Goal: Task Accomplishment & Management: Use online tool/utility

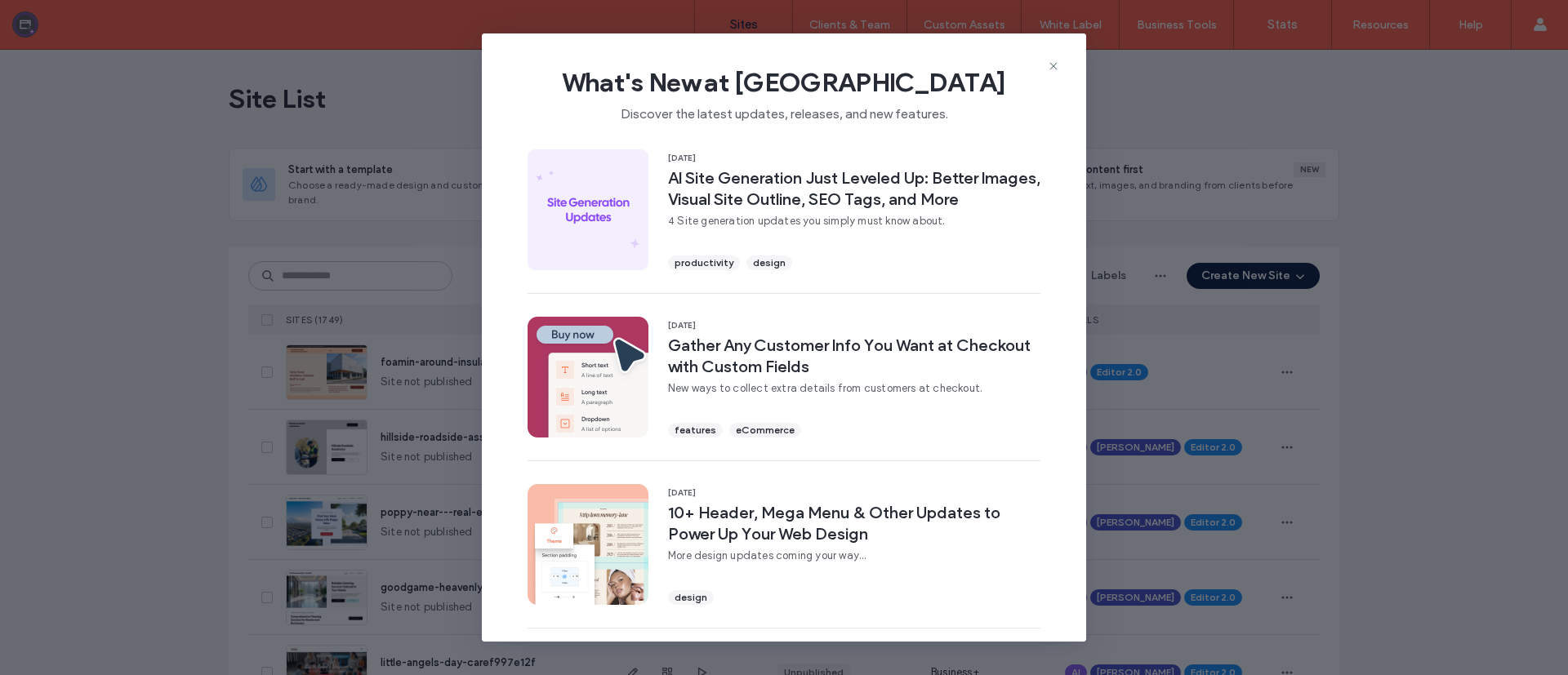
click at [1047, 59] on icon at bounding box center [1053, 65] width 13 height 13
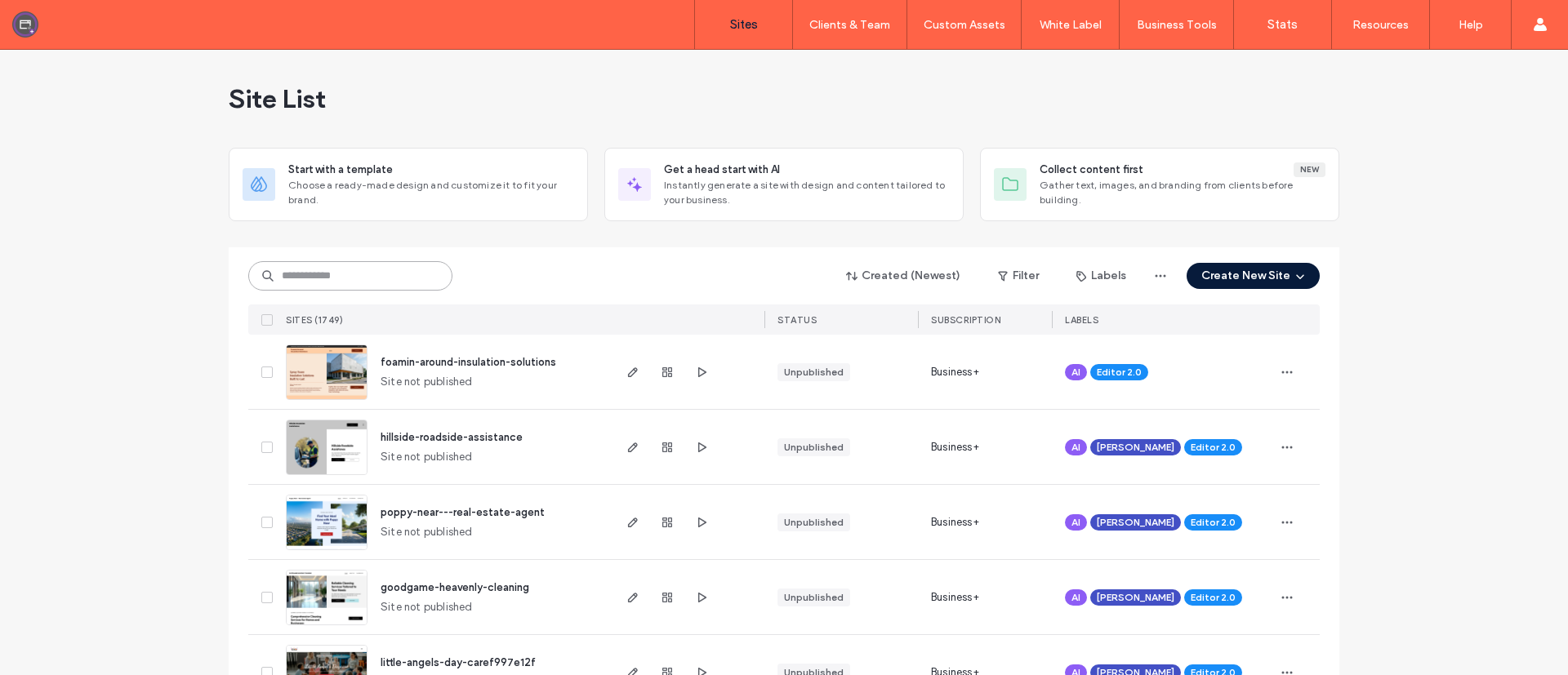
click at [369, 270] on input at bounding box center [350, 276] width 204 height 30
paste input "********"
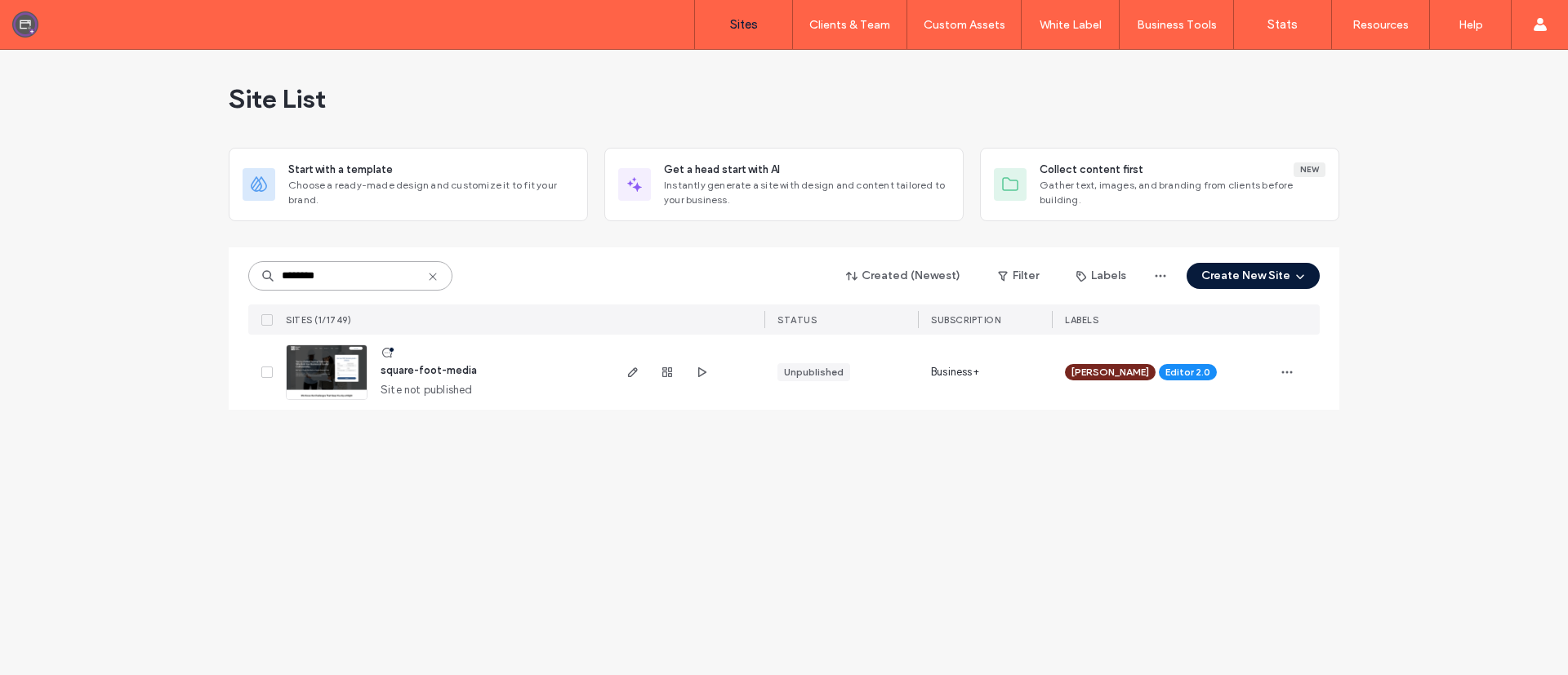
type input "********"
click at [408, 375] on span "square-foot-media" at bounding box center [429, 371] width 97 height 12
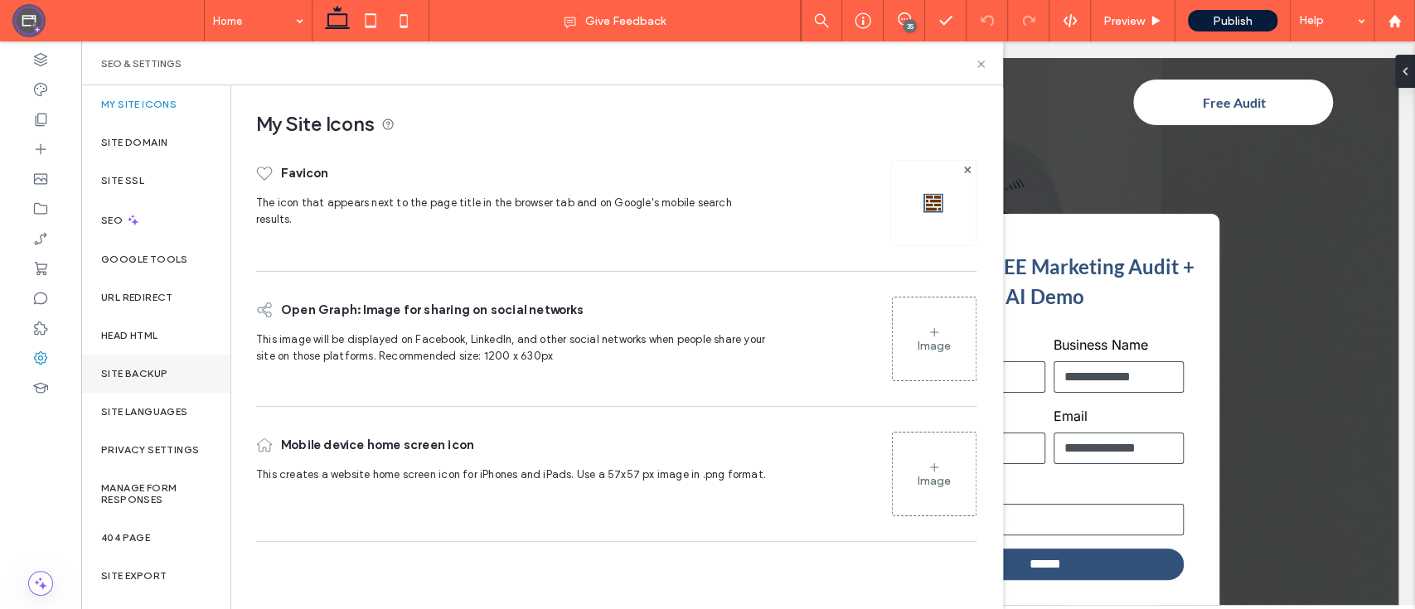
drag, startPoint x: 0, startPoint y: 0, endPoint x: 139, endPoint y: 373, distance: 398.1
click at [139, 373] on label "Site Backup" at bounding box center [134, 374] width 66 height 12
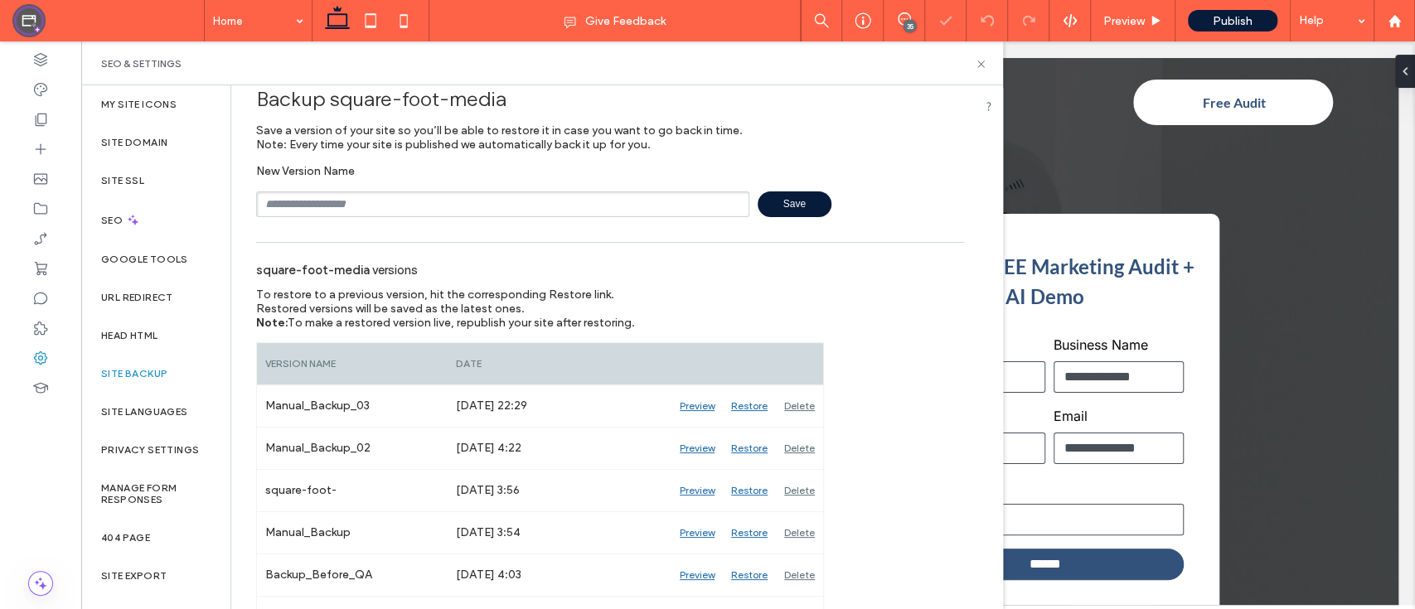
scroll to position [24, 0]
click at [581, 201] on input "text" at bounding box center [502, 204] width 493 height 26
type input "**********"
click at [767, 201] on span "Save" at bounding box center [794, 204] width 74 height 26
click at [981, 58] on icon at bounding box center [981, 64] width 12 height 12
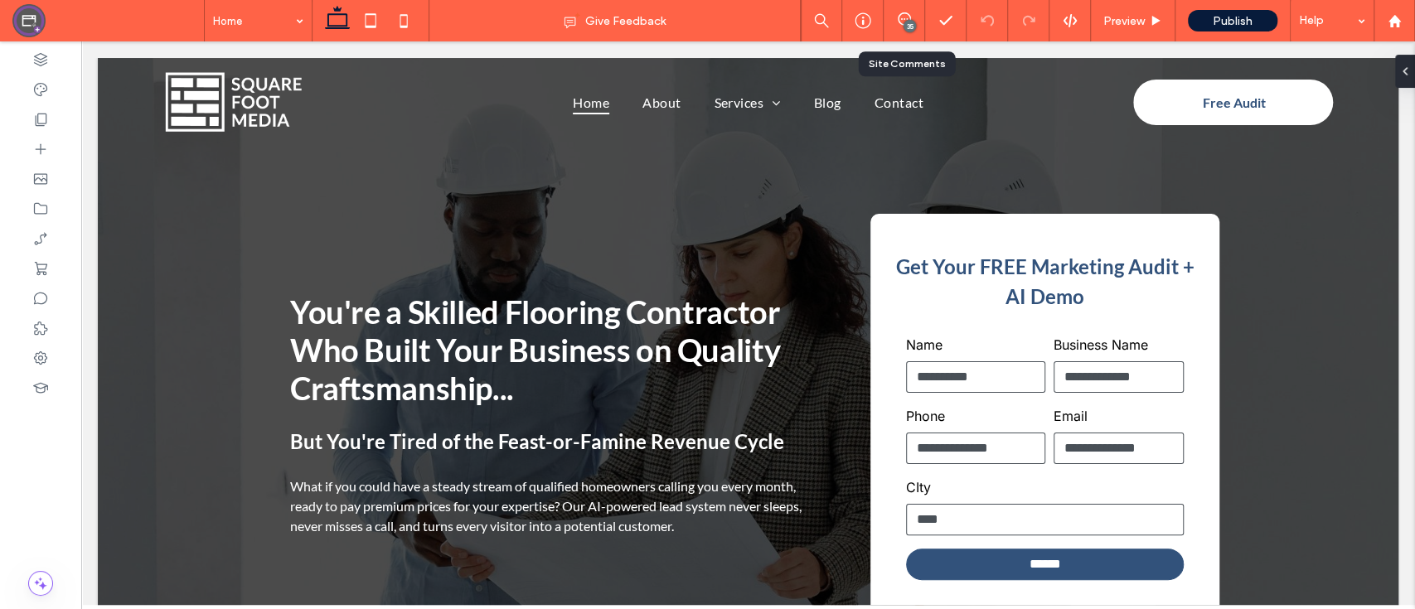
click at [902, 26] on div "35" at bounding box center [903, 20] width 41 height 17
click at [907, 20] on div "35" at bounding box center [909, 26] width 12 height 12
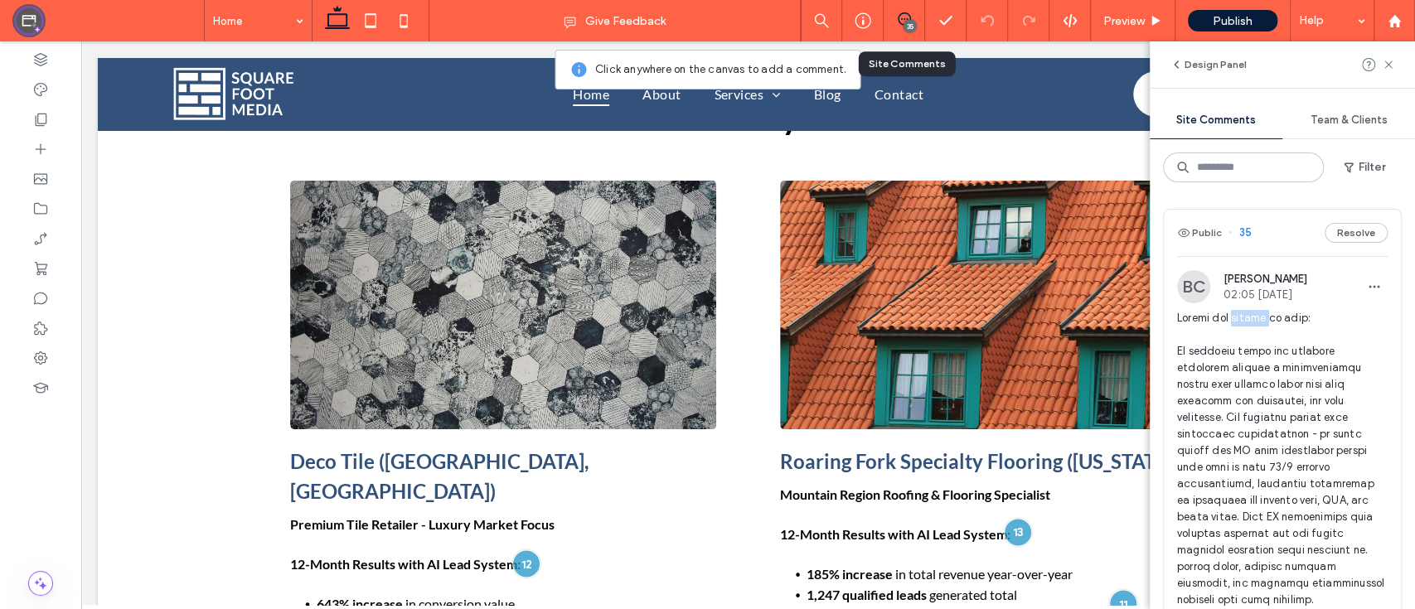
scroll to position [5115, 0]
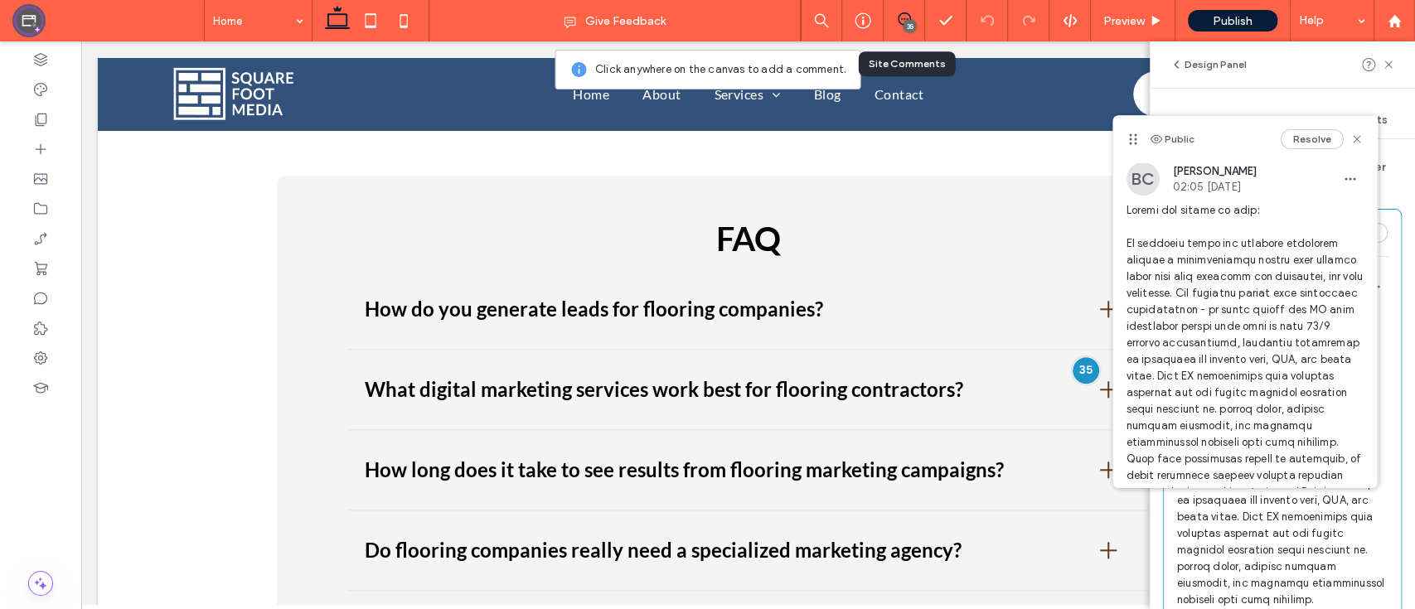
click at [1350, 133] on icon at bounding box center [1356, 139] width 13 height 13
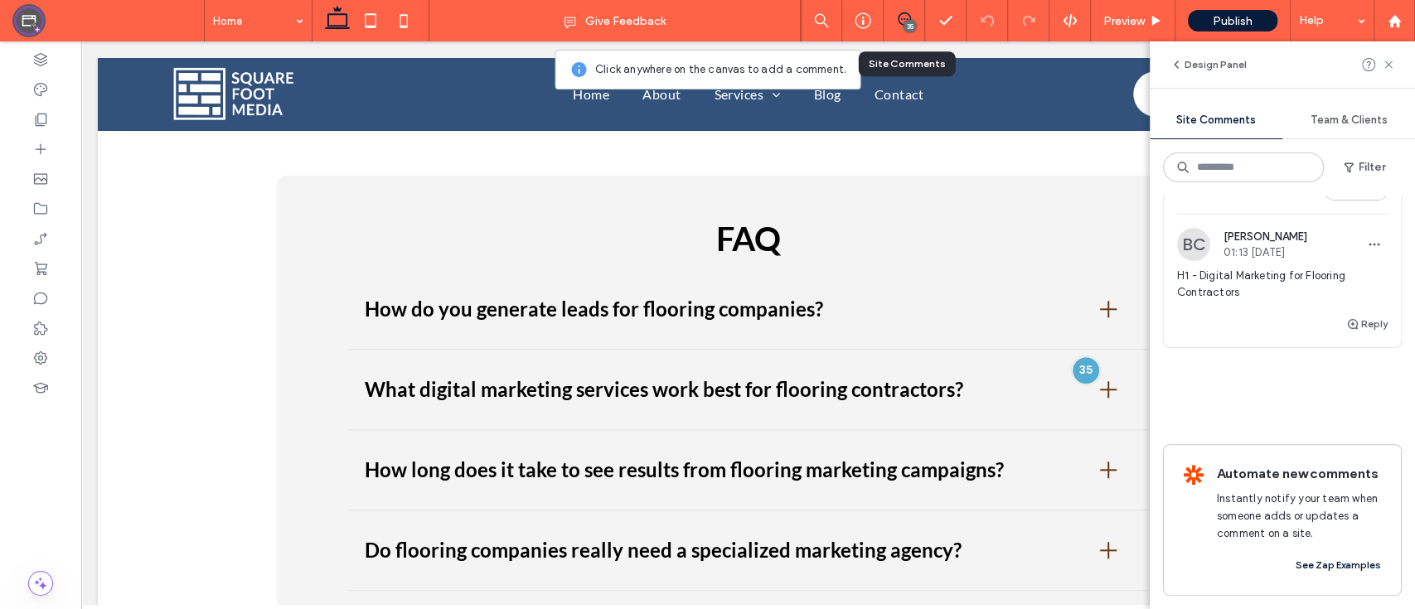
scroll to position [9063, 0]
click at [1346, 334] on button "Reply" at bounding box center [1366, 324] width 41 height 20
click at [1305, 291] on textarea at bounding box center [1282, 249] width 210 height 83
type textarea "****"
click at [1352, 331] on button "Submit" at bounding box center [1358, 321] width 60 height 20
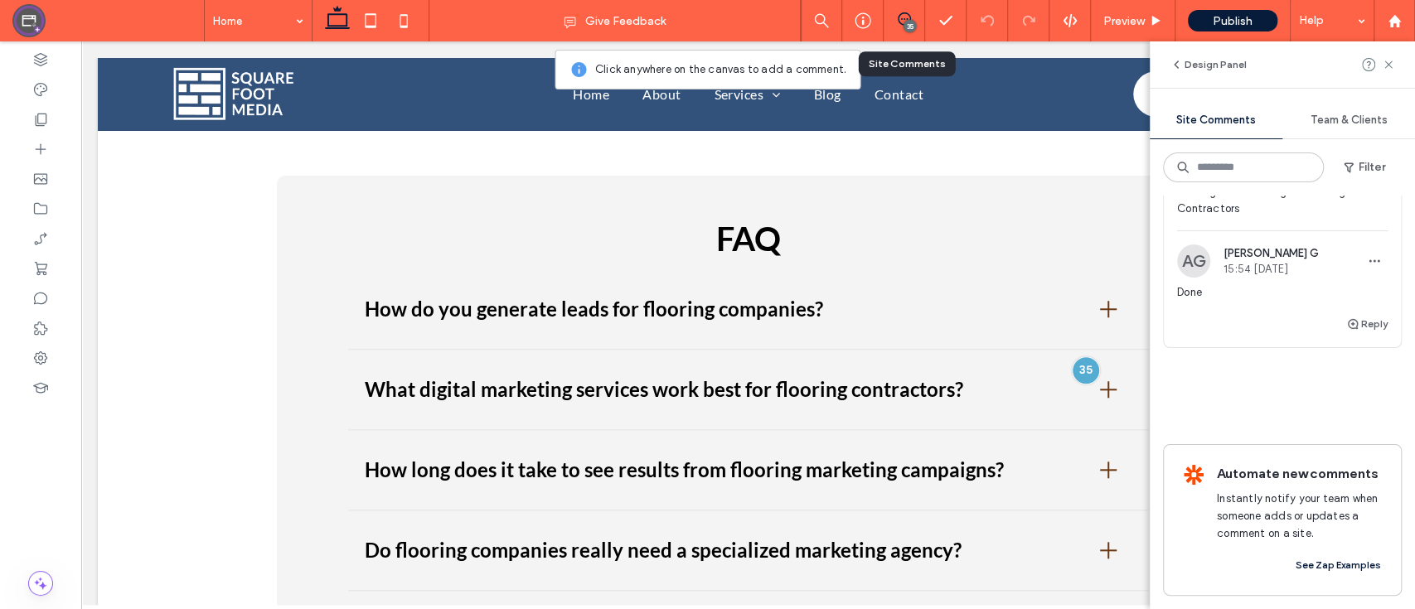
click at [1244, 259] on span "Akshat G" at bounding box center [1270, 253] width 95 height 12
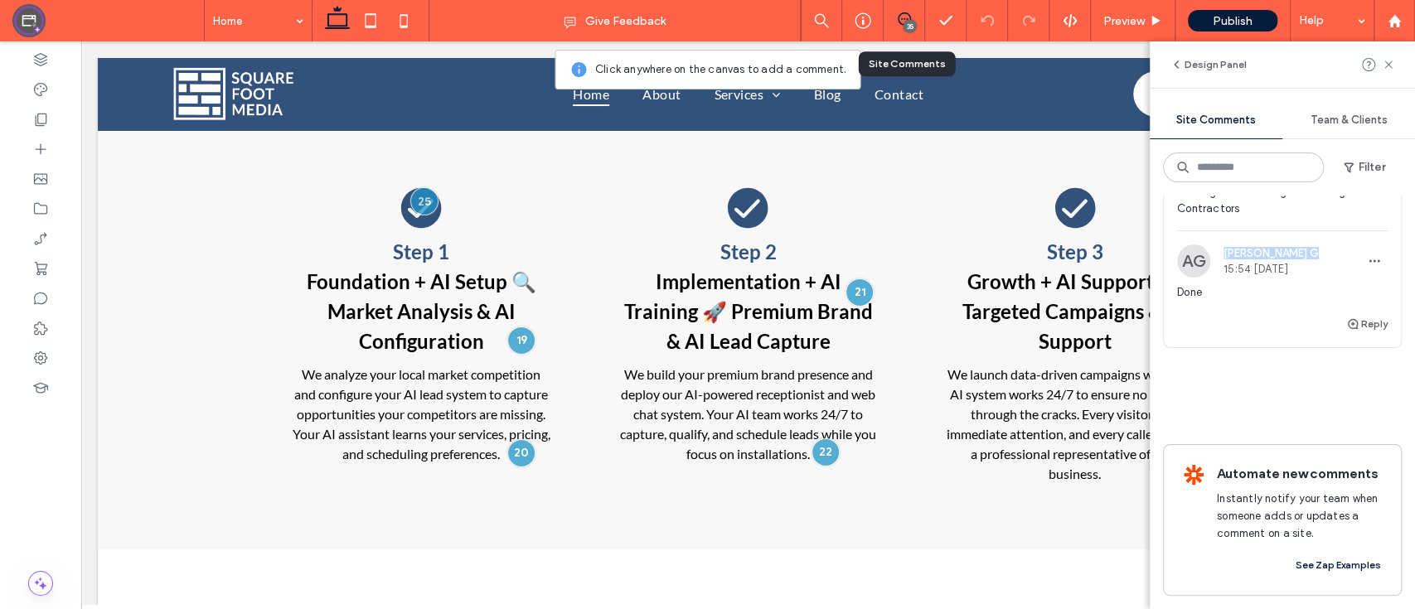
click at [1244, 259] on span "Akshat G" at bounding box center [1270, 253] width 95 height 12
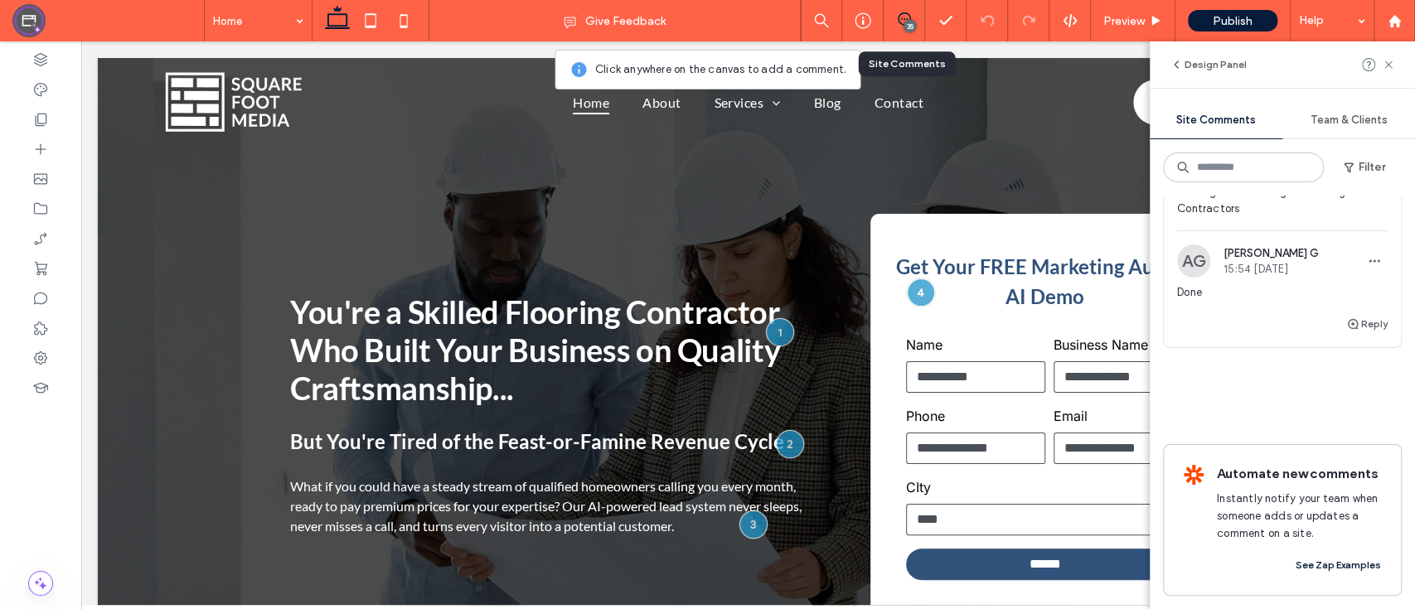
click at [1198, 301] on span "Done" at bounding box center [1282, 292] width 210 height 17
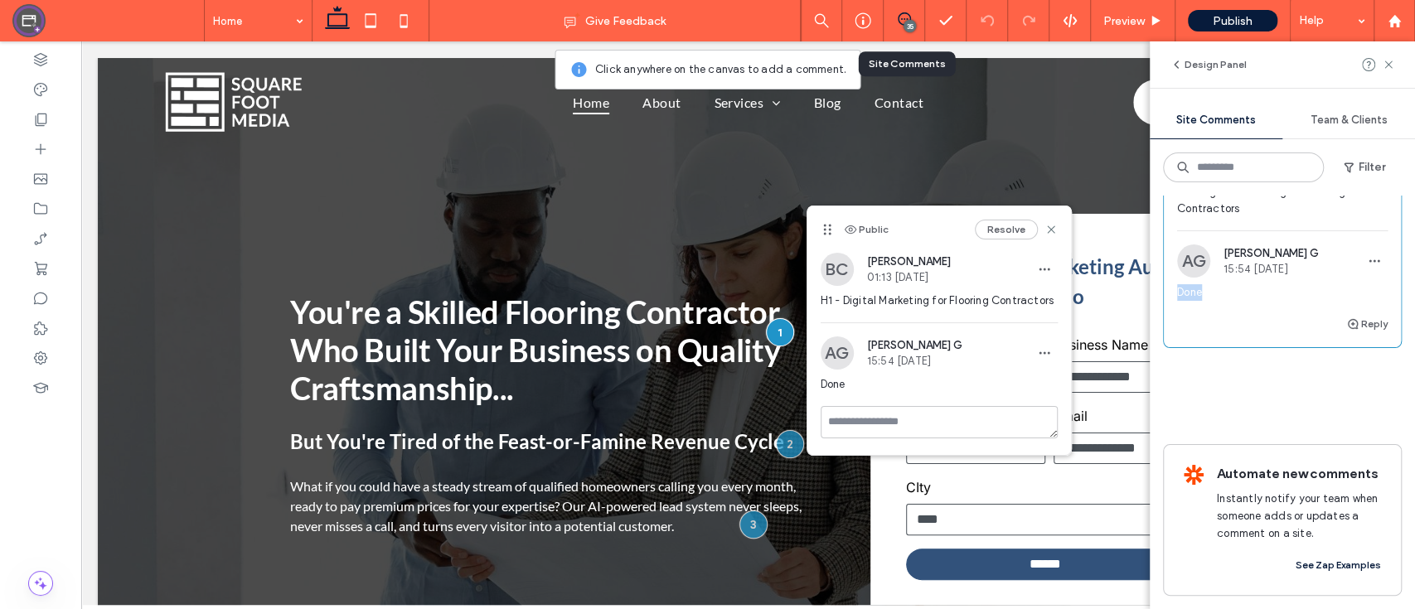
click at [1194, 301] on span "Done" at bounding box center [1282, 292] width 210 height 17
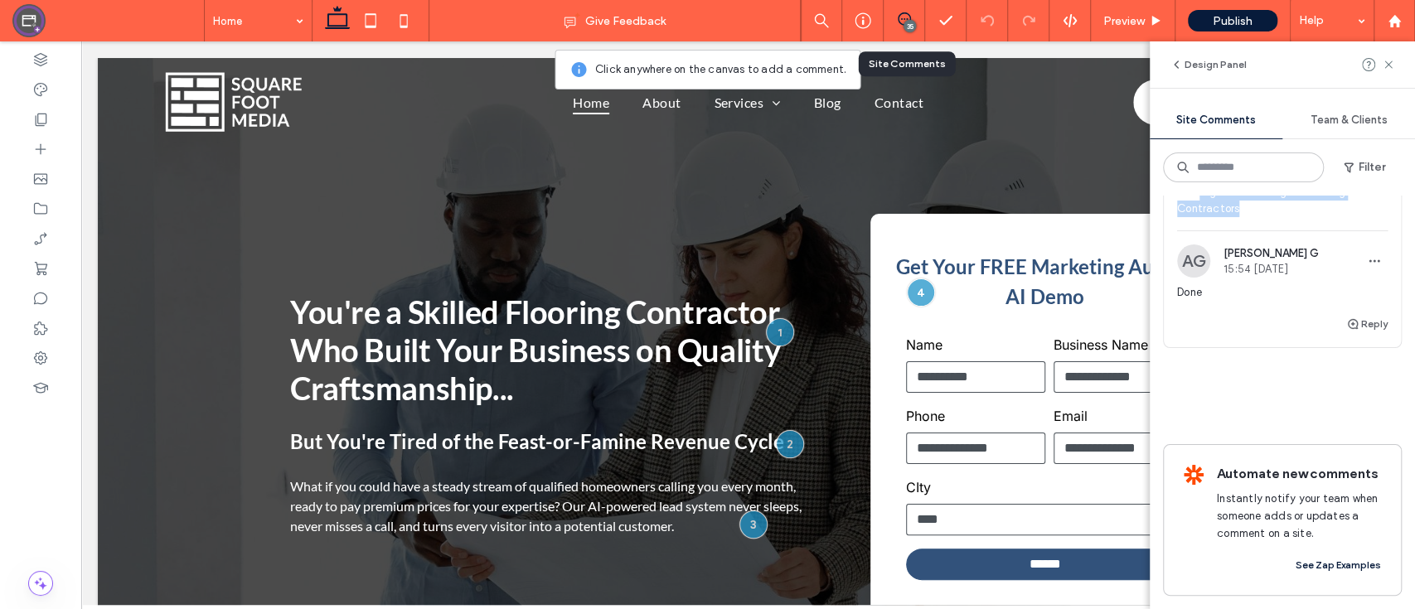
drag, startPoint x: 1199, startPoint y: 389, endPoint x: 1239, endPoint y: 403, distance: 41.9
click at [1239, 217] on span "H1 - Digital Marketing for Flooring Contractors" at bounding box center [1282, 200] width 210 height 33
copy span "Digital Marketing for Flooring Contractors"
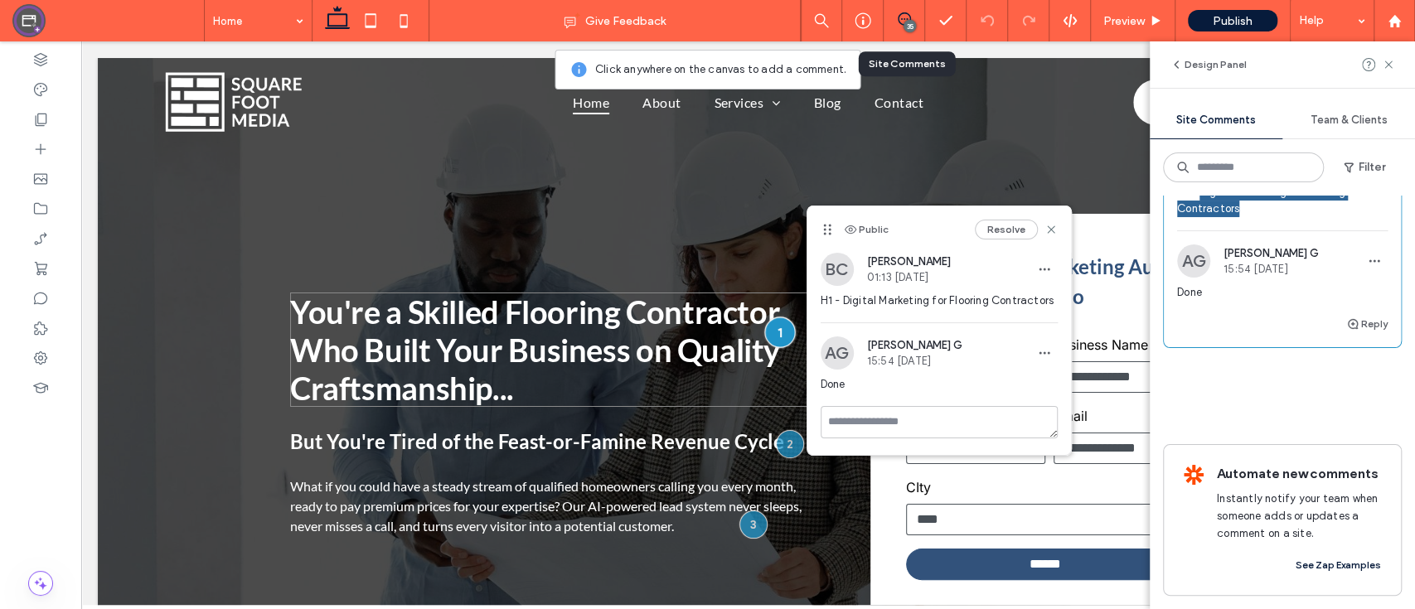
click at [769, 331] on div at bounding box center [779, 332] width 31 height 31
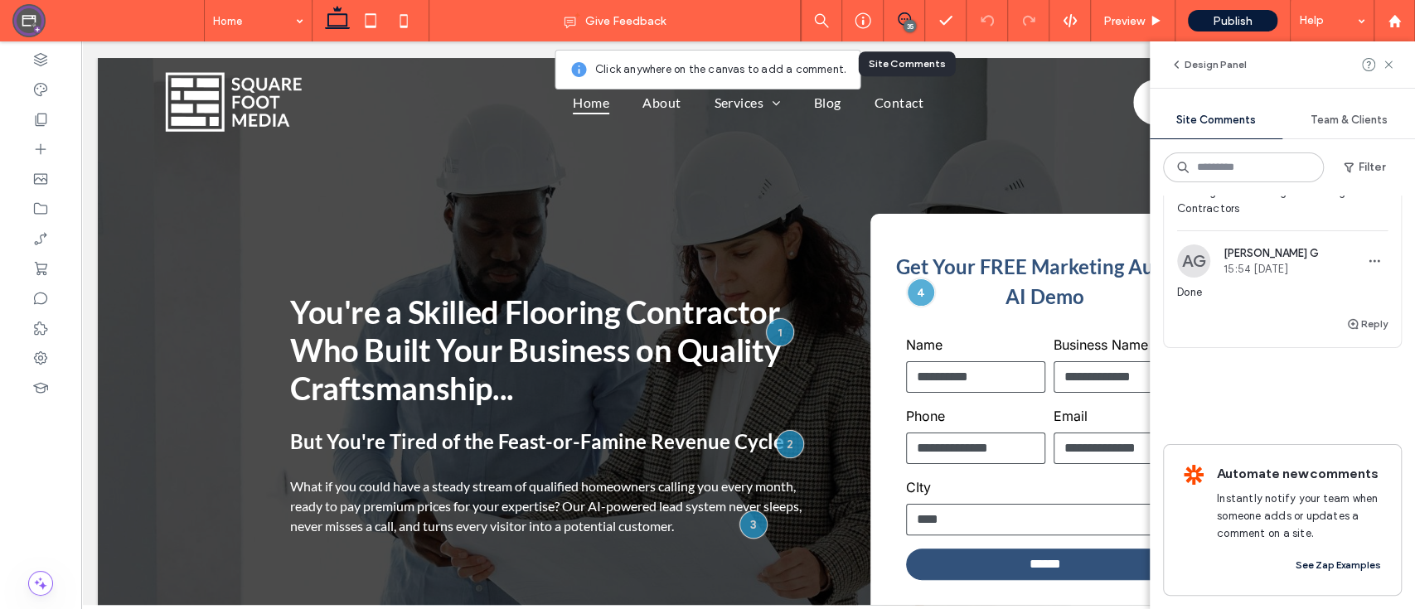
click at [1396, 63] on div "Design Panel" at bounding box center [1281, 64] width 265 height 46
click at [1389, 65] on use at bounding box center [1387, 63] width 7 height 7
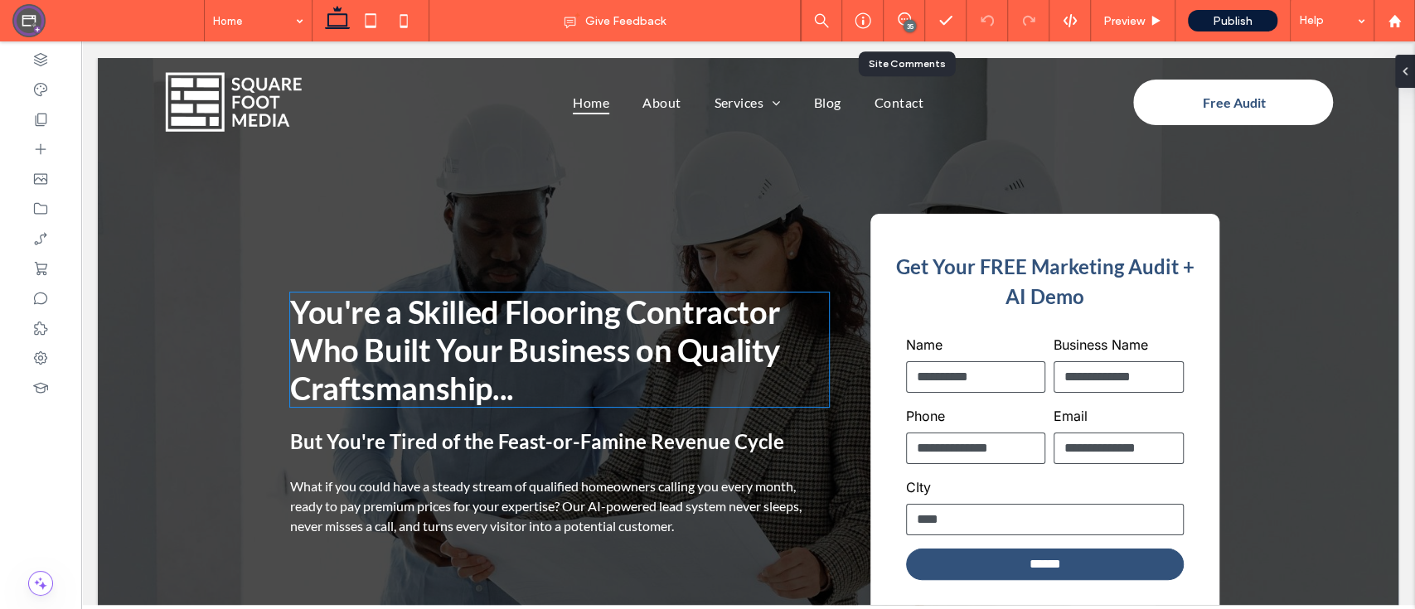
click at [626, 341] on span "You're a Skilled Flooring Contractor Who Built Your Business on Quality Craftsm…" at bounding box center [535, 350] width 490 height 114
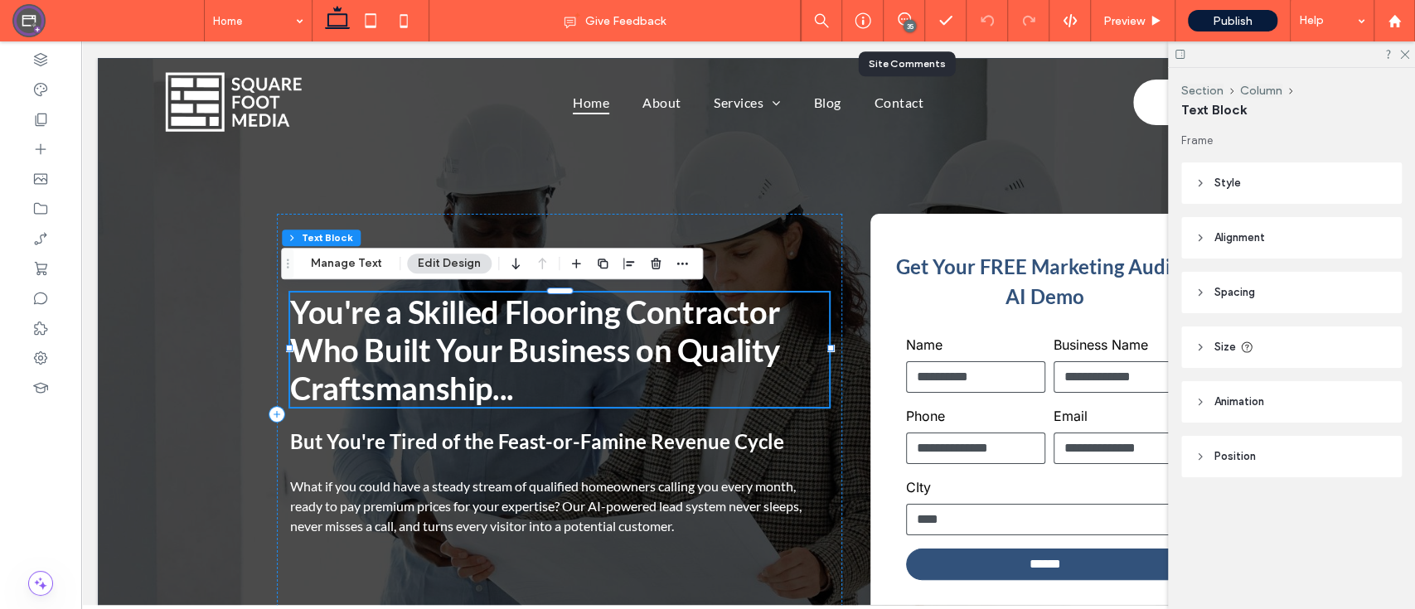
click at [626, 341] on span "You're a Skilled Flooring Contractor Who Built Your Business on Quality Craftsm…" at bounding box center [535, 350] width 490 height 114
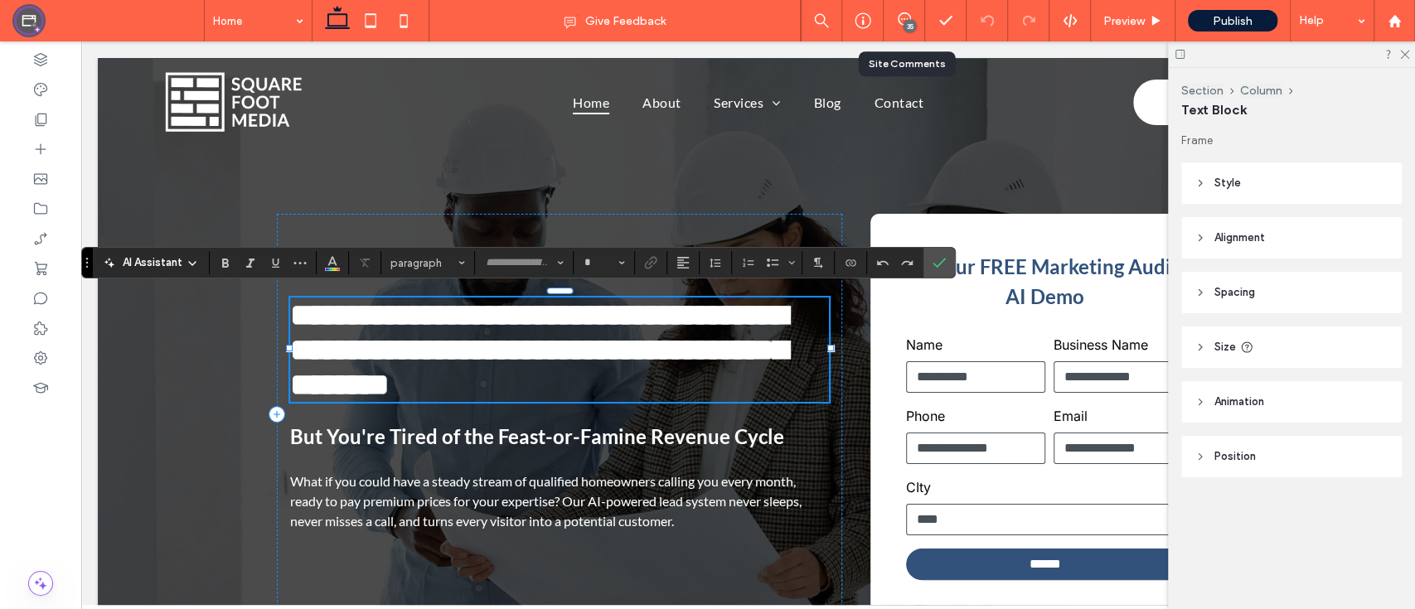
type input "****"
click at [564, 384] on h1 "**********" at bounding box center [559, 350] width 539 height 104
type input "**"
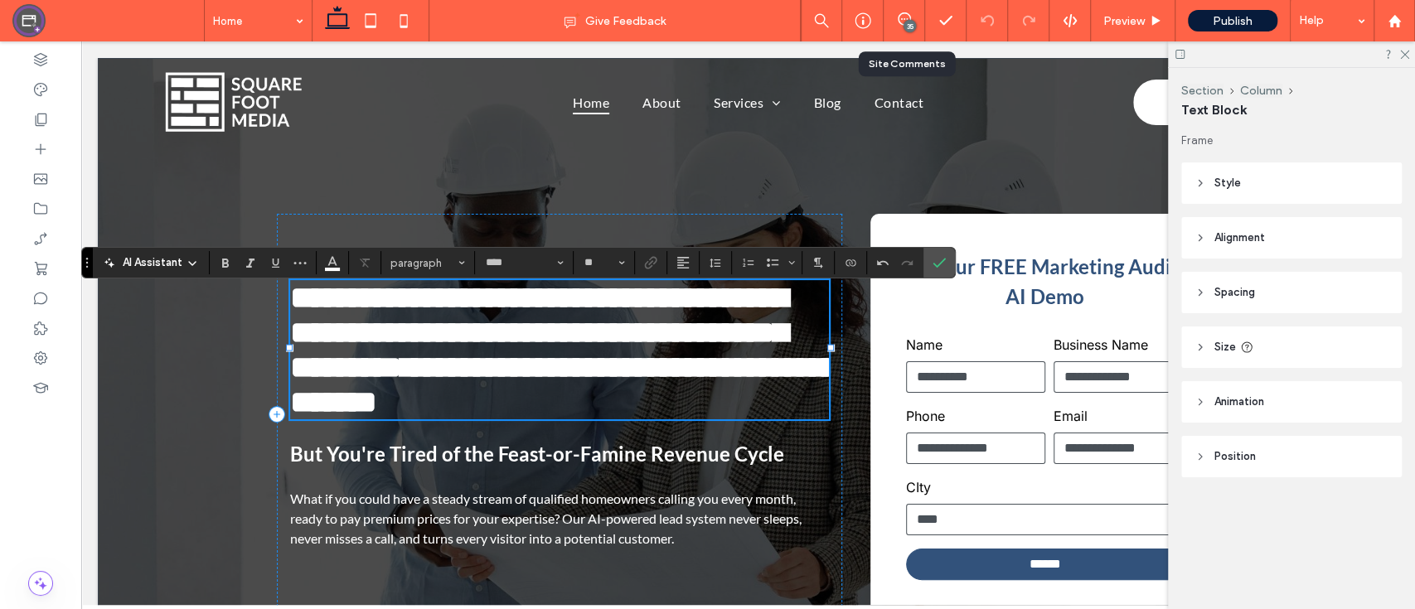
type input "**"
drag, startPoint x: 503, startPoint y: 367, endPoint x: 472, endPoint y: 360, distance: 31.6
click at [472, 360] on span "**********" at bounding box center [538, 332] width 497 height 101
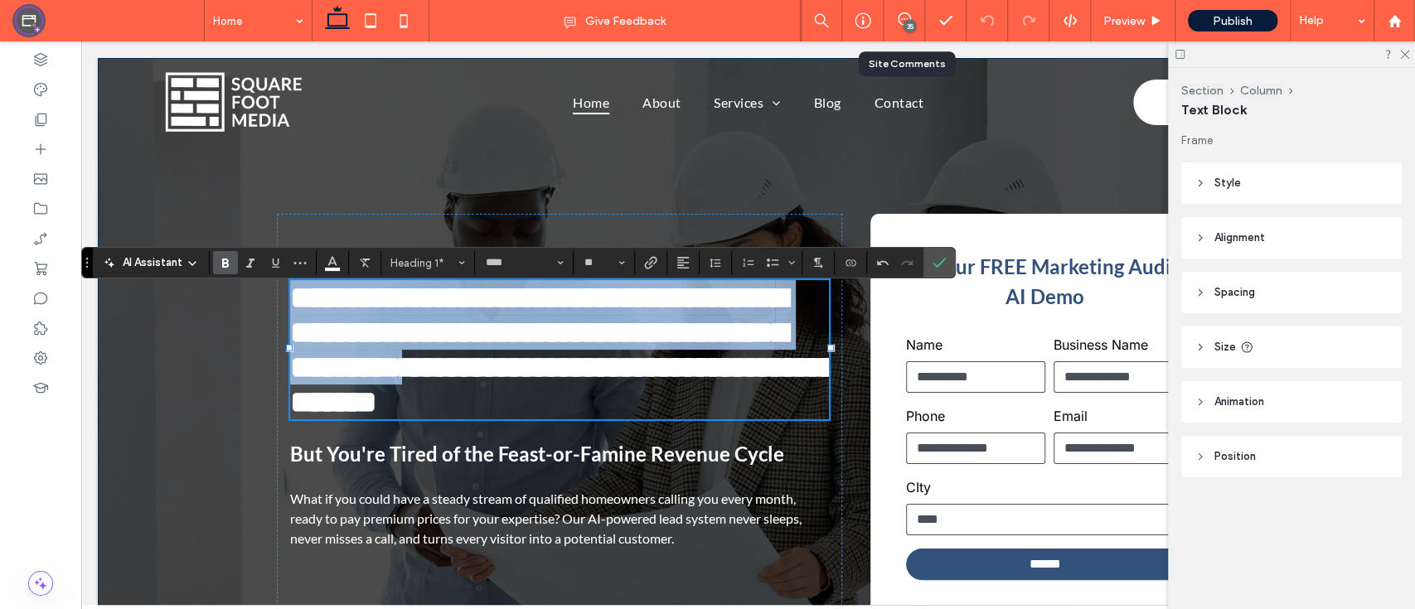
drag, startPoint x: 510, startPoint y: 372, endPoint x: 260, endPoint y: 307, distance: 258.7
click at [260, 307] on div "**********" at bounding box center [748, 401] width 994 height 687
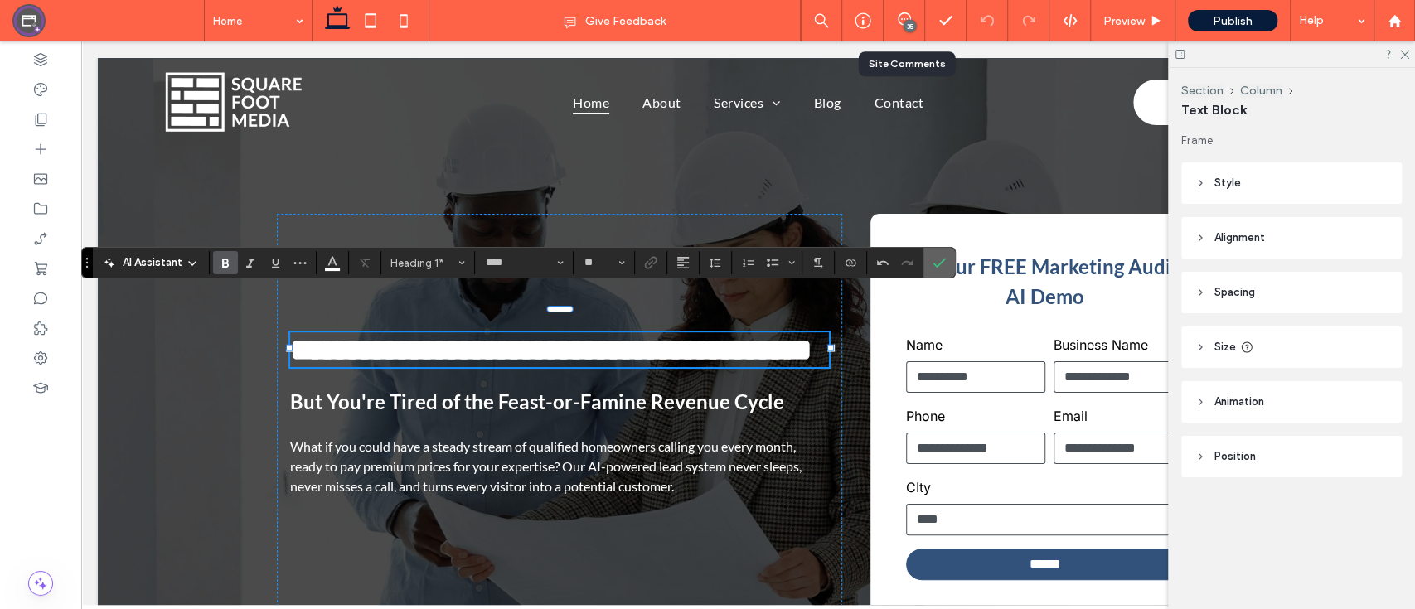
click at [936, 262] on icon "Confirm" at bounding box center [938, 262] width 13 height 13
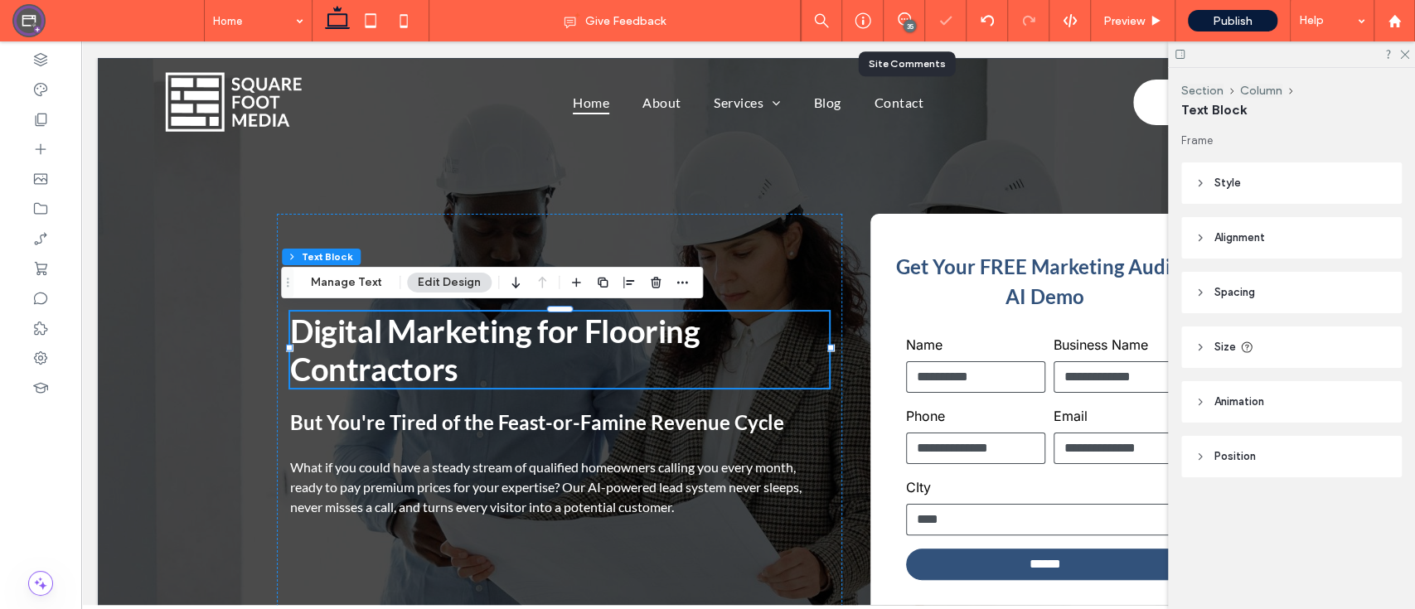
click at [915, 26] on div "35" at bounding box center [909, 26] width 12 height 12
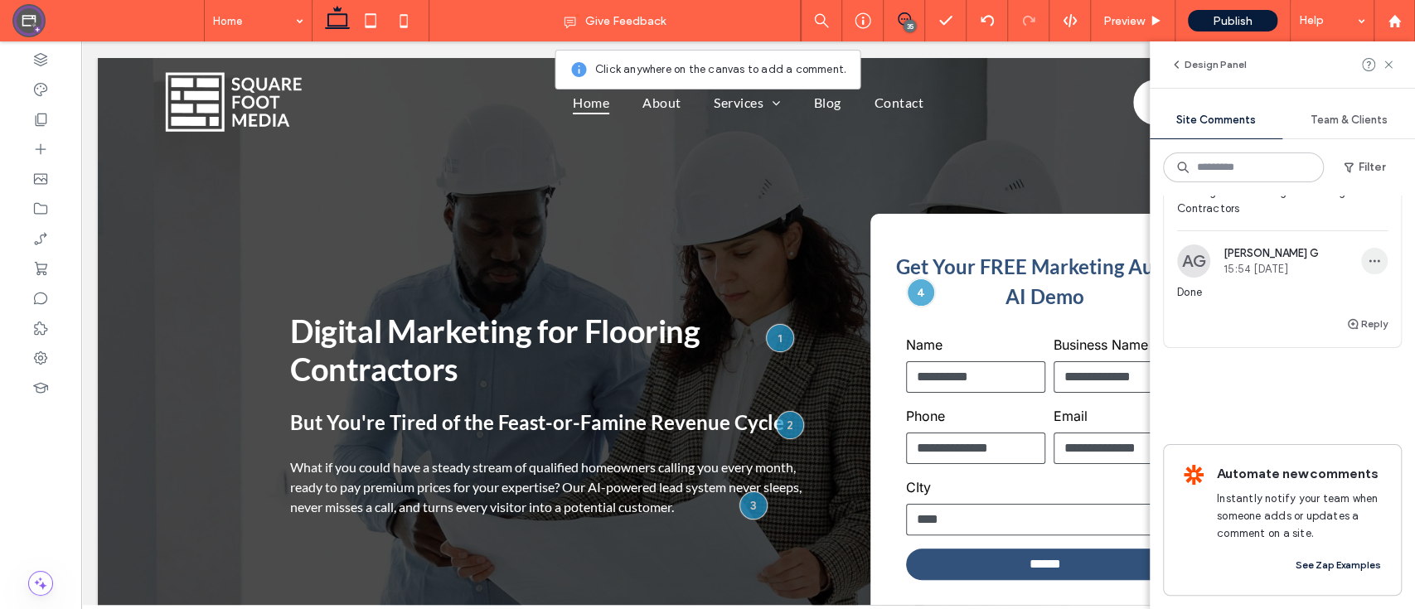
scroll to position [9102, 0]
click at [1361, 174] on span "button" at bounding box center [1374, 161] width 27 height 27
click at [1290, 347] on div "Reply" at bounding box center [1281, 330] width 237 height 33
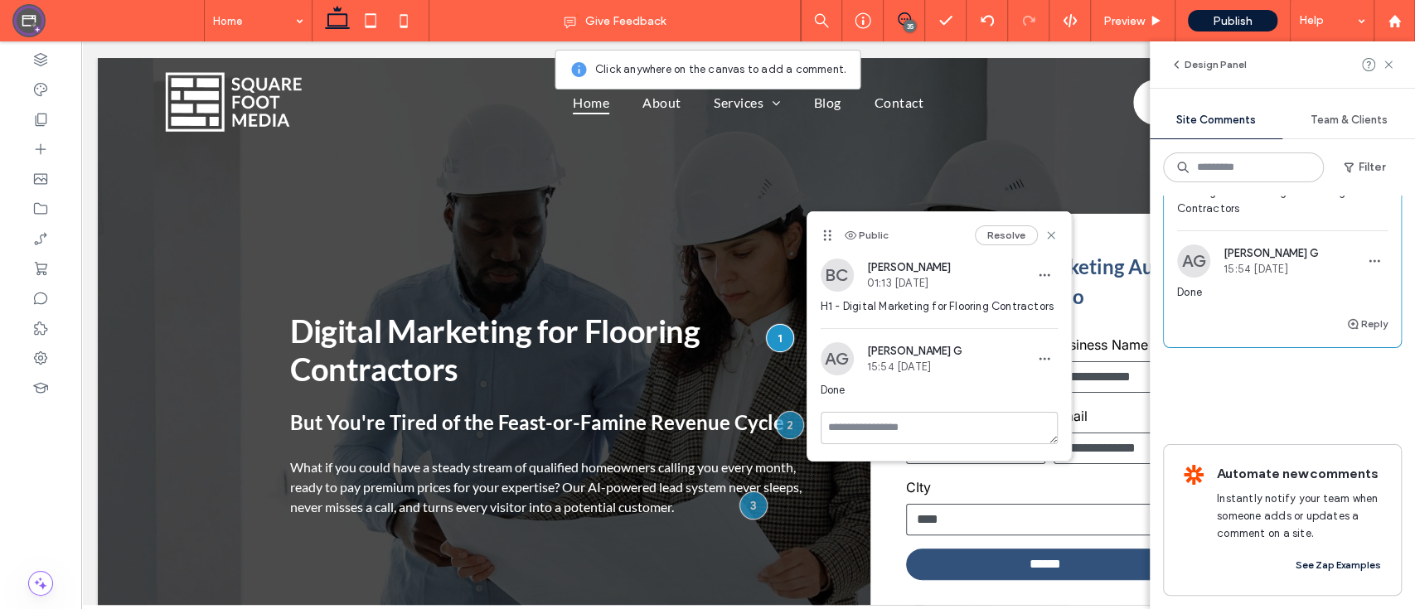
click at [1338, 117] on button "Resolve" at bounding box center [1355, 107] width 63 height 20
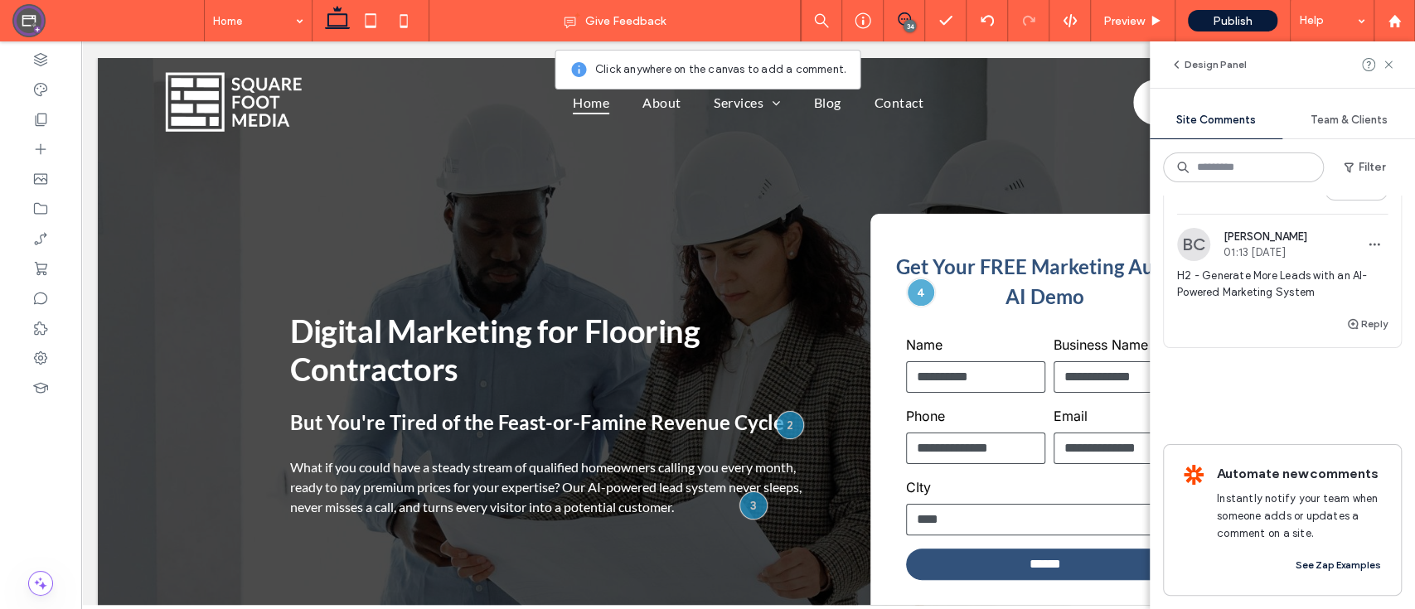
scroll to position [8764, 0]
click at [1328, 127] on div "Team & Clients" at bounding box center [1348, 120] width 133 height 36
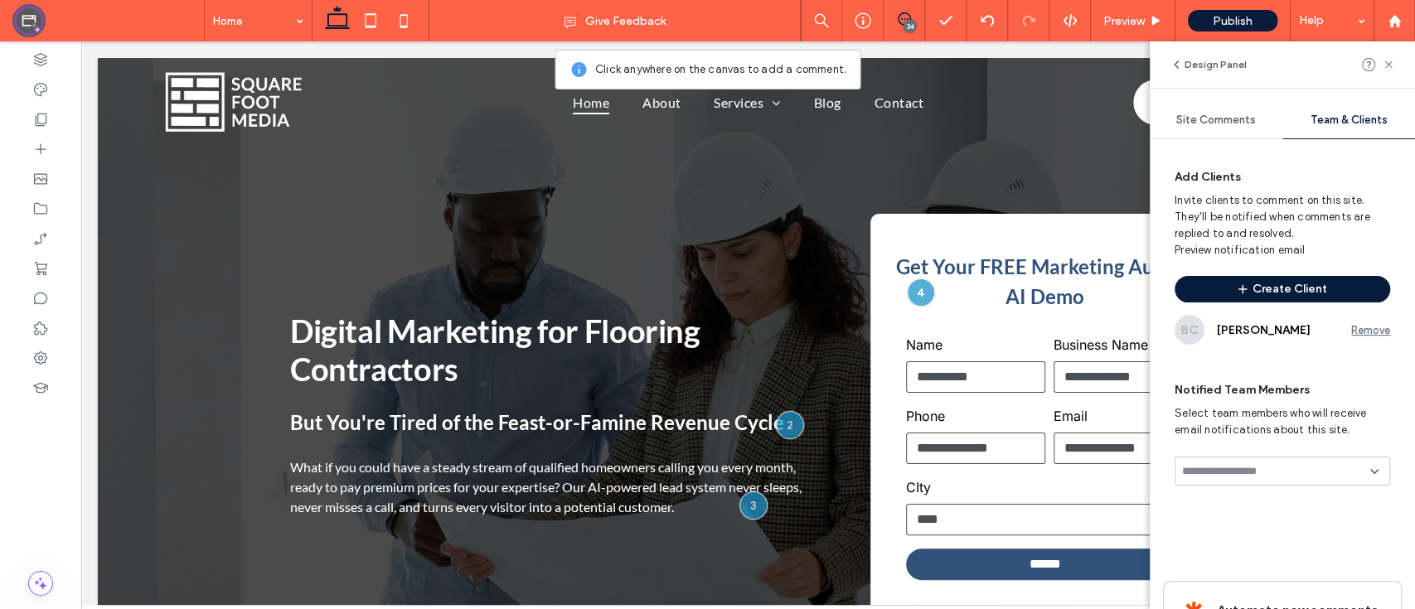
click at [1260, 475] on input at bounding box center [1276, 471] width 188 height 13
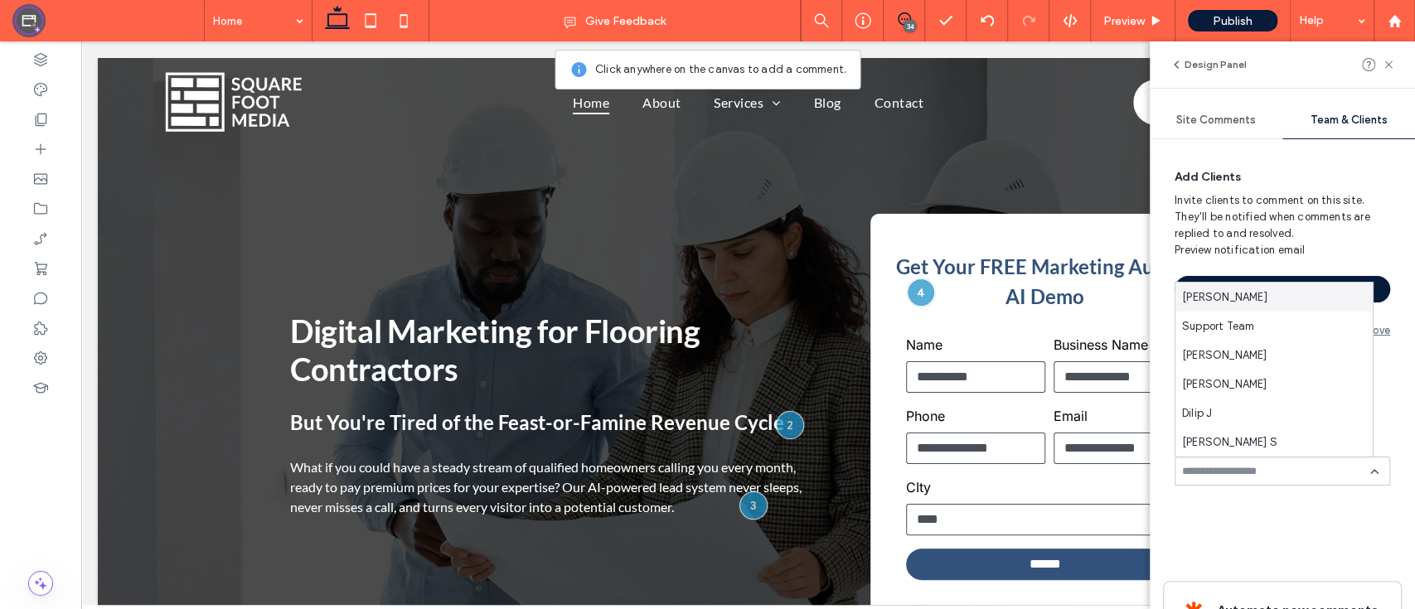
click at [1260, 475] on input at bounding box center [1276, 471] width 188 height 13
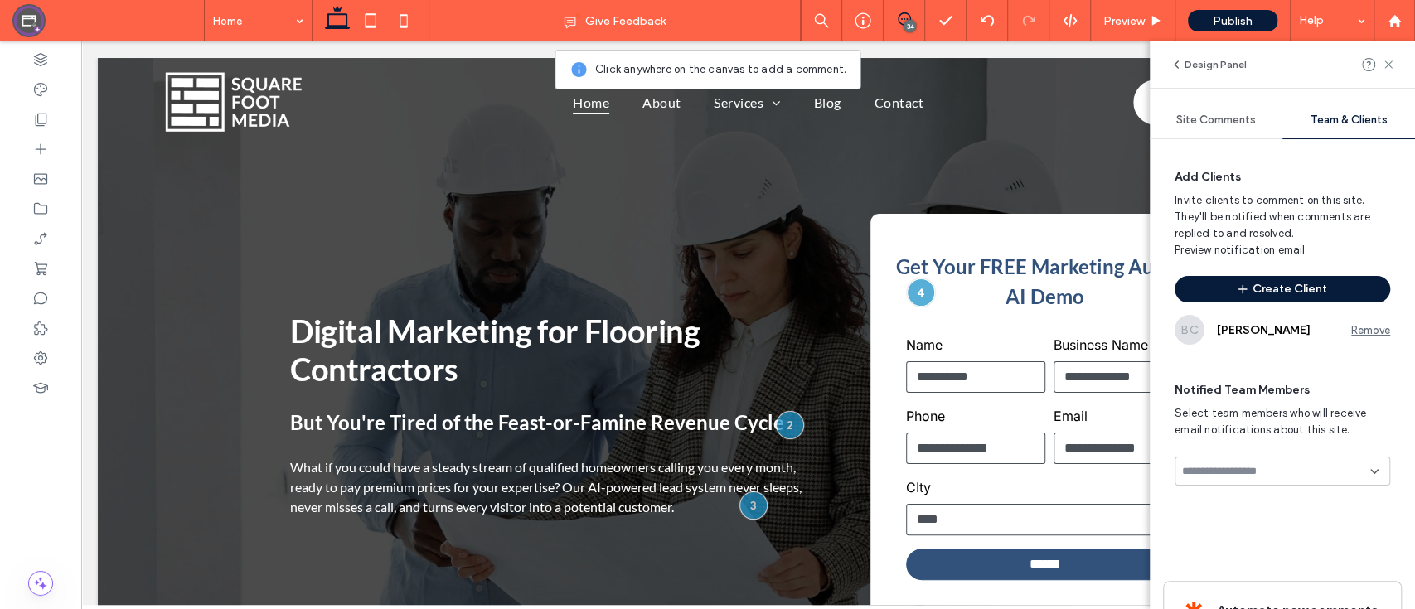
click at [1265, 516] on div "Add Clients Invite clients to comment on this site. They'll be notified when co…" at bounding box center [1282, 366] width 239 height 428
click at [1265, 333] on span "[PERSON_NAME]" at bounding box center [1284, 330] width 134 height 14
click at [1235, 125] on span "Site Comments" at bounding box center [1216, 120] width 80 height 13
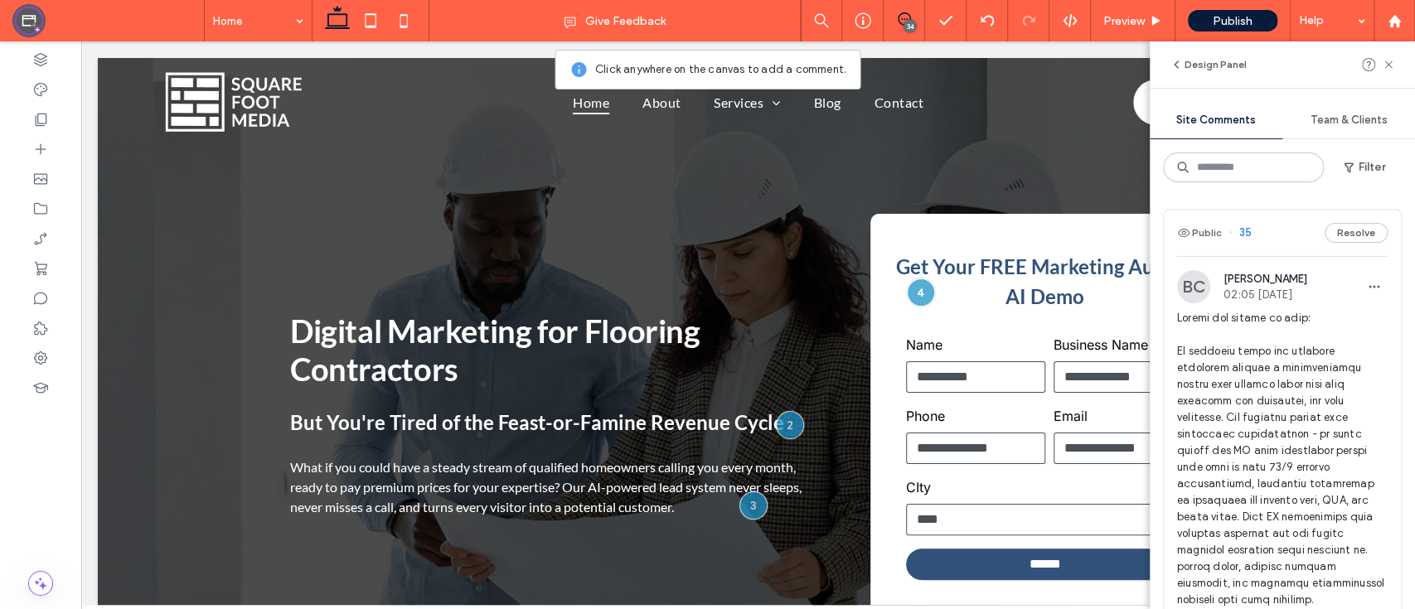
click at [1239, 235] on span "35" at bounding box center [1239, 233] width 23 height 17
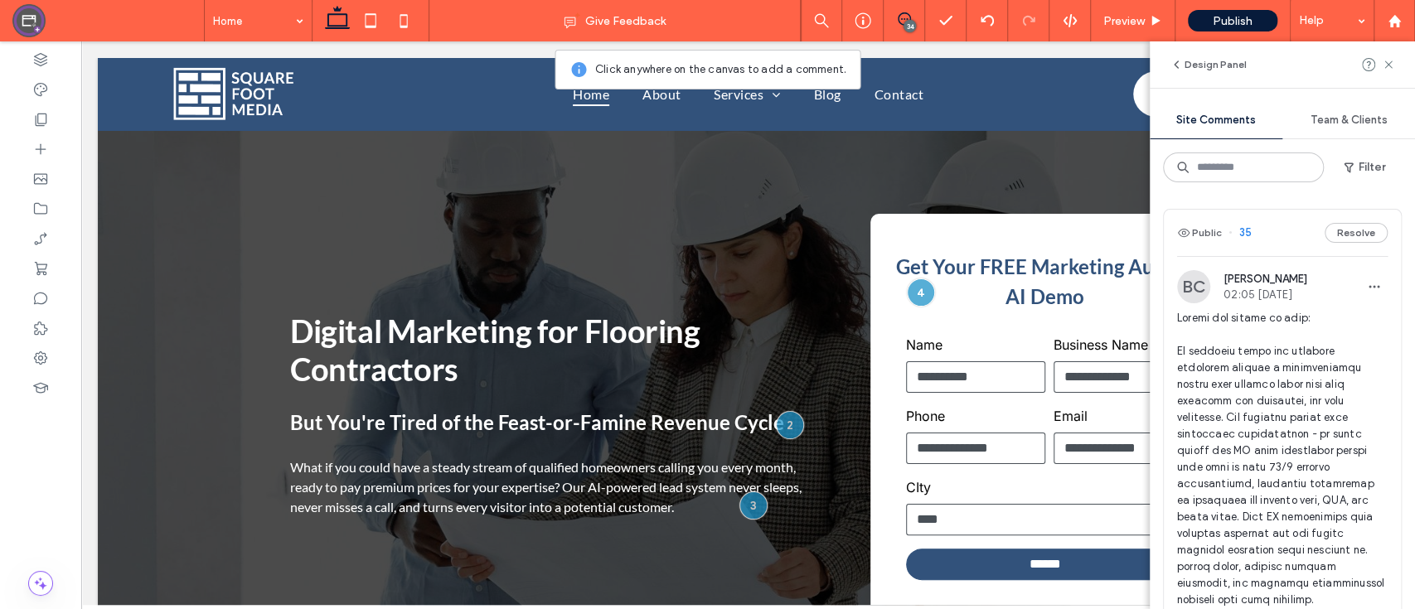
click at [1239, 235] on span "35" at bounding box center [1239, 233] width 23 height 17
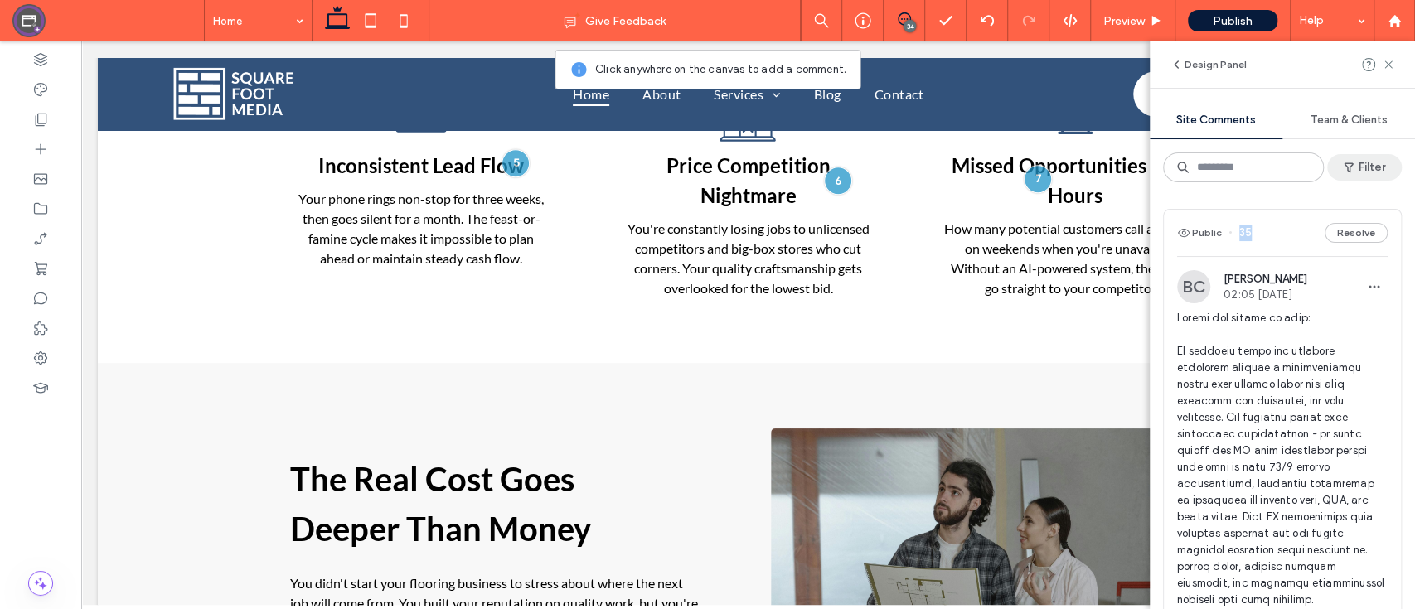
scroll to position [5124, 0]
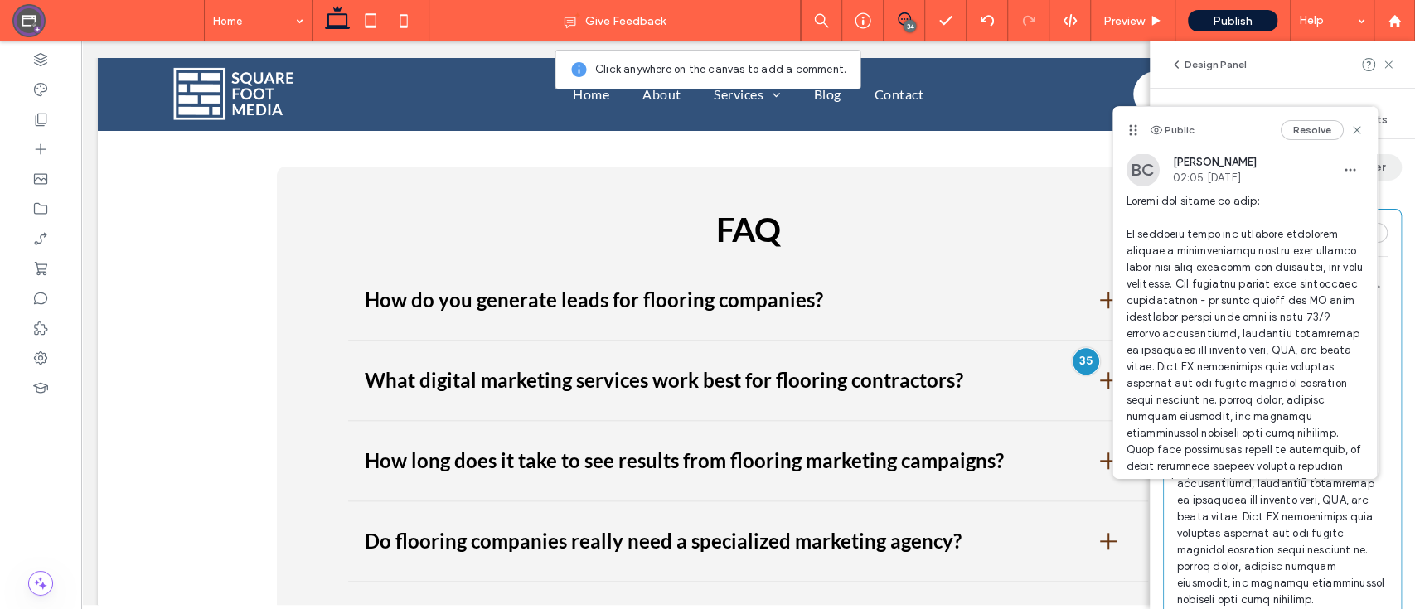
click at [1339, 165] on span "button" at bounding box center [1350, 170] width 27 height 27
click at [1350, 128] on icon at bounding box center [1356, 129] width 13 height 13
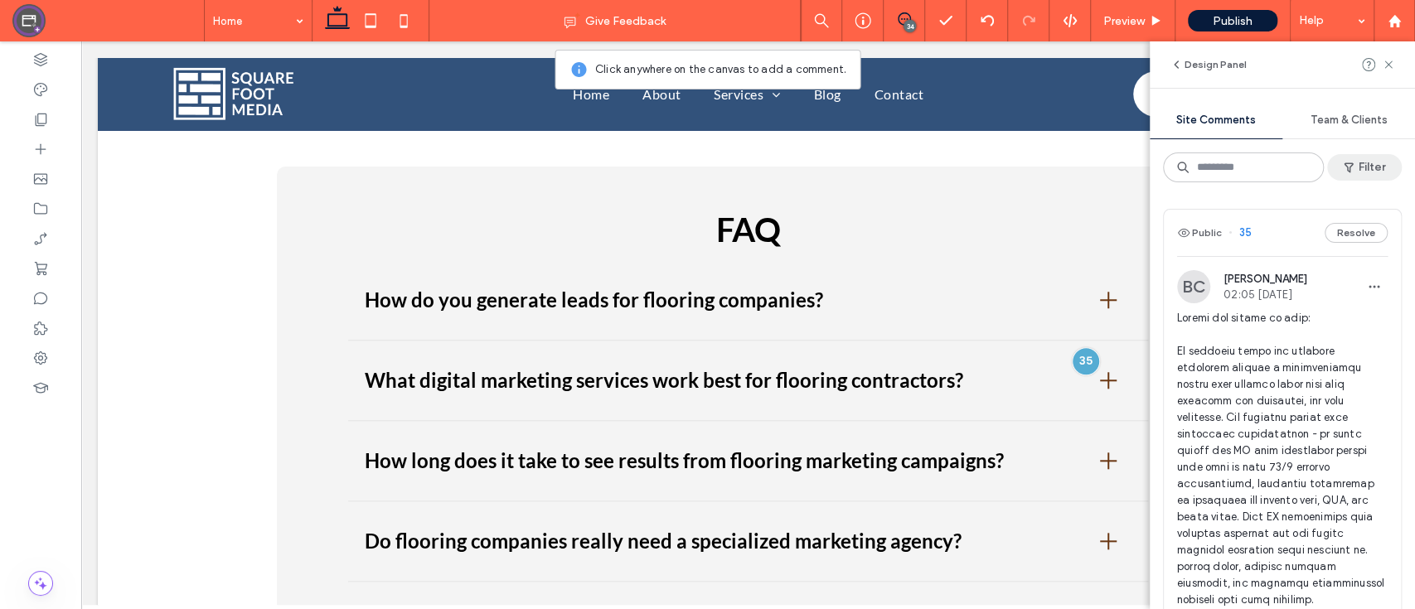
click at [1365, 162] on button "Filter" at bounding box center [1364, 167] width 75 height 27
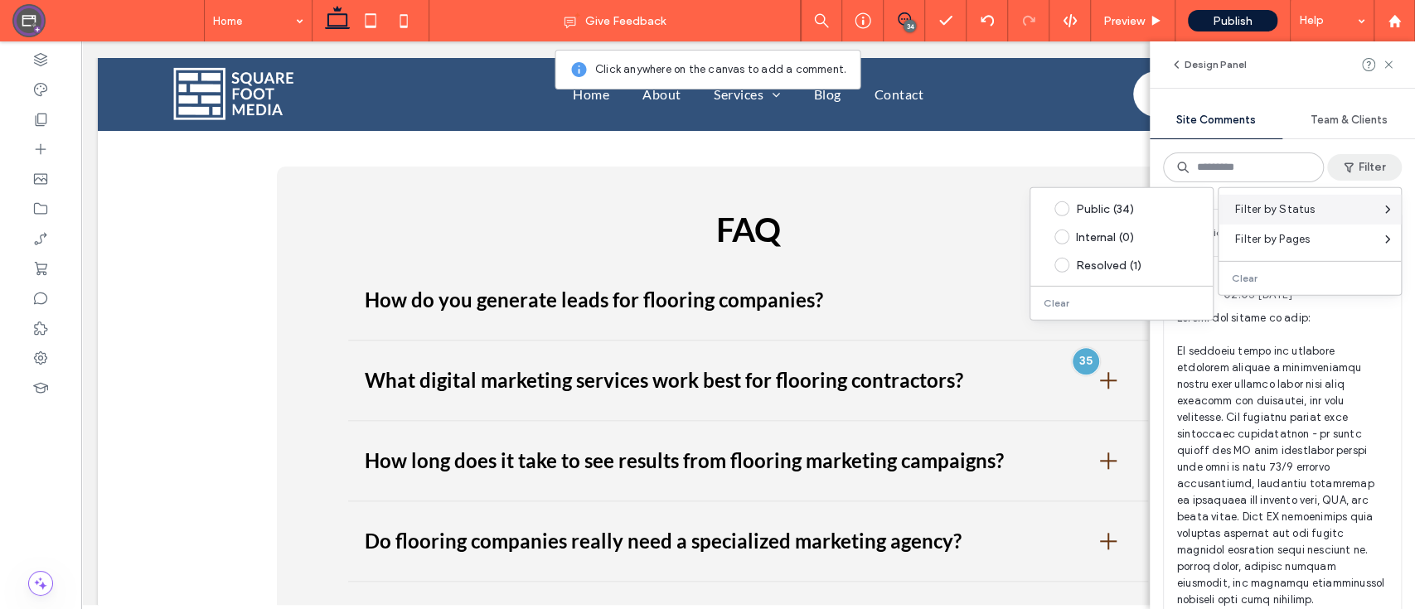
click at [1320, 210] on div "Filter by Status" at bounding box center [1309, 210] width 182 height 30
click at [1101, 262] on div "Resolved (1)" at bounding box center [1134, 265] width 117 height 14
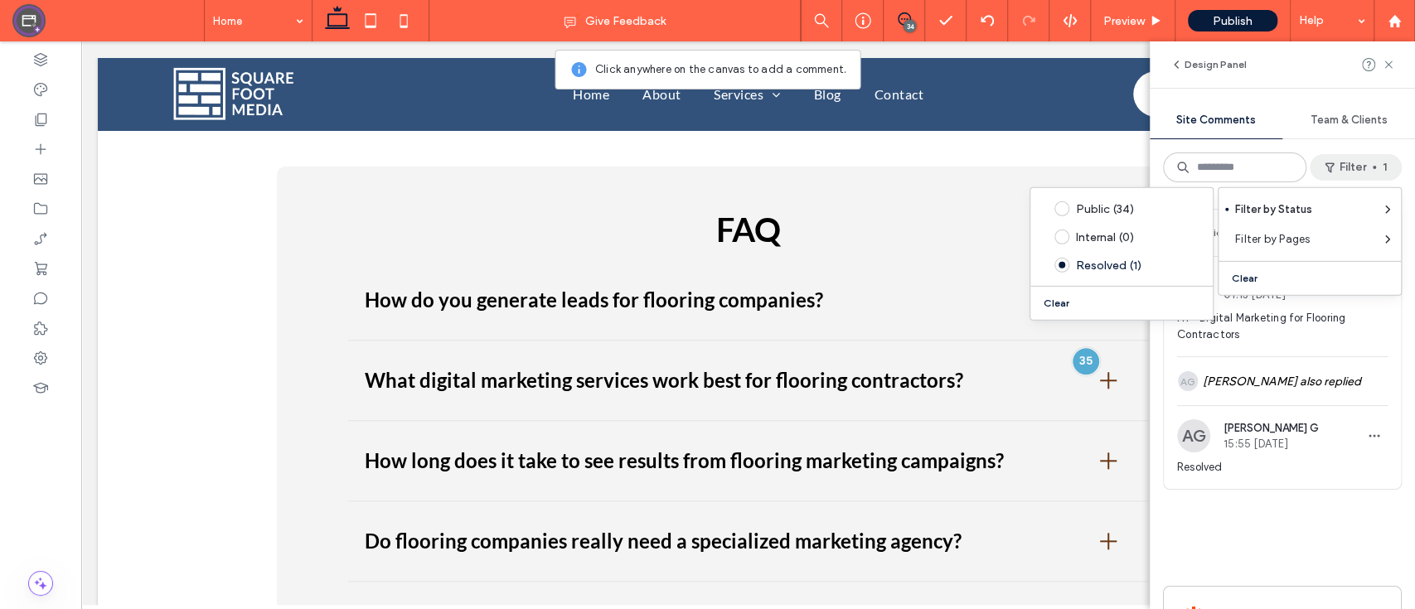
click at [1297, 538] on div "Public 1 Reopen BC Brad Cavanaugh 01:13 Aug 13 2025 H1 - Digital Marketing for …" at bounding box center [1282, 391] width 239 height 364
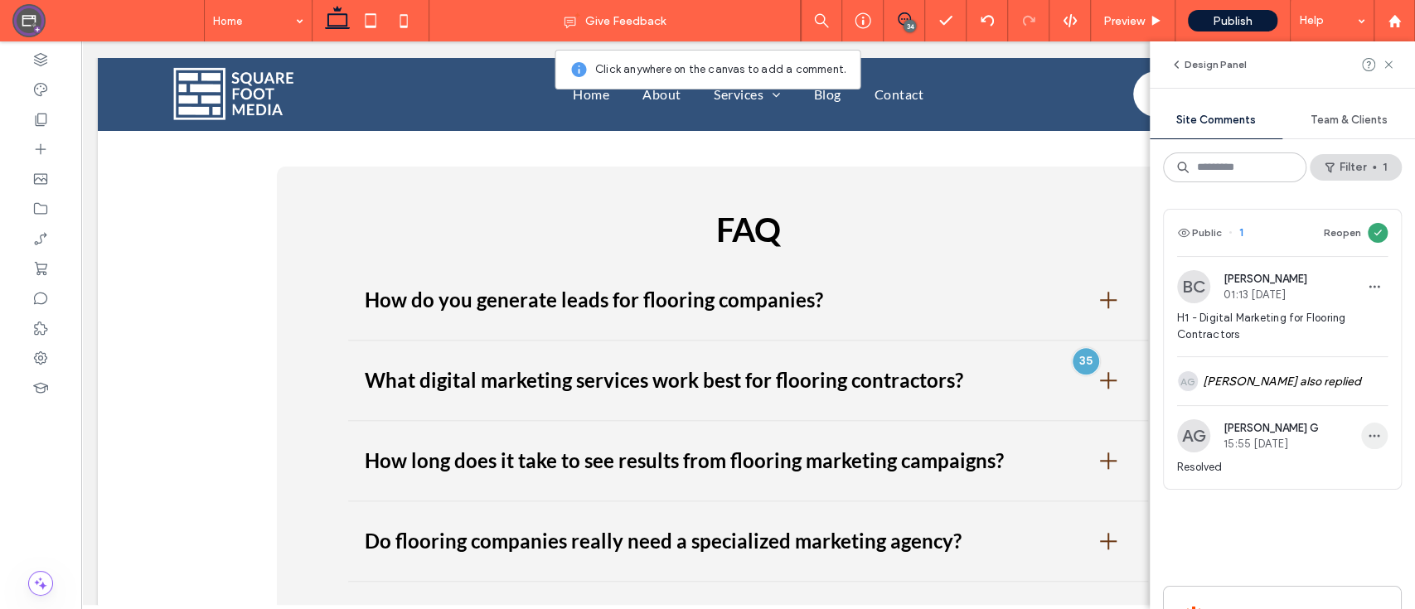
scroll to position [1, 0]
click at [1346, 383] on div "AG Akshat G also replied" at bounding box center [1282, 380] width 210 height 48
click at [1361, 383] on span "button" at bounding box center [1374, 390] width 27 height 27
click at [1293, 467] on div "Delete" at bounding box center [1296, 462] width 148 height 31
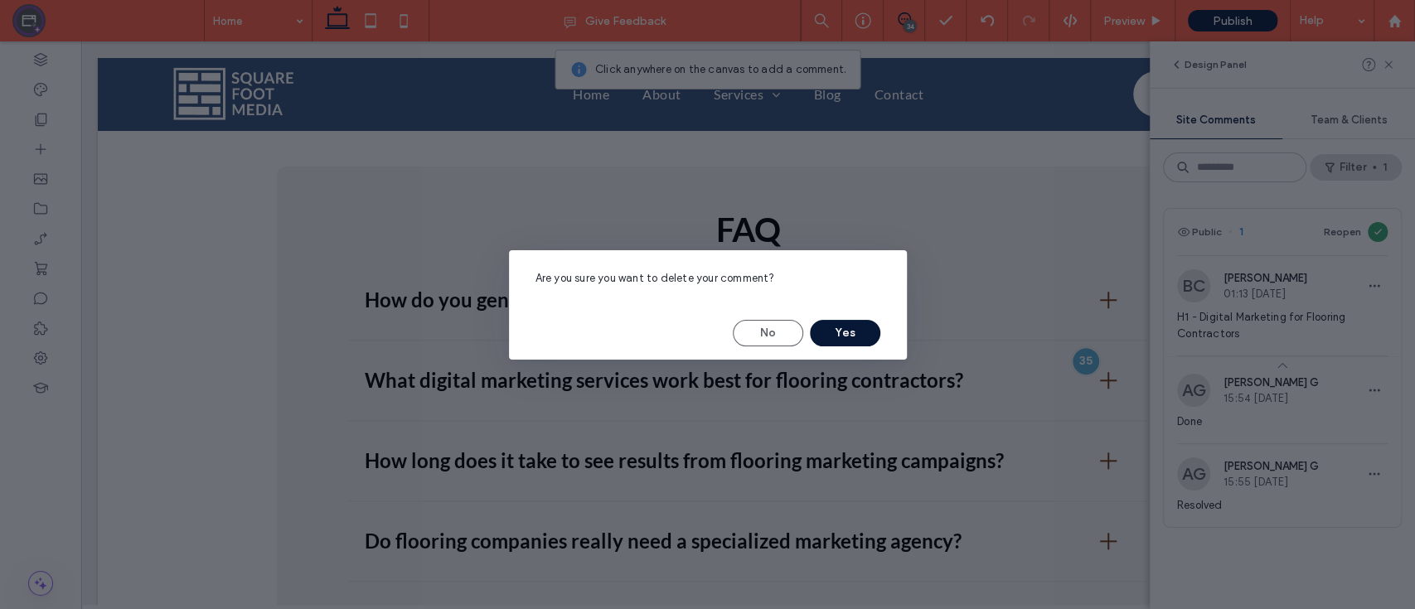
drag, startPoint x: 855, startPoint y: 334, endPoint x: 1063, endPoint y: 384, distance: 213.9
click at [855, 334] on button "Yes" at bounding box center [845, 333] width 70 height 27
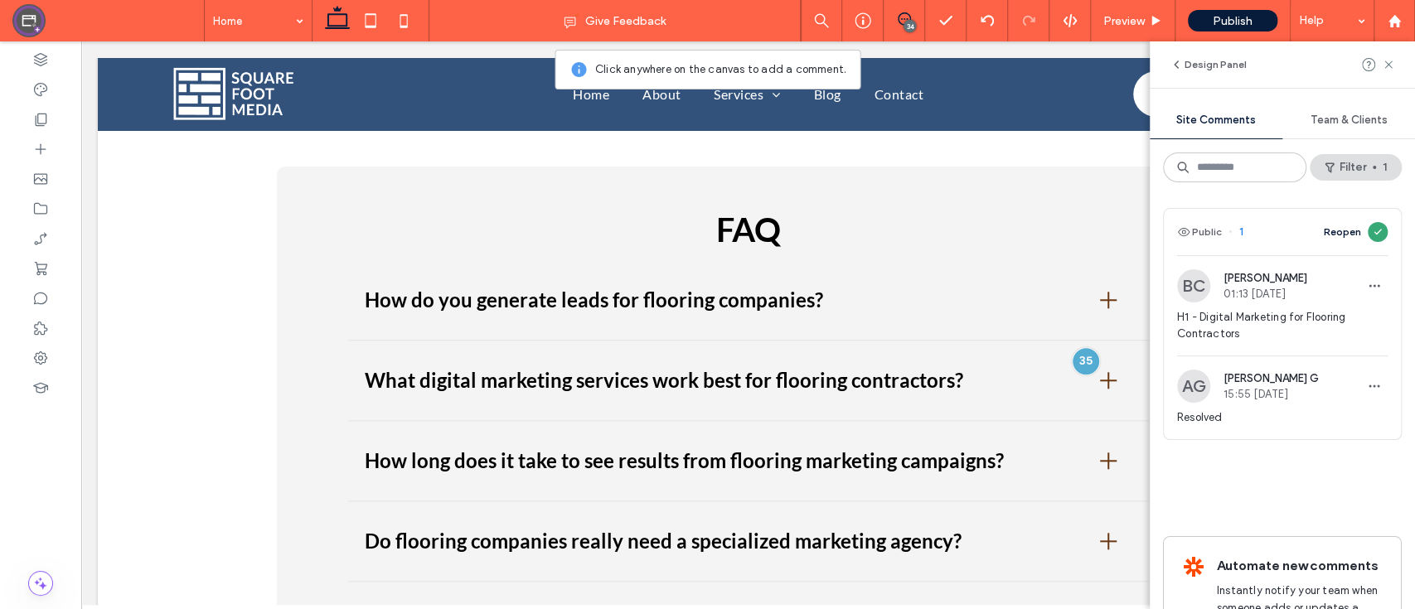
click at [1329, 235] on button "Reopen" at bounding box center [1341, 232] width 37 height 20
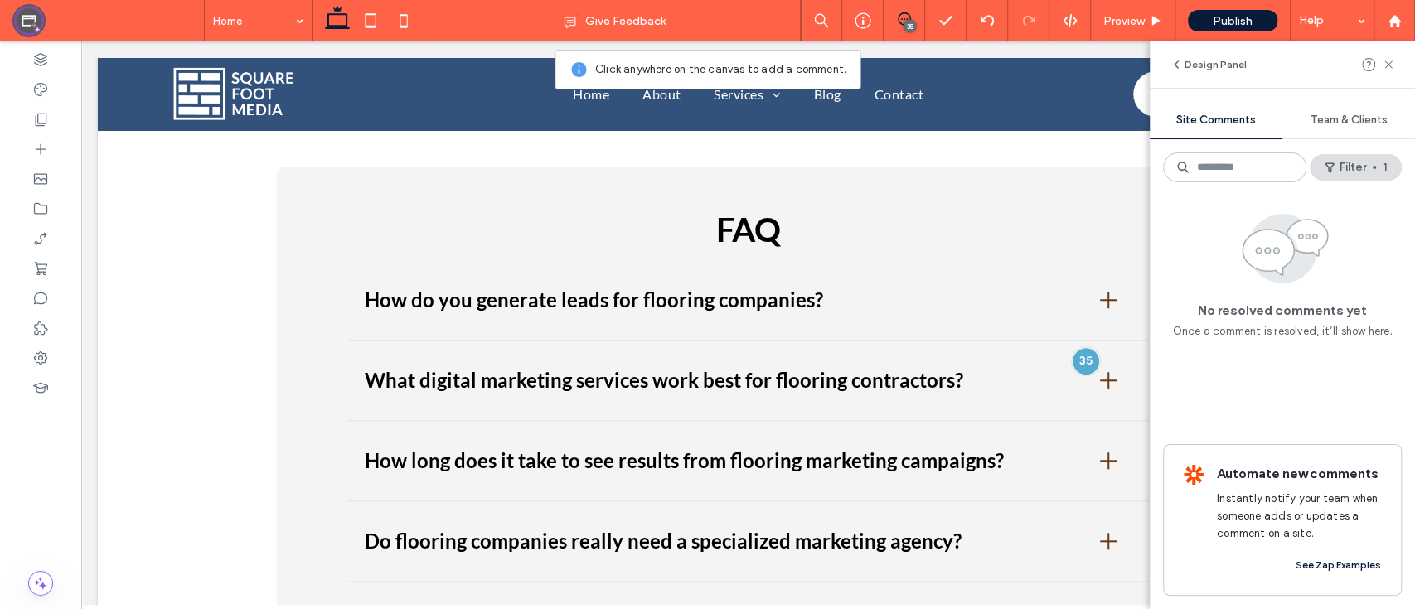
scroll to position [0, 0]
click at [1349, 163] on button "Filter 1" at bounding box center [1355, 167] width 92 height 27
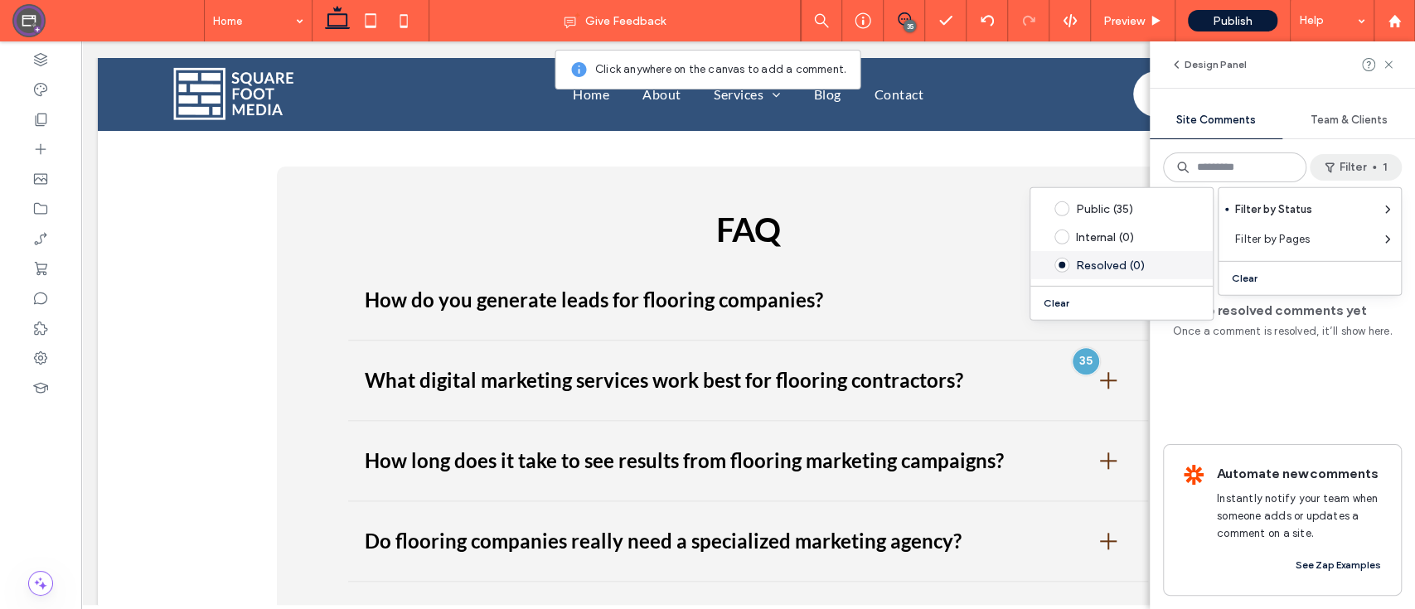
click at [1059, 268] on span at bounding box center [1061, 265] width 15 height 15
click at [1120, 206] on div "Public (35)" at bounding box center [1134, 208] width 117 height 14
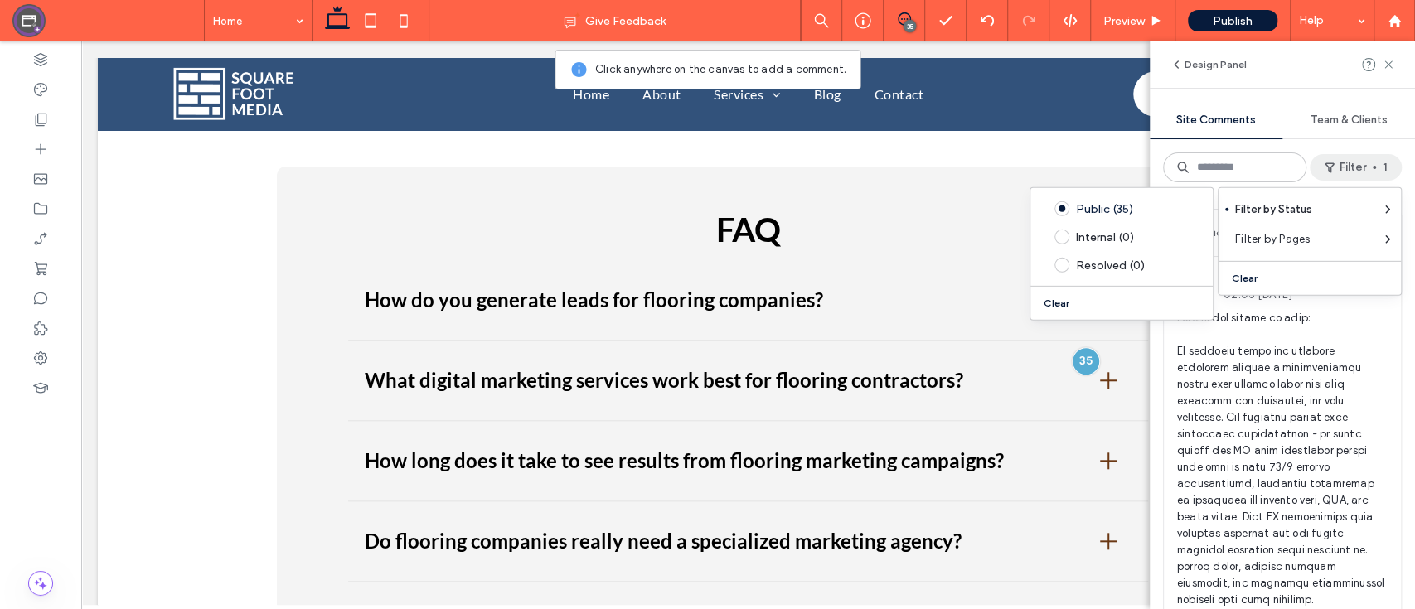
click at [1075, 307] on button "Clear" at bounding box center [1058, 303] width 42 height 20
click at [1266, 71] on div "Design Panel" at bounding box center [1281, 64] width 265 height 46
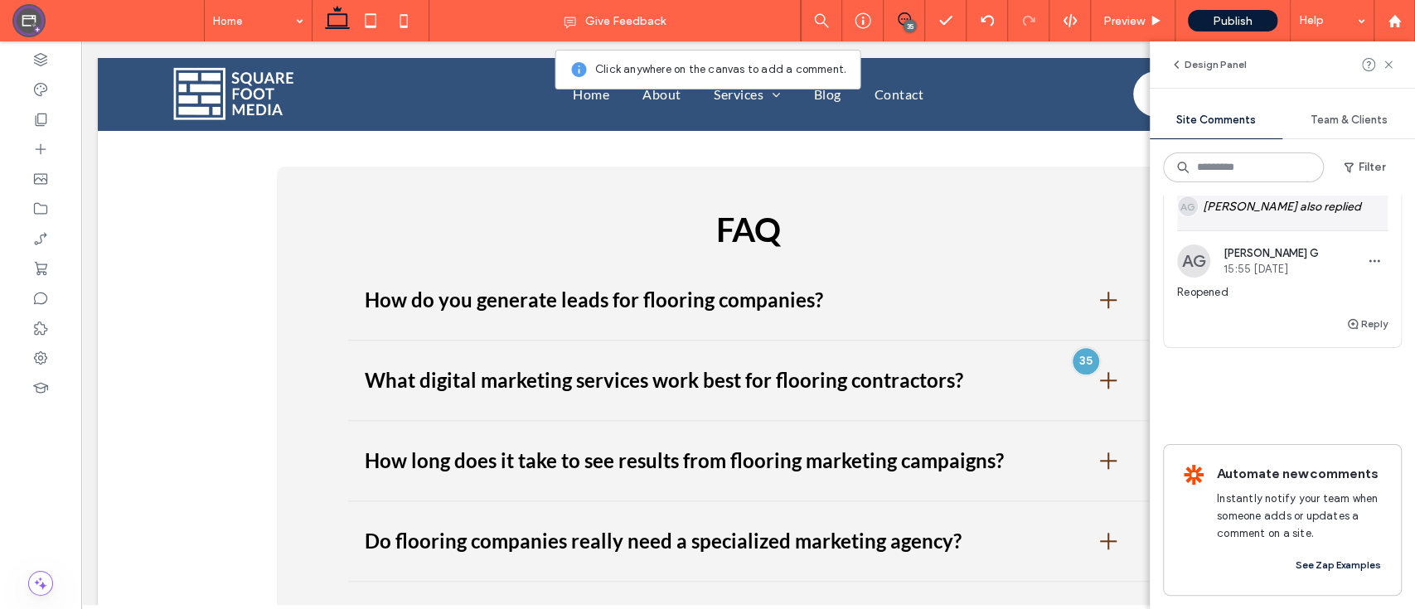
scroll to position [9166, 0]
click at [1313, 230] on div "AG Akshat G also replied" at bounding box center [1282, 206] width 210 height 48
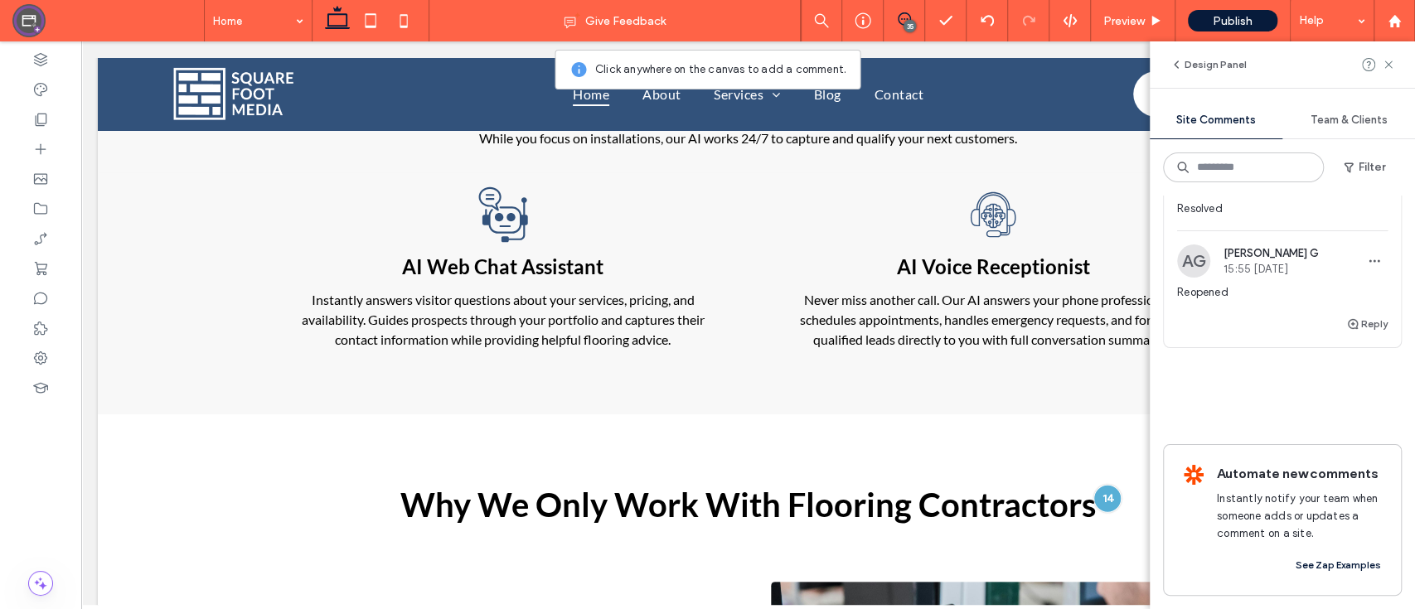
scroll to position [0, 0]
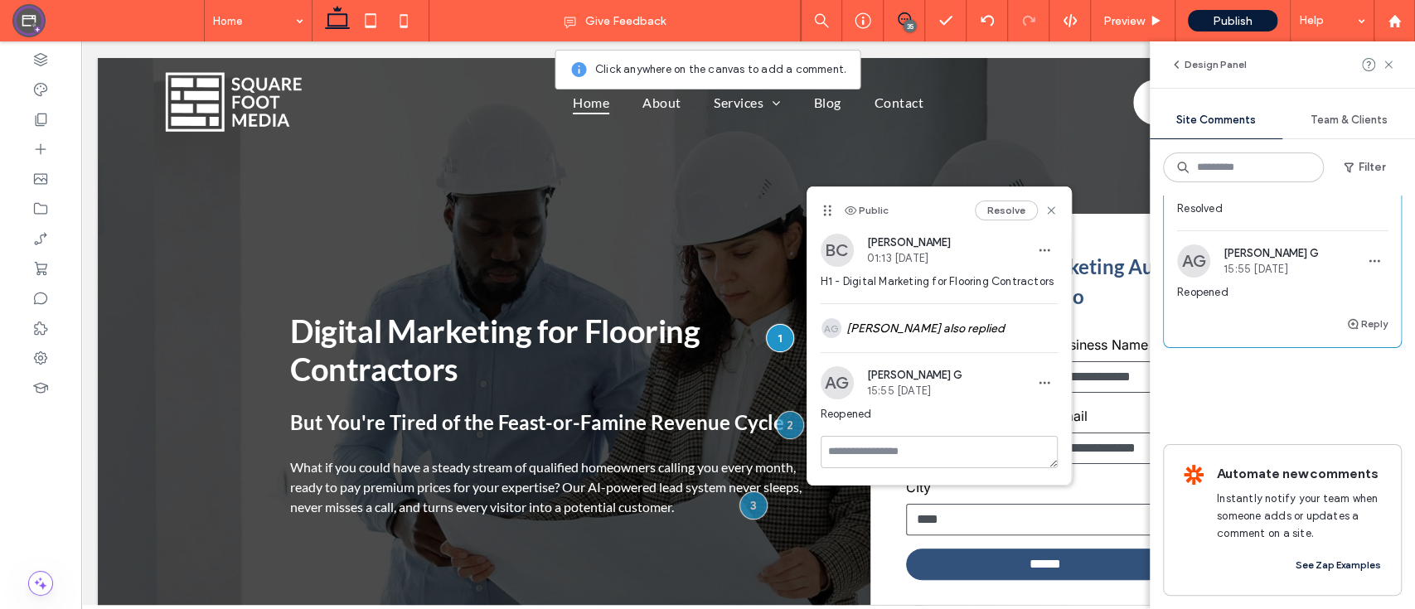
click at [1367, 184] on icon "button" at bounding box center [1373, 177] width 13 height 13
click at [1290, 430] on div "Delete" at bounding box center [1296, 429] width 148 height 31
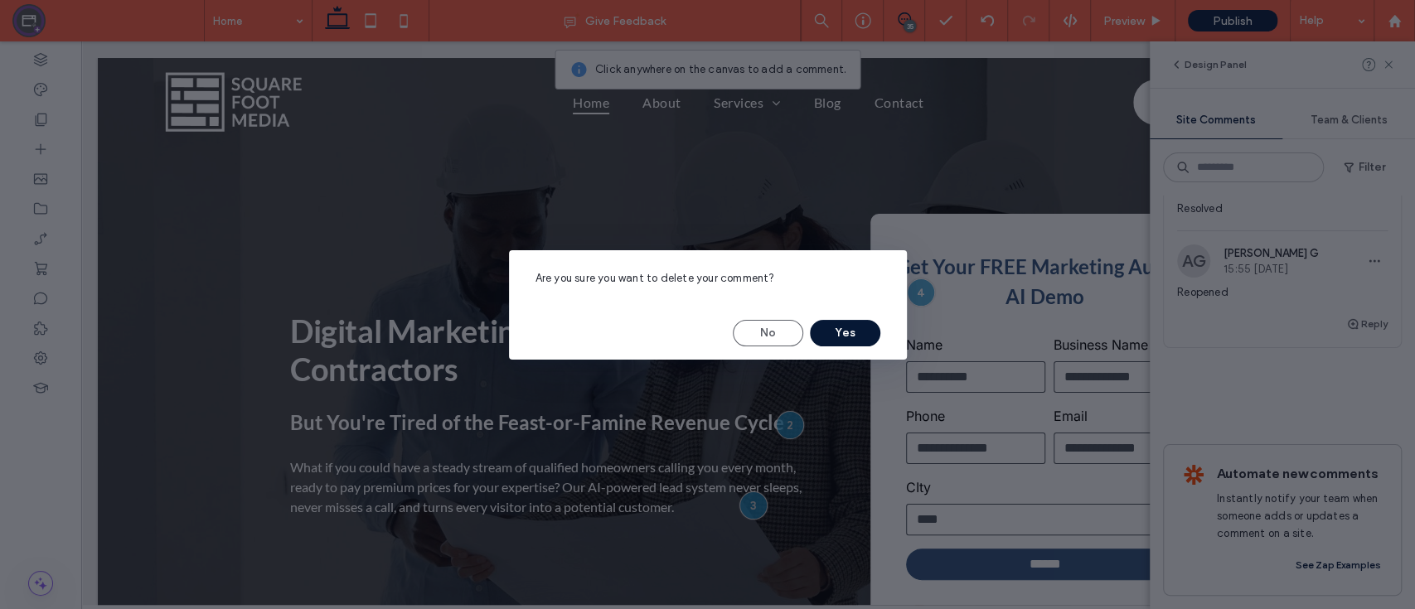
click at [875, 338] on button "Yes" at bounding box center [845, 333] width 70 height 27
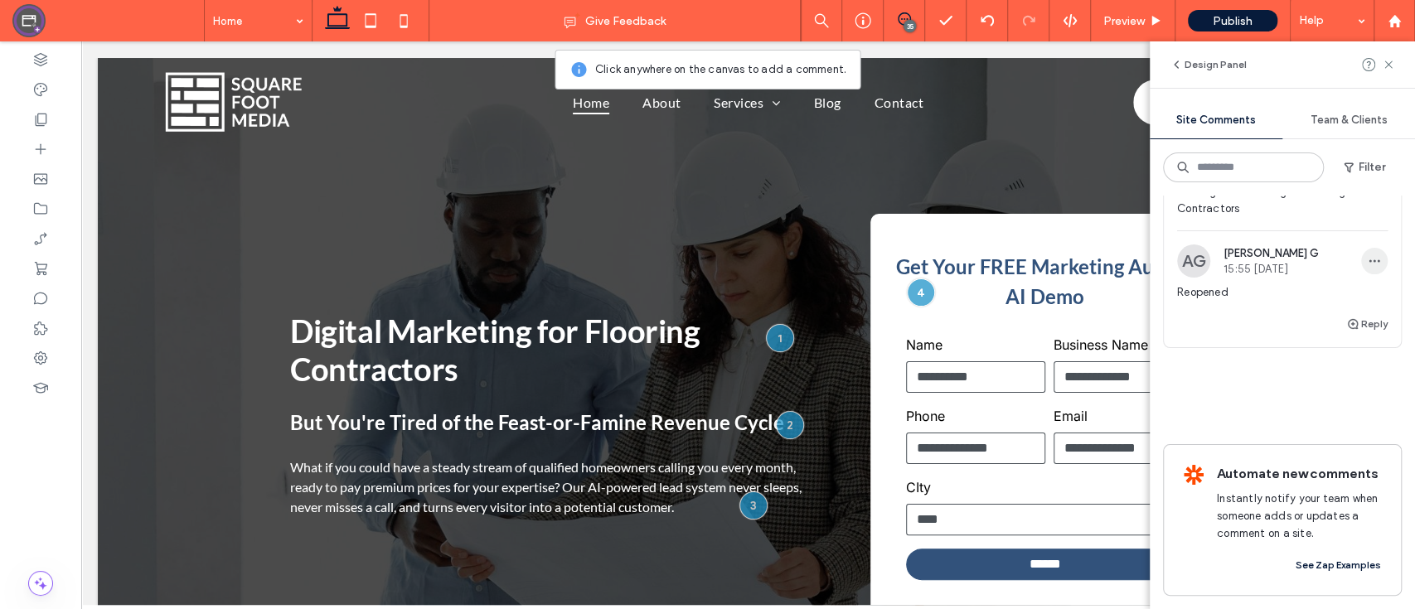
click at [1367, 268] on icon "button" at bounding box center [1373, 260] width 13 height 13
click at [1306, 440] on div "Delete" at bounding box center [1296, 426] width 148 height 31
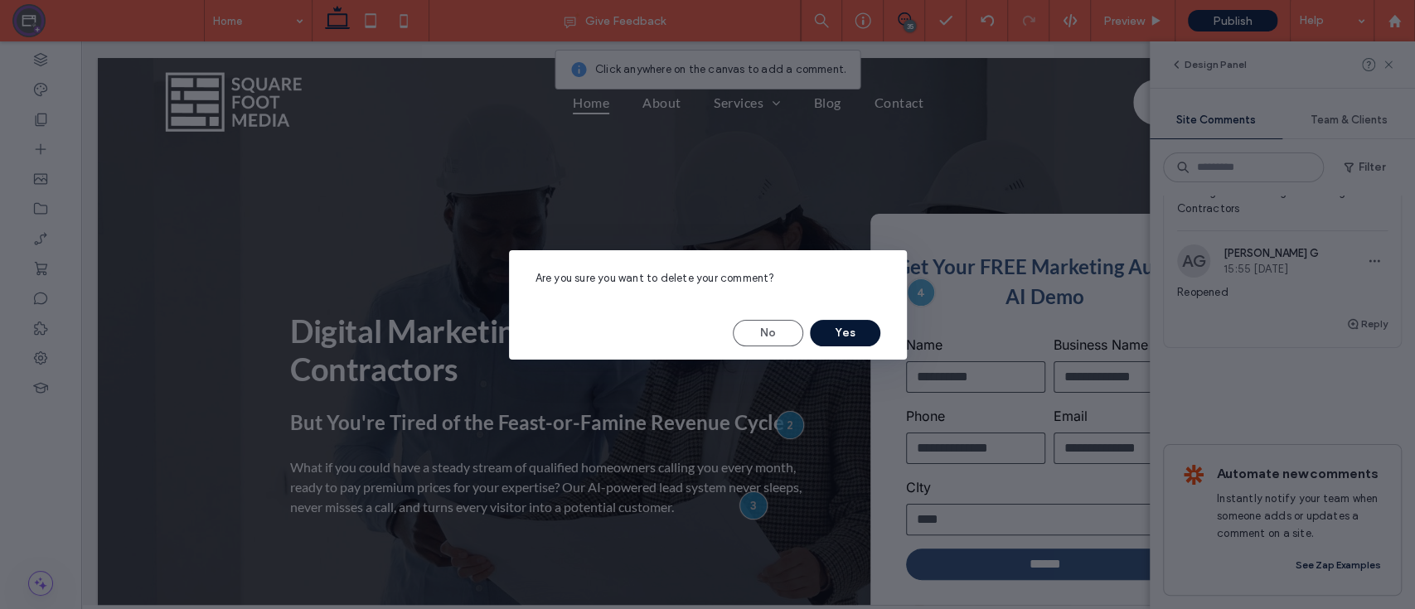
click at [841, 335] on button "Yes" at bounding box center [845, 333] width 70 height 27
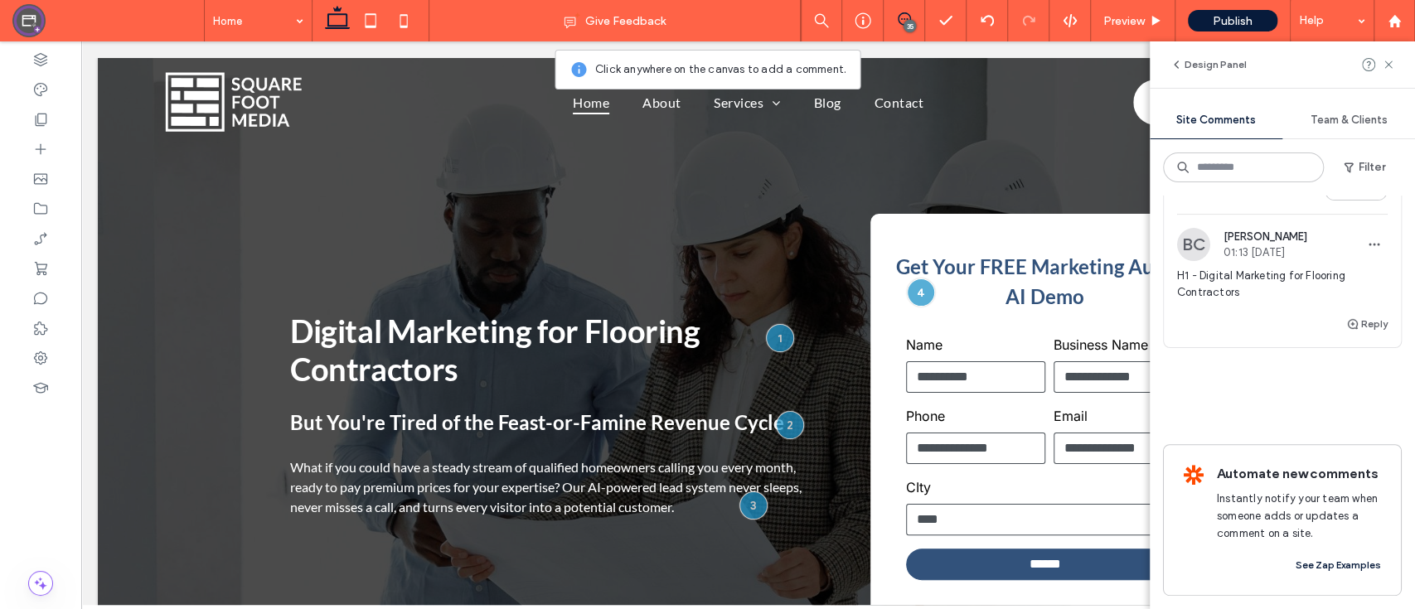
scroll to position [8964, 0]
drag, startPoint x: 1202, startPoint y: 299, endPoint x: 1313, endPoint y: 307, distance: 110.5
click at [1313, 111] on span "H2 - Generate More Leads with an AI-Powered Marketing System" at bounding box center [1282, 94] width 210 height 33
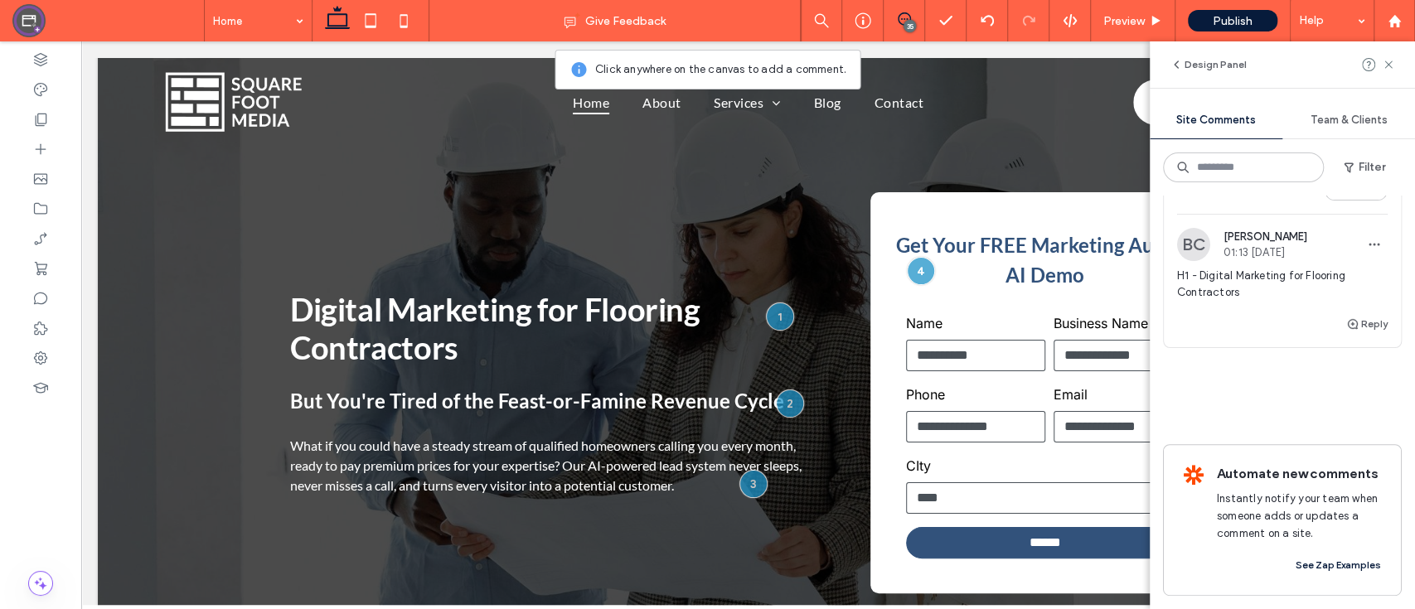
copy span "Generate More Leads with an AI-Powered Marketing System"
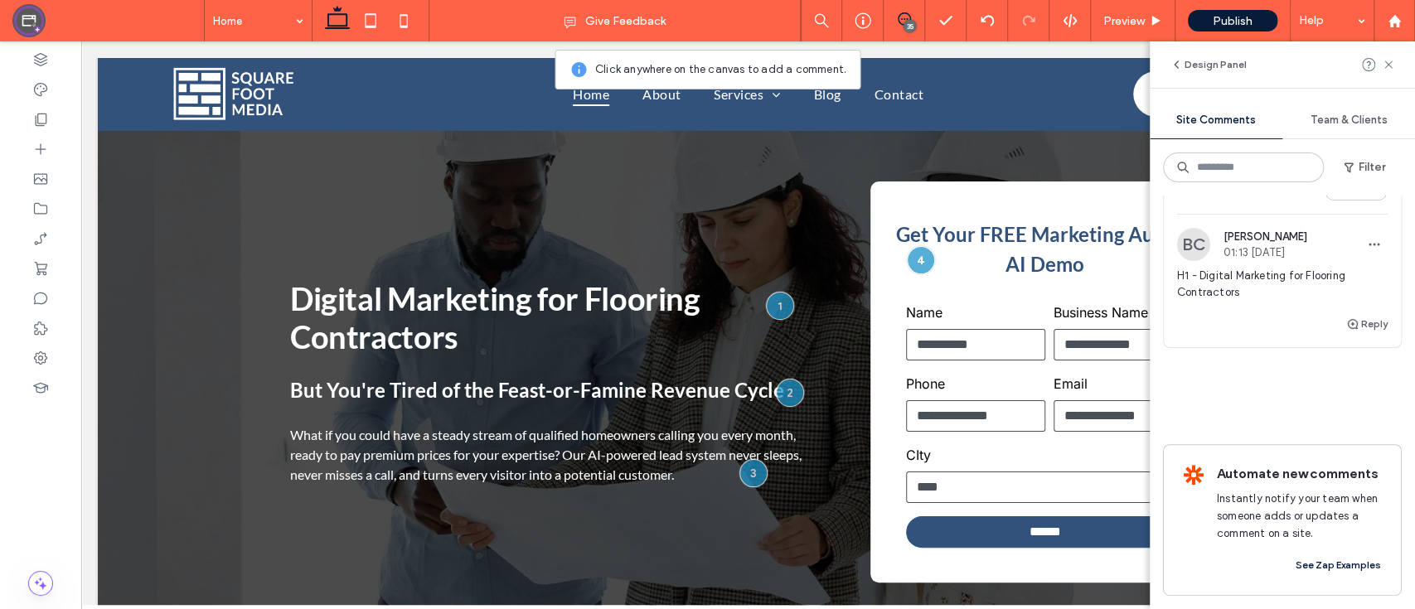
scroll to position [63, 0]
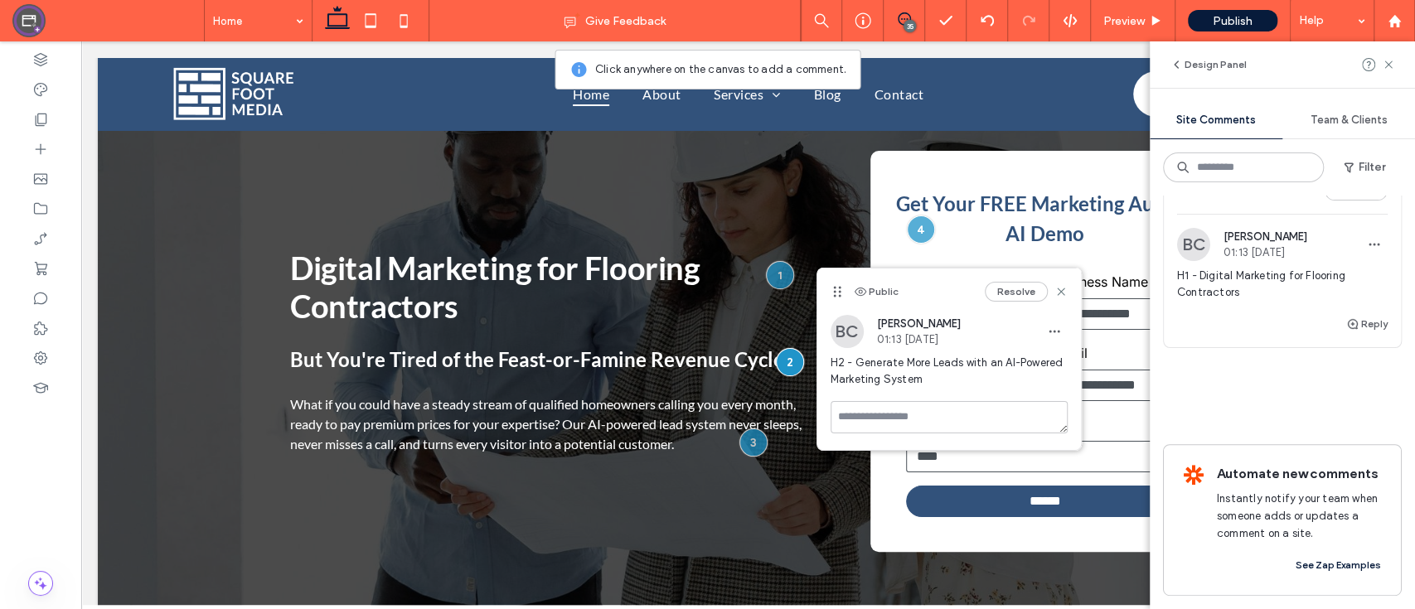
copy span "Generate More Leads with an AI-Powered Marketing System"
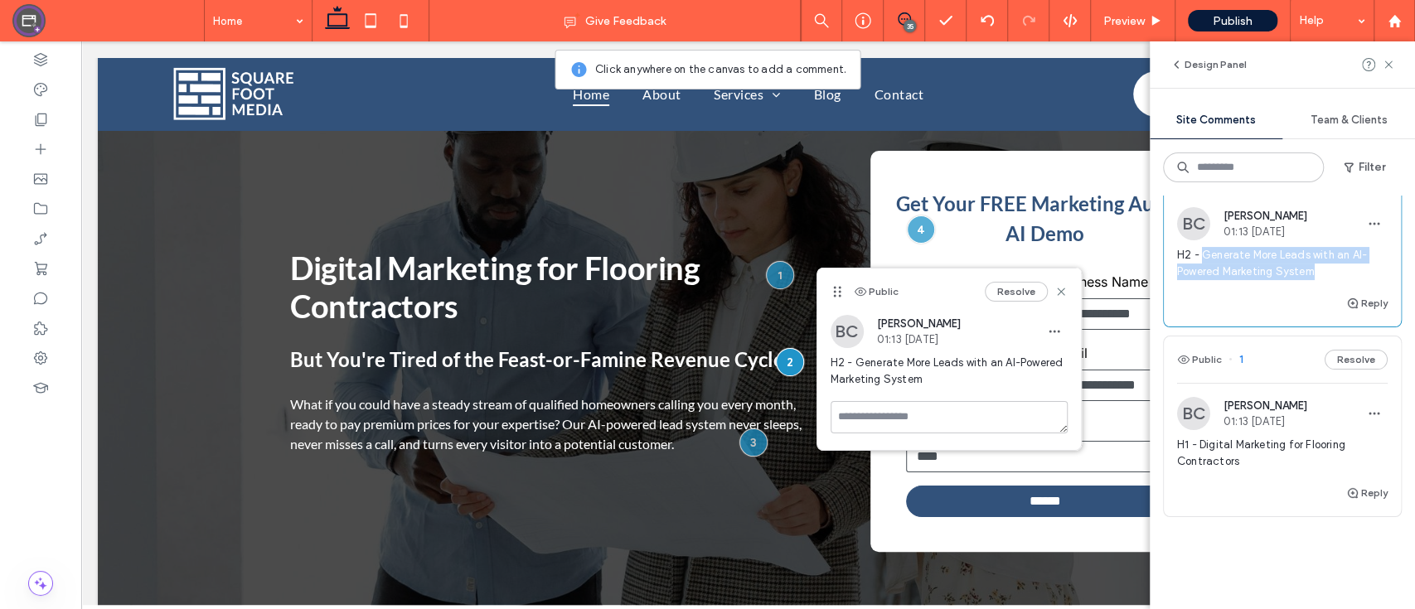
scroll to position [8753, 0]
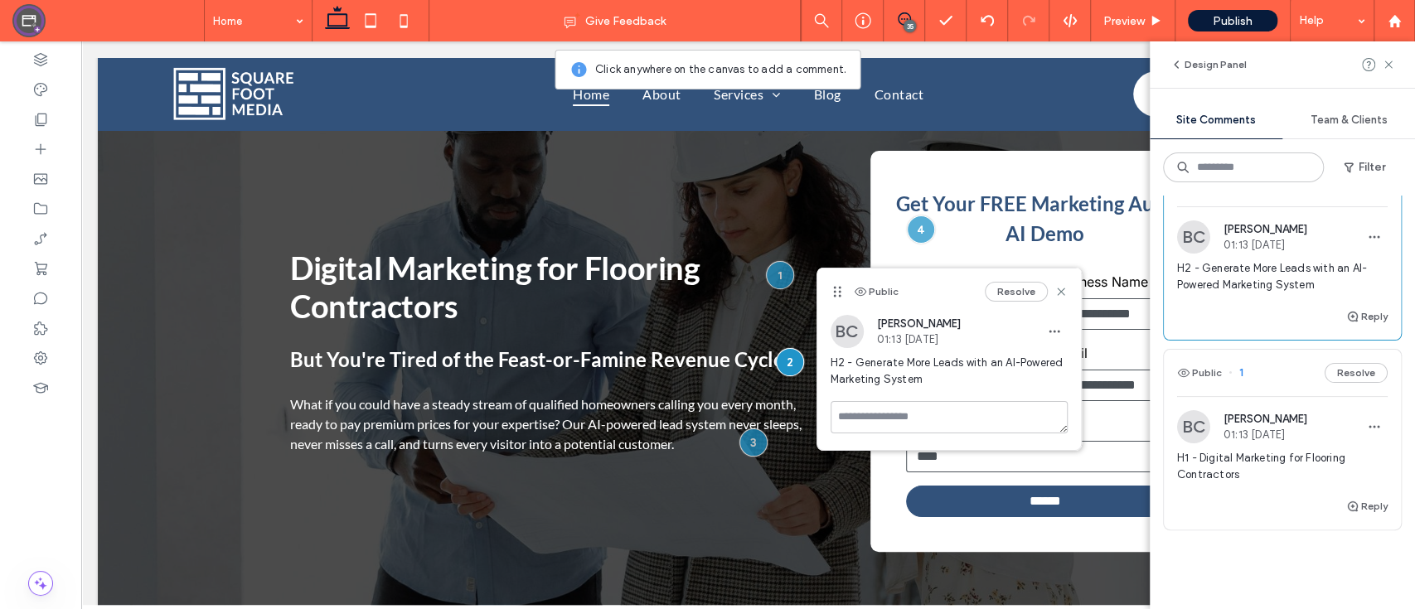
drag, startPoint x: 1207, startPoint y: 285, endPoint x: 1347, endPoint y: 331, distance: 147.5
click at [1347, 104] on span "Text - Stop waiting for the phone to ring. Our AI lead generation system captur…" at bounding box center [1282, 70] width 210 height 66
copy span "Stop waiting for the phone to ring. Our AI lead generation system captures qual…"
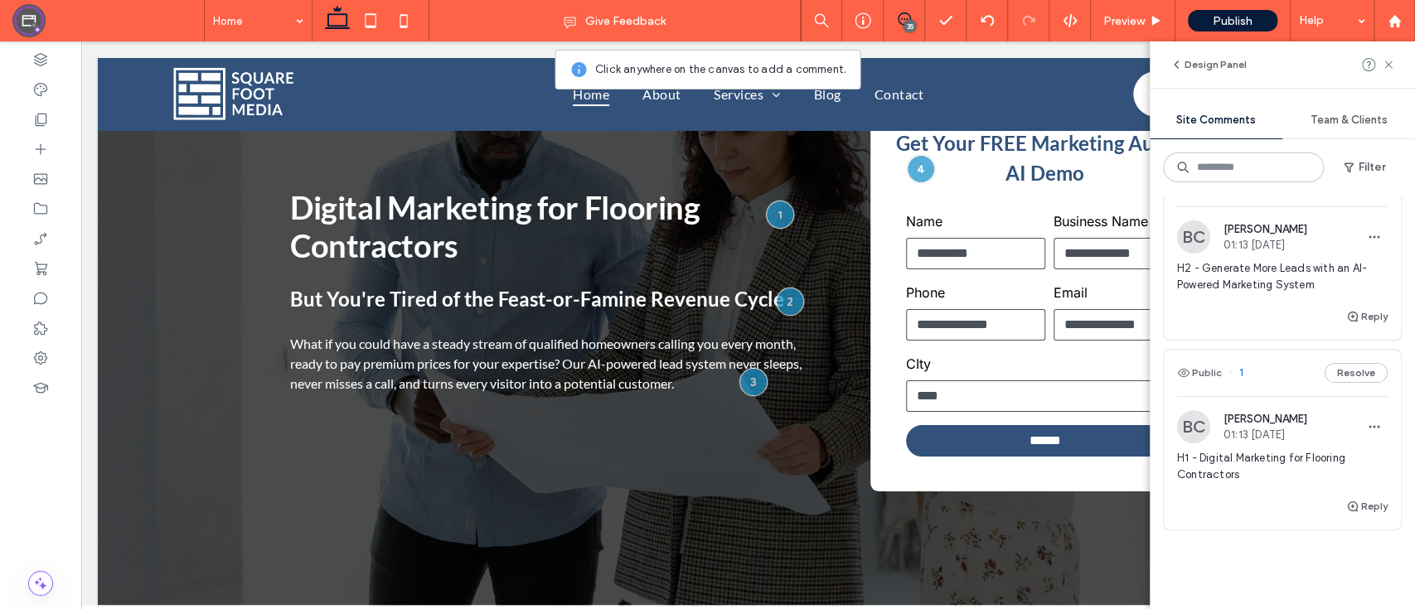
scroll to position [128, 0]
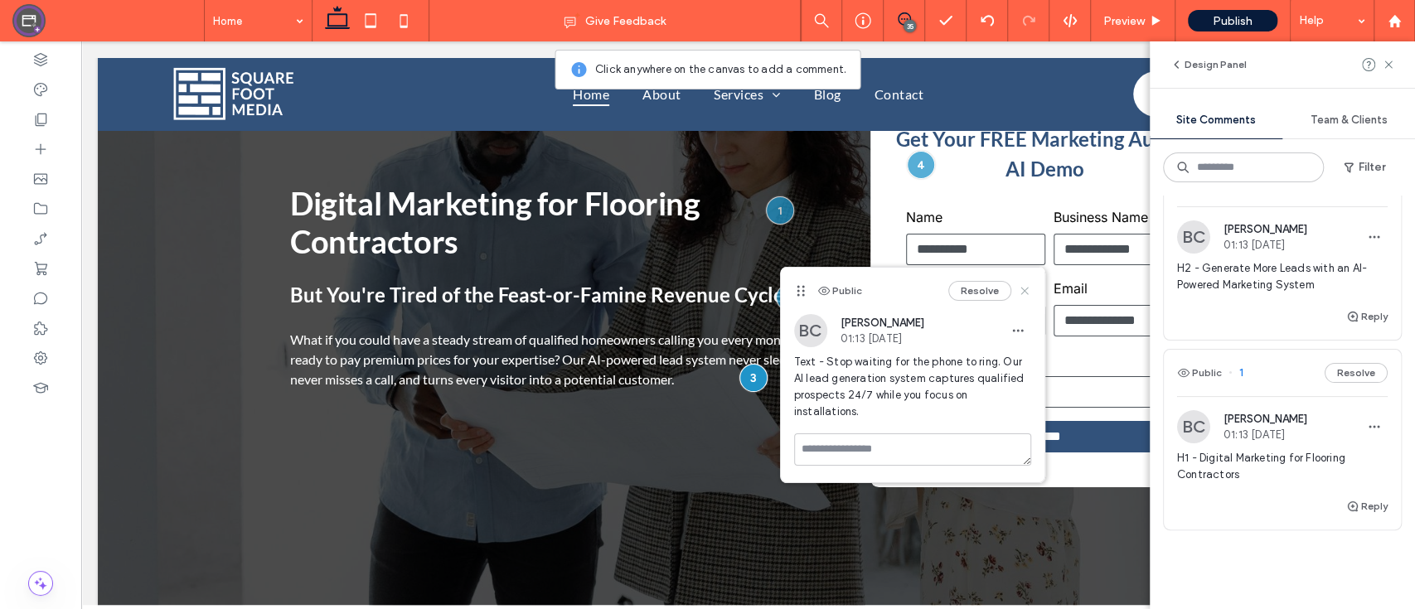
click at [1028, 288] on icon at bounding box center [1024, 290] width 13 height 13
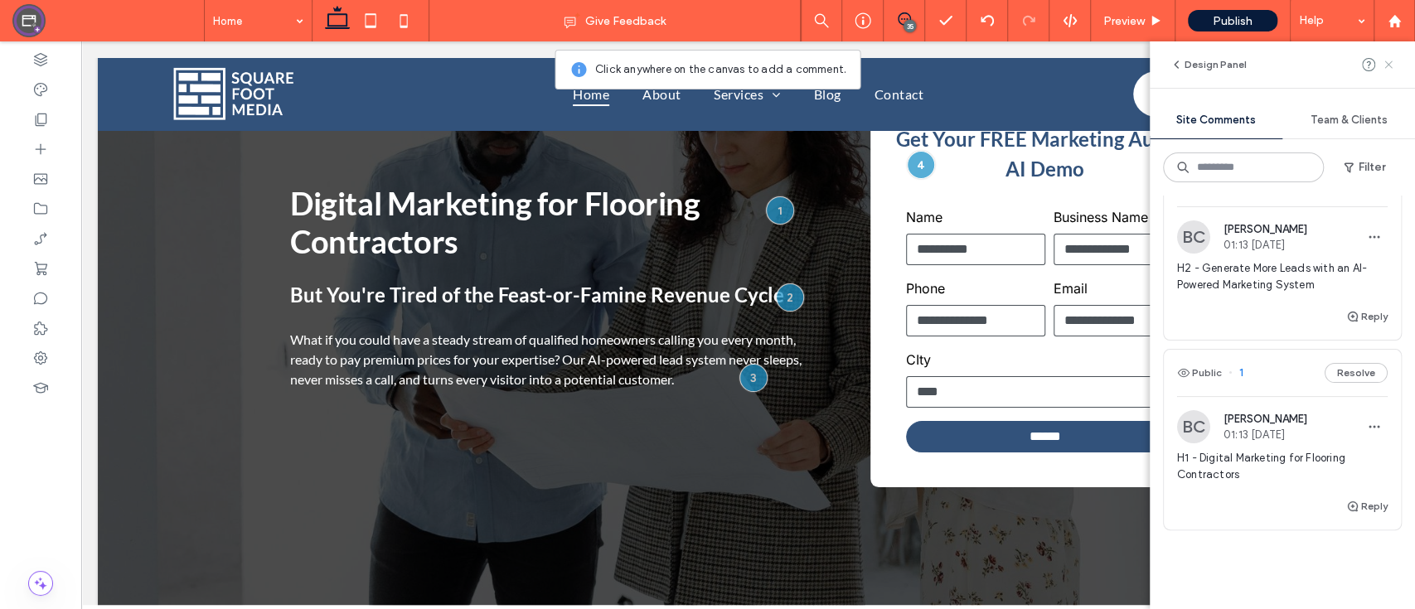
click at [1387, 64] on use at bounding box center [1387, 63] width 7 height 7
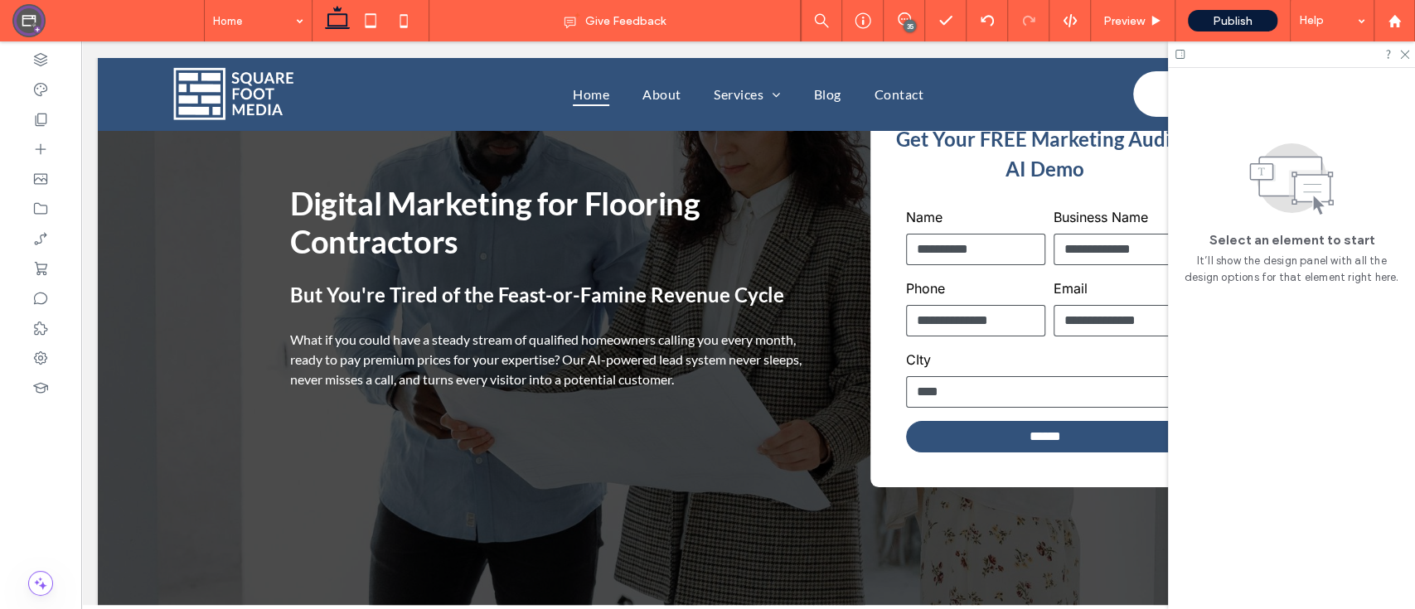
click at [1409, 56] on div at bounding box center [1291, 54] width 247 height 26
click at [1408, 56] on icon at bounding box center [1403, 53] width 11 height 11
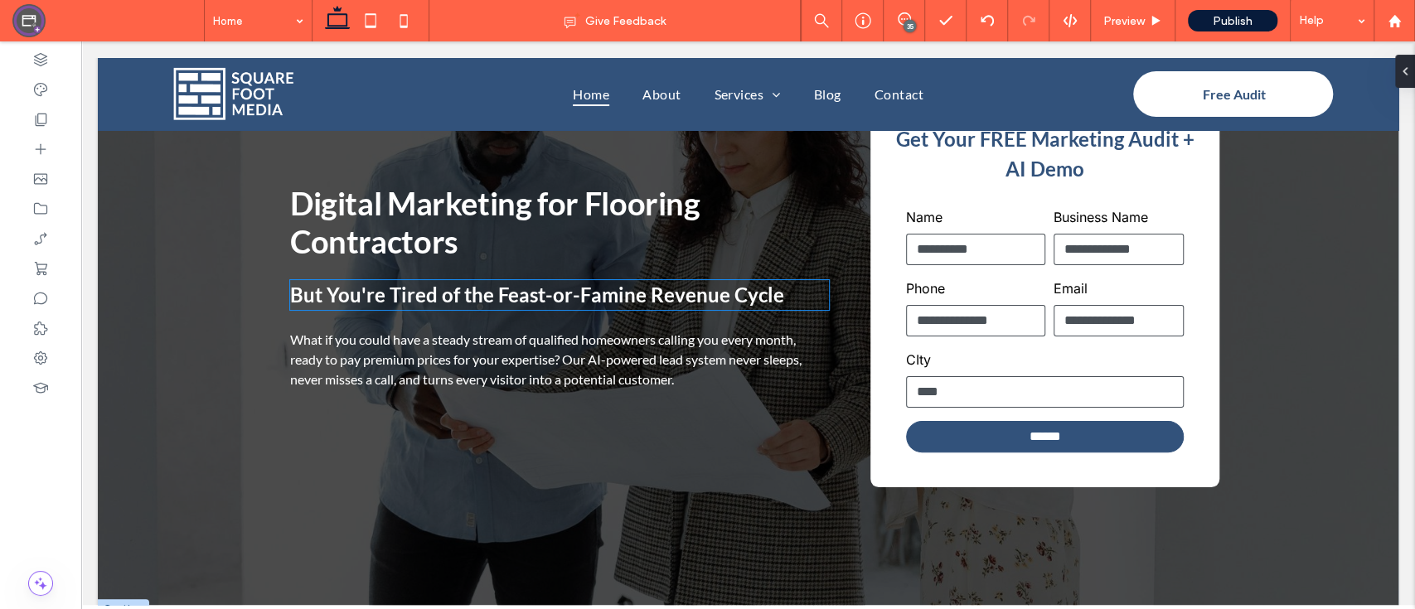
click at [669, 292] on span "But You're Tired of the Feast-or-Famine Revenue Cycle" at bounding box center [537, 295] width 494 height 24
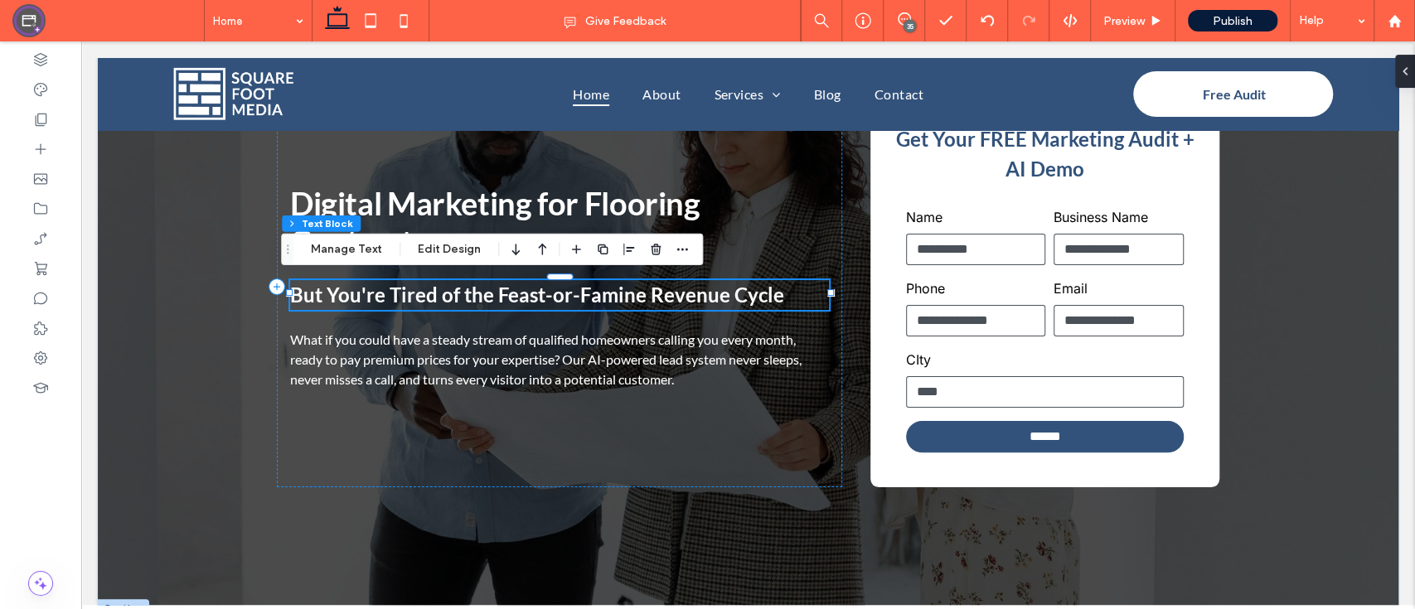
click at [669, 292] on span "But You're Tired of the Feast-or-Famine Revenue Cycle" at bounding box center [537, 295] width 494 height 24
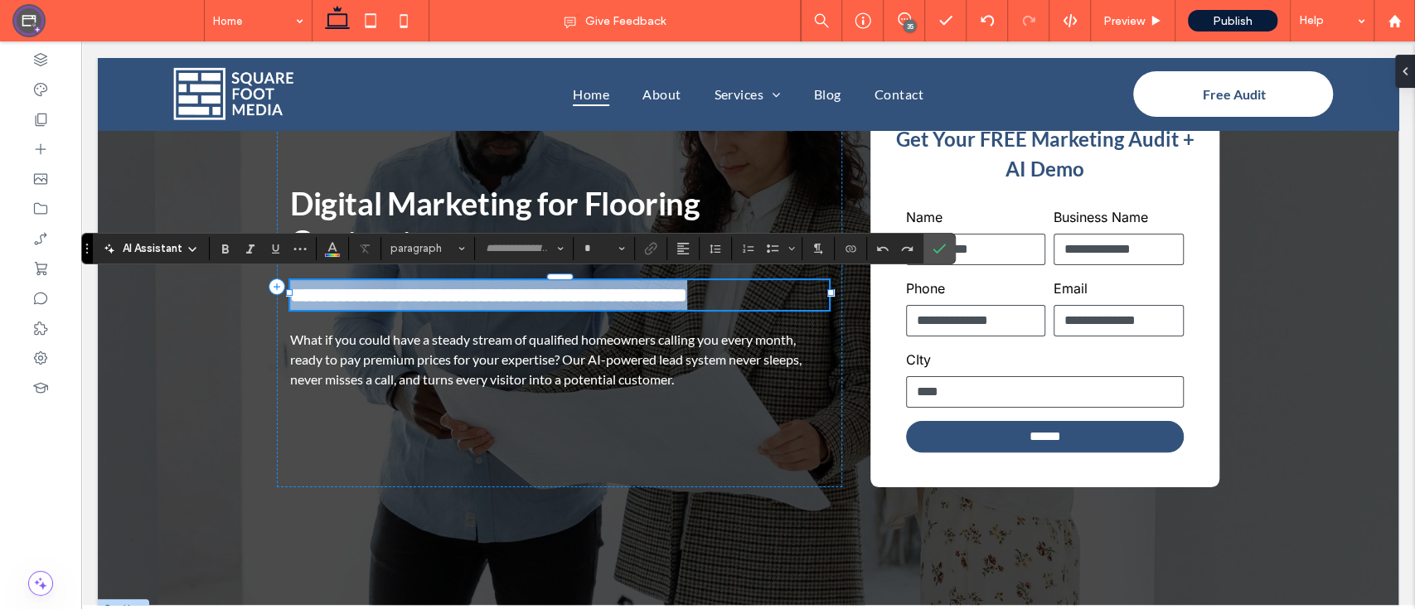
type input "****"
click at [789, 293] on h2 "**********" at bounding box center [559, 295] width 539 height 30
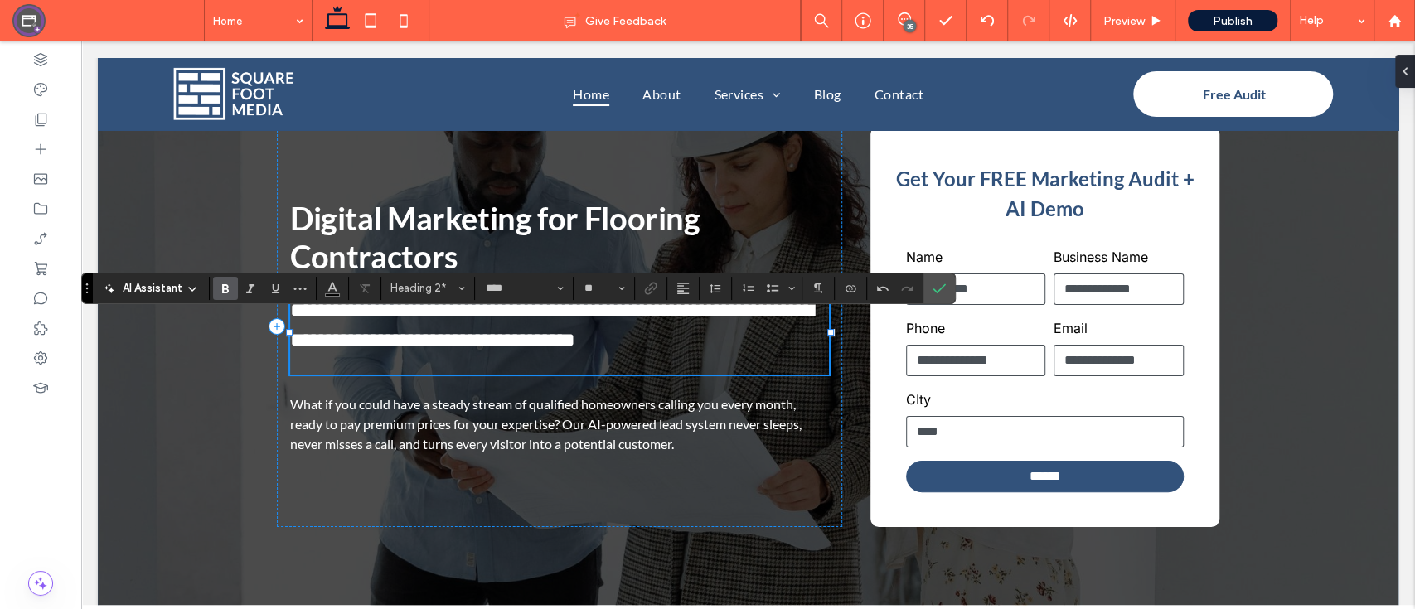
type input "**"
drag, startPoint x: 332, startPoint y: 328, endPoint x: 316, endPoint y: 310, distance: 24.6
click at [316, 310] on span "**********" at bounding box center [551, 325] width 523 height 50
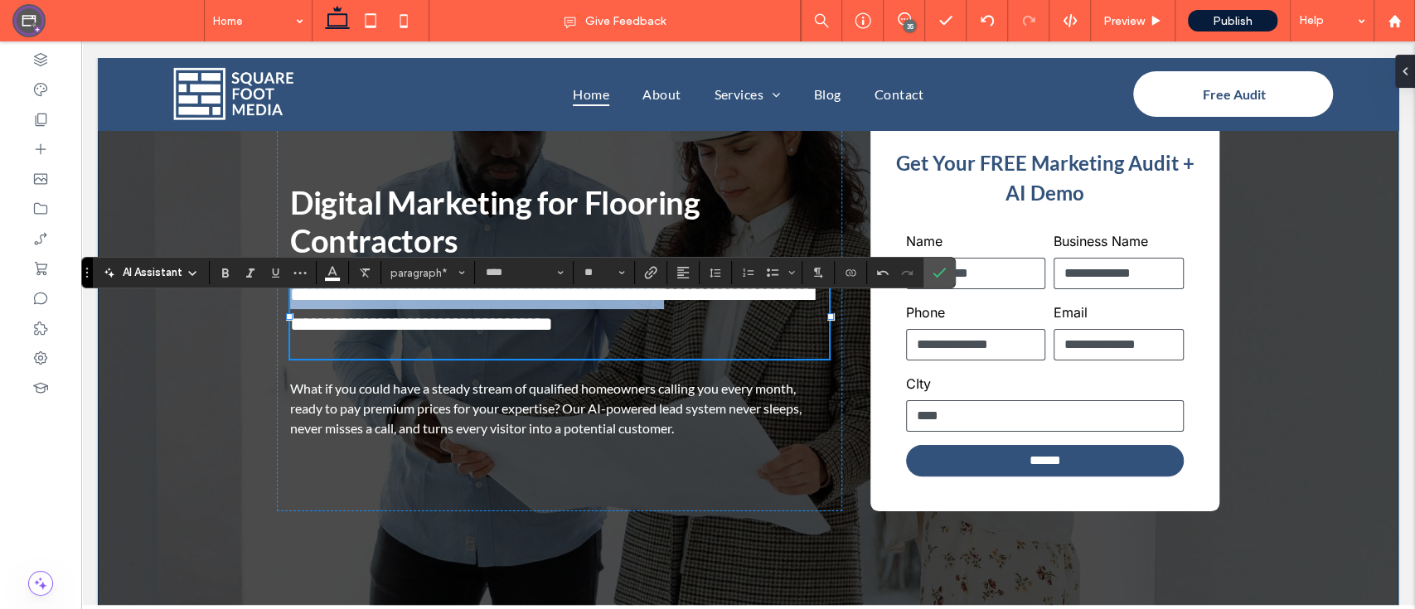
drag, startPoint x: 729, startPoint y: 292, endPoint x: 254, endPoint y: 298, distance: 474.9
click at [254, 298] on div "**********" at bounding box center [748, 297] width 994 height 687
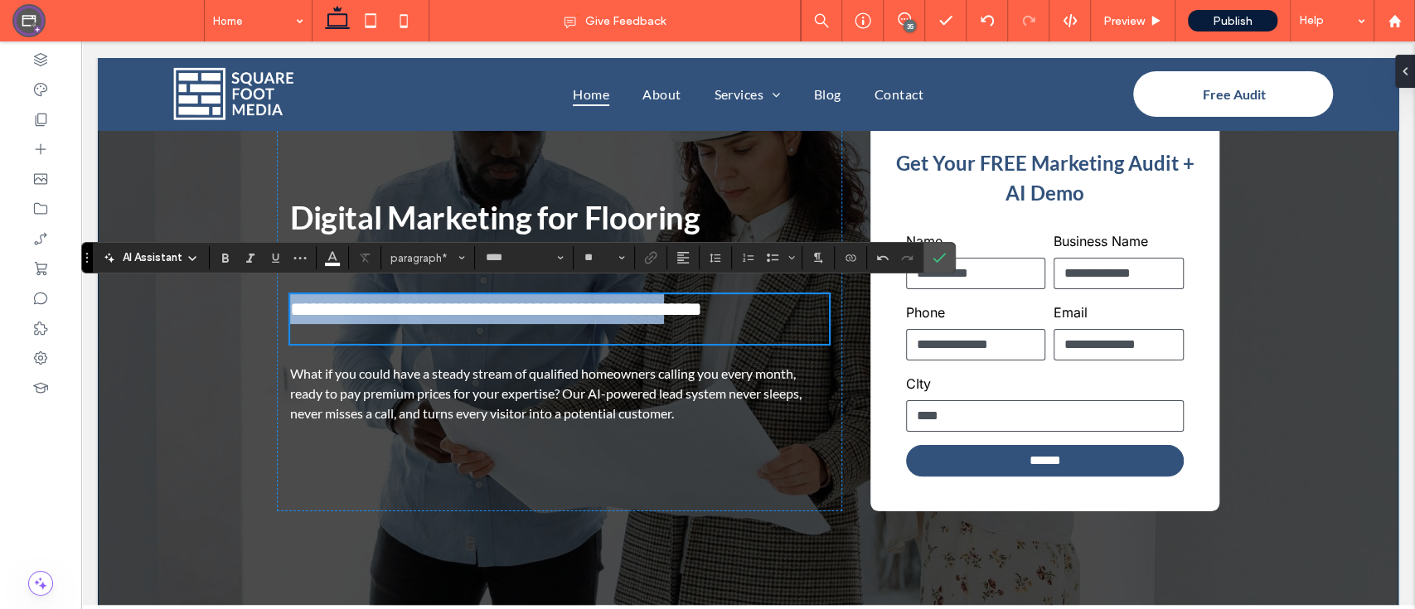
scroll to position [119, 0]
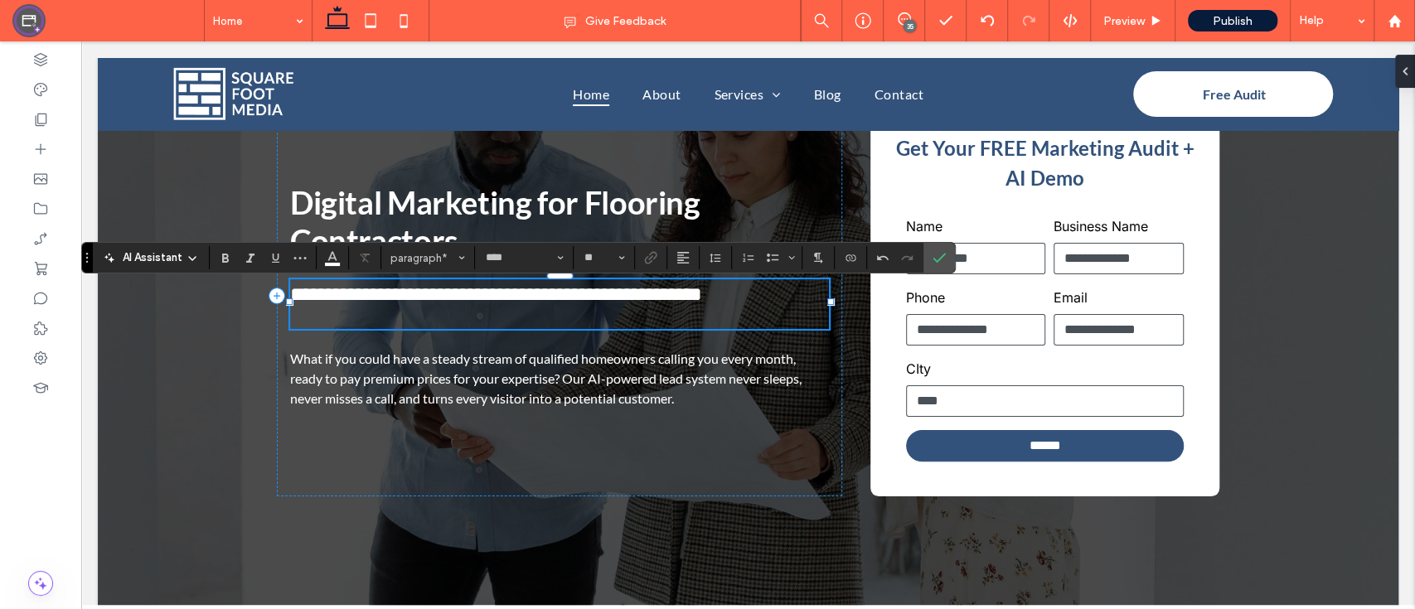
click at [809, 293] on p "**********" at bounding box center [559, 294] width 539 height 30
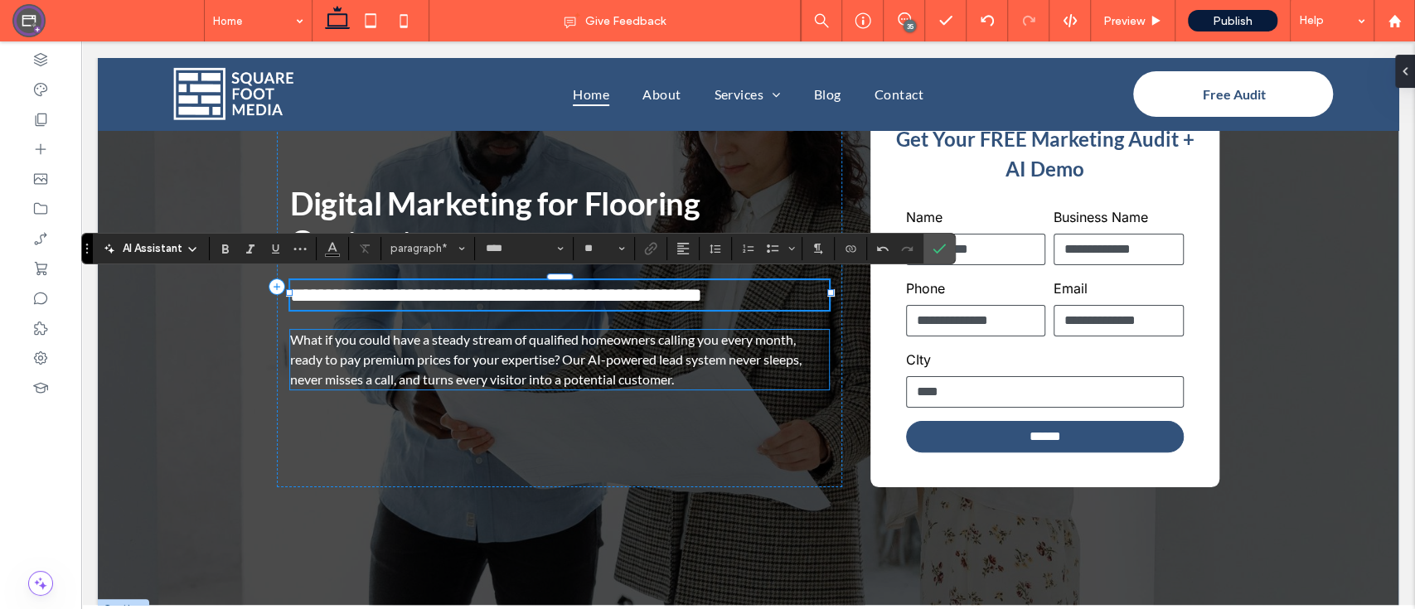
click at [530, 337] on span "What if you could have a steady stream of qualified homeowners calling you ever…" at bounding box center [545, 359] width 511 height 56
click at [530, 337] on div "What if you could have a steady stream of qualified homeowners calling you ever…" at bounding box center [559, 360] width 539 height 60
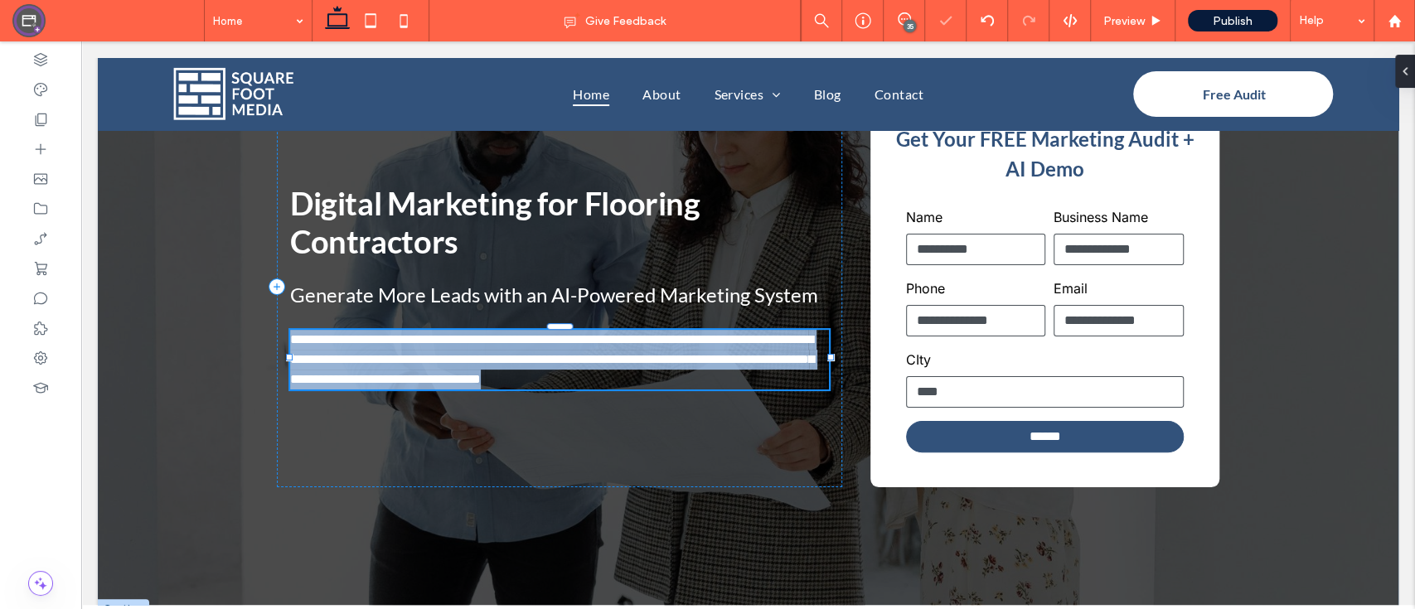
type input "****"
type input "**"
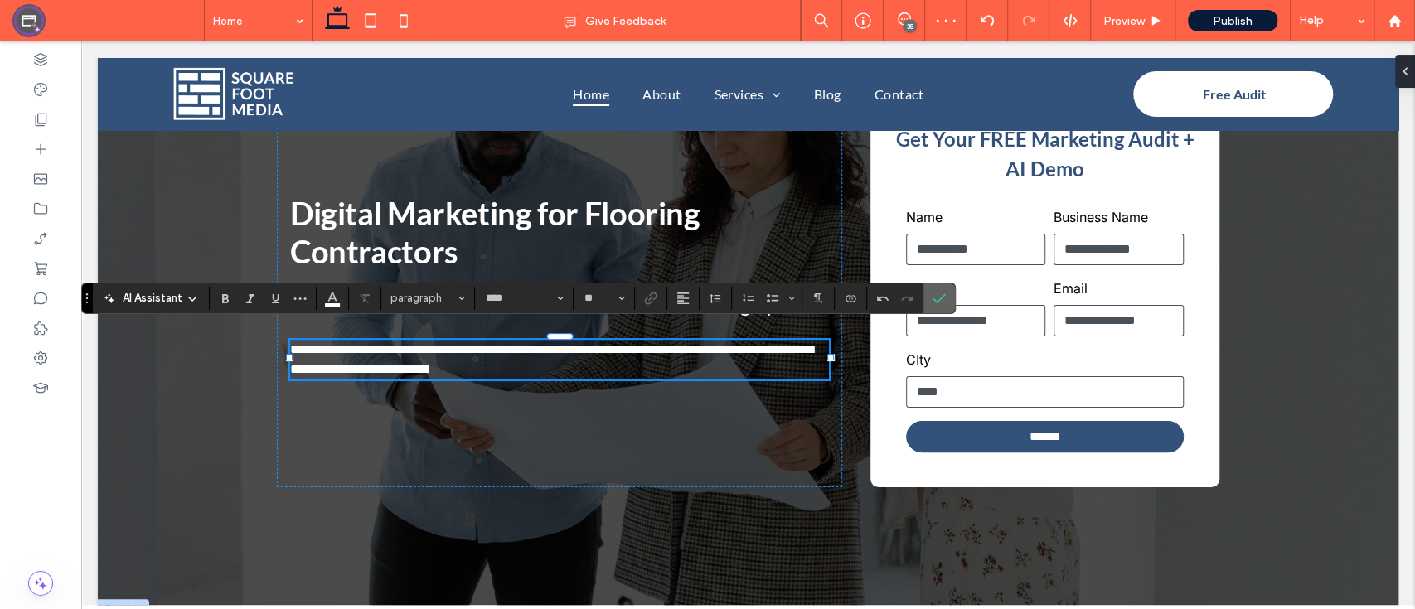
click at [936, 298] on icon "Confirm" at bounding box center [938, 298] width 13 height 13
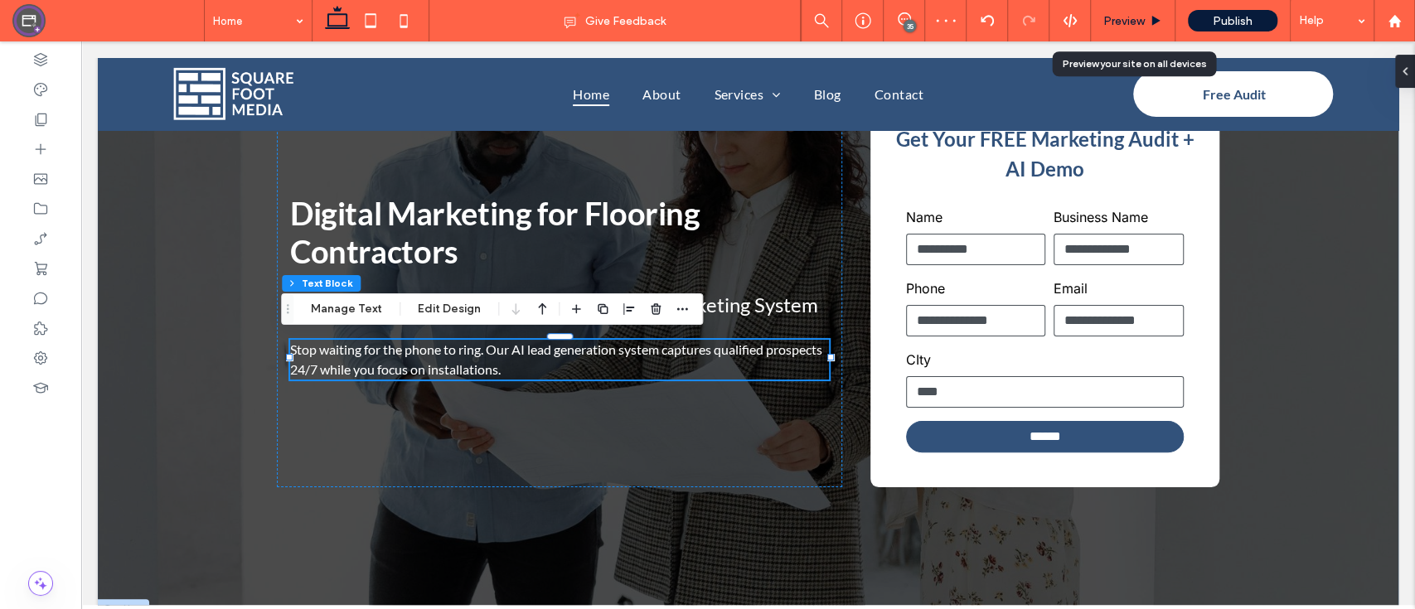
click at [1150, 23] on icon at bounding box center [1155, 21] width 12 height 12
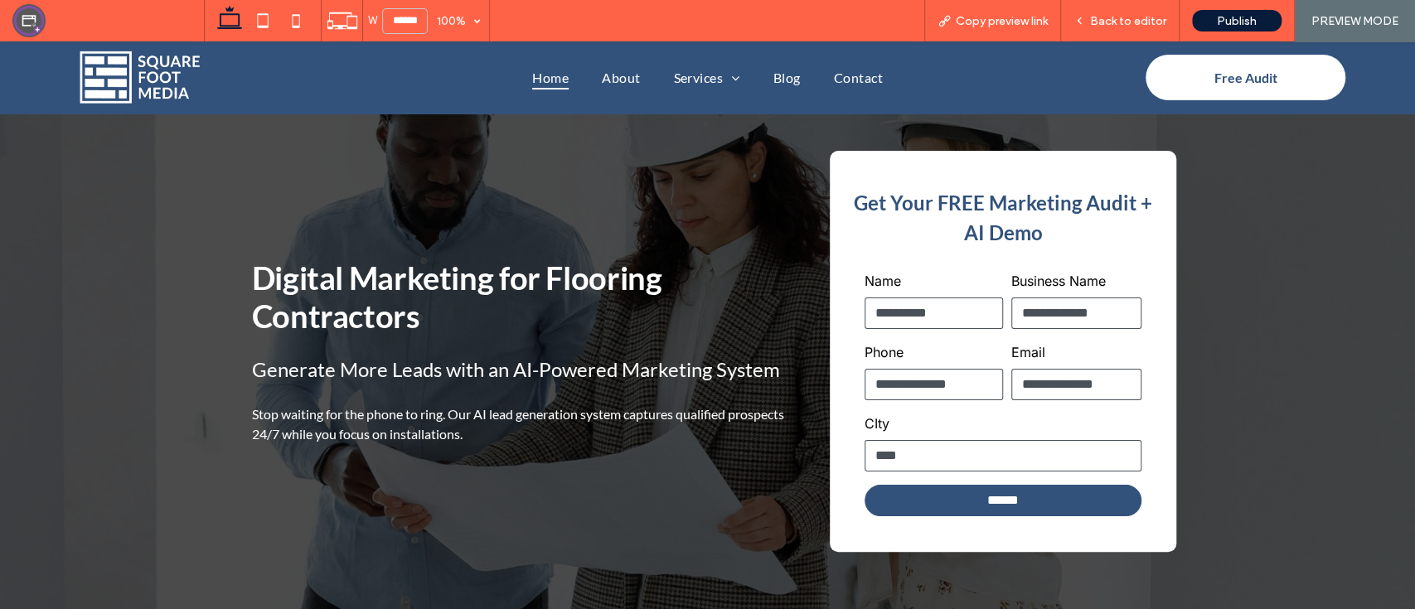
scroll to position [63, 0]
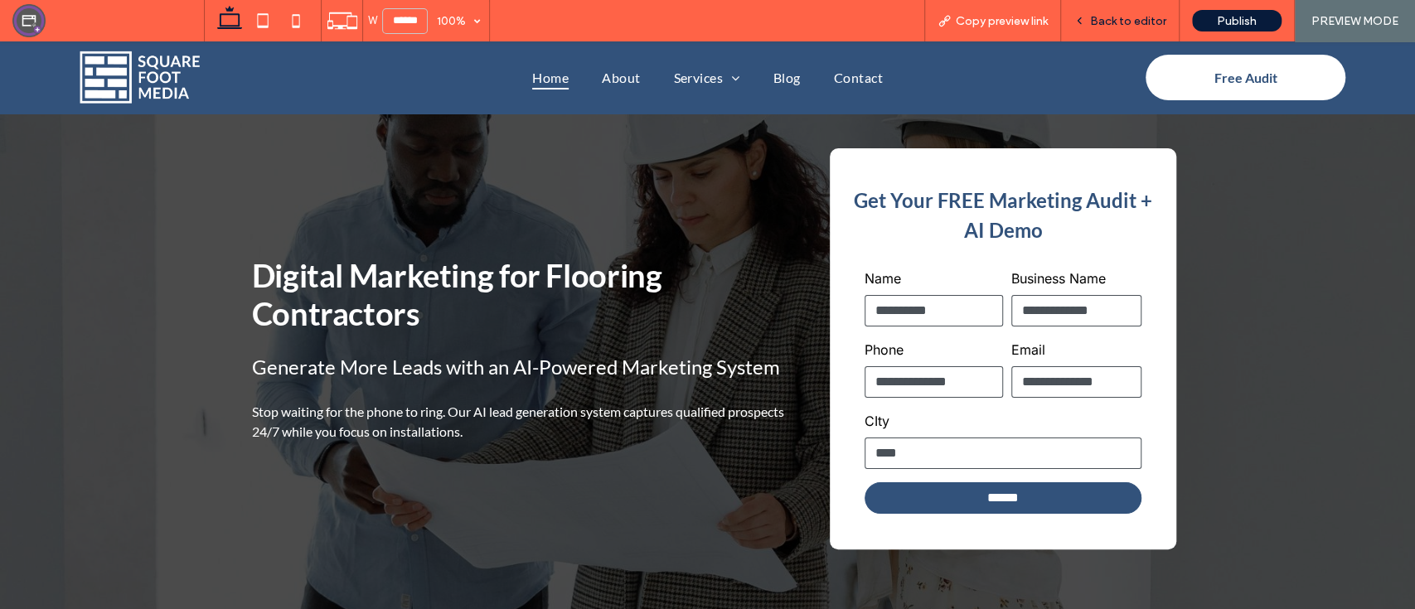
click at [1082, 30] on div "Back to editor" at bounding box center [1120, 20] width 119 height 41
click at [1106, 19] on span "Back to editor" at bounding box center [1128, 21] width 76 height 14
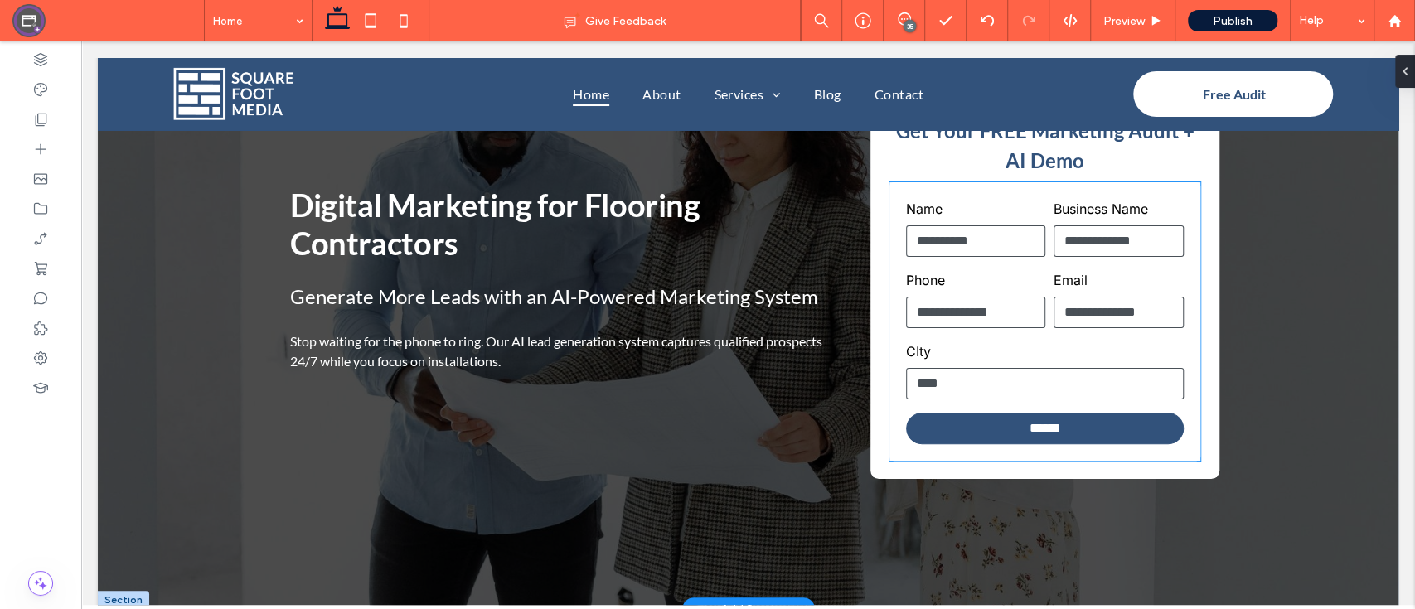
scroll to position [138, 0]
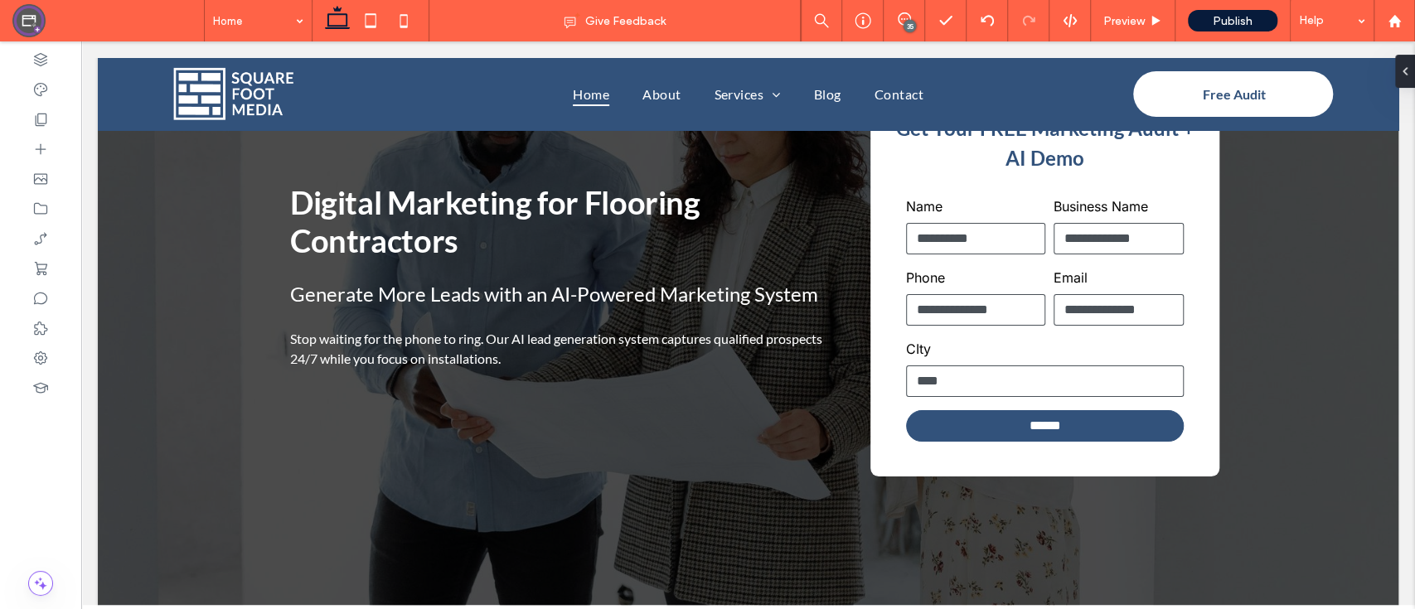
click at [910, 26] on div "35" at bounding box center [909, 26] width 12 height 12
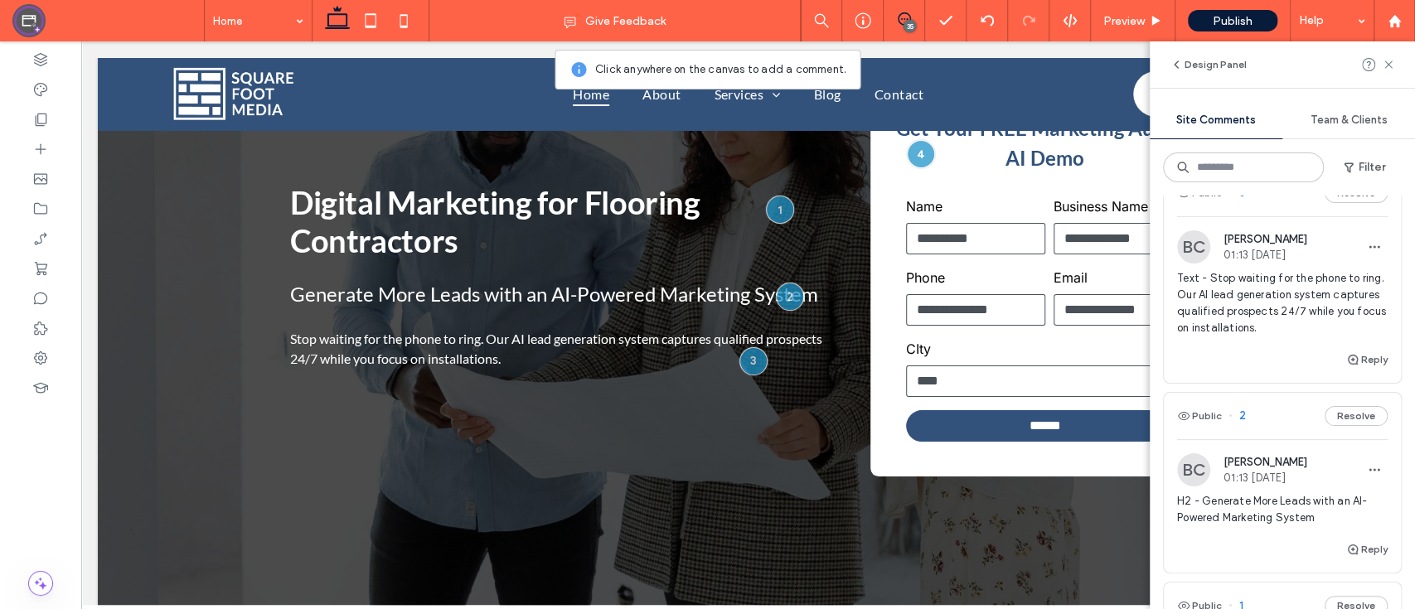
scroll to position [8505, 0]
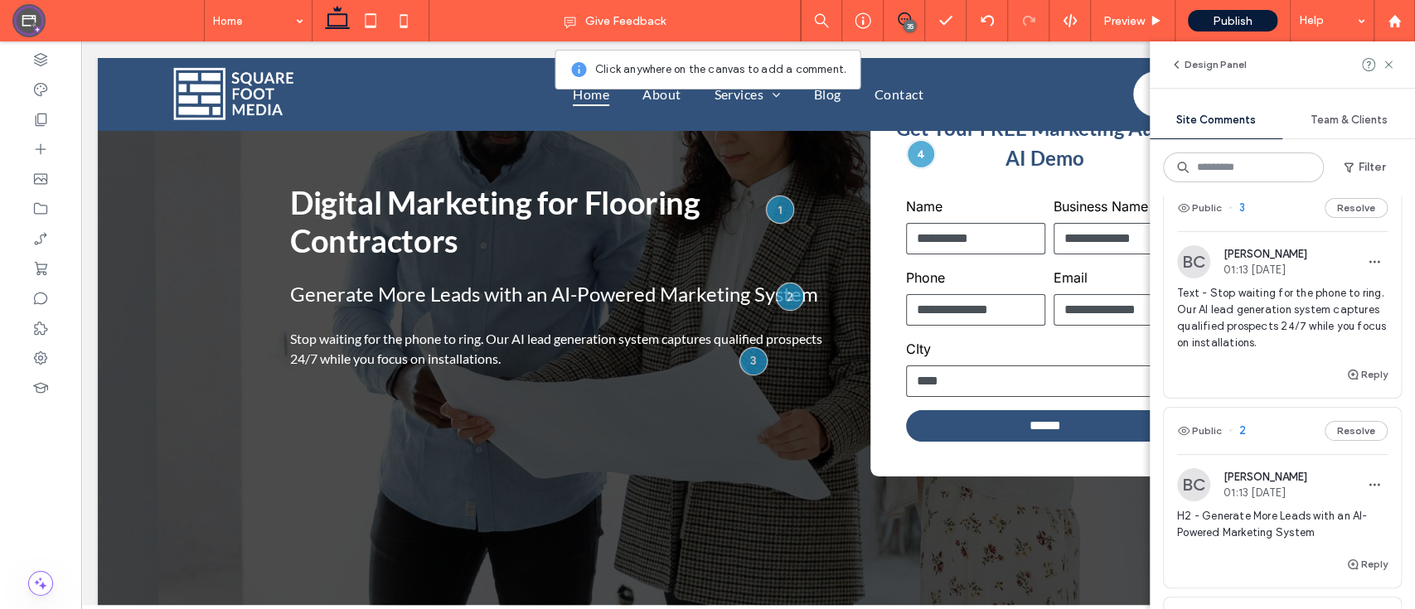
click at [1238, 43] on span "4" at bounding box center [1236, 35] width 17 height 17
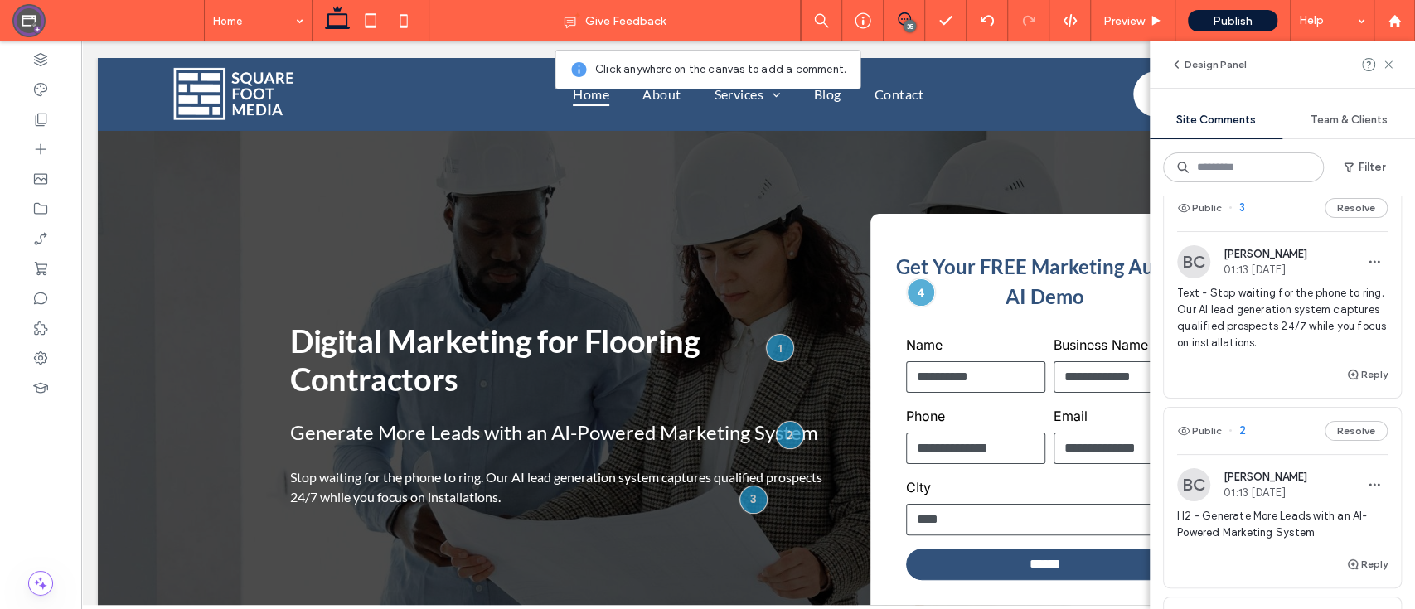
scroll to position [0, 0]
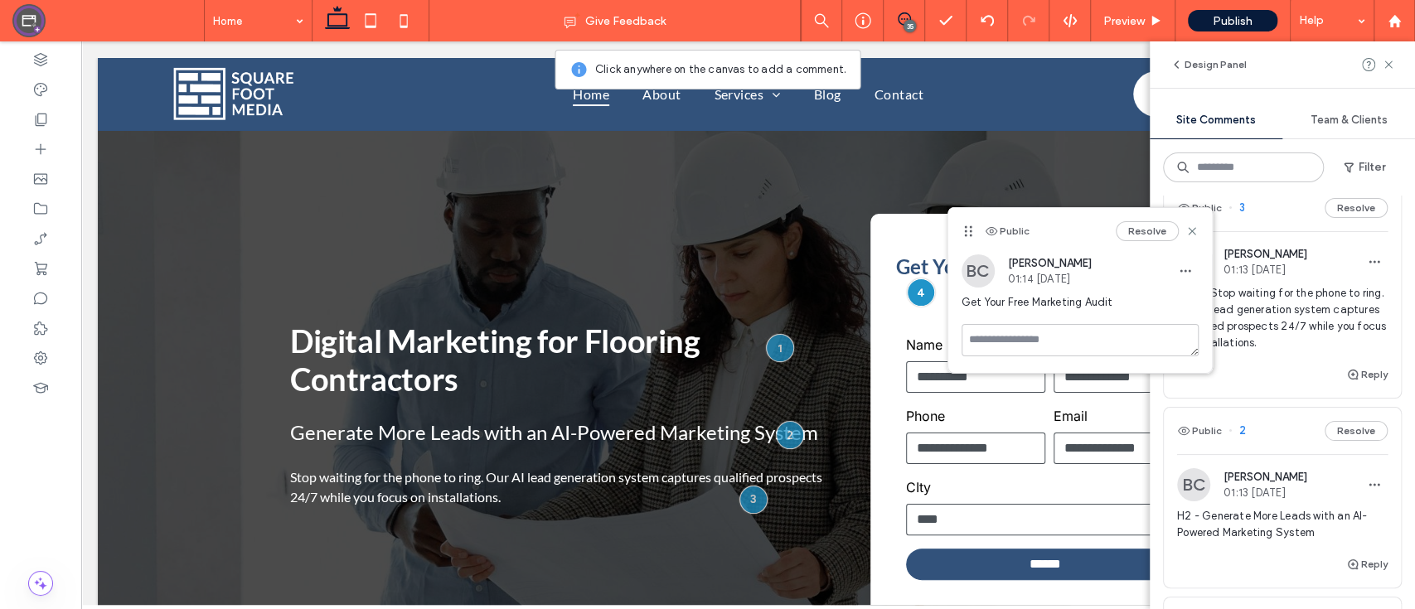
click at [1253, 128] on span "Get Your Free Marketing Audit" at bounding box center [1282, 120] width 210 height 17
copy div "Get Your Free Marketing Audit Reply Public"
click at [928, 255] on span "Get Your FREE Marketing Audit + AI Demo" at bounding box center [1045, 281] width 298 height 54
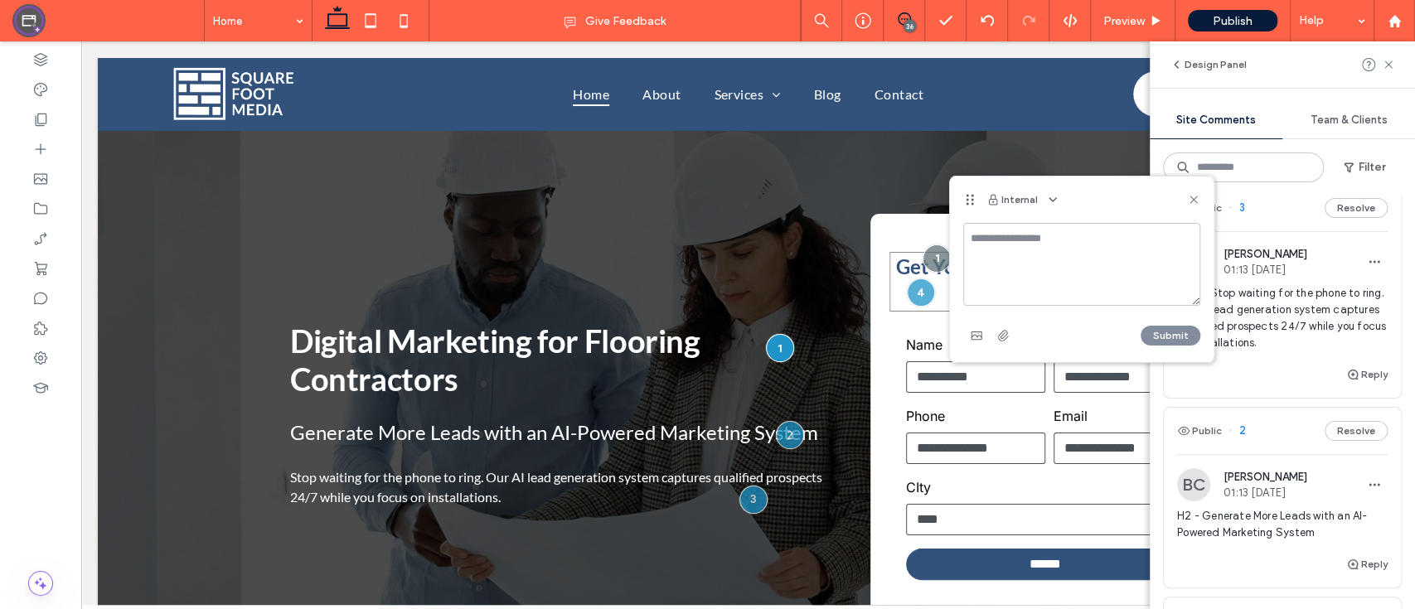
click at [928, 255] on div at bounding box center [936, 258] width 28 height 28
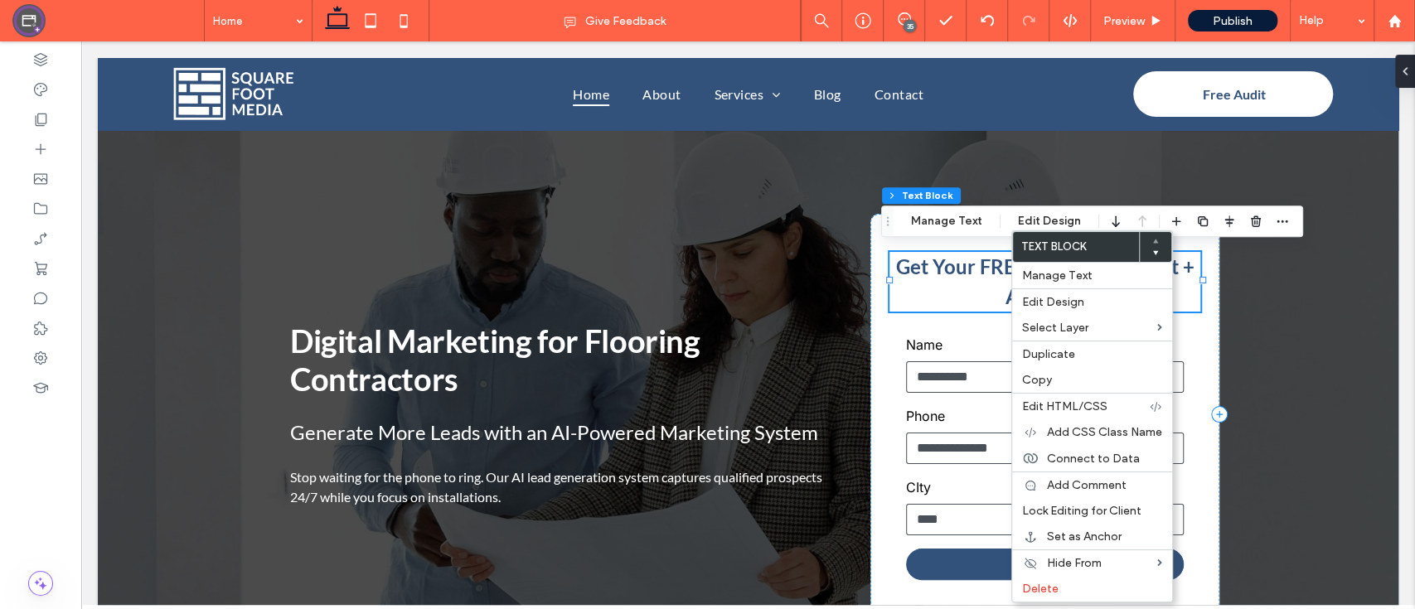
click at [953, 267] on span "Get Your FREE Marketing Audit + AI Demo" at bounding box center [1045, 281] width 298 height 54
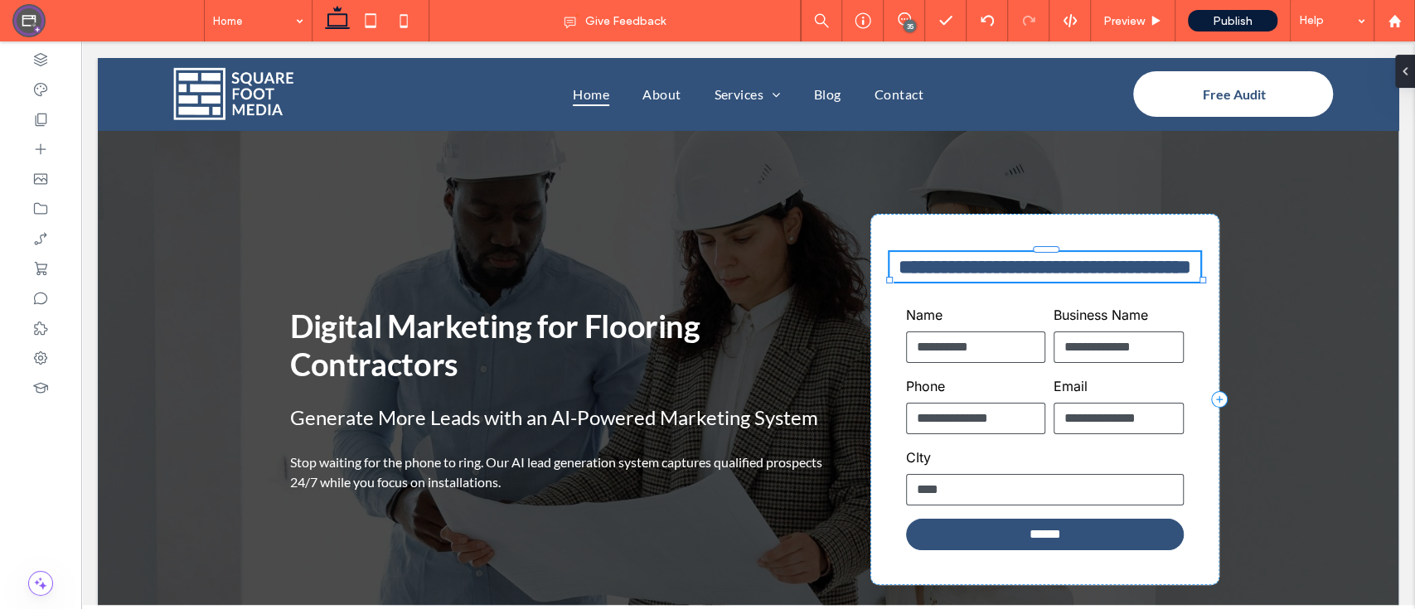
click at [953, 267] on span "**********" at bounding box center [1044, 267] width 293 height 20
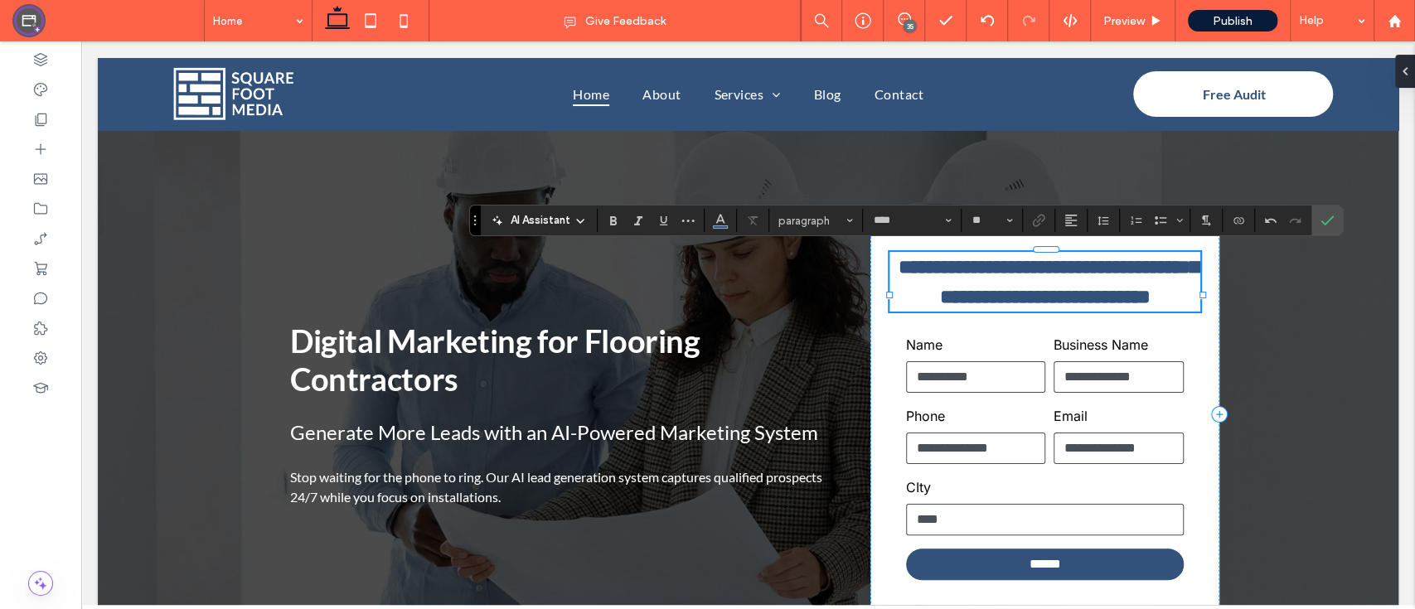
type input "**"
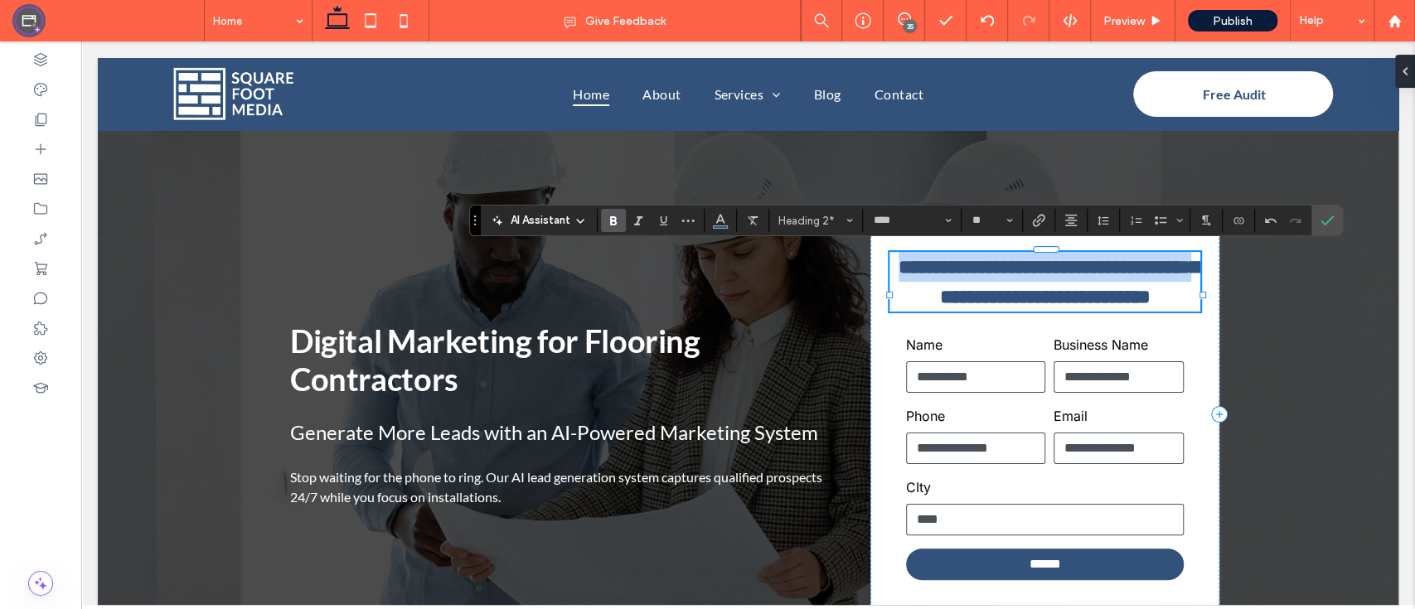
drag, startPoint x: 964, startPoint y: 298, endPoint x: 892, endPoint y: 263, distance: 80.1
click at [898, 263] on span "**********" at bounding box center [1048, 282] width 300 height 50
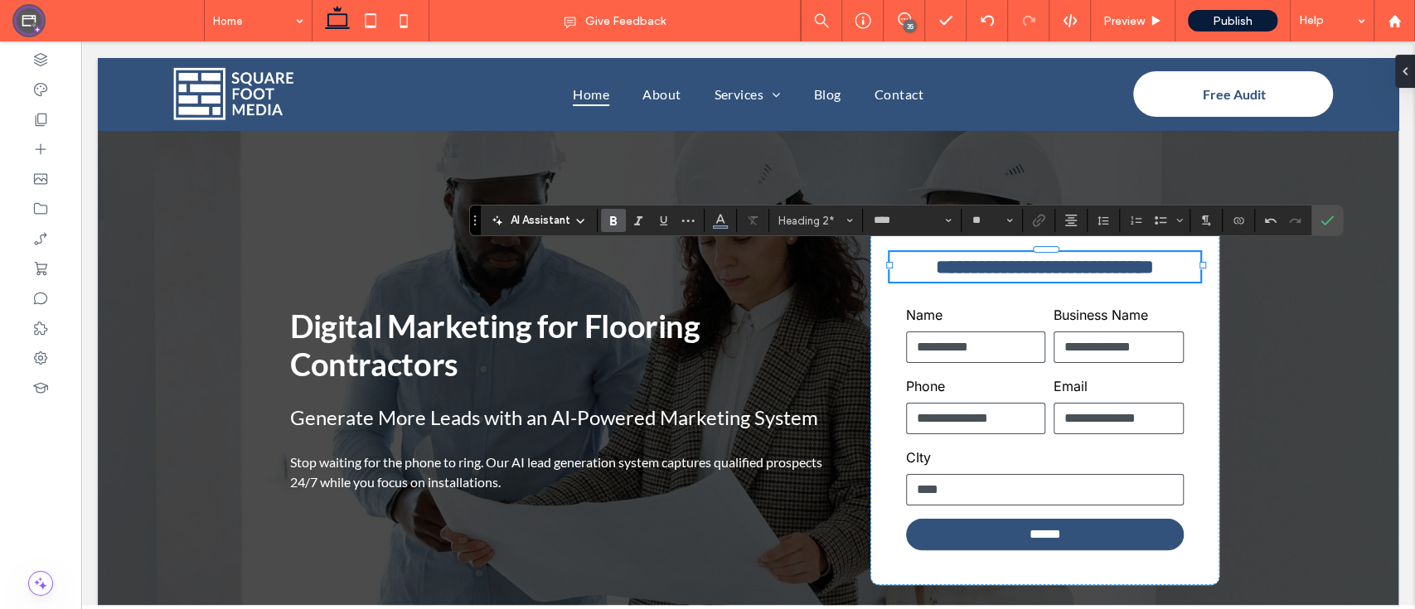
click at [903, 24] on div "35" at bounding box center [909, 26] width 12 height 12
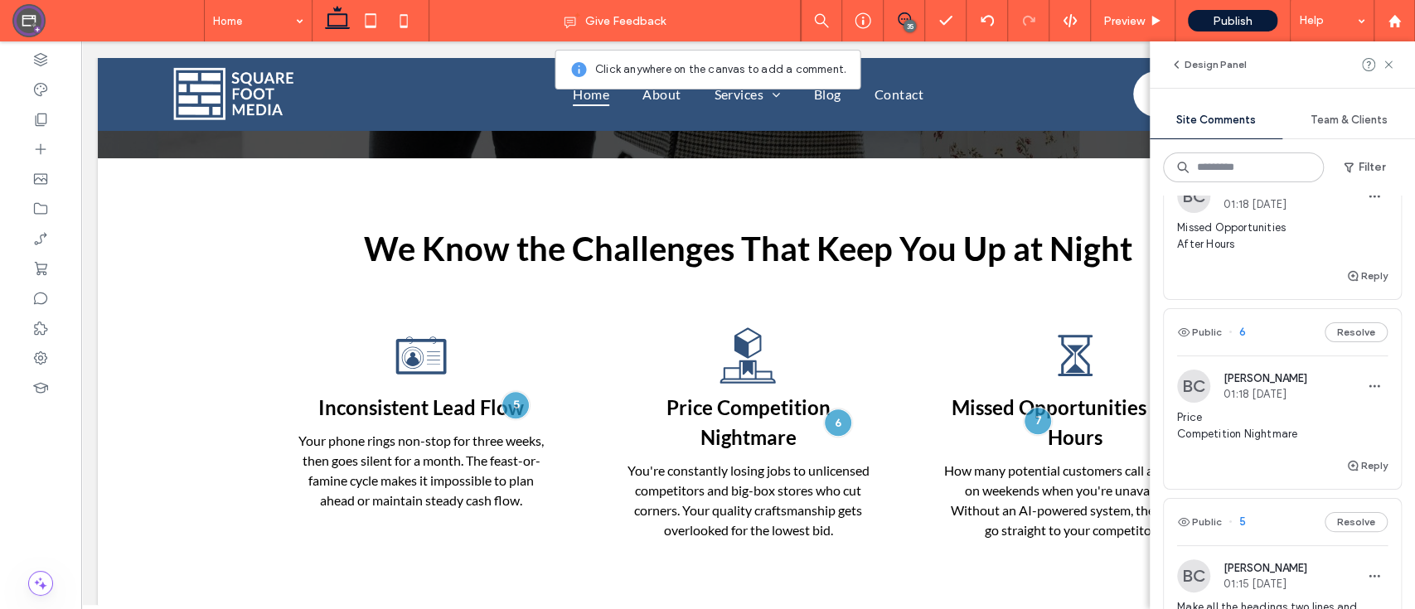
scroll to position [7777, 0]
click at [1391, 70] on icon at bounding box center [1387, 64] width 13 height 13
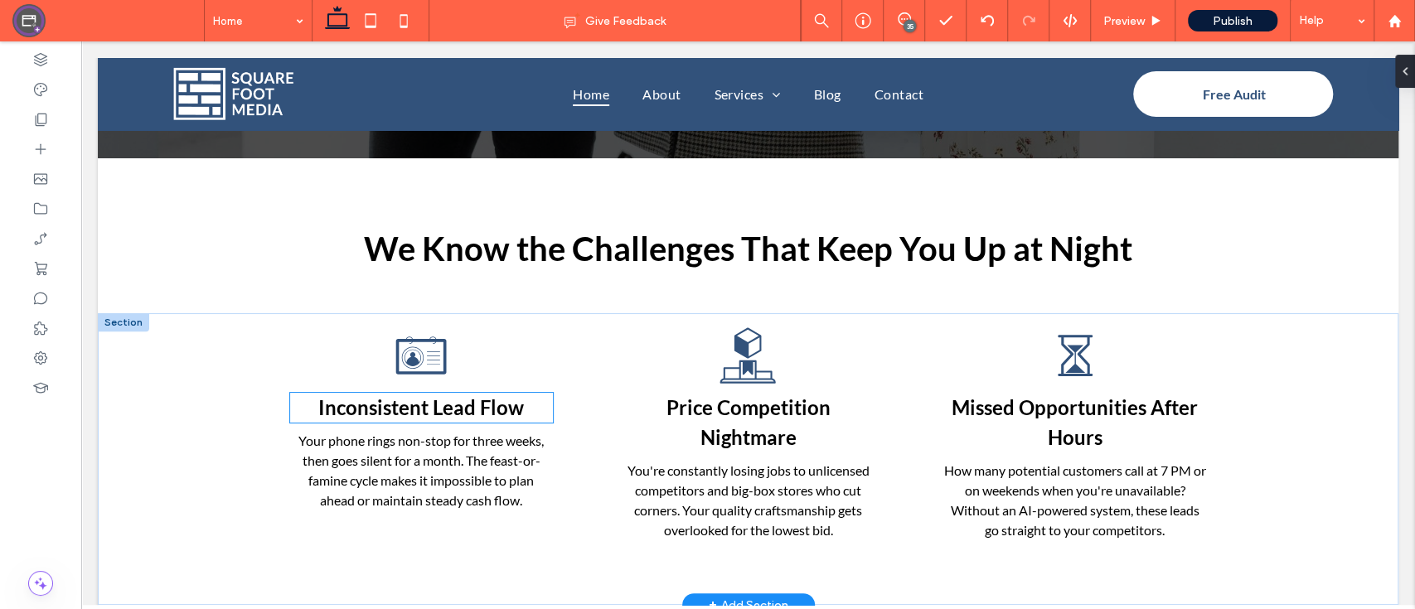
click at [414, 408] on span "Inconsistent Lead Flow" at bounding box center [421, 407] width 206 height 24
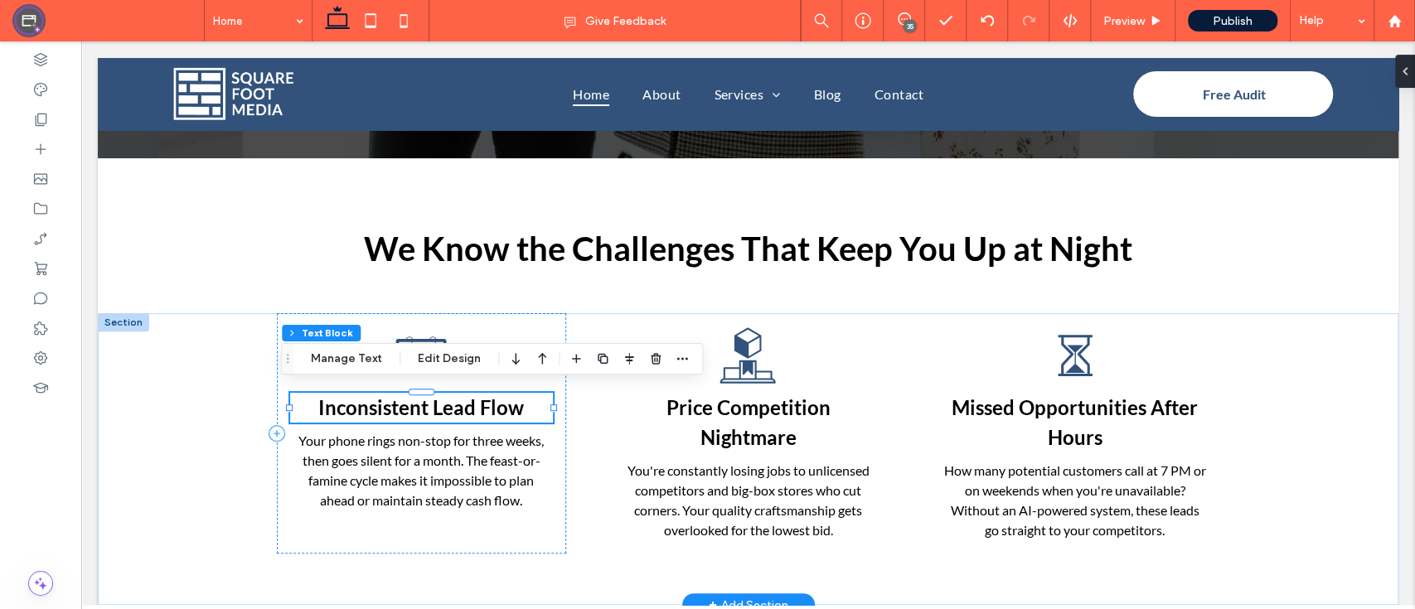
click at [411, 400] on span "Inconsistent Lead Flow" at bounding box center [421, 407] width 206 height 24
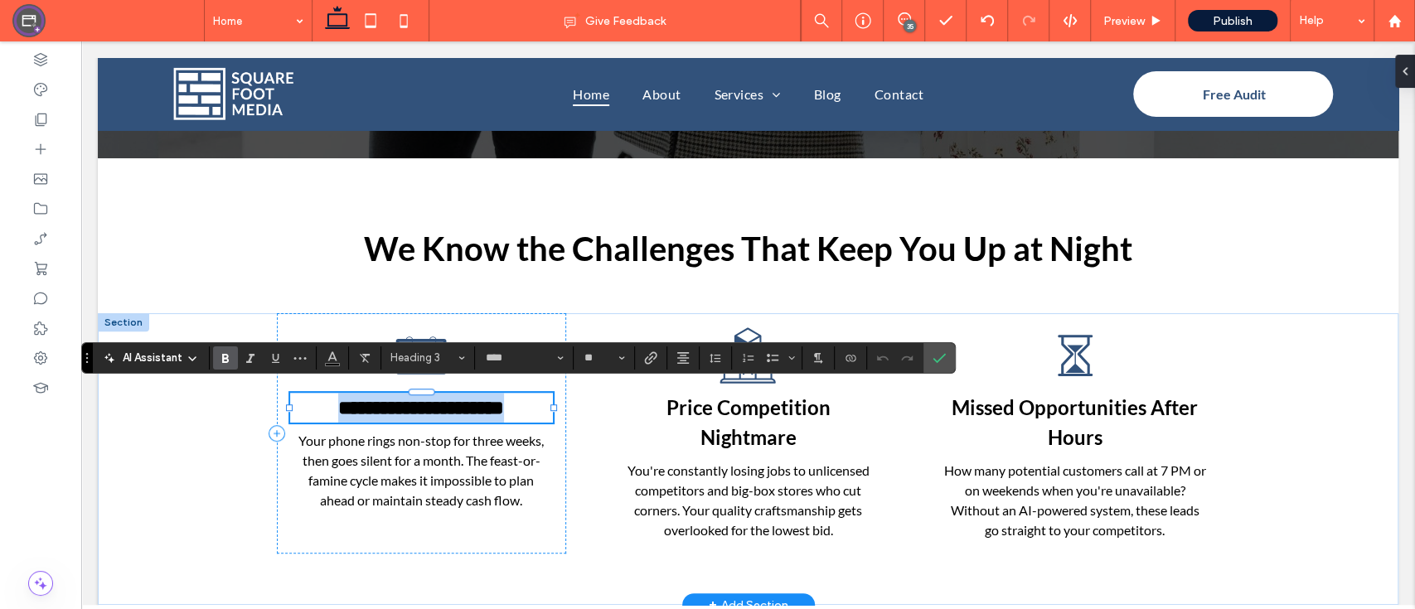
click at [424, 398] on span "**********" at bounding box center [421, 408] width 166 height 20
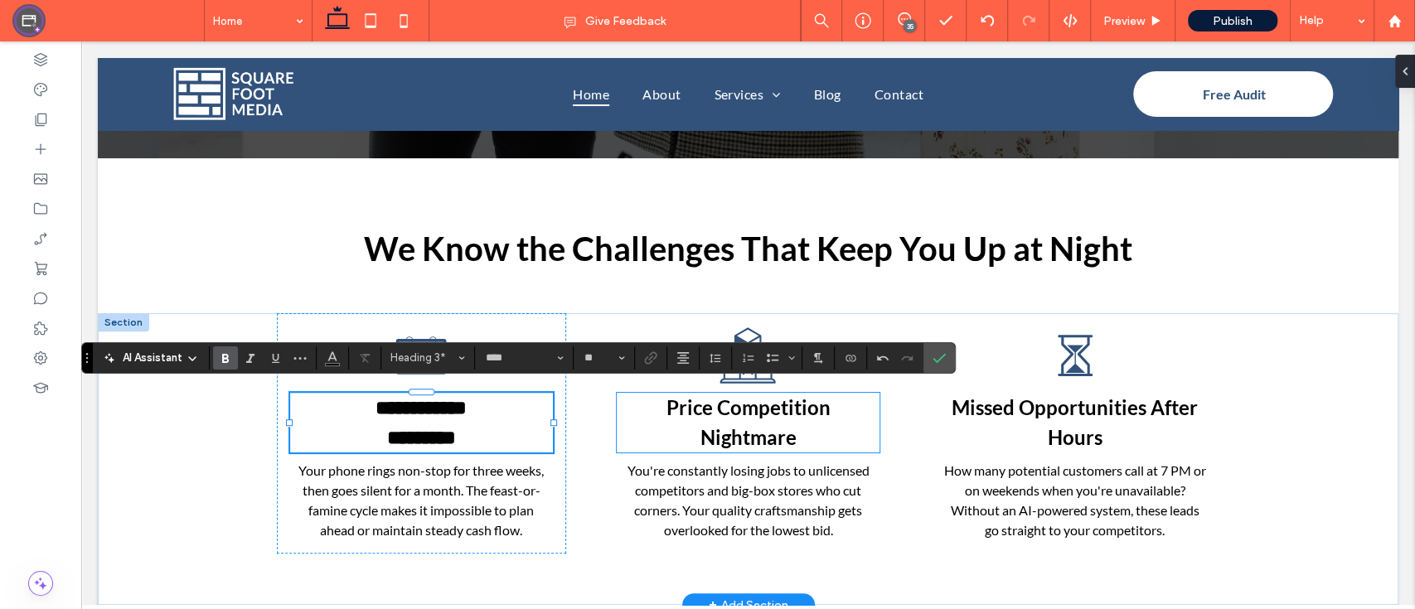
click at [737, 395] on strong "Price Competition Nightmare" at bounding box center [747, 422] width 164 height 54
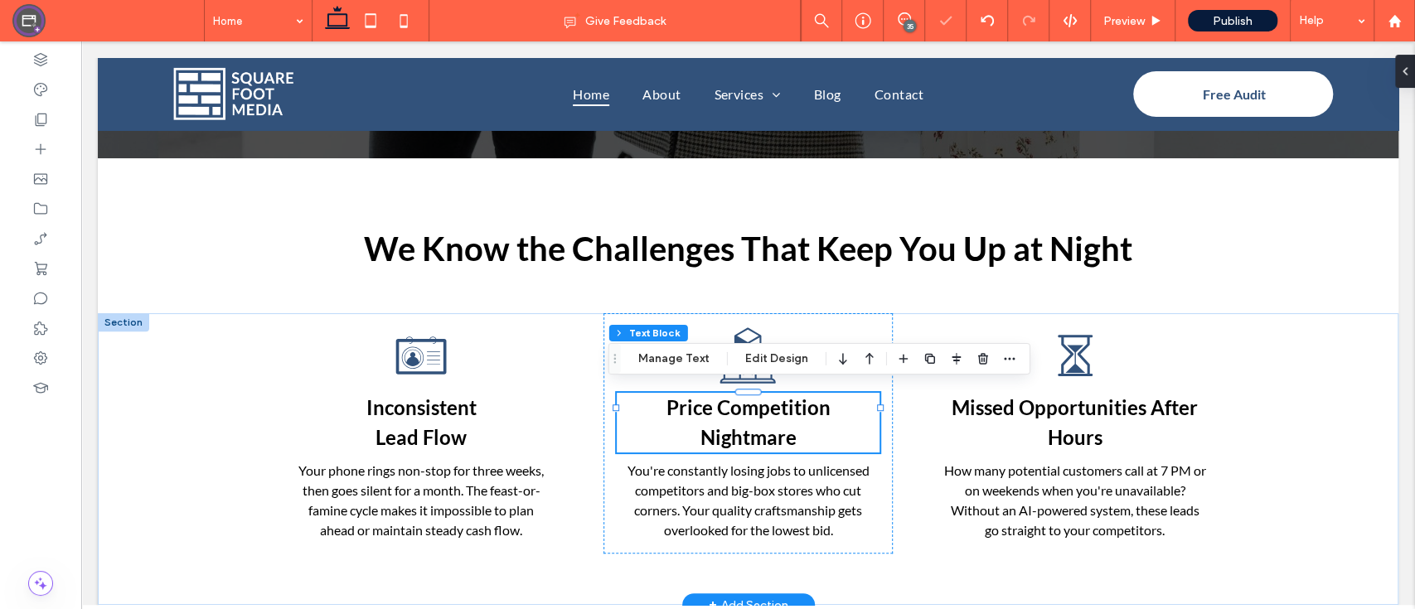
click at [685, 399] on strong "Price Competition Nightmare" at bounding box center [747, 422] width 164 height 54
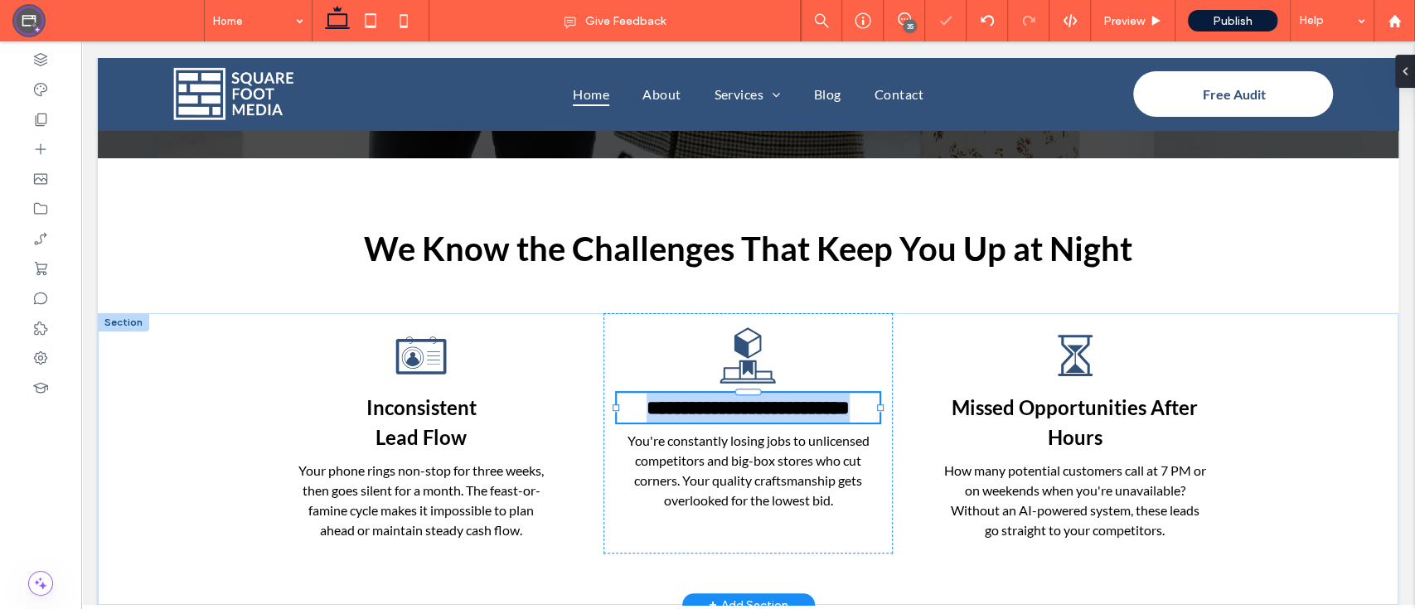
type input "****"
type input "**"
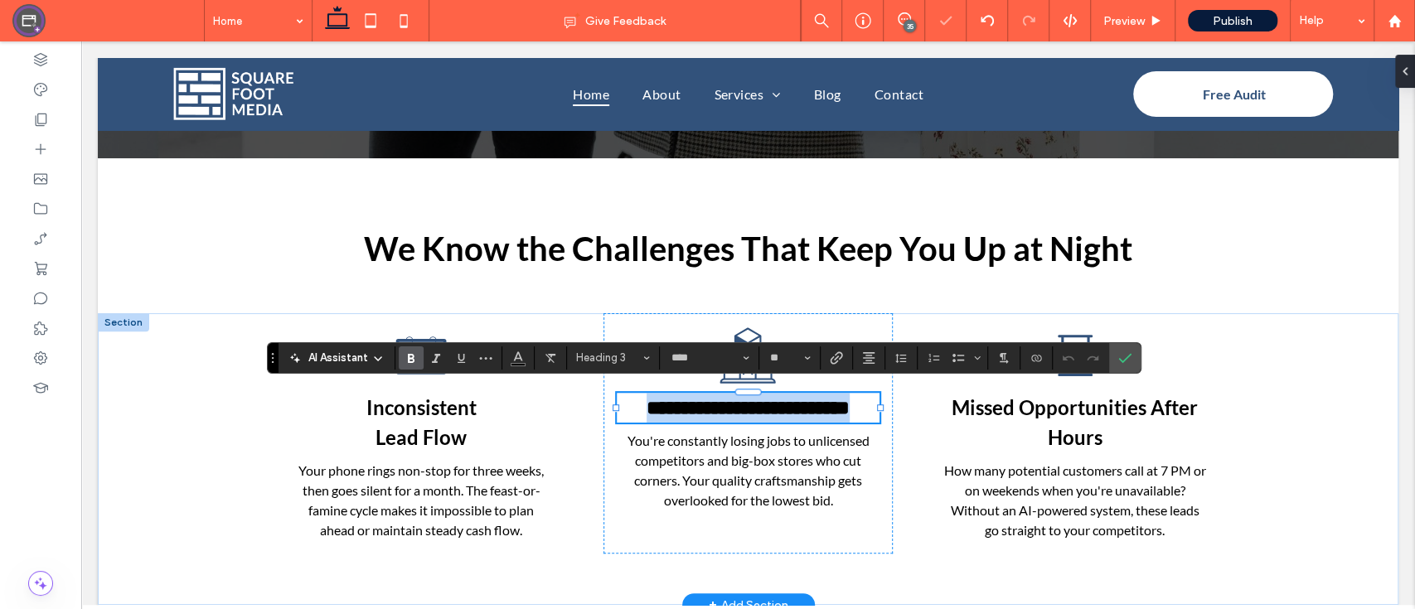
click at [664, 401] on strong "**********" at bounding box center [747, 408] width 203 height 20
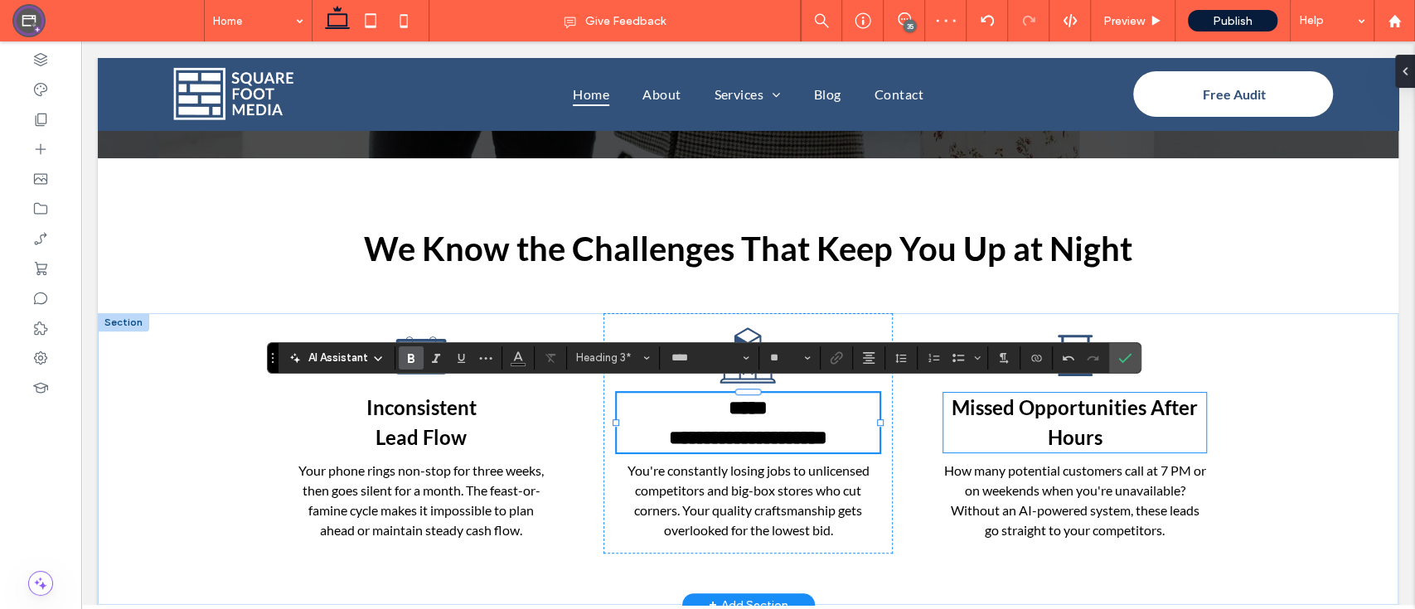
click at [1062, 395] on strong "Missed Opportunities After Hours" at bounding box center [1074, 422] width 246 height 54
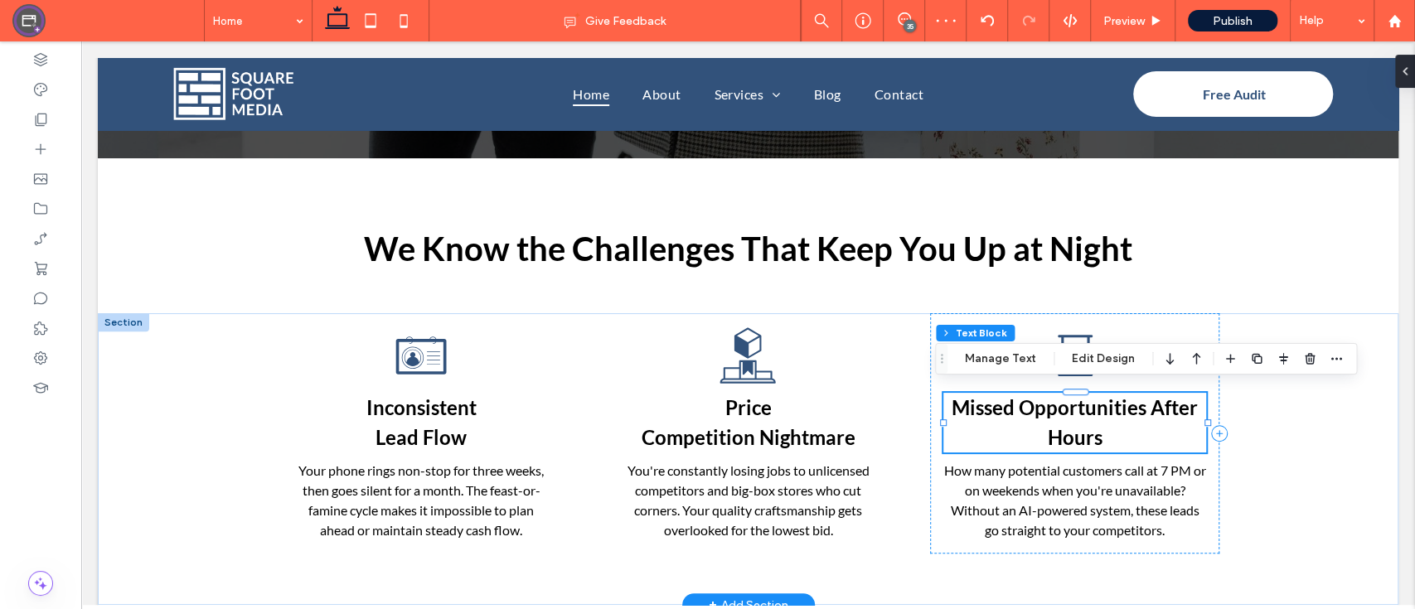
click at [1114, 404] on strong "Missed Opportunities After Hours" at bounding box center [1074, 422] width 246 height 54
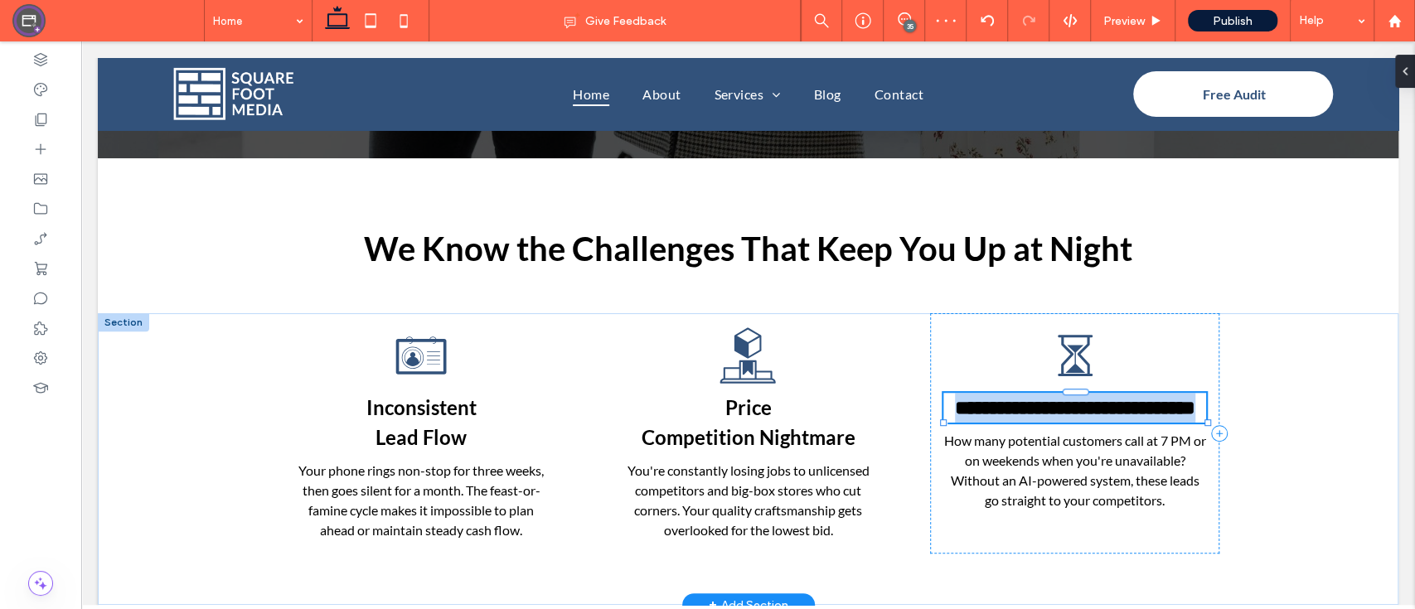
type input "****"
type input "**"
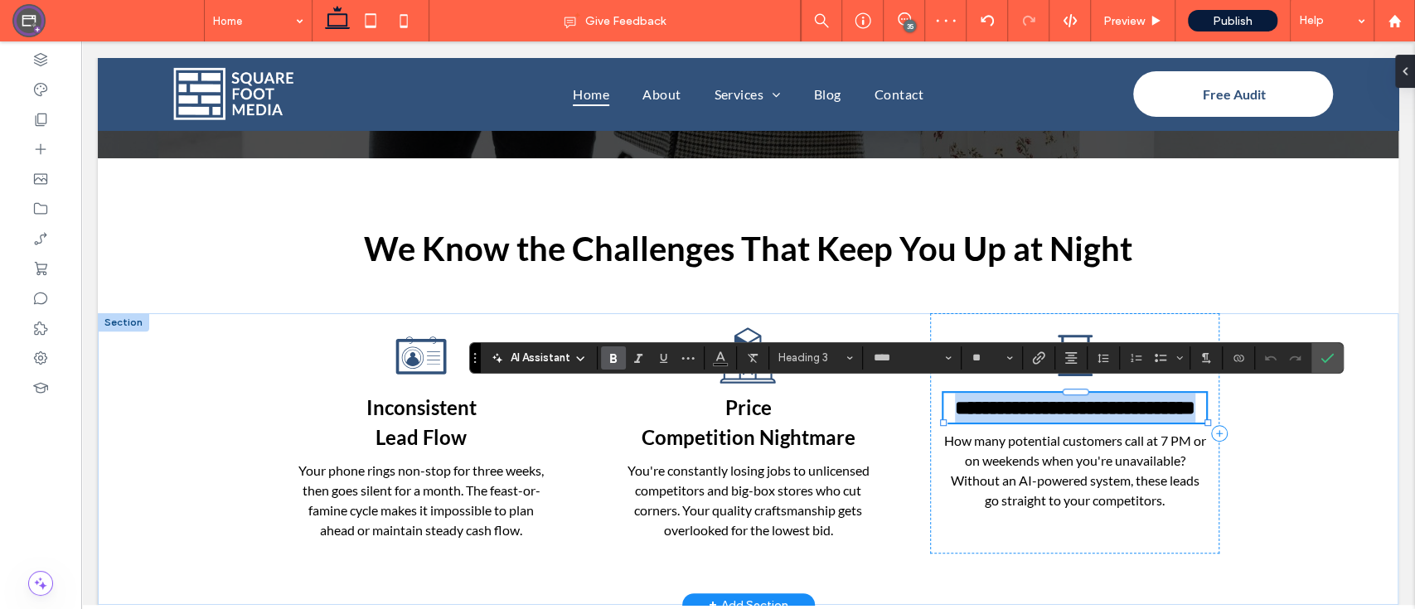
click at [1143, 407] on strong "**********" at bounding box center [1075, 408] width 240 height 20
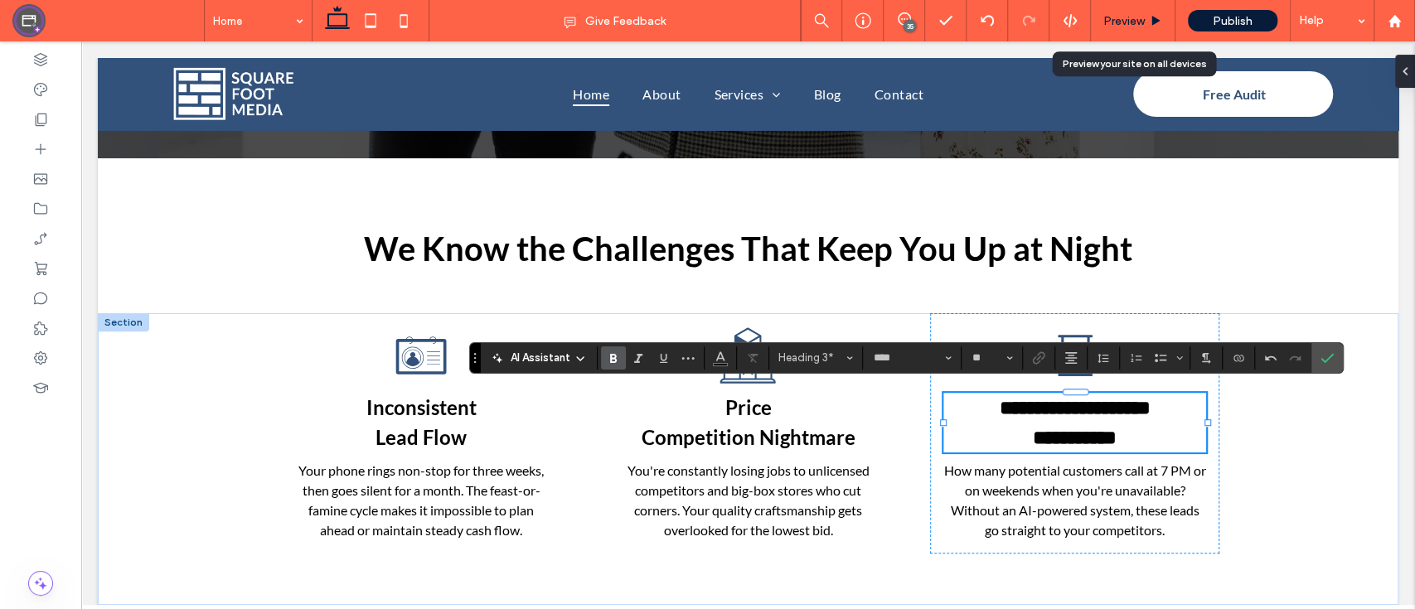
click at [1120, 26] on span "Preview" at bounding box center [1123, 21] width 41 height 14
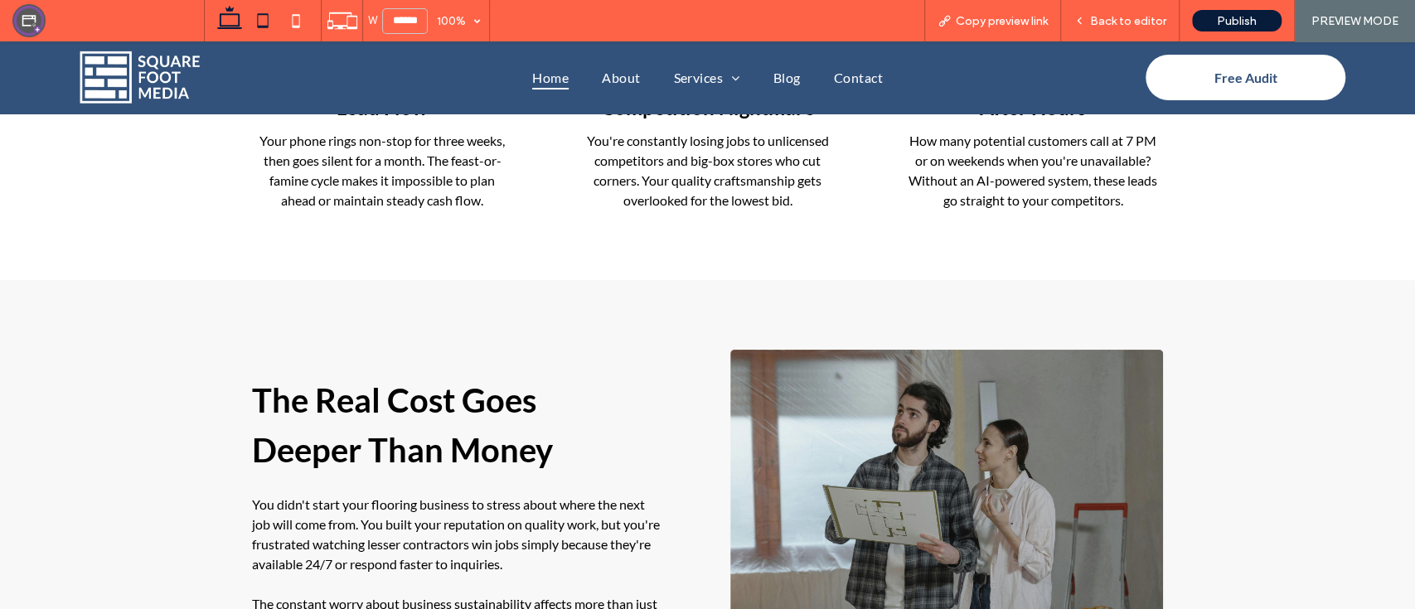
click at [261, 20] on icon at bounding box center [262, 20] width 33 height 33
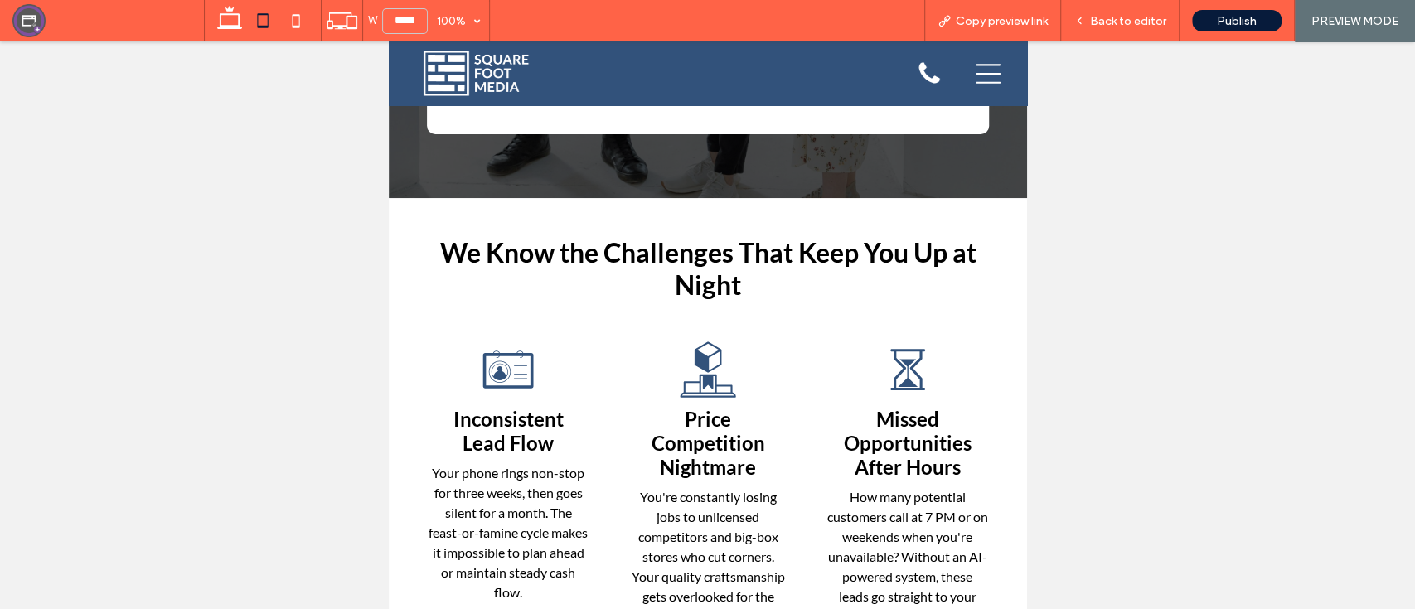
scroll to position [603, 0]
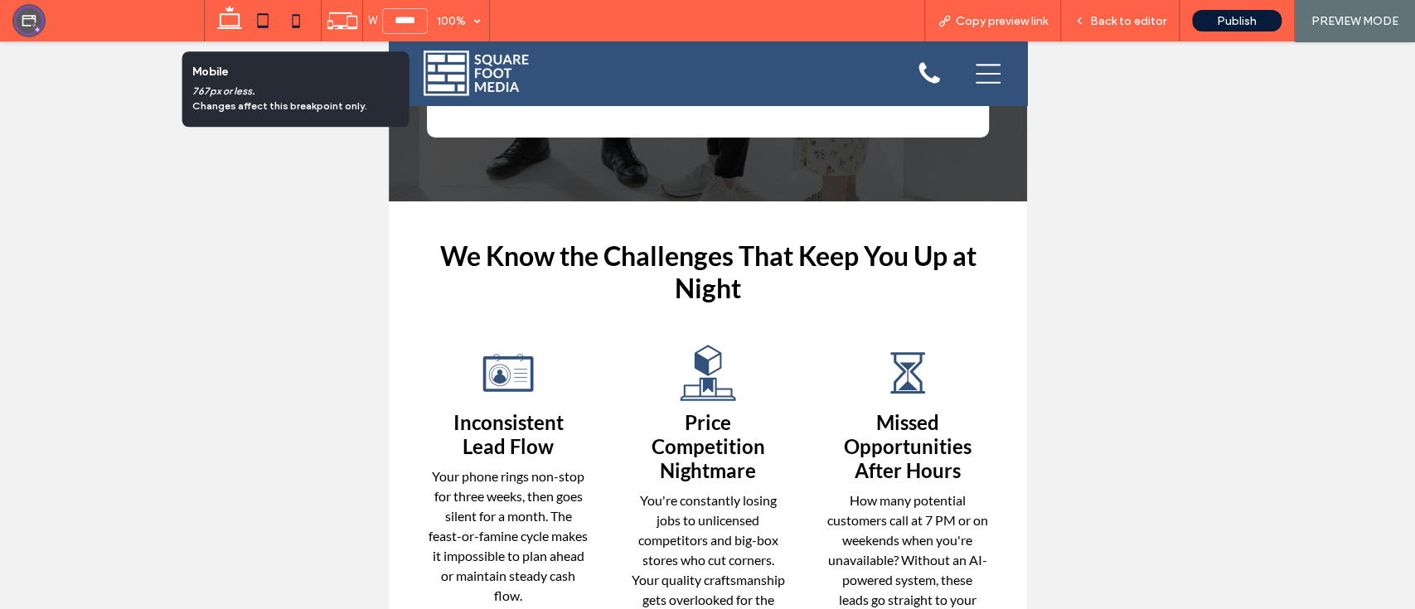
click at [299, 27] on icon at bounding box center [295, 20] width 33 height 33
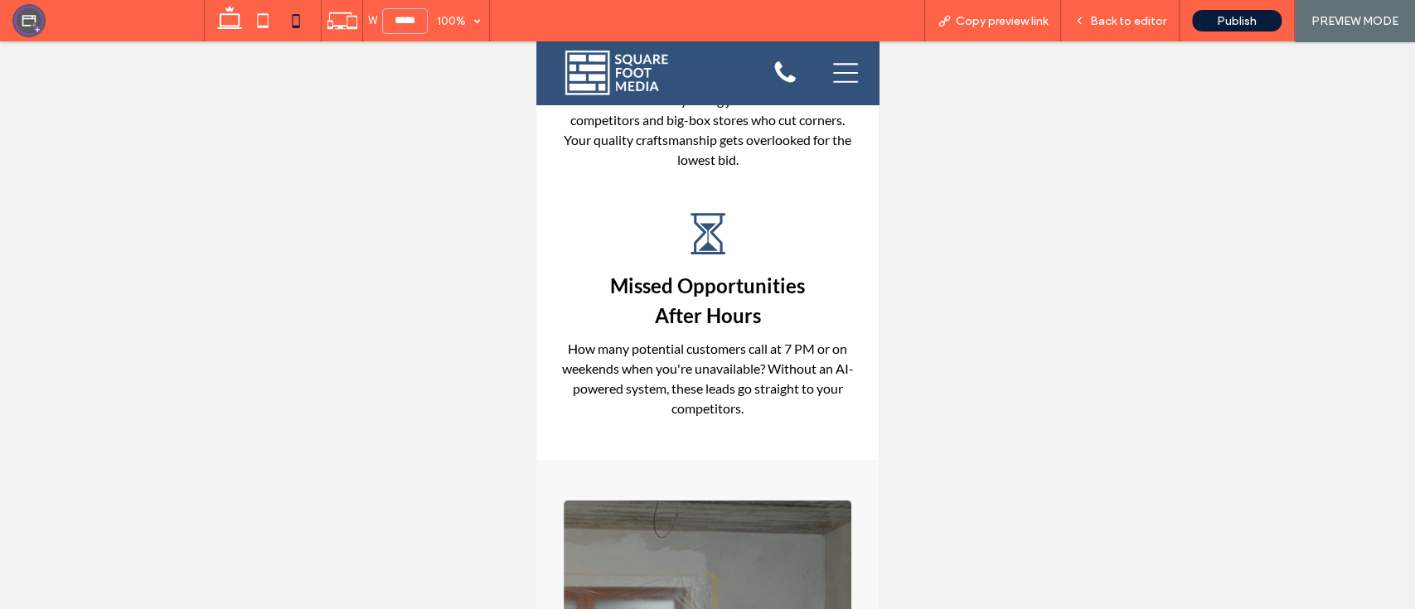
scroll to position [1163, 0]
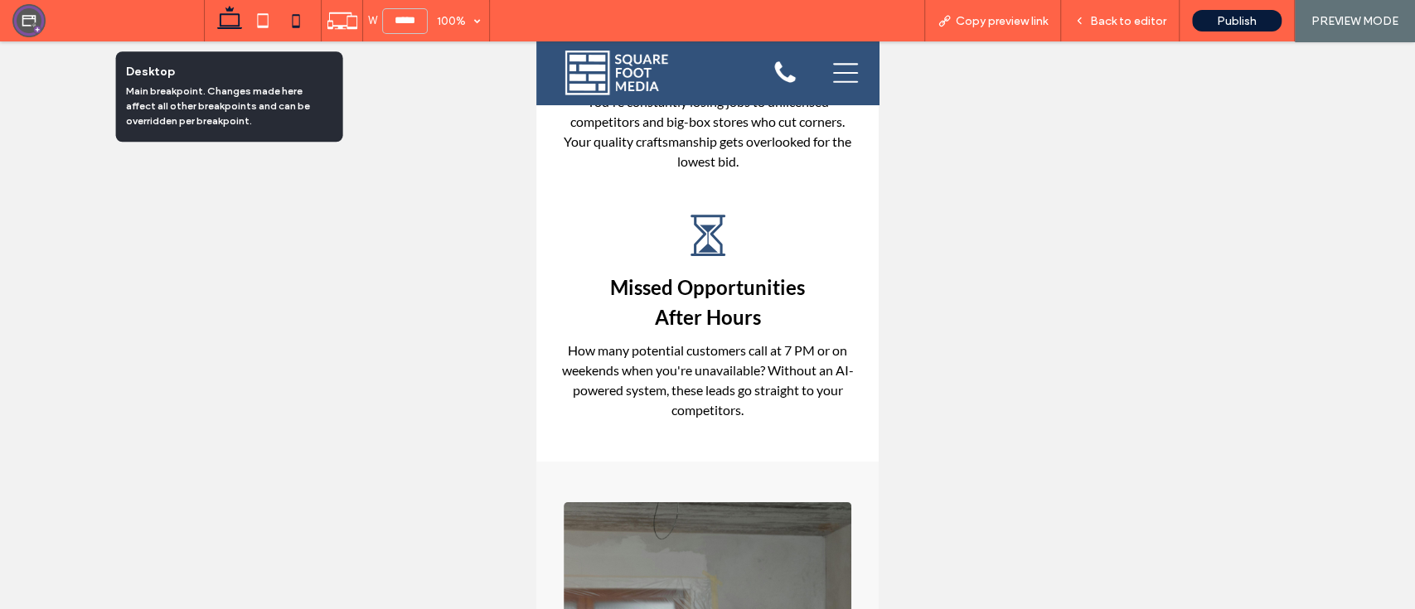
click at [236, 22] on icon at bounding box center [229, 20] width 33 height 33
type input "******"
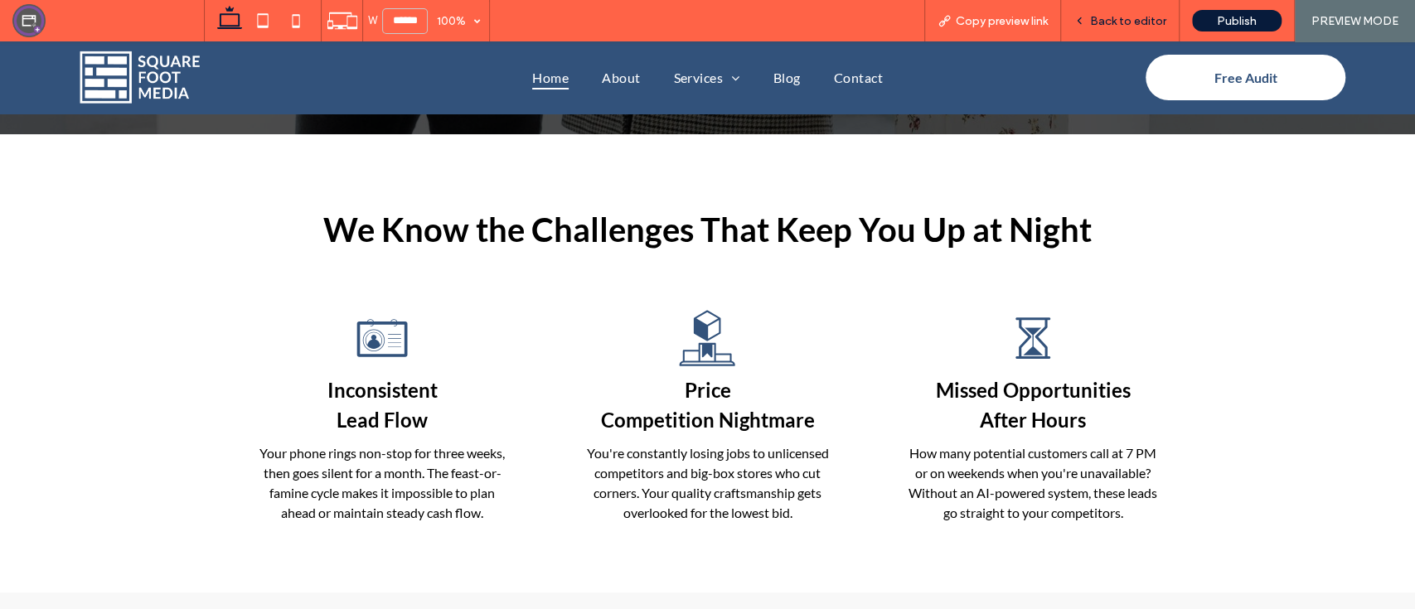
click at [1092, 26] on span "Back to editor" at bounding box center [1128, 21] width 76 height 14
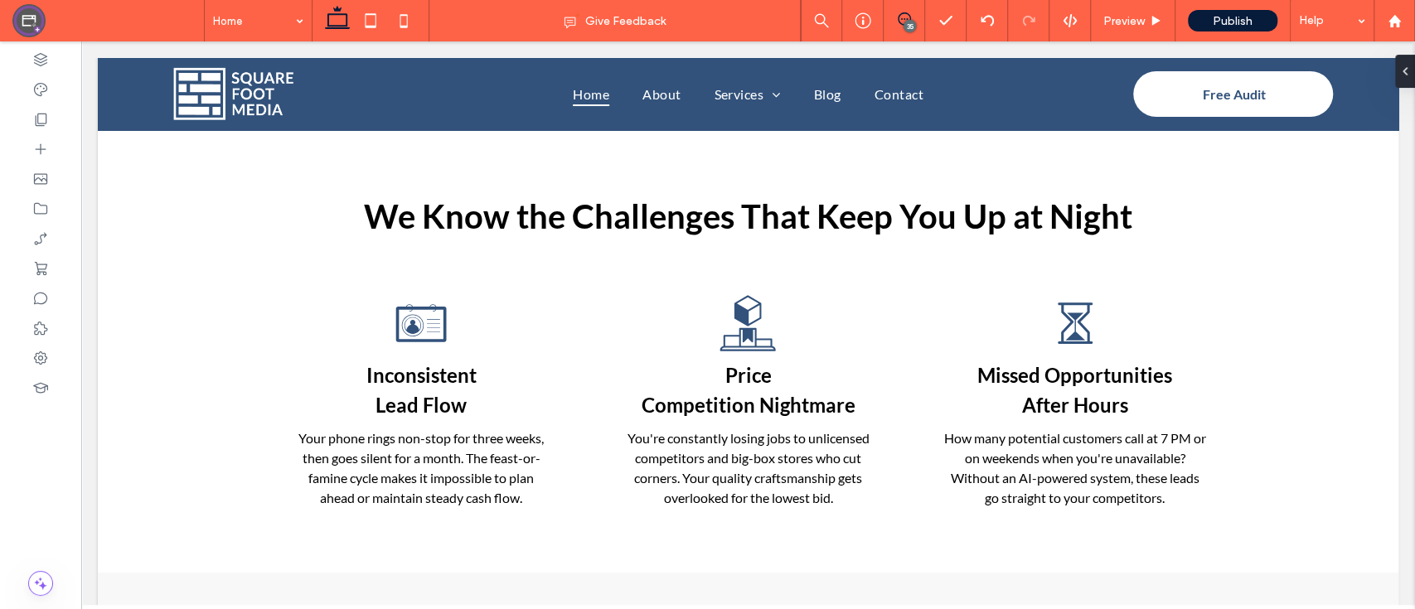
click at [915, 16] on span at bounding box center [903, 18] width 41 height 13
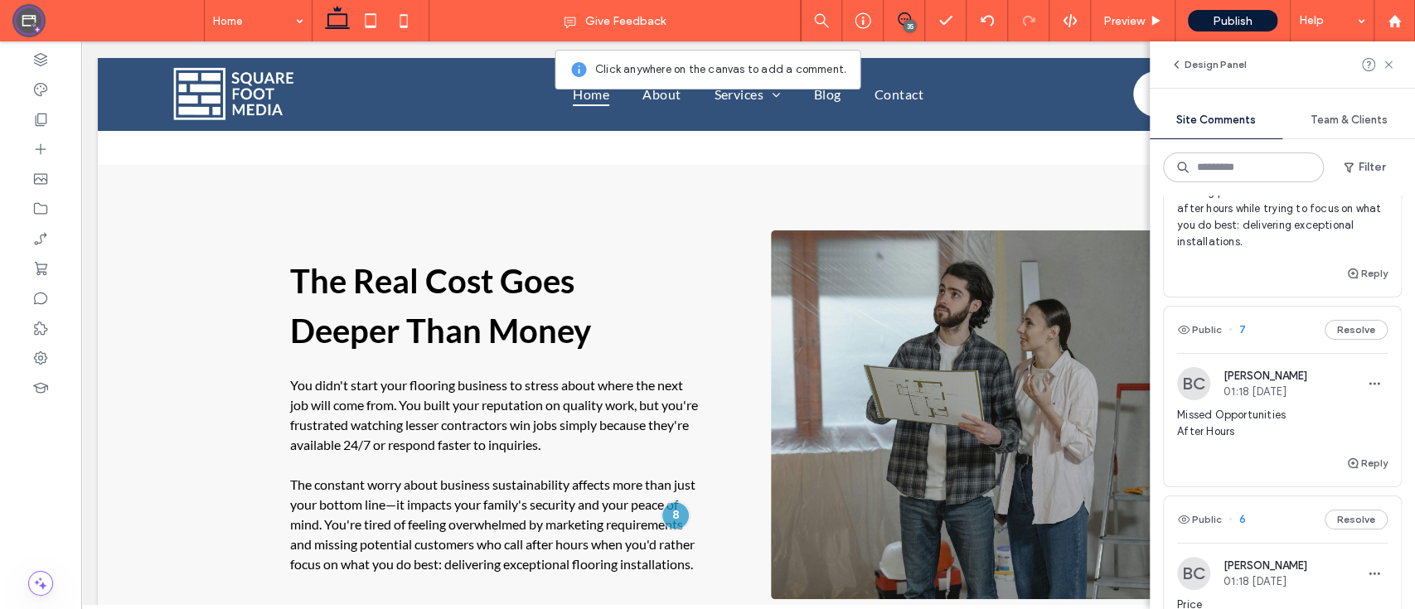
scroll to position [7597, 0]
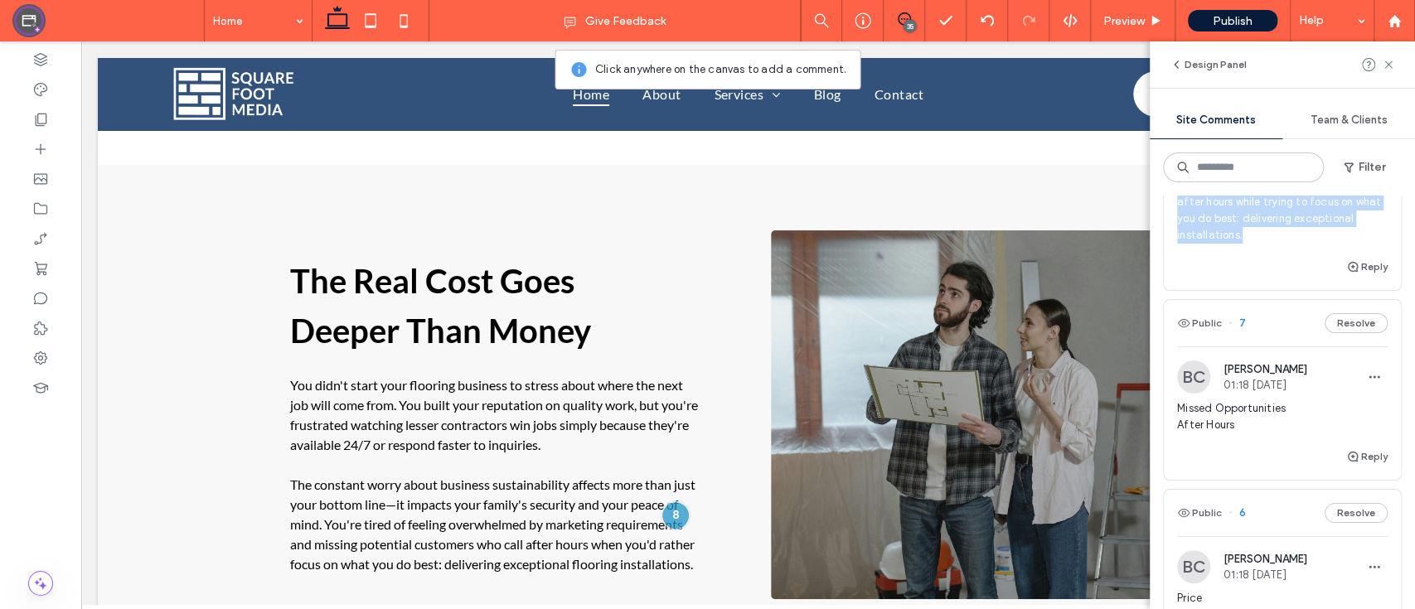
drag, startPoint x: 1309, startPoint y: 478, endPoint x: 1175, endPoint y: 278, distance: 240.2
click at [1175, 257] on div "BC Brad Cavanaugh 01:21 Aug 13 2025 You built your reputation on quality work, …" at bounding box center [1281, 131] width 237 height 252
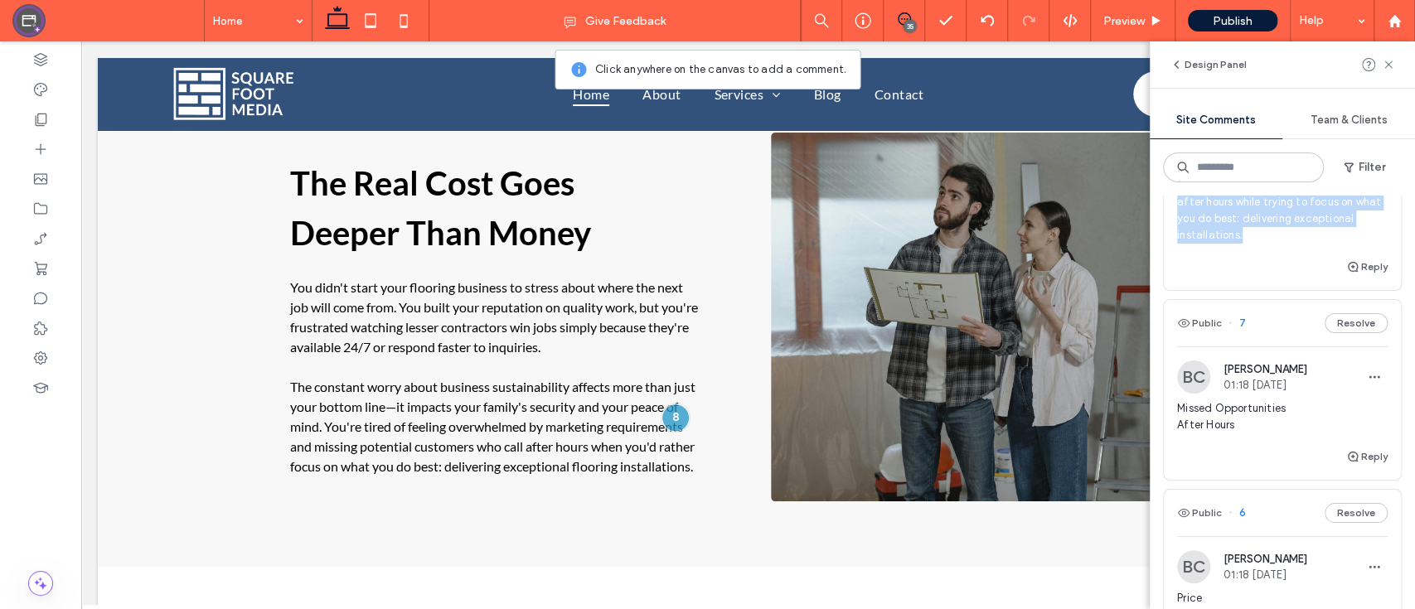
scroll to position [1100, 0]
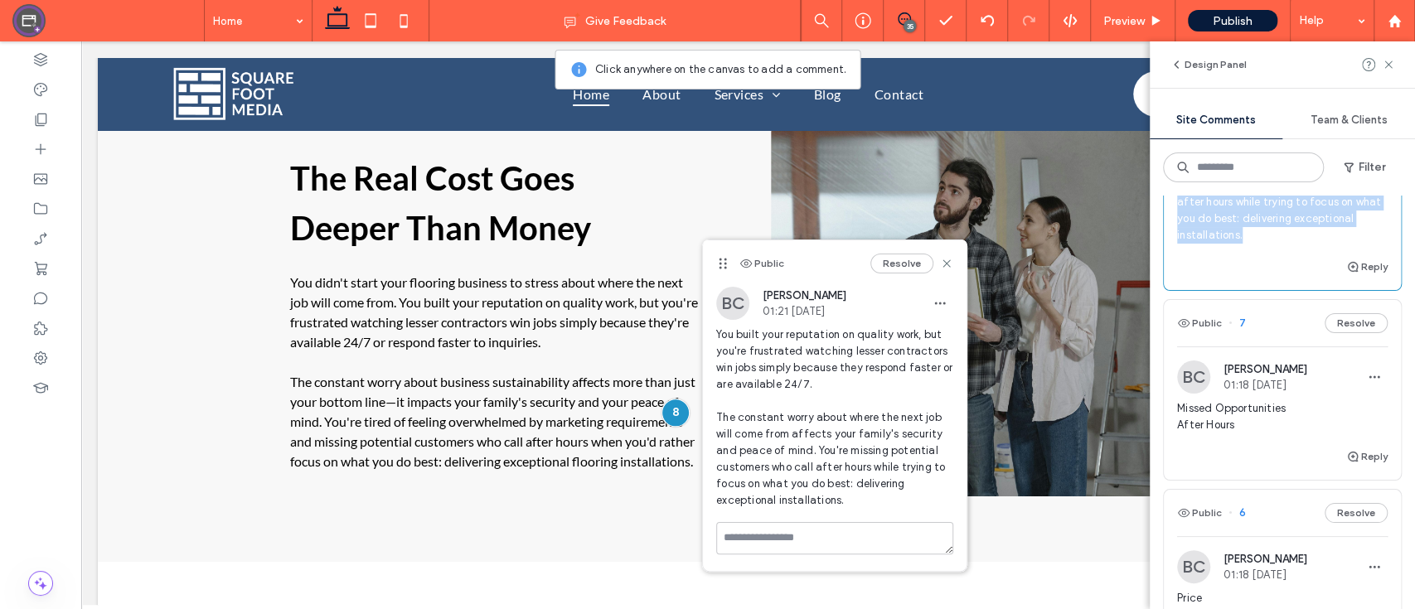
copy span "You built your reputation on quality work, but you're frustrated watching lesse…"
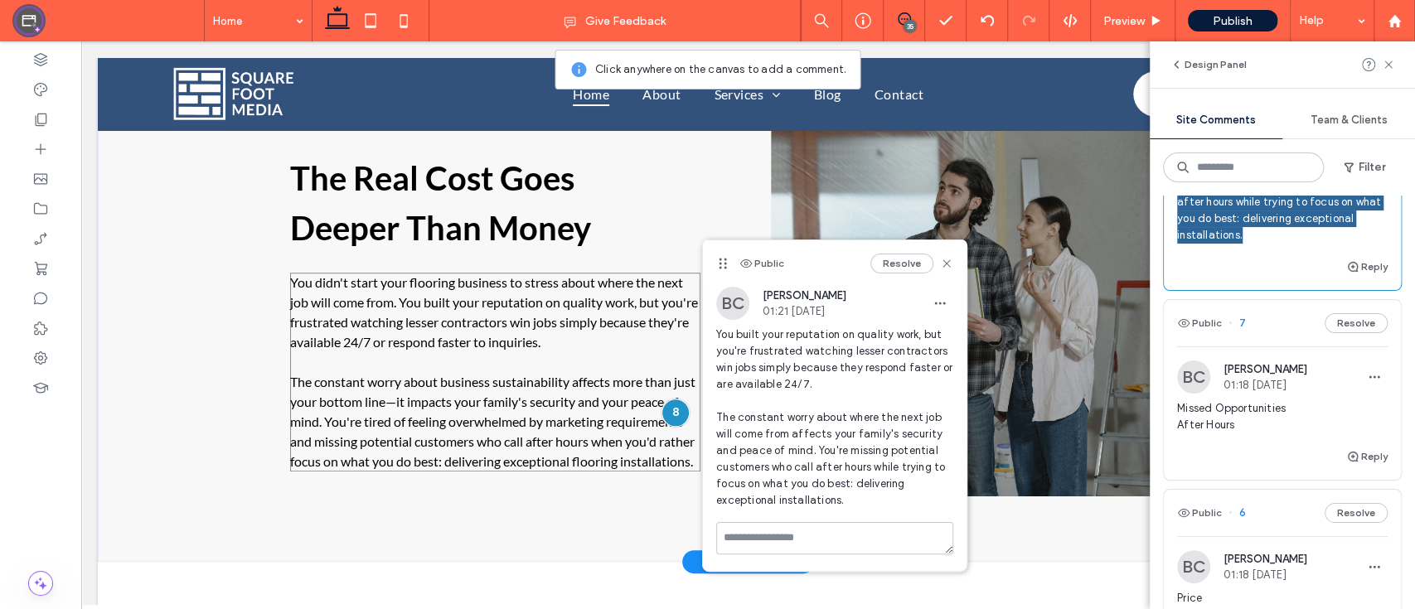
click at [583, 289] on span "You didn't start your flooring business to stress about where the next job will…" at bounding box center [494, 311] width 408 height 75
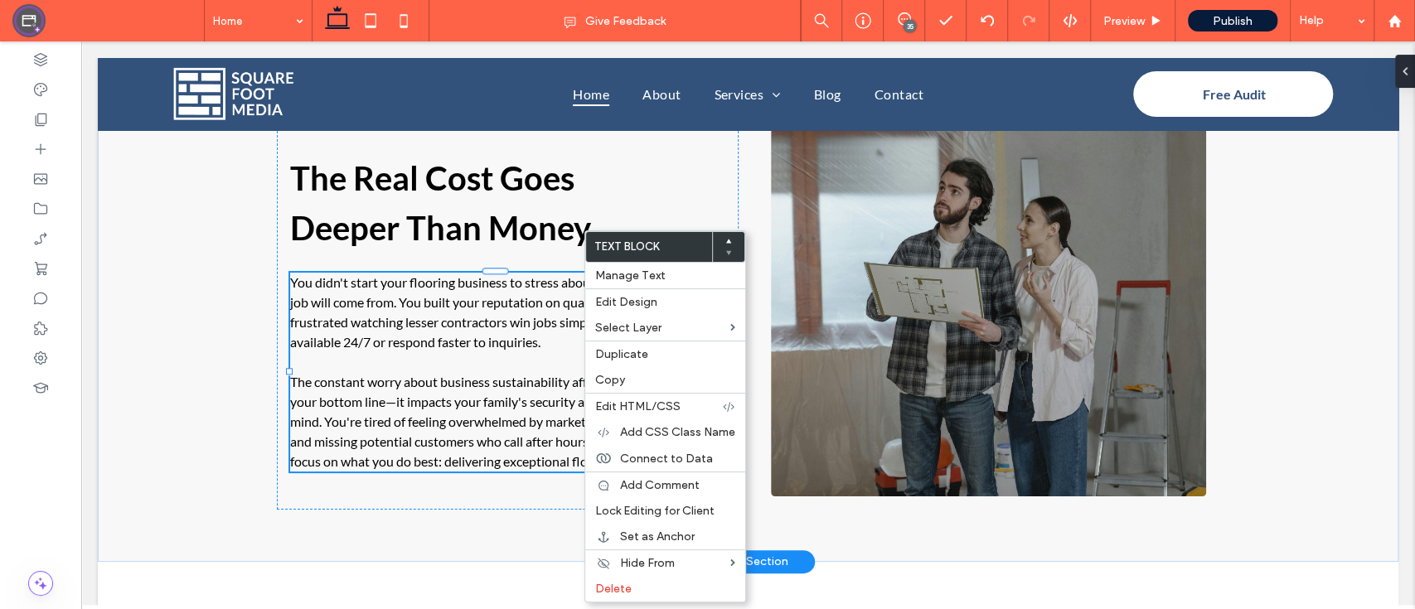
scroll to position [0, 0]
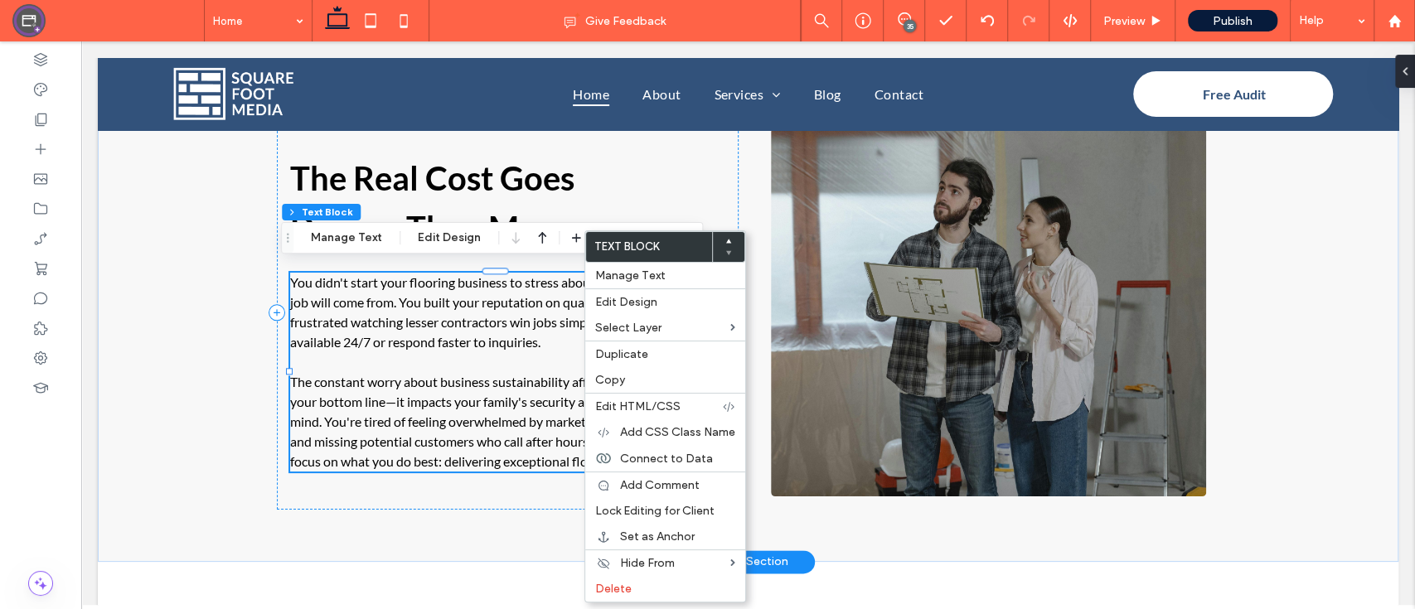
click at [492, 287] on span "You didn't start your flooring business to stress about where the next job will…" at bounding box center [494, 311] width 408 height 75
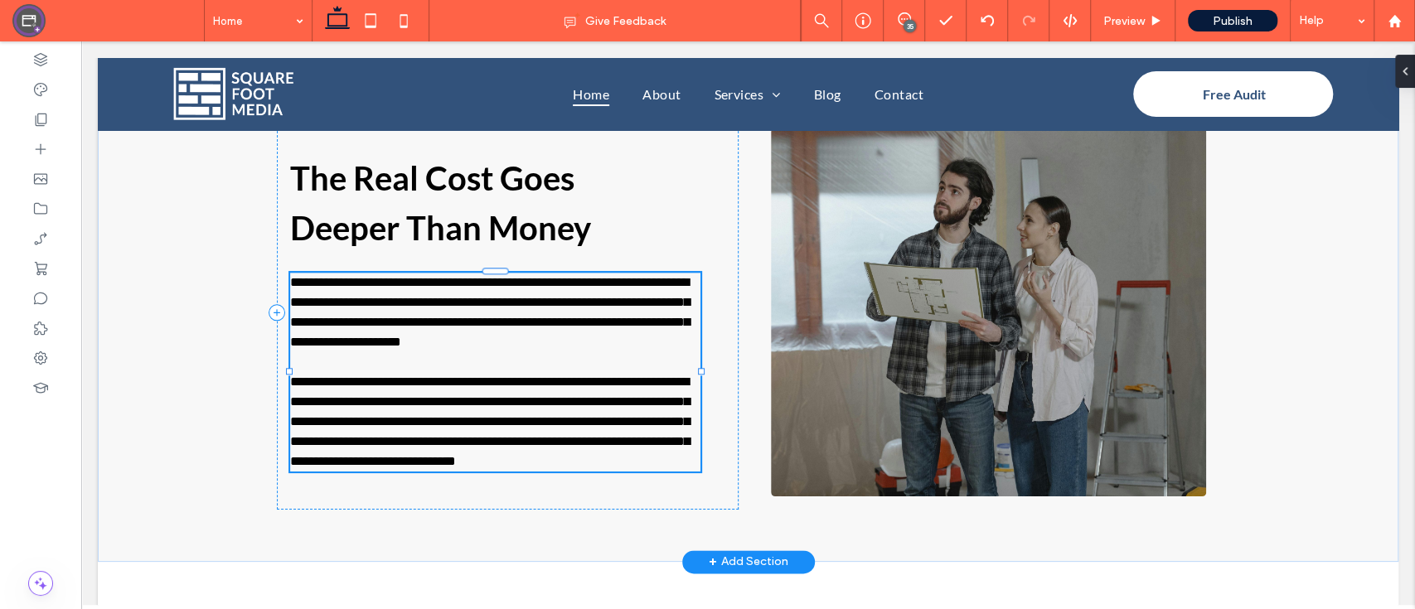
click at [492, 287] on span "**********" at bounding box center [489, 312] width 399 height 72
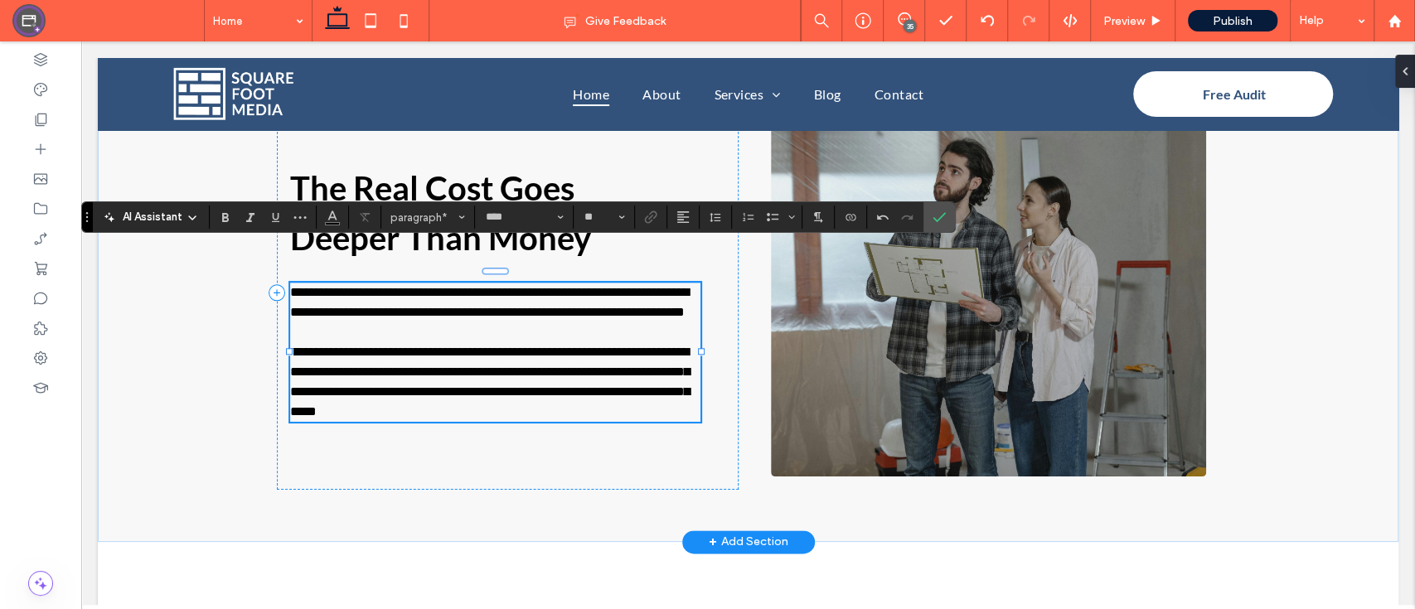
click at [481, 327] on p at bounding box center [495, 332] width 410 height 20
click at [904, 509] on div "**********" at bounding box center [748, 292] width 994 height 500
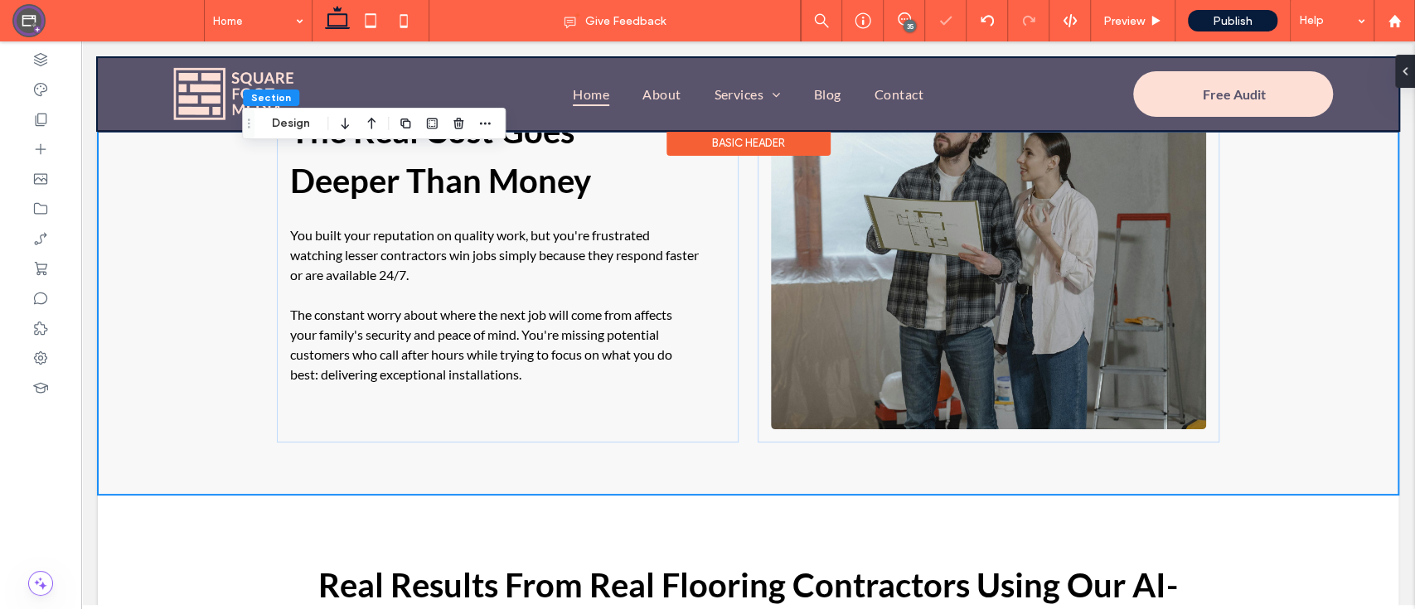
scroll to position [1168, 0]
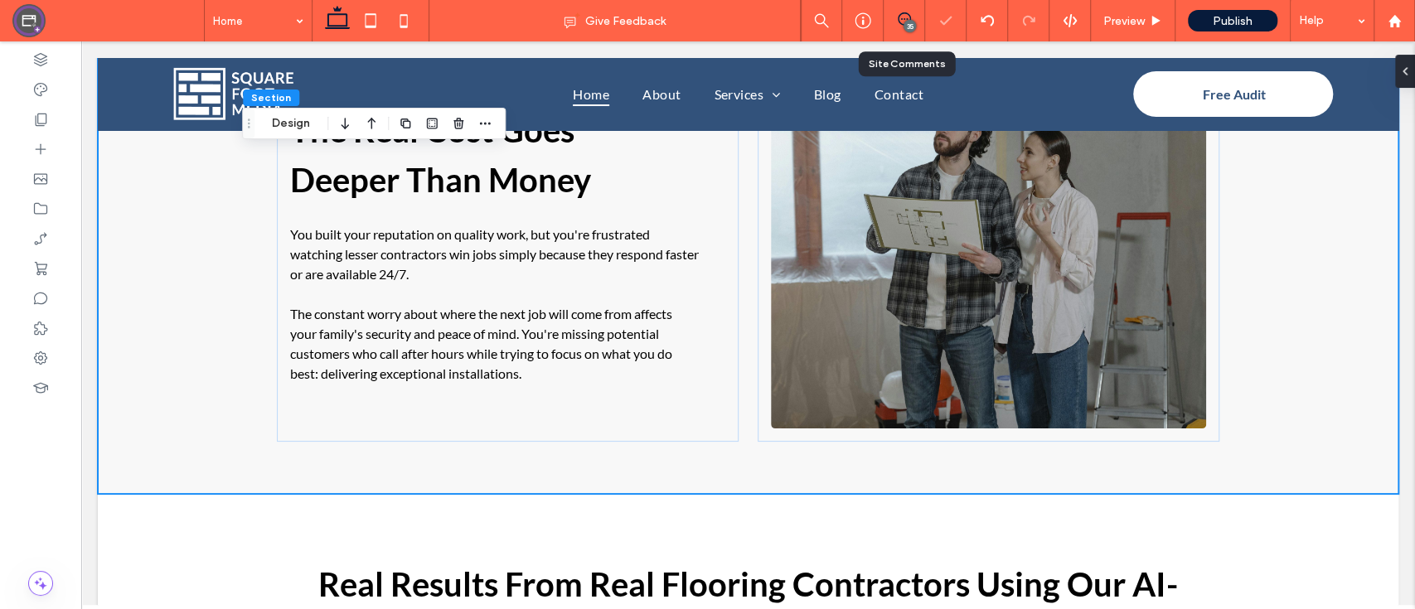
click at [899, 24] on icon at bounding box center [903, 18] width 13 height 13
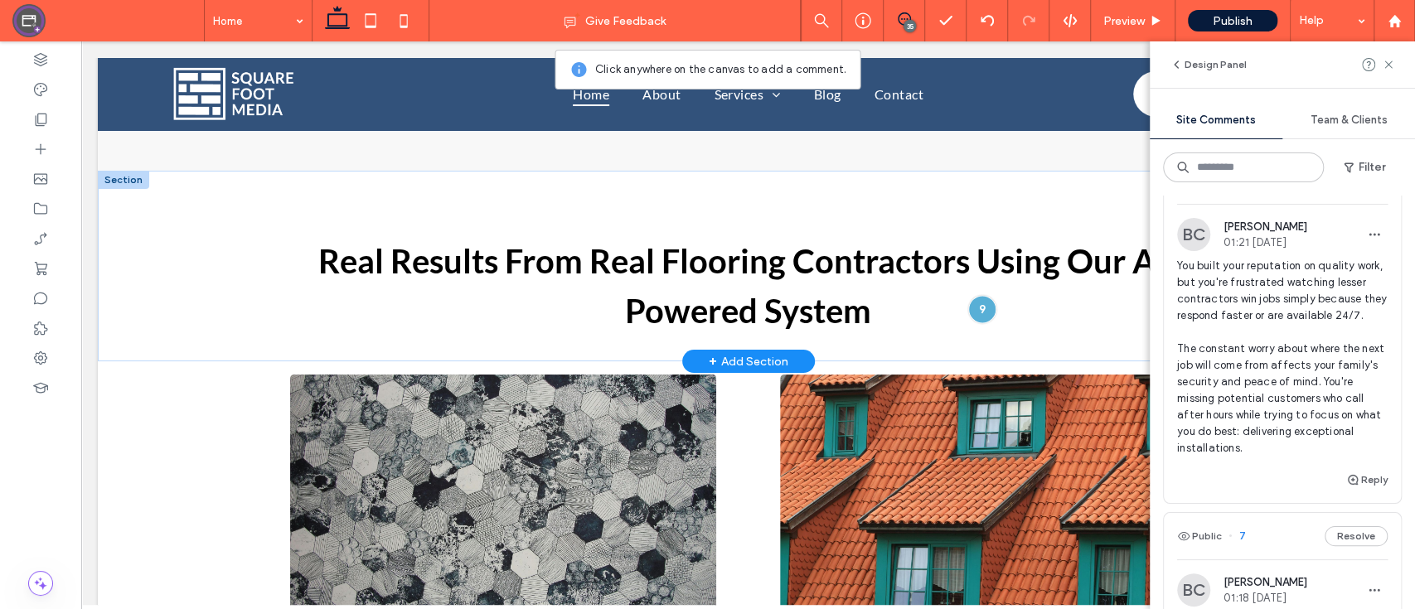
scroll to position [1482, 0]
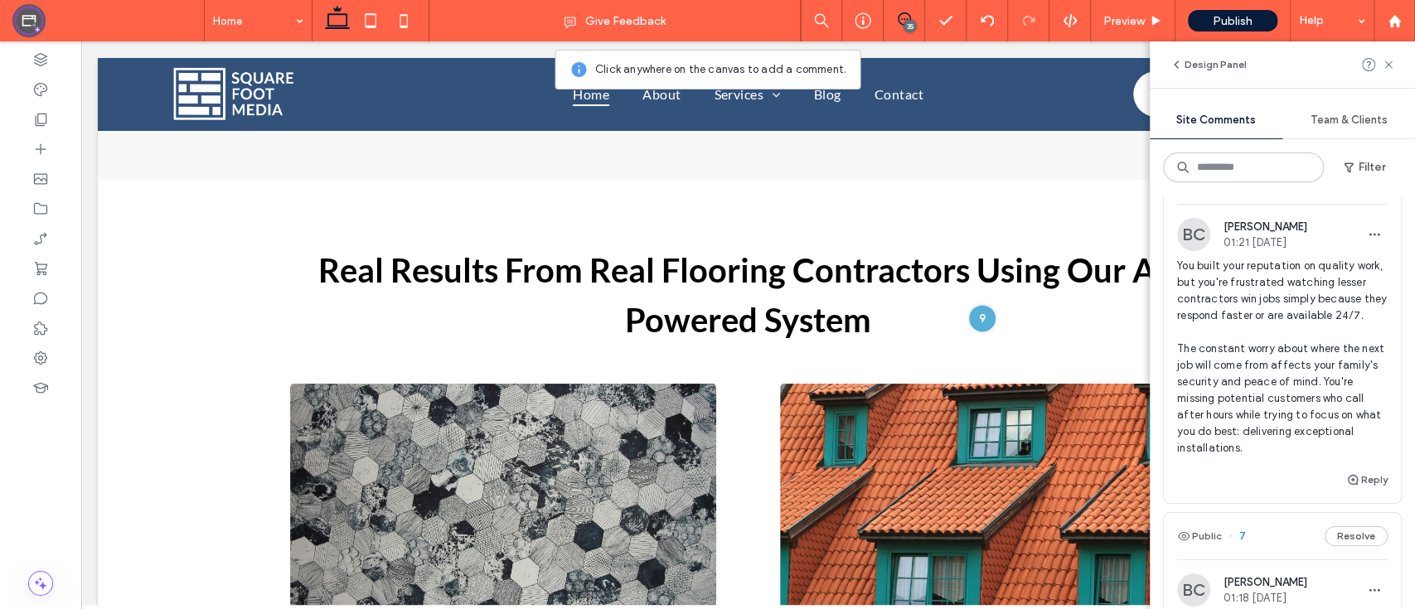
drag, startPoint x: 1319, startPoint y: 312, endPoint x: 1177, endPoint y: 288, distance: 144.7
click at [1177, 101] on span "Real Results From Flooring Contractors Using our Marketing System" at bounding box center [1282, 84] width 210 height 33
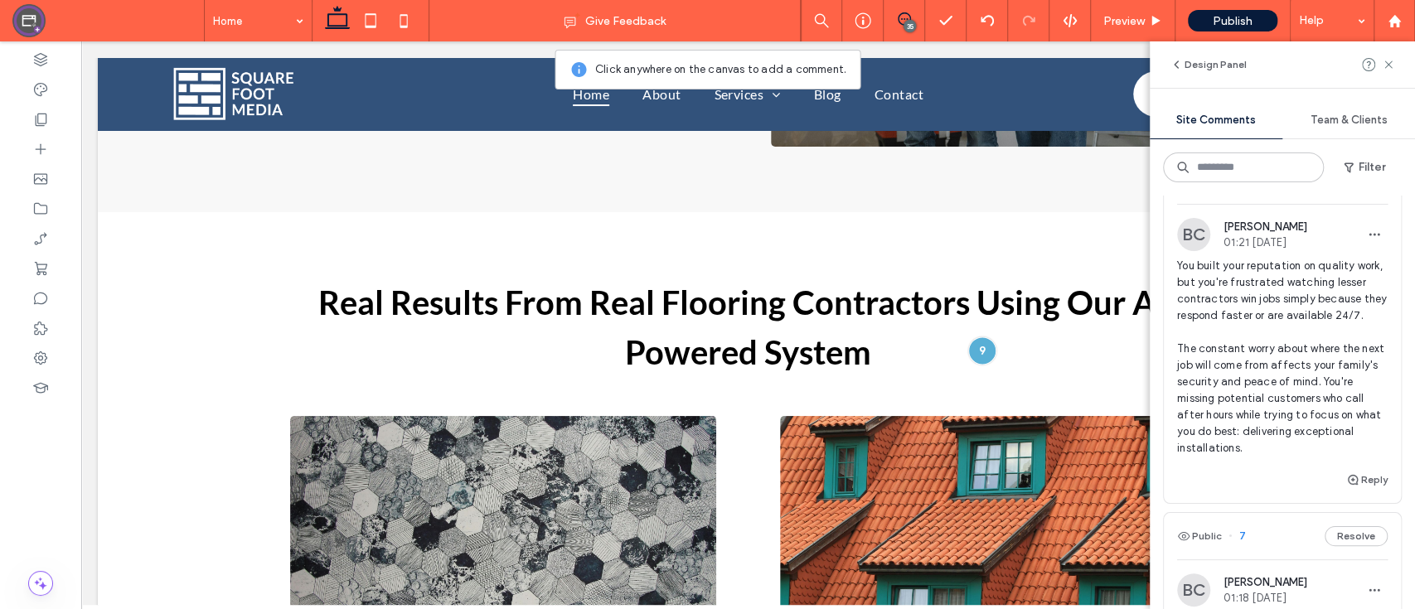
copy span "Real Results From Flooring Contractors Using our Marketing System"
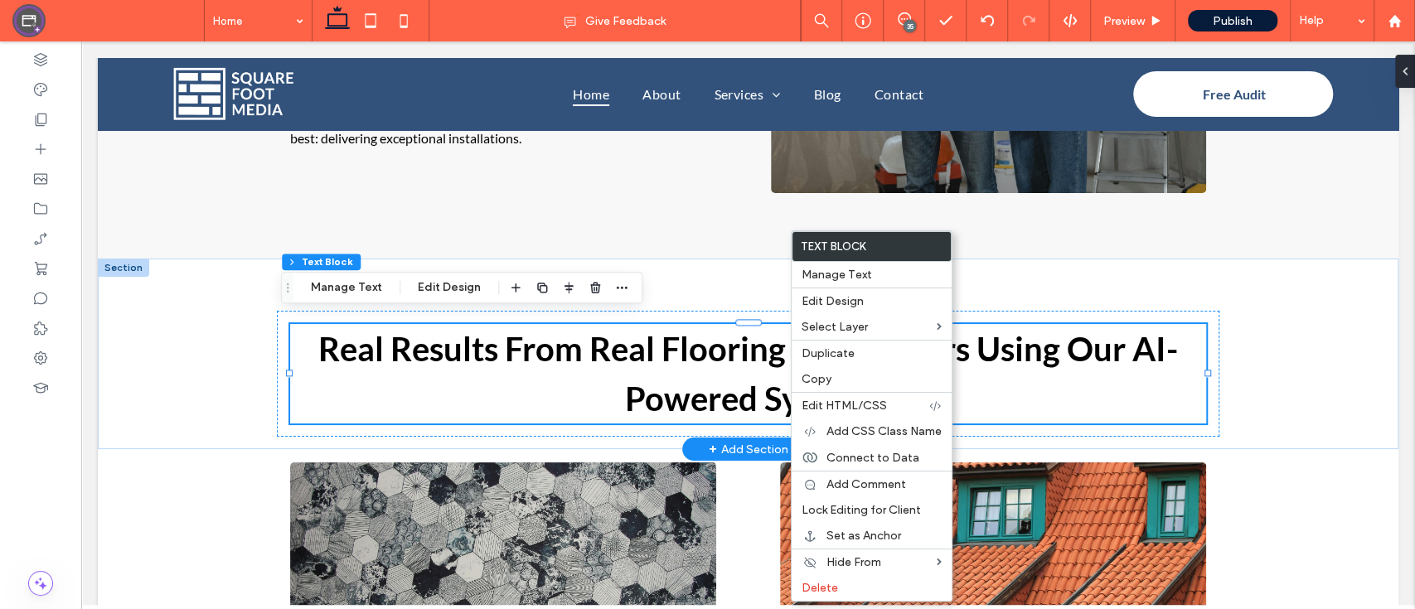
scroll to position [0, 0]
click at [780, 343] on span "Real Results From Real Flooring Contractors Using Our AI-Powered System" at bounding box center [747, 373] width 859 height 89
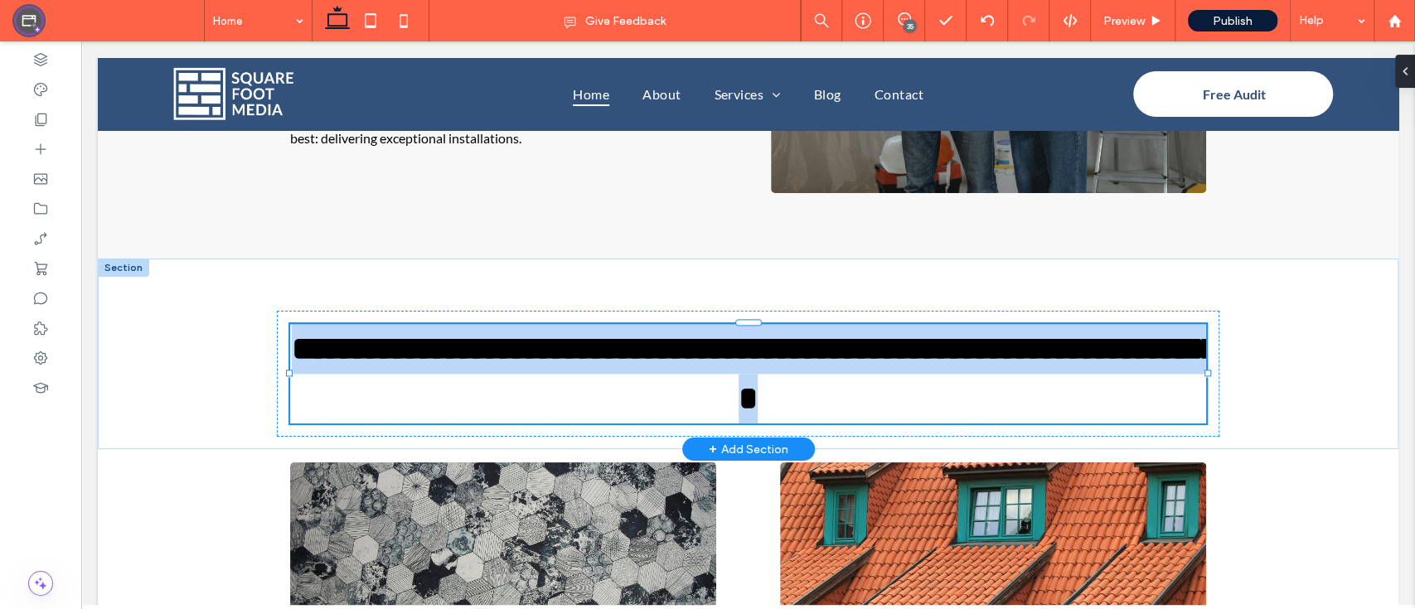
type input "****"
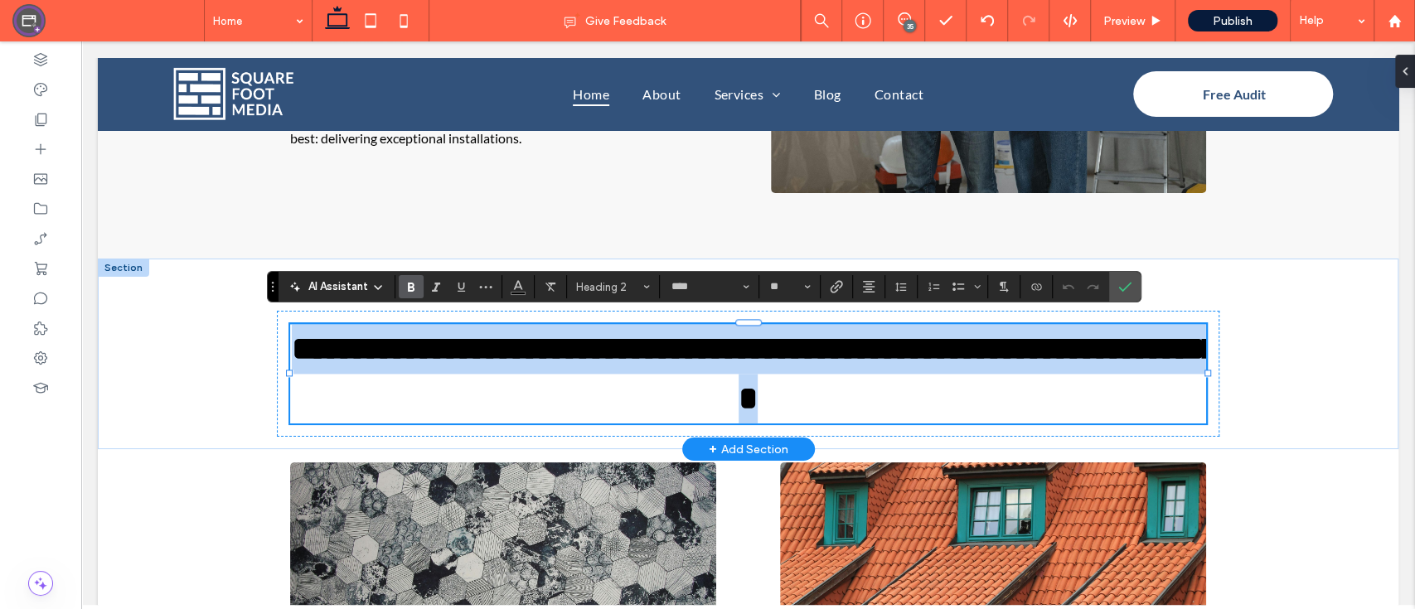
click at [882, 389] on h2 "**********" at bounding box center [748, 373] width 916 height 99
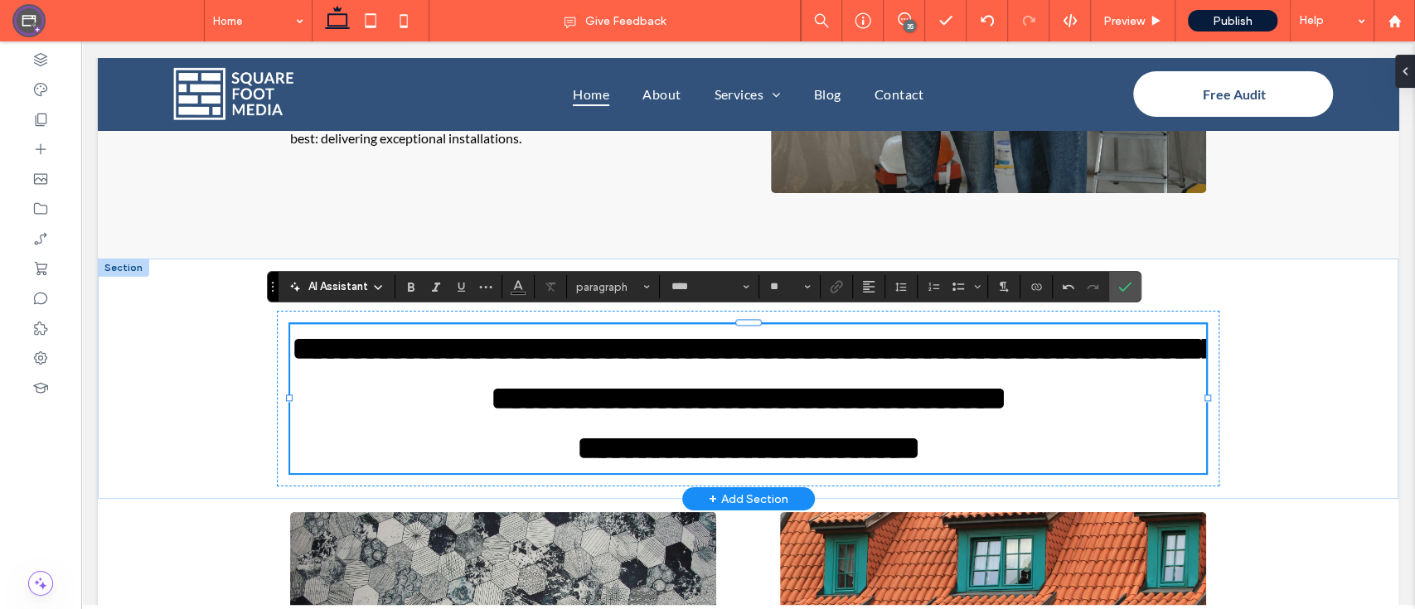
type input "**"
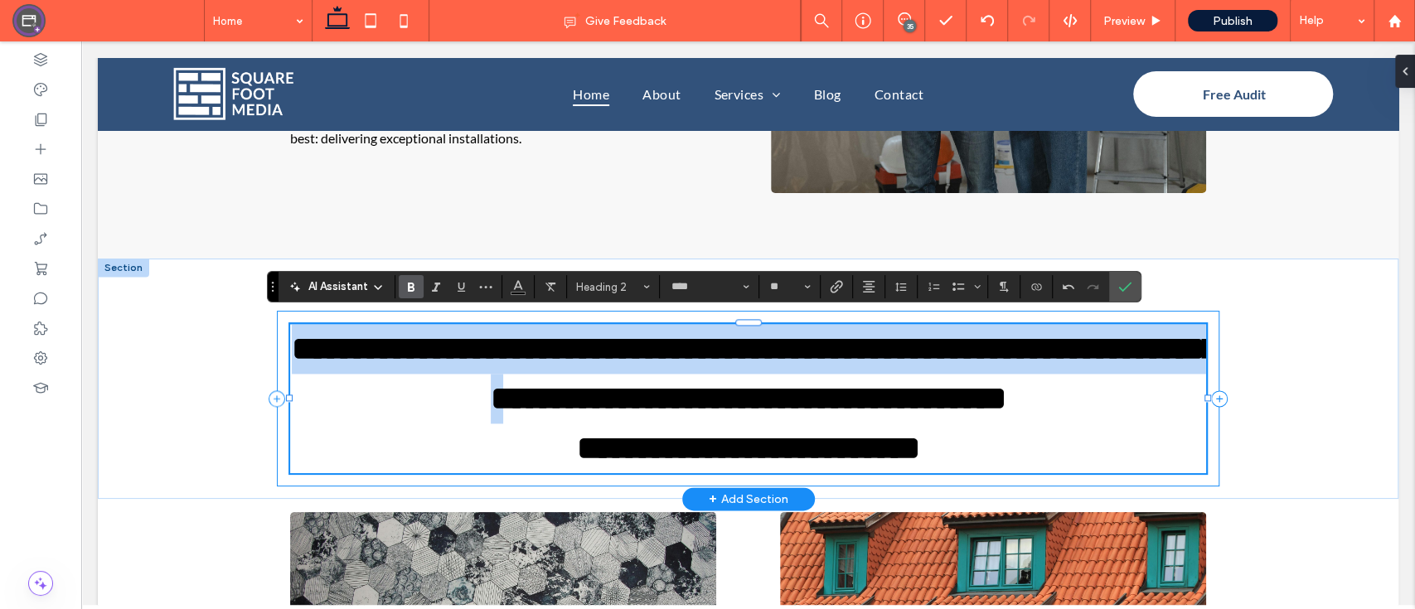
drag, startPoint x: 574, startPoint y: 393, endPoint x: 269, endPoint y: 322, distance: 313.2
click at [277, 322] on div "**********" at bounding box center [748, 399] width 942 height 176
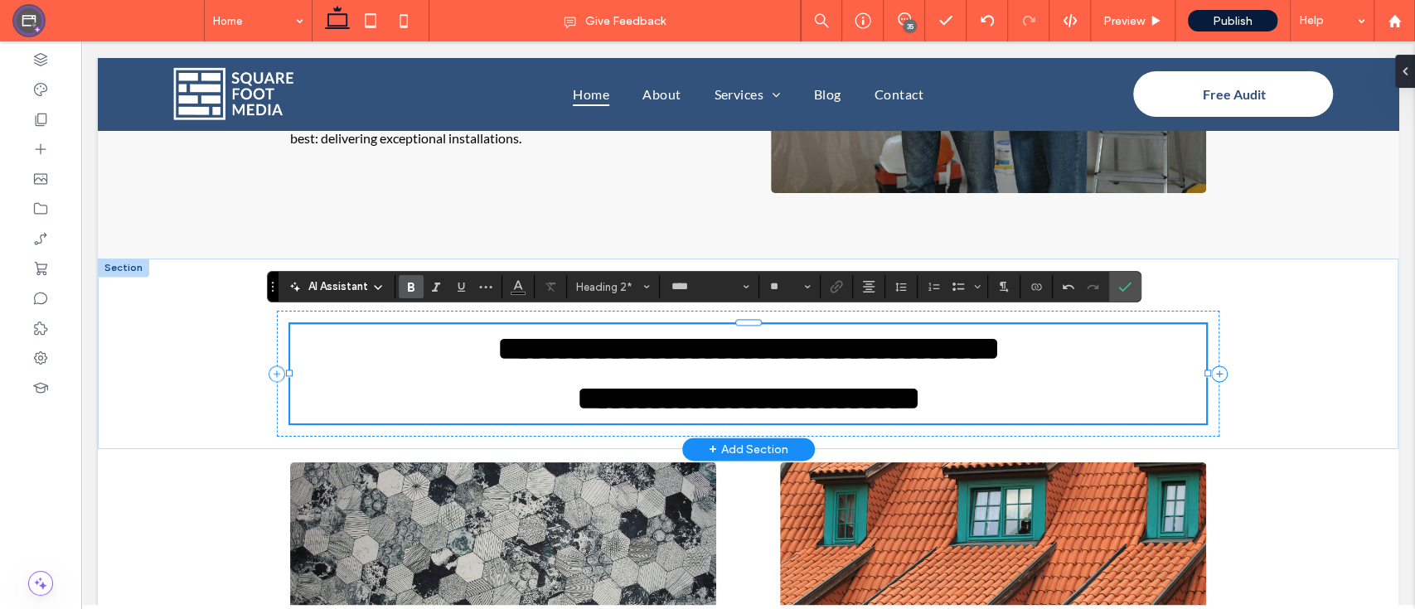
click at [1040, 326] on h2 "**********" at bounding box center [748, 349] width 916 height 50
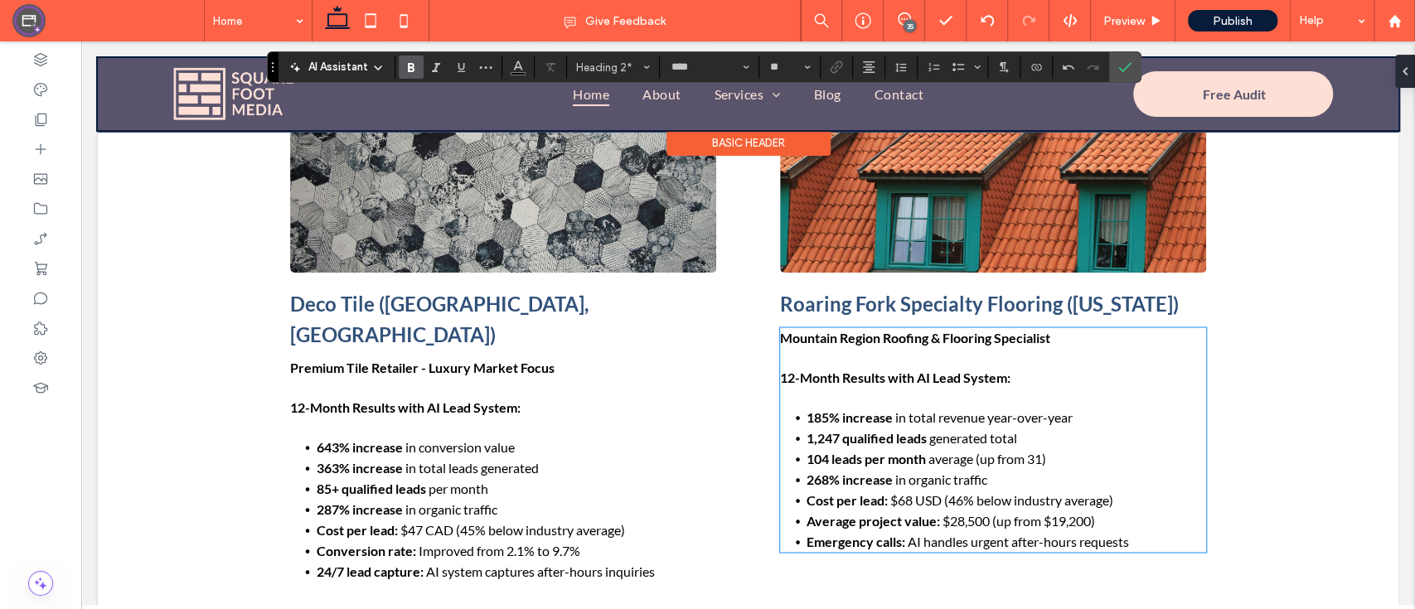
scroll to position [1841, 0]
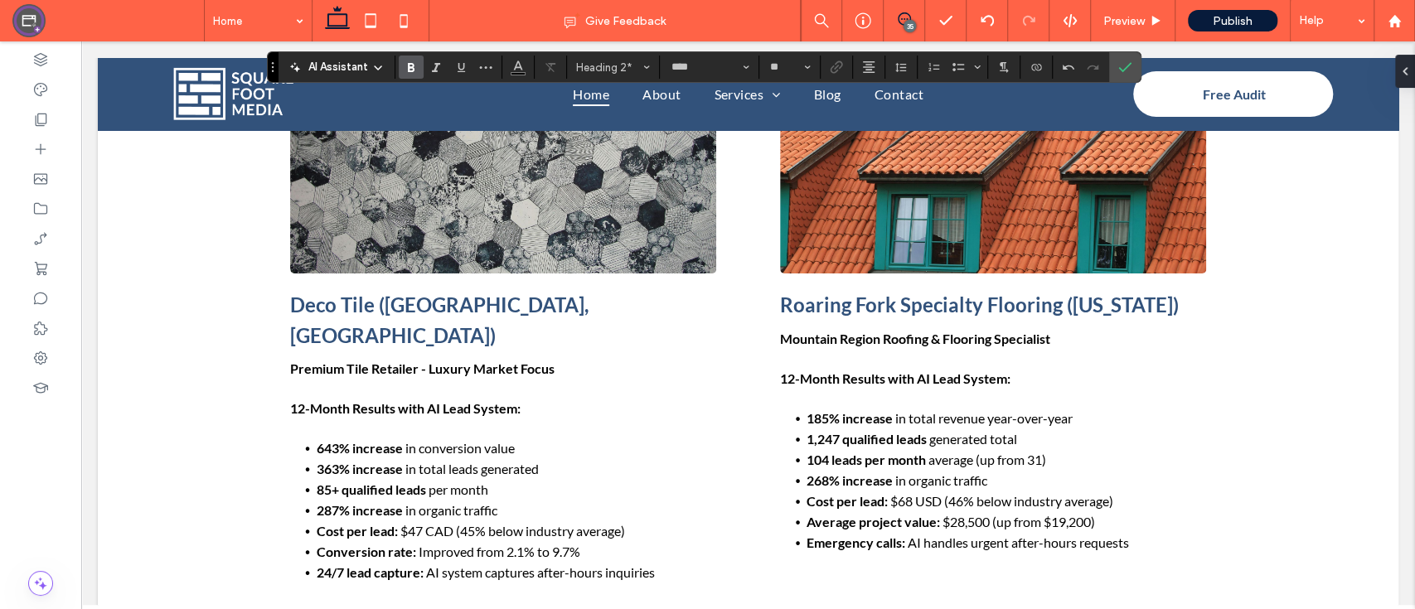
click at [892, 12] on span at bounding box center [903, 18] width 41 height 13
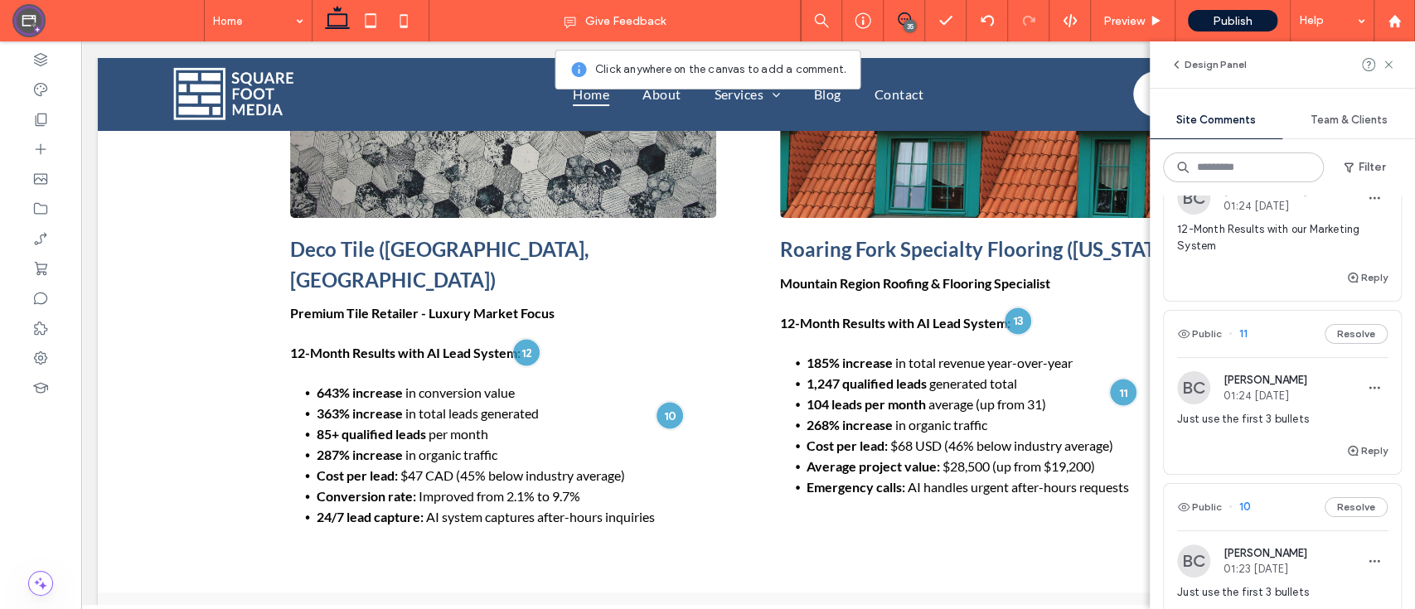
scroll to position [6693, 0]
click at [1279, 256] on span "12-Month Results with our Marketing System" at bounding box center [1282, 239] width 210 height 33
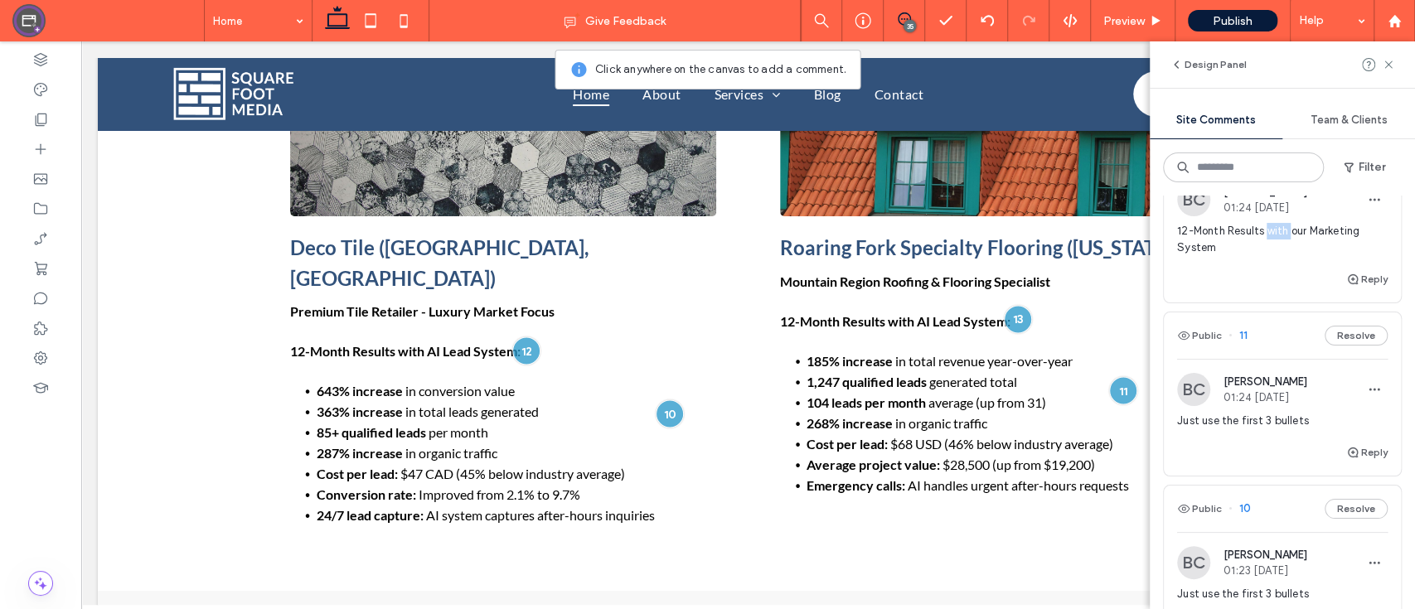
click at [1279, 256] on span "12-Month Results with our Marketing System" at bounding box center [1282, 239] width 210 height 33
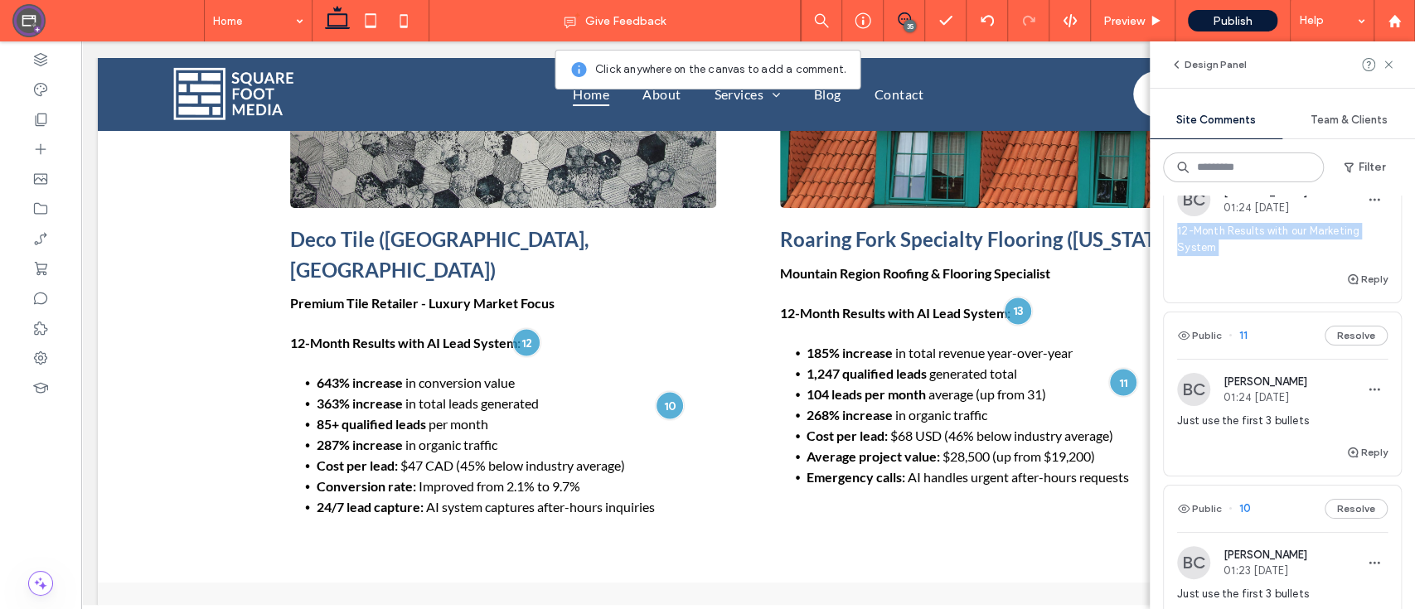
scroll to position [1908, 0]
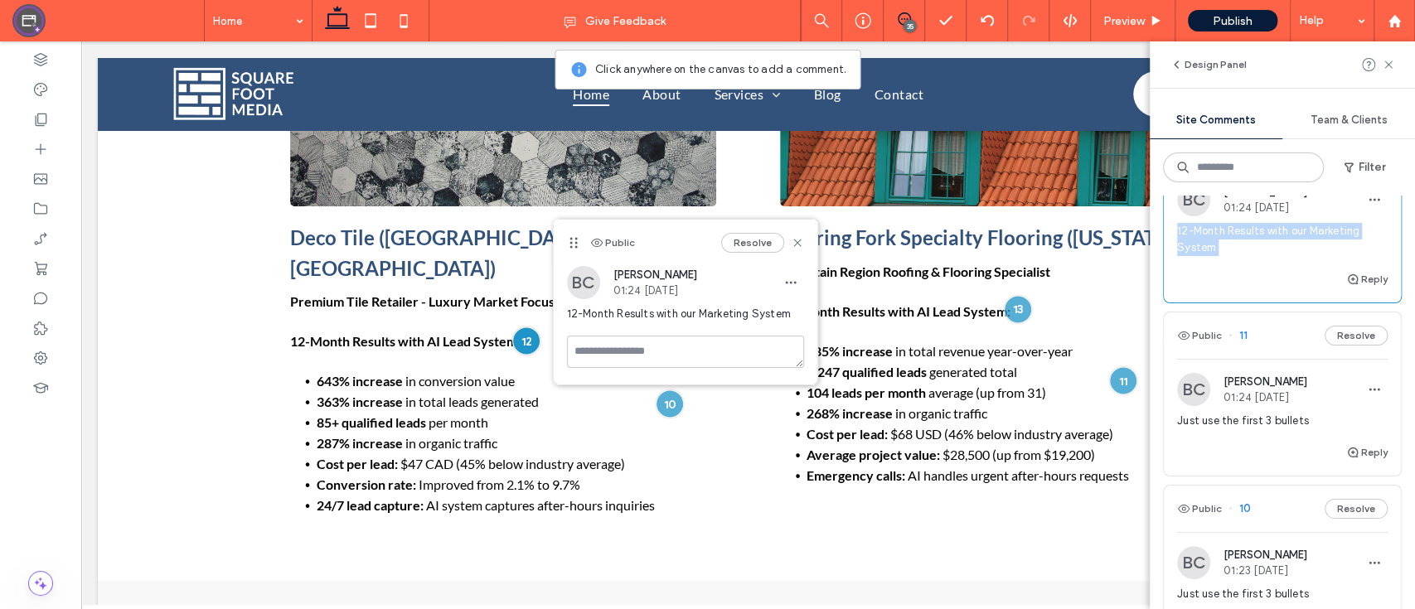
copy div "12-Month Results with our Marketing System Reply Public"
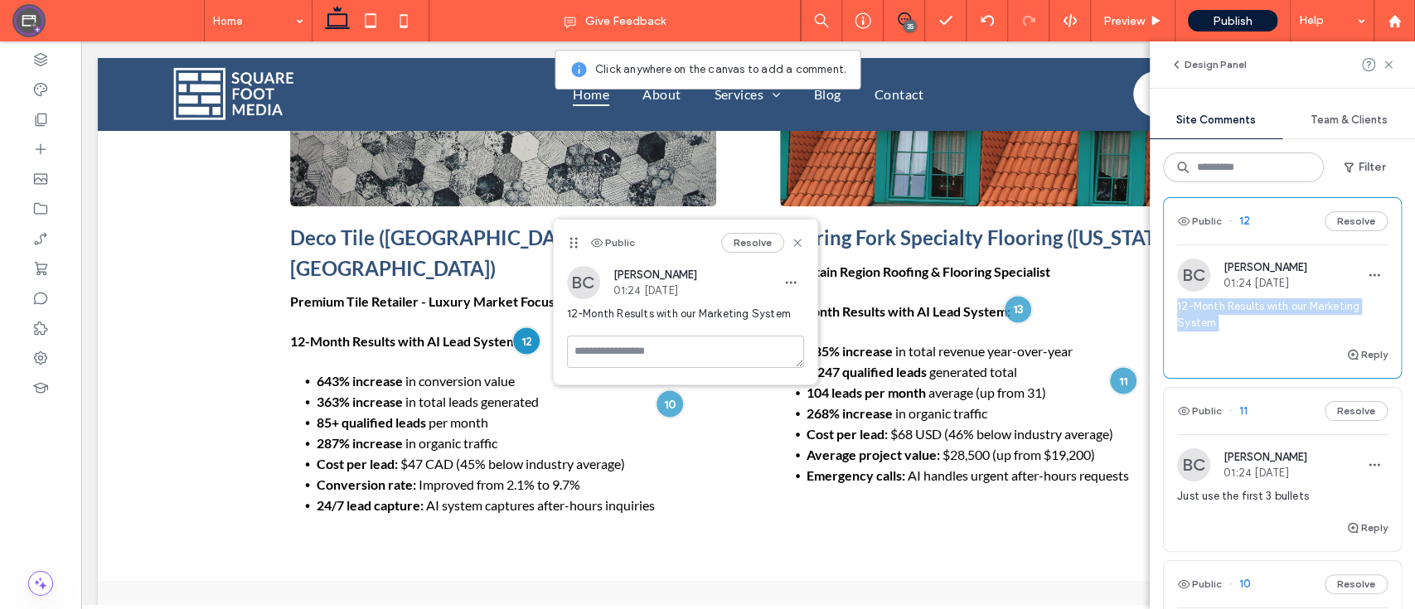
scroll to position [6617, 0]
copy div "12-Month Results with our Marketing System Reply Public"
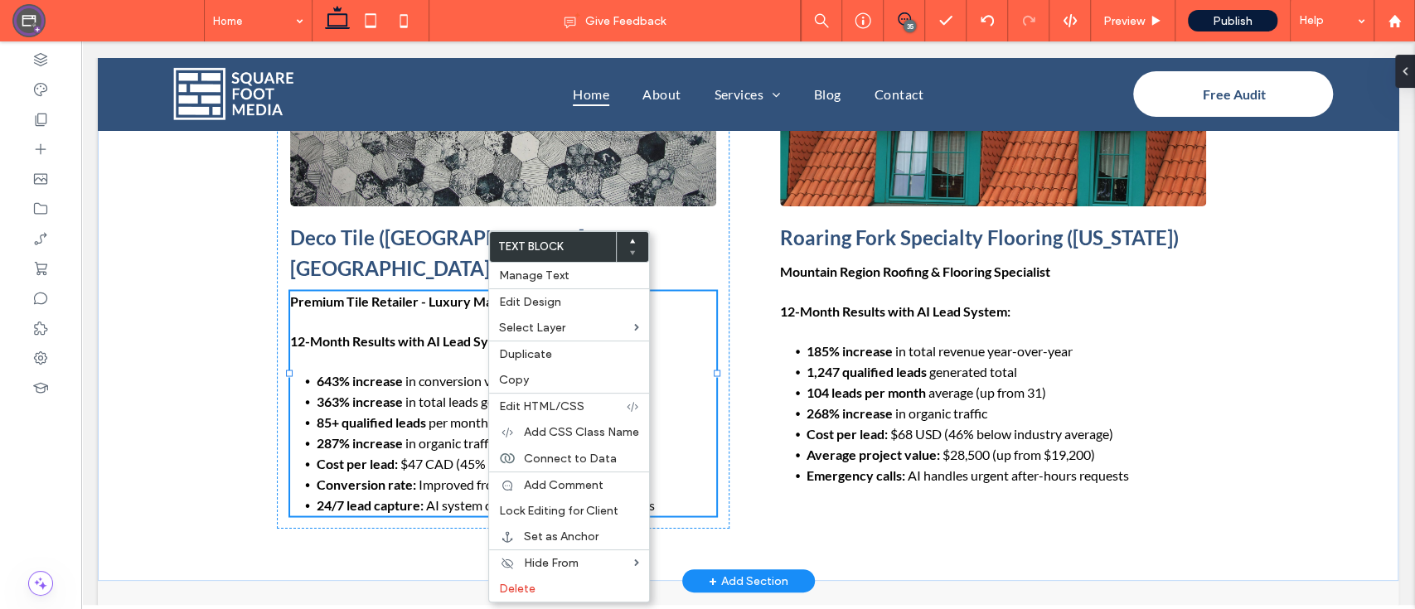
scroll to position [0, 0]
click at [454, 332] on strong "12-Month Results with AI Lead System:" at bounding box center [405, 340] width 230 height 16
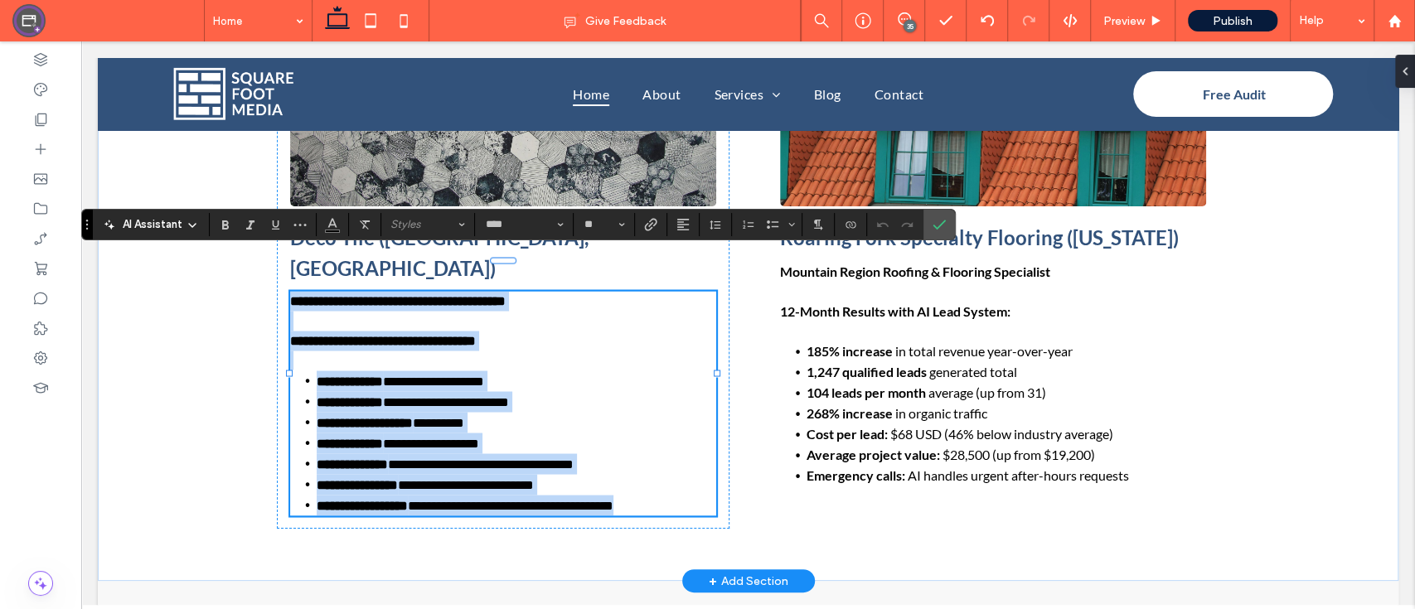
click at [454, 334] on strong "**********" at bounding box center [383, 340] width 186 height 12
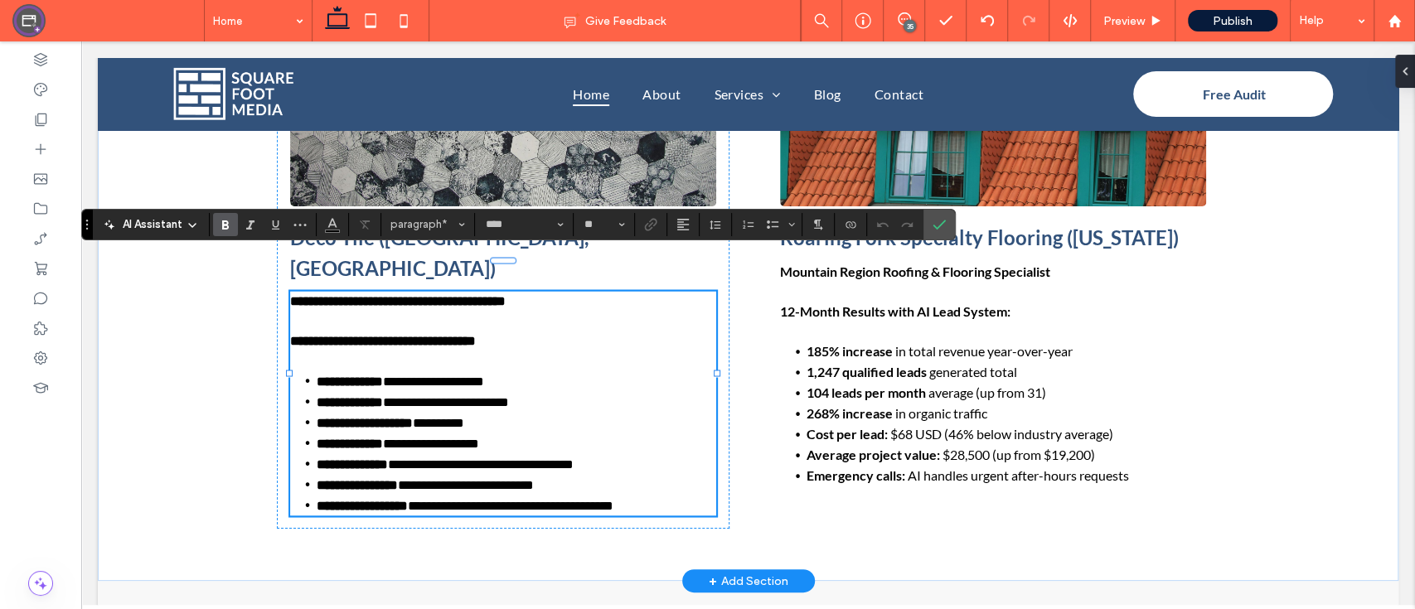
click at [538, 331] on p "**********" at bounding box center [503, 341] width 426 height 20
click at [514, 334] on strong "**********" at bounding box center [487, 340] width 394 height 12
drag, startPoint x: 548, startPoint y: 302, endPoint x: 283, endPoint y: 308, distance: 264.4
click at [290, 334] on strong "**********" at bounding box center [395, 340] width 210 height 12
copy strong "**********"
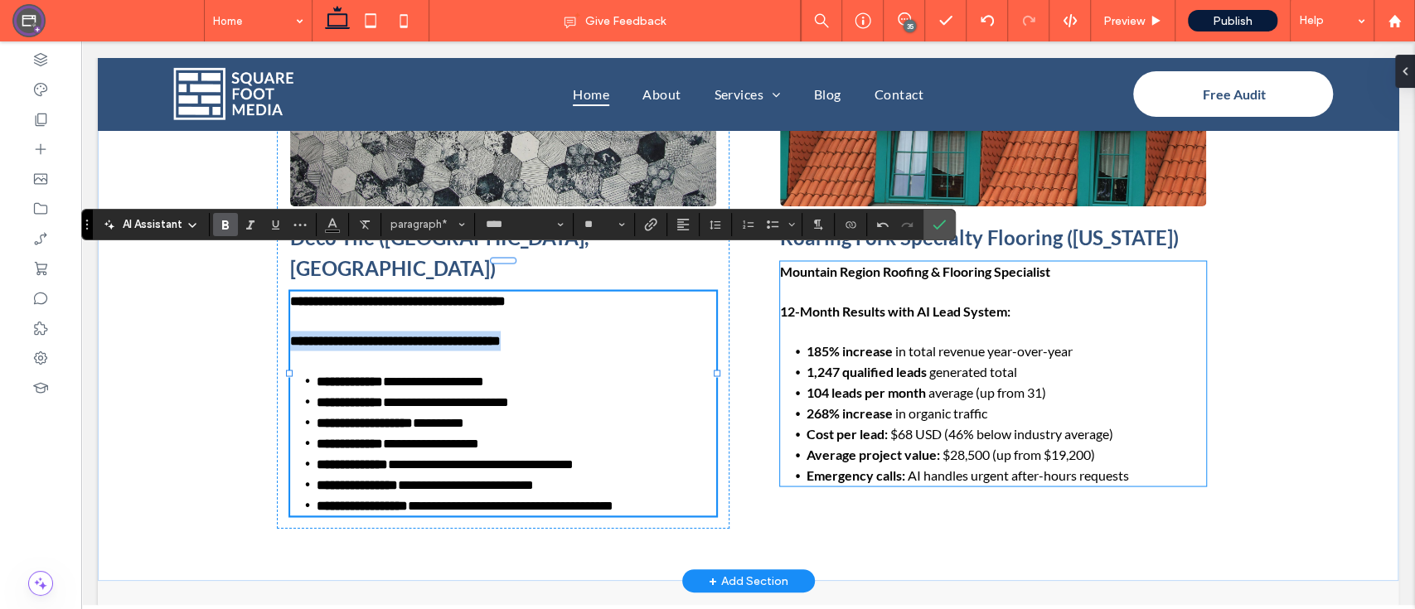
click at [1024, 302] on p "12-Month Results with AI Lead System:" at bounding box center [993, 311] width 426 height 20
click at [1024, 302] on div "Mountain Region Roofing & Flooring Specialist 12-Month Results with AI Lead Sys…" at bounding box center [993, 373] width 426 height 225
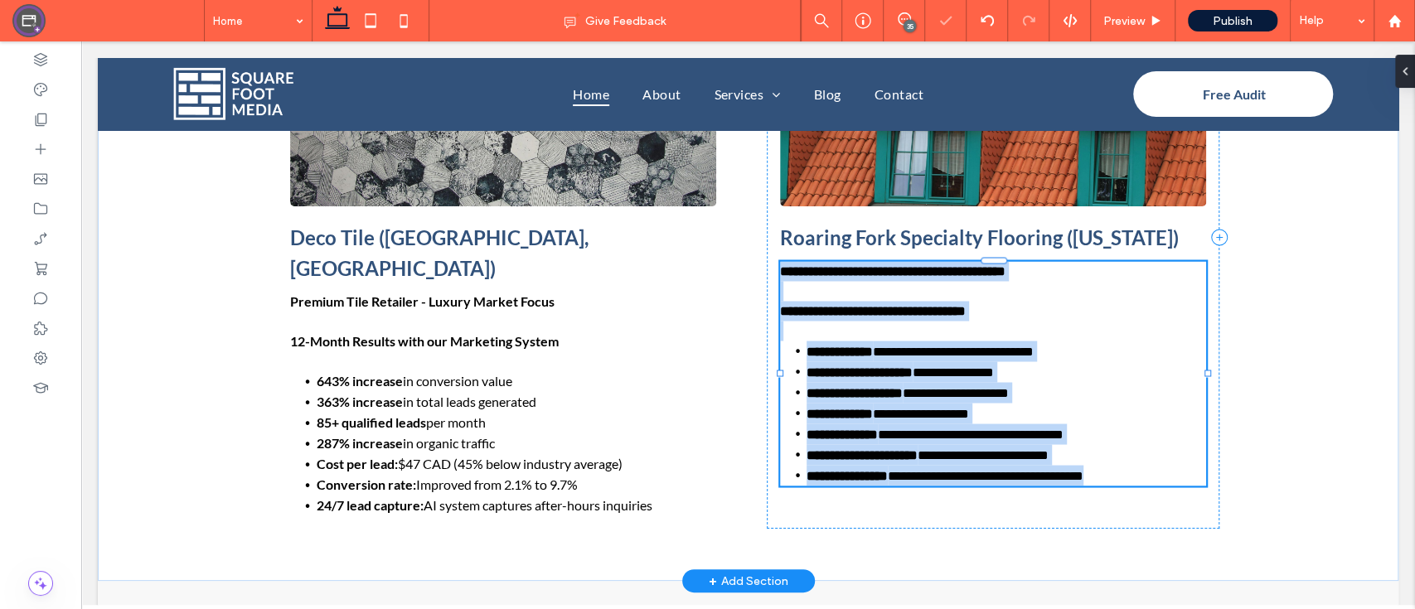
click at [965, 305] on strong "**********" at bounding box center [873, 310] width 186 height 12
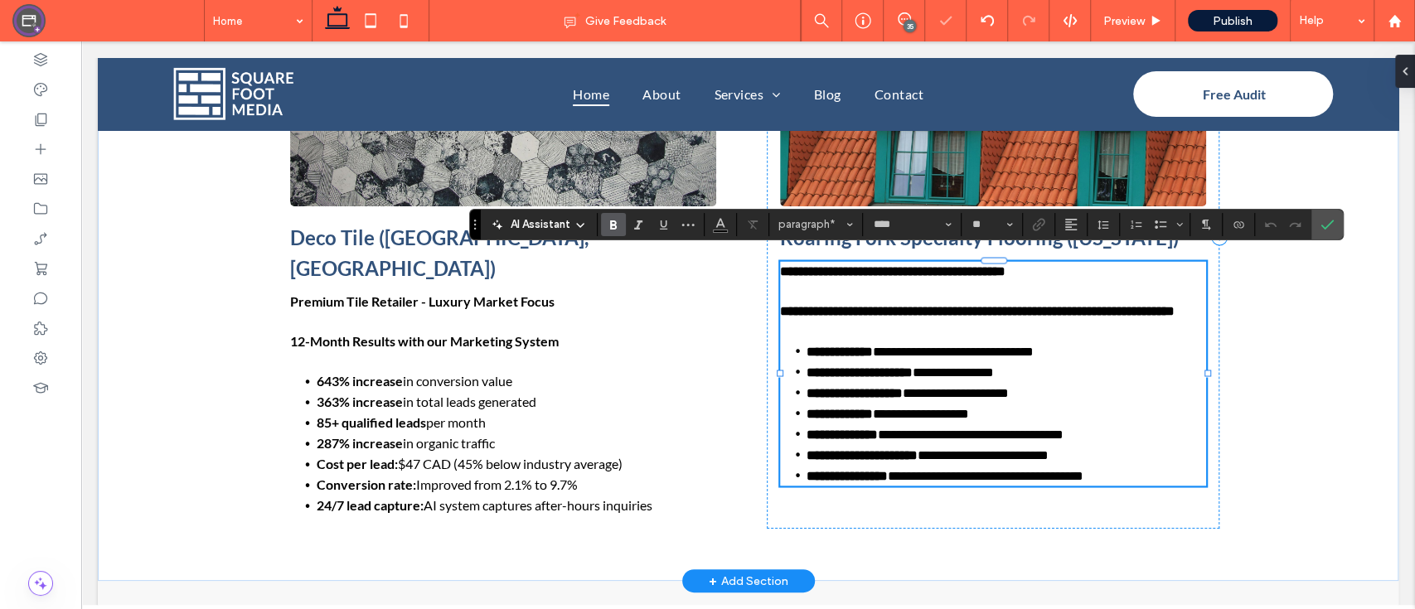
click at [1000, 304] on strong "**********" at bounding box center [977, 310] width 394 height 12
drag, startPoint x: 999, startPoint y: 298, endPoint x: 765, endPoint y: 302, distance: 233.7
click at [767, 302] on div "**********" at bounding box center [993, 236] width 452 height 584
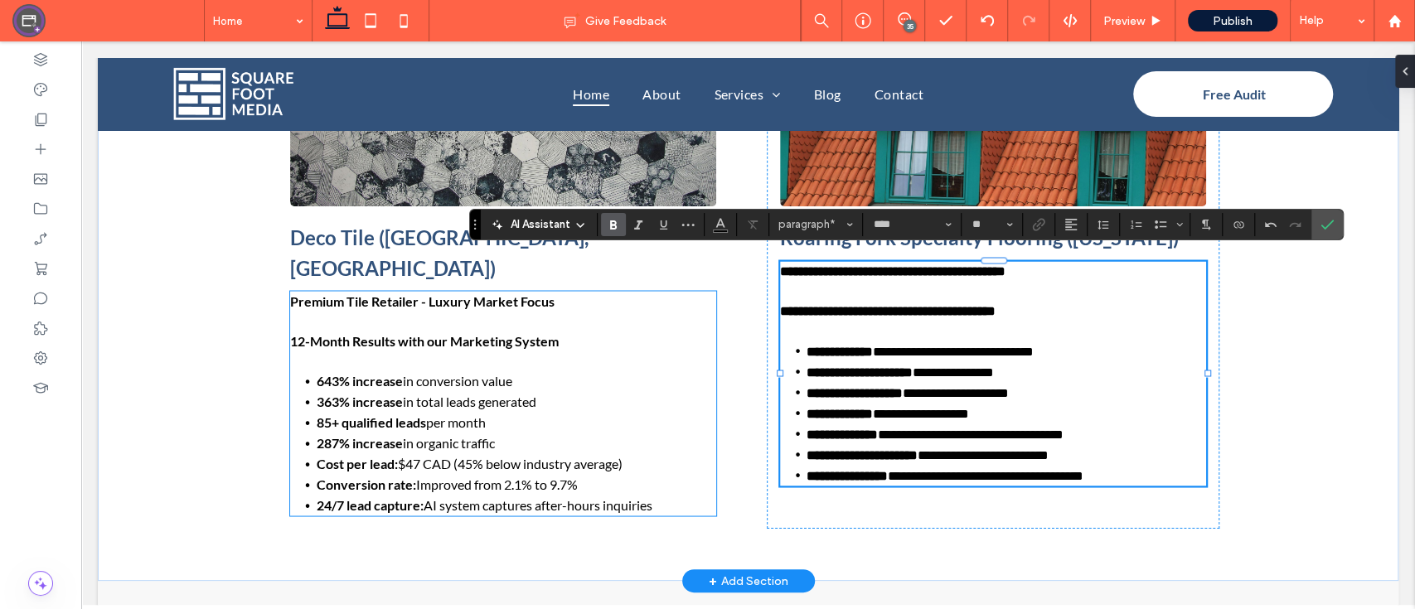
click at [510, 433] on li "287% increase in organic traffic" at bounding box center [516, 443] width 399 height 21
click at [510, 397] on div "Premium Tile Retailer - Luxury Market Focus 12-Month Results with our Marketing…" at bounding box center [503, 403] width 426 height 225
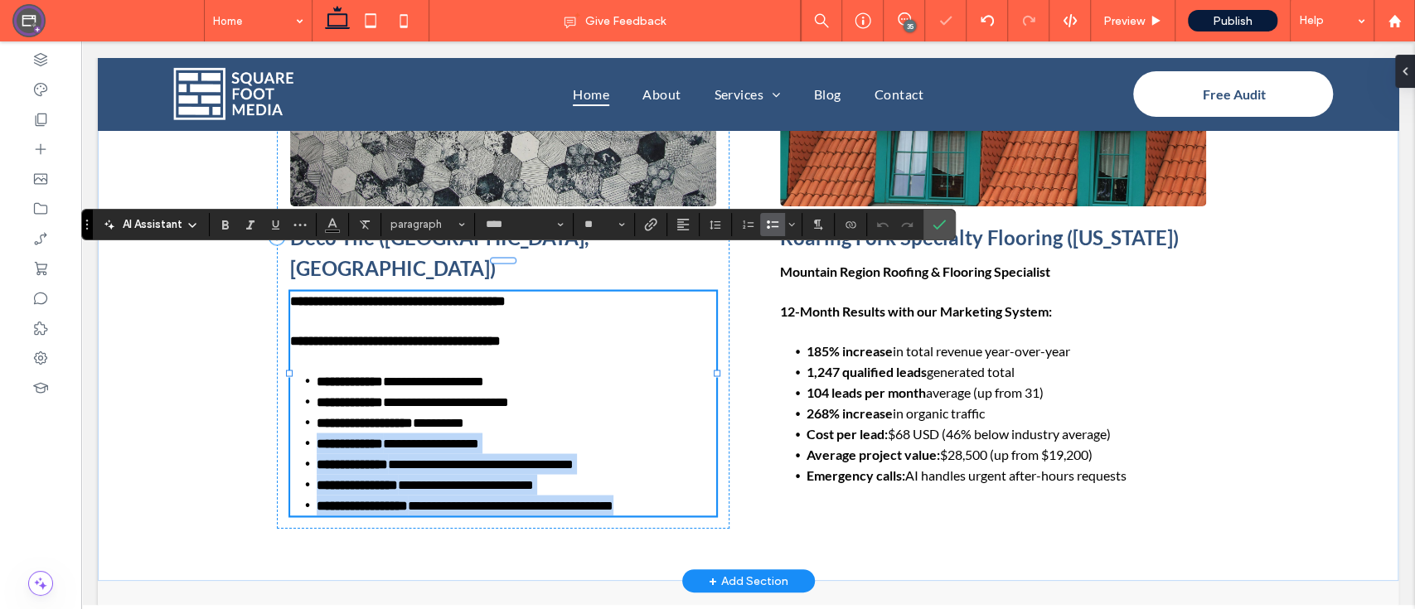
drag, startPoint x: 482, startPoint y: 378, endPoint x: 689, endPoint y: 462, distance: 222.7
click at [689, 462] on ul "**********" at bounding box center [503, 442] width 426 height 145
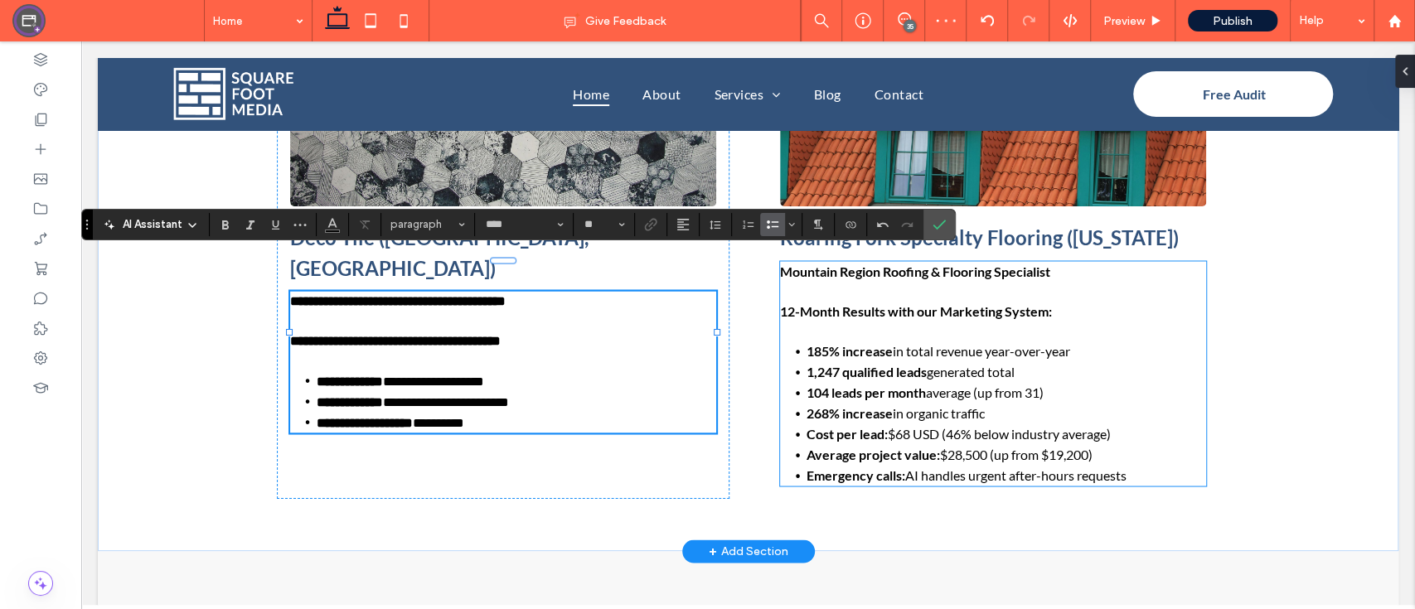
click at [1048, 423] on li "Cost per lead: $68 USD (46% below industry average)" at bounding box center [1005, 433] width 399 height 21
click at [1048, 414] on div "Mountain Region Roofing & Flooring Specialist 12-Month Results with our Marketi…" at bounding box center [993, 373] width 426 height 225
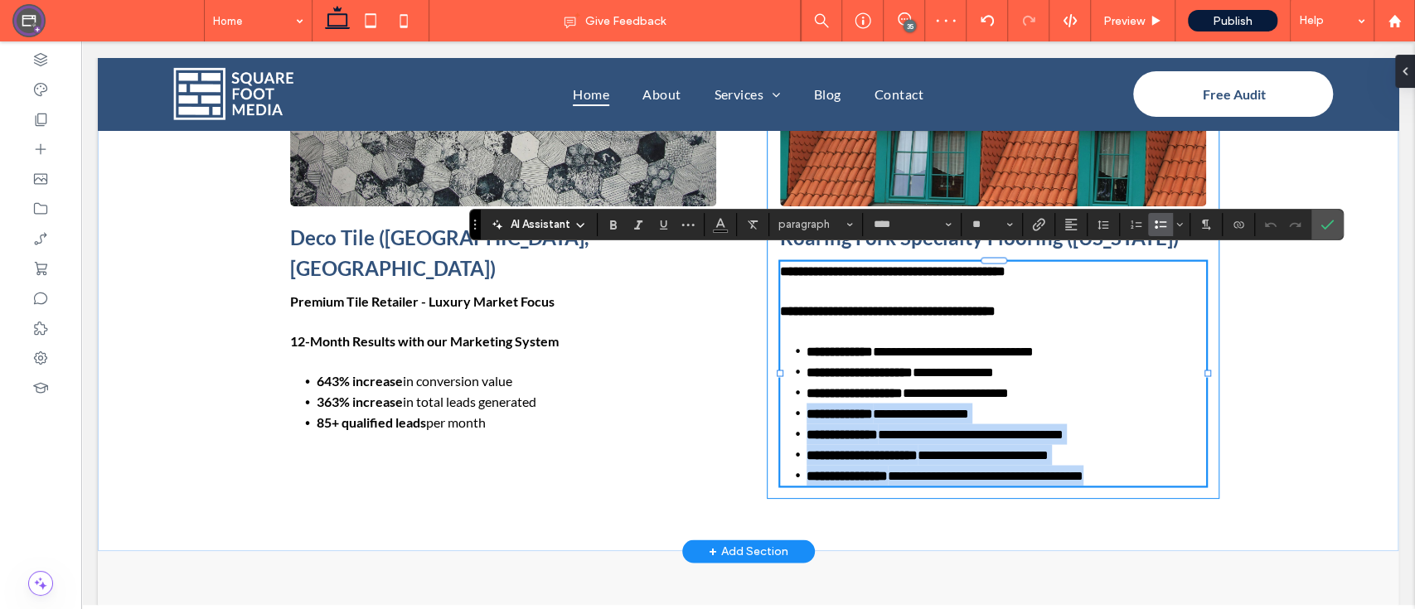
drag, startPoint x: 1043, startPoint y: 387, endPoint x: 1173, endPoint y: 481, distance: 160.3
click at [1173, 481] on div "**********" at bounding box center [993, 221] width 452 height 554
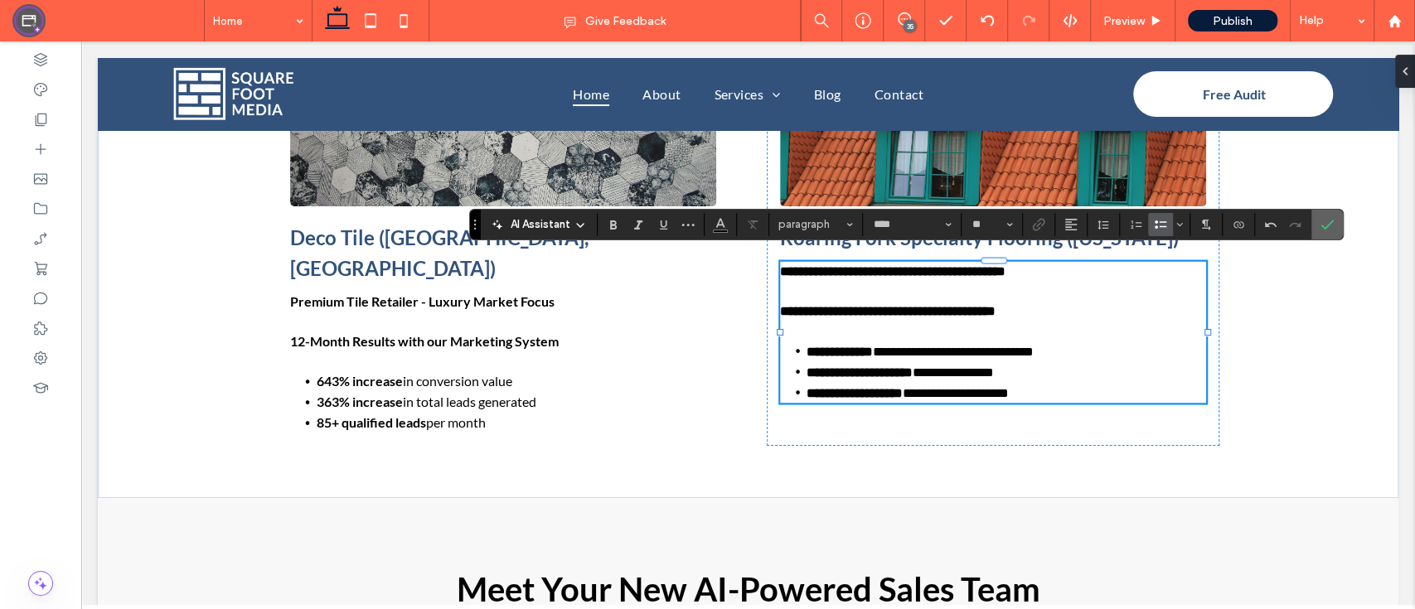
click at [1336, 228] on label "Confirm" at bounding box center [1326, 225] width 25 height 30
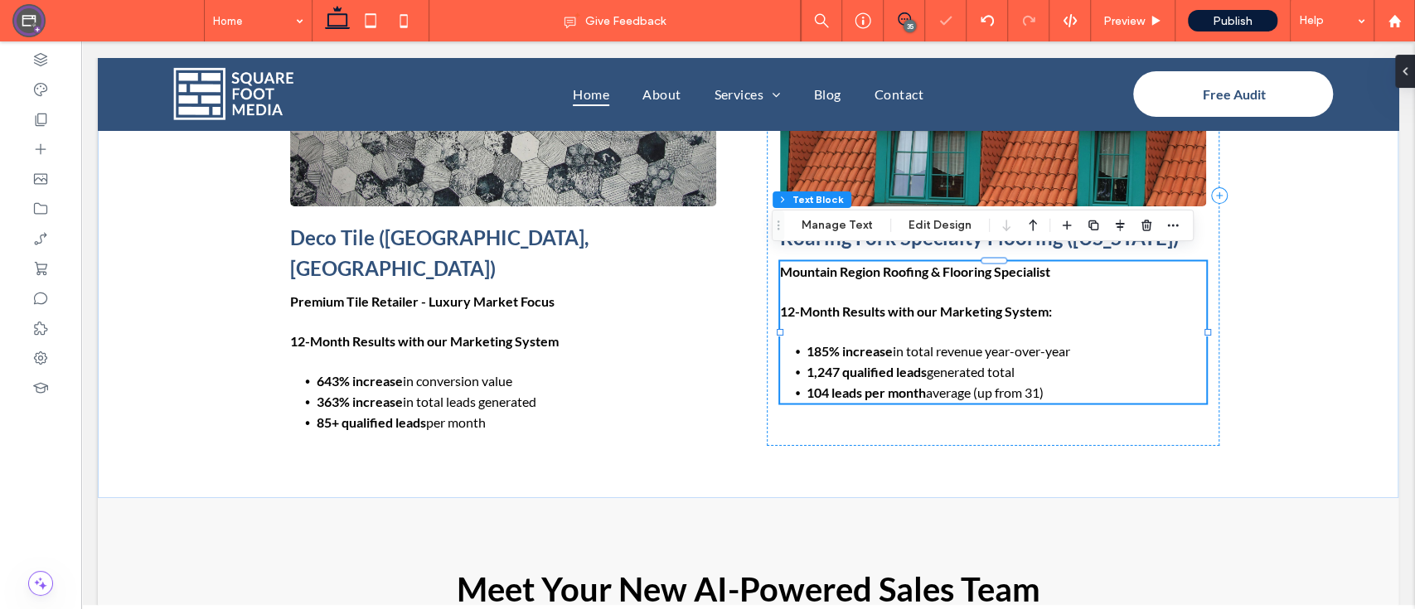
click at [899, 22] on use at bounding box center [903, 18] width 13 height 13
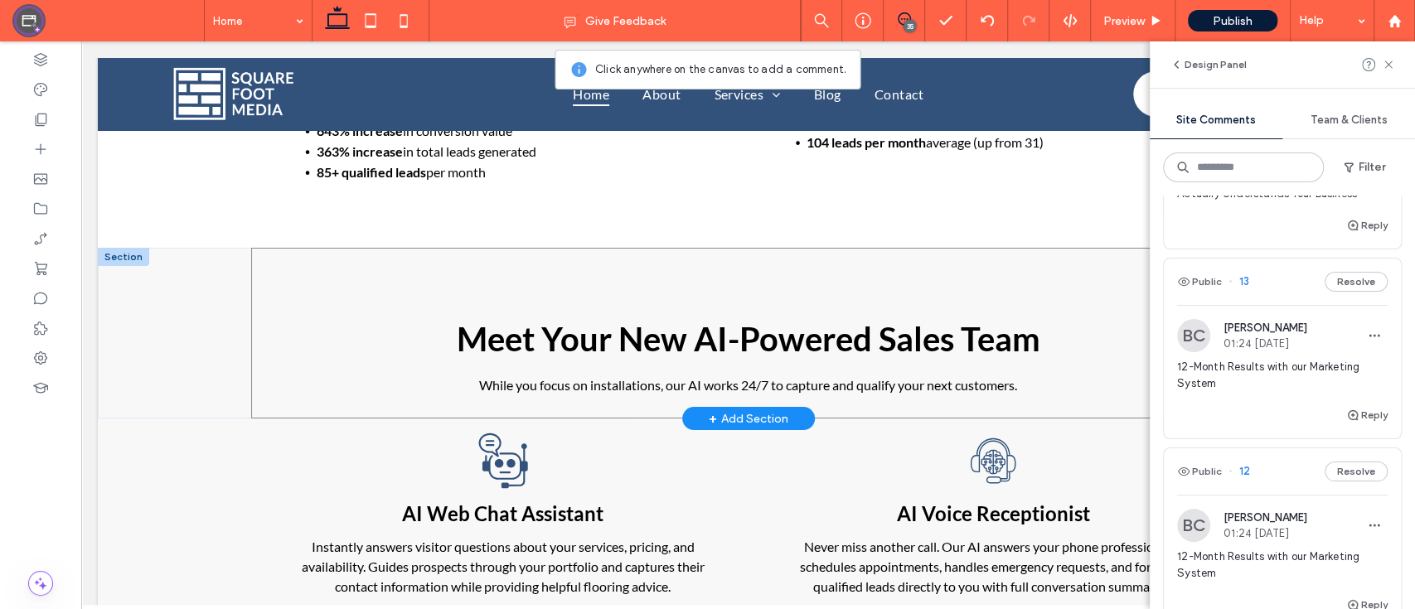
scroll to position [2155, 0]
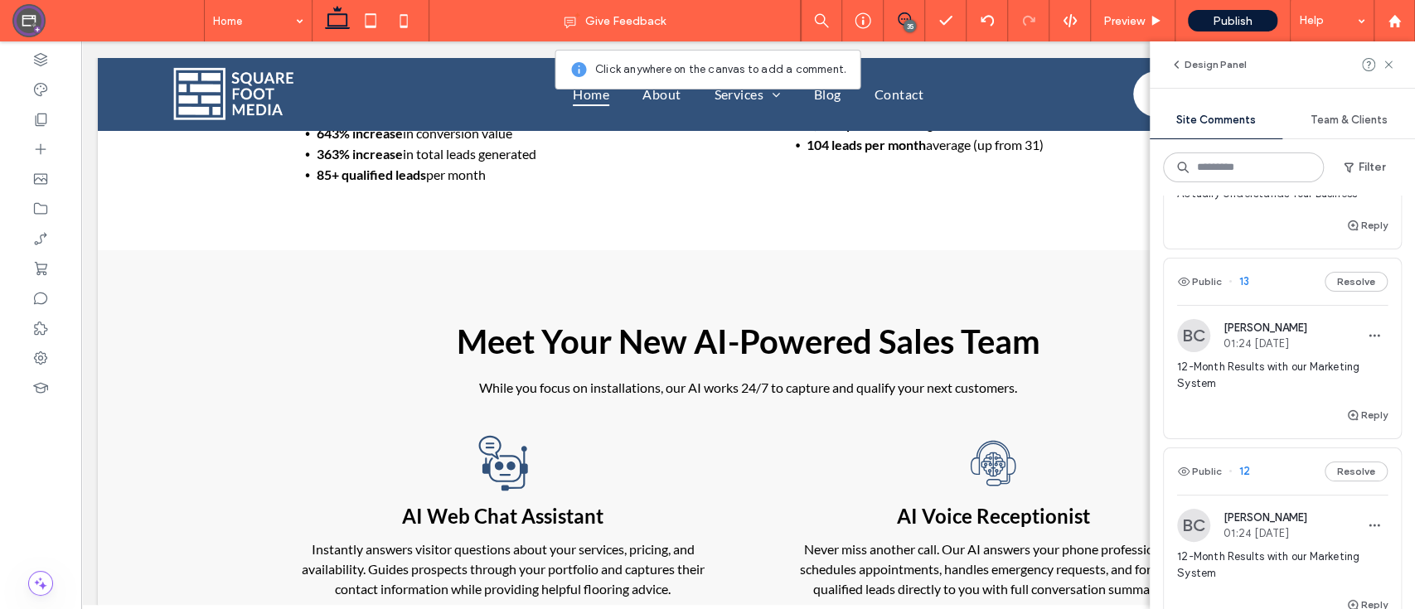
click at [1239, 100] on span "14" at bounding box center [1239, 92] width 22 height 17
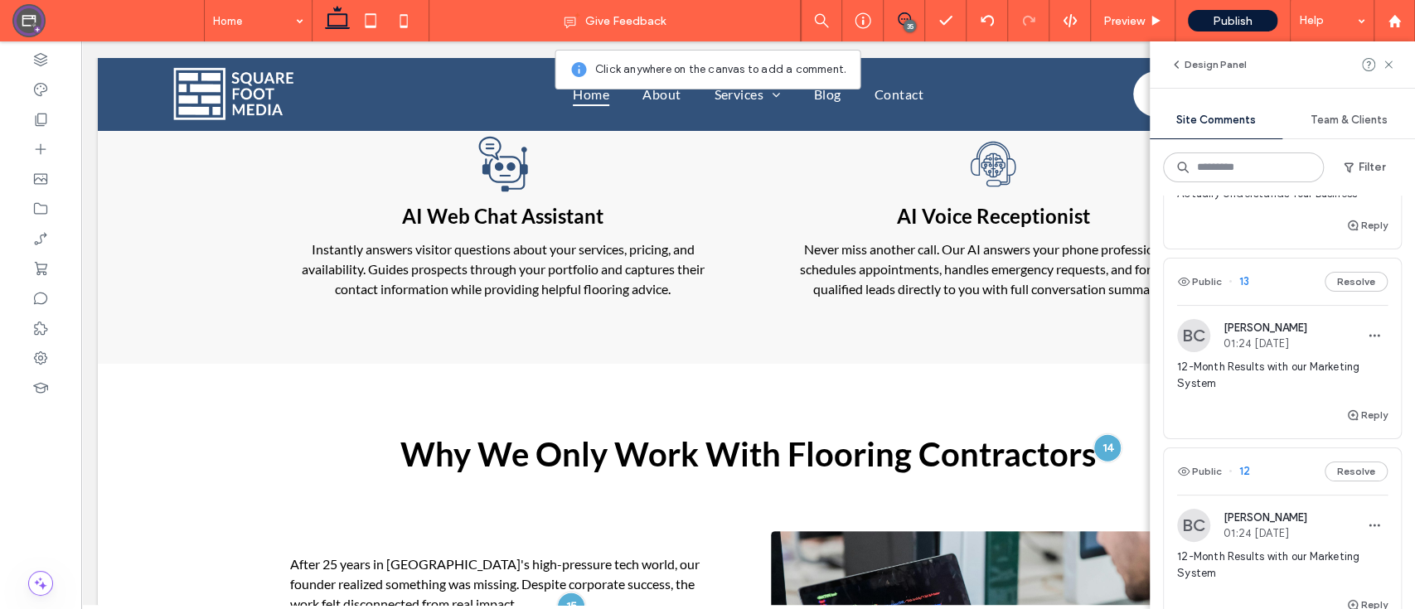
scroll to position [2503, 0]
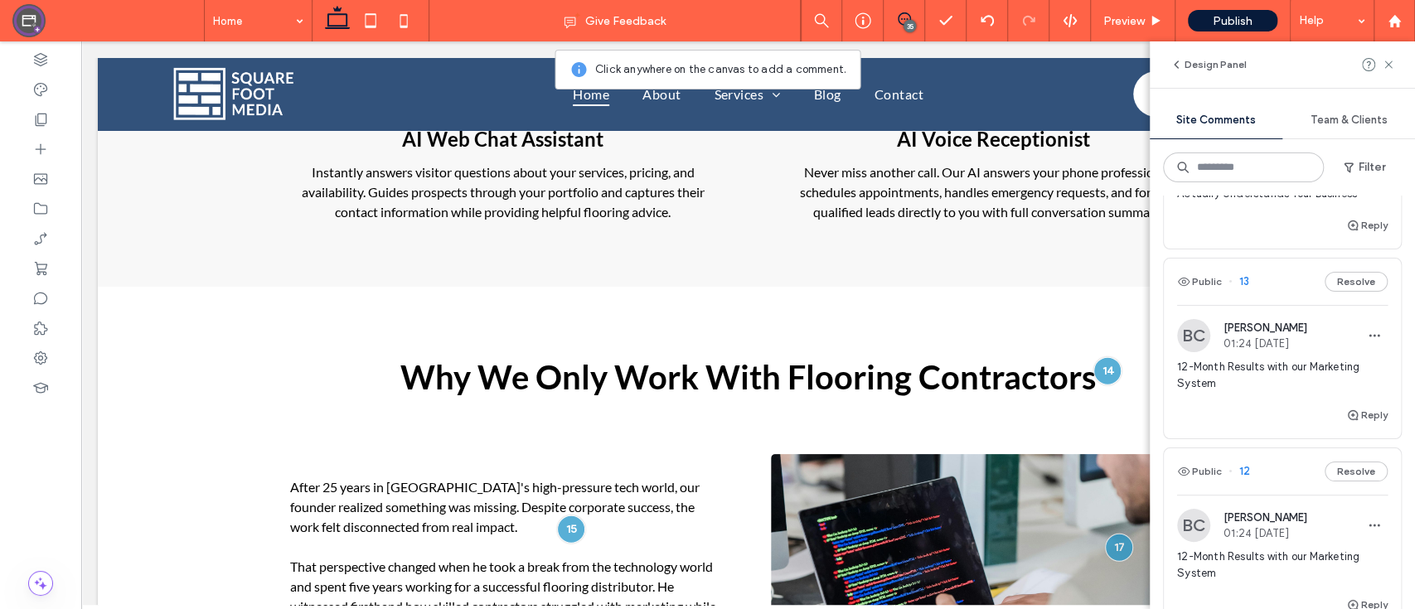
click at [1256, 202] on span "Why We're the Only Agency That Actually Understands Your Business" at bounding box center [1282, 185] width 210 height 33
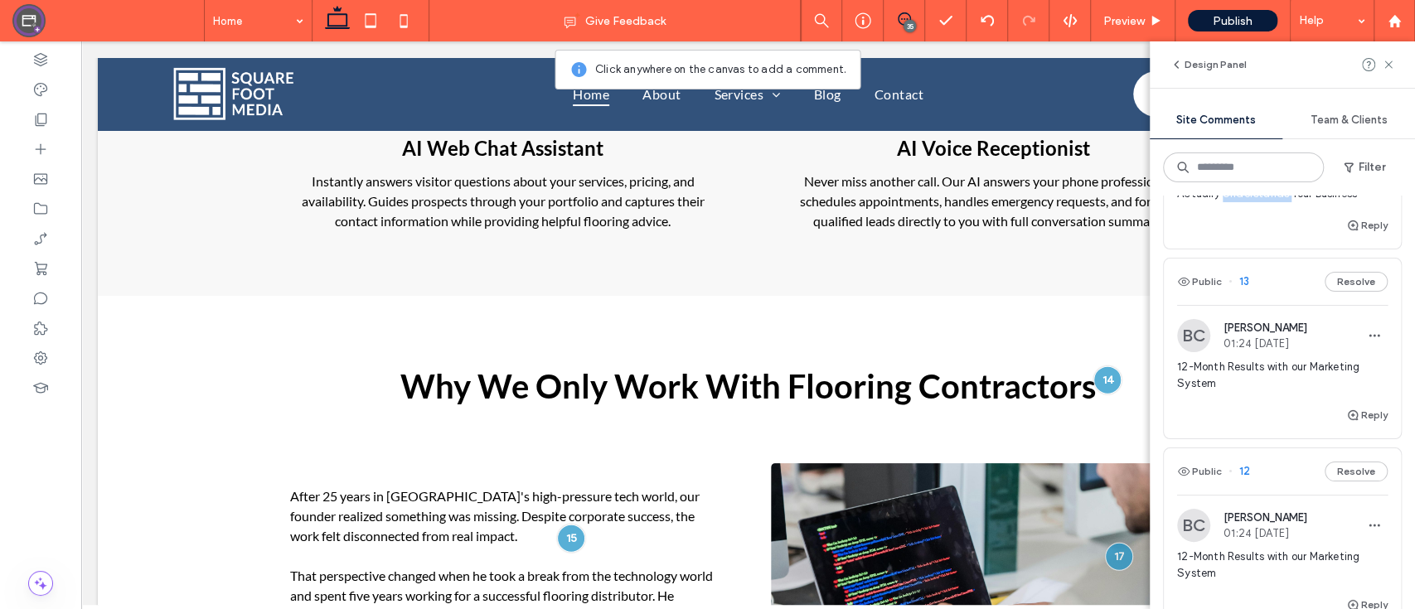
click at [1256, 395] on div "Design Panel Site Comments Team & Clients Filter Public 35 Resolve BC Brad Cava…" at bounding box center [1281, 325] width 265 height 568
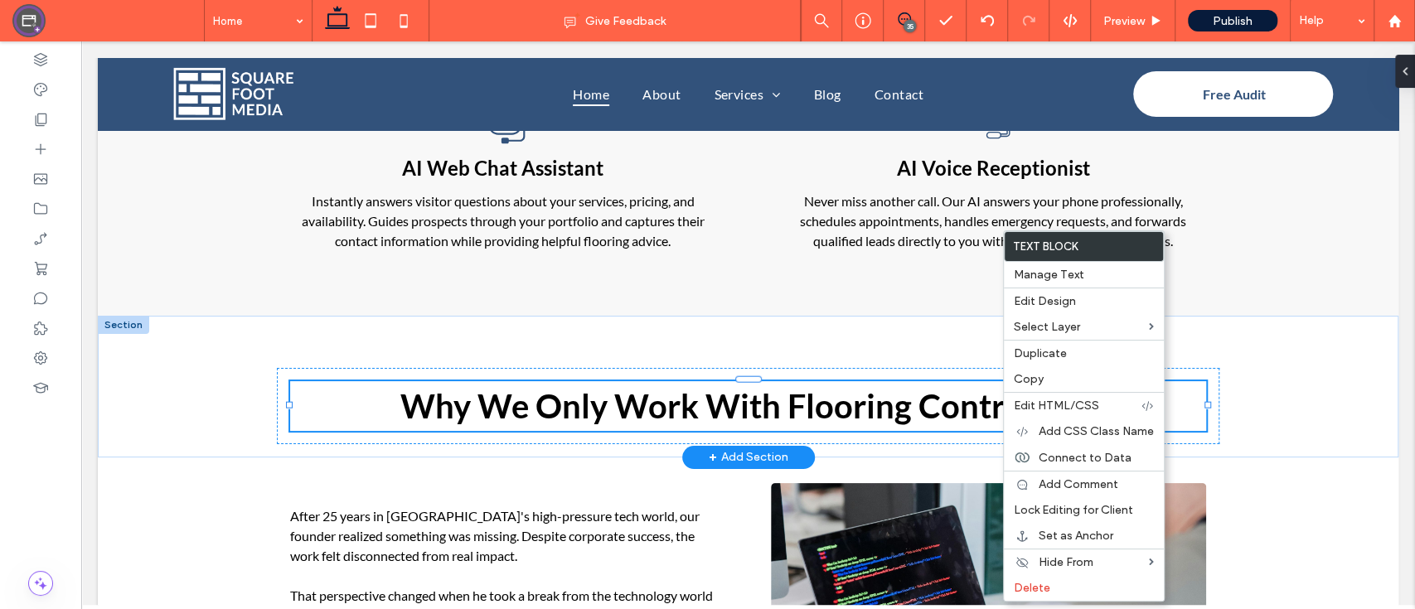
scroll to position [0, 0]
click at [973, 386] on span "Why We Only Work With Flooring Contractors" at bounding box center [747, 406] width 695 height 40
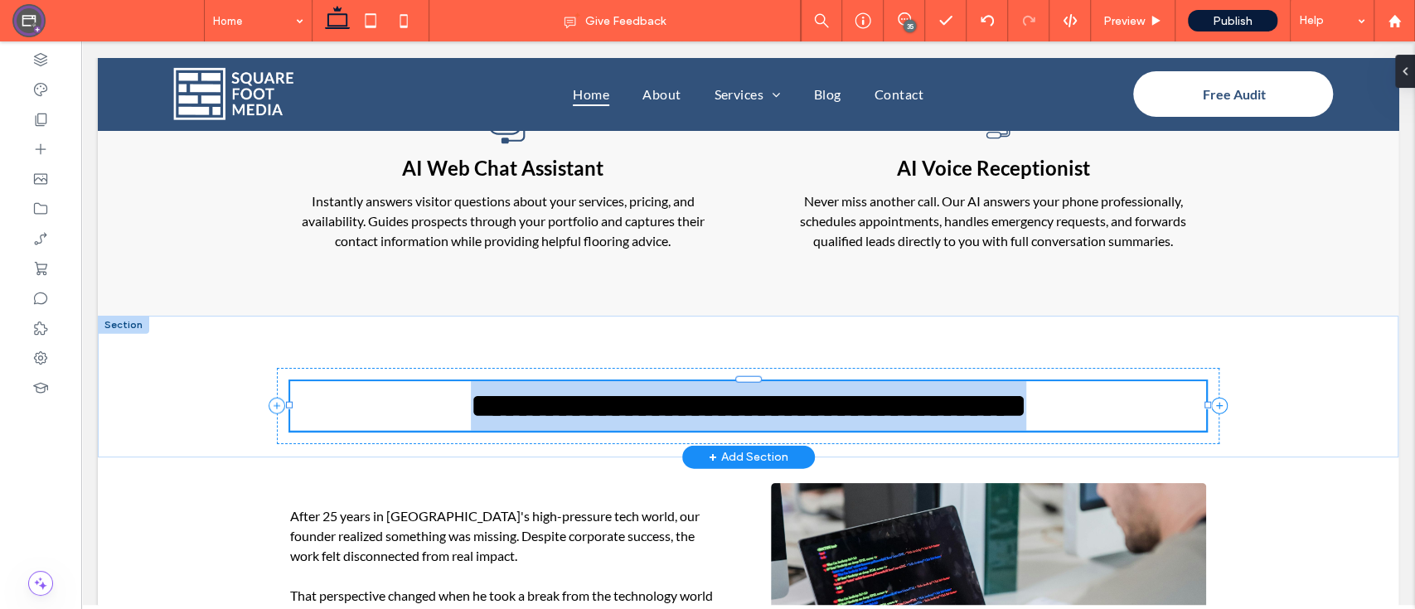
type input "****"
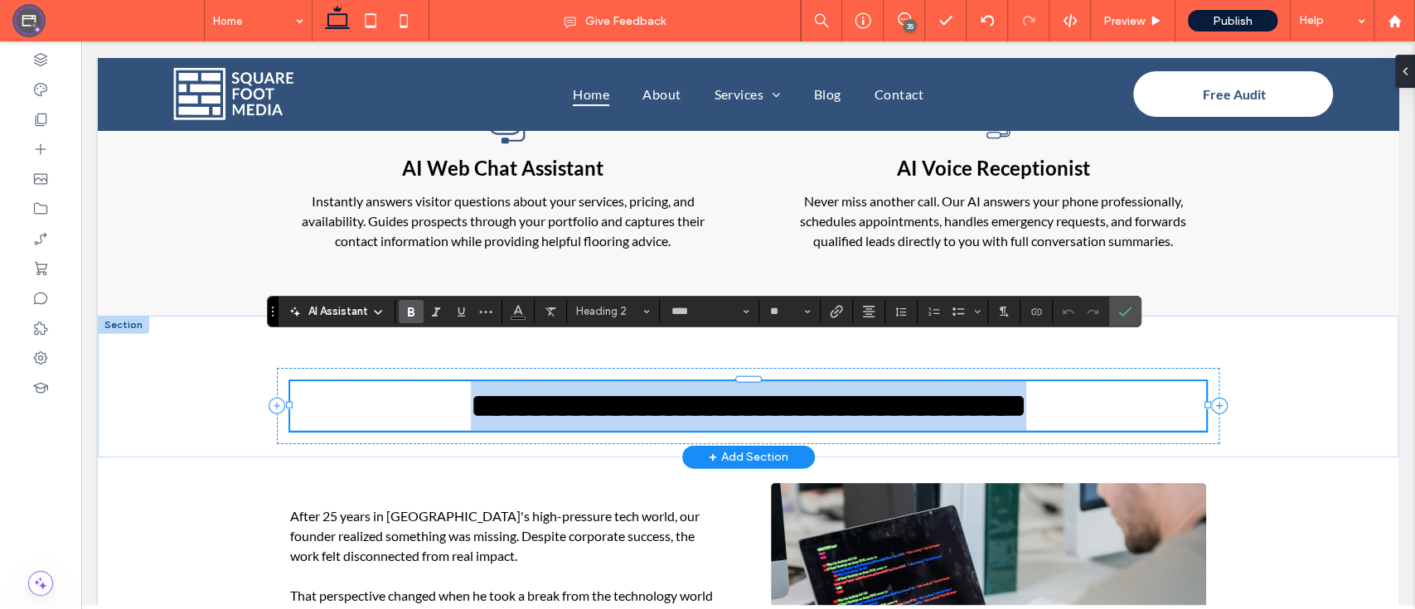
click at [1093, 381] on h2 "**********" at bounding box center [748, 406] width 916 height 50
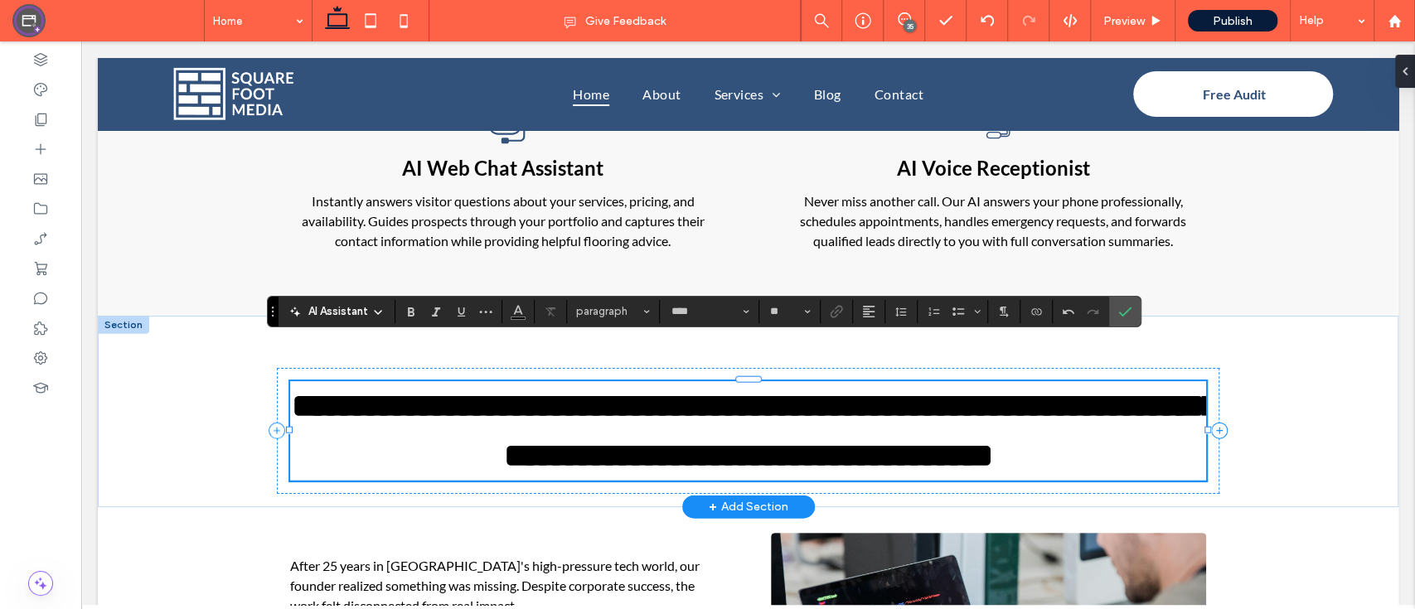
type input "**"
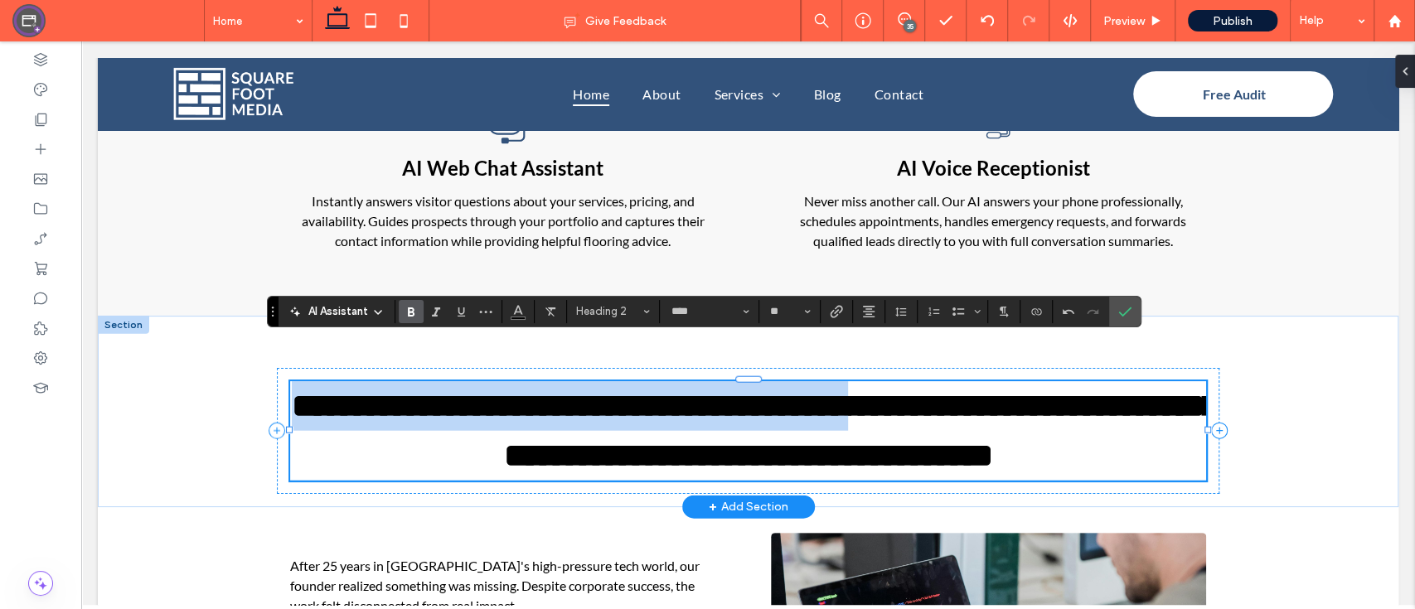
drag, startPoint x: 1003, startPoint y: 368, endPoint x: 293, endPoint y: 356, distance: 709.5
click at [293, 381] on h2 "**********" at bounding box center [748, 430] width 916 height 99
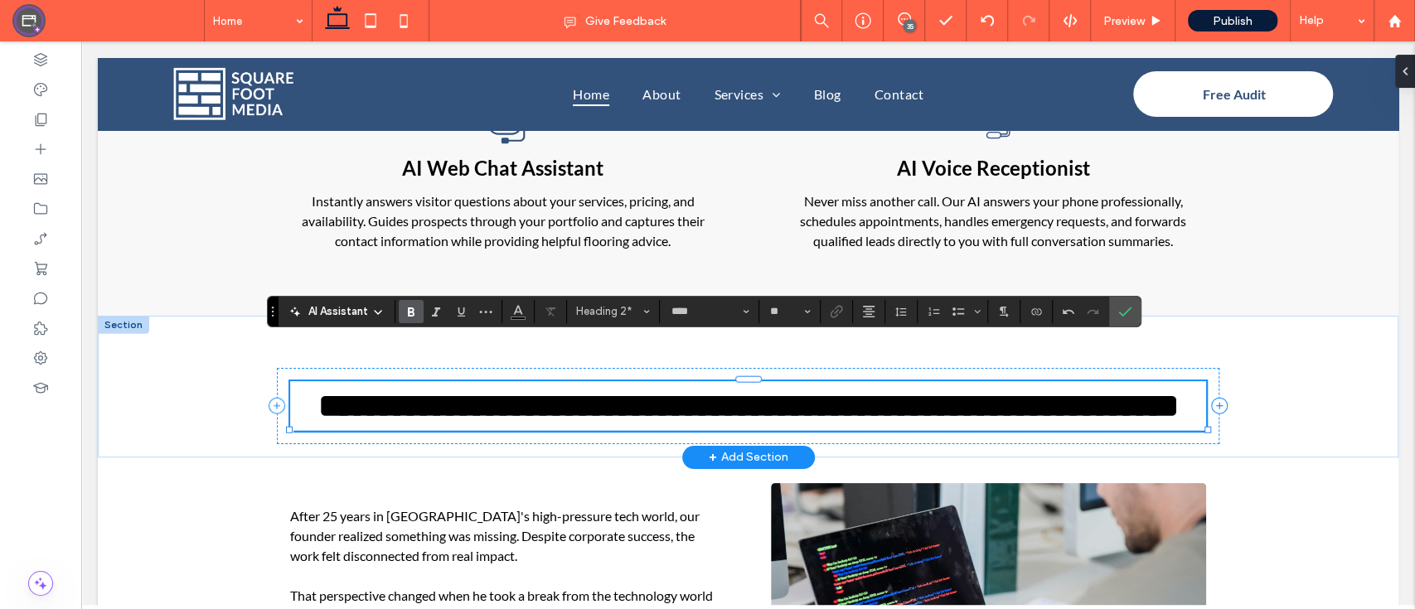
click at [718, 389] on span "**********" at bounding box center [748, 405] width 860 height 32
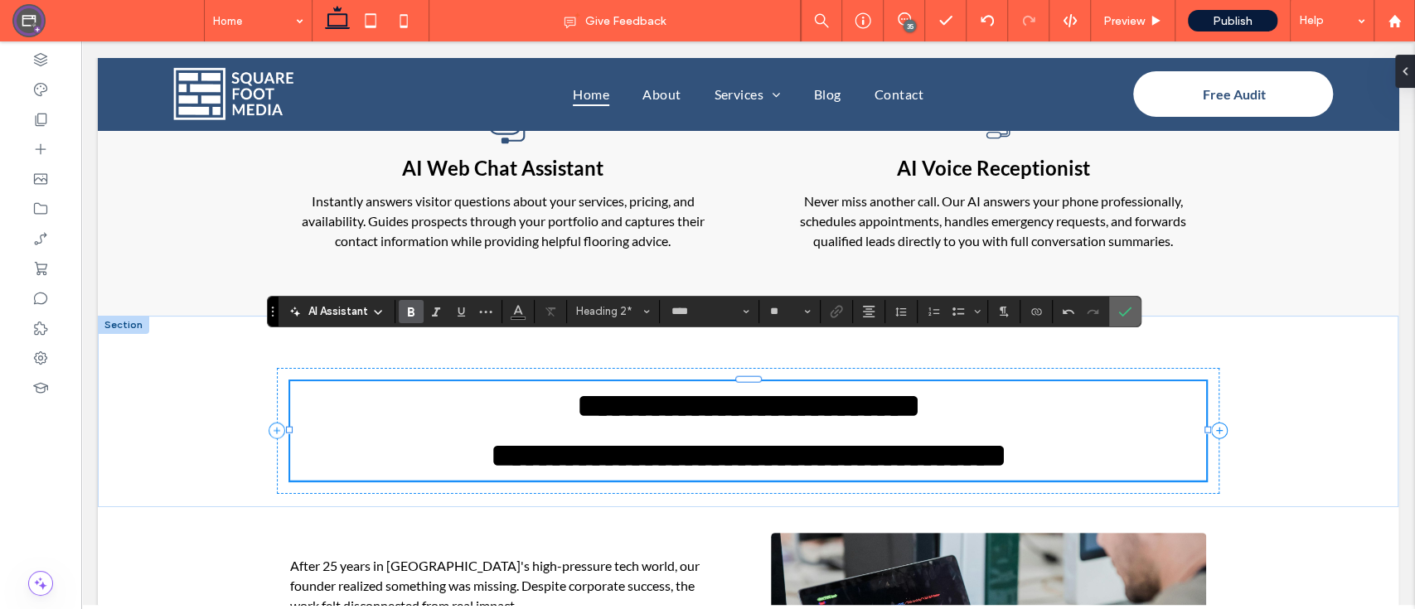
click at [1130, 313] on label "Confirm" at bounding box center [1124, 312] width 25 height 30
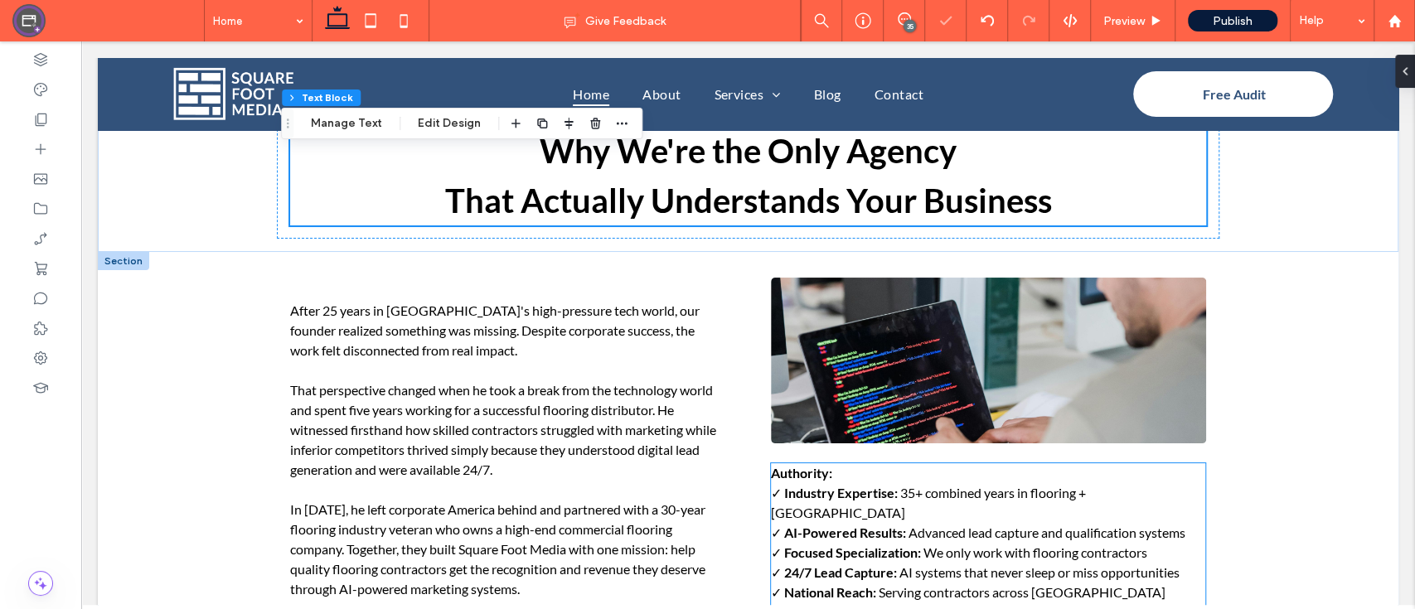
scroll to position [2759, 0]
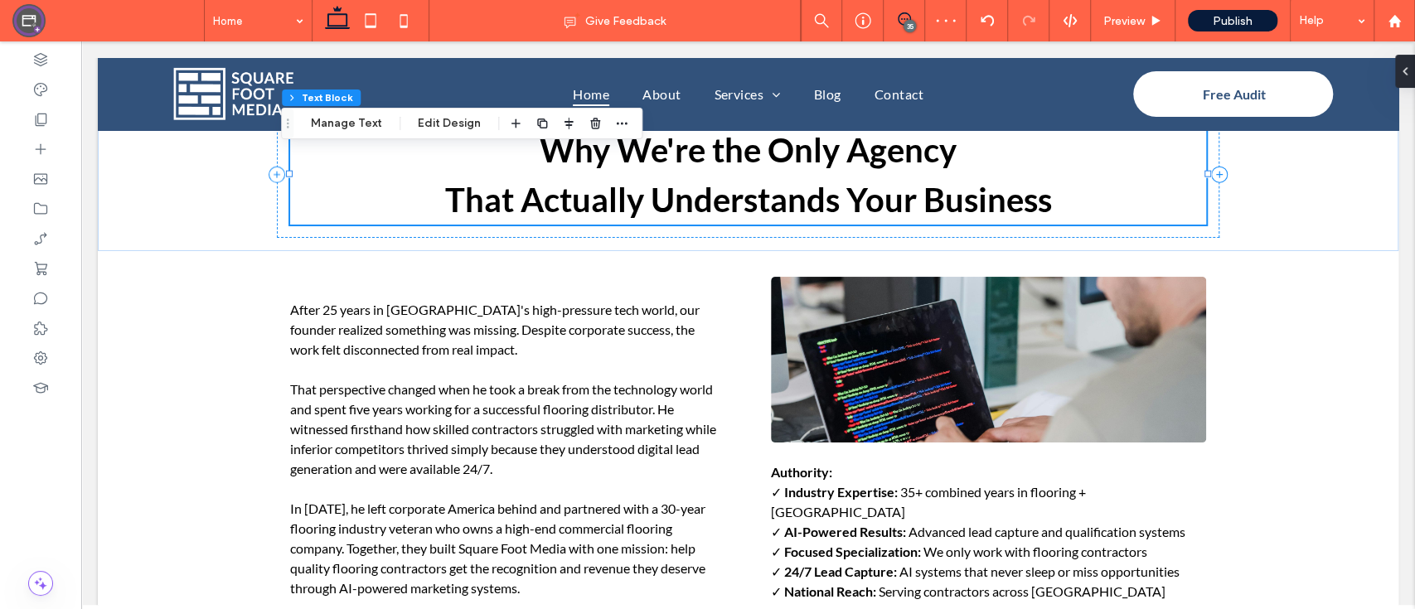
click at [897, 16] on icon at bounding box center [903, 18] width 13 height 13
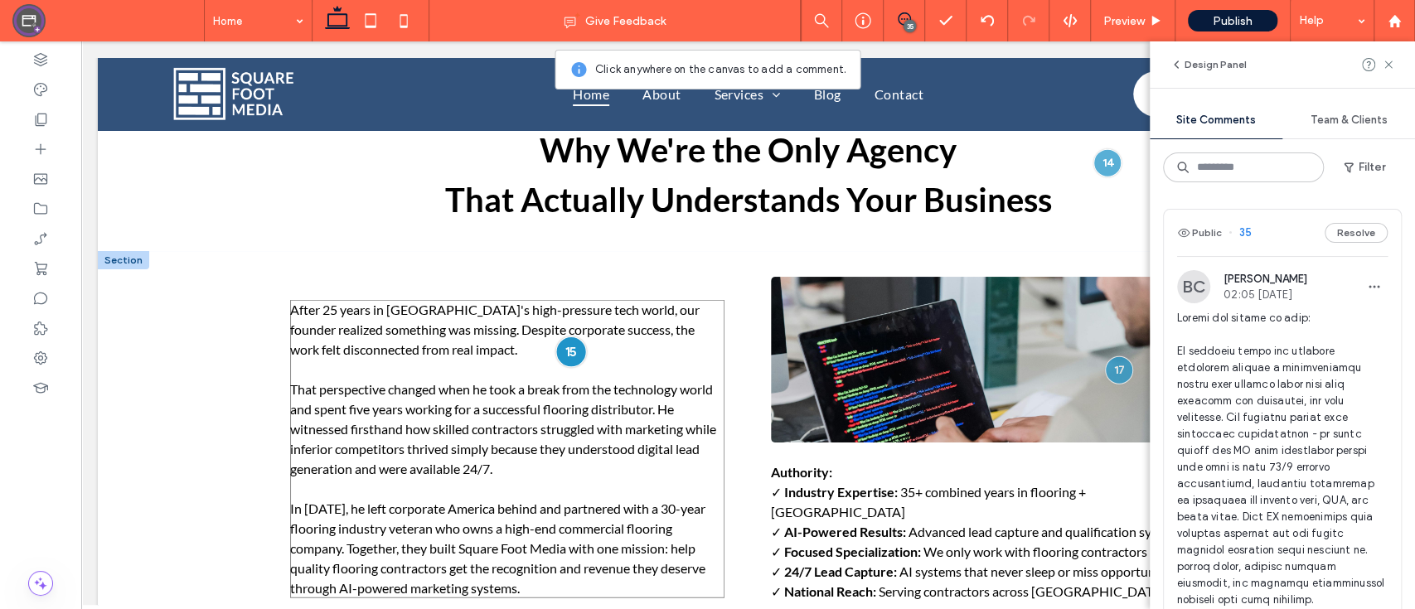
click at [558, 336] on div at bounding box center [571, 351] width 31 height 31
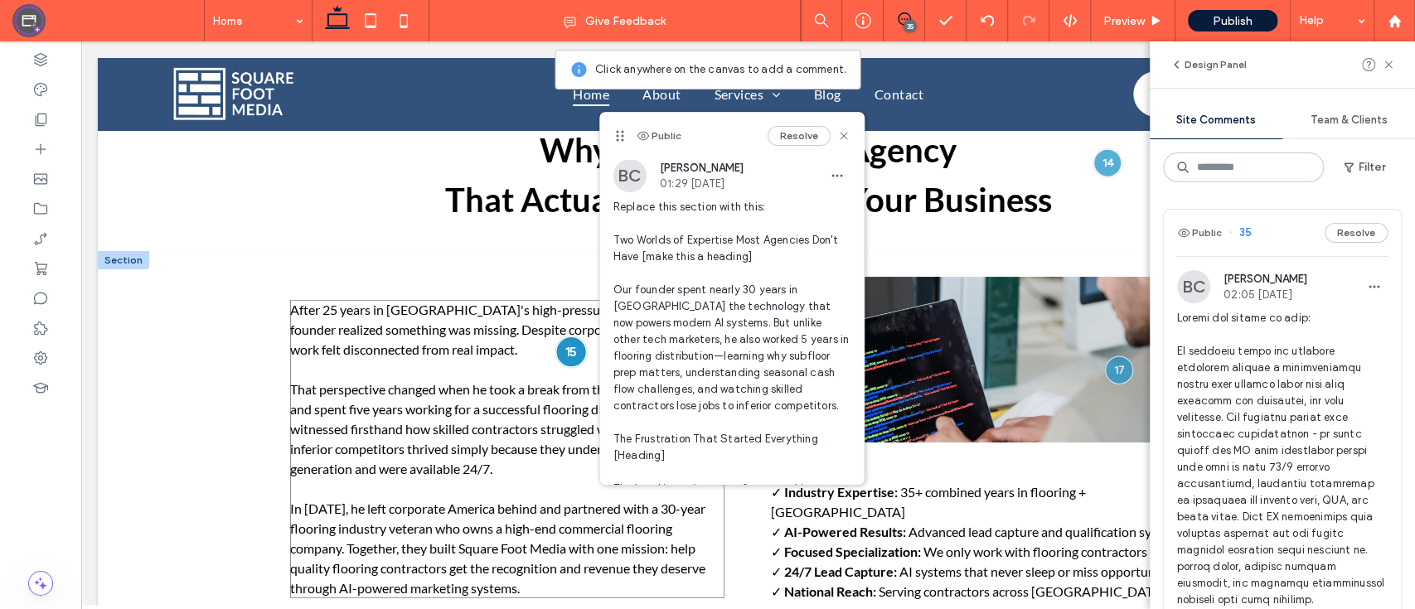
click at [565, 336] on div at bounding box center [571, 351] width 31 height 31
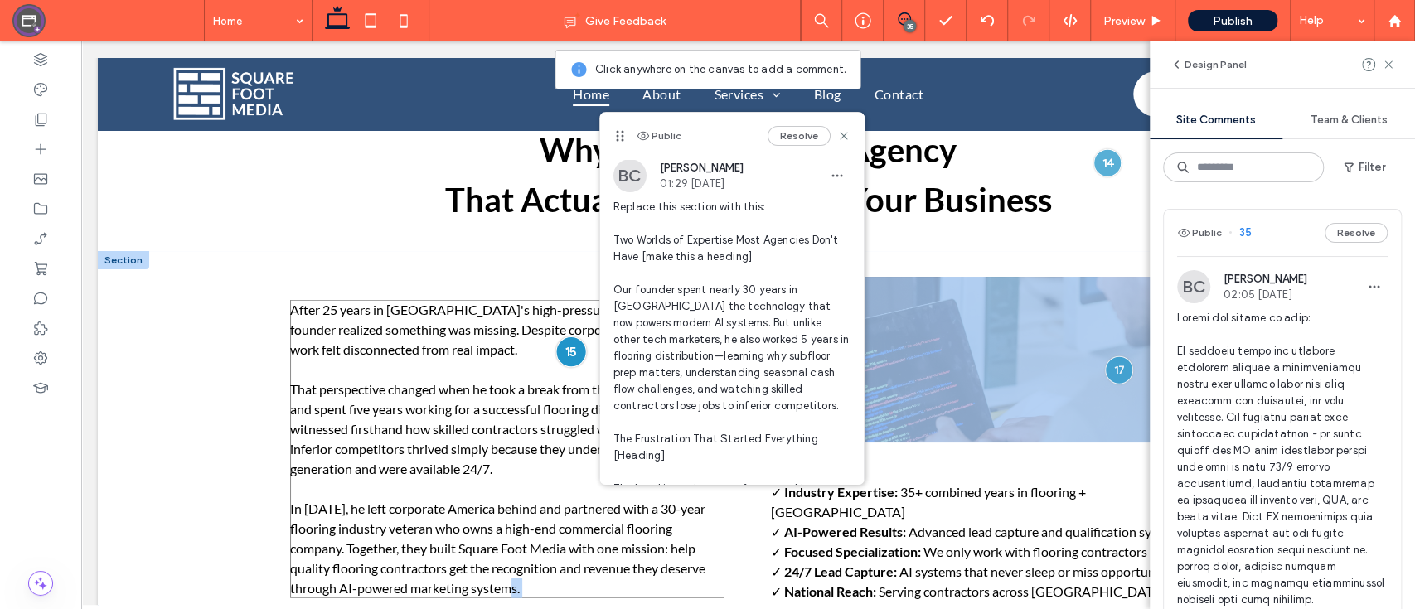
click at [565, 336] on div at bounding box center [571, 351] width 31 height 31
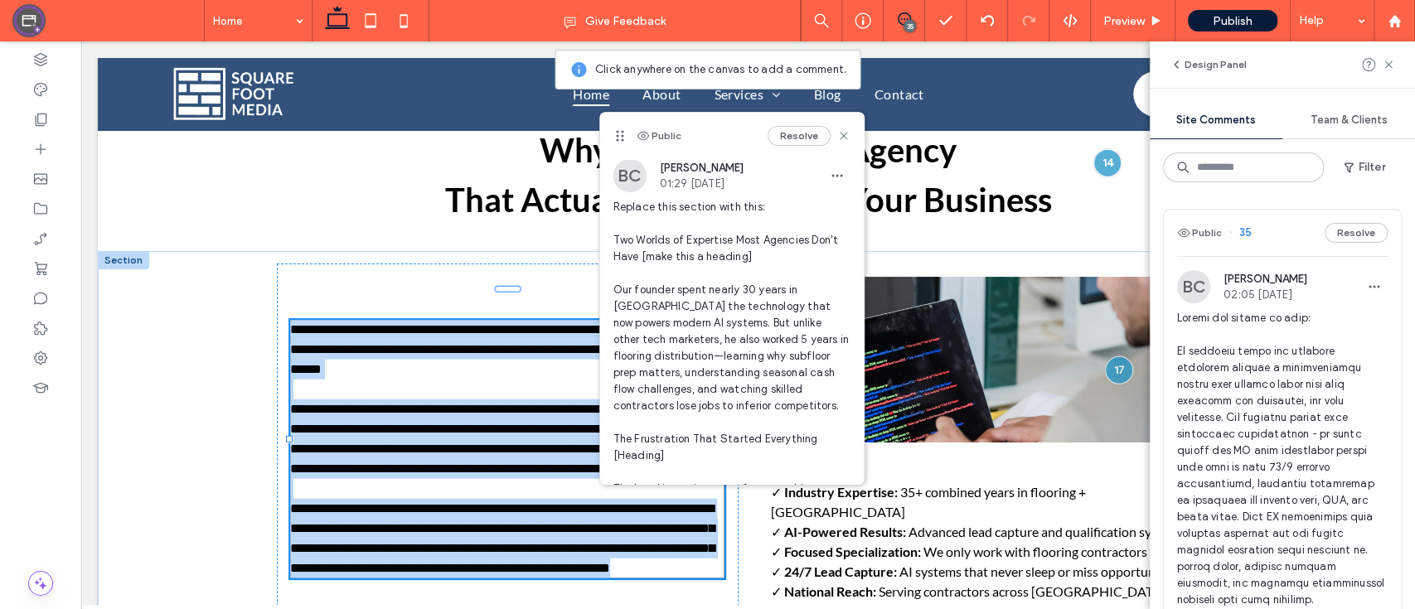
type input "****"
type input "**"
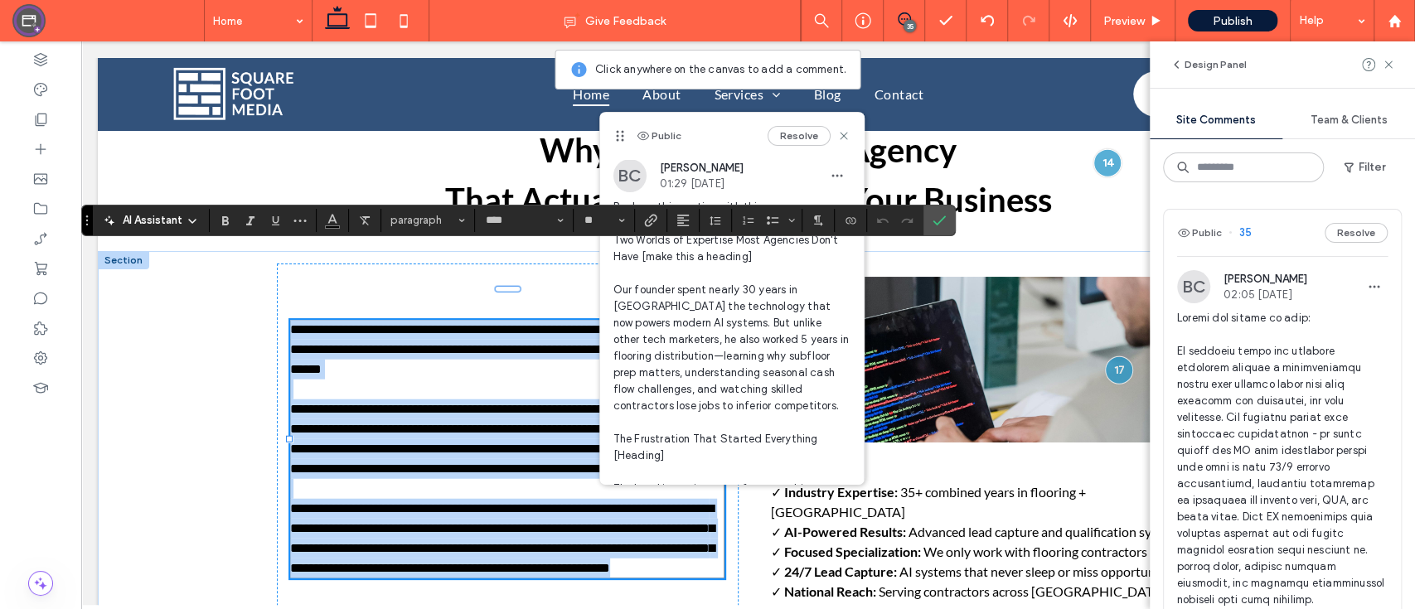
click at [485, 403] on span "**********" at bounding box center [502, 439] width 424 height 72
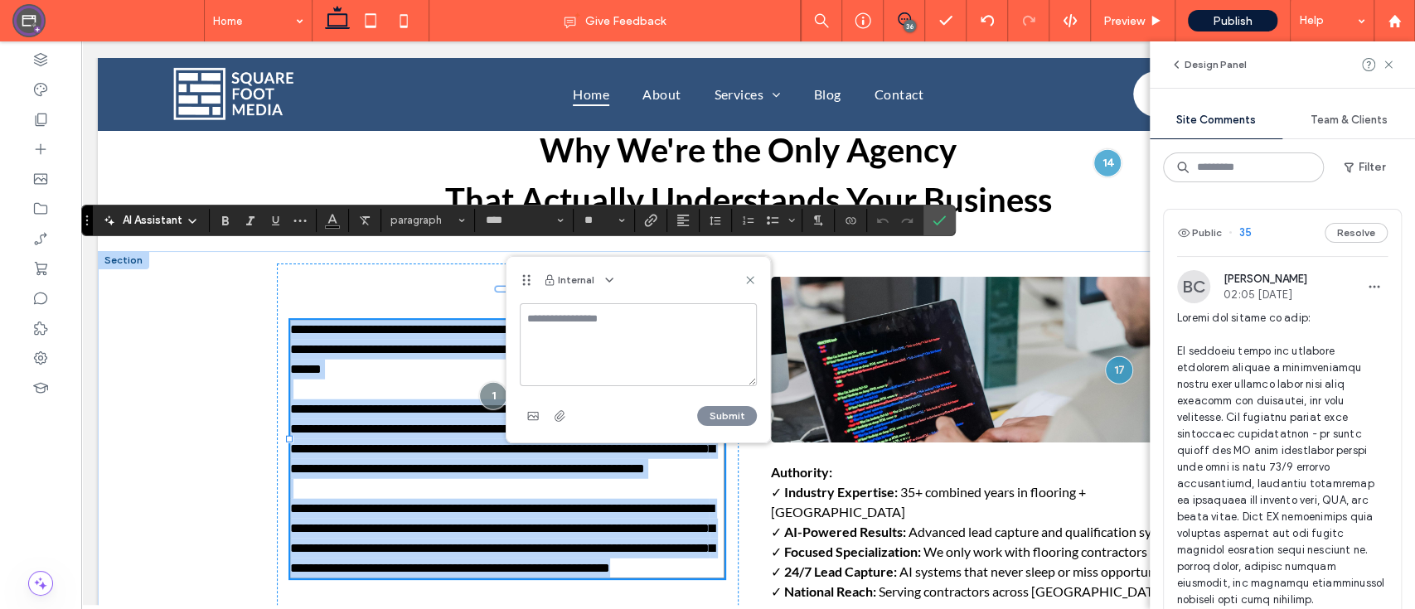
click at [485, 336] on div "**********" at bounding box center [507, 449] width 435 height 259
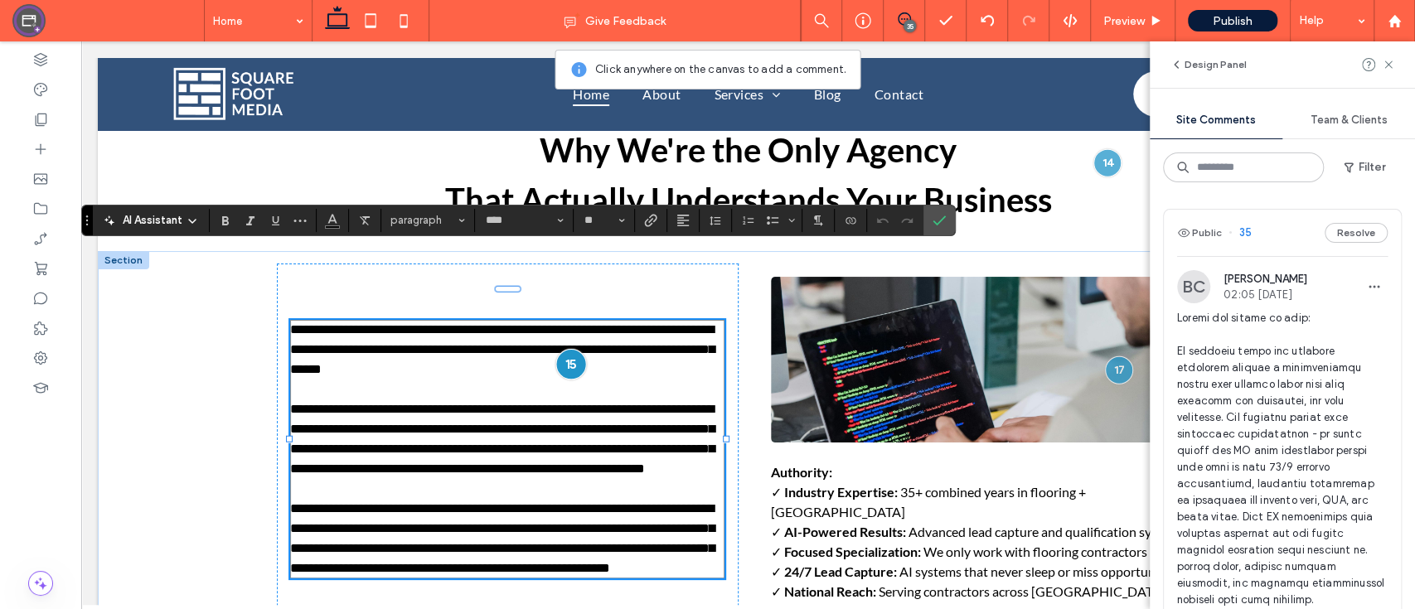
click at [557, 350] on div at bounding box center [571, 365] width 31 height 31
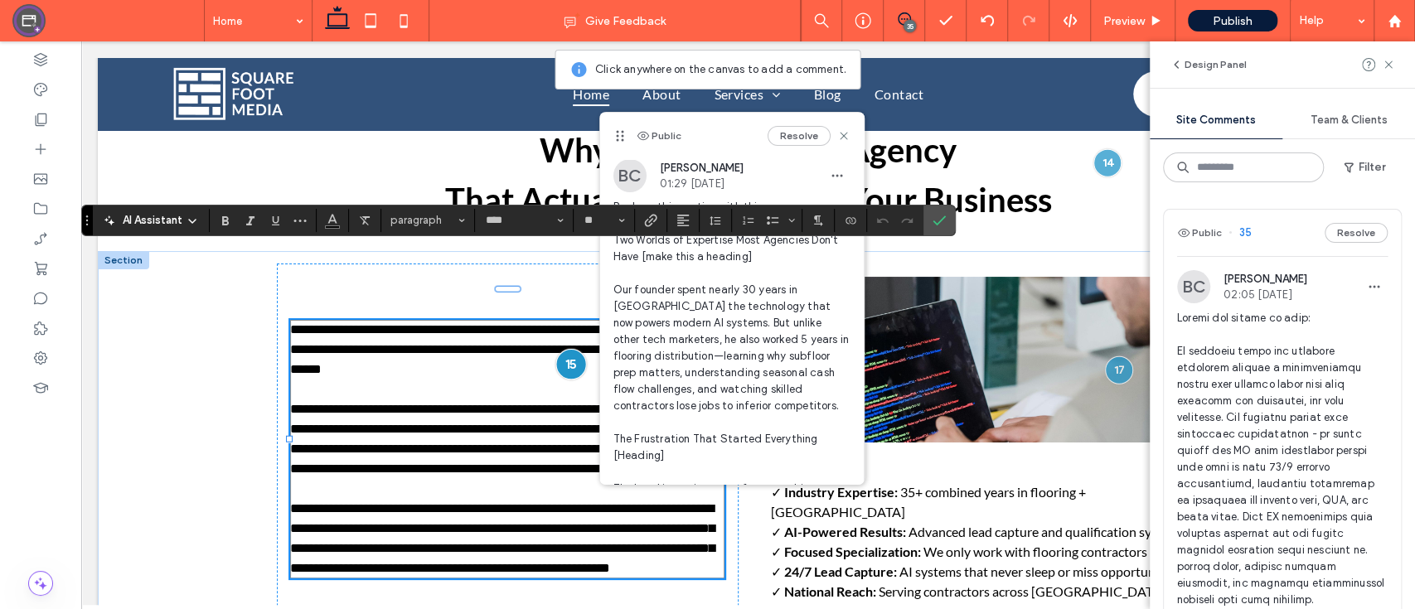
click at [557, 350] on div at bounding box center [571, 365] width 31 height 31
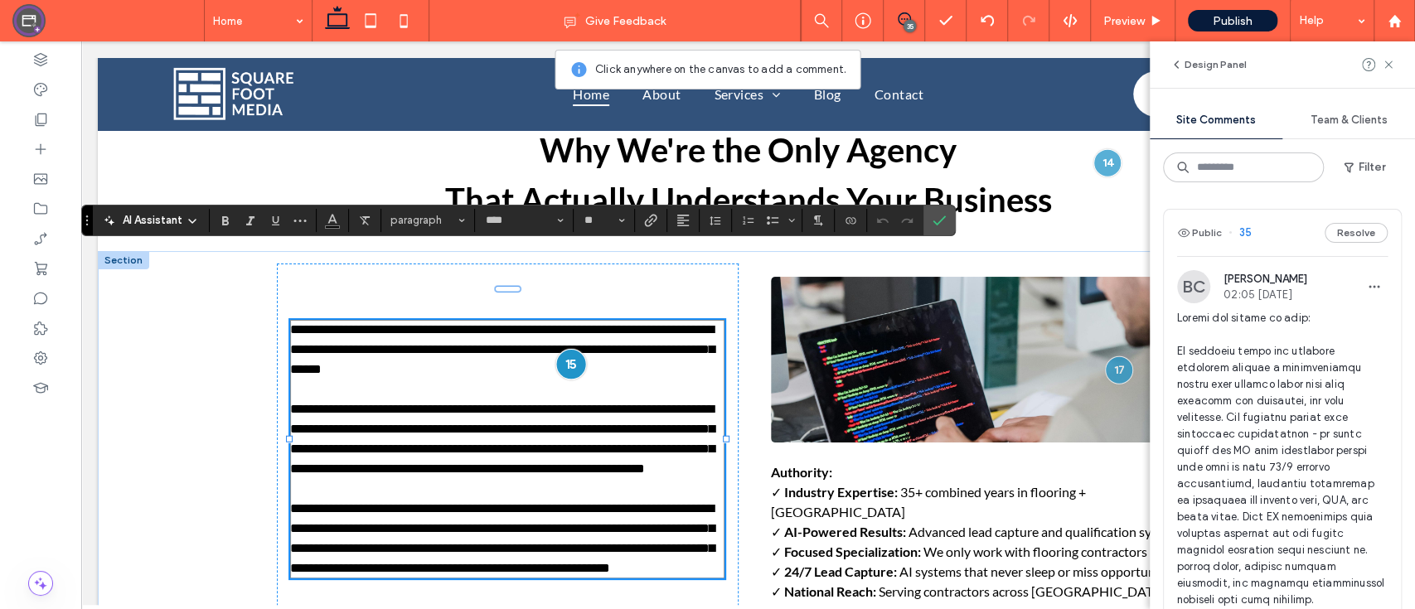
click at [557, 350] on div at bounding box center [571, 365] width 31 height 31
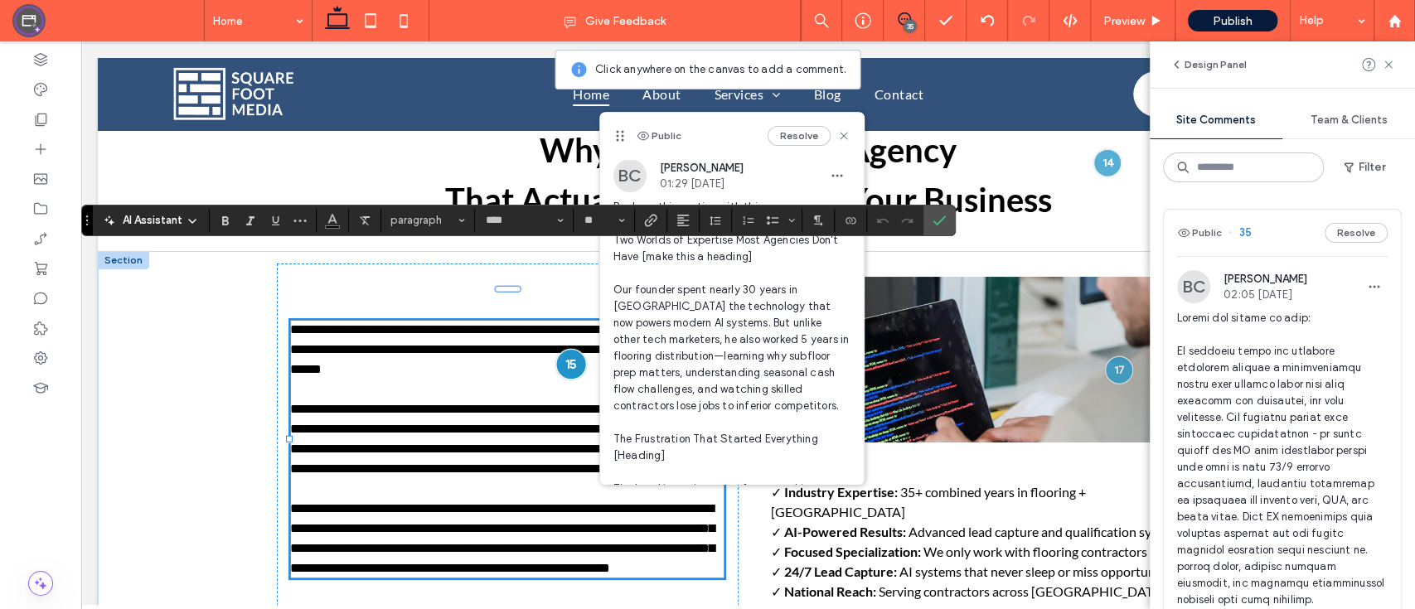
click at [557, 350] on div at bounding box center [571, 365] width 31 height 31
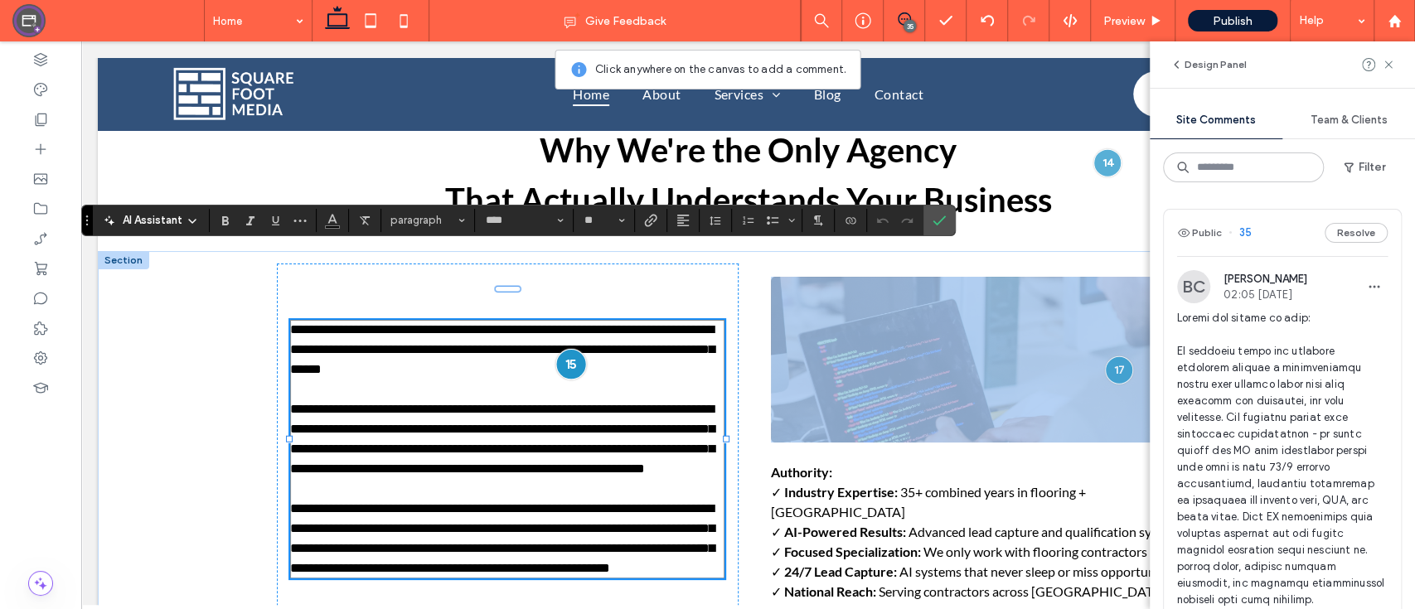
click at [557, 350] on div at bounding box center [571, 365] width 31 height 31
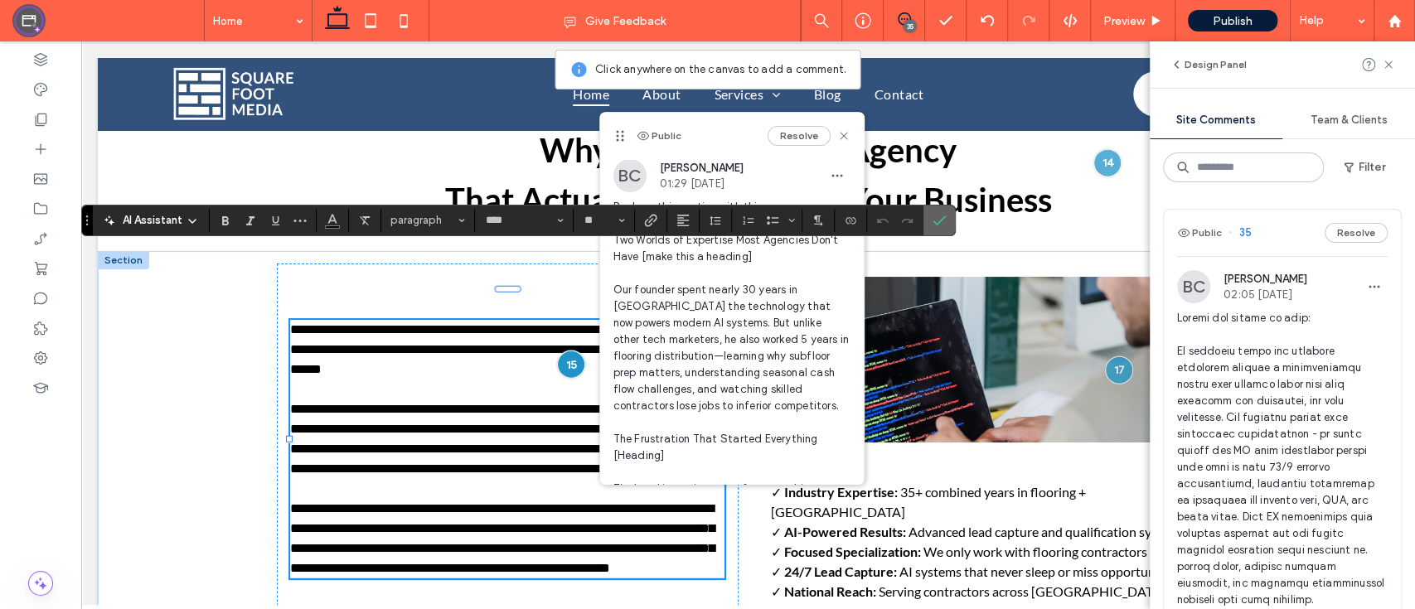
click at [936, 224] on icon "Confirm" at bounding box center [938, 220] width 13 height 13
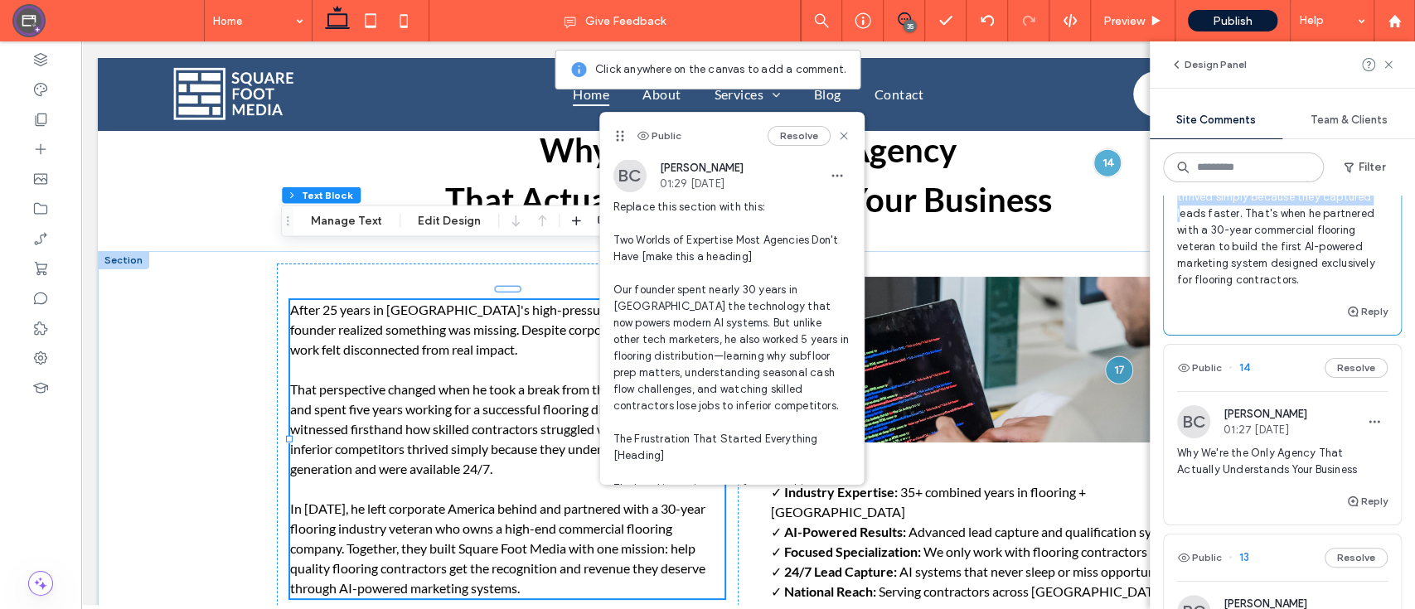
scroll to position [6093, 0]
drag, startPoint x: 1178, startPoint y: 309, endPoint x: 1246, endPoint y: 487, distance: 190.7
click at [1246, 287] on span "Replace this section with this: Two Worlds of Expertise Most Agencies Don't Hav…" at bounding box center [1282, 55] width 210 height 464
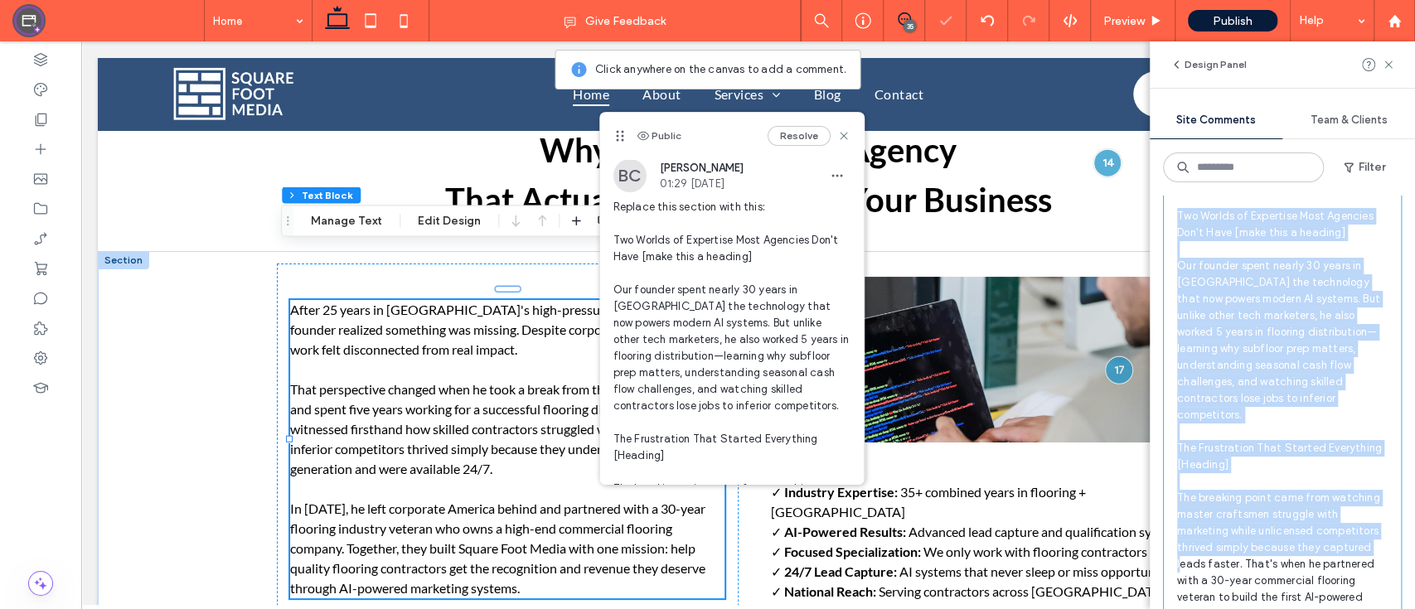
scroll to position [5731, 0]
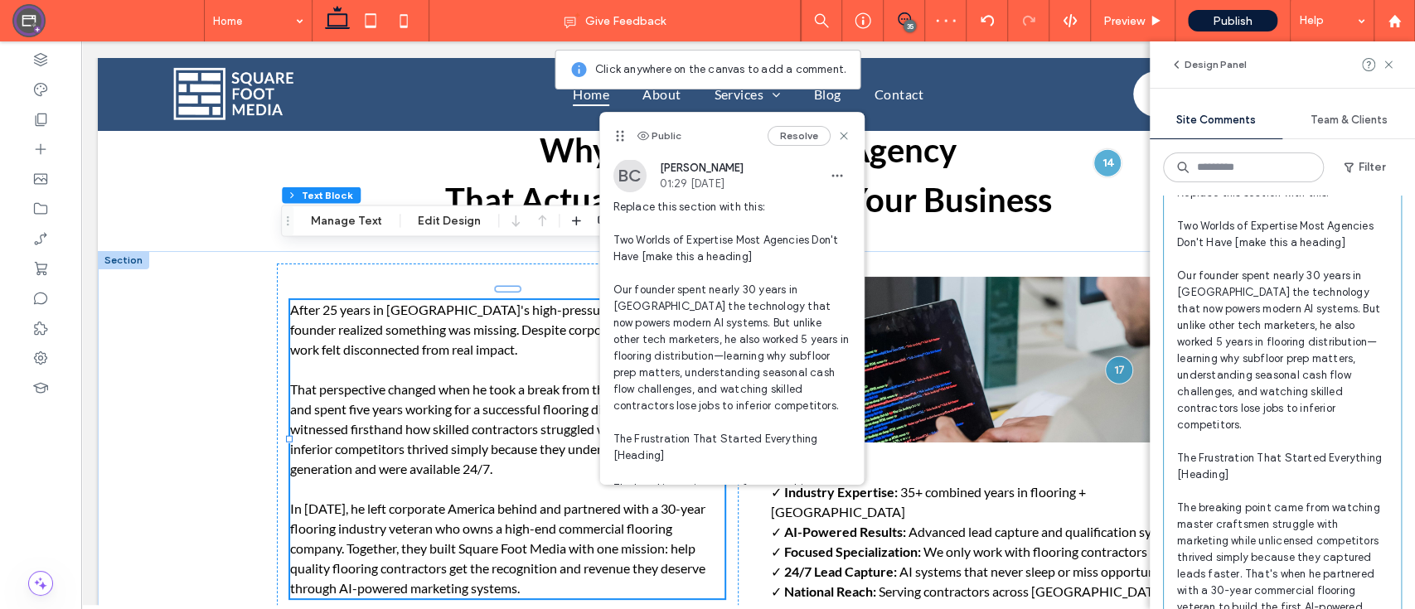
click at [1249, 131] on div "Public 15 Resolve" at bounding box center [1281, 108] width 237 height 46
click at [1251, 131] on div "Public 15 Resolve" at bounding box center [1281, 108] width 237 height 46
click at [837, 136] on icon at bounding box center [843, 135] width 13 height 13
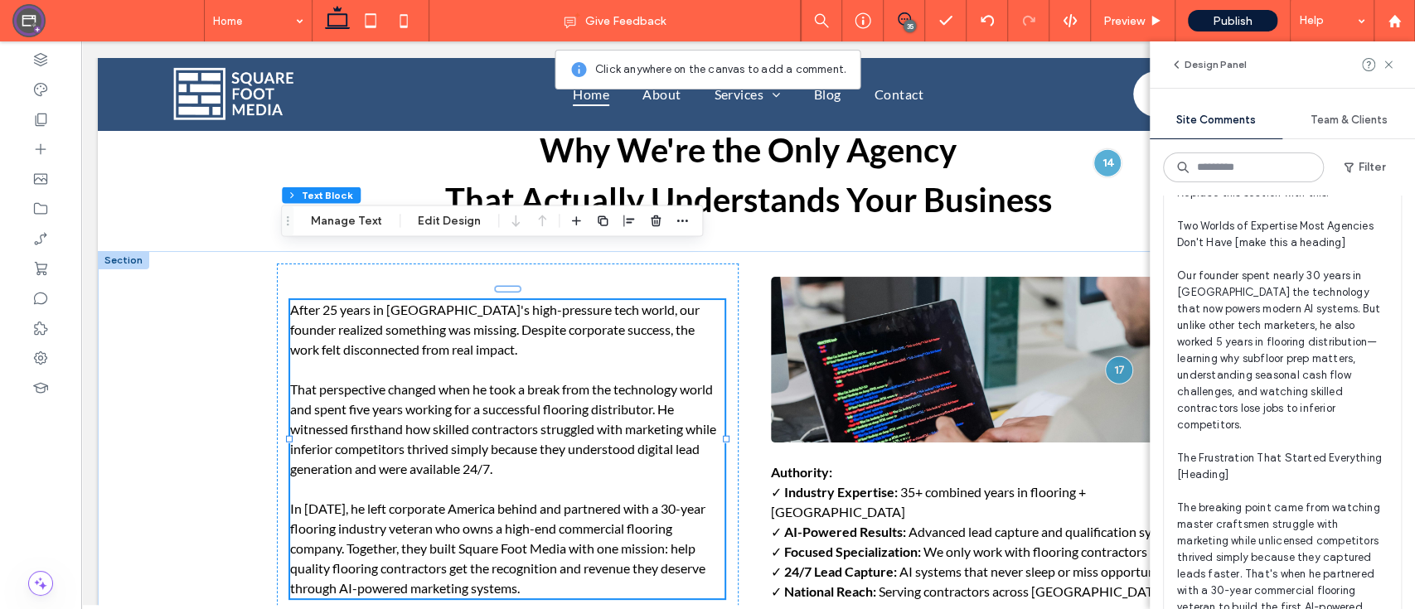
click at [1269, 131] on div "Public 15 Resolve" at bounding box center [1281, 108] width 237 height 46
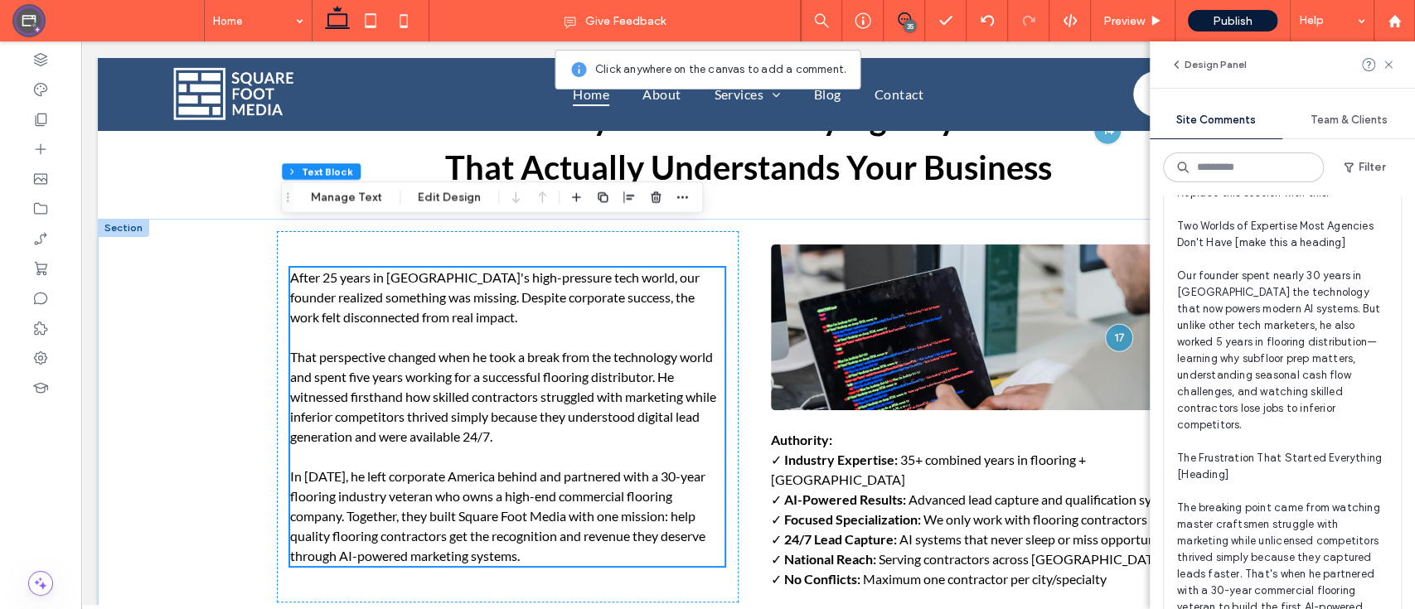
scroll to position [2791, 0]
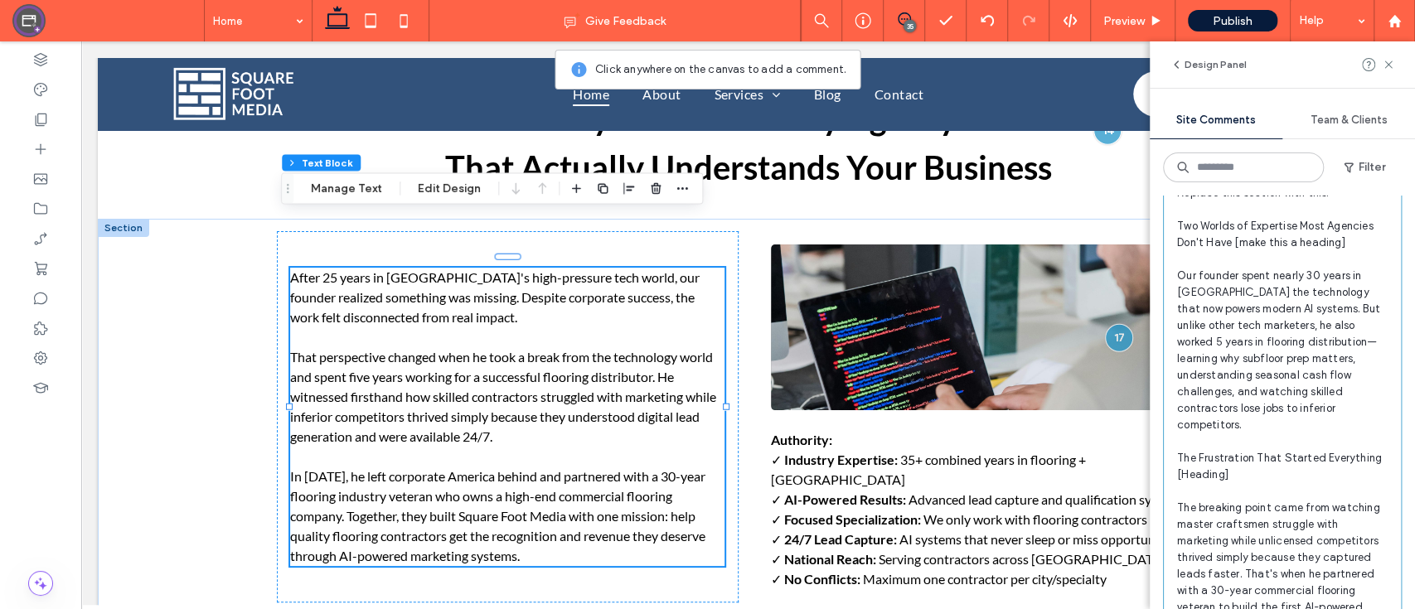
click at [922, 329] on img at bounding box center [988, 327] width 435 height 166
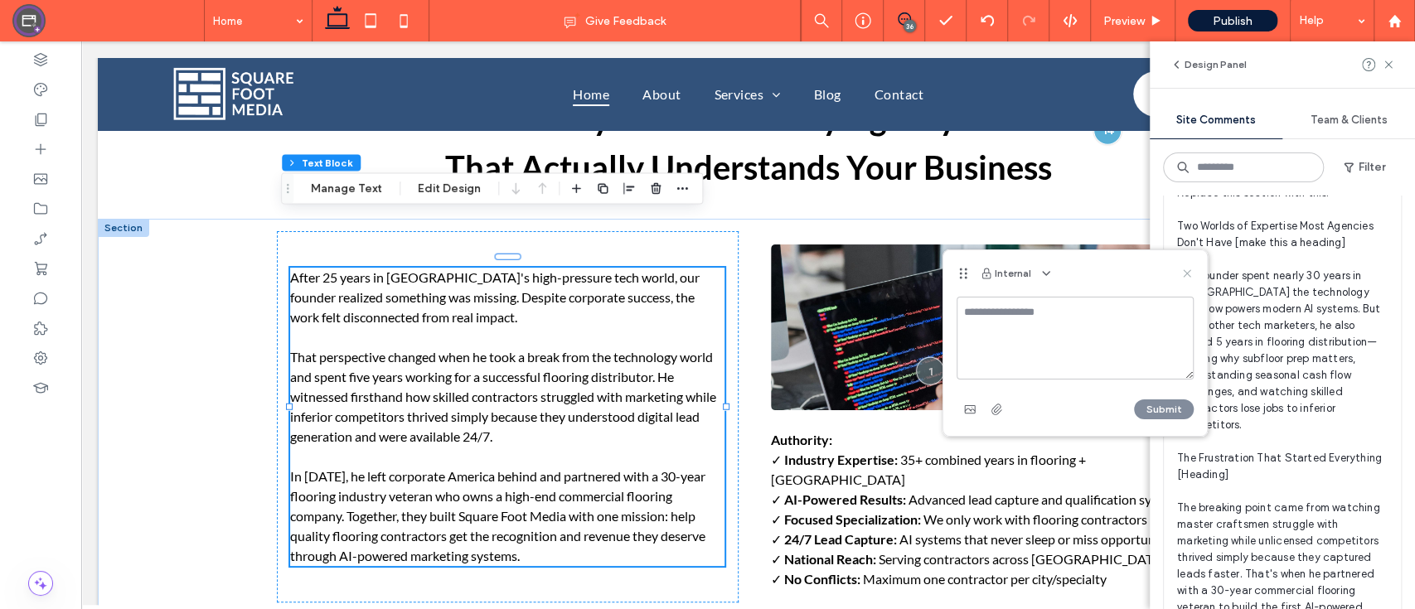
click at [1181, 278] on icon at bounding box center [1186, 273] width 13 height 13
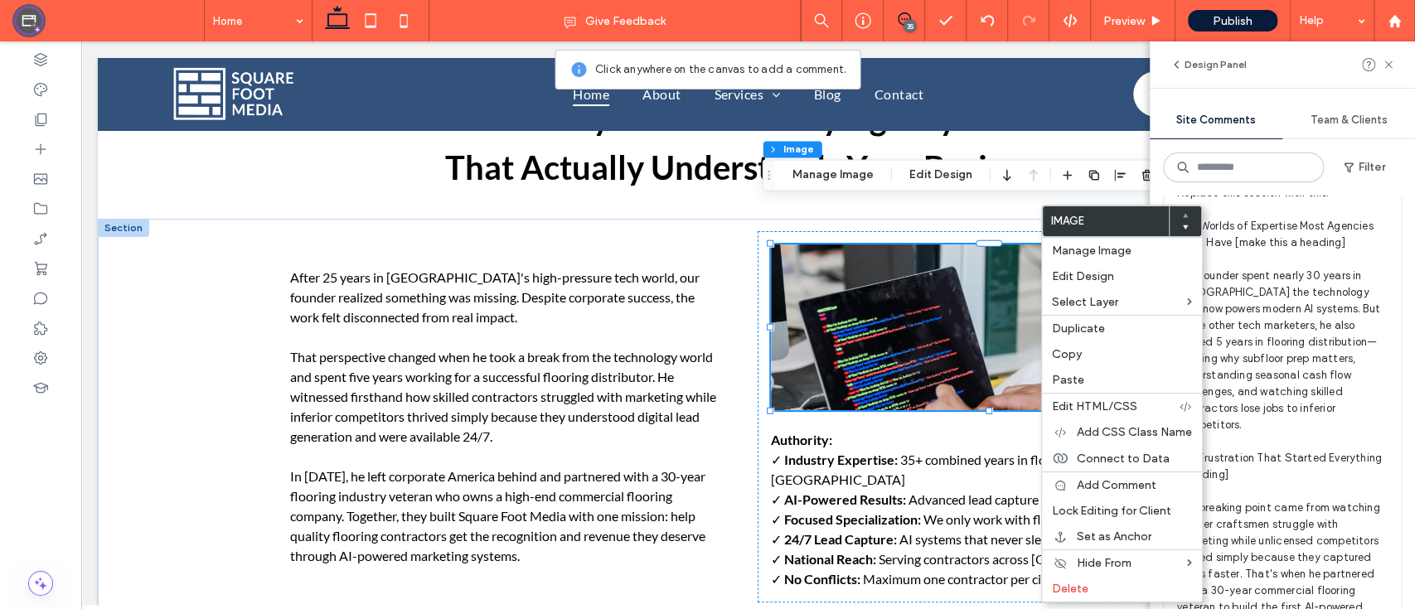
type input "*"
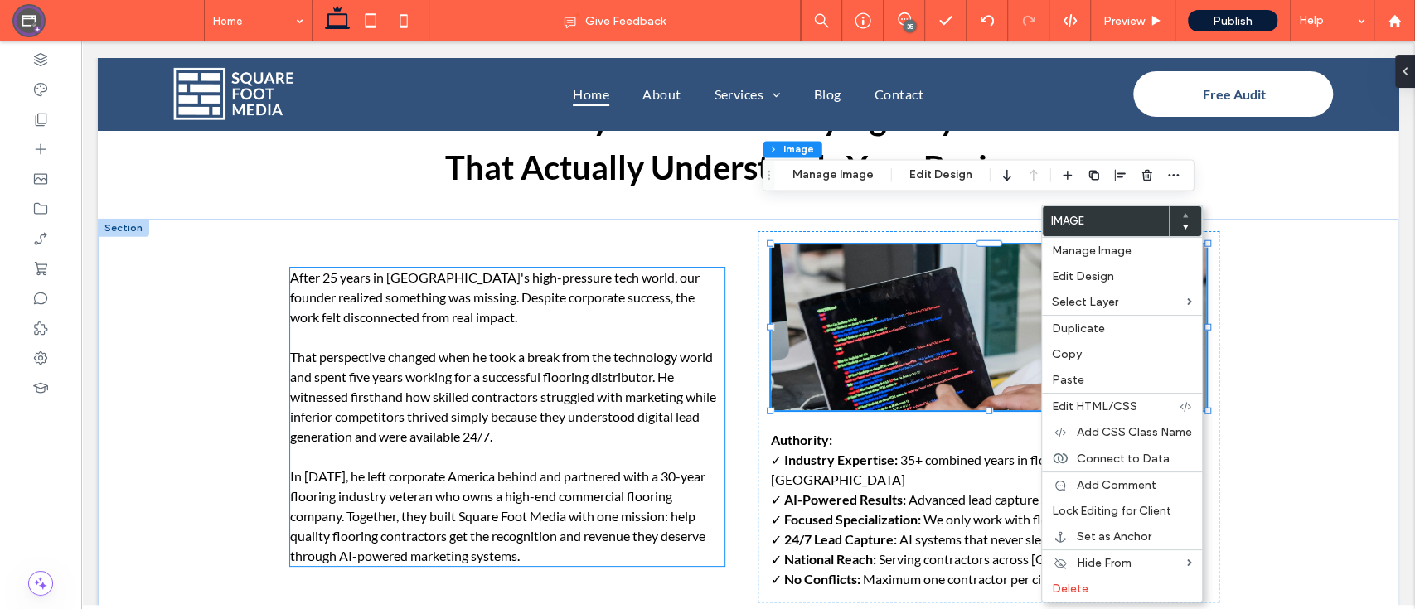
click at [636, 327] on p at bounding box center [507, 337] width 435 height 20
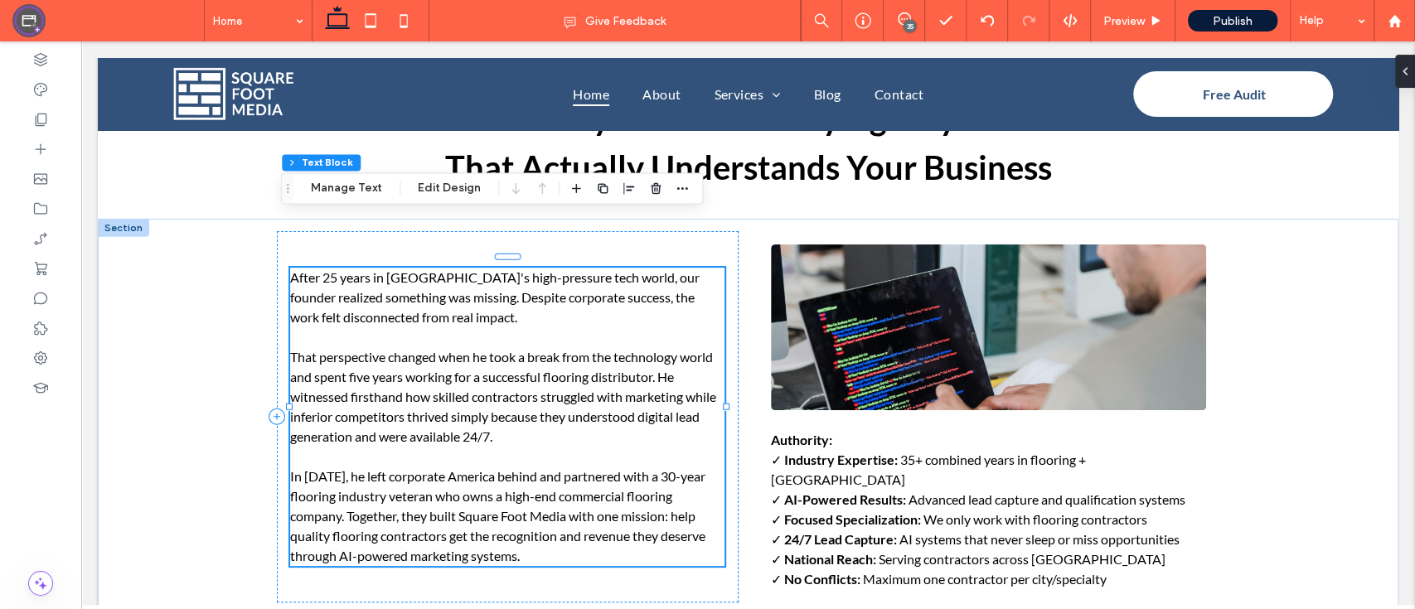
click at [636, 327] on p at bounding box center [507, 337] width 435 height 20
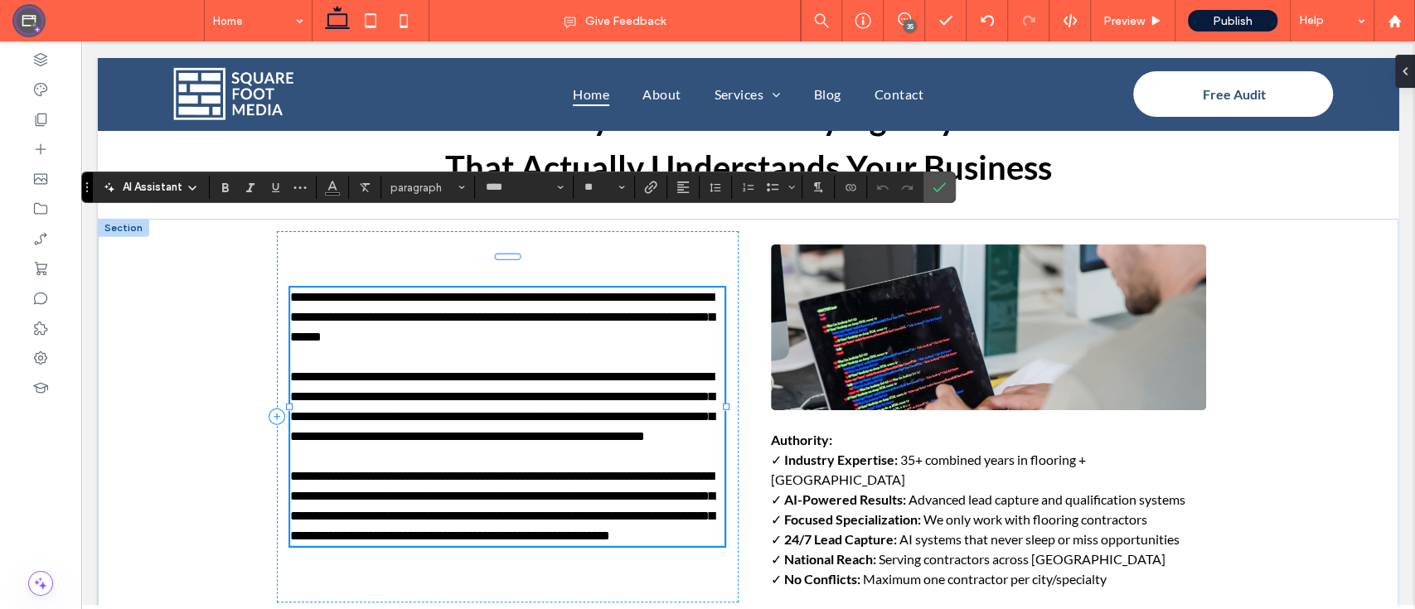
click at [626, 370] on span "**********" at bounding box center [502, 406] width 424 height 72
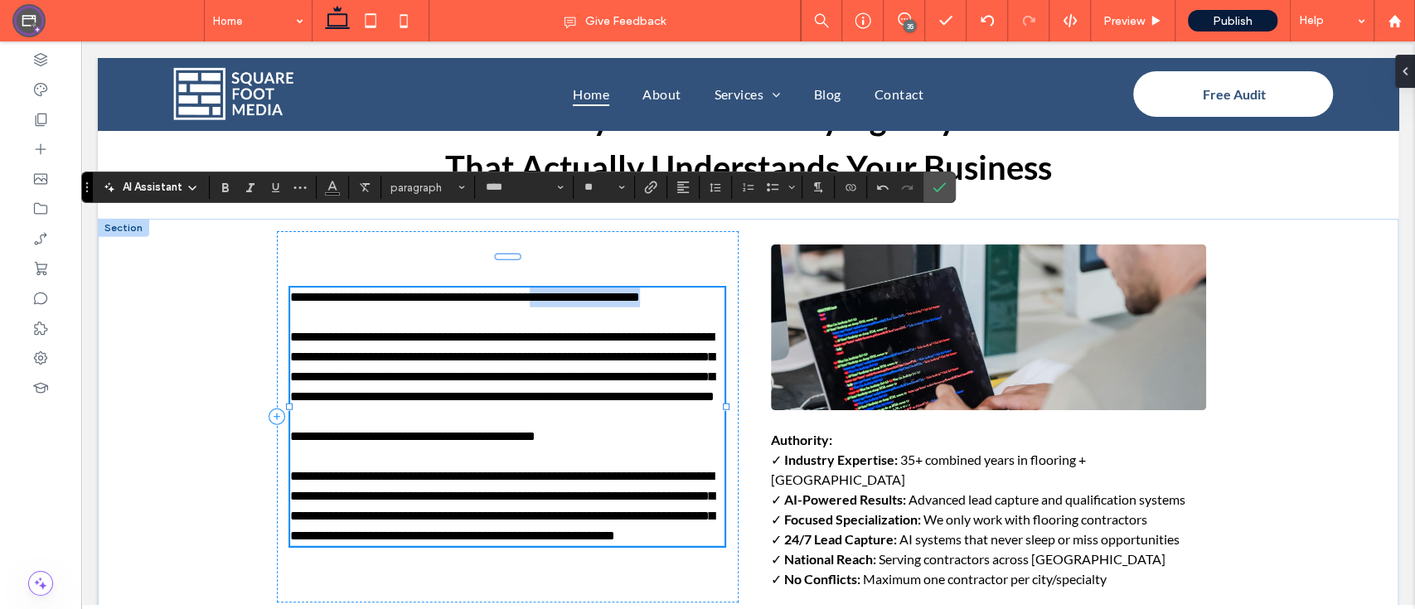
drag, startPoint x: 578, startPoint y: 225, endPoint x: 703, endPoint y: 224, distance: 125.1
click at [703, 288] on p "**********" at bounding box center [507, 298] width 435 height 20
drag, startPoint x: 579, startPoint y: 397, endPoint x: 562, endPoint y: 394, distance: 17.6
click at [562, 447] on p "﻿" at bounding box center [507, 457] width 435 height 20
click at [535, 430] on span "**********" at bounding box center [412, 436] width 245 height 12
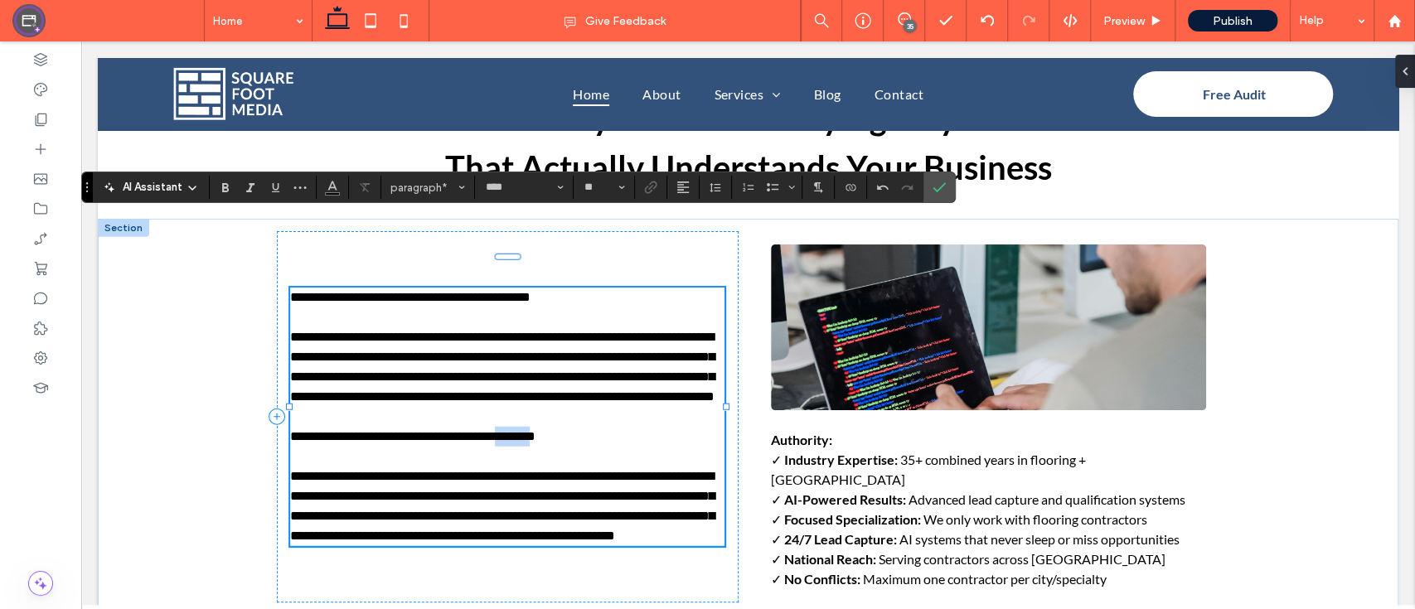
click at [535, 430] on span "**********" at bounding box center [412, 436] width 245 height 12
click at [564, 427] on p "**********" at bounding box center [507, 437] width 435 height 20
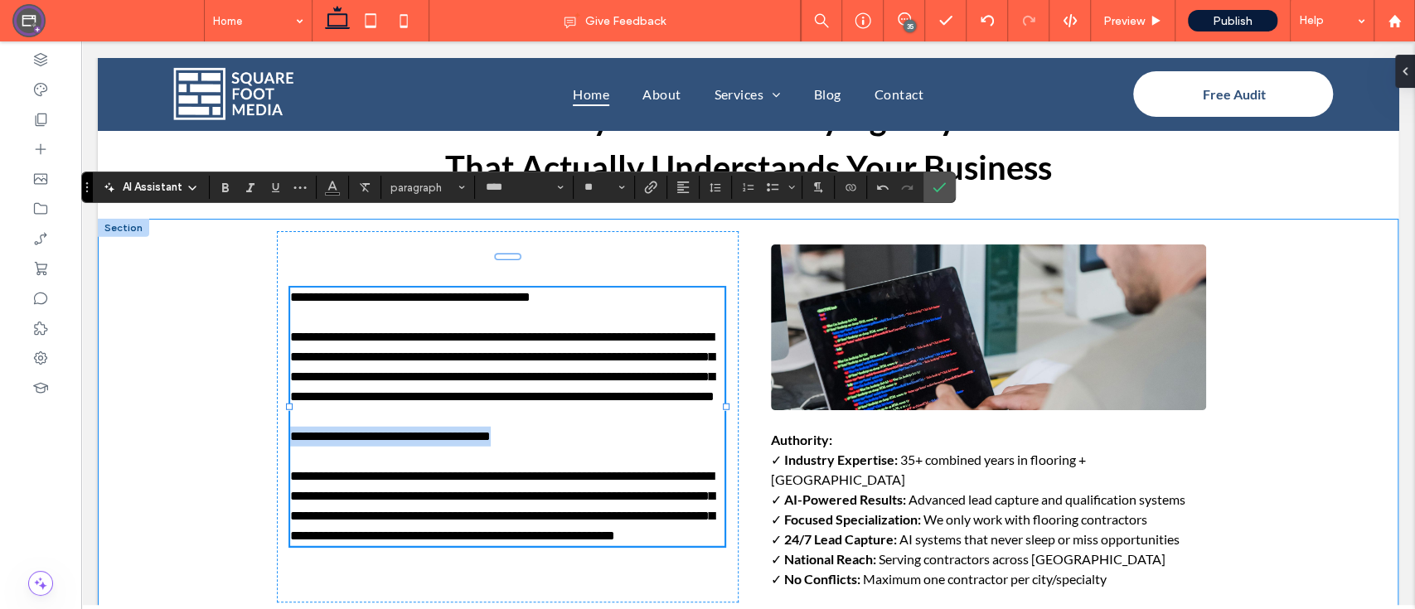
drag, startPoint x: 519, startPoint y: 385, endPoint x: 238, endPoint y: 389, distance: 281.0
click at [238, 389] on div "**********" at bounding box center [748, 437] width 1300 height 436
click at [444, 181] on span "paragraph" at bounding box center [422, 187] width 65 height 12
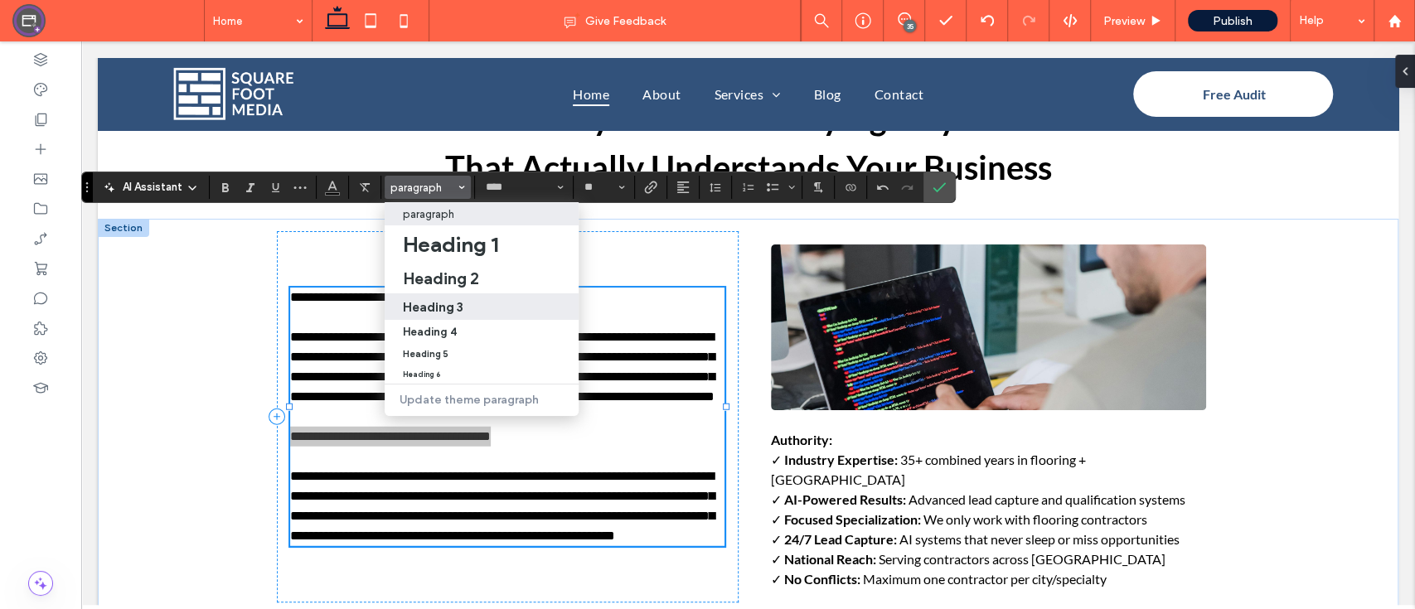
click at [450, 297] on label "Heading 3" at bounding box center [482, 306] width 194 height 27
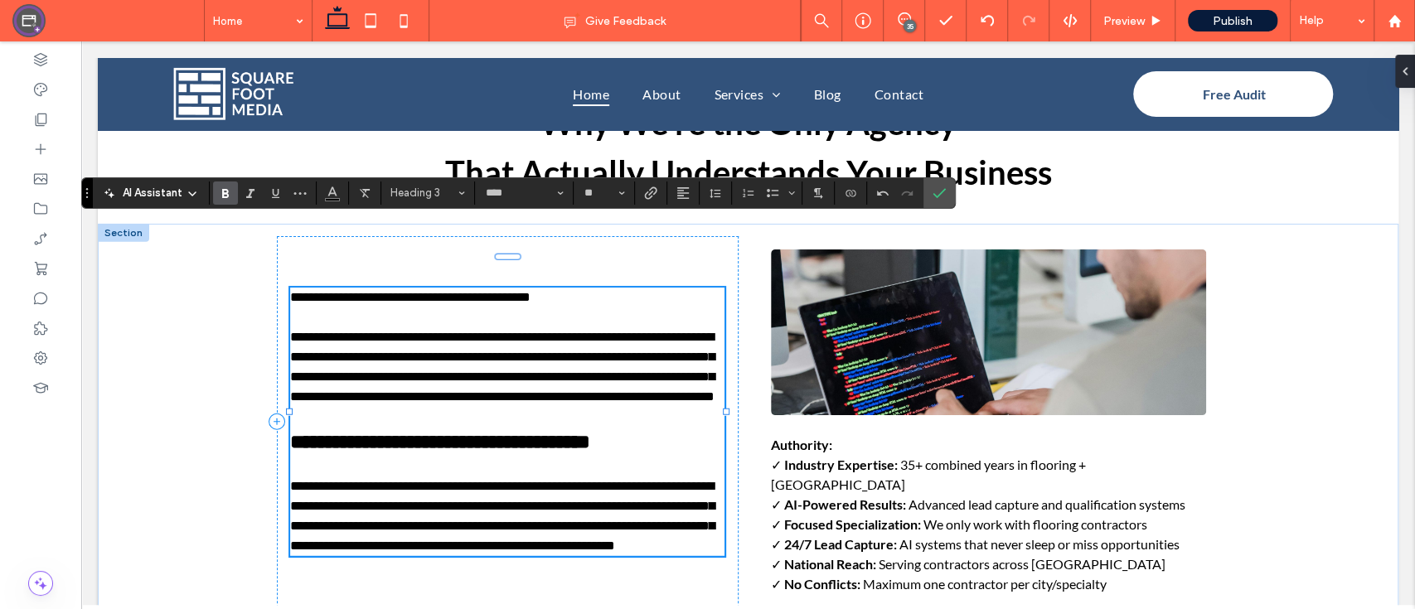
click at [419, 291] on span "**********" at bounding box center [410, 297] width 240 height 12
click at [453, 199] on span "paragraph" at bounding box center [422, 192] width 65 height 12
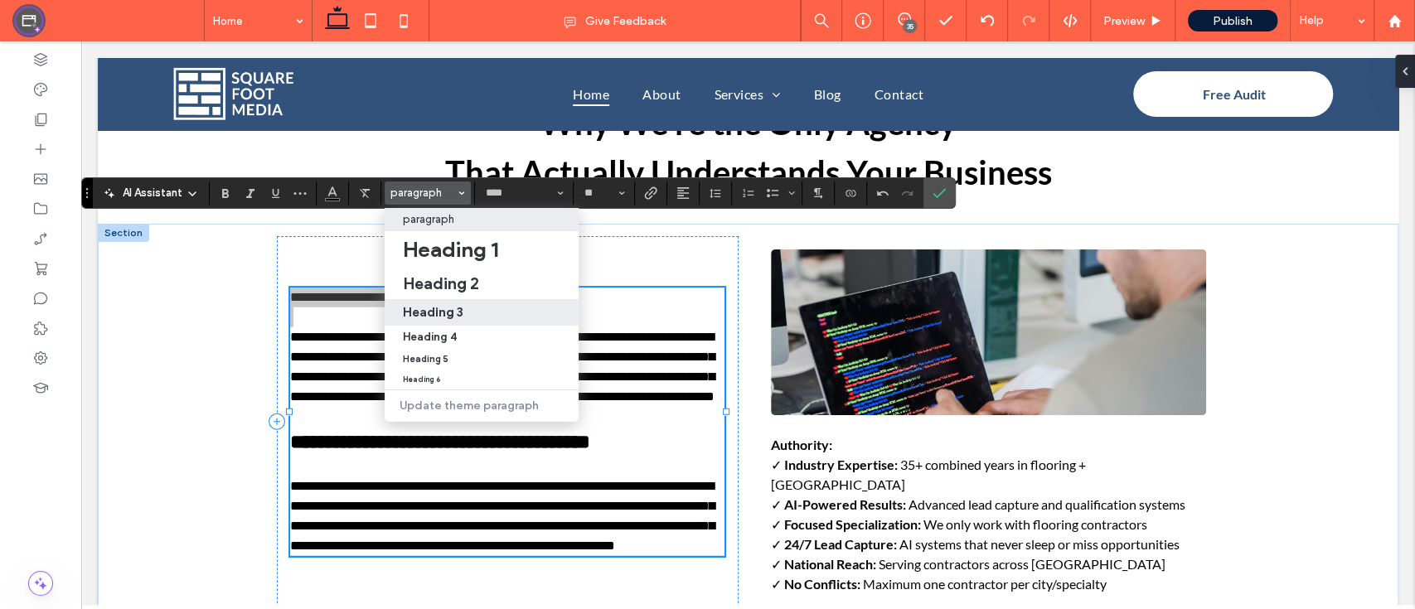
click at [443, 307] on h3 "Heading 3" at bounding box center [433, 312] width 60 height 16
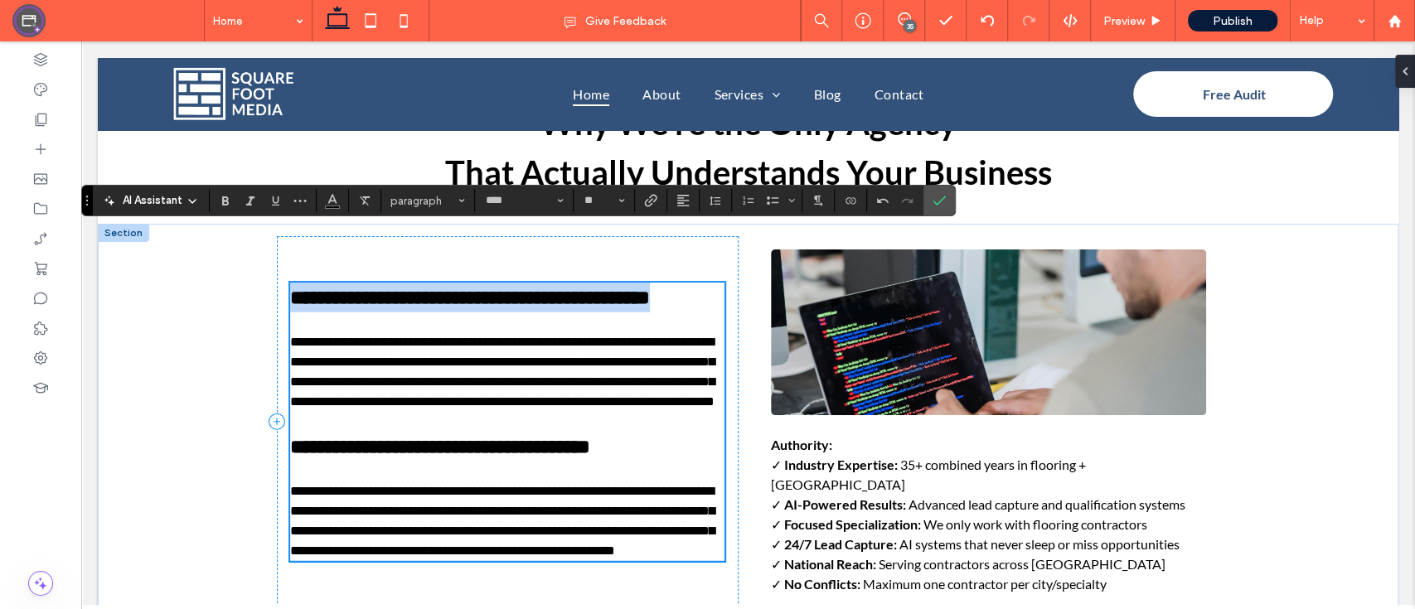
type input "*"
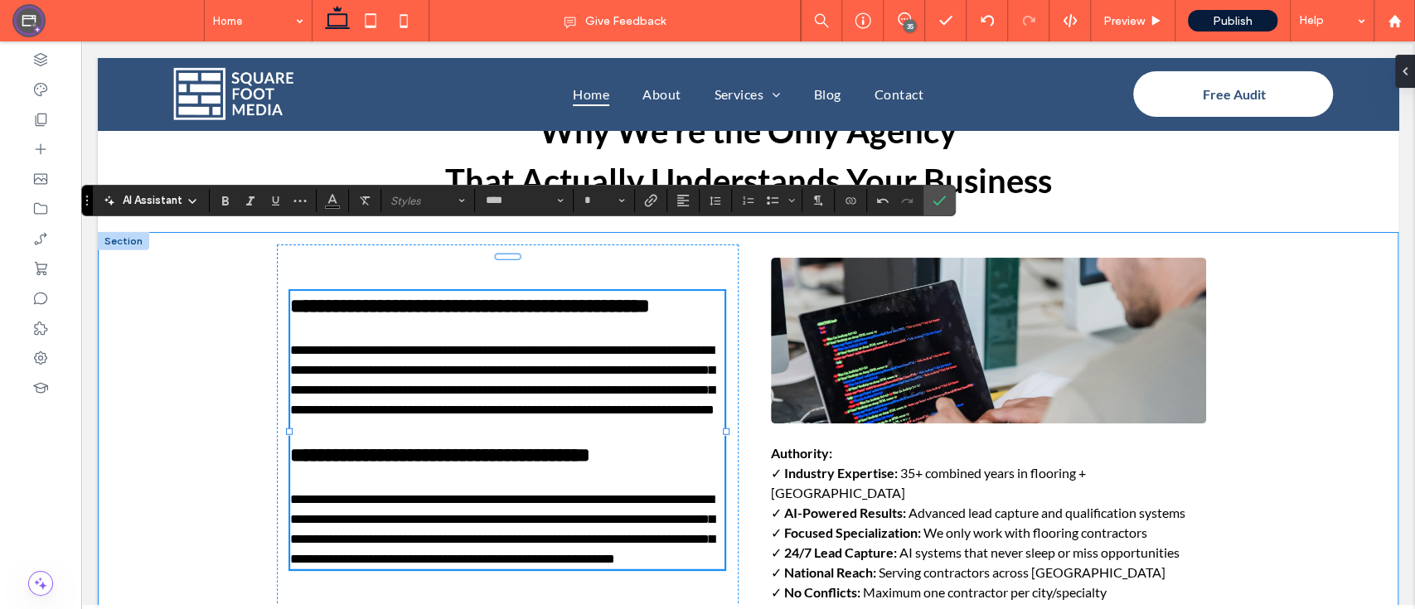
click at [1354, 321] on div "**********" at bounding box center [748, 450] width 1300 height 436
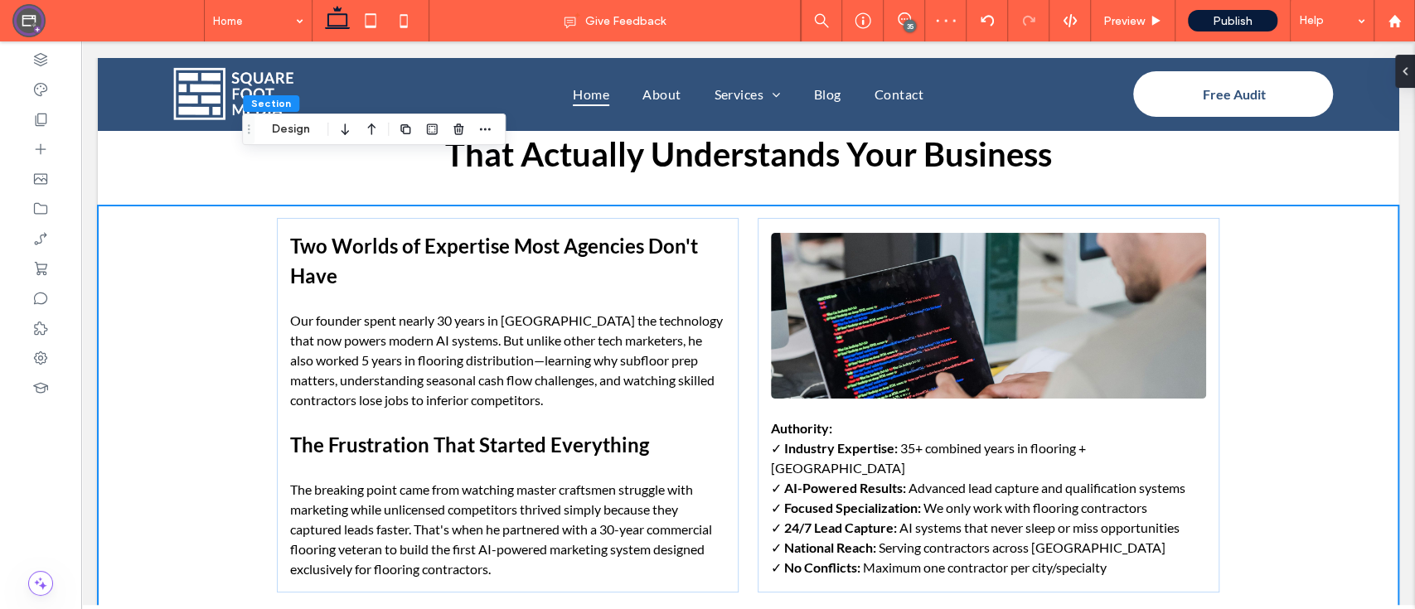
scroll to position [2813, 0]
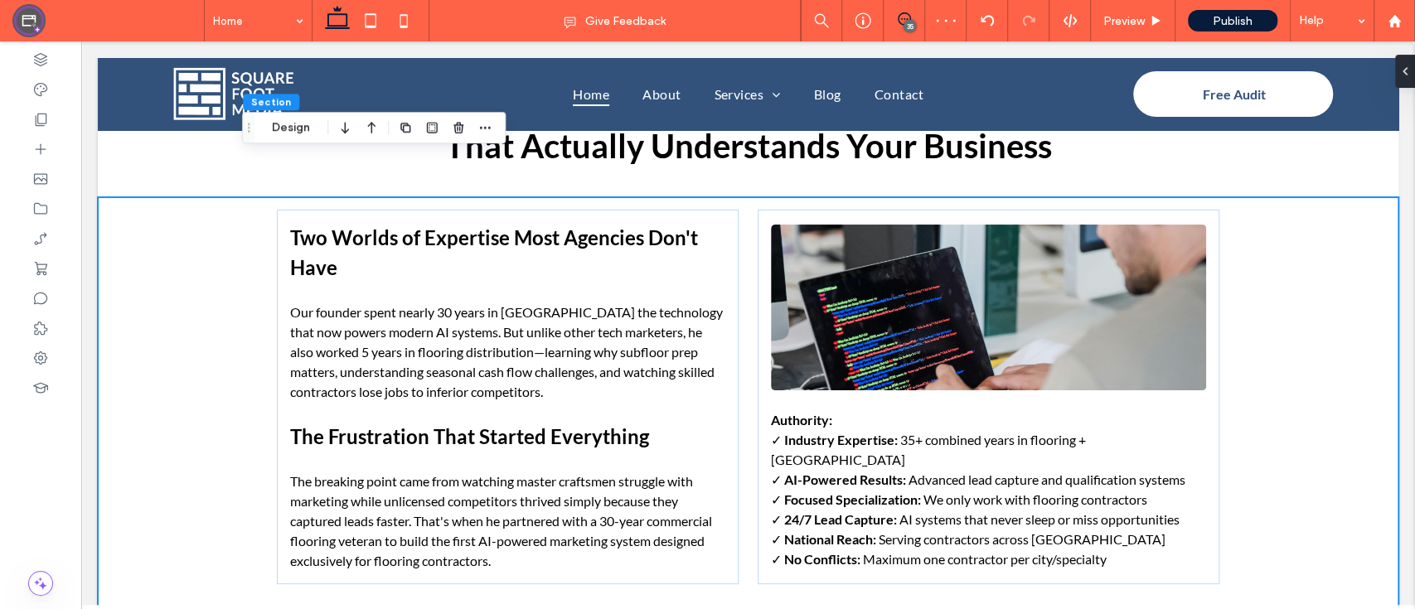
click at [903, 22] on div "35" at bounding box center [909, 26] width 12 height 12
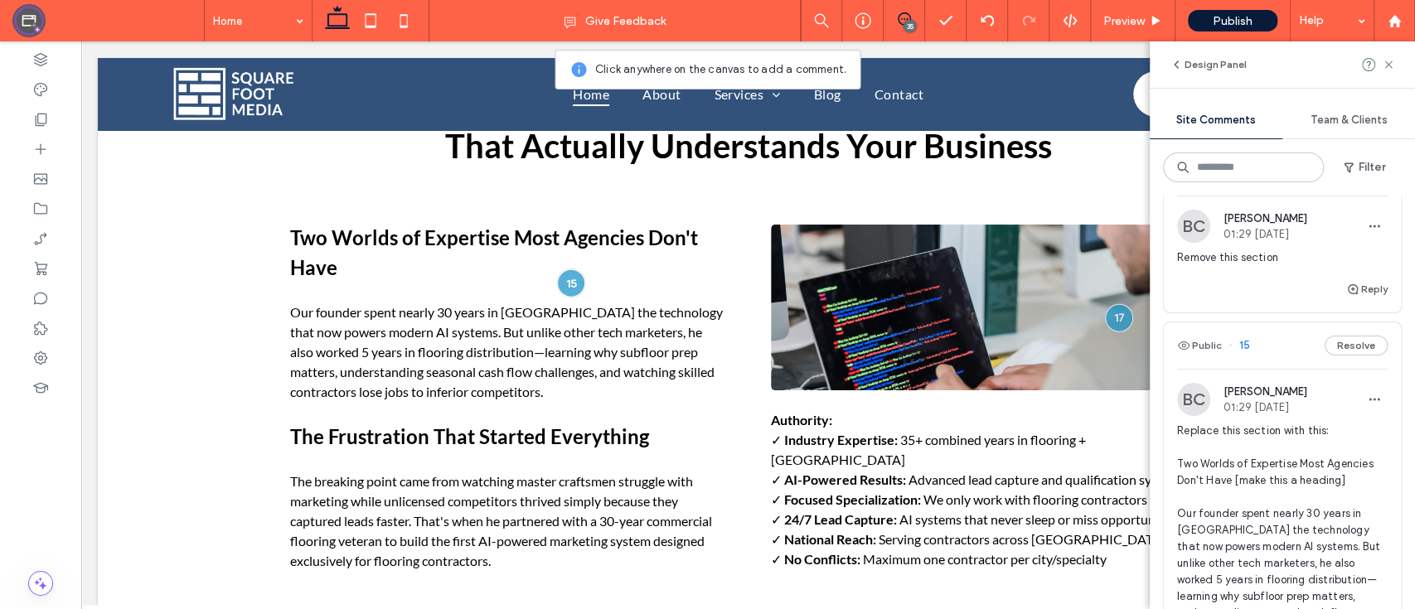
scroll to position [5493, 0]
click at [1240, 181] on span "16" at bounding box center [1239, 173] width 22 height 17
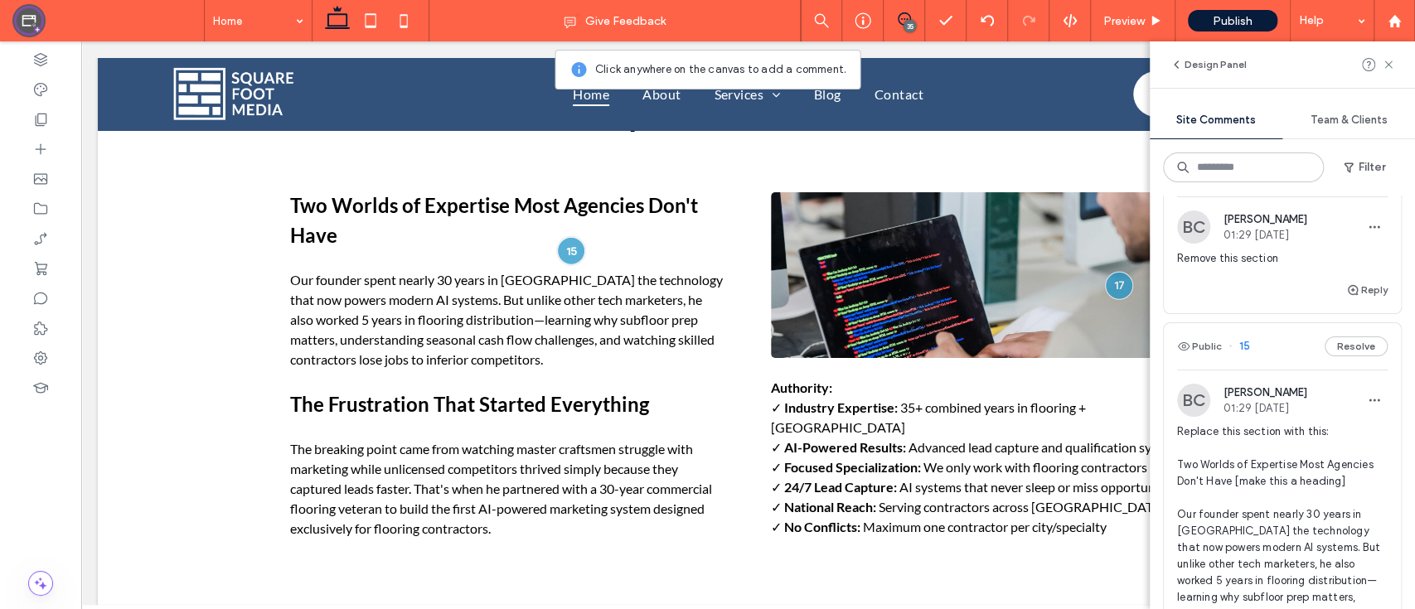
scroll to position [2896, 0]
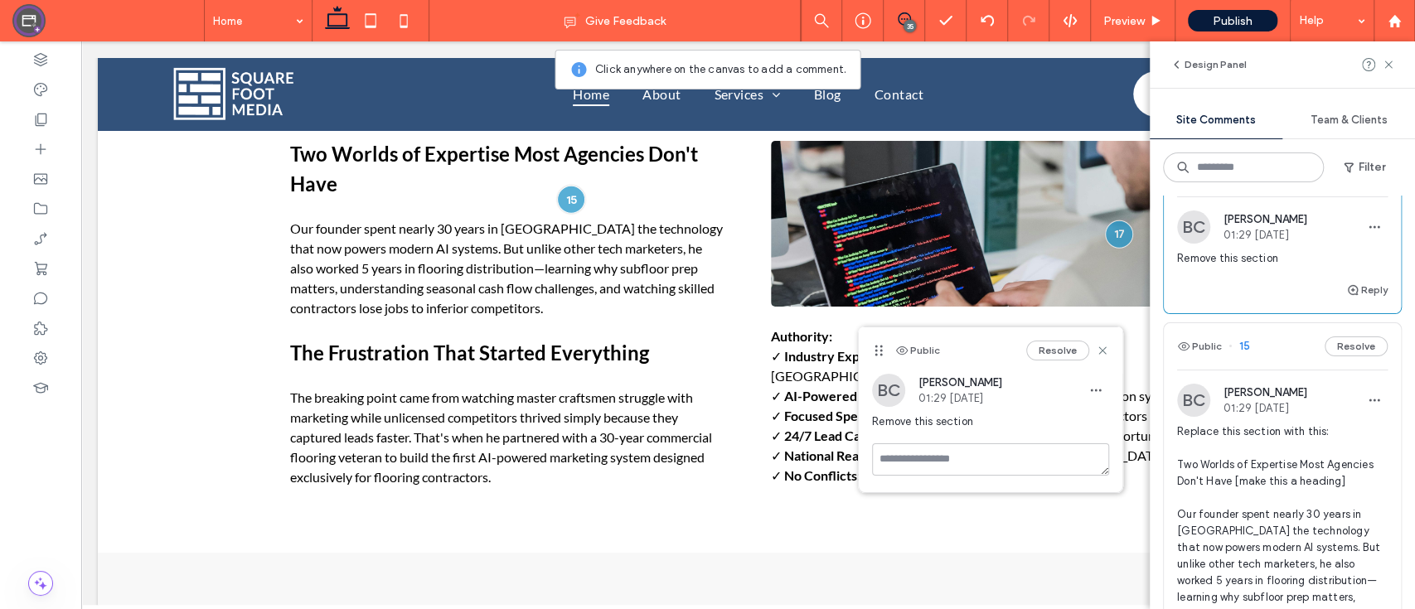
click at [1248, 196] on div "Public 16 Resolve" at bounding box center [1281, 173] width 237 height 46
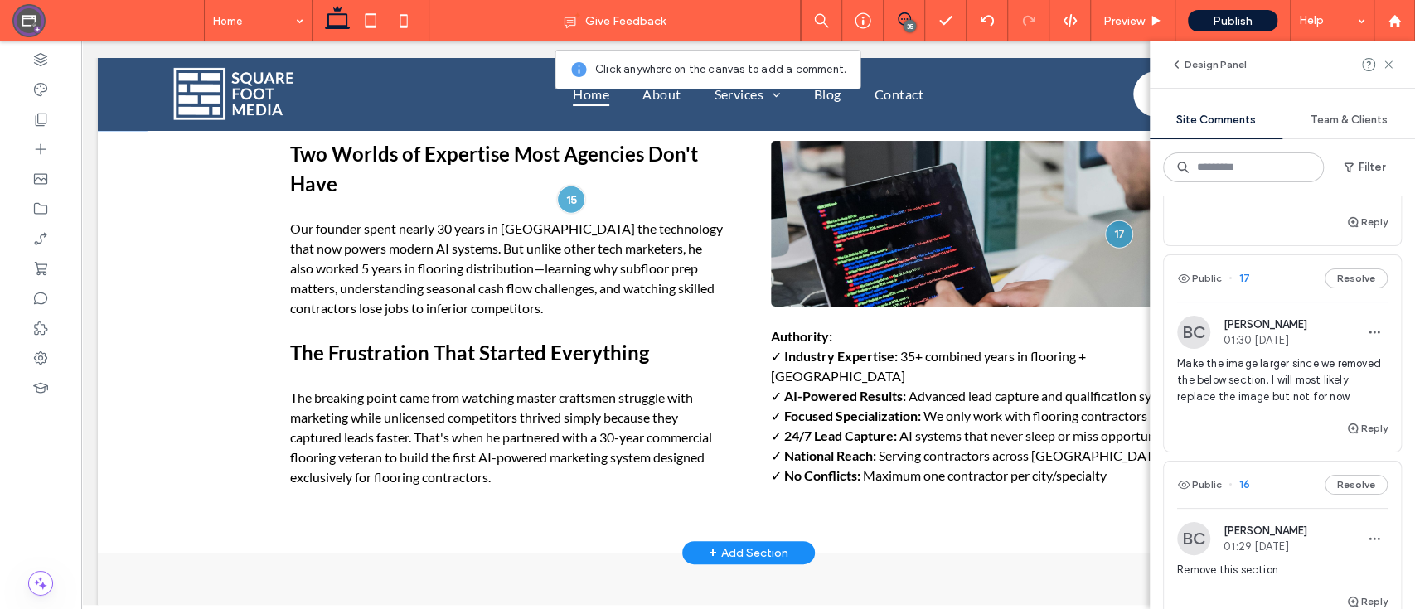
scroll to position [3060, 0]
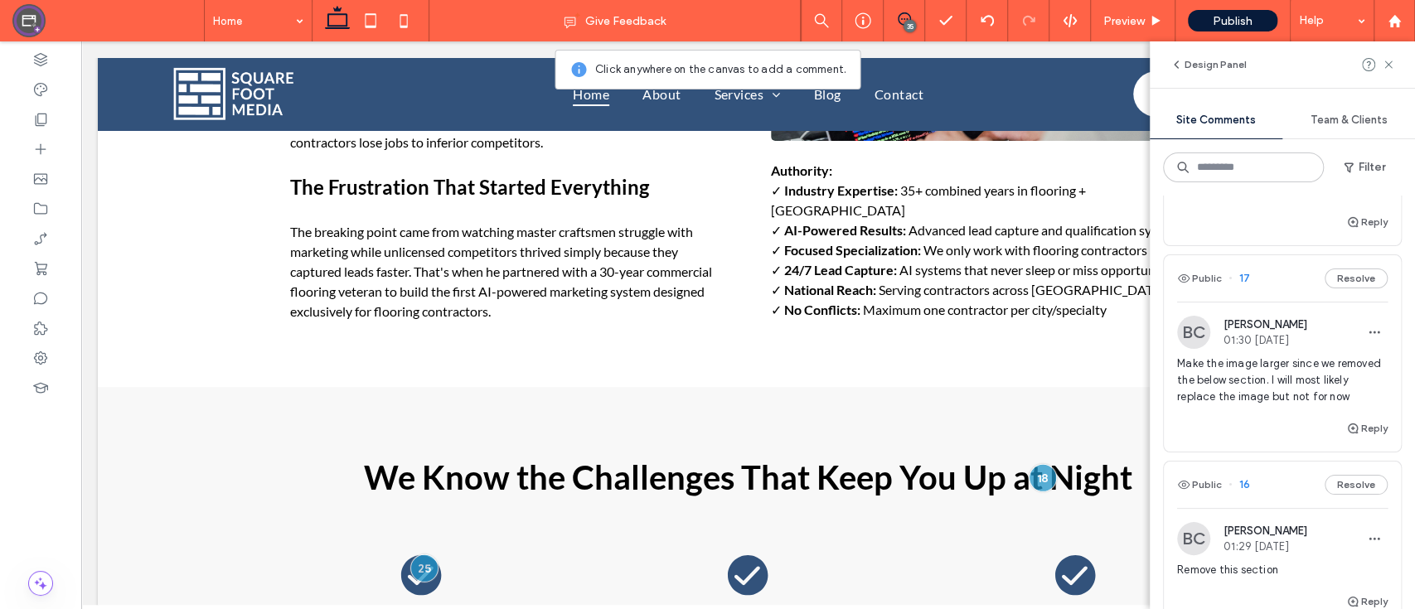
click at [1198, 199] on span "Our 3-Step System to Predictable Revenue" at bounding box center [1282, 182] width 210 height 33
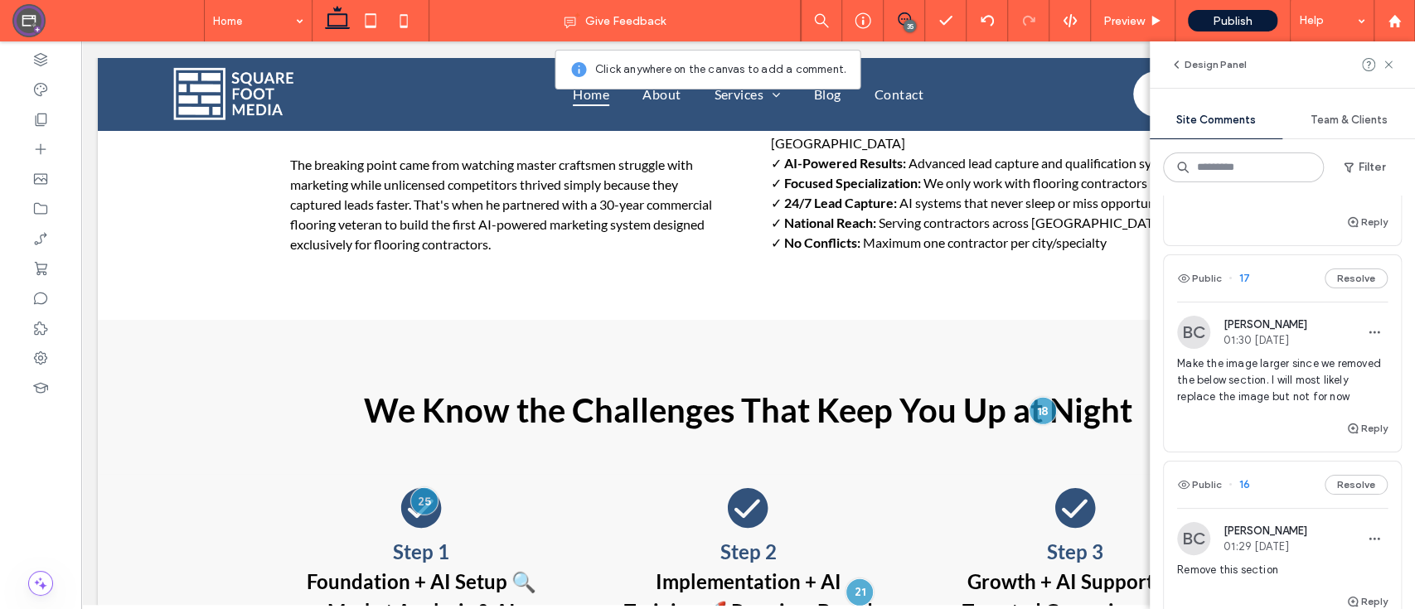
click at [1198, 199] on span "Our 3-Step System to Predictable Revenue" at bounding box center [1282, 182] width 210 height 33
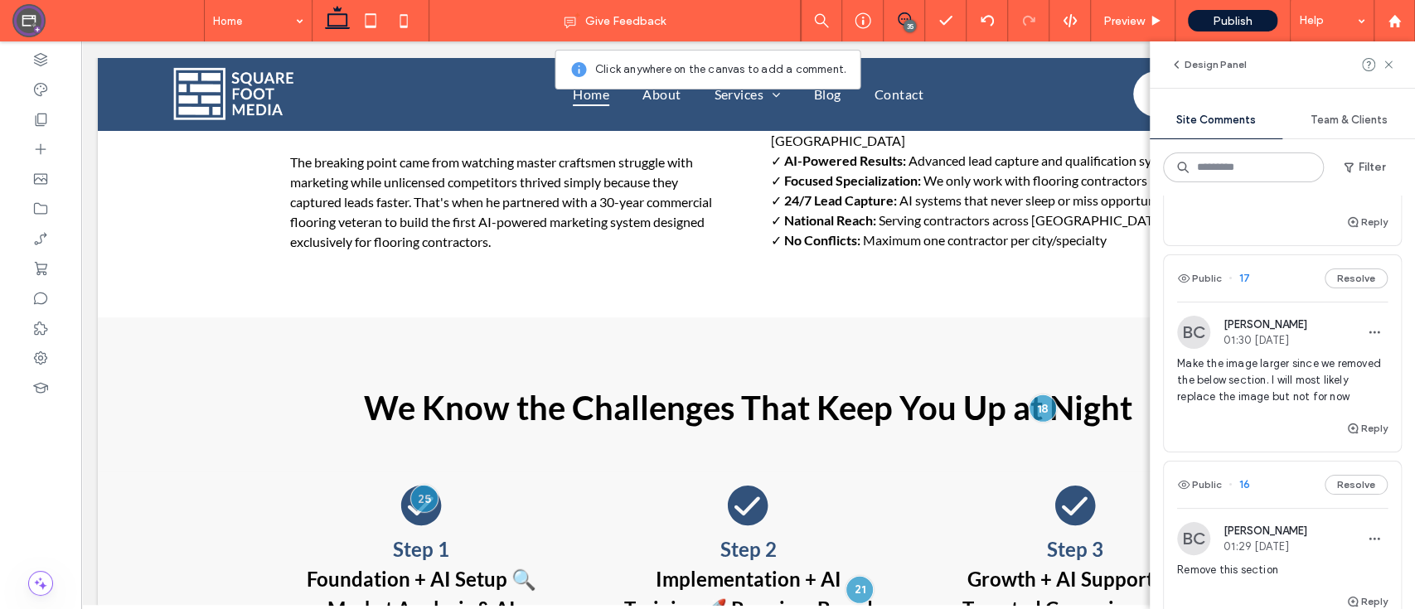
click at [1198, 337] on div "Design Panel Site Comments Team & Clients Filter Public 35 Resolve BC Brad Cava…" at bounding box center [1281, 325] width 265 height 568
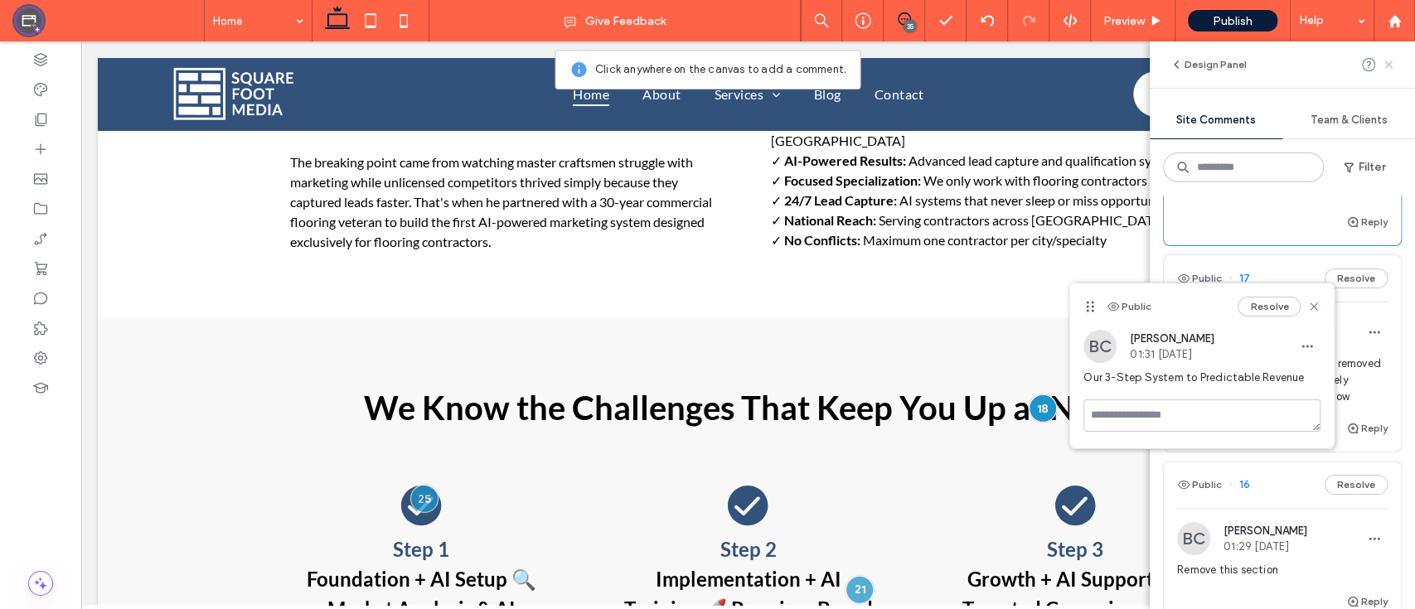
click at [1389, 62] on use at bounding box center [1387, 63] width 7 height 7
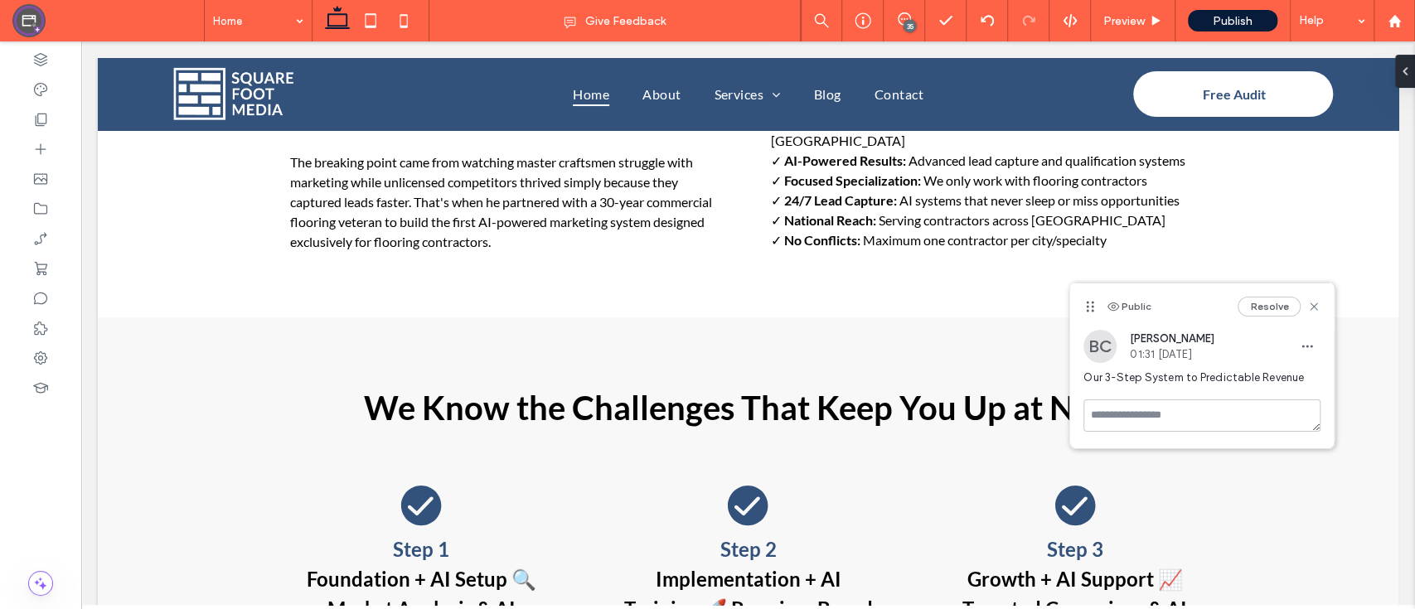
scroll to position [0, 0]
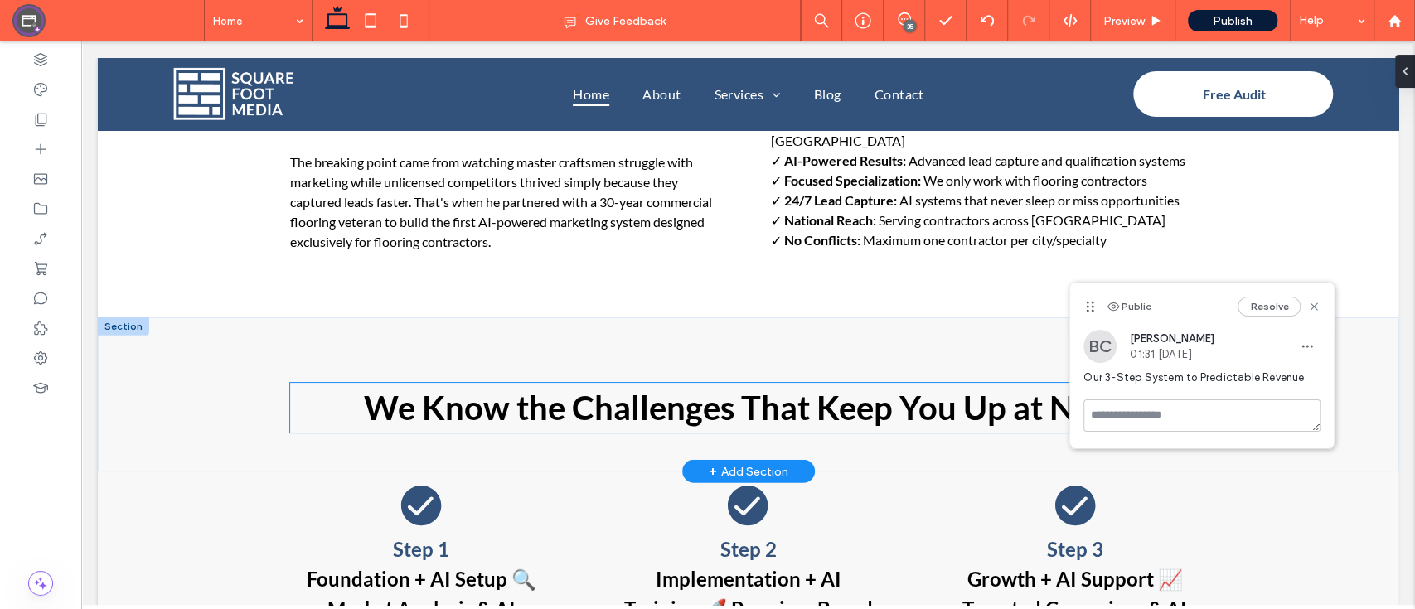
click at [1001, 388] on span "We Know the Challenges That Keep You Up at Night" at bounding box center [748, 408] width 768 height 40
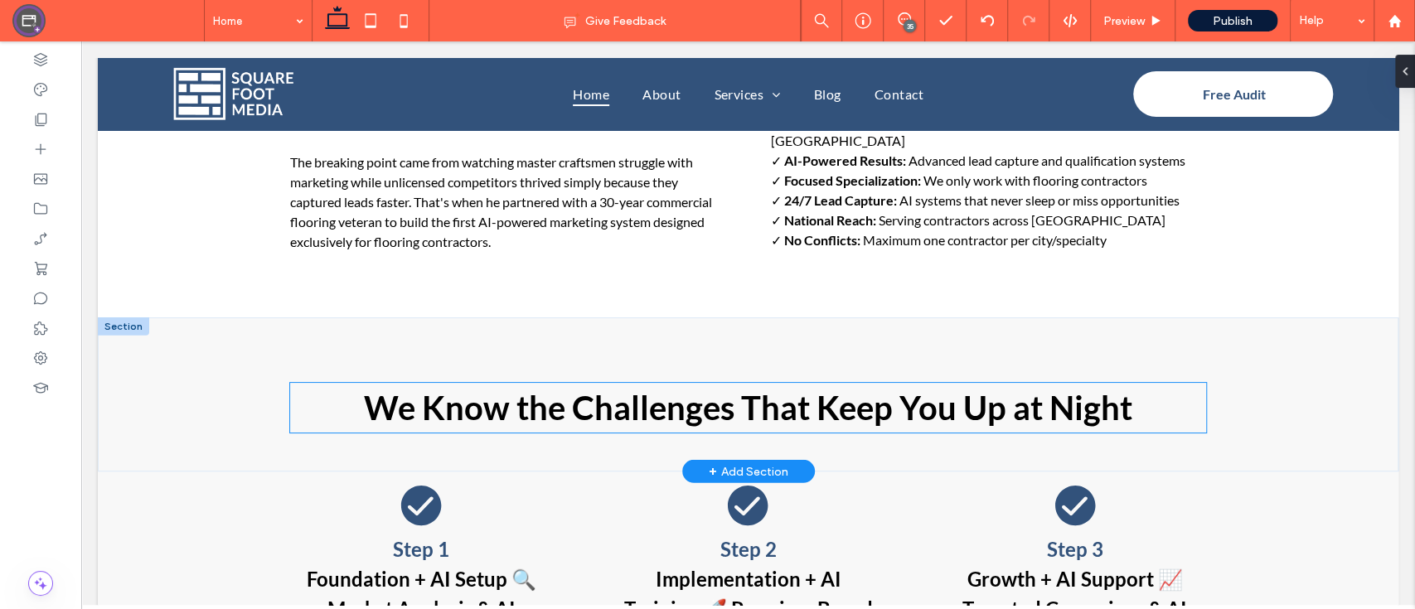
click at [1001, 388] on span "We Know the Challenges That Keep You Up at Night" at bounding box center [748, 408] width 768 height 40
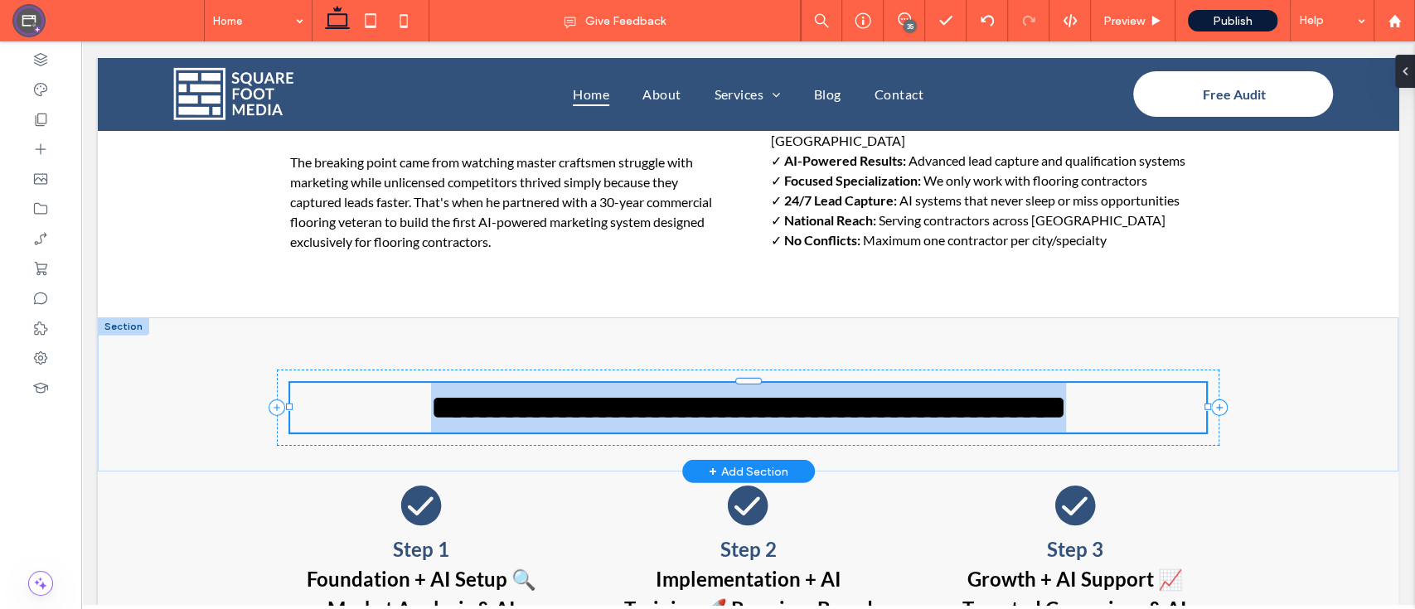
type input "****"
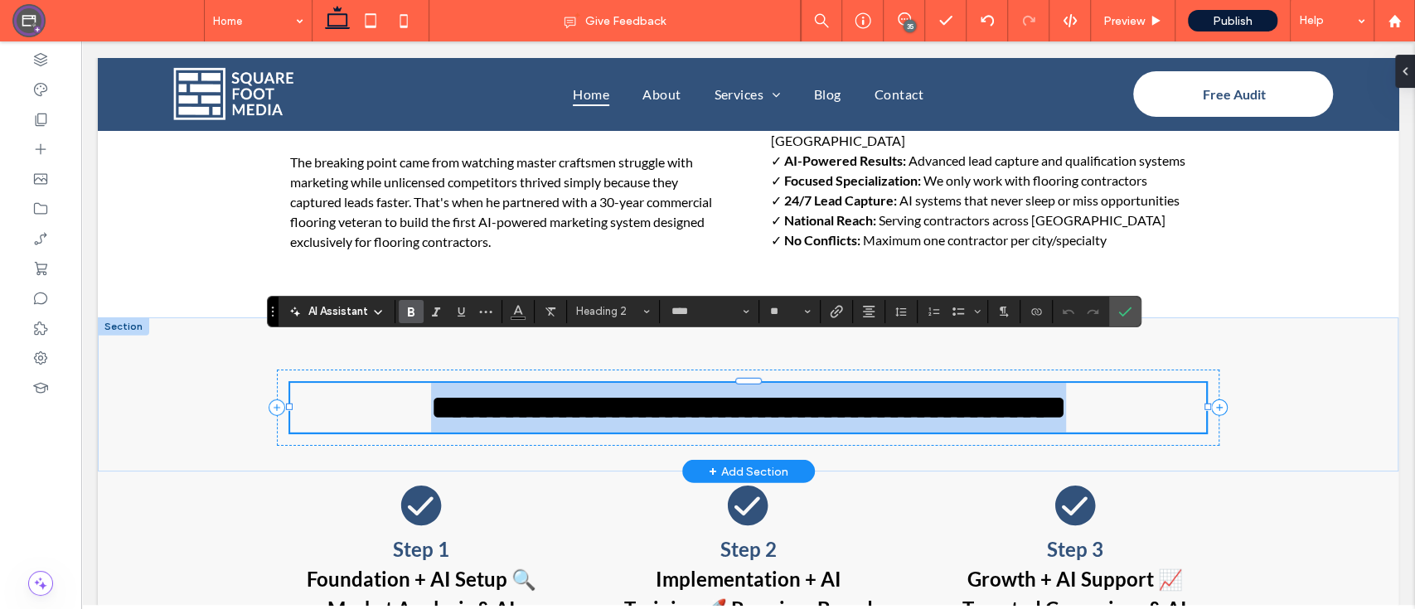
click at [1122, 383] on h2 "**********" at bounding box center [748, 408] width 916 height 50
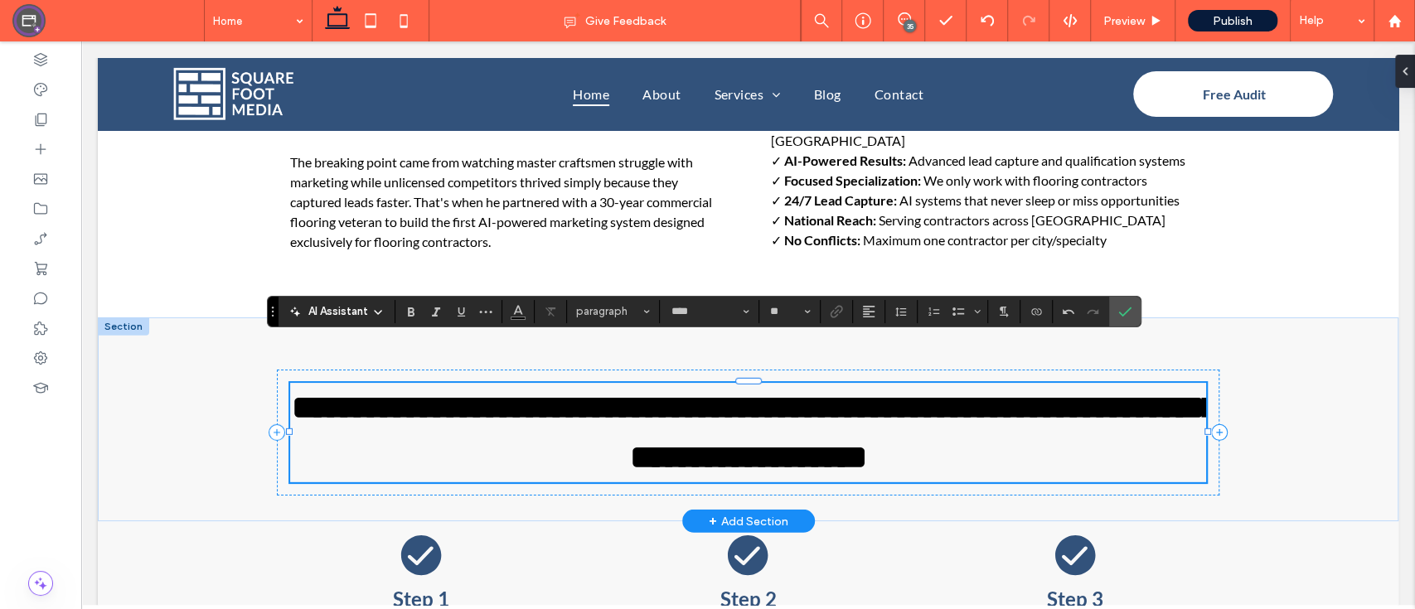
type input "**"
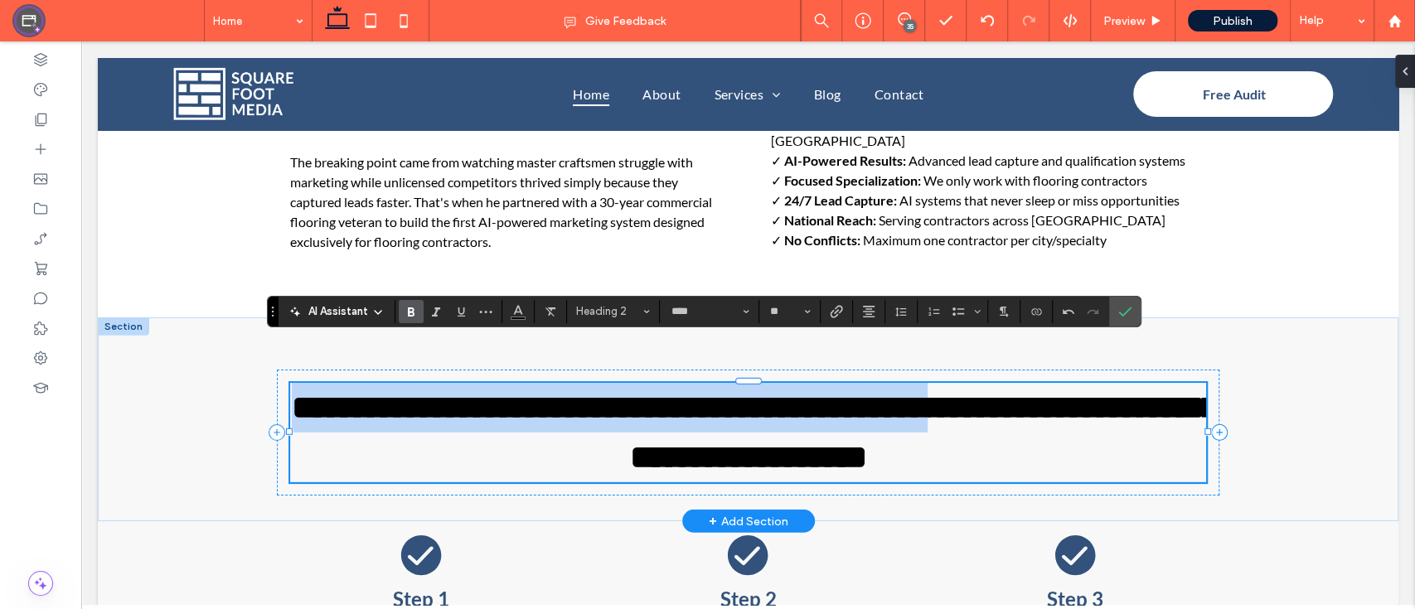
drag, startPoint x: 1073, startPoint y: 361, endPoint x: 310, endPoint y: 366, distance: 763.2
click at [310, 391] on span "**********" at bounding box center [755, 432] width 926 height 82
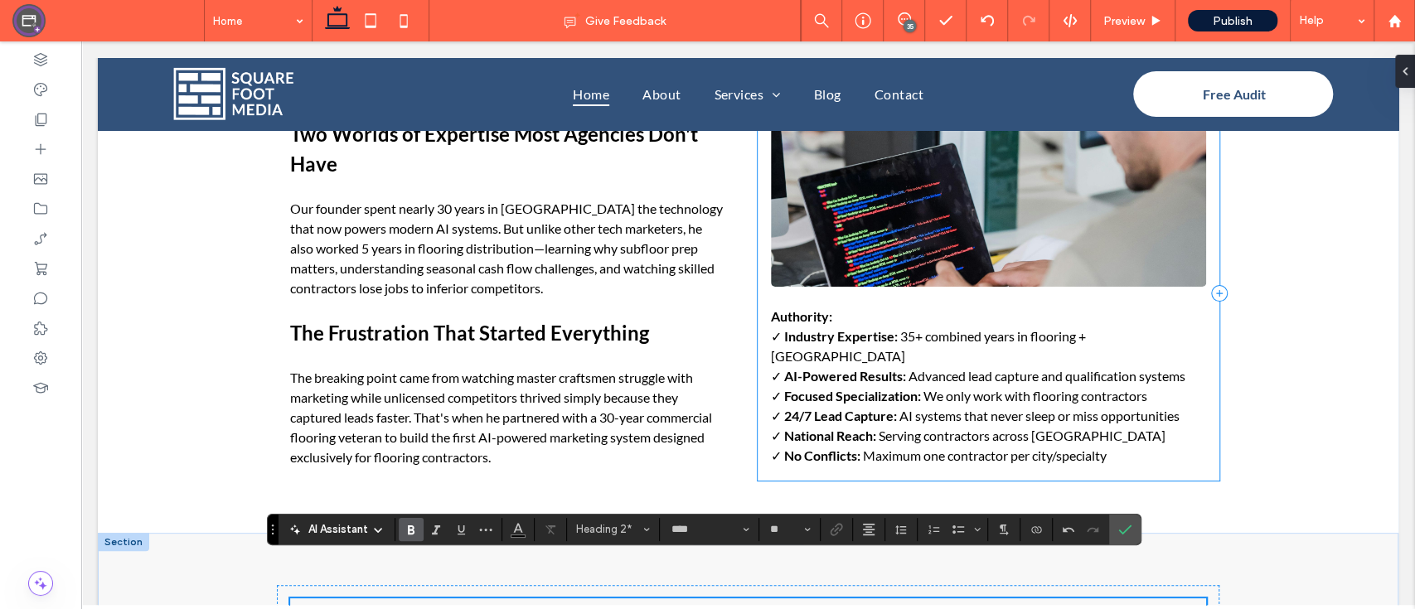
scroll to position [2913, 0]
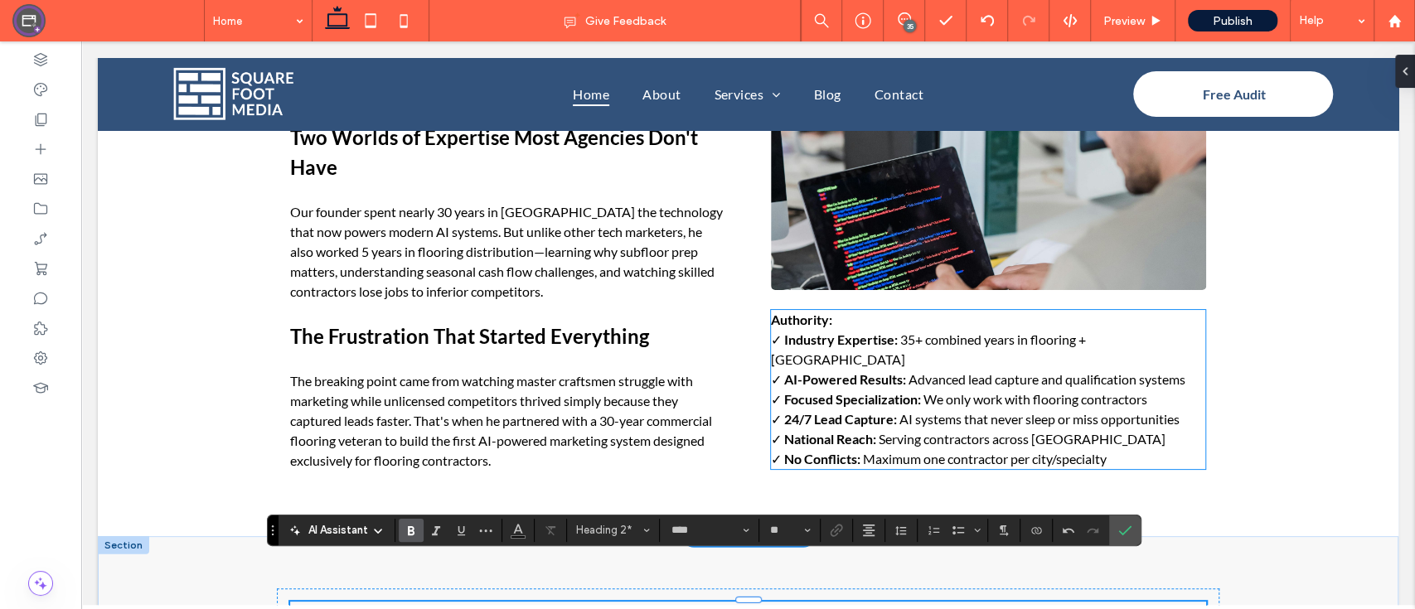
click at [1154, 371] on span "Advanced lead capture and qualification systems" at bounding box center [1046, 379] width 277 height 16
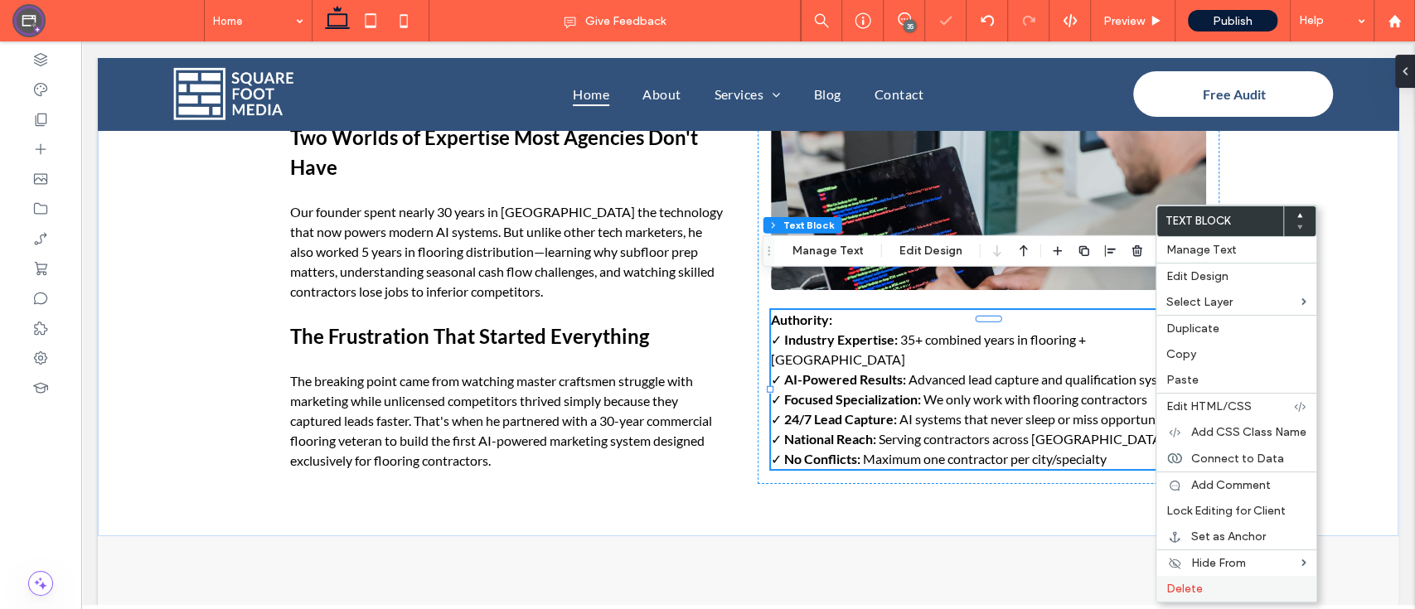
click at [1188, 579] on div "Delete" at bounding box center [1236, 589] width 160 height 26
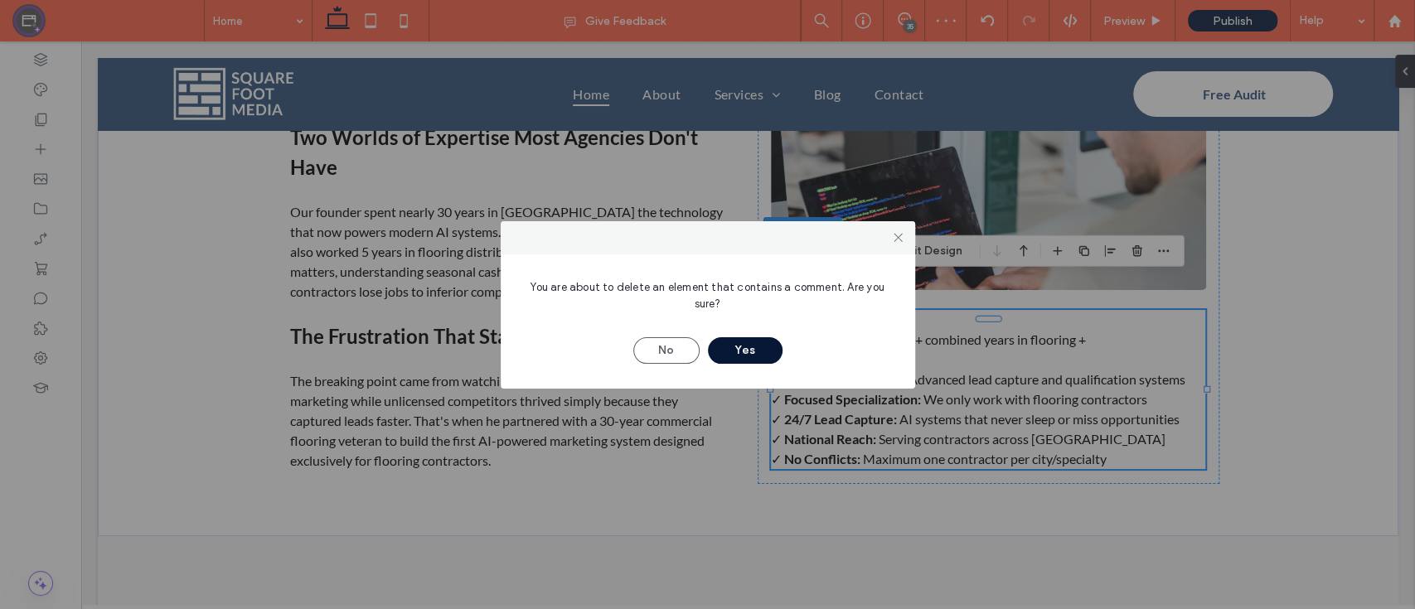
click at [763, 355] on button "Yes" at bounding box center [745, 350] width 75 height 27
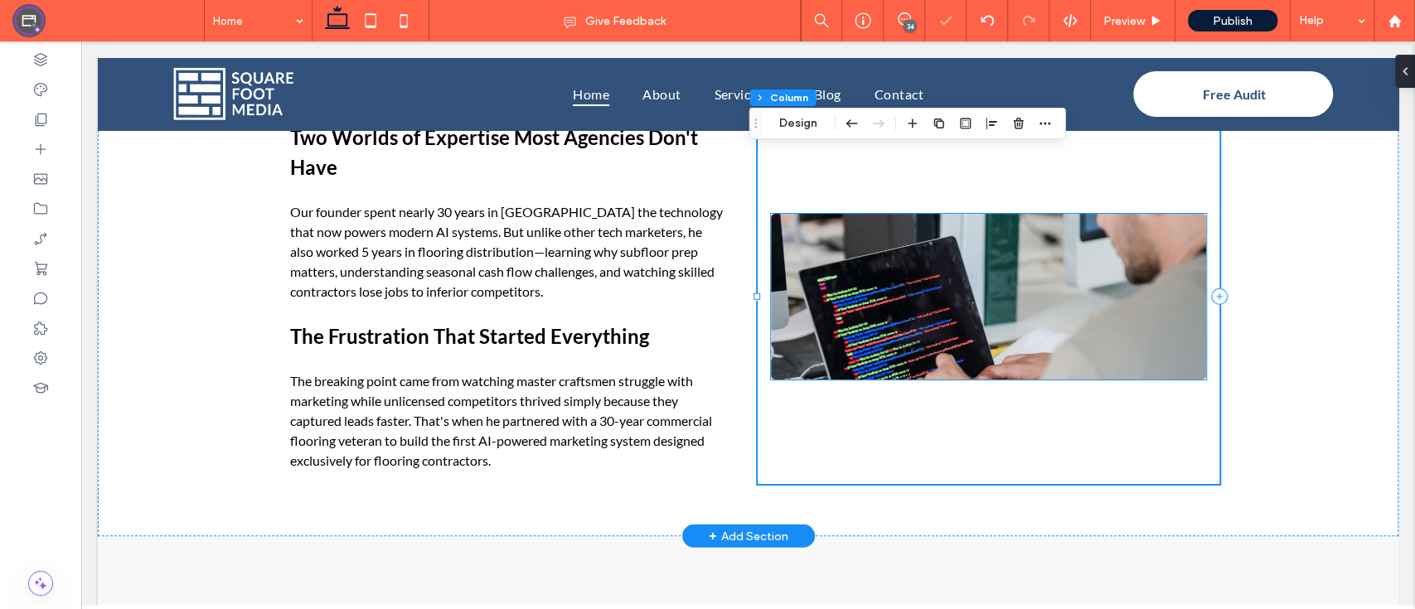
click at [994, 263] on img at bounding box center [988, 297] width 435 height 166
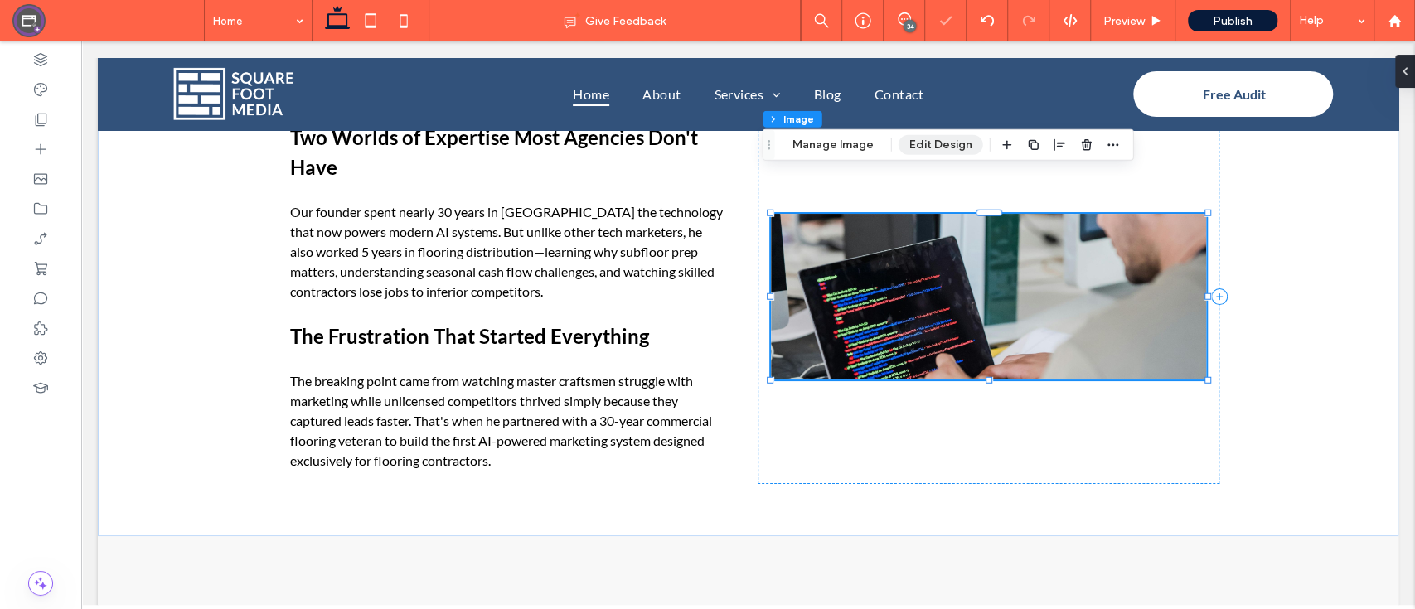
click at [914, 145] on button "Edit Design" at bounding box center [940, 145] width 85 height 20
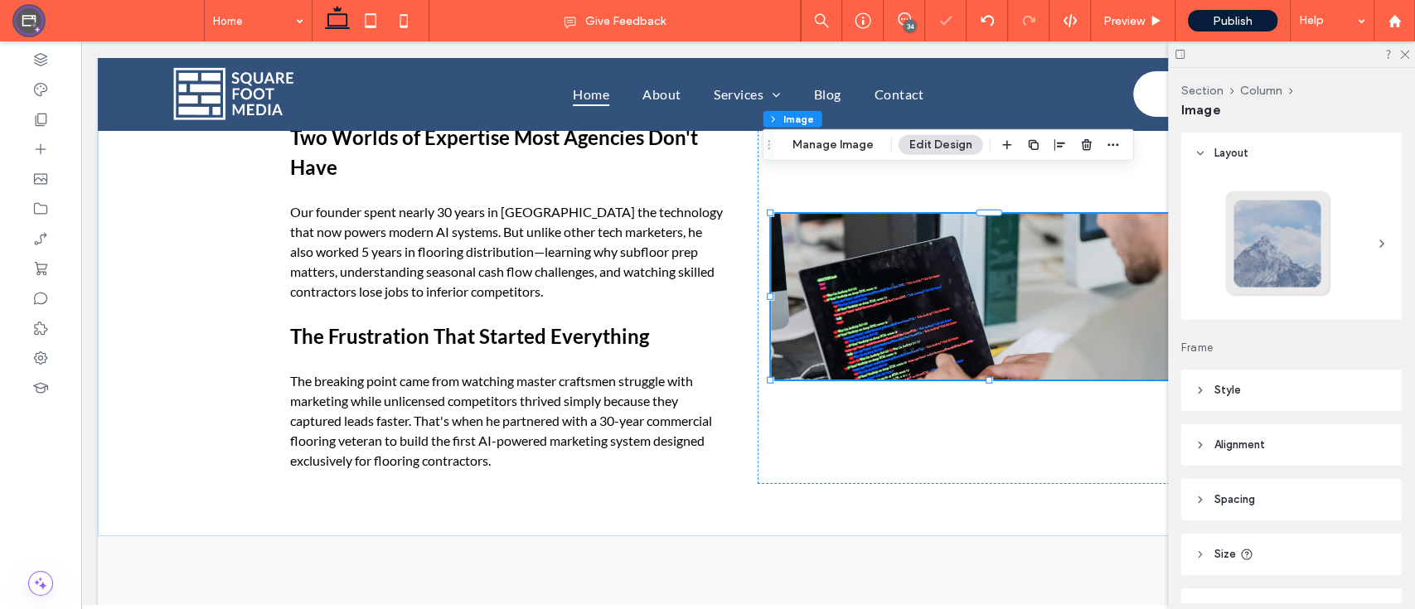
scroll to position [148, 0]
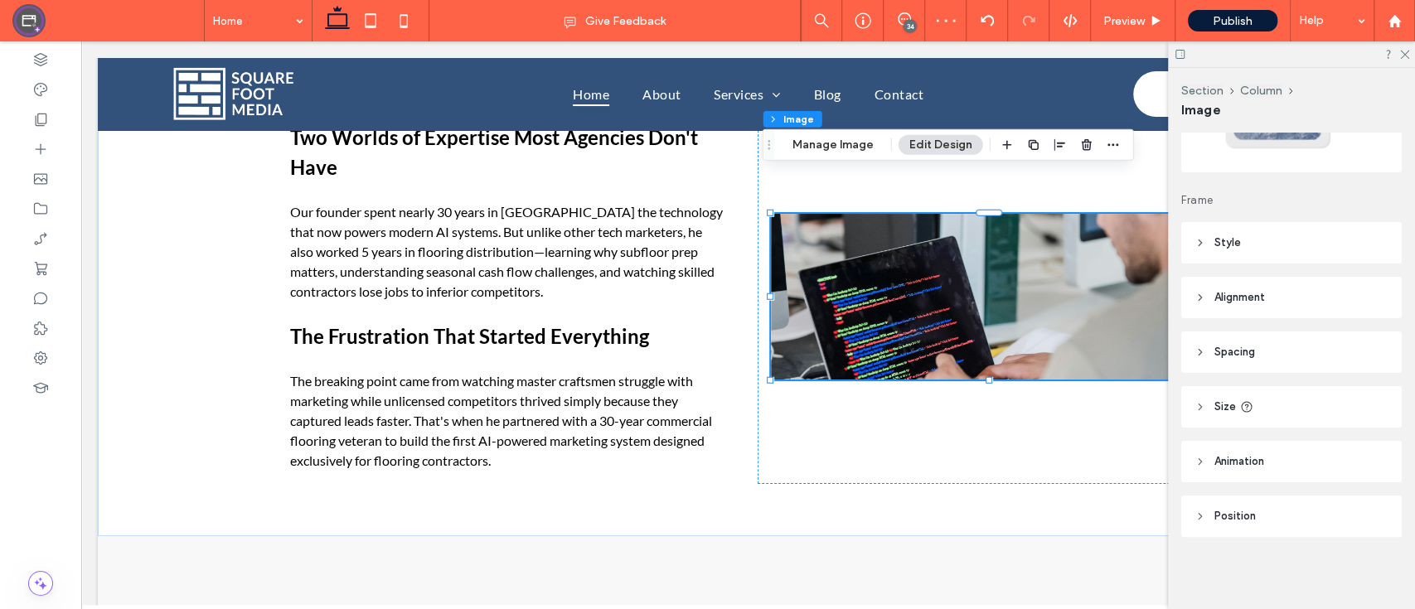
click at [1243, 394] on header "Size" at bounding box center [1291, 406] width 220 height 41
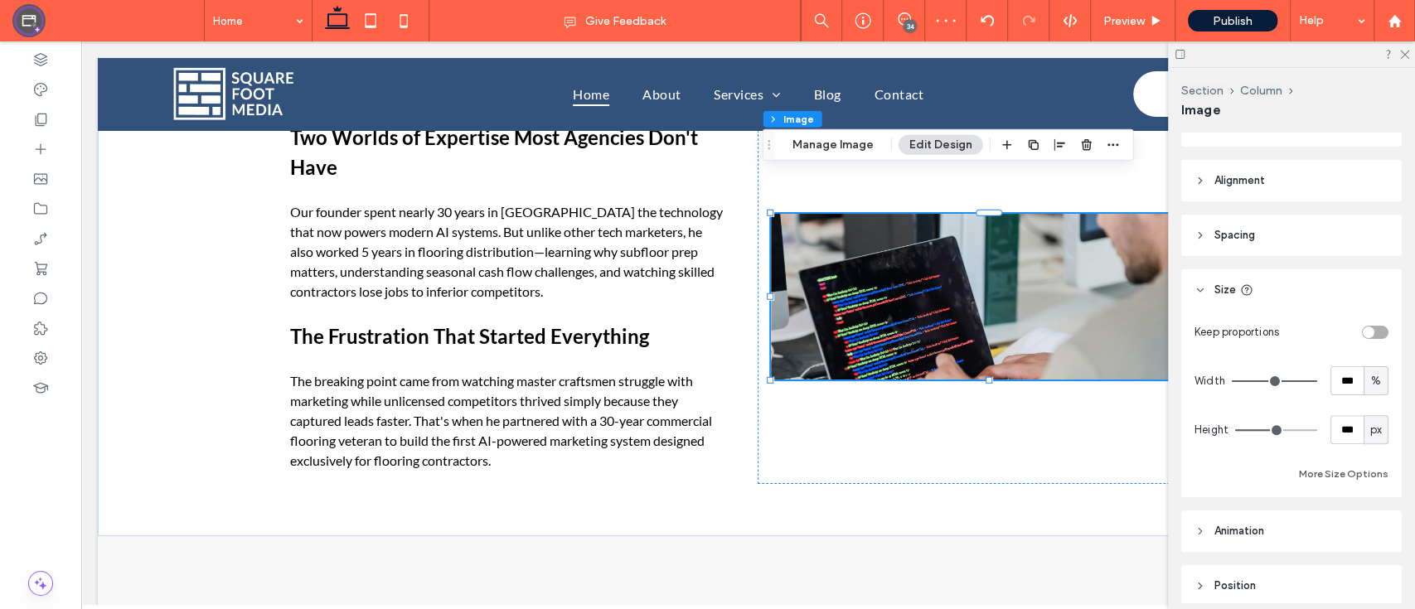
scroll to position [265, 0]
click at [1330, 437] on input "***" at bounding box center [1346, 428] width 33 height 29
click at [1330, 437] on input "number-input" at bounding box center [1346, 428] width 33 height 29
type input "*"
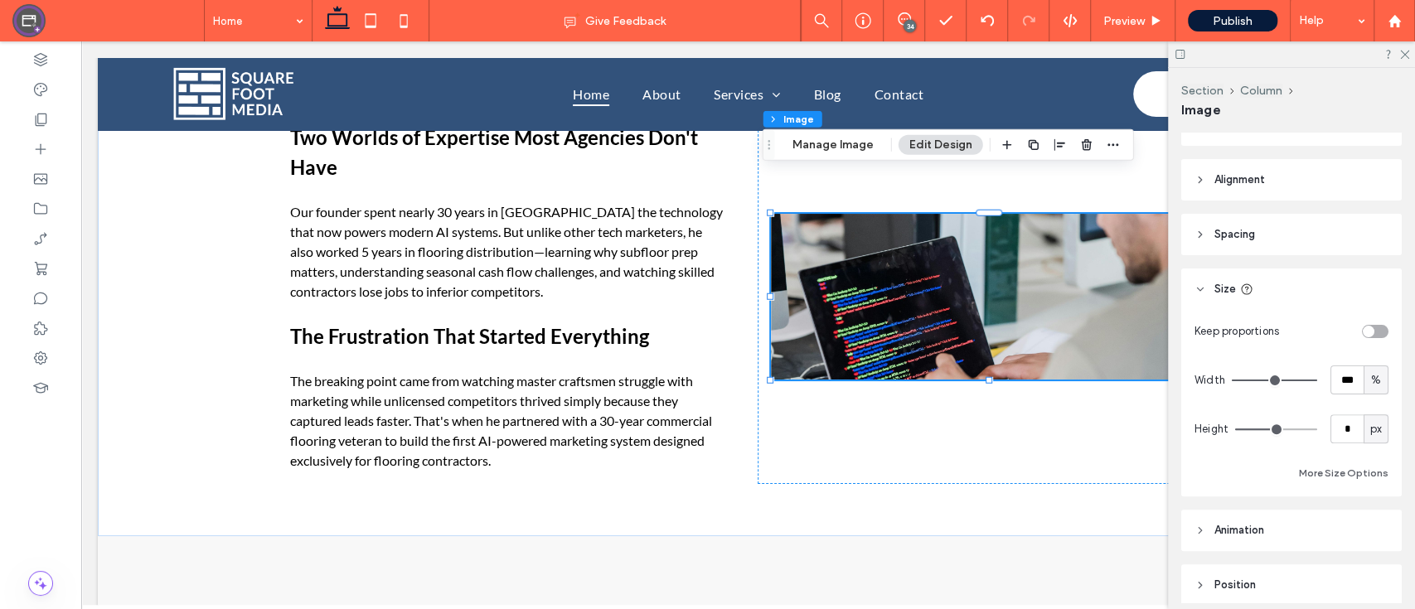
click at [1320, 453] on div "Keep proportions Width *** % Height * px More Size Options" at bounding box center [1291, 400] width 194 height 167
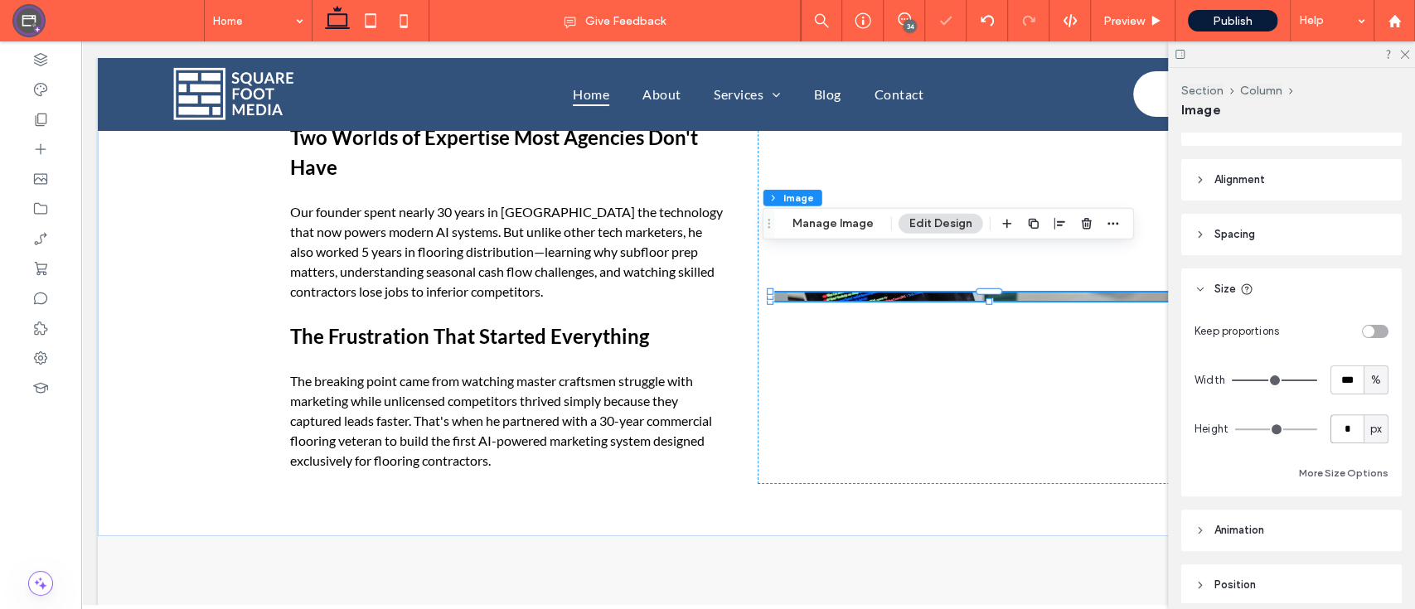
click at [1330, 434] on input "*" at bounding box center [1346, 428] width 33 height 29
type input "***"
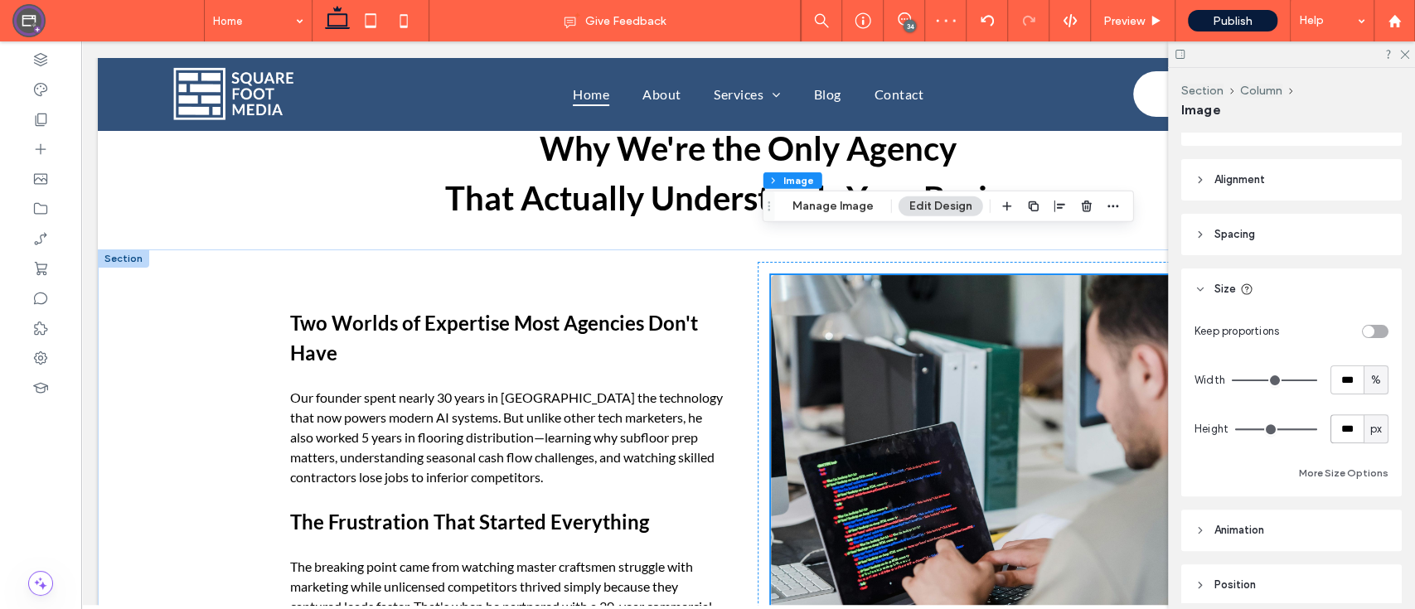
scroll to position [2759, 0]
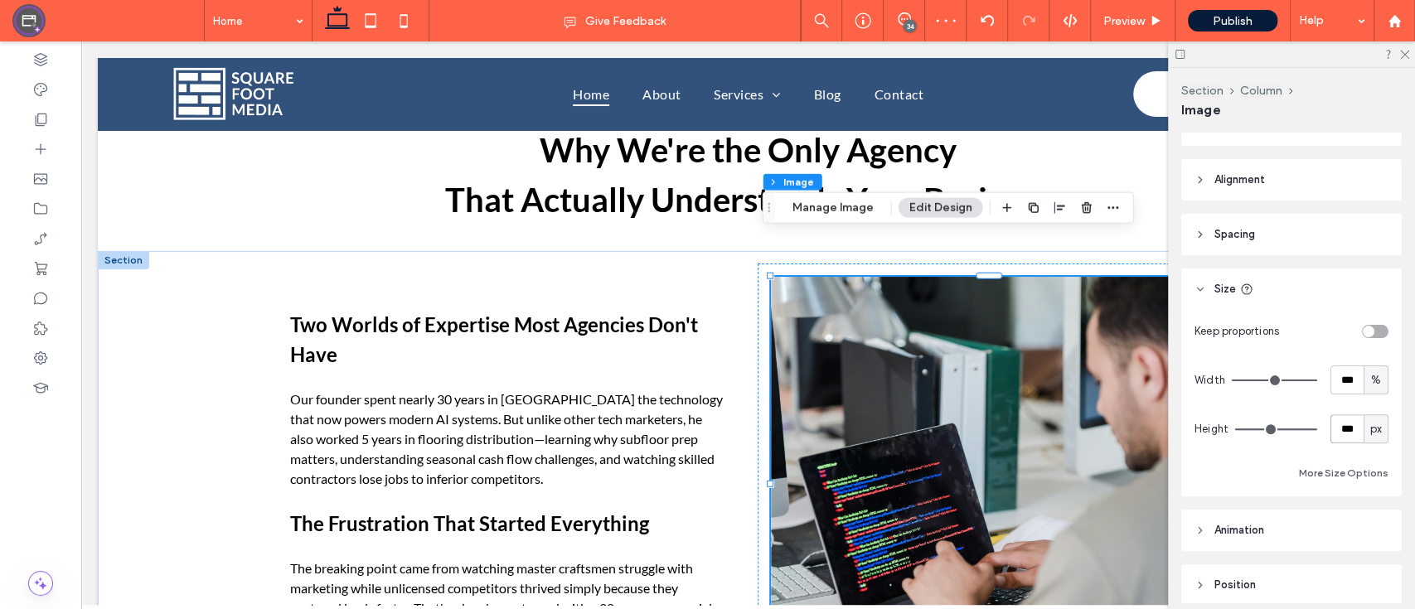
drag, startPoint x: 1328, startPoint y: 424, endPoint x: 1316, endPoint y: 428, distance: 12.9
click at [1317, 428] on div "Height *** px" at bounding box center [1291, 428] width 194 height 29
type input "***"
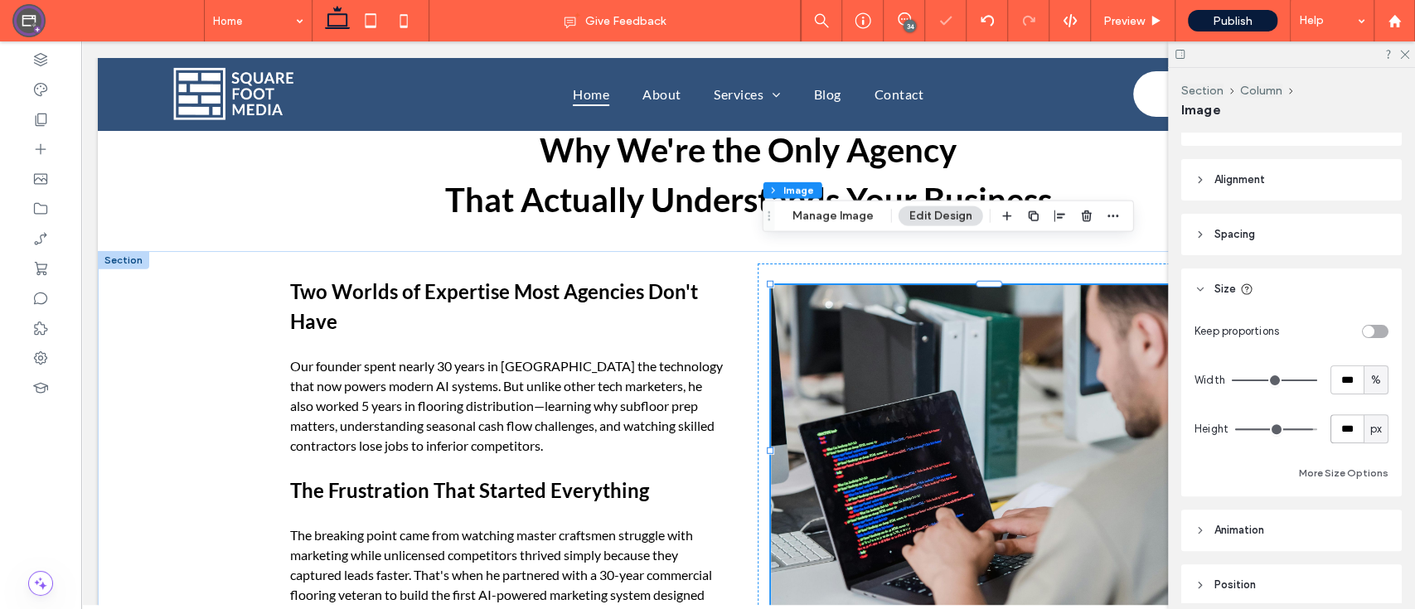
scroll to position [2842, 0]
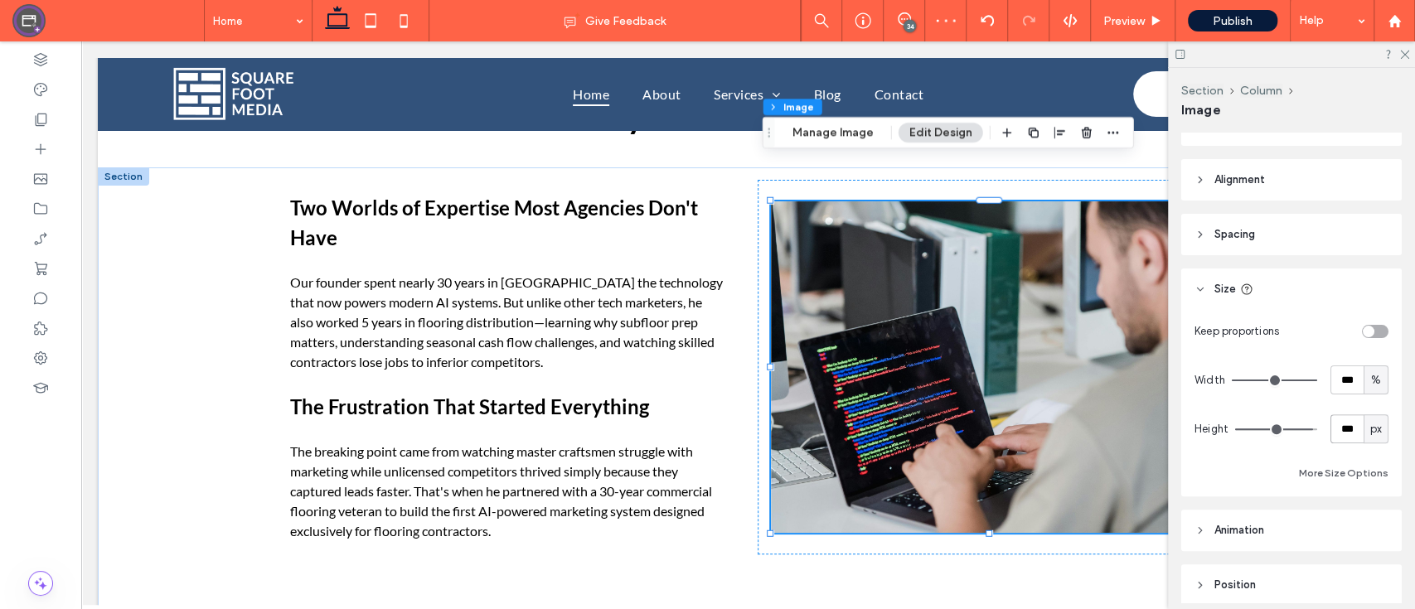
drag, startPoint x: 1340, startPoint y: 430, endPoint x: 1331, endPoint y: 434, distance: 10.0
click at [1331, 434] on input "***" at bounding box center [1346, 428] width 33 height 29
type input "***"
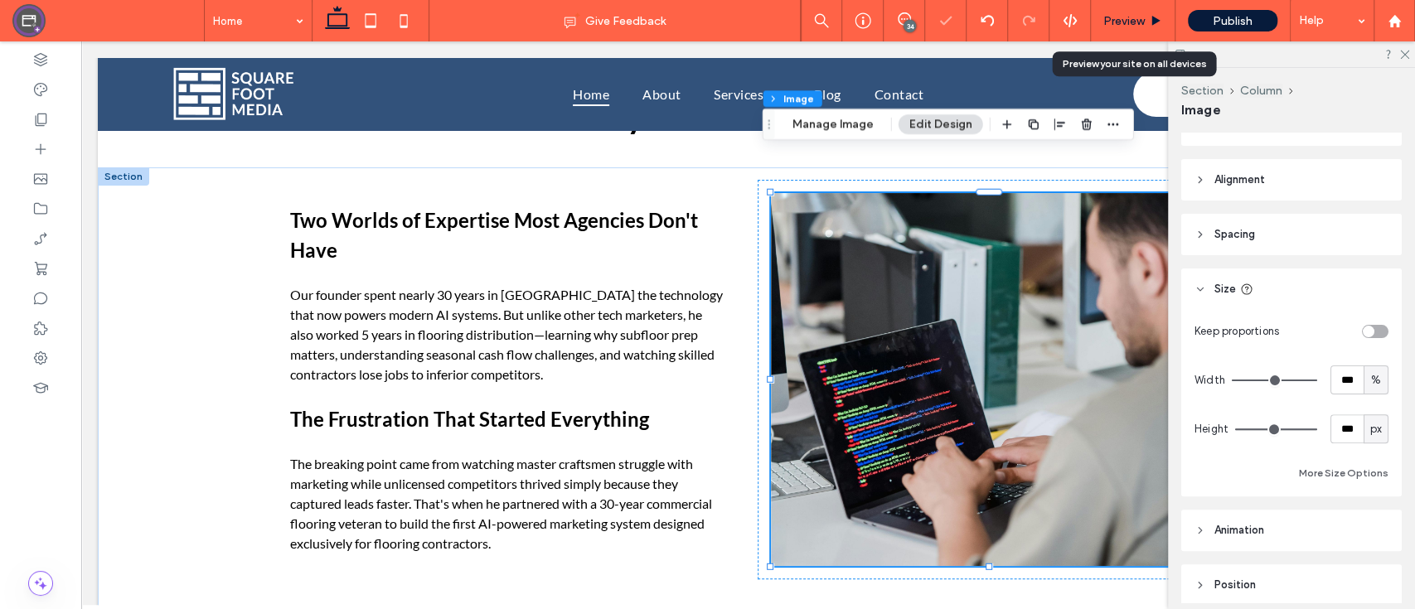
click at [1139, 27] on span "Preview" at bounding box center [1123, 21] width 41 height 14
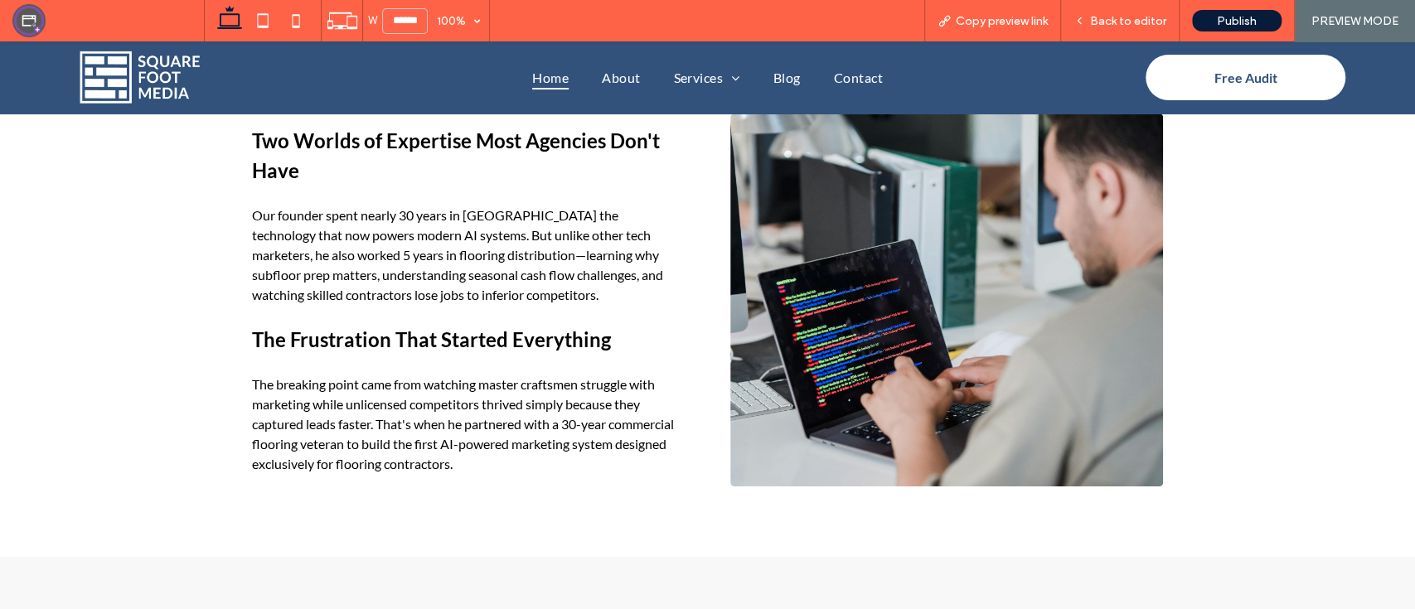
scroll to position [2970, 0]
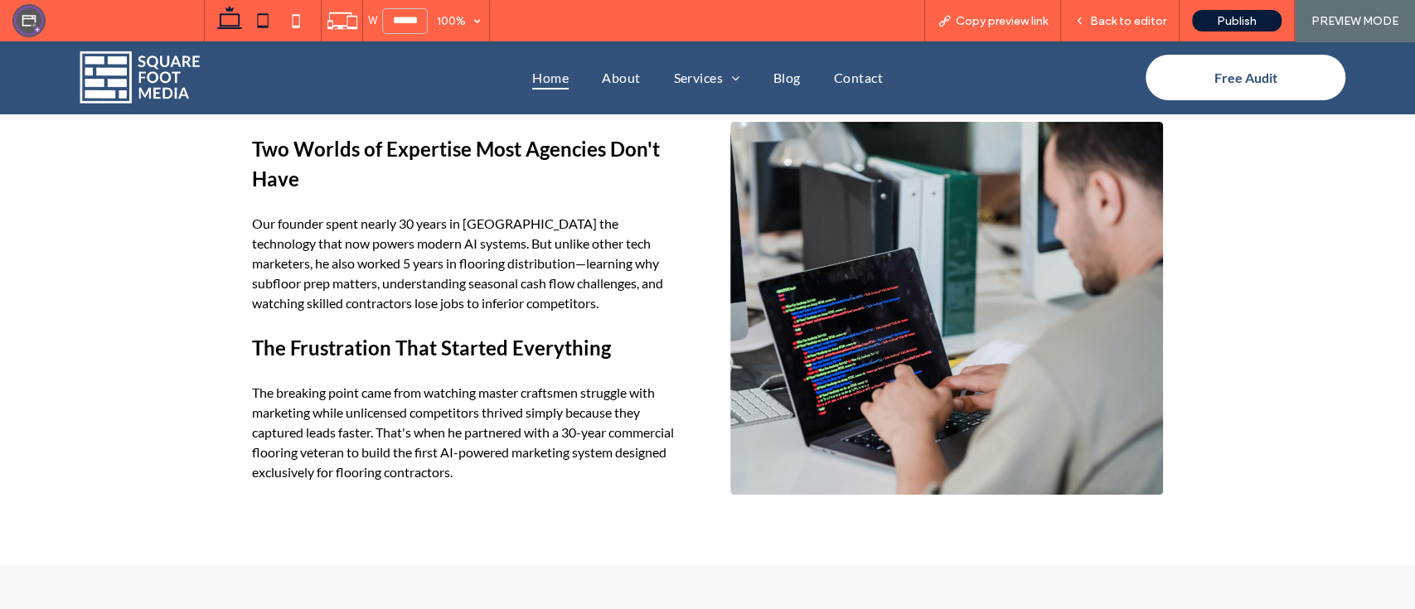
click at [261, 22] on icon at bounding box center [262, 20] width 33 height 33
type input "*****"
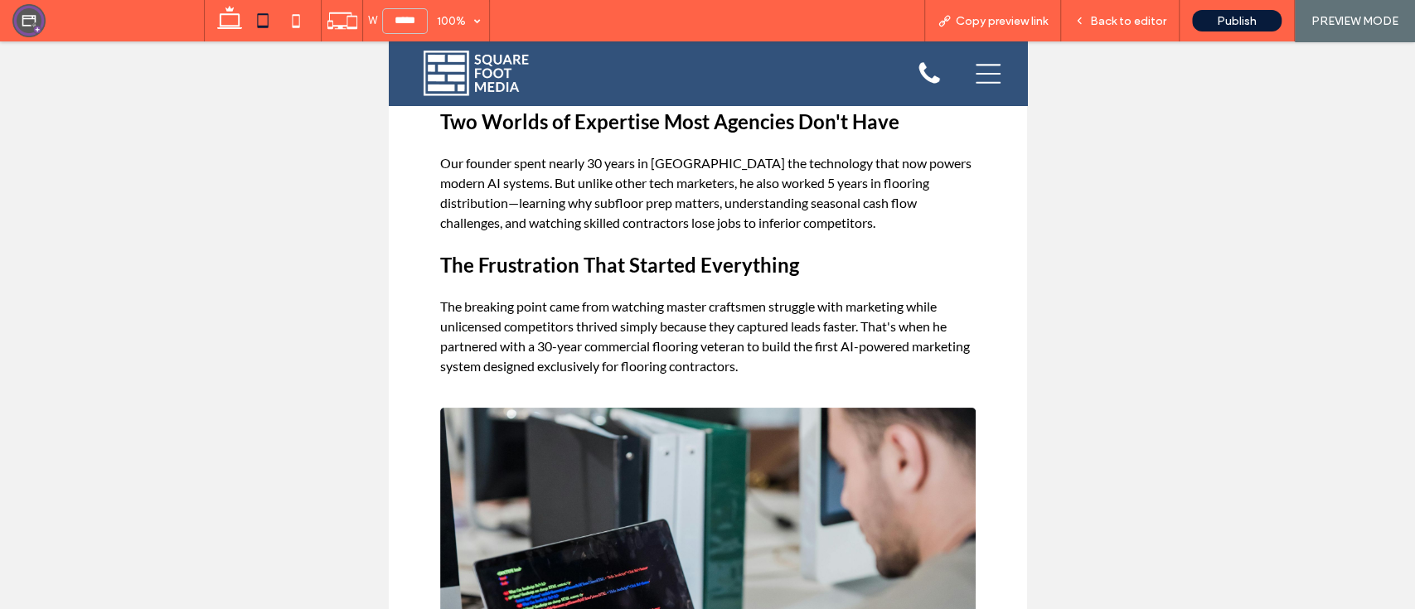
scroll to position [3517, 0]
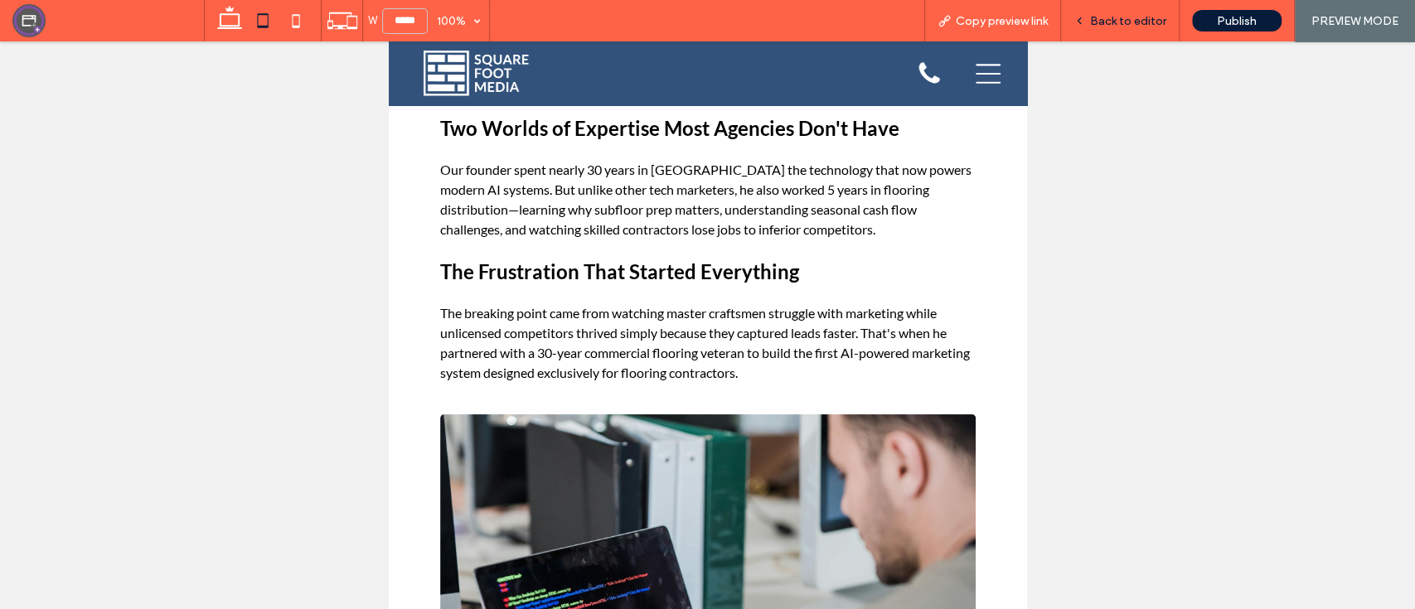
click at [1111, 33] on div "Back to editor" at bounding box center [1120, 20] width 119 height 41
click at [765, 283] on p at bounding box center [706, 293] width 535 height 20
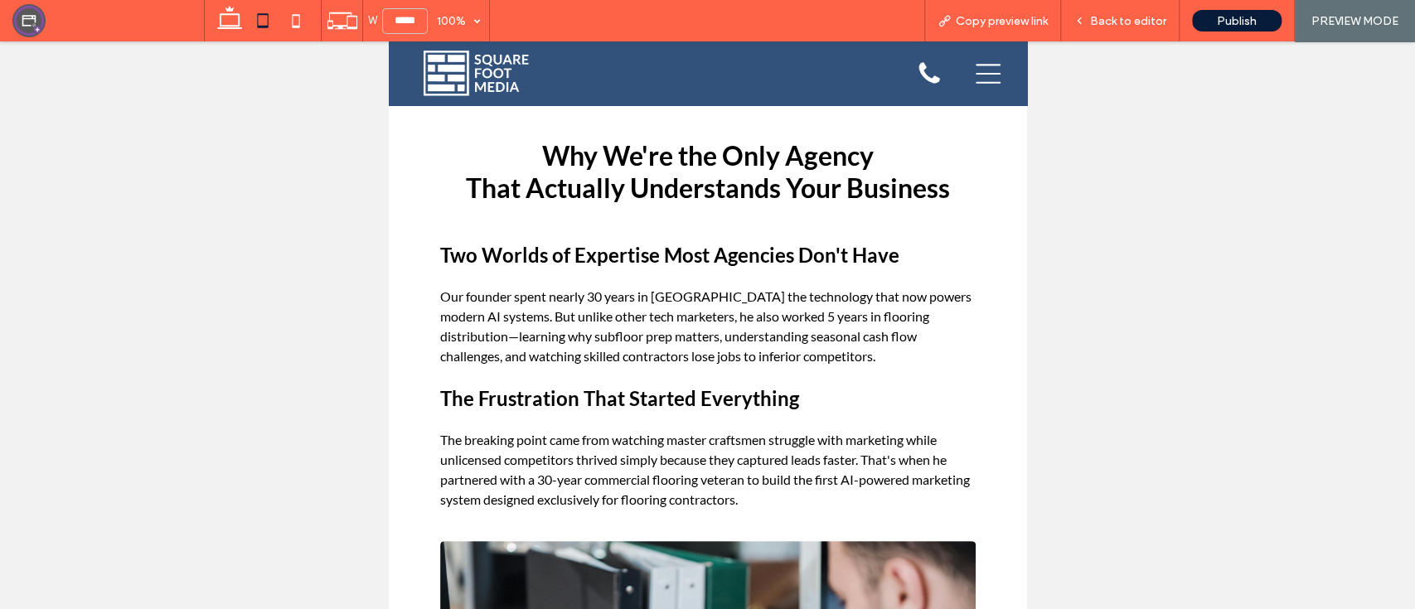
scroll to position [3362, 0]
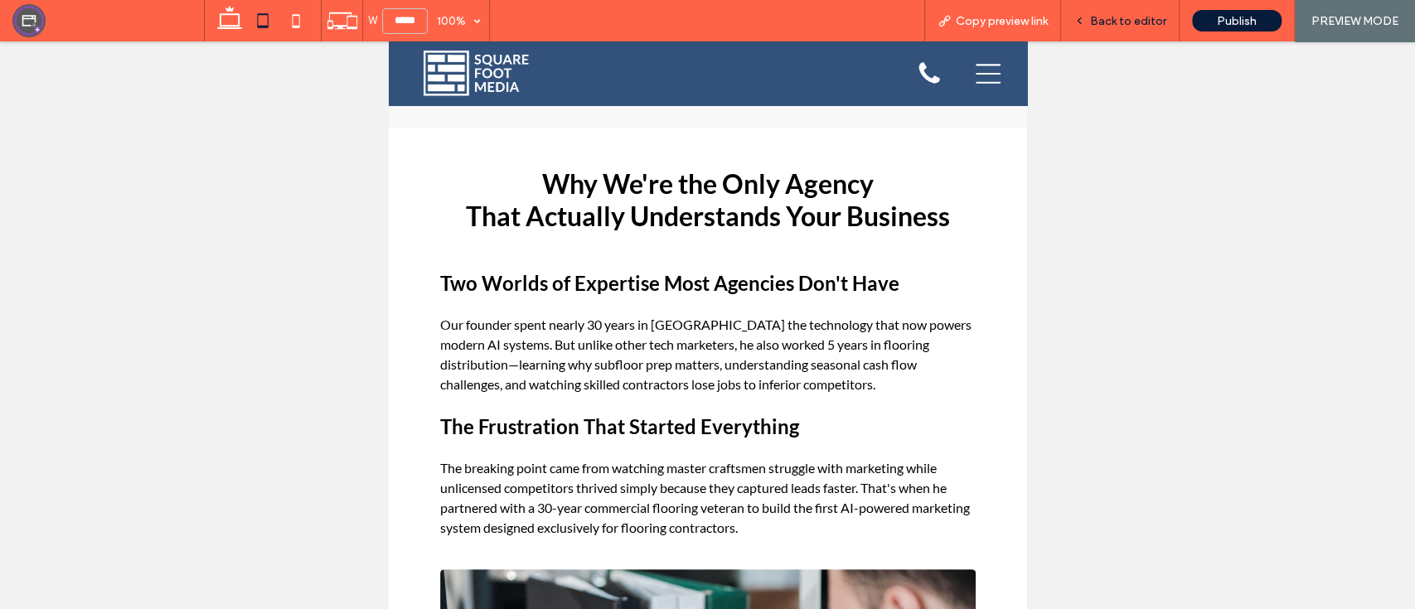
click at [1114, 29] on div "Back to editor" at bounding box center [1120, 20] width 119 height 41
click at [1120, 19] on span "Back to editor" at bounding box center [1128, 21] width 76 height 14
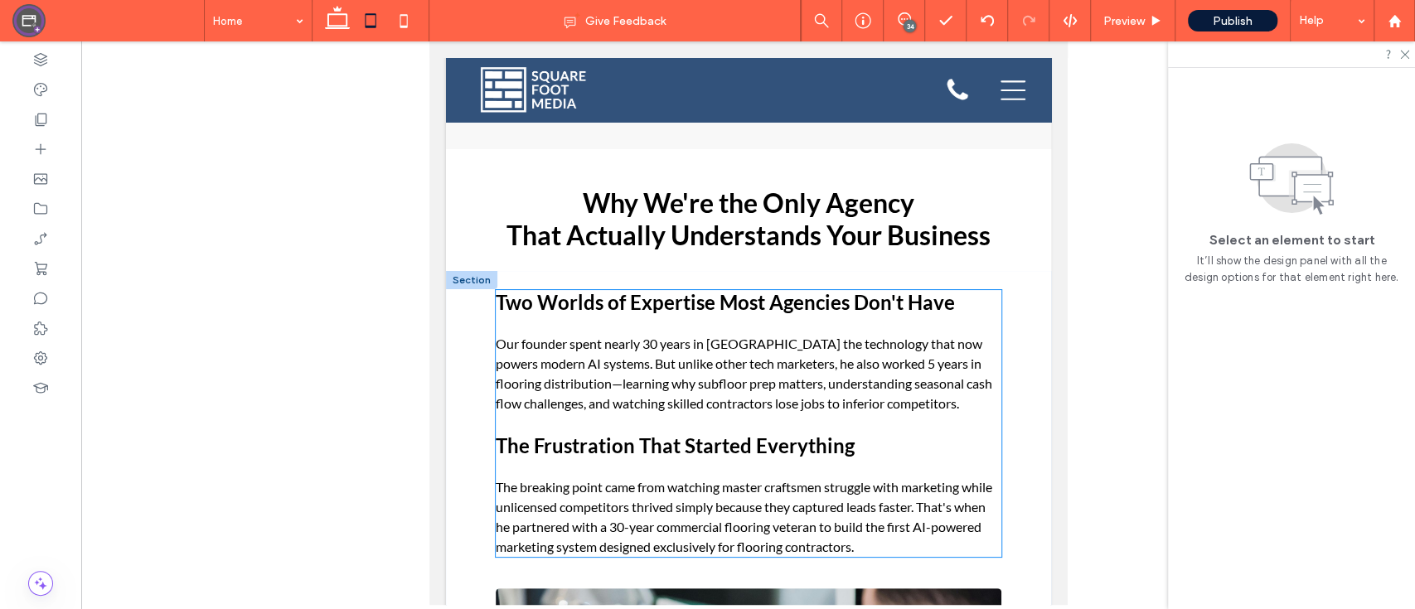
click at [893, 307] on span "Two Worlds of Expertise Most Agencies Don't Have" at bounding box center [724, 302] width 459 height 24
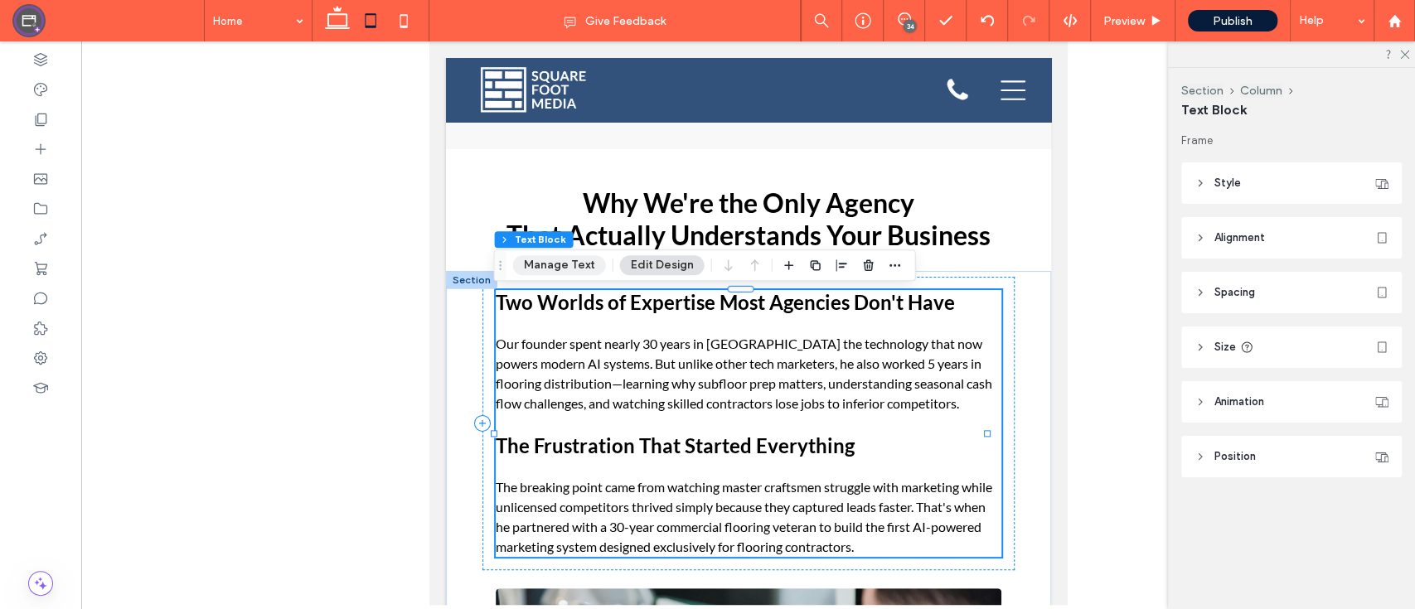
click at [577, 271] on button "Manage Text" at bounding box center [559, 265] width 93 height 20
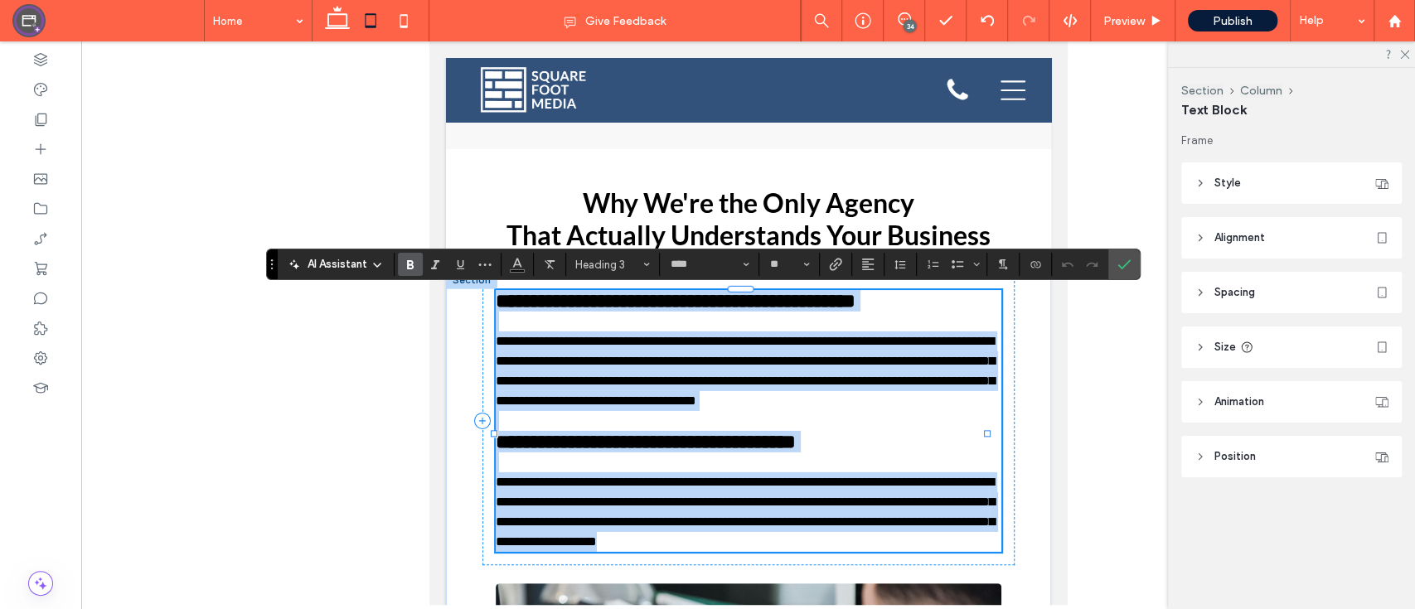
type input "*"
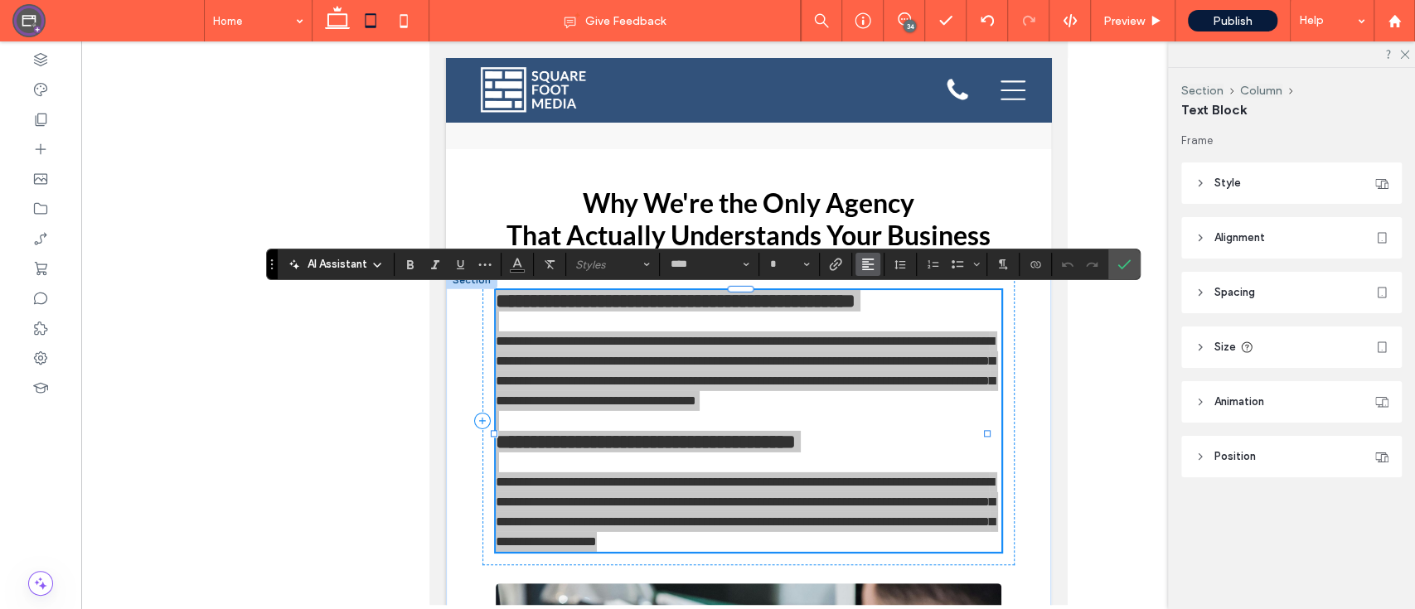
click at [869, 271] on span "Alignment" at bounding box center [867, 265] width 13 height 22
click at [883, 310] on use "ui.textEditor.alignment.center" at bounding box center [881, 316] width 12 height 12
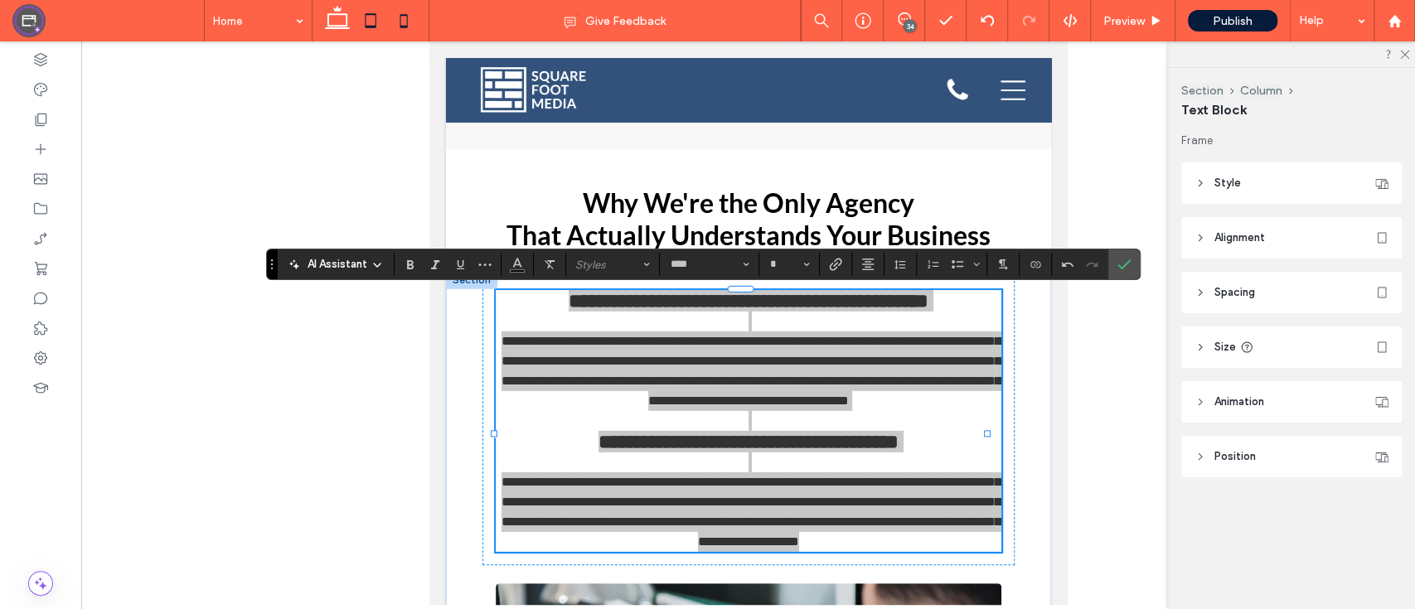
click at [416, 30] on icon at bounding box center [403, 20] width 33 height 33
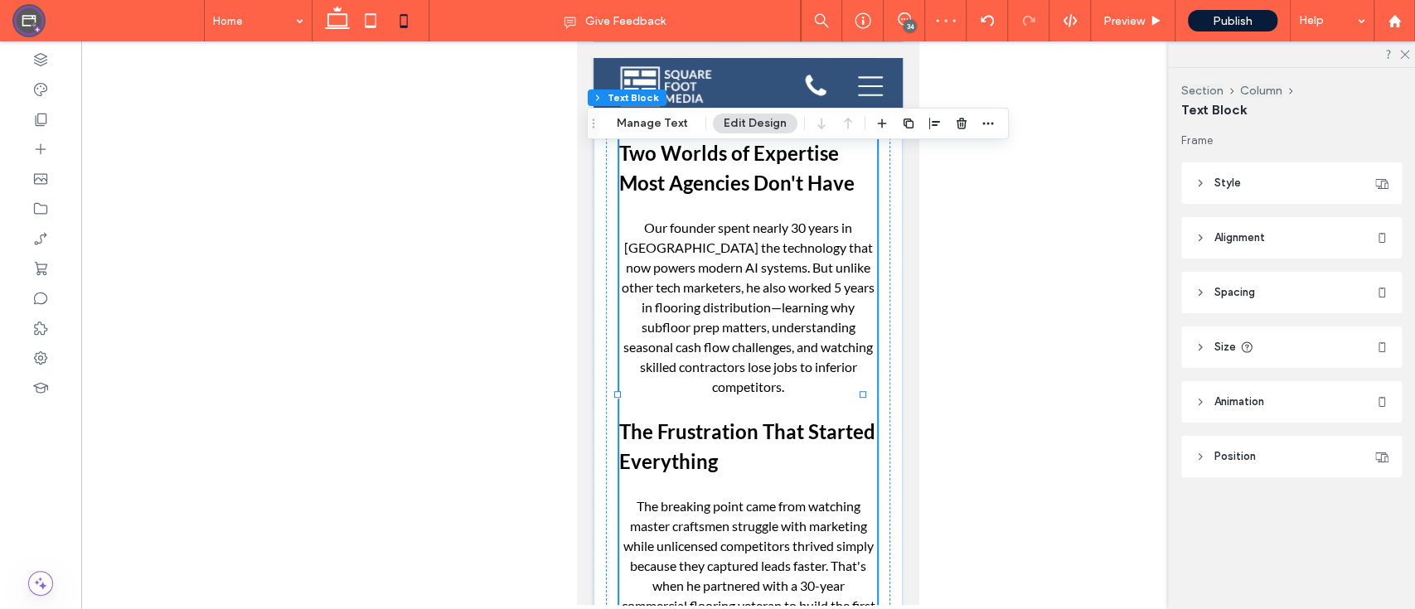
click at [744, 268] on span "Our founder spent nearly 30 years in [GEOGRAPHIC_DATA] the technology that now …" at bounding box center [748, 307] width 253 height 175
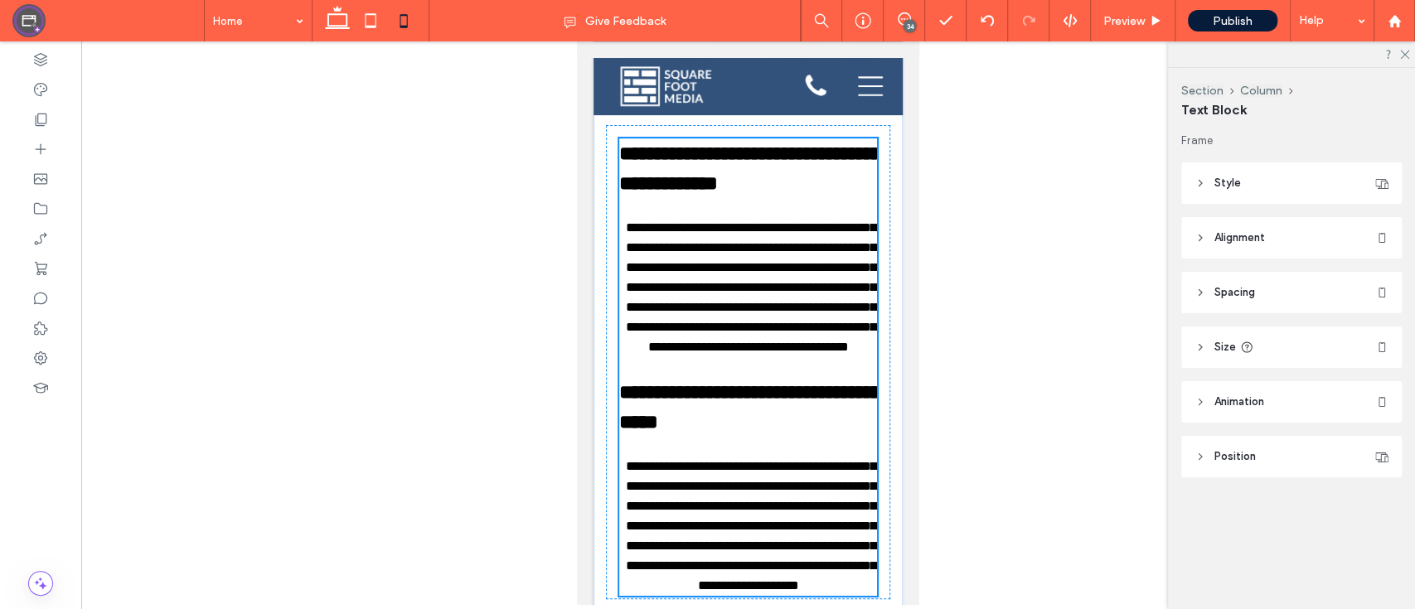
scroll to position [4853, 0]
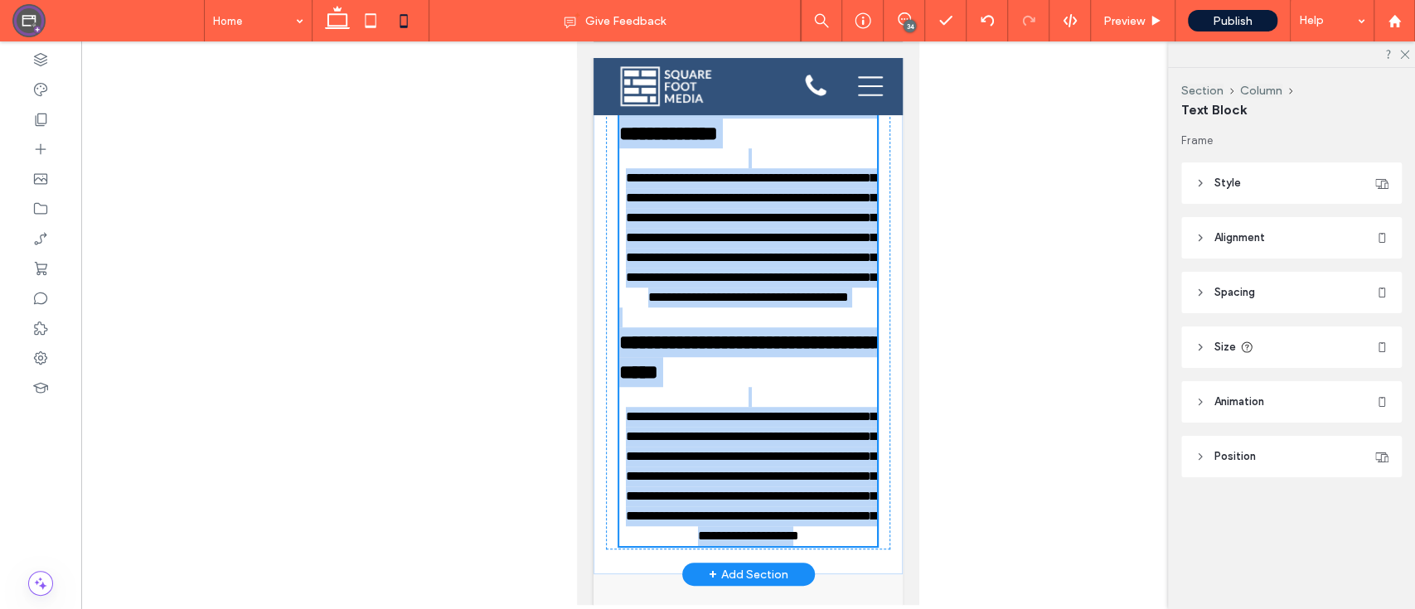
type input "****"
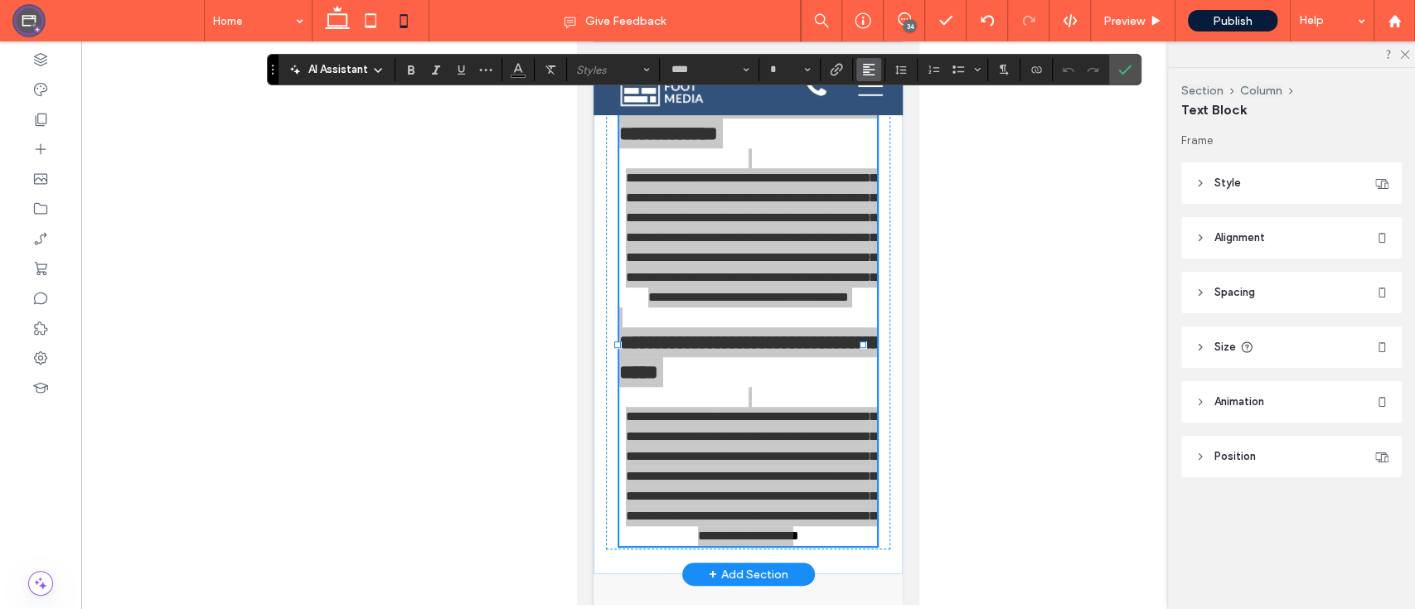
click at [878, 74] on button "Alignment" at bounding box center [868, 69] width 25 height 23
click at [888, 123] on div "ui.textEditor.alignment.center" at bounding box center [885, 120] width 22 height 13
click at [1133, 59] on label "Confirm" at bounding box center [1124, 70] width 25 height 30
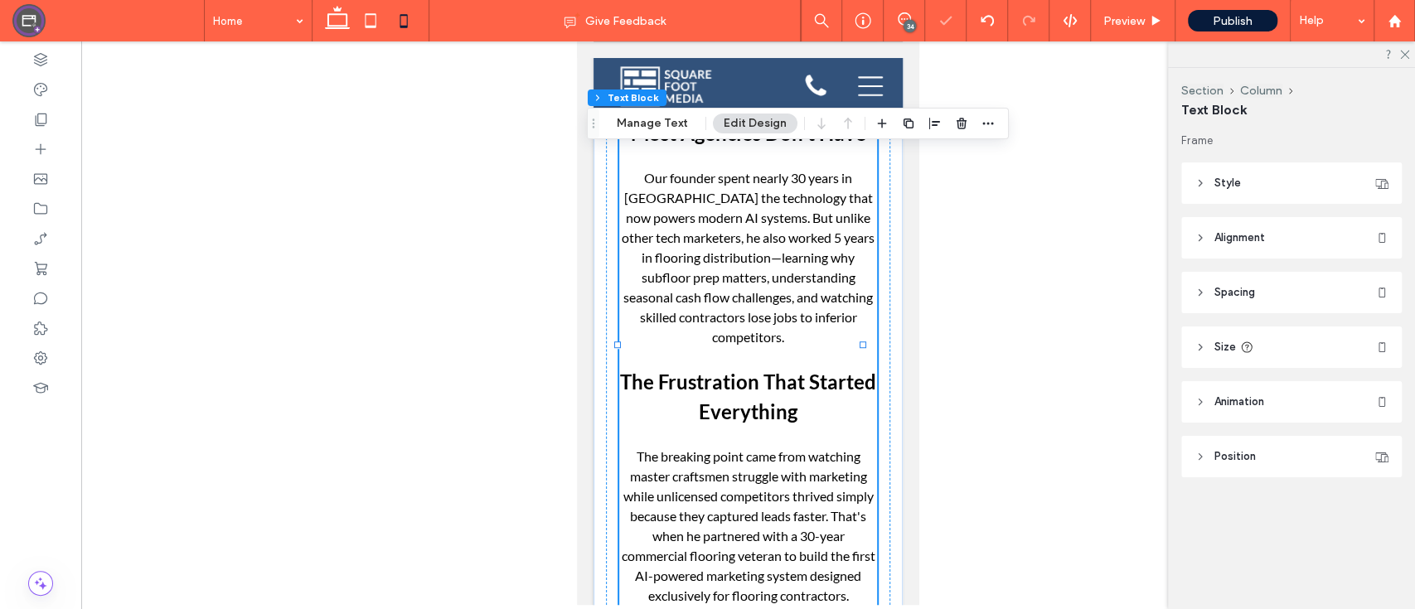
click at [1058, 206] on div at bounding box center [747, 323] width 1333 height 564
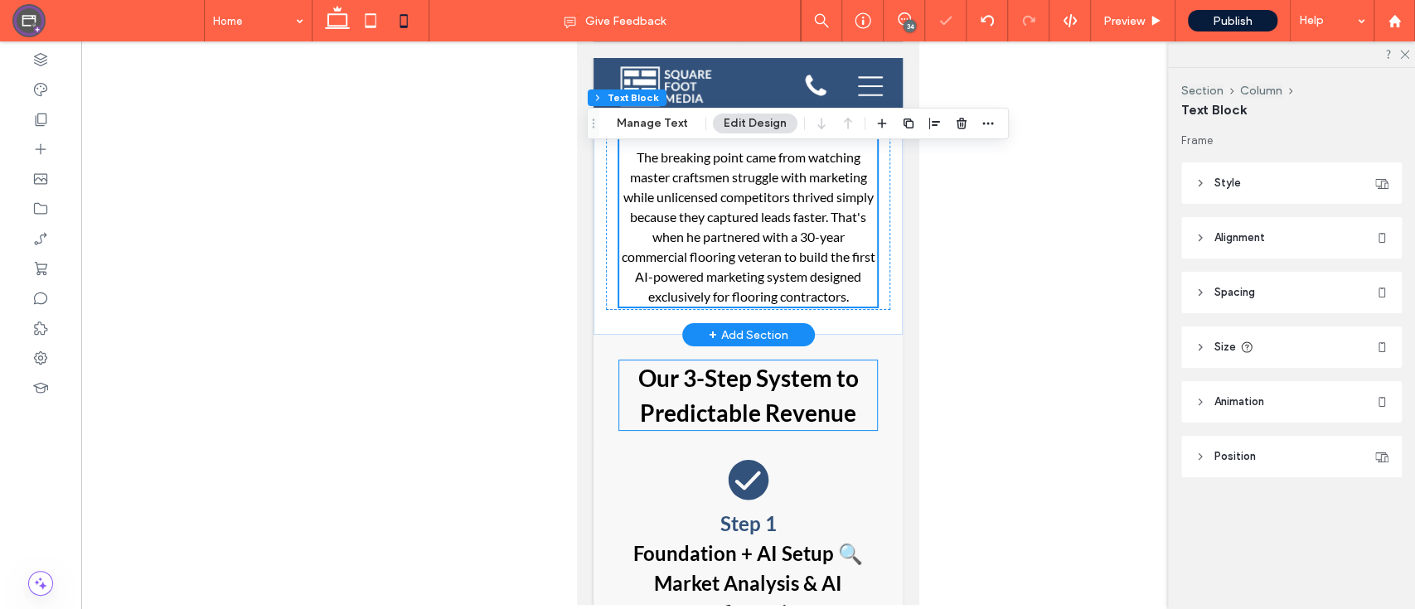
scroll to position [5237, 0]
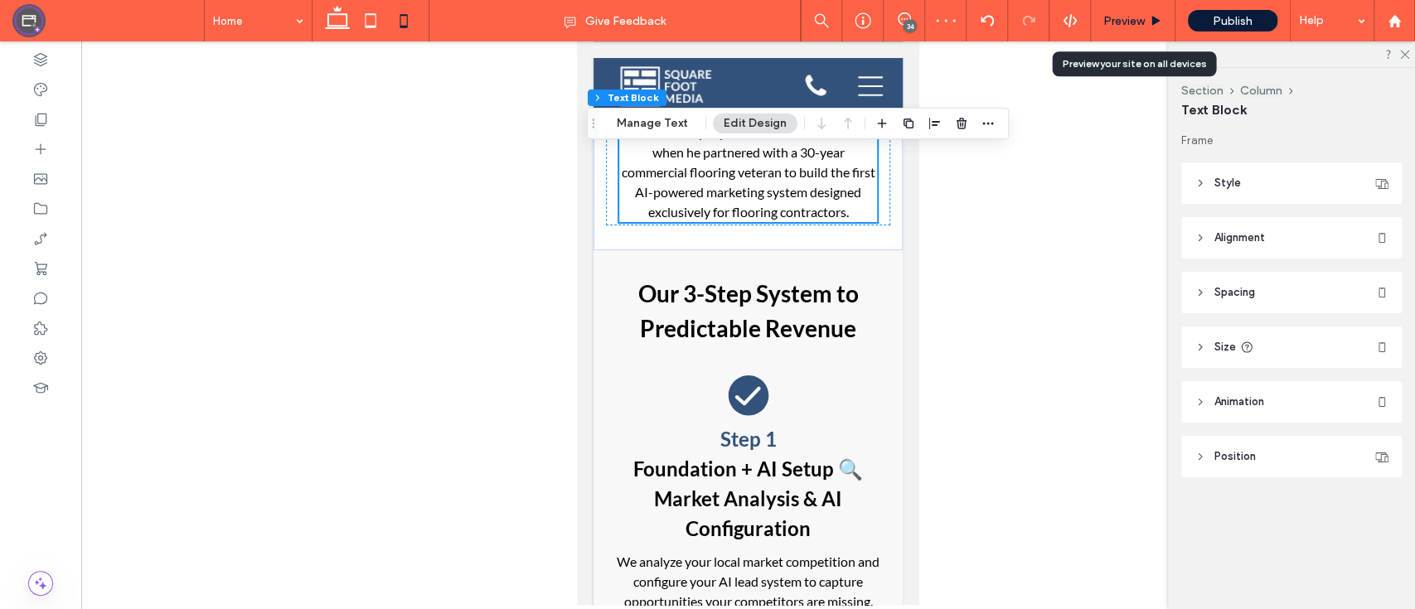
click at [1117, 36] on div "Preview" at bounding box center [1133, 20] width 85 height 41
click at [1125, 15] on span "Preview" at bounding box center [1123, 21] width 41 height 14
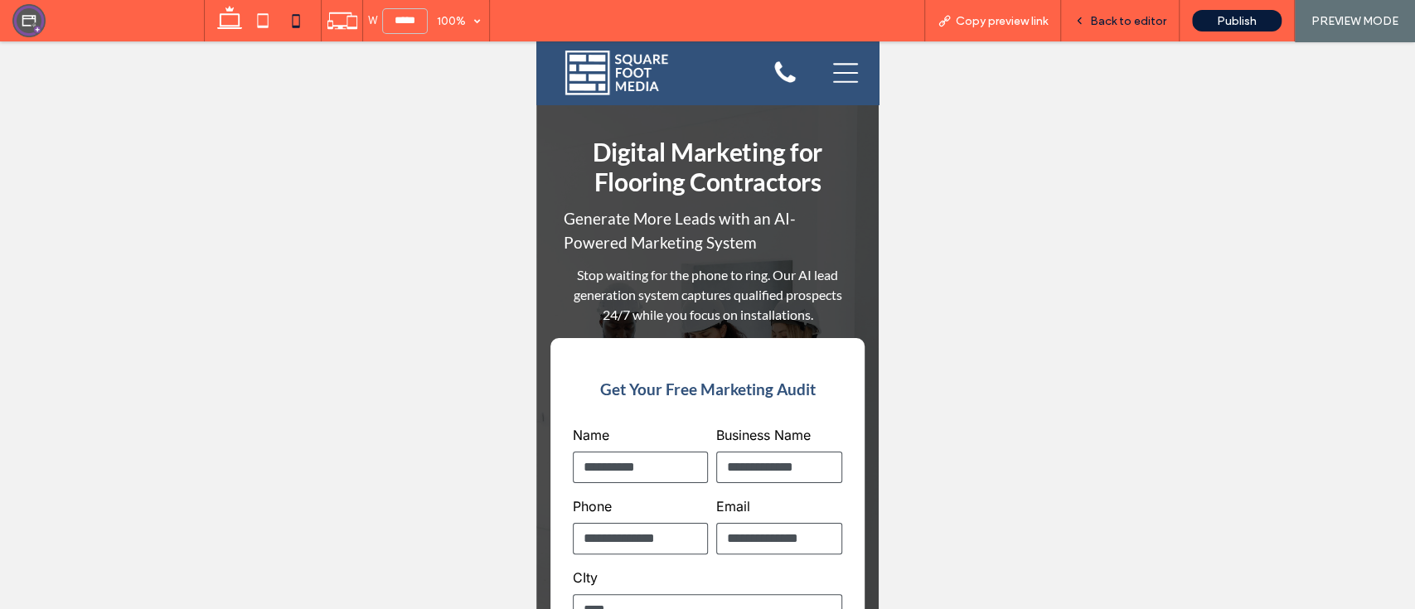
click at [1124, 9] on div "Back to editor" at bounding box center [1120, 20] width 119 height 41
click at [259, 22] on icon at bounding box center [262, 20] width 33 height 33
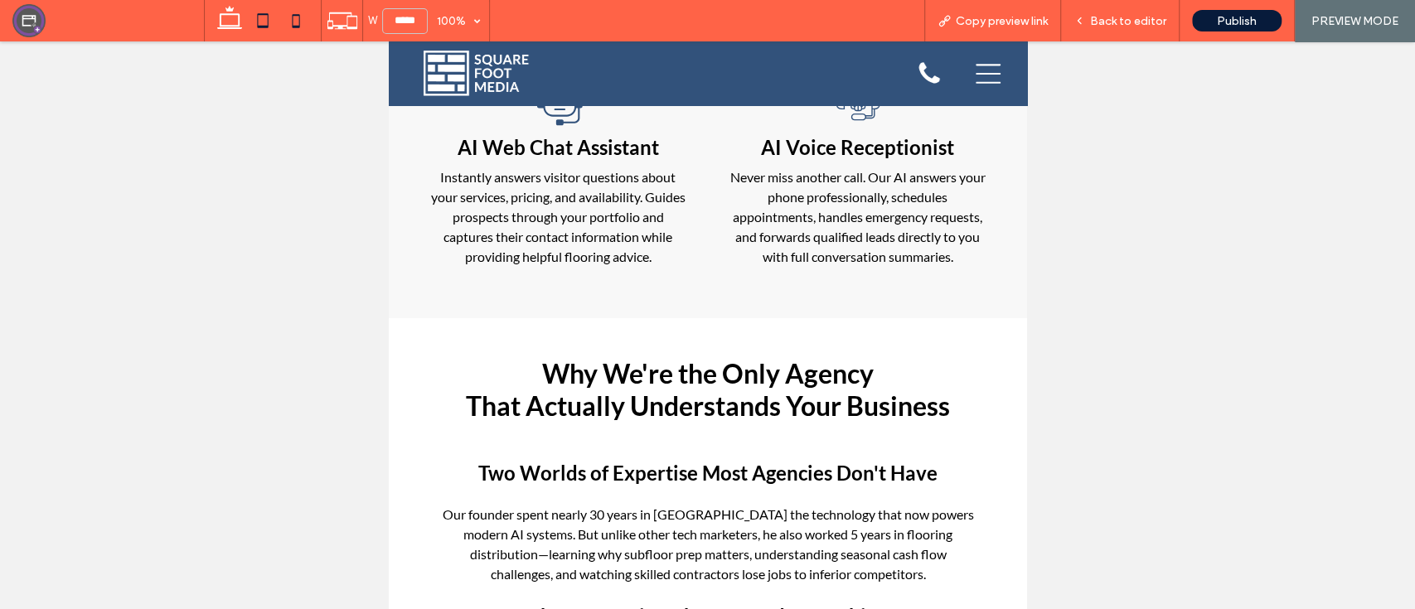
click at [298, 21] on use at bounding box center [295, 20] width 7 height 13
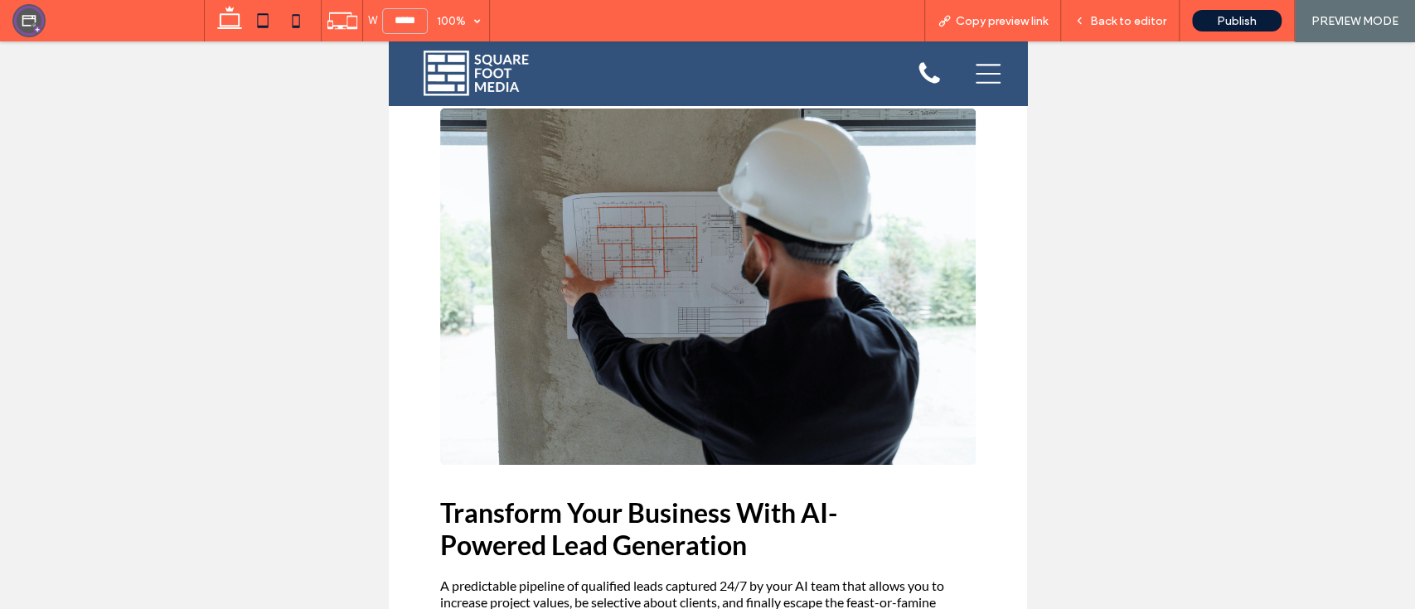
type input "*****"
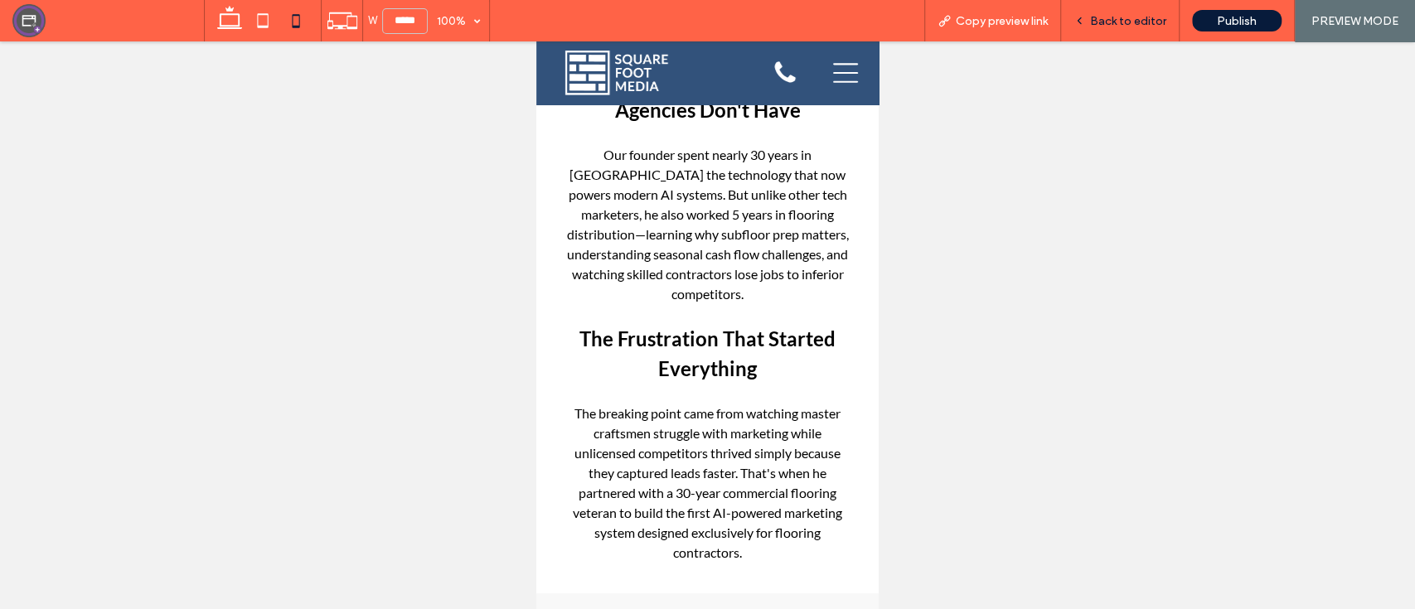
click at [1148, 15] on span "Back to editor" at bounding box center [1128, 21] width 76 height 14
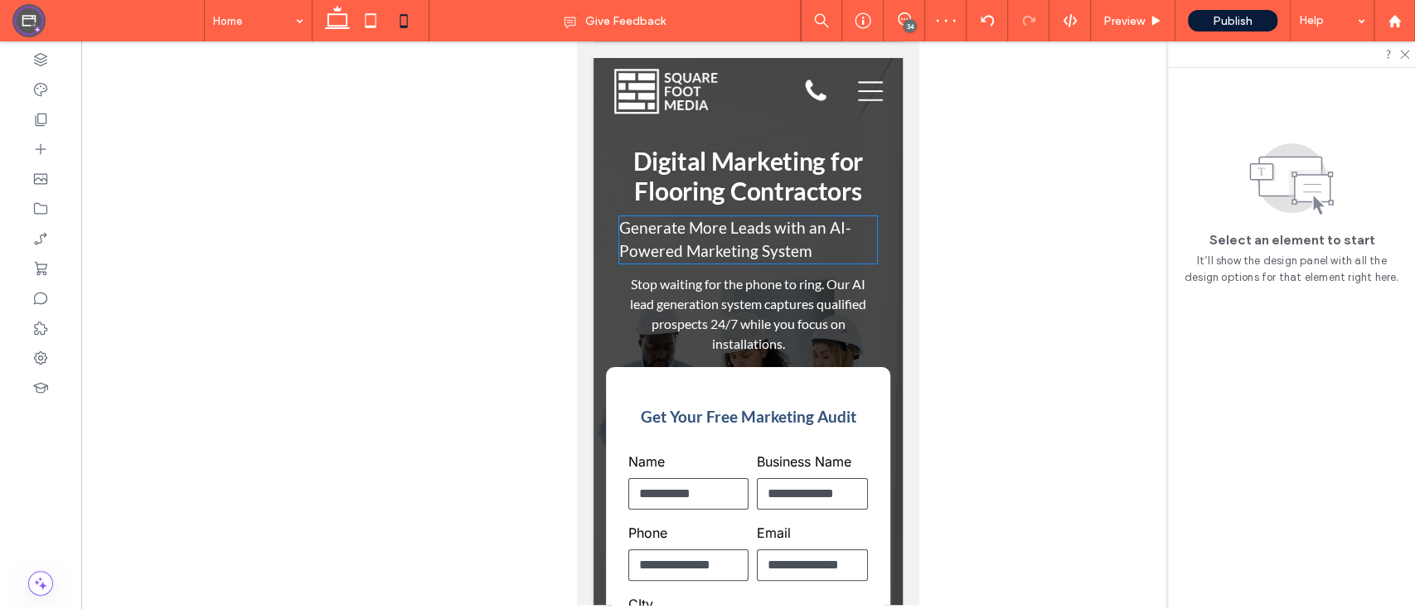
click at [687, 242] on span "Generate More Leads with an AI-Powered Marketing System" at bounding box center [735, 239] width 232 height 43
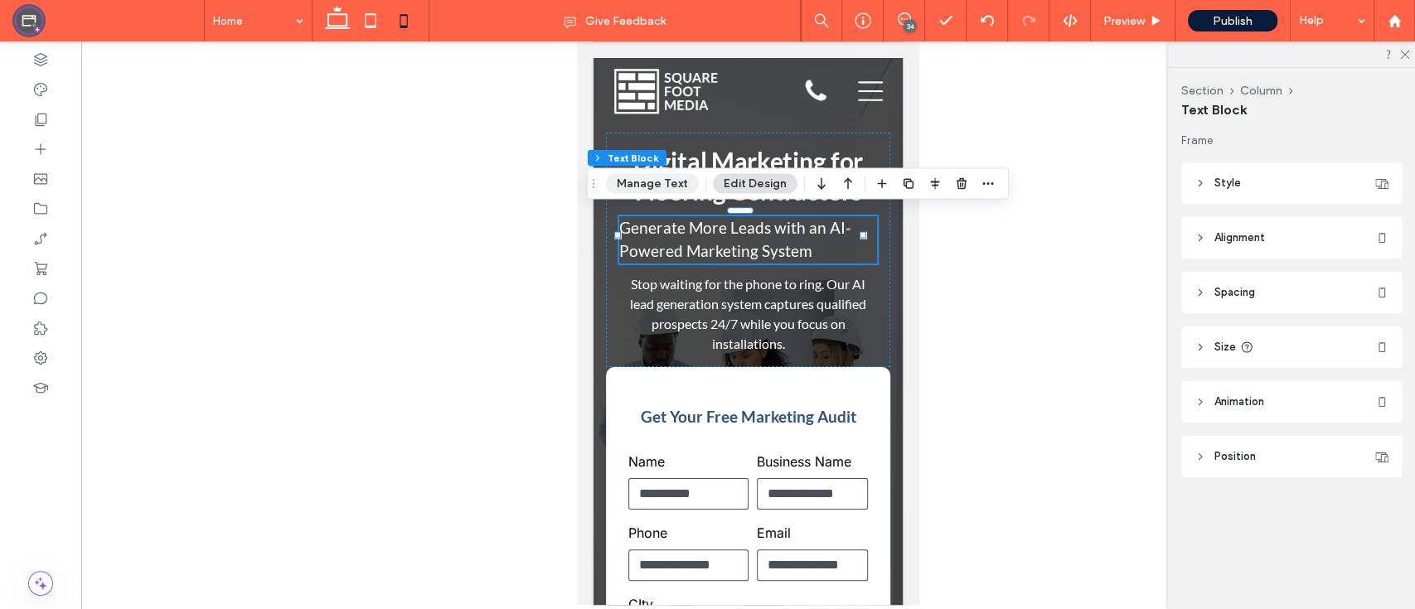
click at [669, 178] on button "Manage Text" at bounding box center [652, 184] width 93 height 20
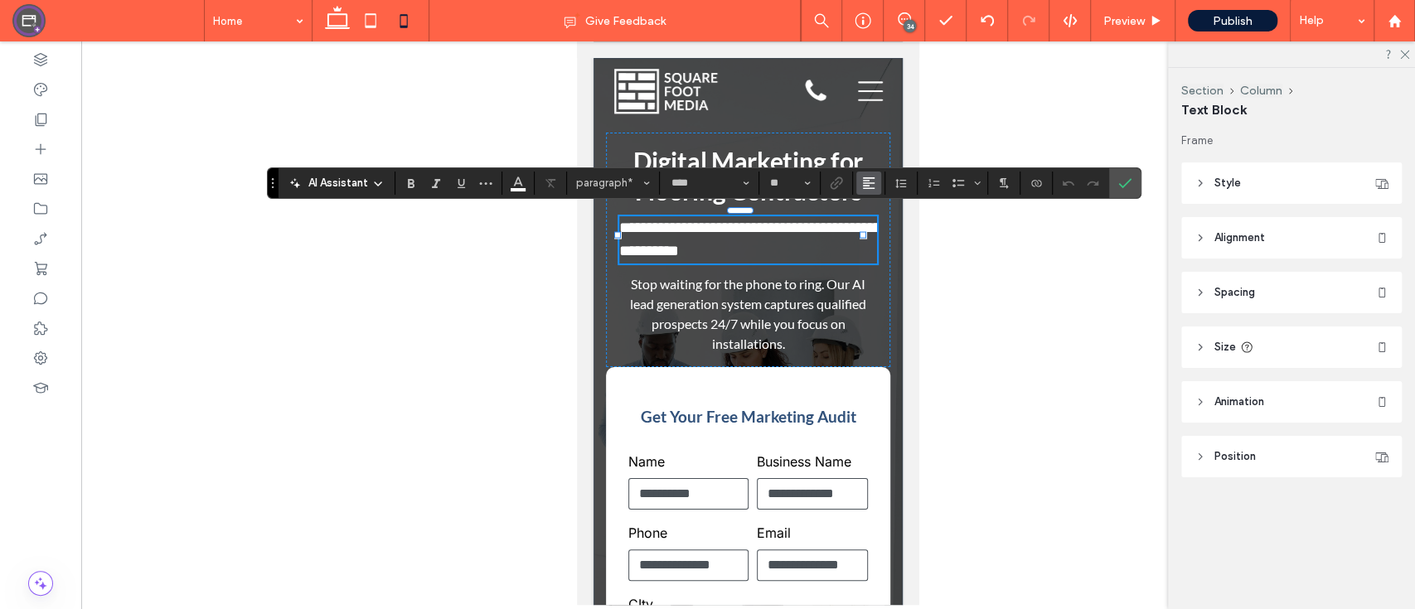
click at [875, 186] on button "Alignment" at bounding box center [868, 183] width 25 height 23
click at [895, 239] on label "ui.textEditor.alignment.center" at bounding box center [885, 234] width 58 height 24
click at [1147, 188] on div at bounding box center [747, 323] width 1333 height 564
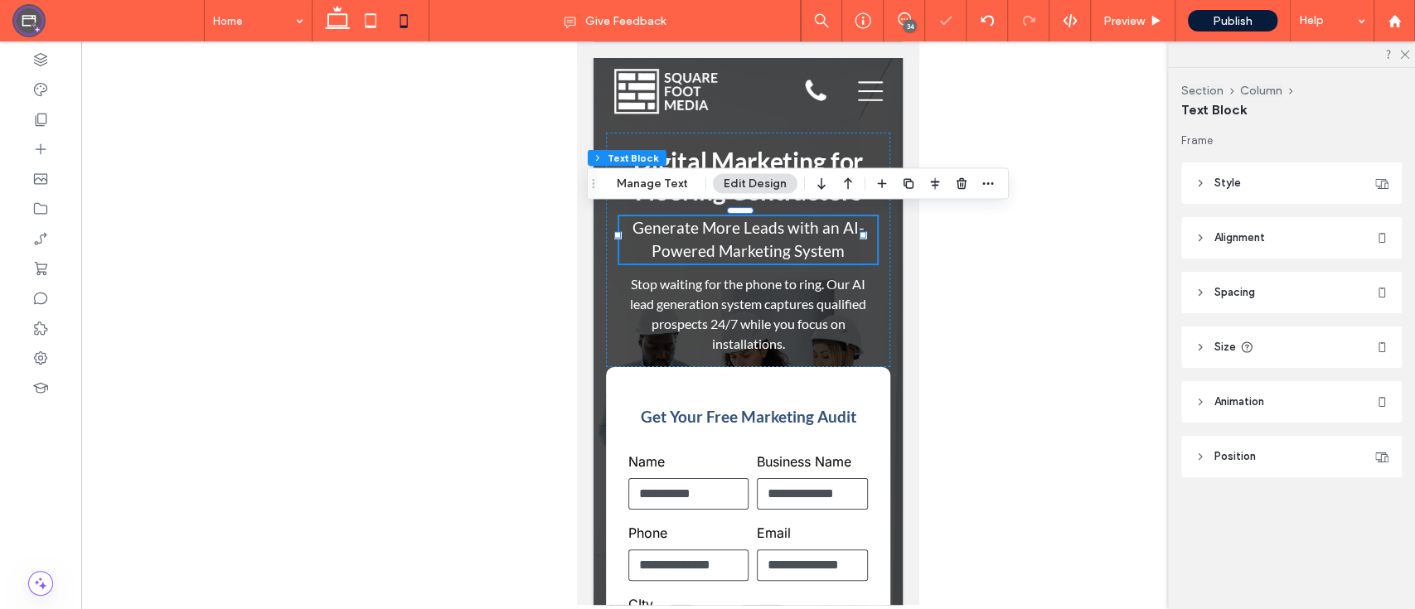
click at [1130, 187] on div at bounding box center [747, 323] width 1333 height 564
click at [1048, 193] on div at bounding box center [747, 323] width 1333 height 564
click at [1118, 20] on span "Preview" at bounding box center [1123, 21] width 41 height 14
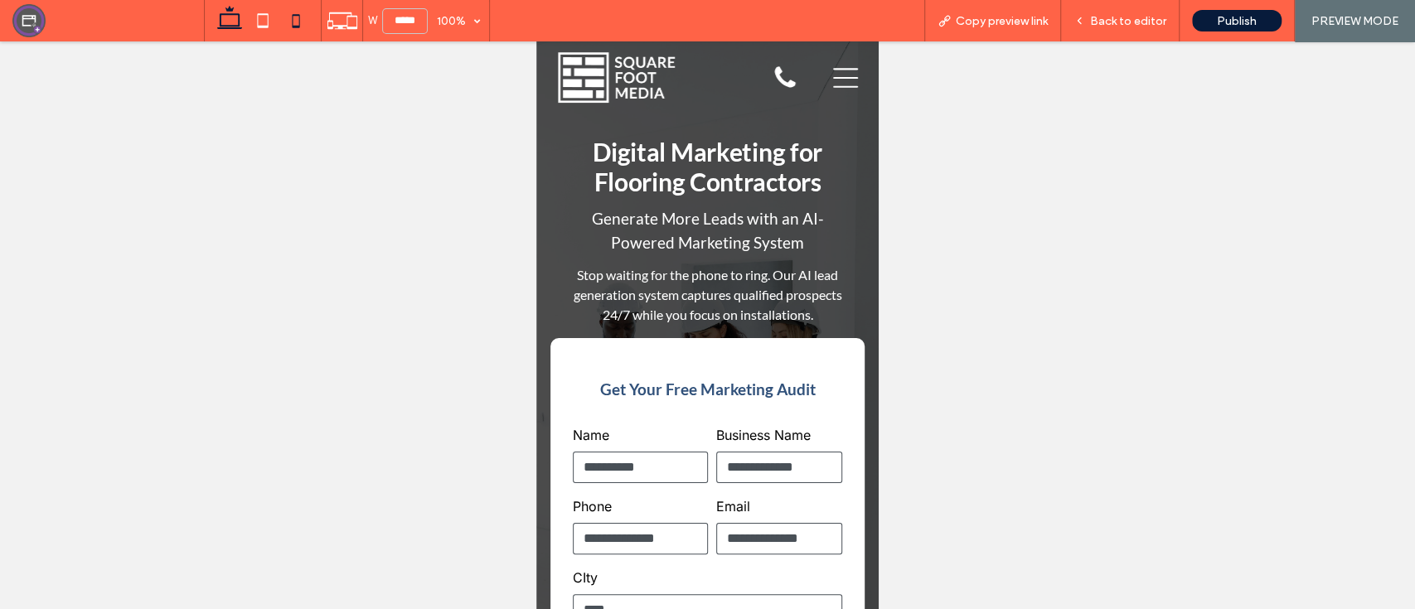
click at [230, 25] on use at bounding box center [229, 17] width 25 height 23
type input "******"
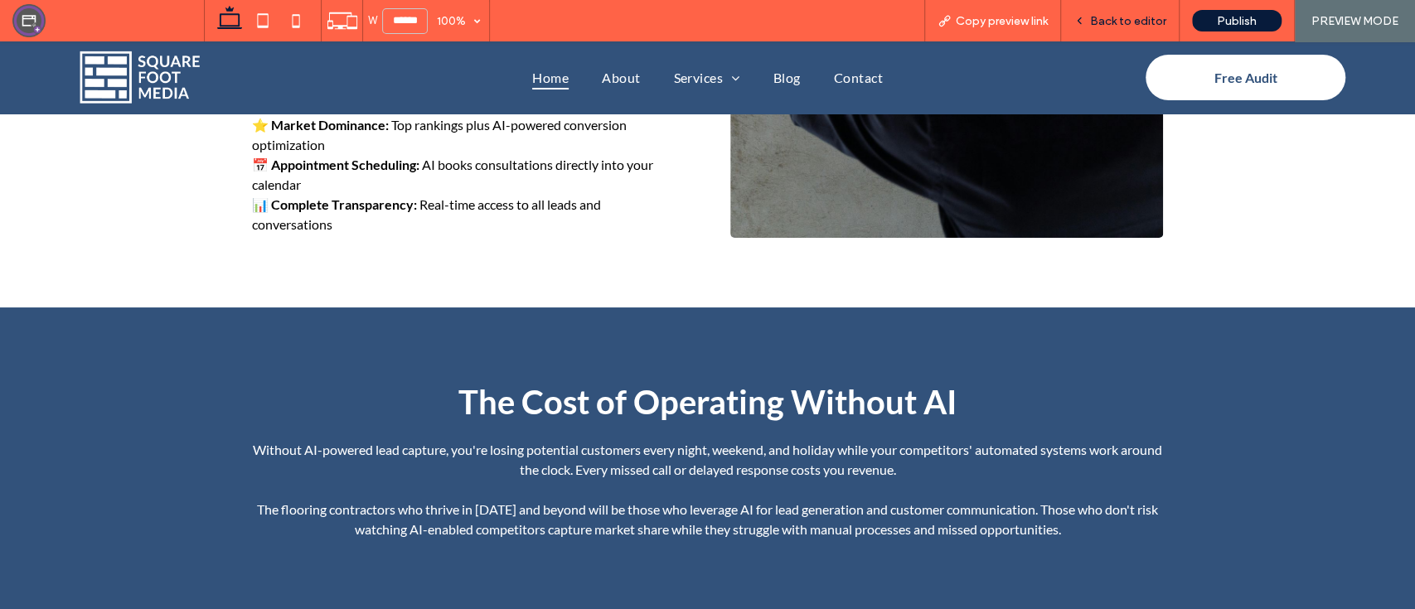
click at [1117, 32] on div "Back to editor" at bounding box center [1120, 20] width 119 height 41
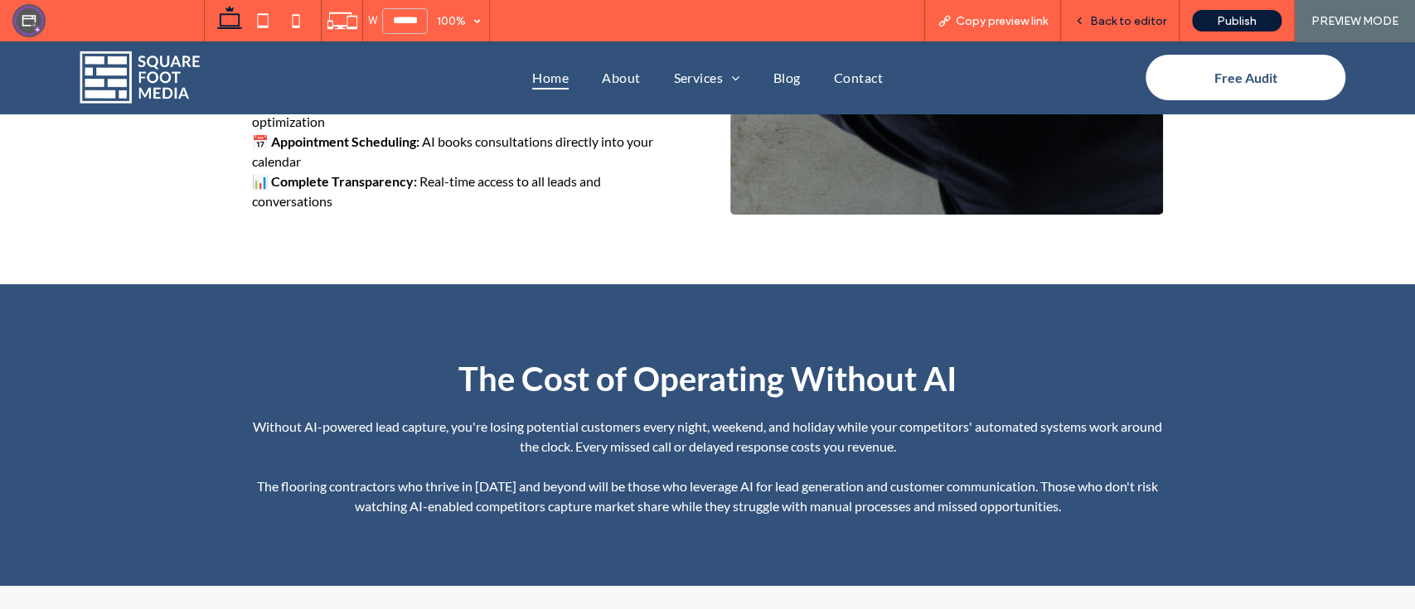
scroll to position [4429, 0]
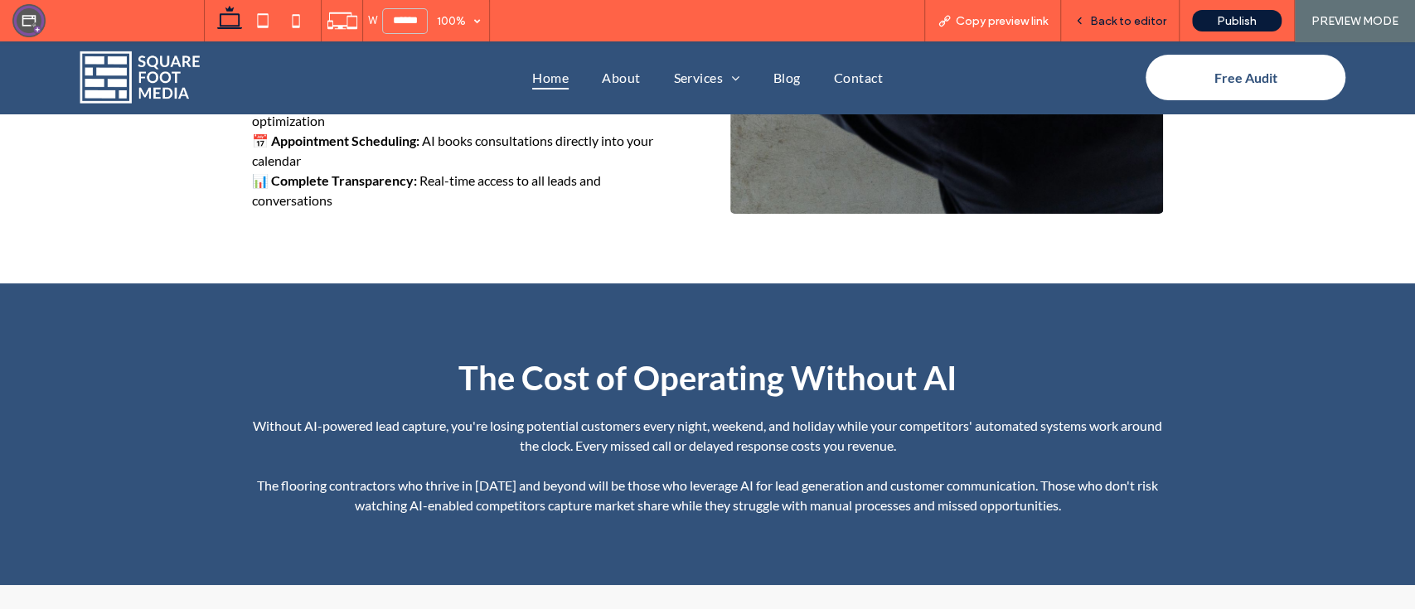
click at [1117, 20] on span "Back to editor" at bounding box center [1128, 21] width 76 height 14
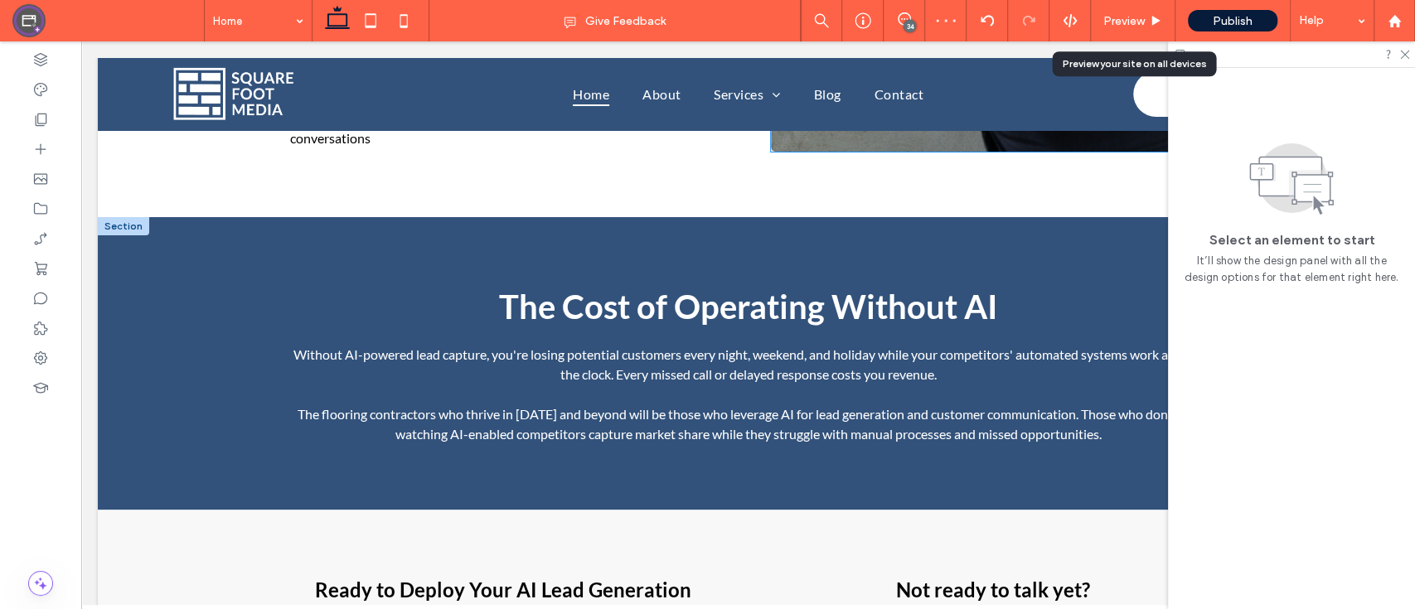
scroll to position [4363, 0]
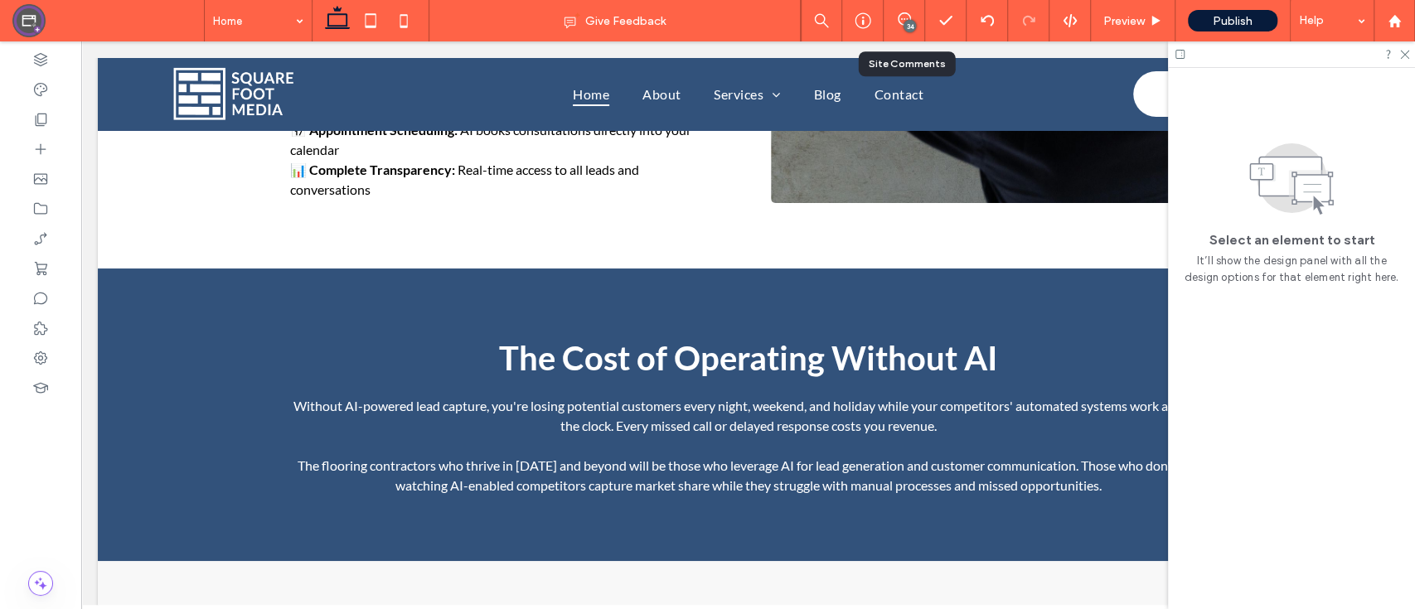
click at [897, 28] on div "34" at bounding box center [903, 20] width 41 height 17
click at [912, 21] on div "34" at bounding box center [909, 26] width 12 height 12
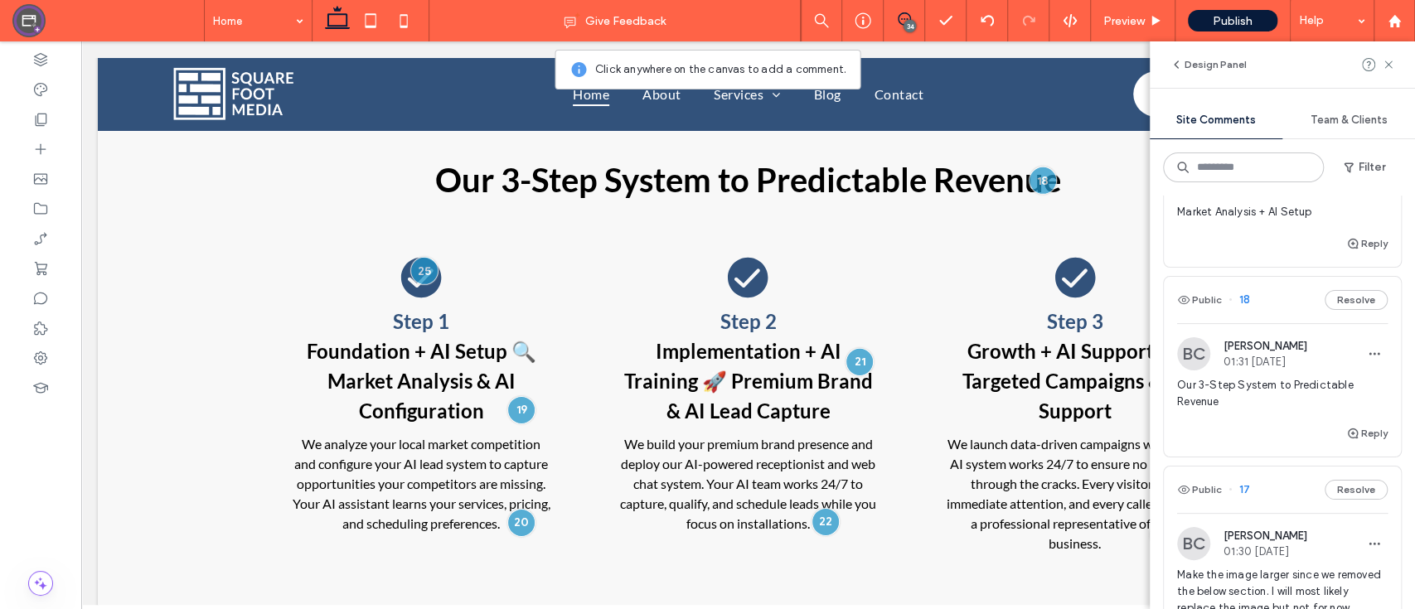
scroll to position [4969, 0]
click at [1284, 221] on span "Replace the heading with: Market Analysis + AI Setup" at bounding box center [1282, 197] width 210 height 50
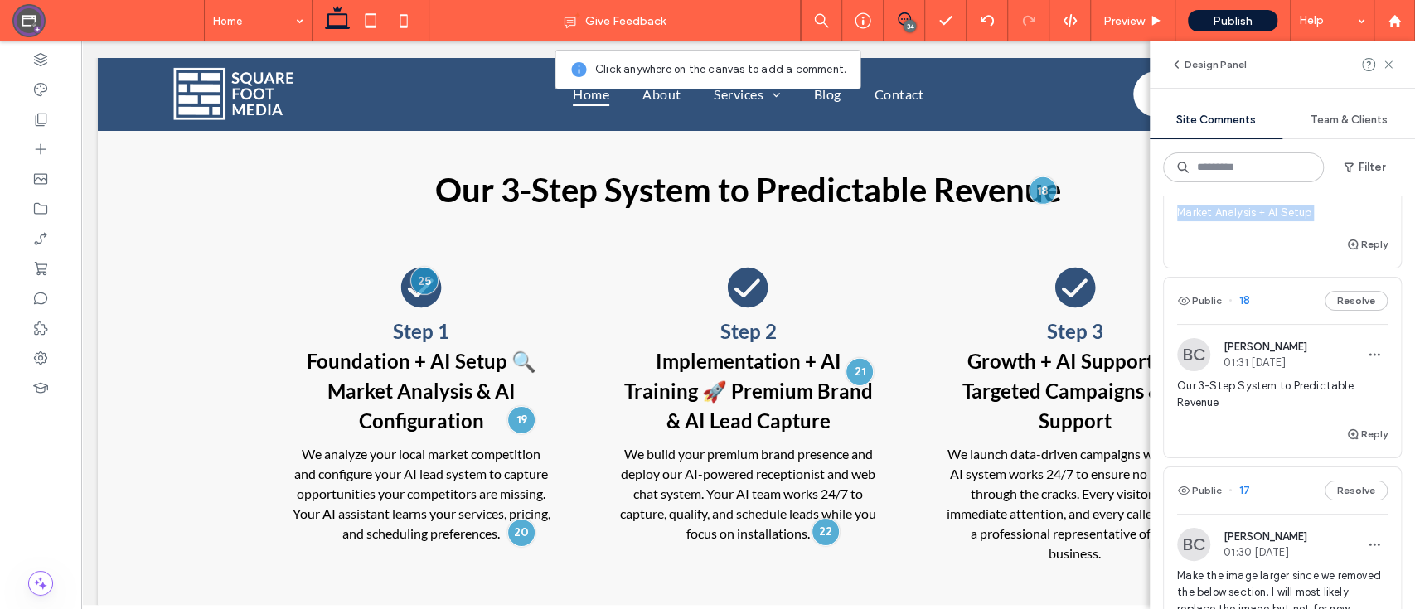
click at [1284, 221] on span "Replace the heading with: Market Analysis + AI Setup" at bounding box center [1282, 197] width 210 height 50
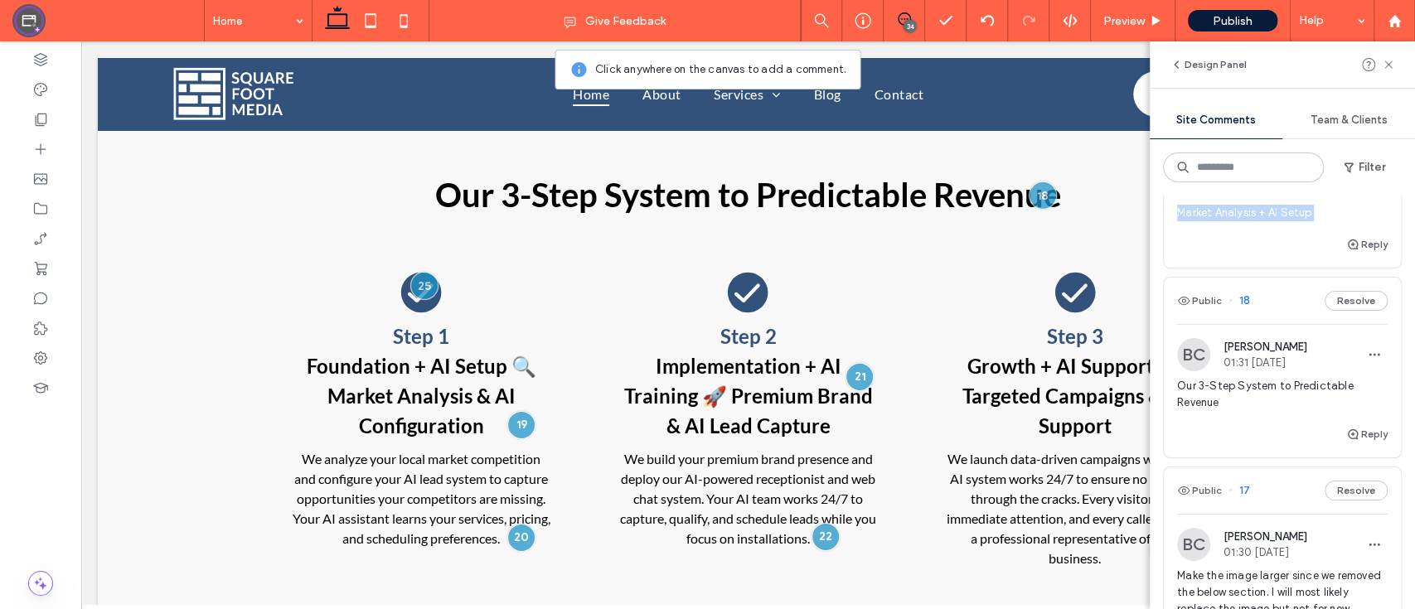
copy div "Market Analysis + AI Setup Reply Public"
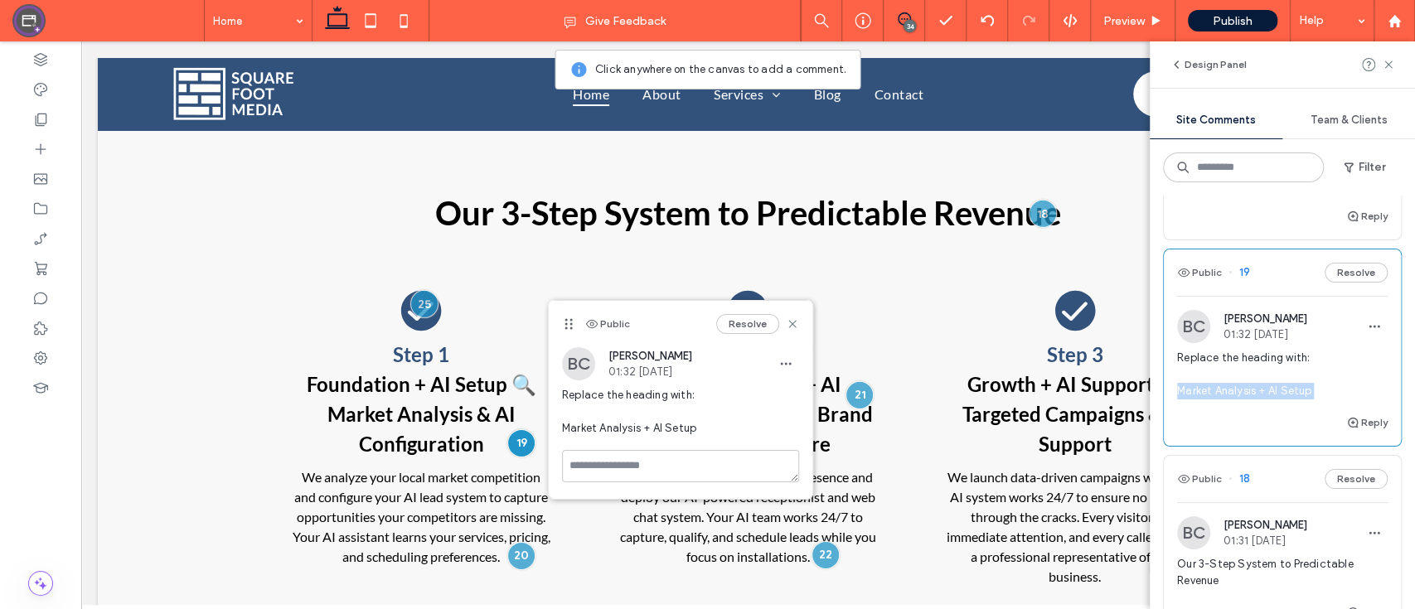
scroll to position [4790, 0]
drag, startPoint x: 1341, startPoint y: 342, endPoint x: 1162, endPoint y: 298, distance: 184.3
click at [1163, 241] on div "Public 20 Resolve BC Brad Cavanaugh 01:32 Aug 13 2025 Replace with bullets -Ana…" at bounding box center [1282, 117] width 239 height 248
copy span "-Analyze your local competition -Configure AI for your services -Set up 24/7 le…"
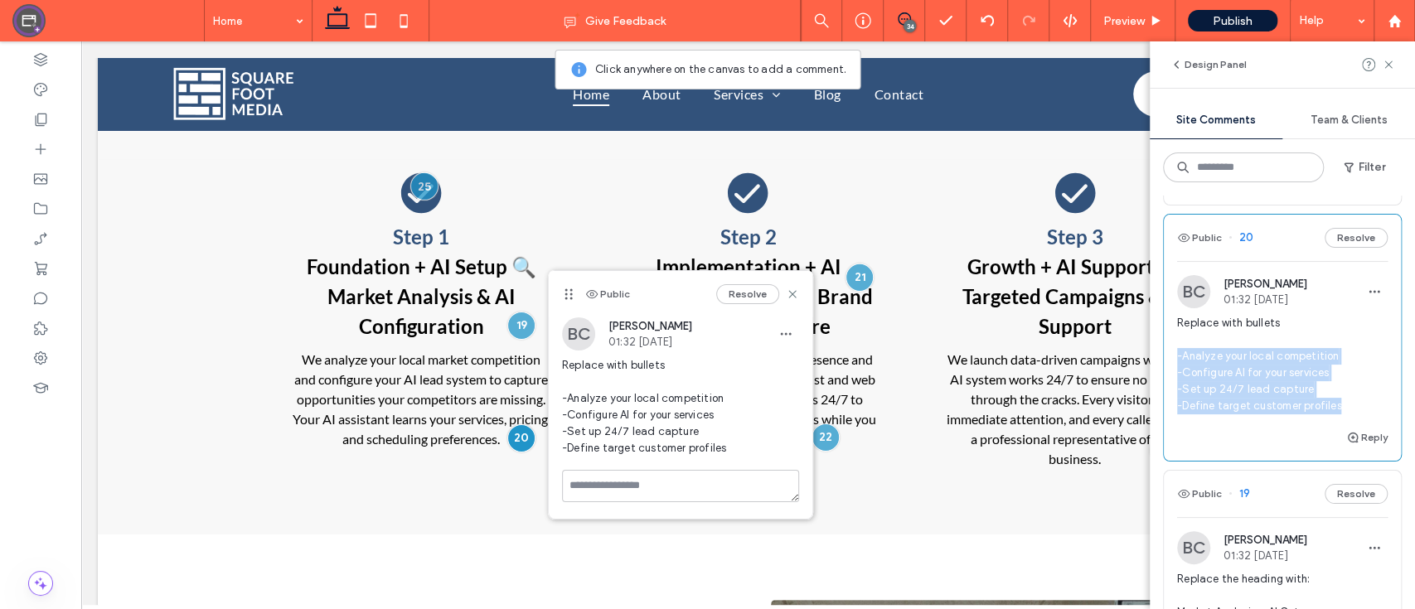
scroll to position [4539, 0]
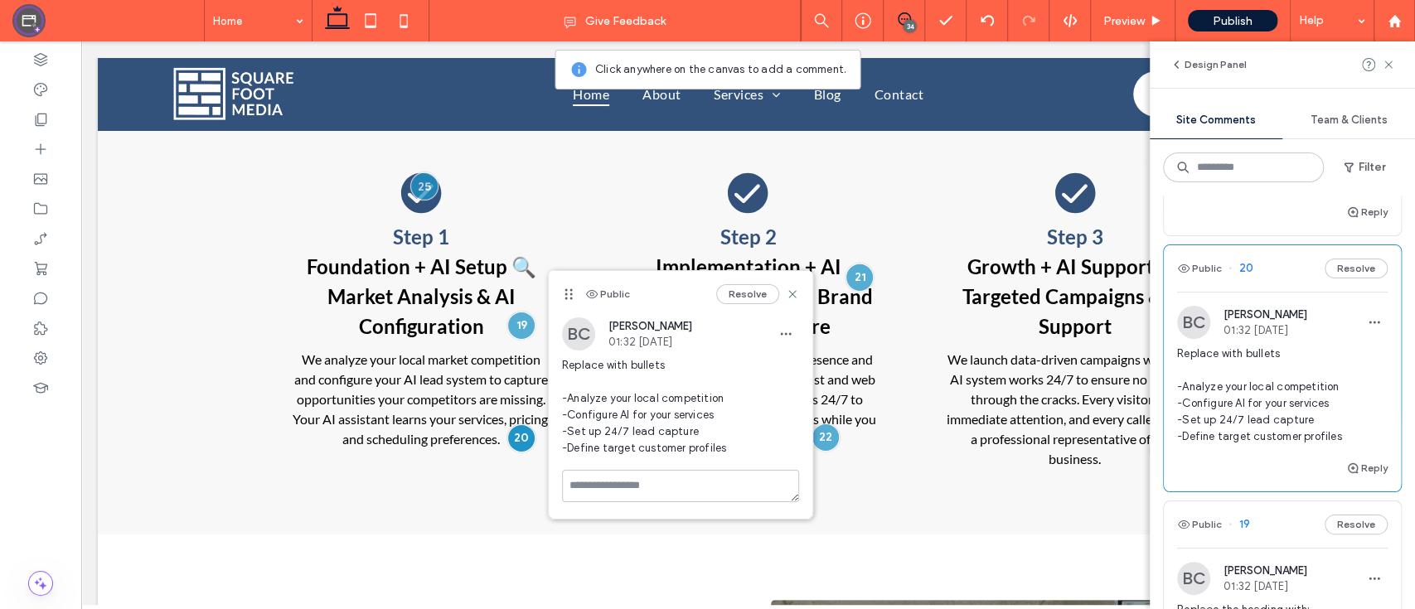
click at [1313, 189] on span "Replace the heading with: Website + AI Deployment" at bounding box center [1282, 164] width 210 height 50
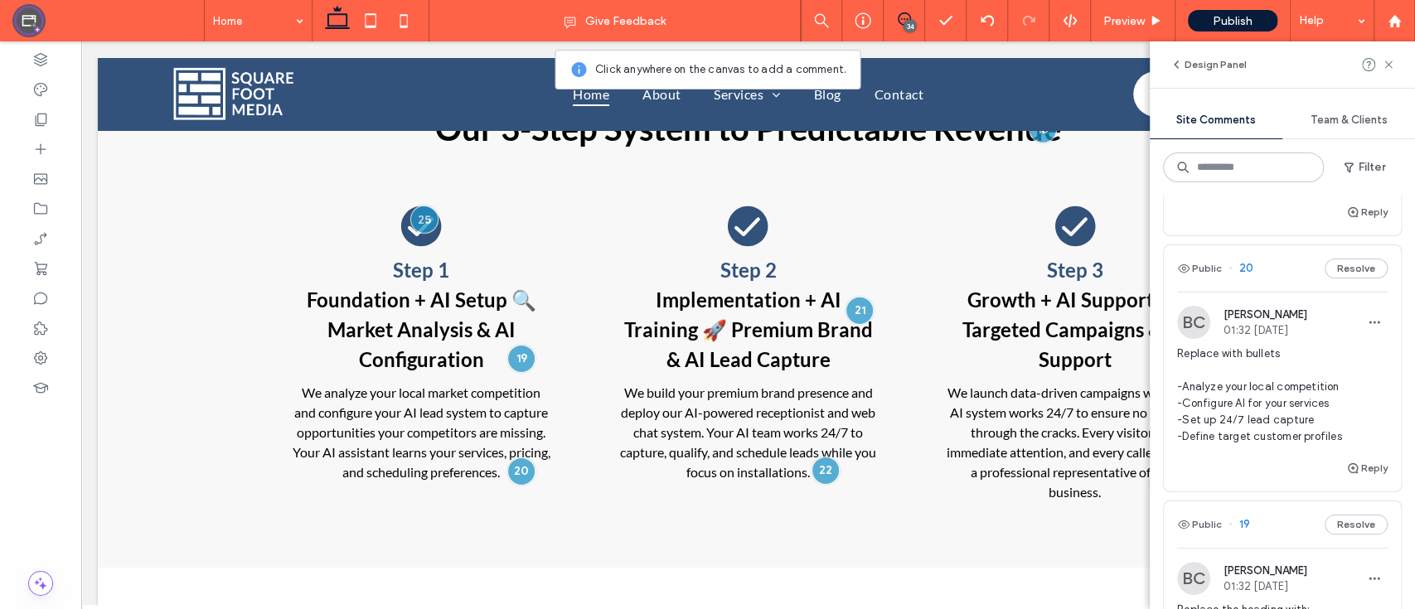
click at [1313, 189] on span "Replace the heading with: Website + AI Deployment" at bounding box center [1282, 164] width 210 height 50
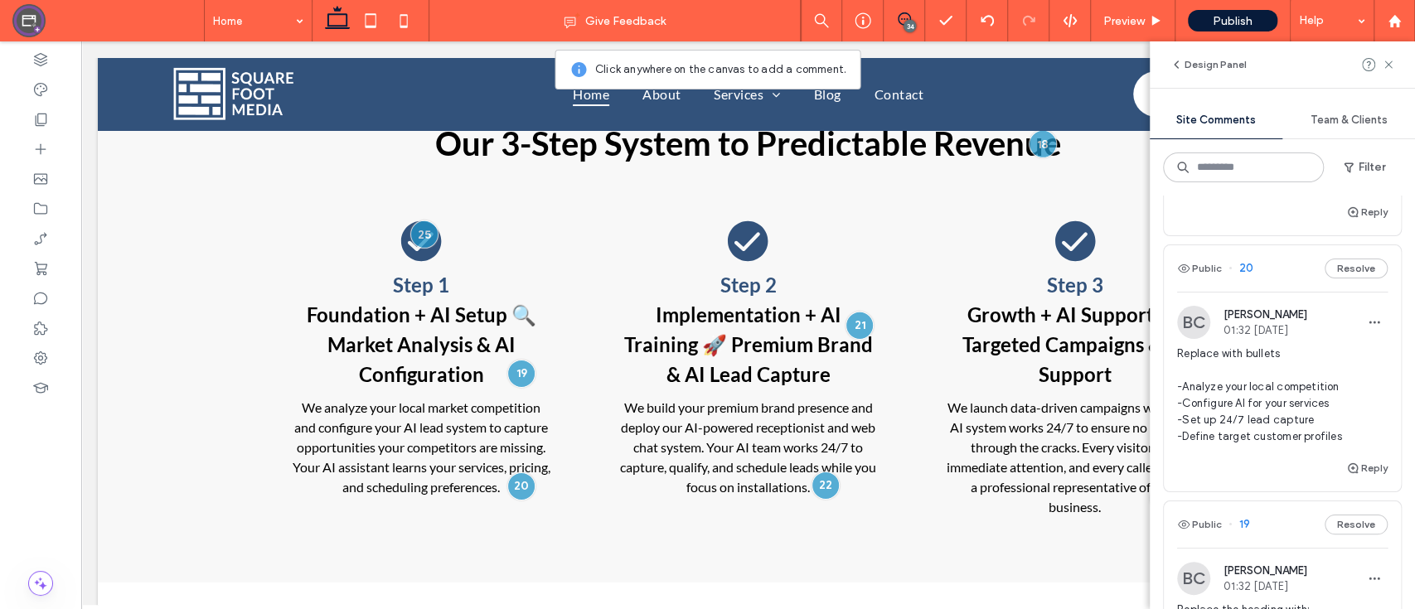
scroll to position [3351, 0]
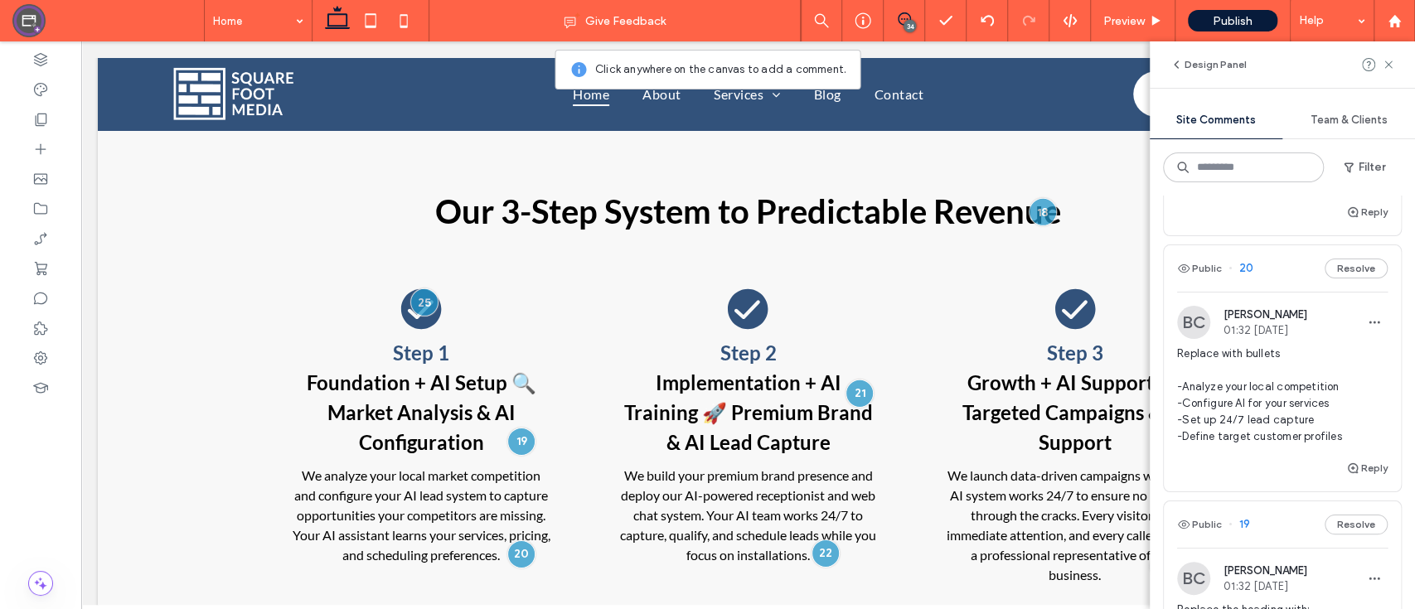
copy div "Website + AI Deployment Reply Public"
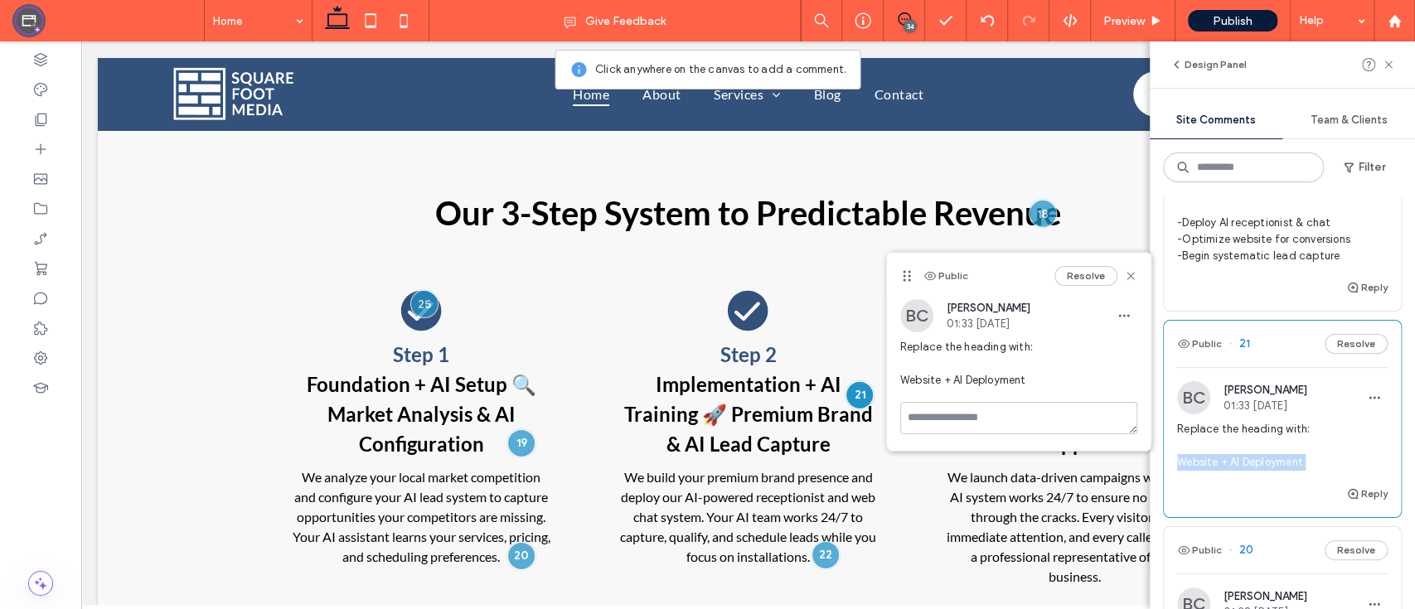
scroll to position [4250, 0]
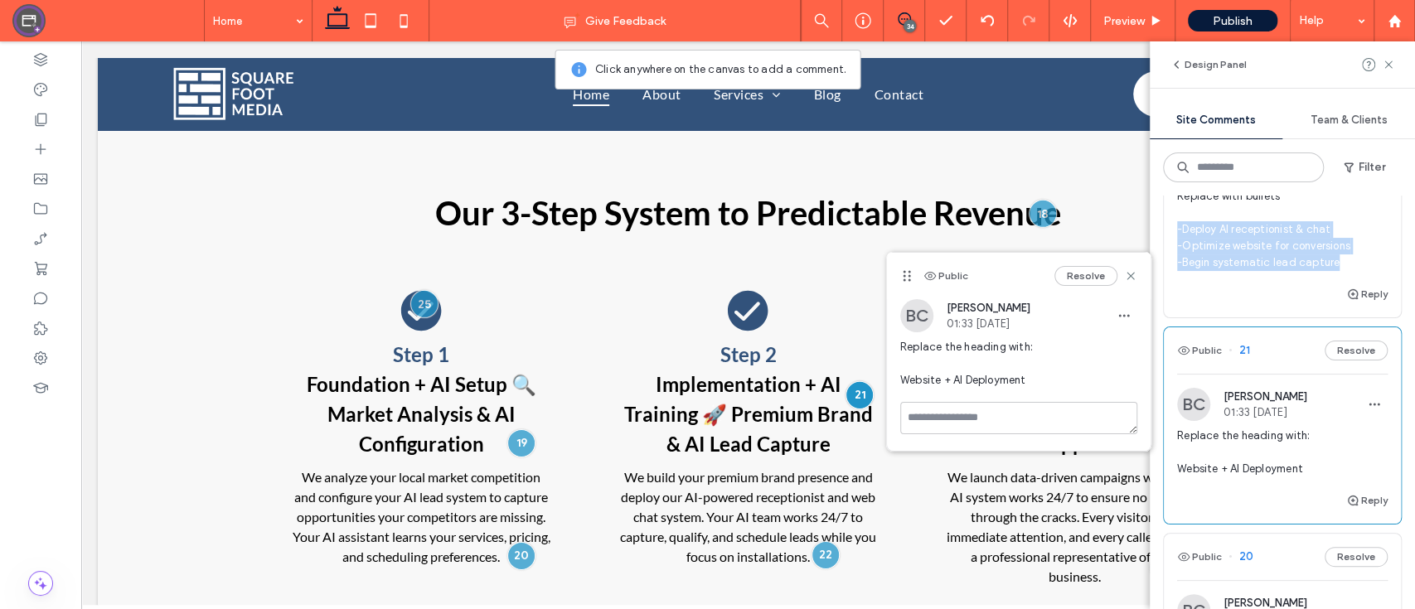
drag, startPoint x: 1342, startPoint y: 425, endPoint x: 1152, endPoint y: 391, distance: 192.8
click at [1152, 391] on div "Public 35 Resolve BC Brad Cavanaugh 02:05 Aug 13 2025 Reply Public 34 Resolve B…" at bounding box center [1281, 403] width 265 height 414
copy span "-Deploy AI receptionist & chat -Optimize website for conversions -Begin systema…"
click at [1134, 276] on icon at bounding box center [1130, 275] width 13 height 13
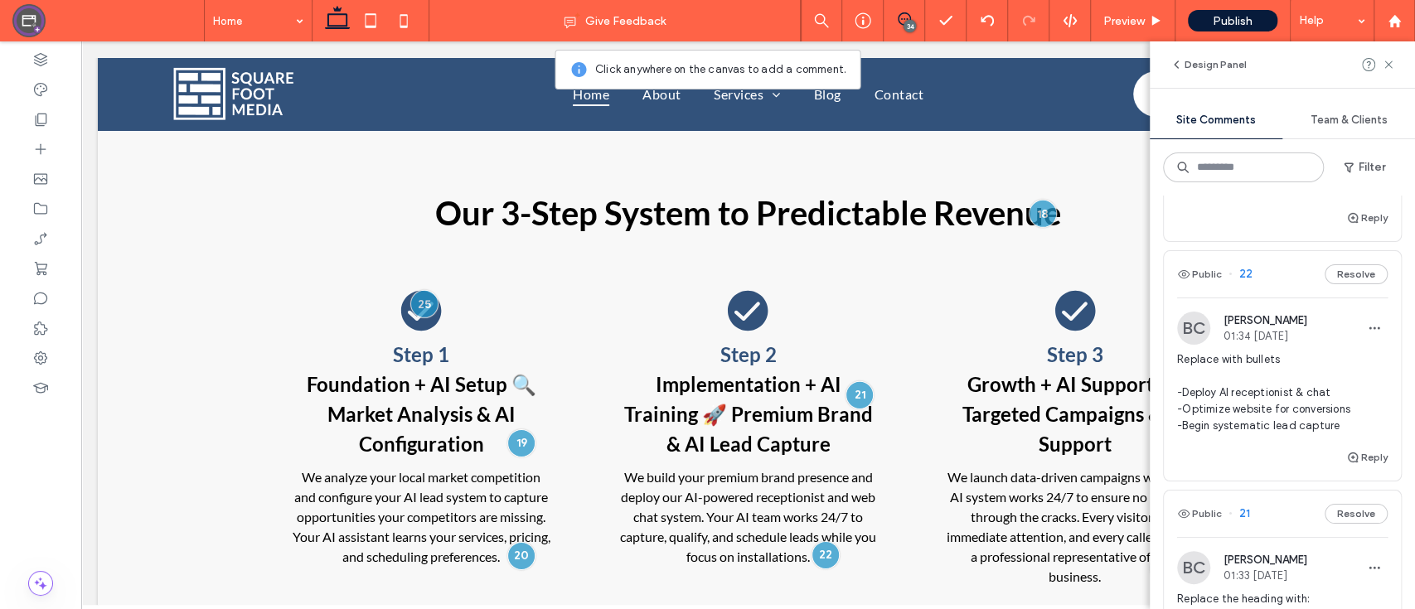
scroll to position [4078, 0]
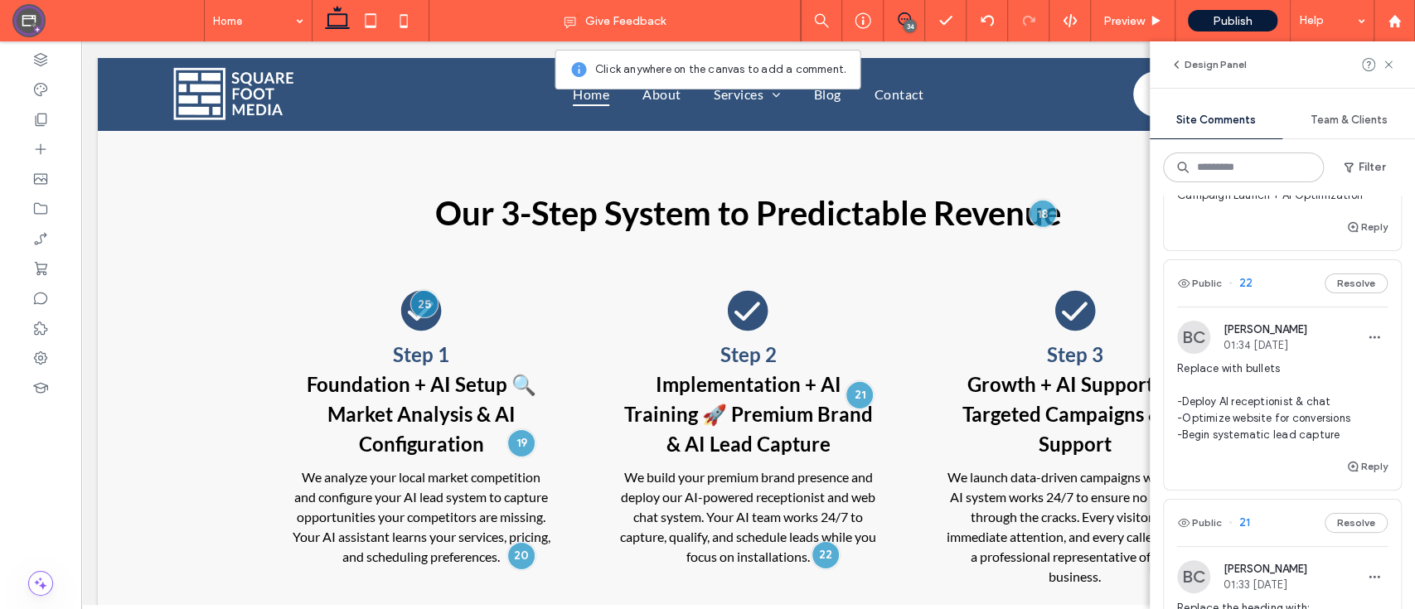
click at [1324, 204] on span "Replace heading with: Campaign Launch + AI Optimization" at bounding box center [1282, 179] width 210 height 50
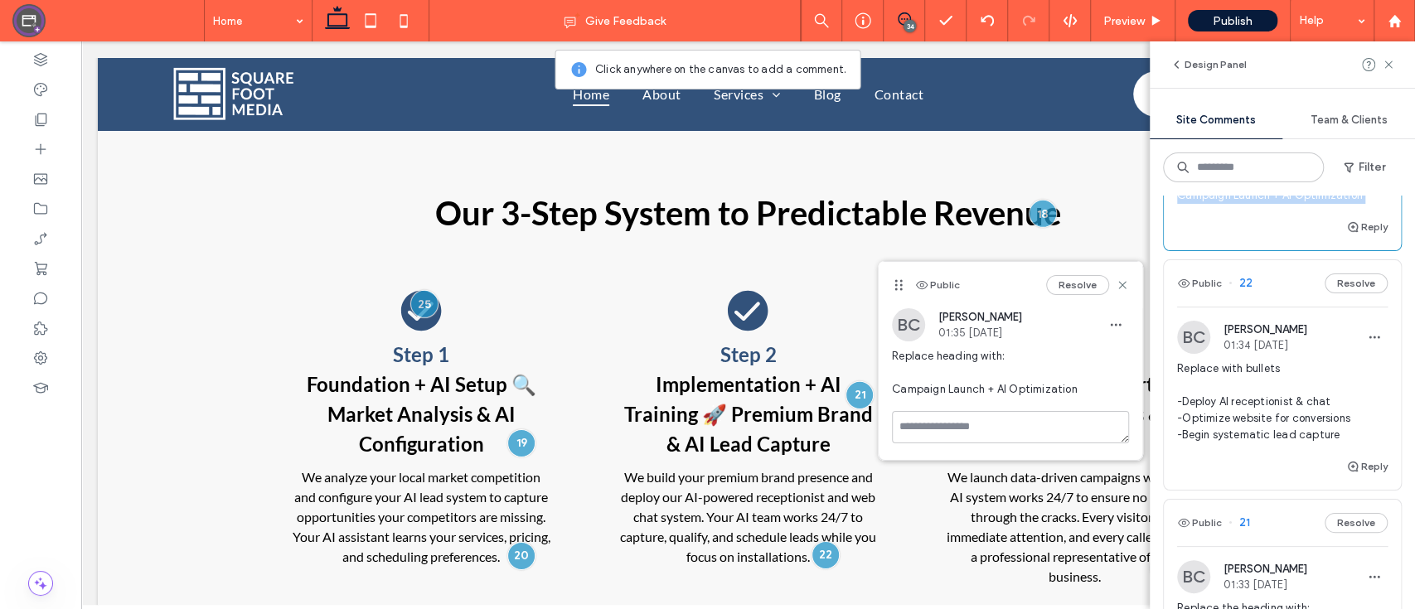
copy div "Campaign Launch + AI Optimization Reply Public"
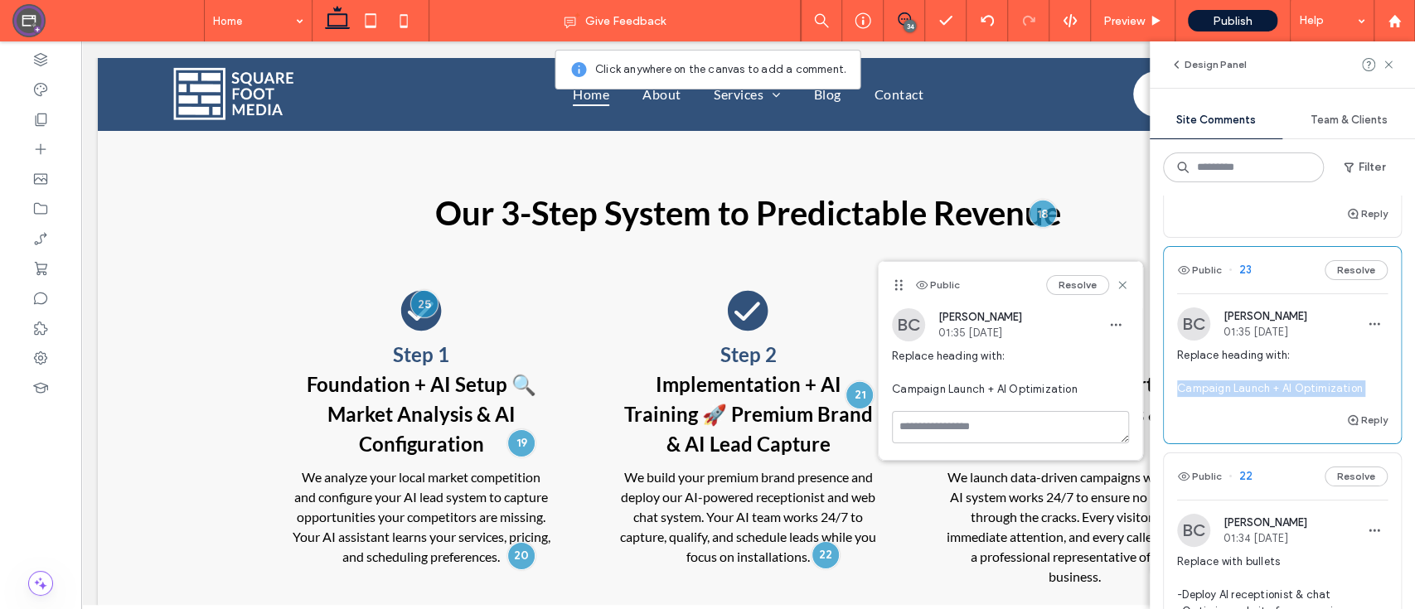
scroll to position [3884, 0]
drag, startPoint x: 1313, startPoint y: 348, endPoint x: 1167, endPoint y: 298, distance: 154.9
click at [1167, 205] on div "BC Brad Cavanaugh 01:35 Aug 13 2025 Replace with bullets -Launch targeted ad ca…" at bounding box center [1281, 128] width 237 height 152
copy span "-Launch targeted ad campaigns -Activate local SEO strategy -Monitor AI performa…"
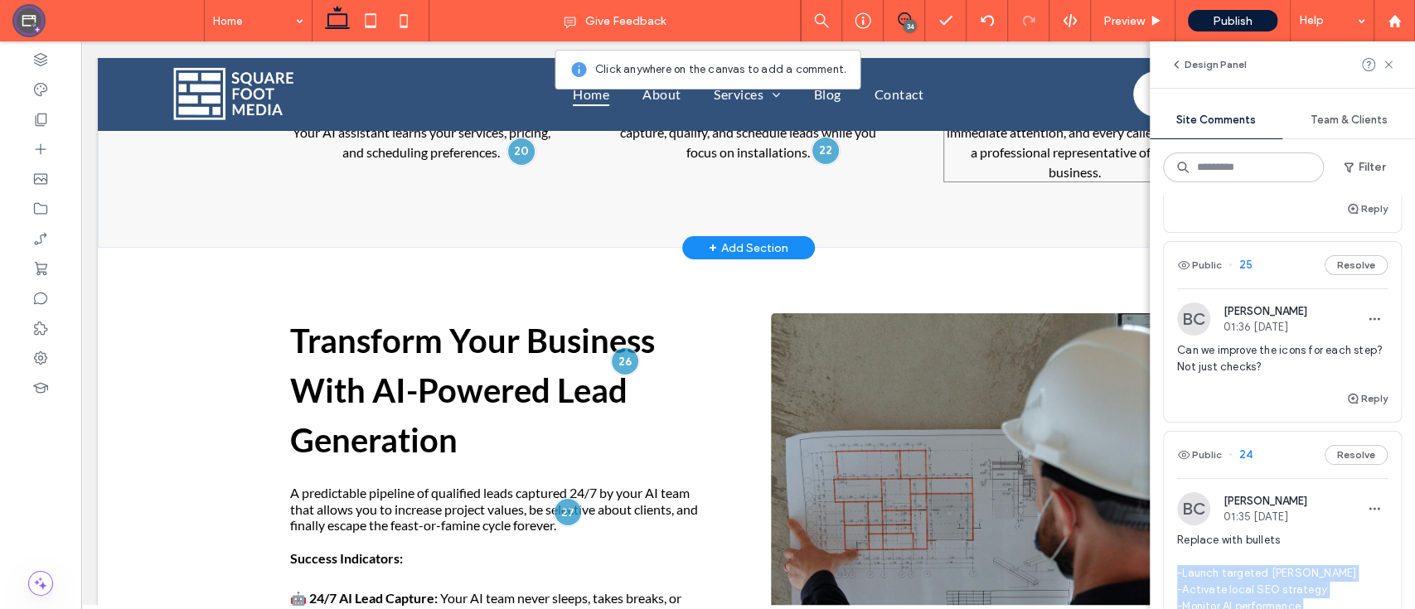
scroll to position [3766, 0]
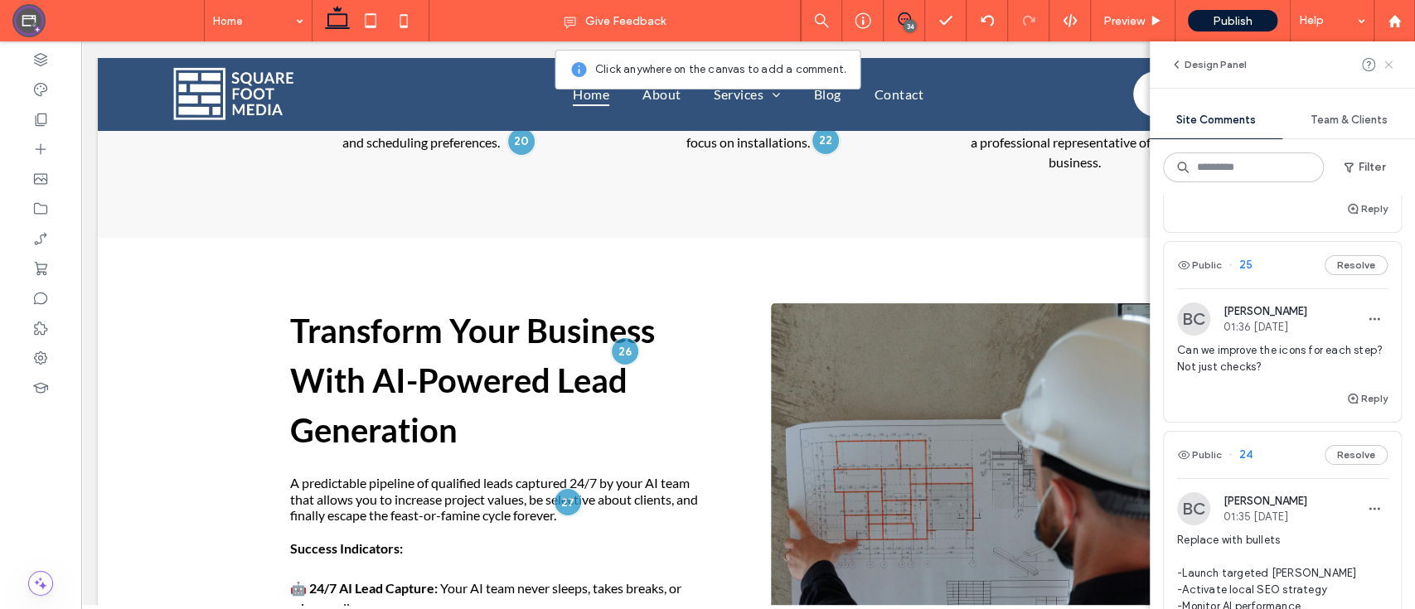
click at [1385, 70] on icon at bounding box center [1387, 64] width 13 height 13
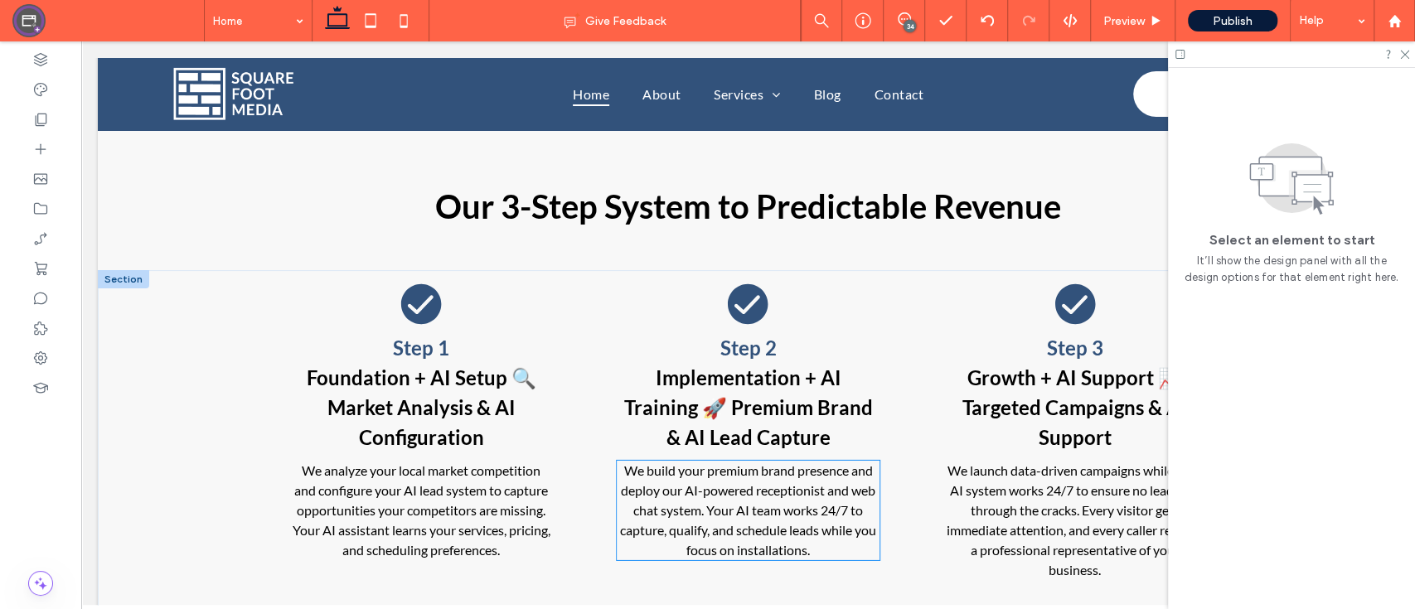
scroll to position [3314, 0]
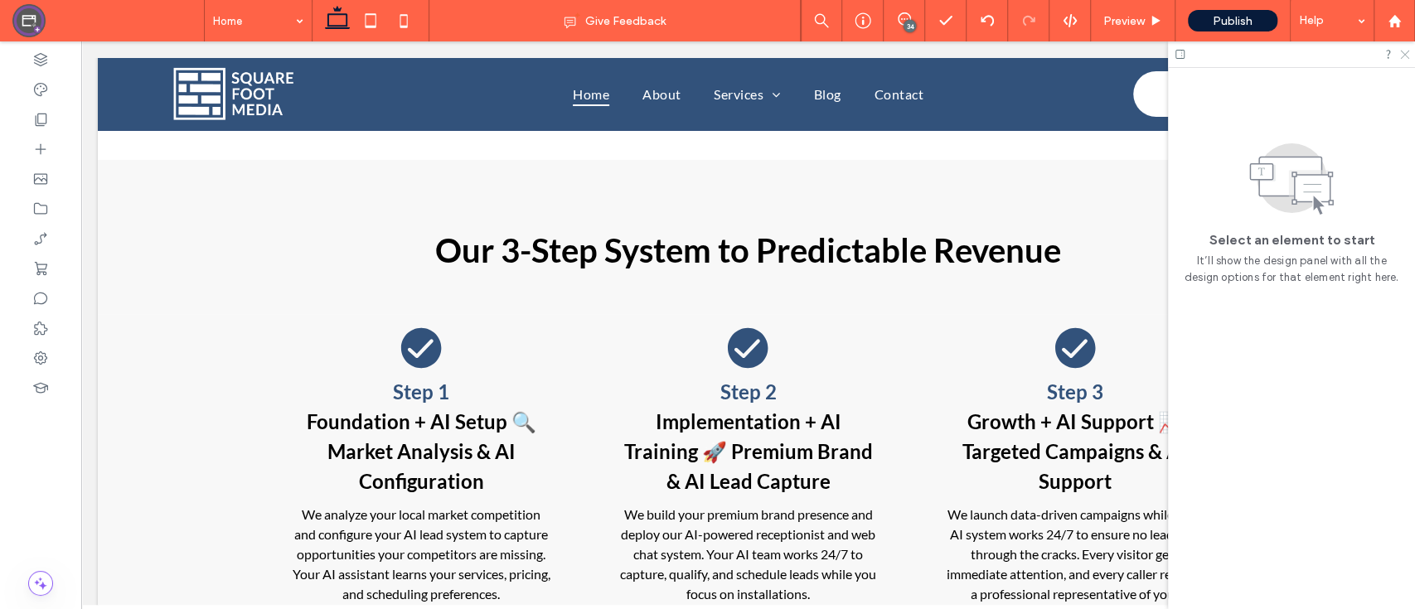
click at [1401, 56] on icon at bounding box center [1403, 53] width 11 height 11
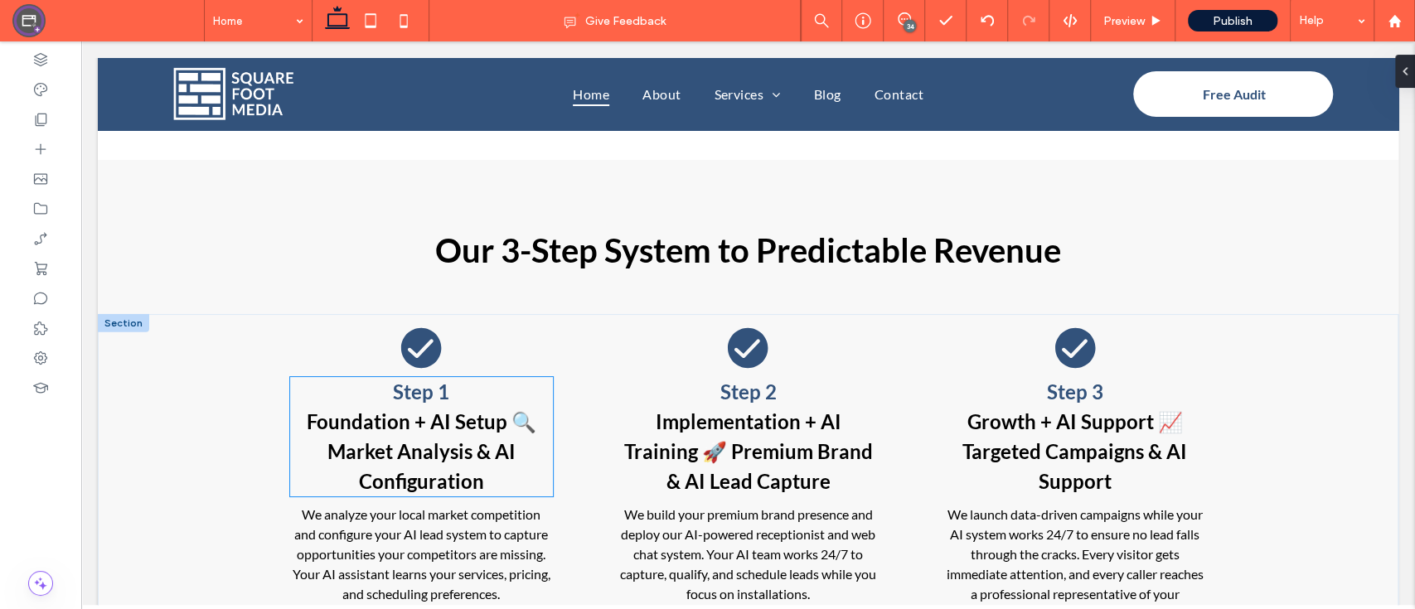
click at [452, 409] on strong "Foundation + AI Setup 🔍 Market Analysis & AI Configuration" at bounding box center [422, 451] width 230 height 84
click at [452, 396] on div "Step 1 Foundation + AI Setup 🔍 Market Analysis & AI Configuration" at bounding box center [421, 436] width 263 height 119
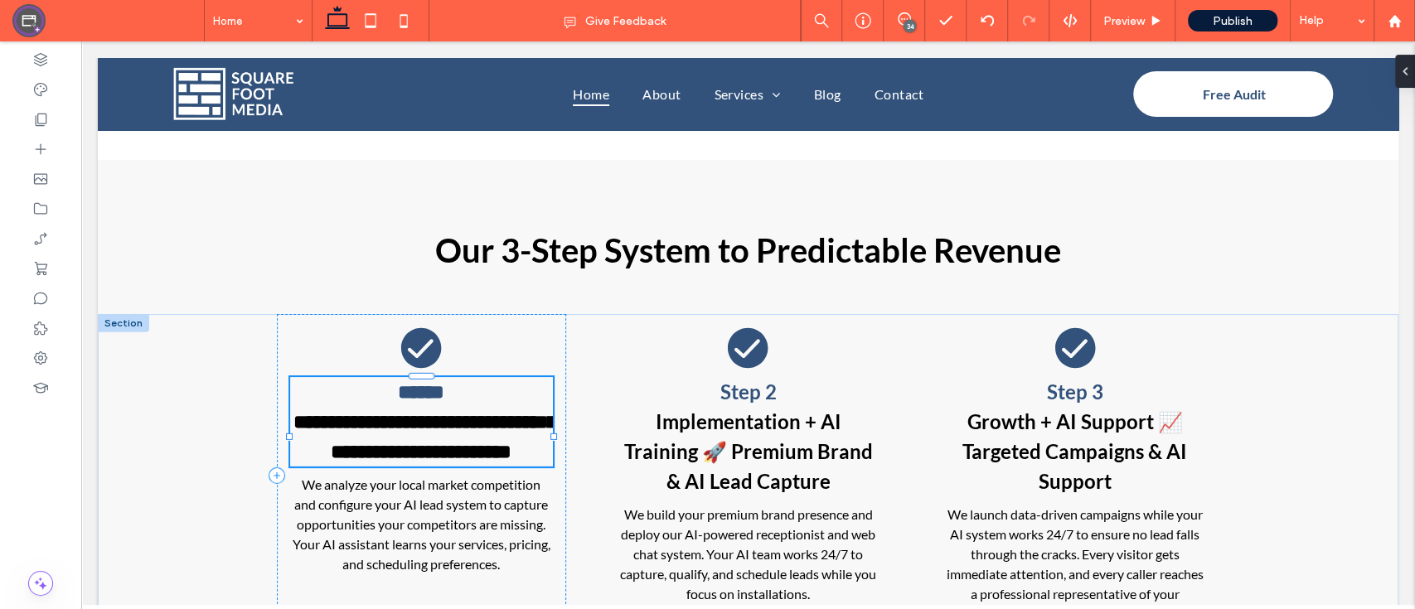
click at [452, 412] on strong "**********" at bounding box center [424, 437] width 263 height 50
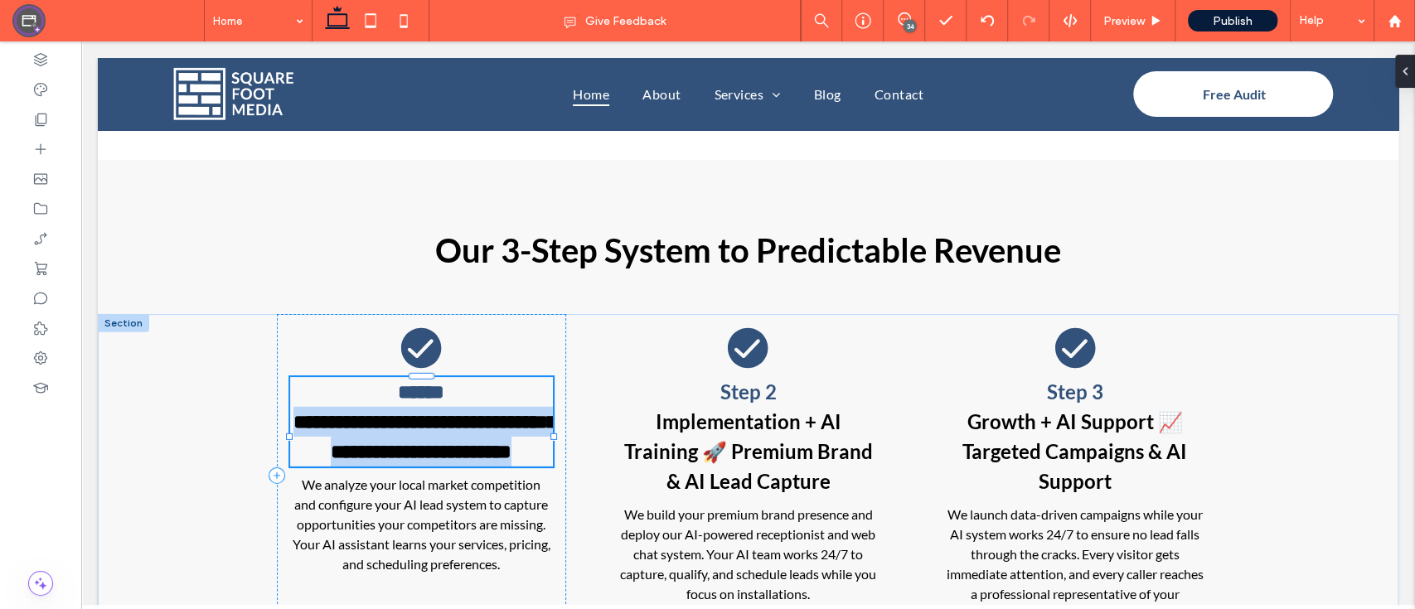
type input "****"
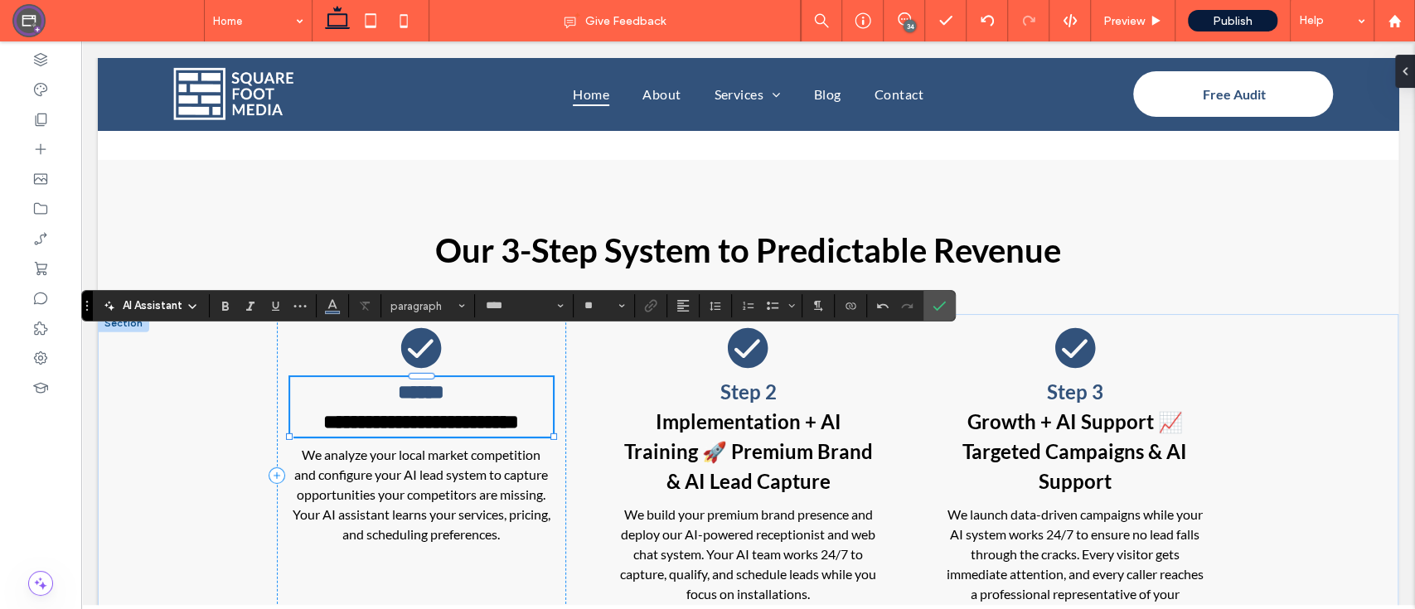
type input "**"
click at [449, 465] on span "We analyze your local market competition and configure your AI lead system to c…" at bounding box center [422, 494] width 258 height 95
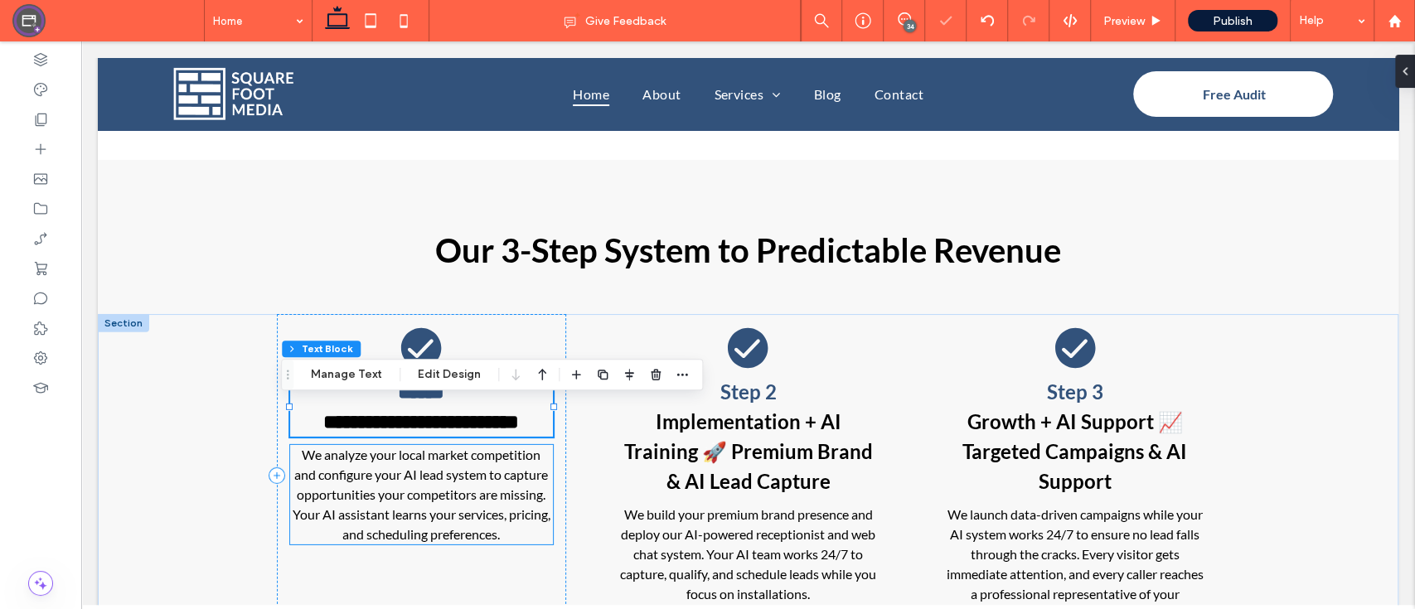
click at [449, 465] on div "We analyze your local market competition and configure your AI lead system to c…" at bounding box center [421, 494] width 263 height 99
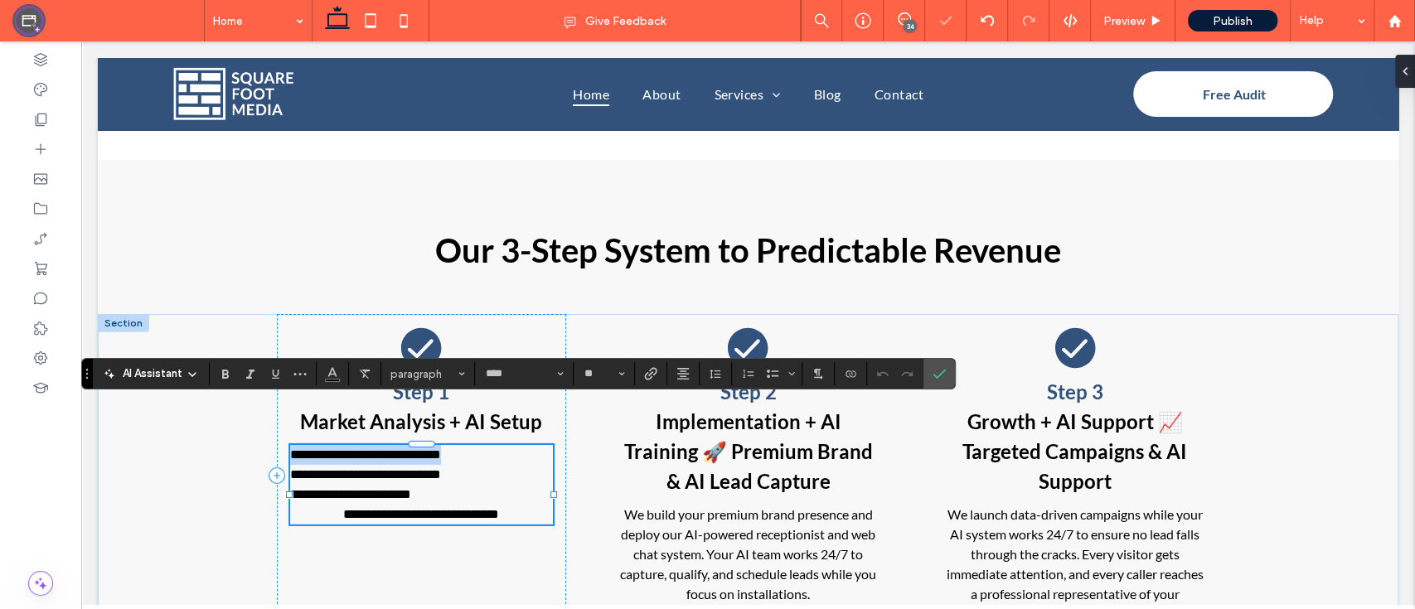
scroll to position [0, 0]
click at [686, 379] on use "Alignment" at bounding box center [683, 374] width 12 height 12
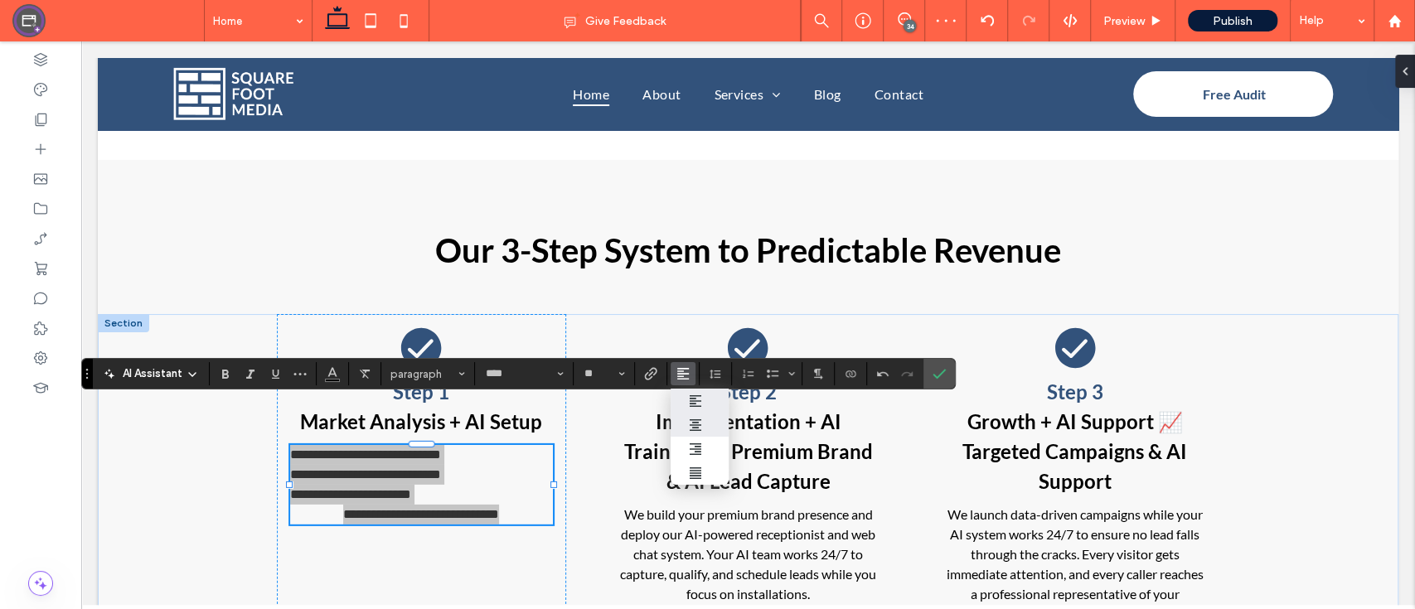
click at [703, 418] on div "ui.textEditor.alignment.center" at bounding box center [700, 424] width 22 height 13
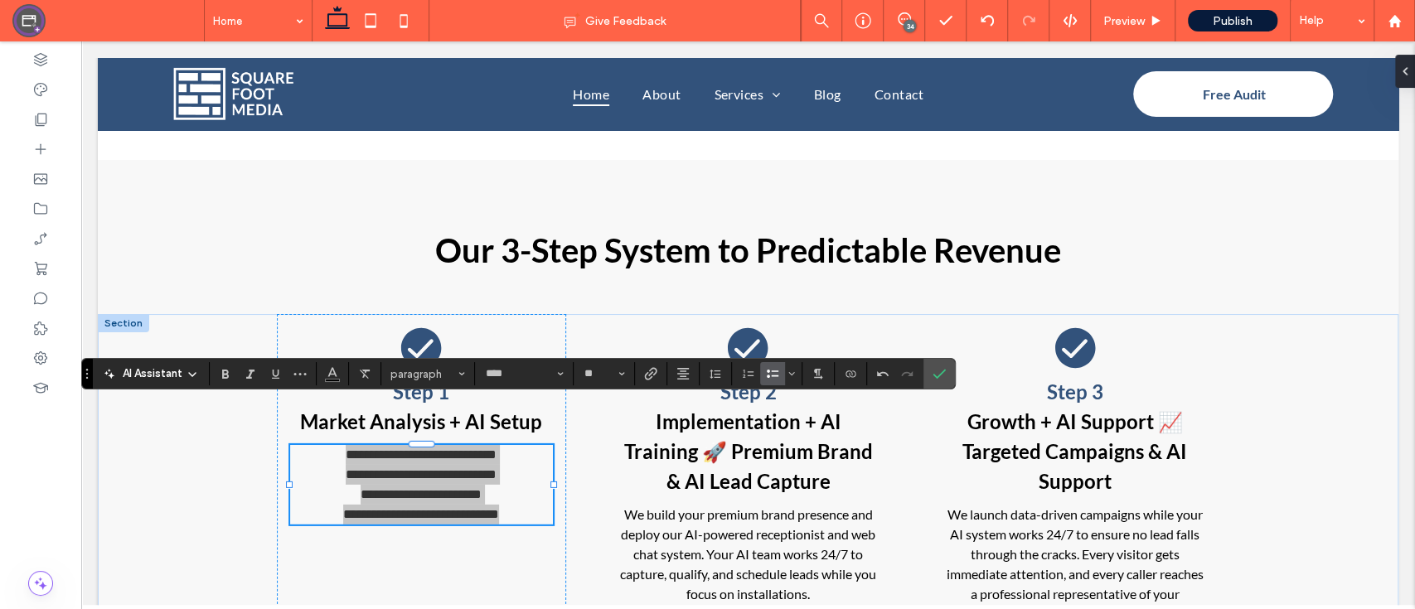
click at [779, 378] on label "Bulleted List" at bounding box center [772, 373] width 25 height 23
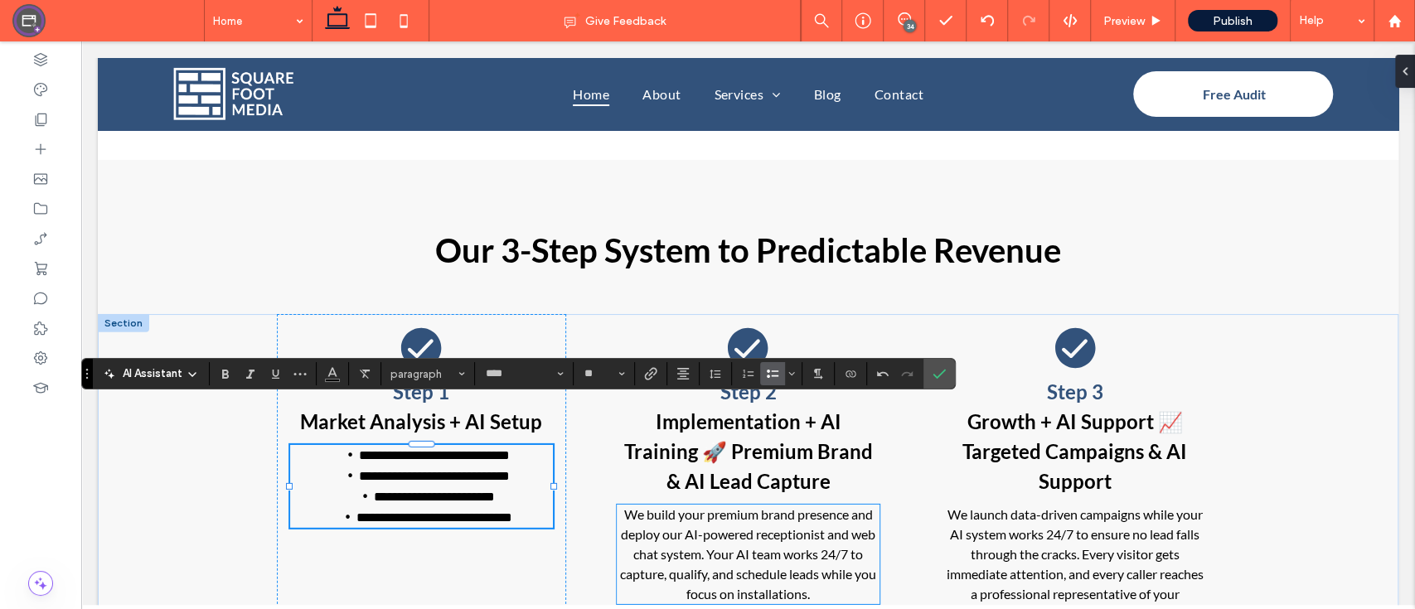
click at [633, 506] on span "We build your premium brand presence and deploy our AI-powered receptionist and…" at bounding box center [748, 553] width 256 height 95
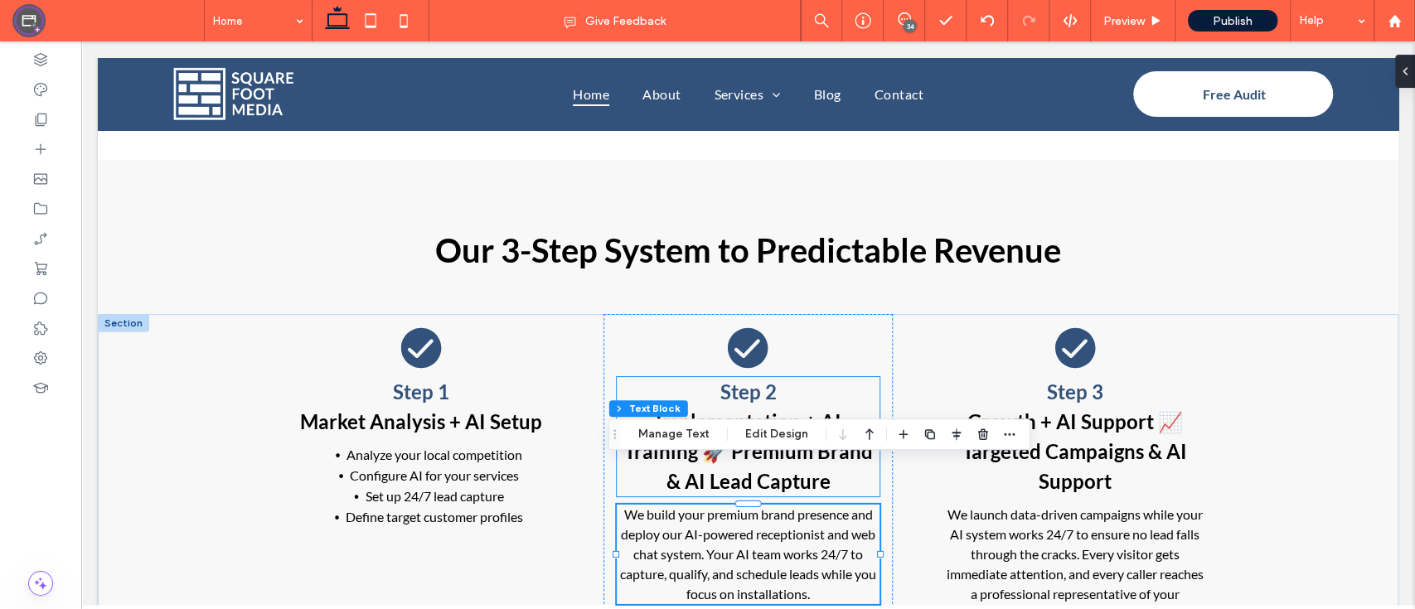
click at [728, 409] on strong "Implementation + AI Training 🚀 Premium Brand & AI Lead Capture" at bounding box center [747, 451] width 249 height 84
click at [728, 387] on div "Step 2 Implementation + AI Training 🚀 Premium Brand & AI Lead Capture" at bounding box center [748, 436] width 263 height 119
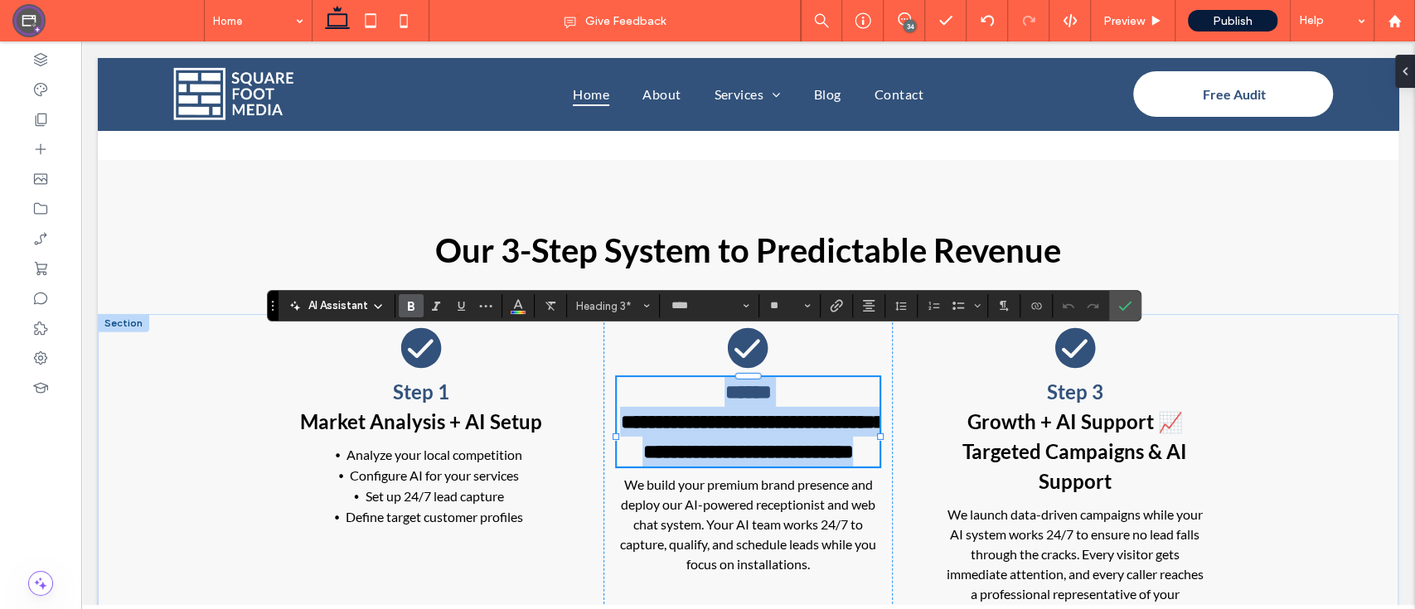
click at [728, 412] on strong "**********" at bounding box center [751, 437] width 263 height 50
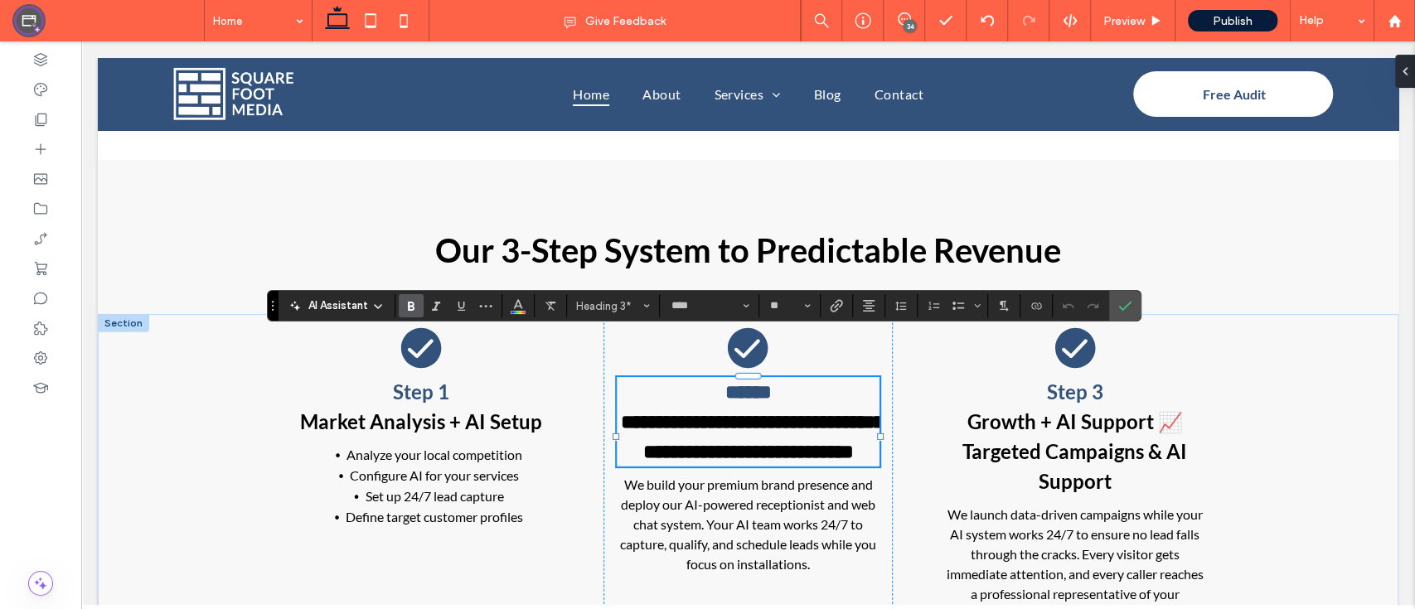
click at [728, 412] on strong "**********" at bounding box center [751, 437] width 263 height 50
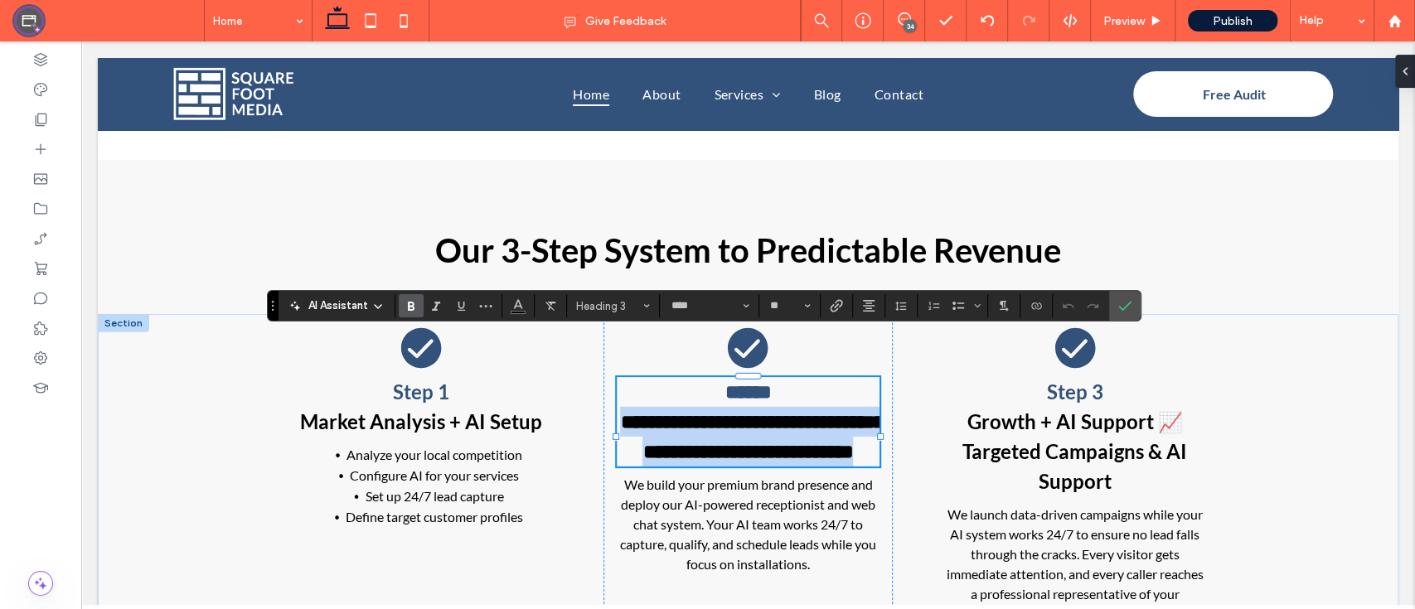
click at [728, 412] on strong "**********" at bounding box center [751, 437] width 263 height 50
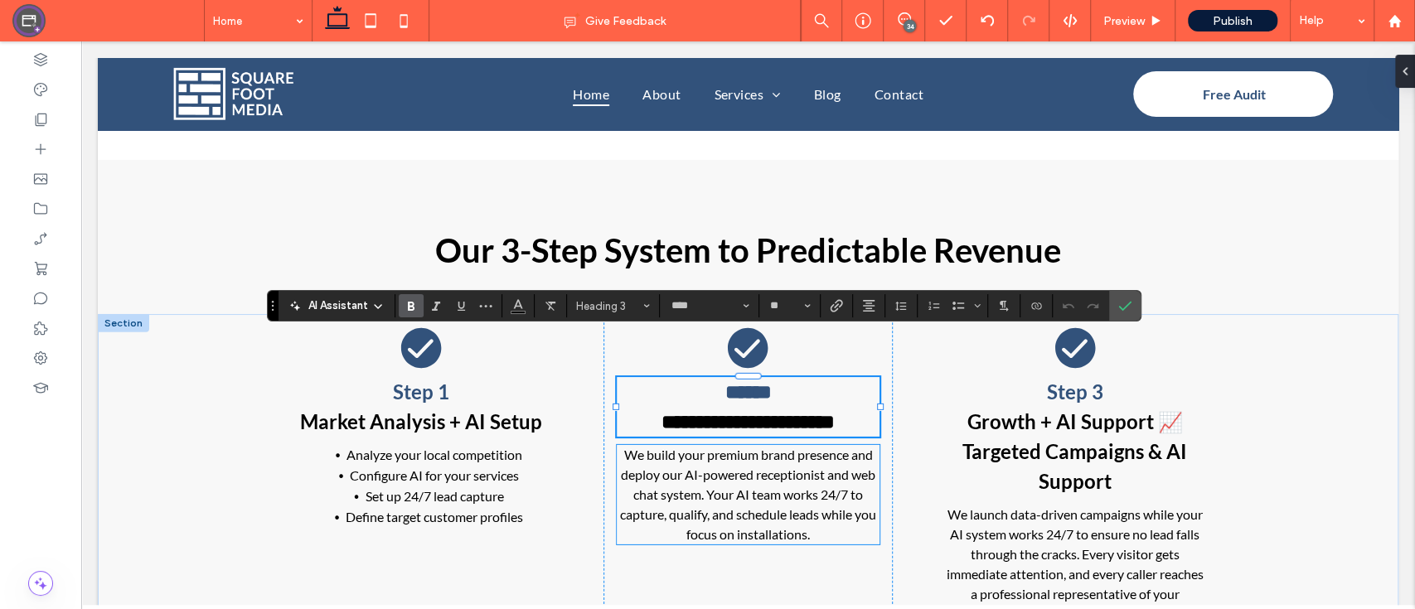
type input "**"
click at [775, 448] on span "We build your premium brand presence and deploy our AI-powered receptionist and…" at bounding box center [748, 494] width 256 height 95
click at [775, 448] on div "We build your premium brand presence and deploy our AI-powered receptionist and…" at bounding box center [748, 494] width 263 height 99
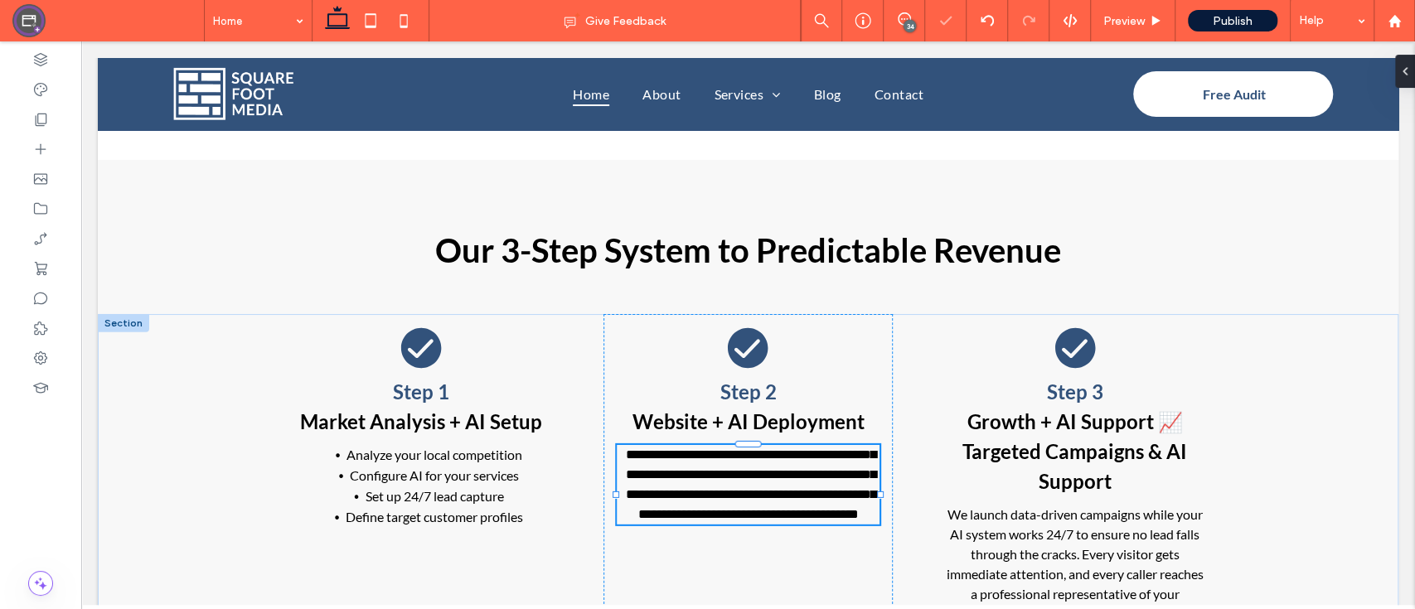
click at [775, 448] on span "**********" at bounding box center [750, 484] width 250 height 72
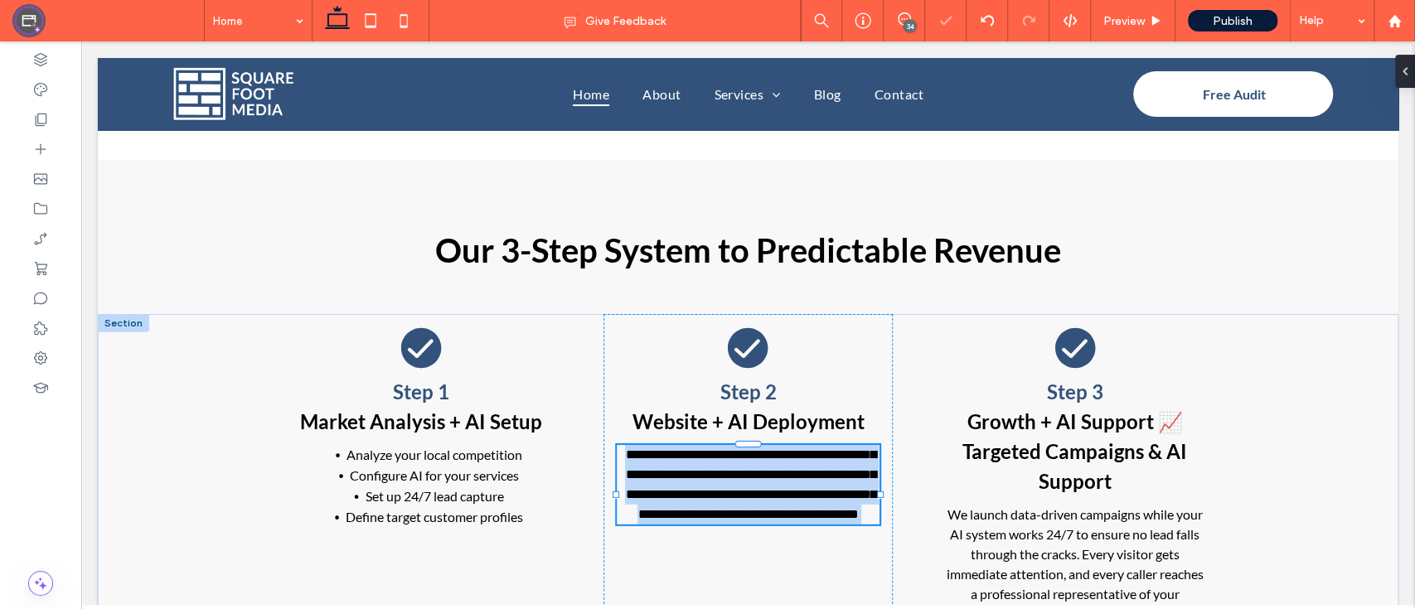
type input "****"
type input "**"
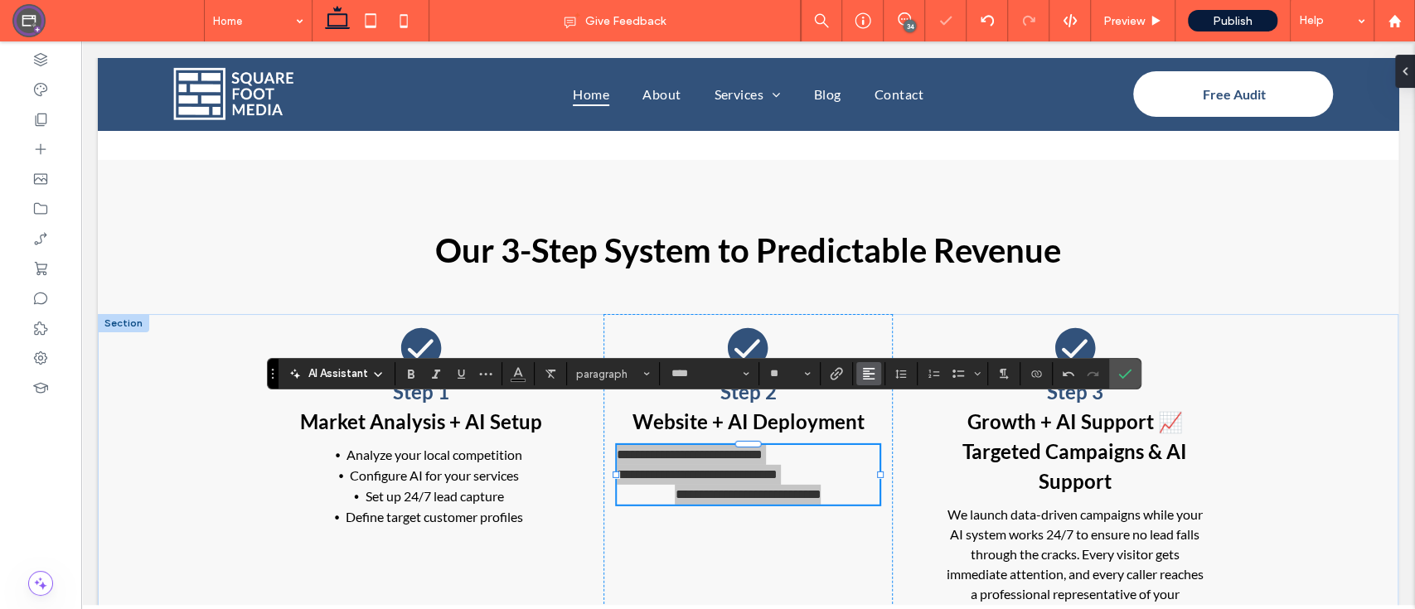
click at [862, 382] on span "Alignment" at bounding box center [868, 374] width 13 height 22
drag, startPoint x: 882, startPoint y: 428, endPoint x: 801, endPoint y: 379, distance: 94.1
click at [882, 428] on icon "ui.textEditor.alignment.center" at bounding box center [880, 424] width 13 height 13
click at [951, 375] on icon "Bulleted List" at bounding box center [957, 373] width 13 height 13
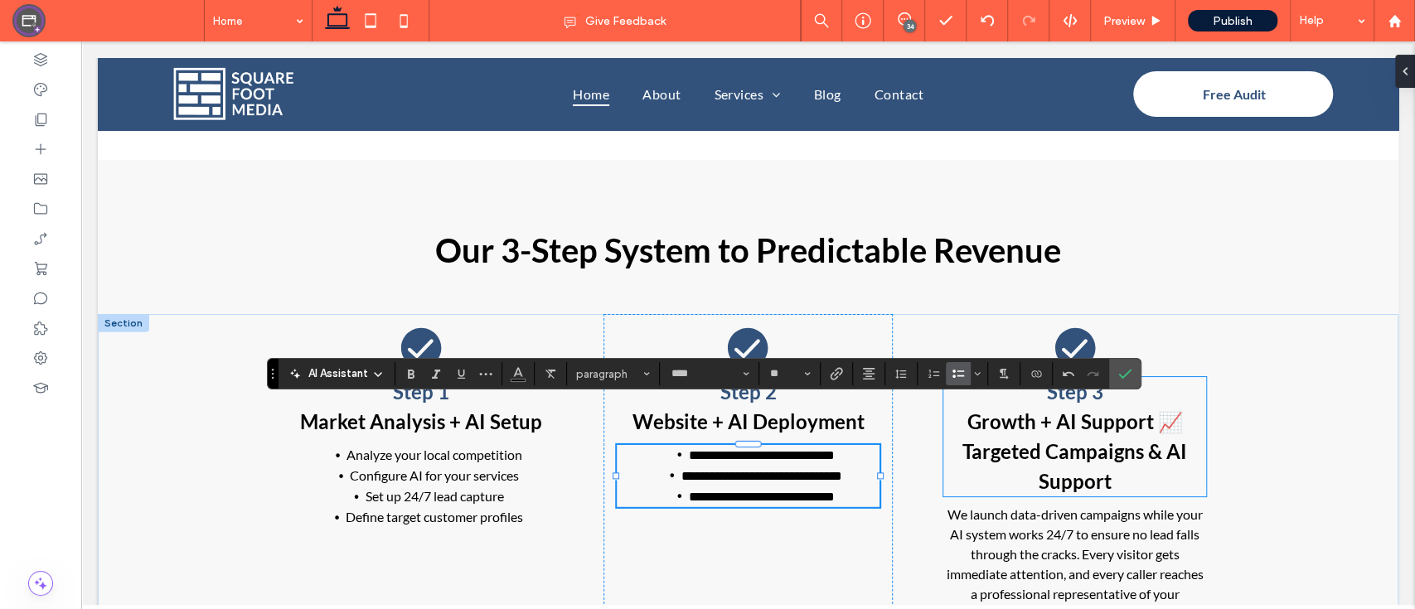
click at [1143, 414] on strong "Growth + AI Support 📈 Targeted Campaigns & AI Support" at bounding box center [1074, 451] width 225 height 84
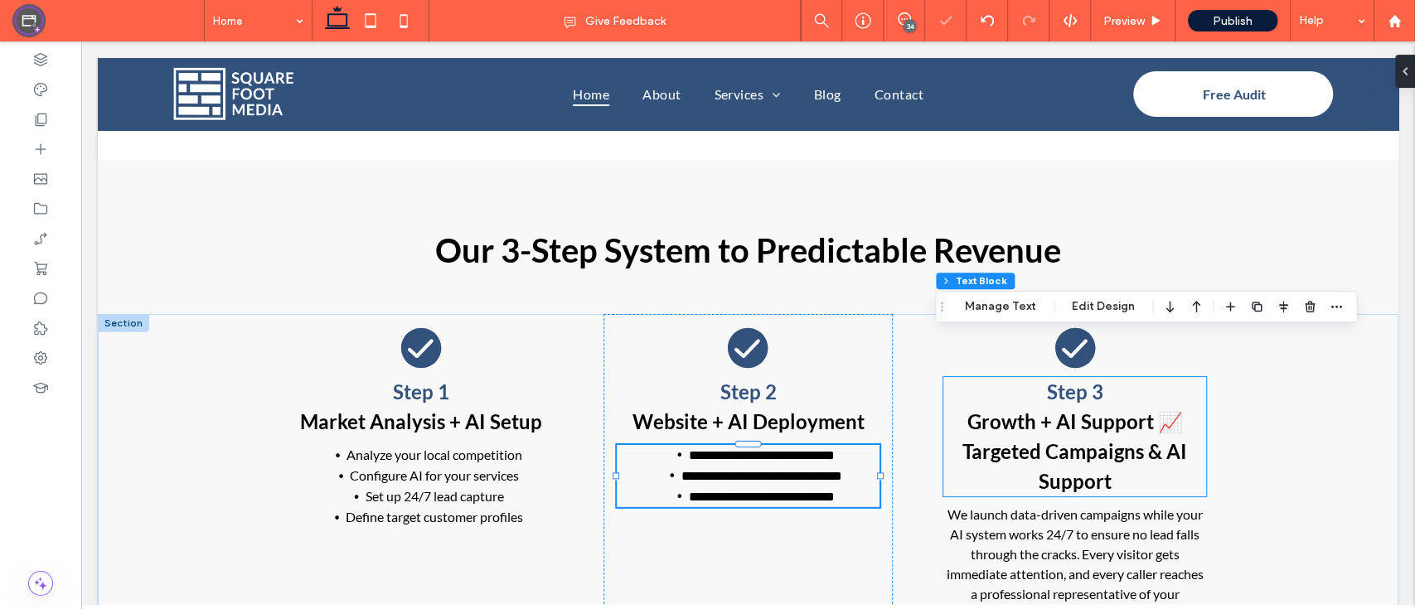
click at [1143, 414] on strong "Growth + AI Support 📈 Targeted Campaigns & AI Support" at bounding box center [1074, 451] width 225 height 84
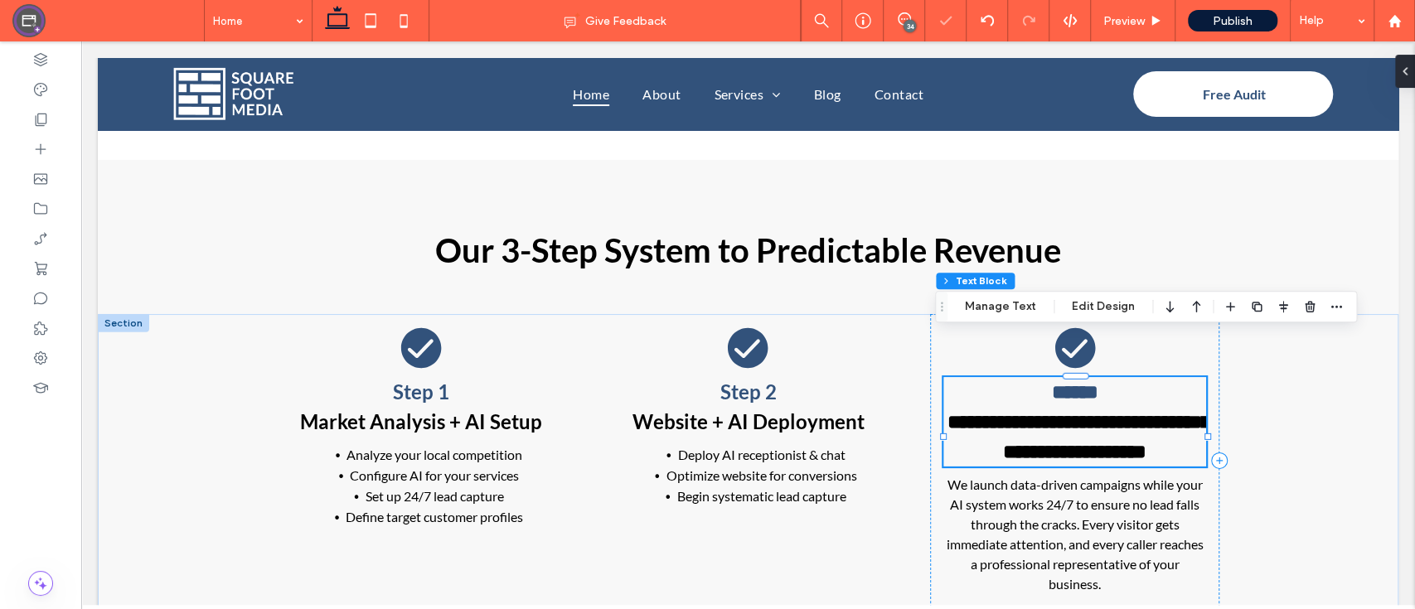
click at [1143, 414] on strong "**********" at bounding box center [1078, 437] width 263 height 50
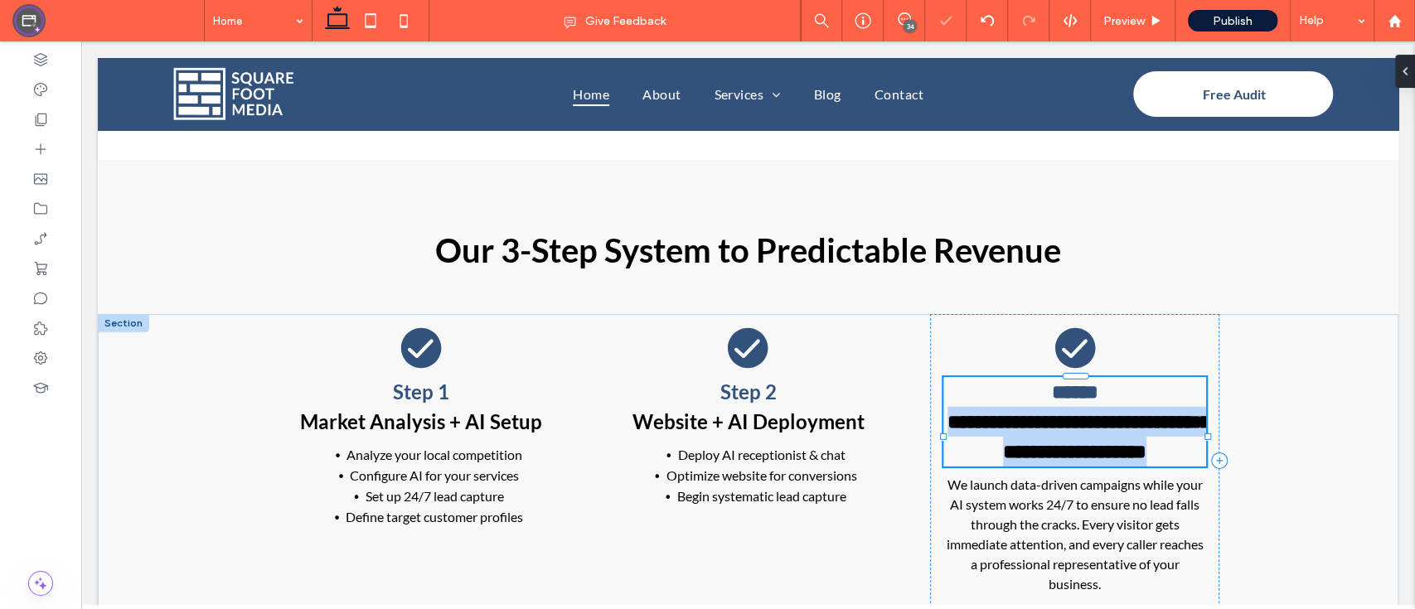
type input "****"
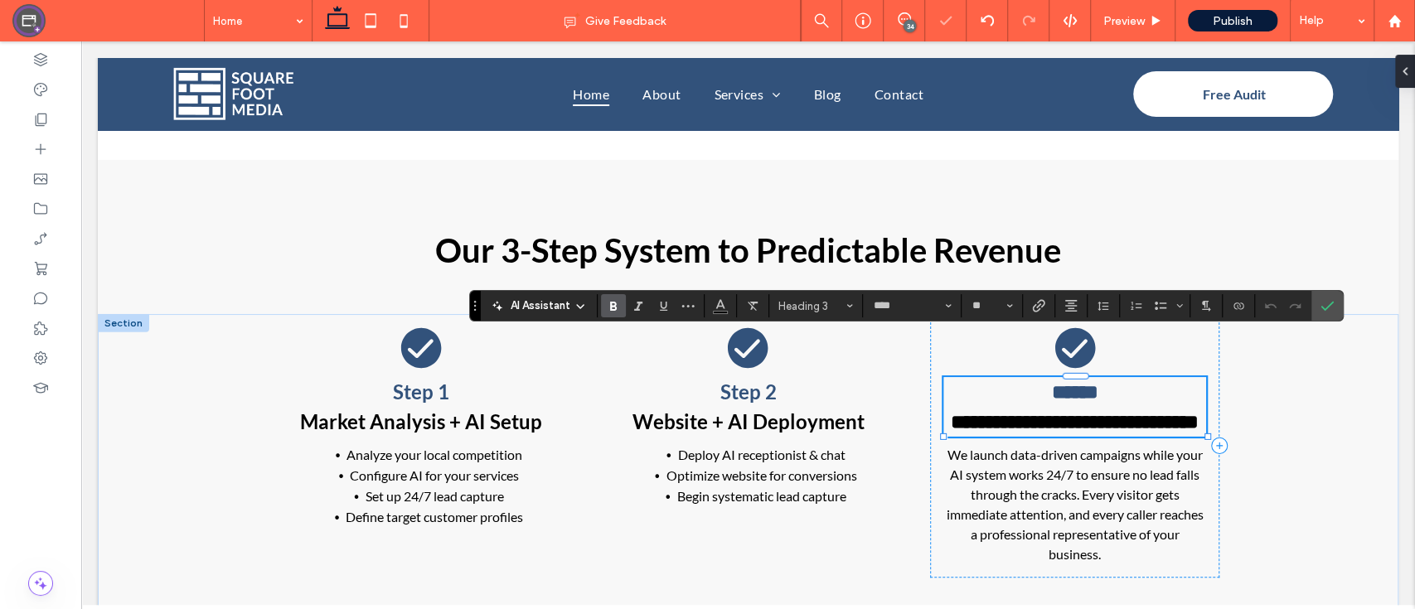
type input "**"
click at [1046, 455] on span "We launch data-driven campaigns while your AI system works 24/7 to ensure no le…" at bounding box center [1074, 504] width 257 height 115
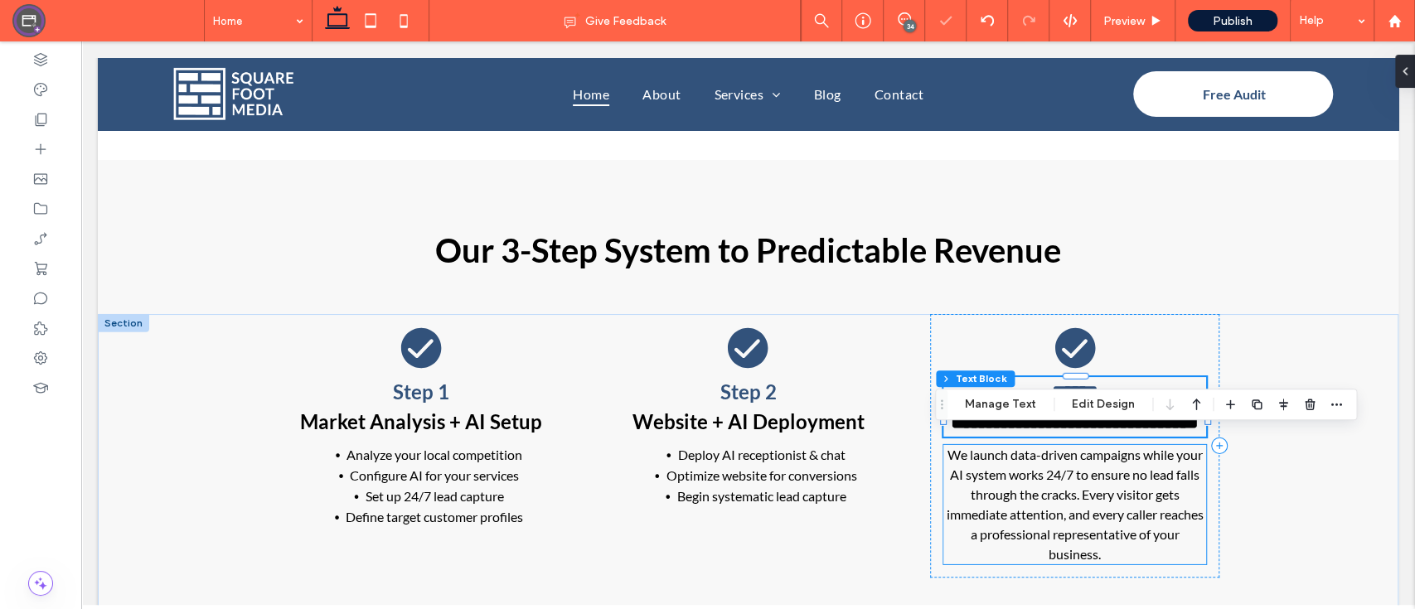
click at [1046, 455] on div "We launch data-driven campaigns while your AI system works 24/7 to ensure no le…" at bounding box center [1074, 504] width 263 height 119
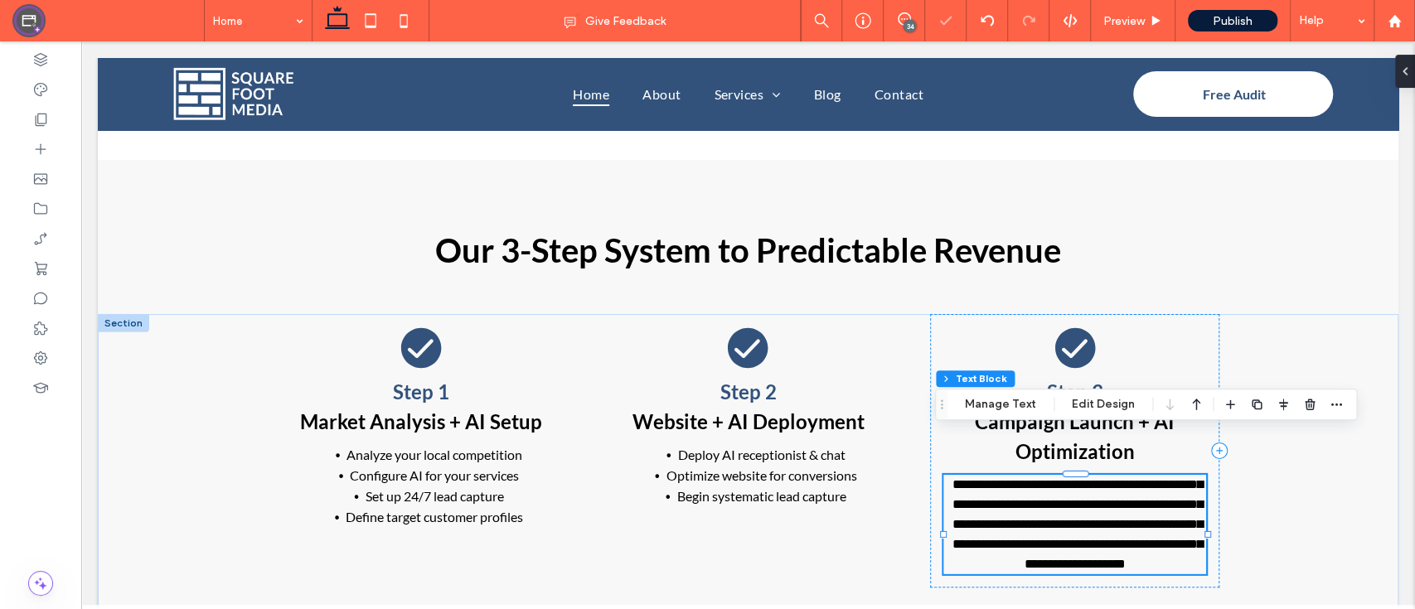
click at [1046, 478] on span "**********" at bounding box center [1077, 524] width 250 height 92
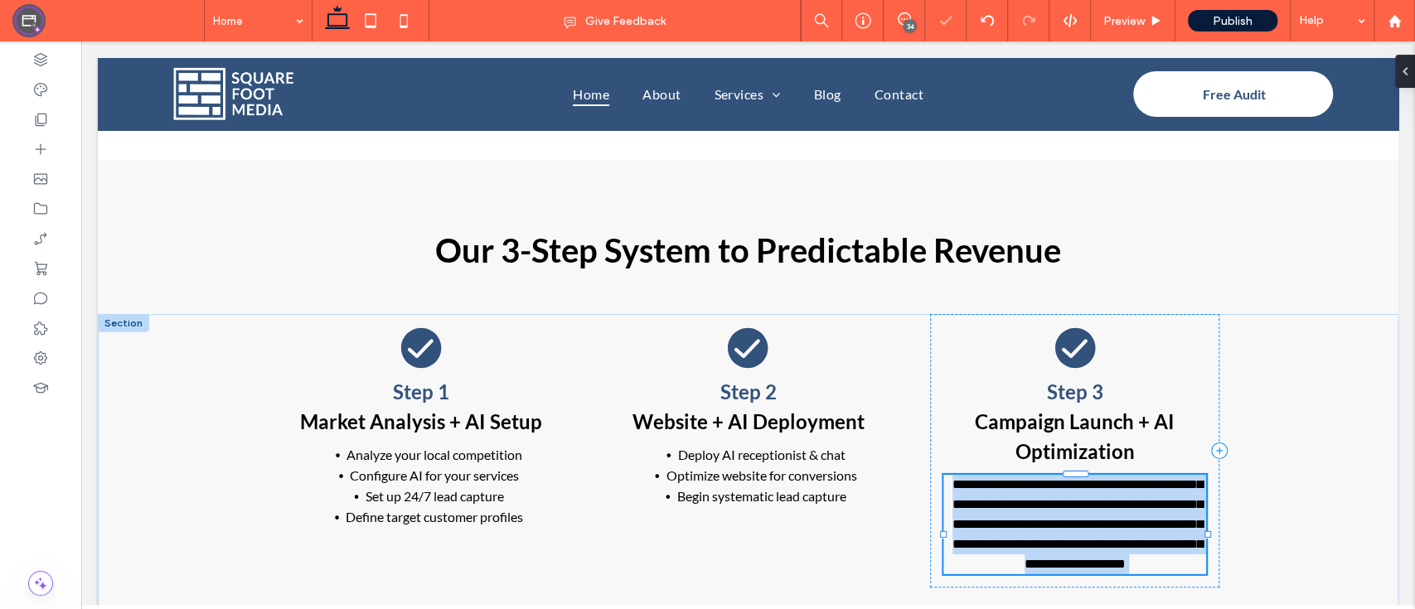
type input "****"
type input "**"
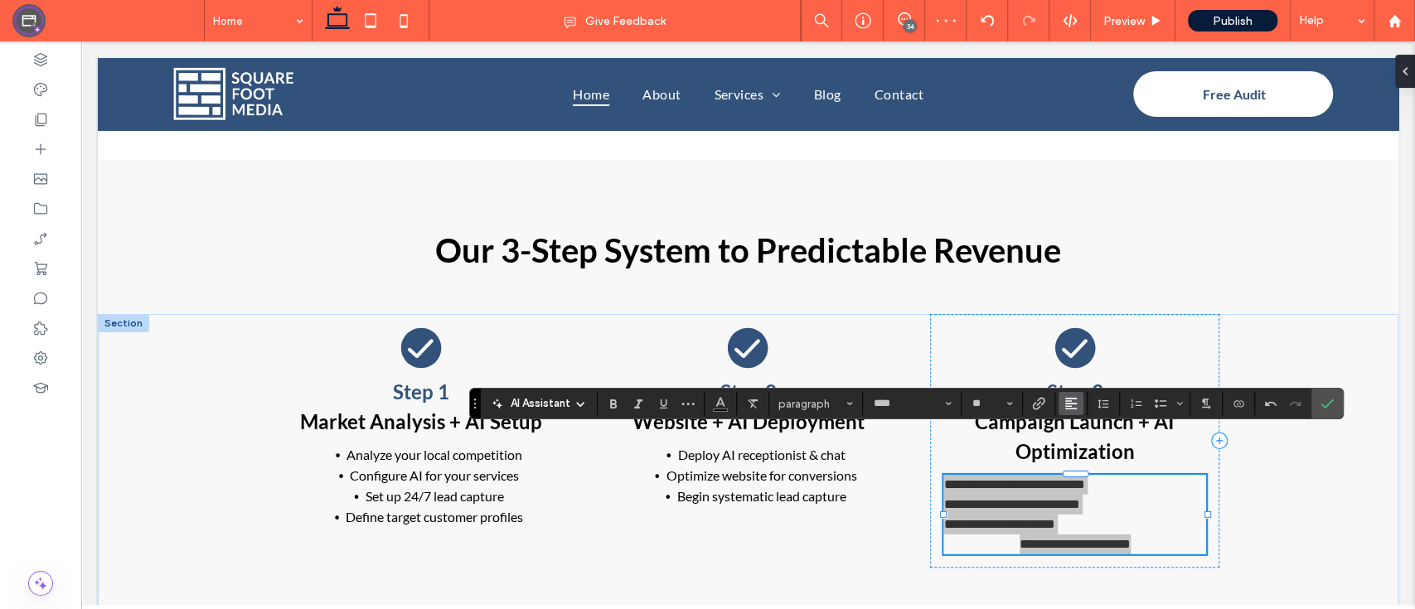
click at [1074, 408] on icon "Alignment" at bounding box center [1070, 403] width 13 height 13
click at [1086, 323] on use "ui.textEditor.alignment.center" at bounding box center [1083, 329] width 12 height 12
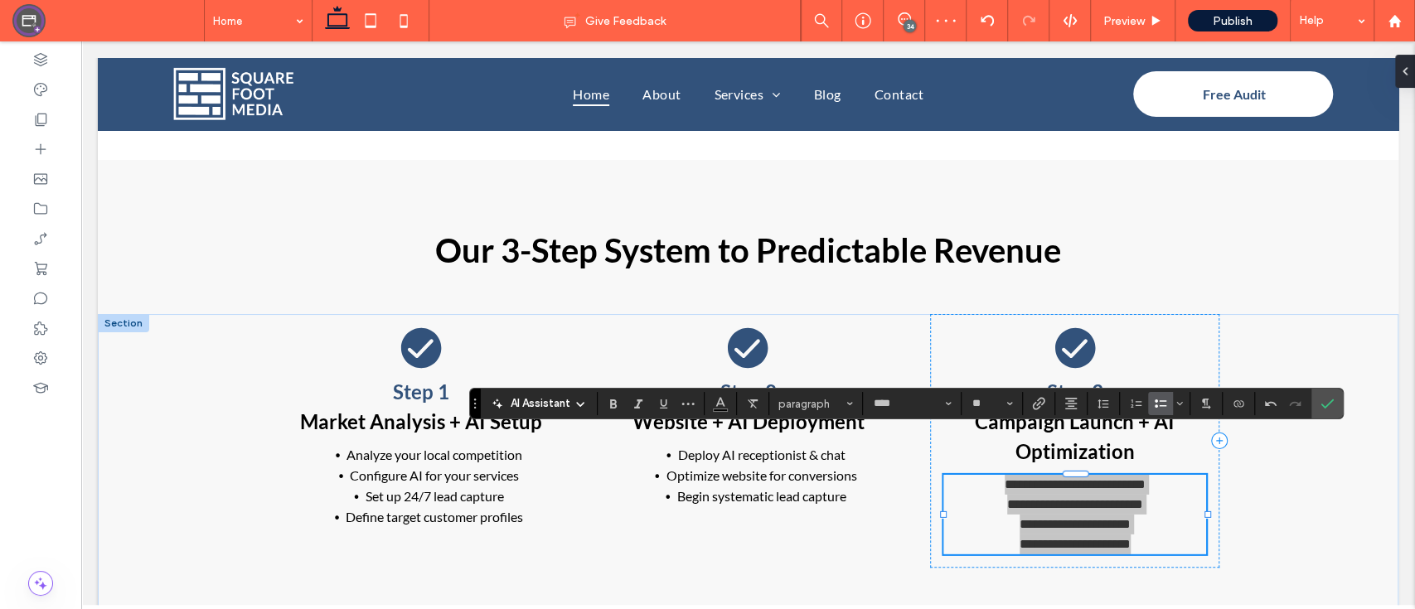
click at [1165, 409] on label "Bulleted List" at bounding box center [1160, 403] width 25 height 23
click at [1339, 399] on section at bounding box center [1326, 404] width 31 height 30
click at [1314, 410] on label "Confirm" at bounding box center [1326, 404] width 25 height 30
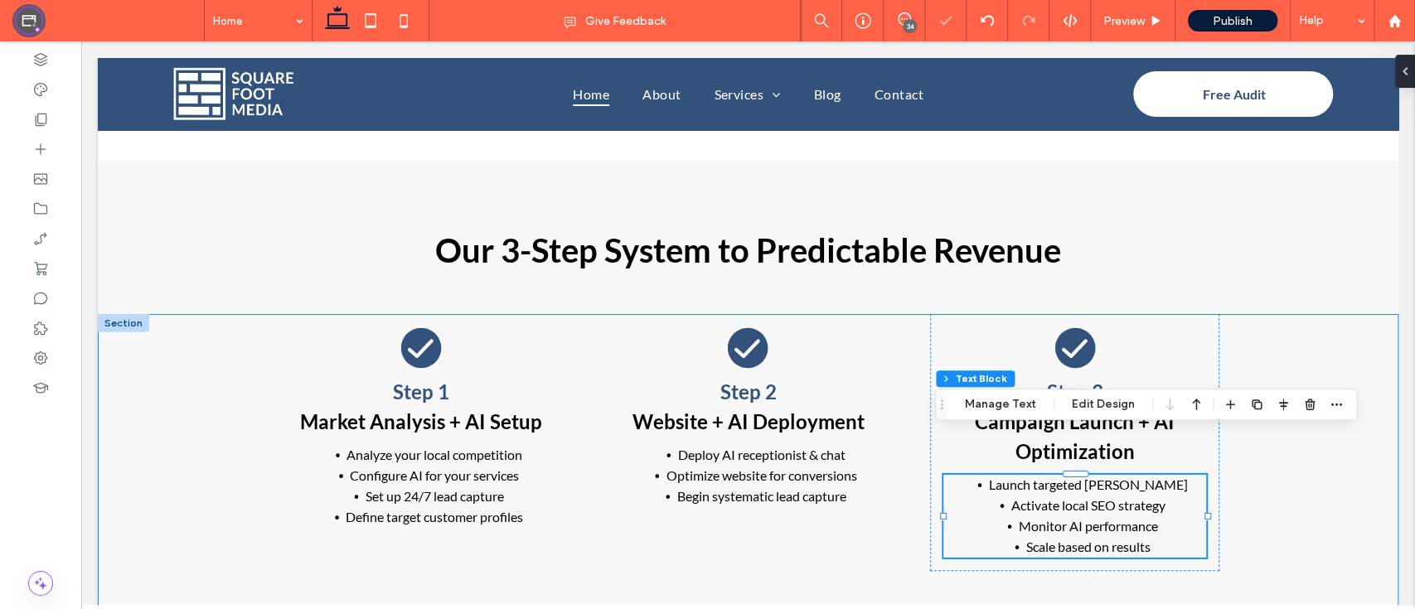
click at [1313, 437] on div "Step 1 Market Analysis + AI Setup Analyze your local competition Configure AI f…" at bounding box center [748, 468] width 1300 height 309
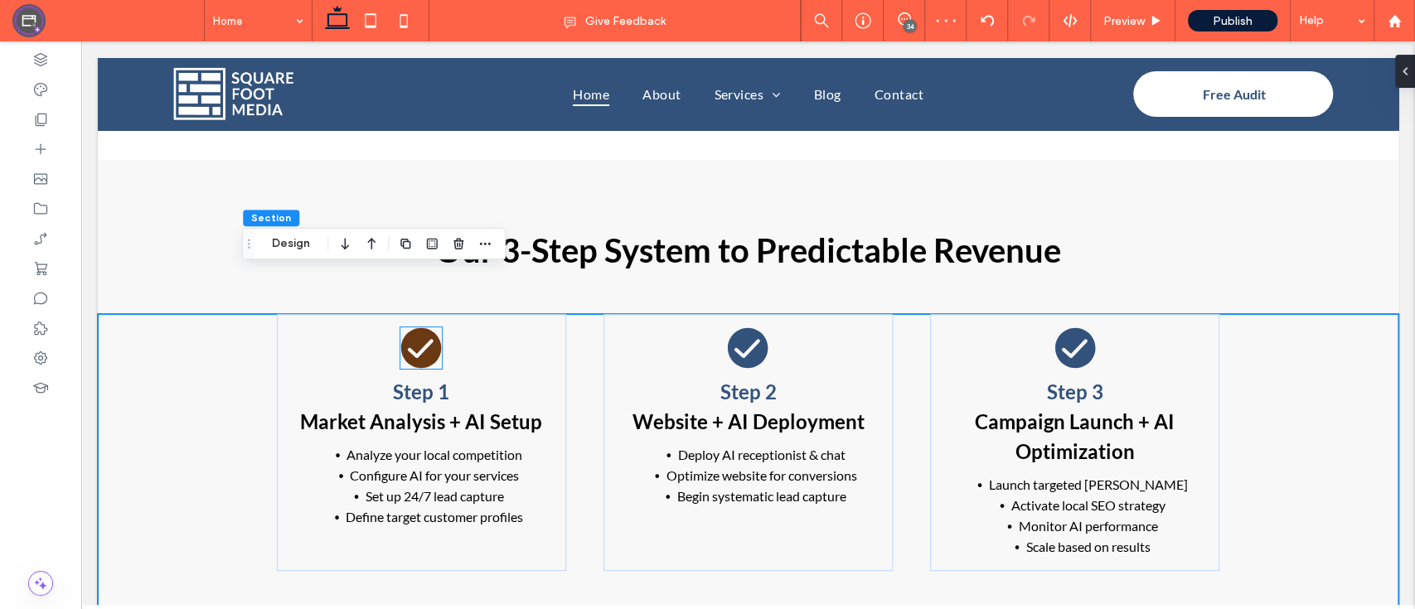
click at [418, 328] on icon at bounding box center [421, 348] width 40 height 40
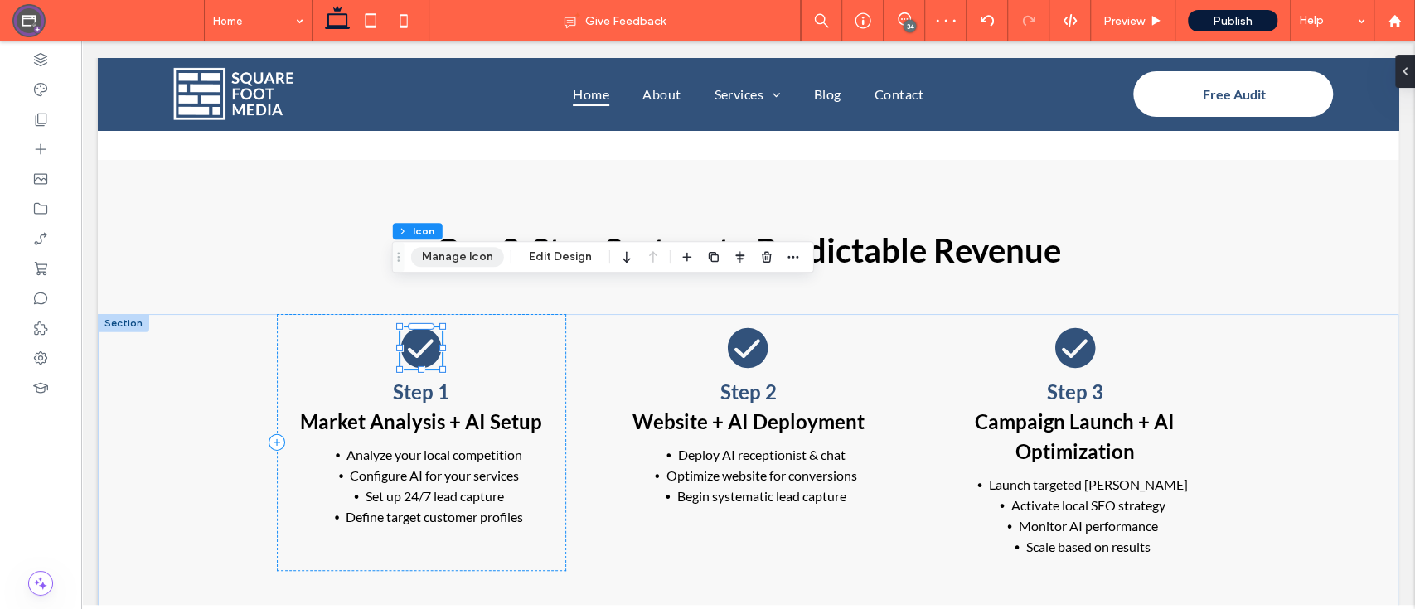
click at [443, 260] on button "Manage Icon" at bounding box center [457, 257] width 93 height 20
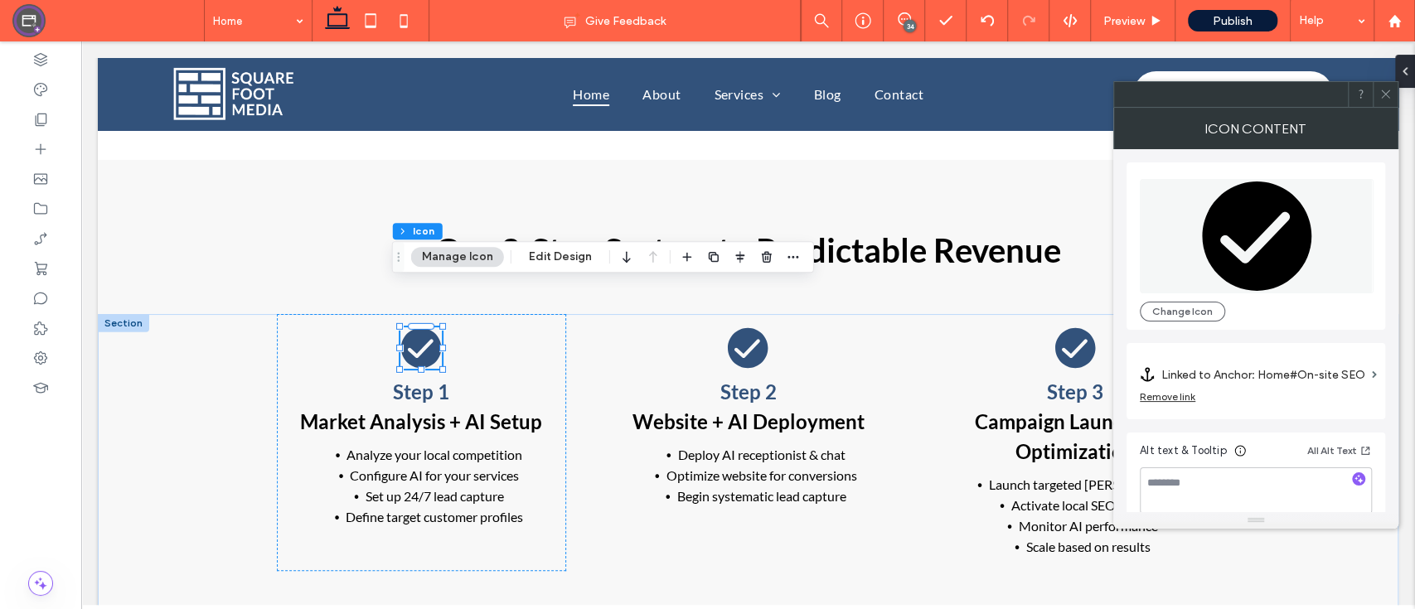
click at [1339, 268] on icon at bounding box center [1256, 236] width 234 height 114
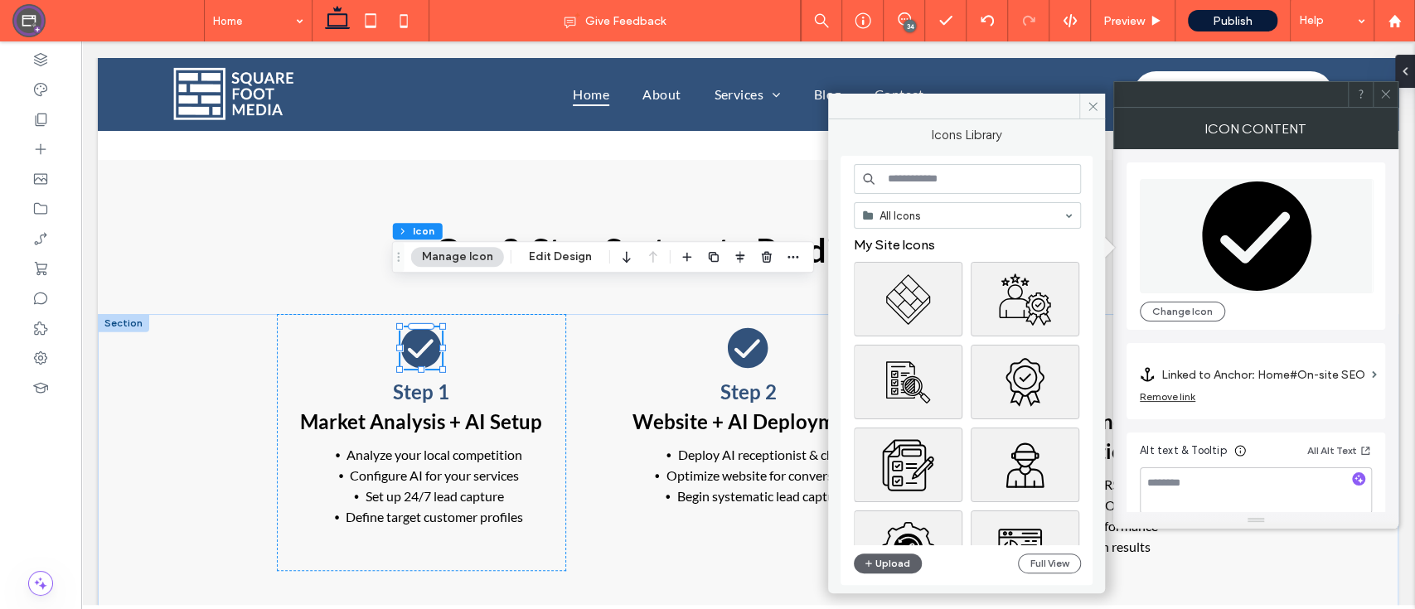
click at [926, 180] on input at bounding box center [967, 179] width 227 height 30
type input "******"
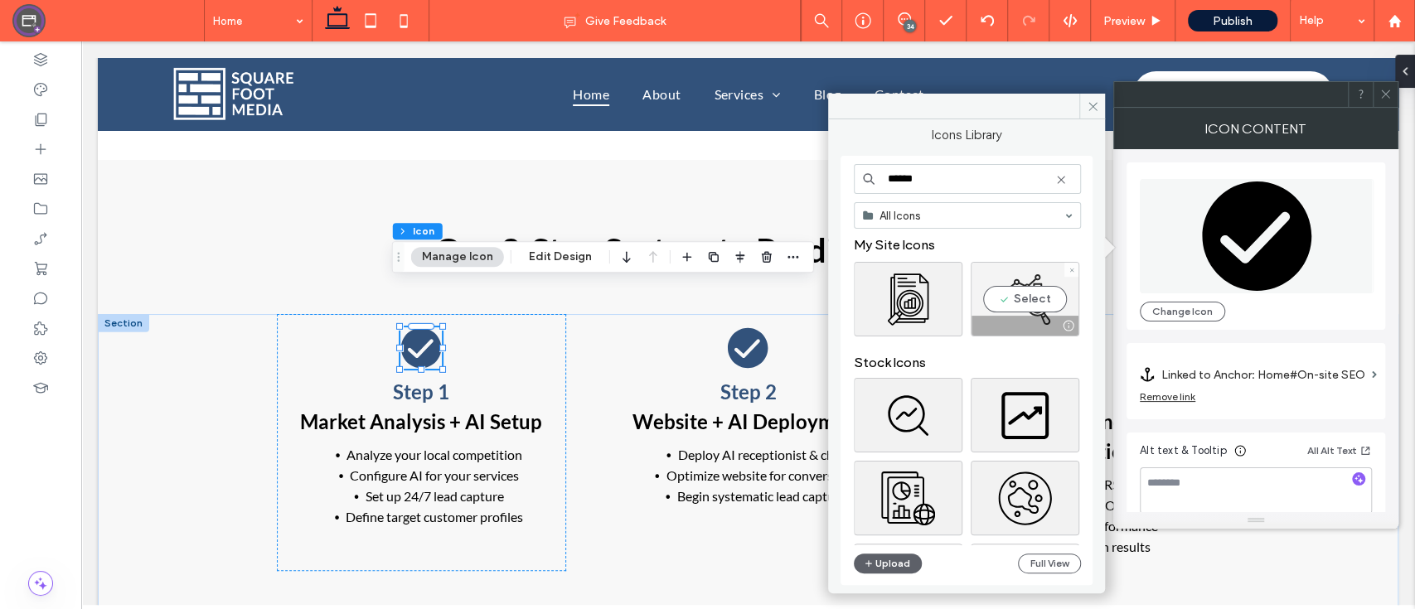
click at [1023, 297] on div "Select" at bounding box center [1024, 299] width 109 height 75
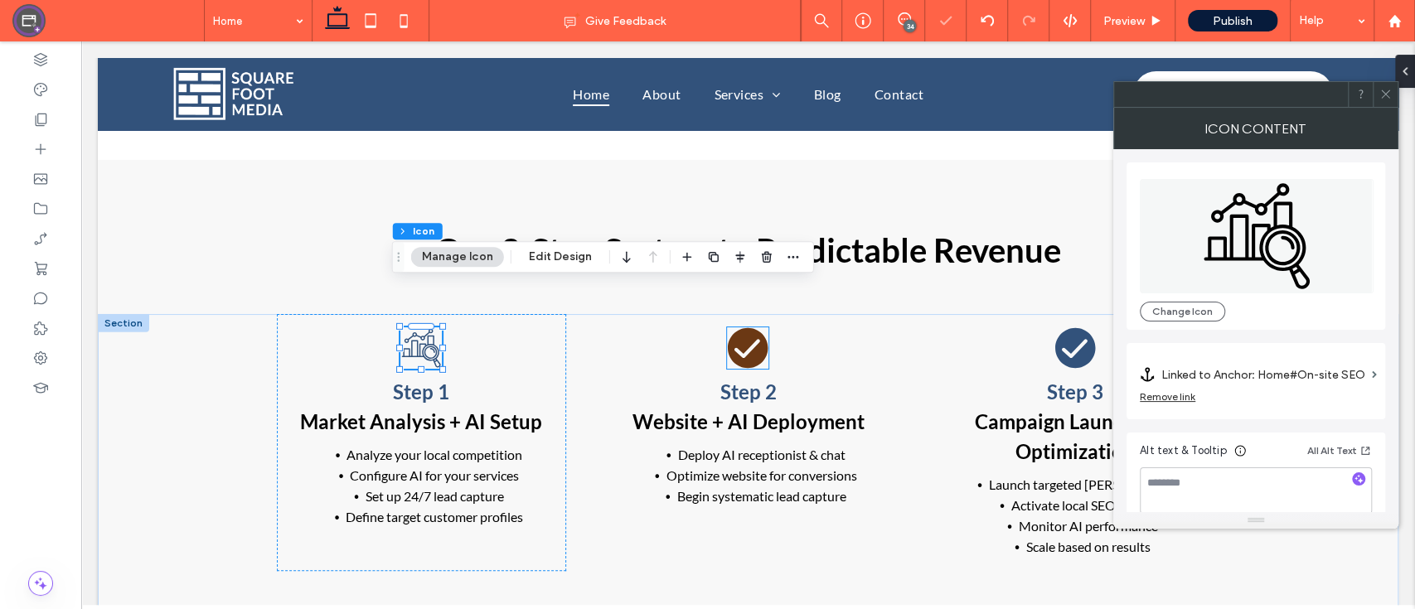
click at [728, 328] on icon at bounding box center [748, 348] width 40 height 40
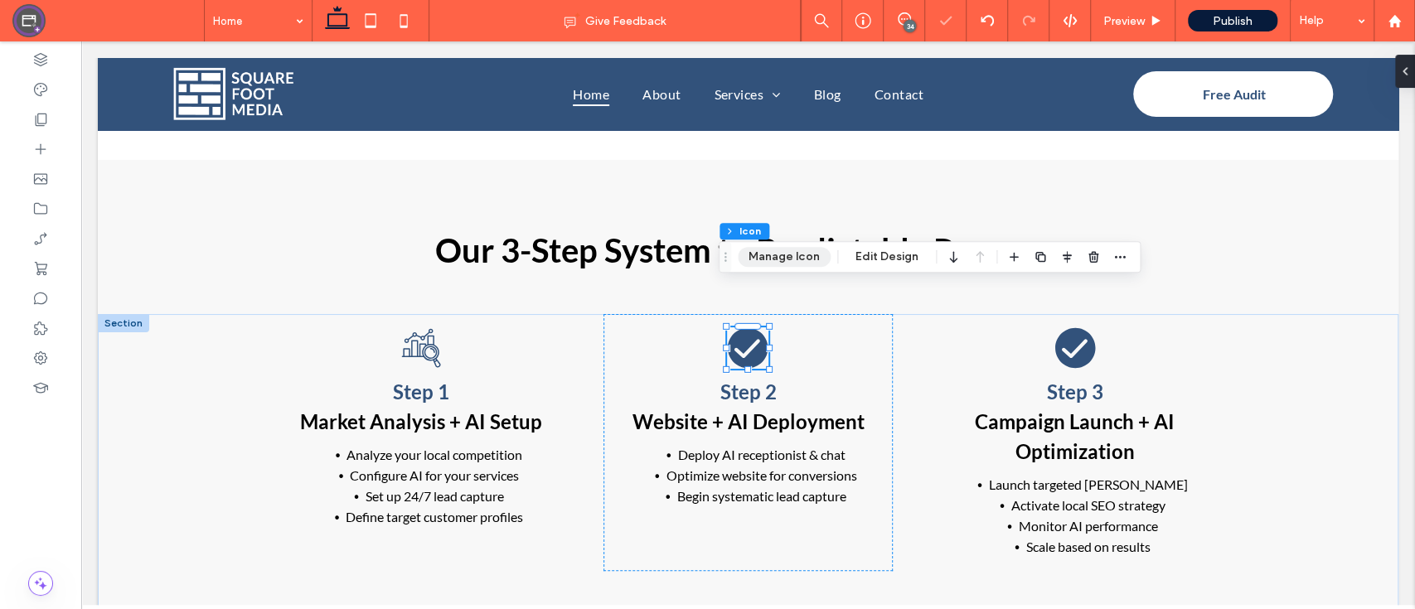
click at [795, 255] on button "Manage Icon" at bounding box center [784, 257] width 93 height 20
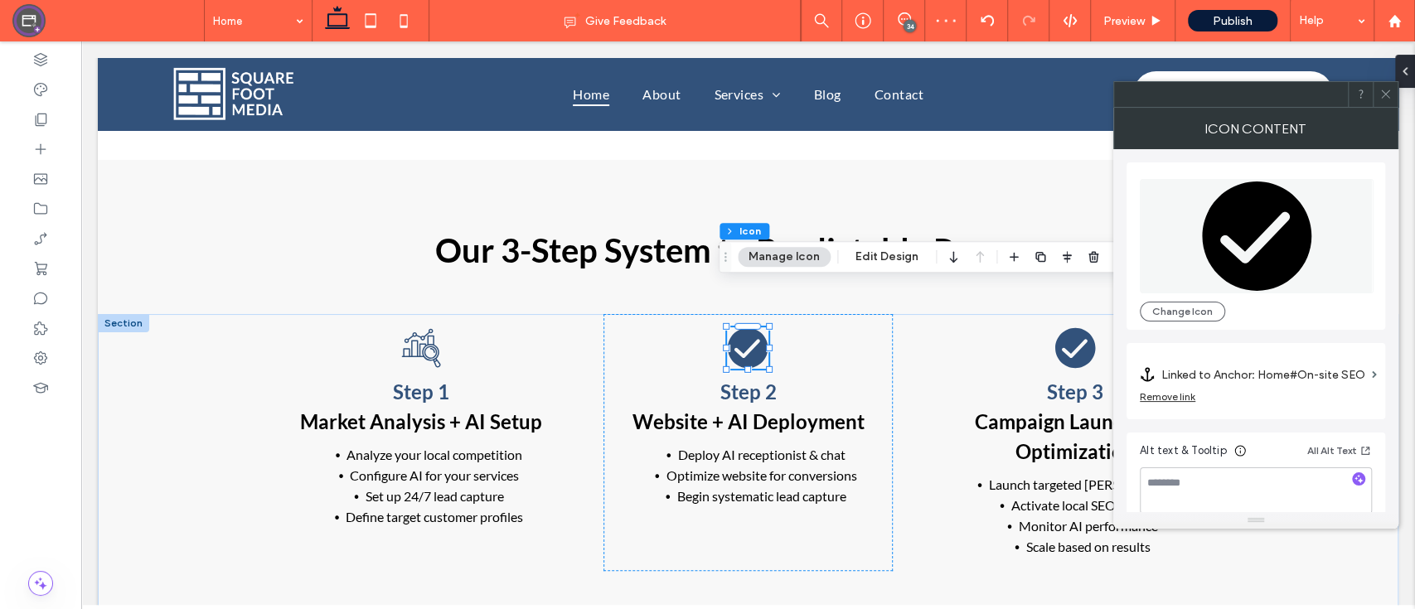
click at [1249, 258] on icon at bounding box center [1256, 236] width 234 height 114
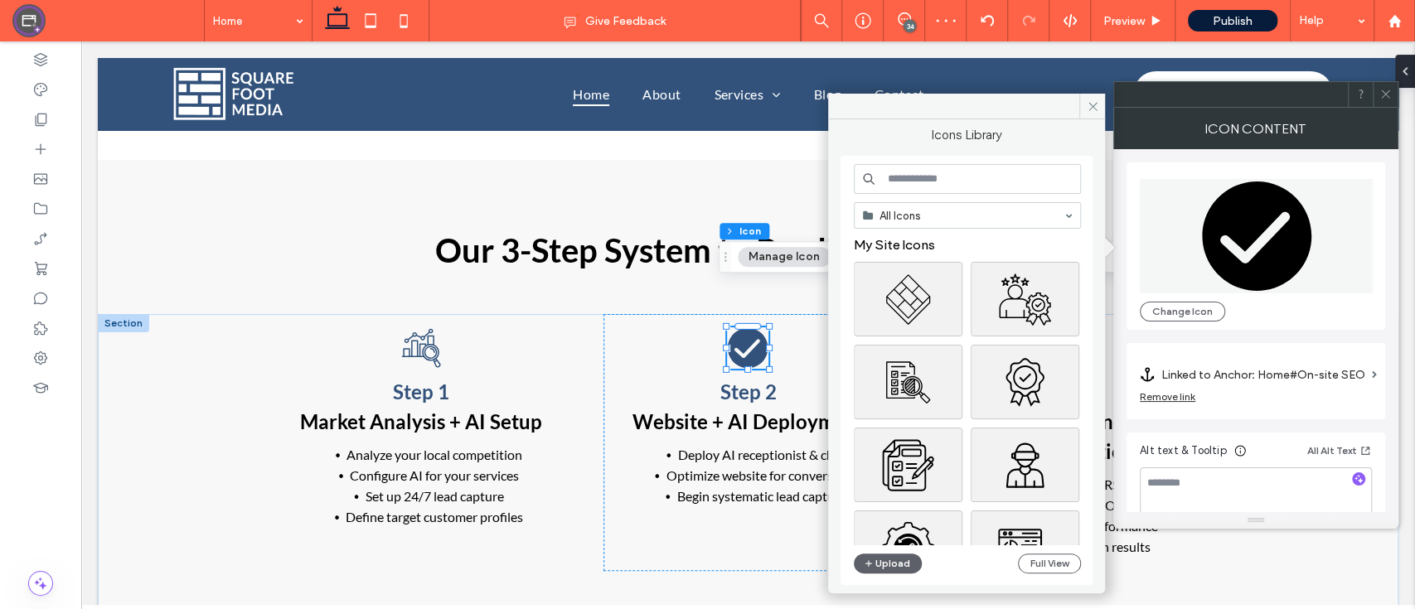
click at [993, 178] on input at bounding box center [967, 179] width 227 height 30
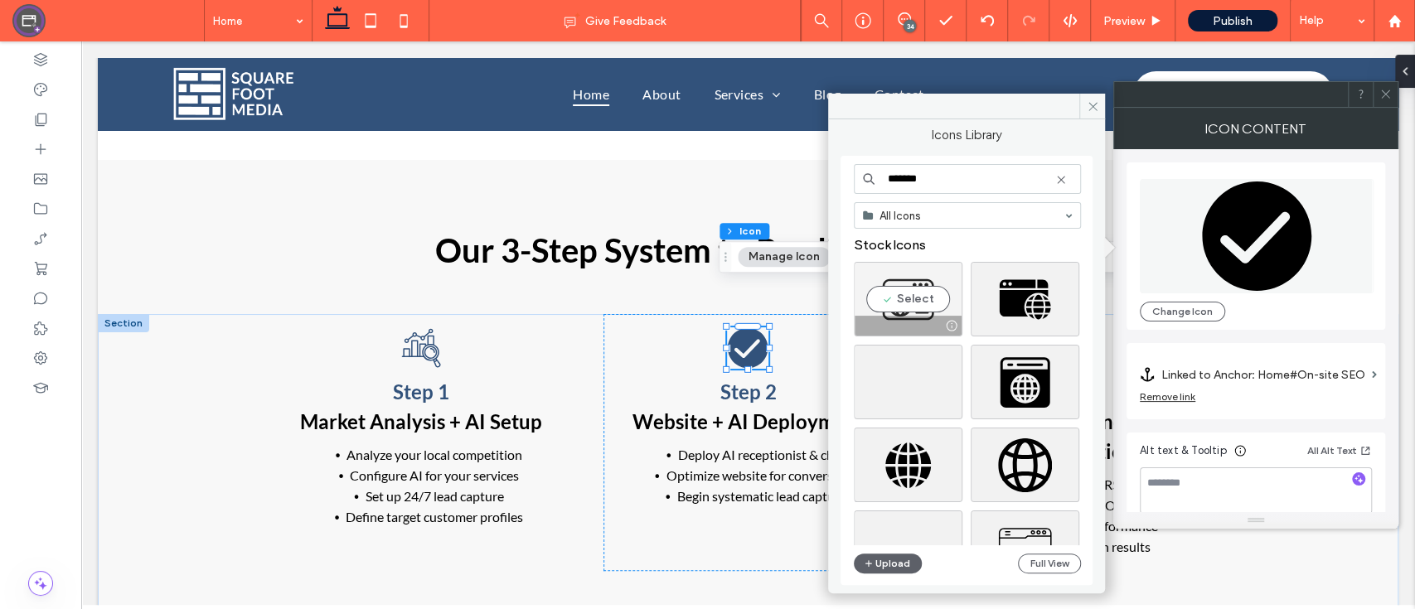
type input "*******"
click at [902, 302] on div "Select" at bounding box center [908, 299] width 109 height 75
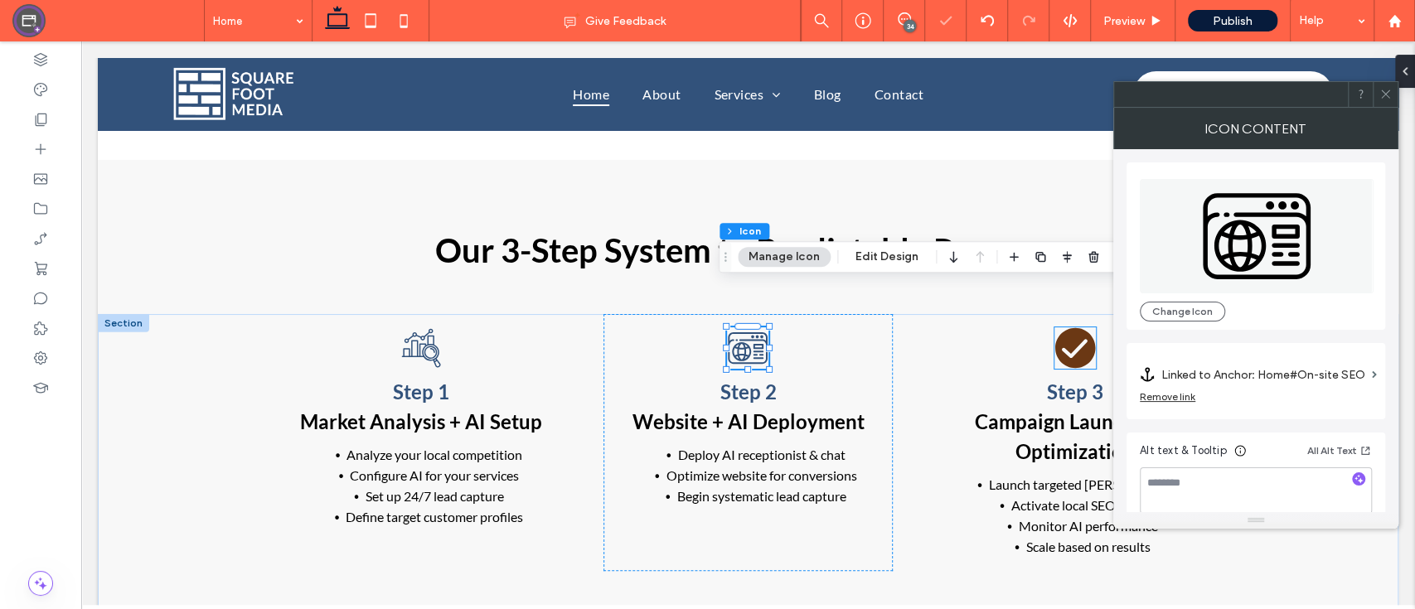
click at [1054, 327] on icon at bounding box center [1074, 347] width 41 height 41
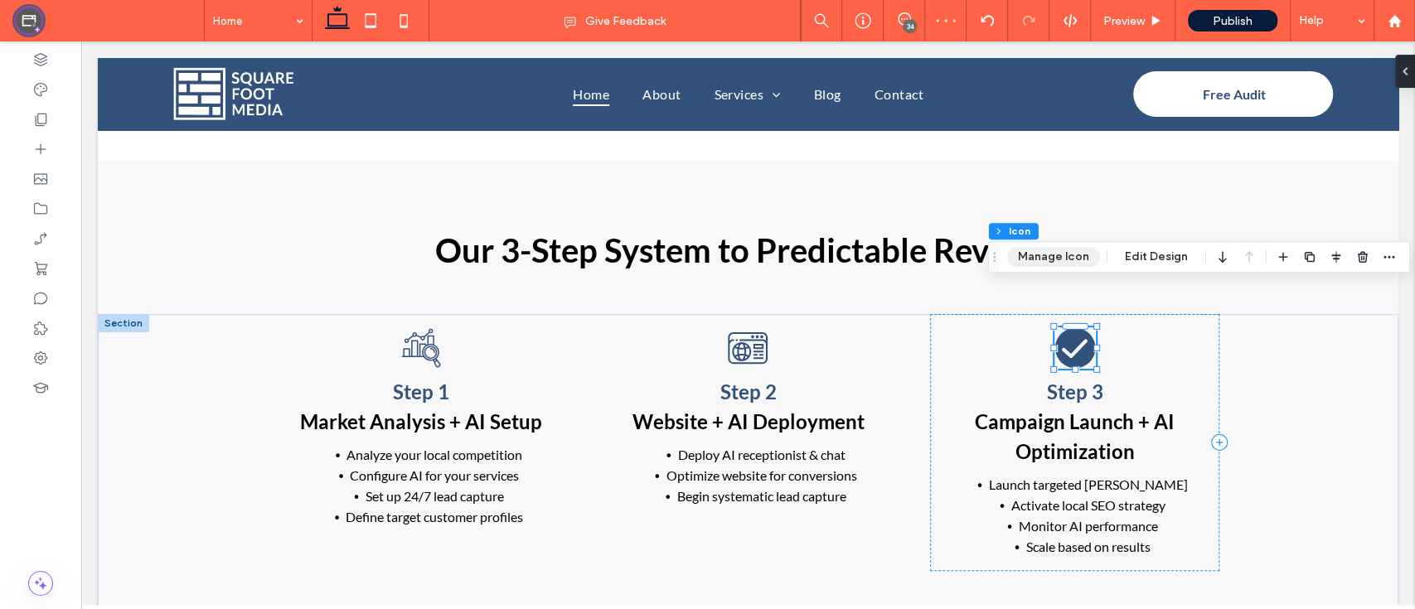
click at [1041, 247] on button "Manage Icon" at bounding box center [1053, 257] width 93 height 20
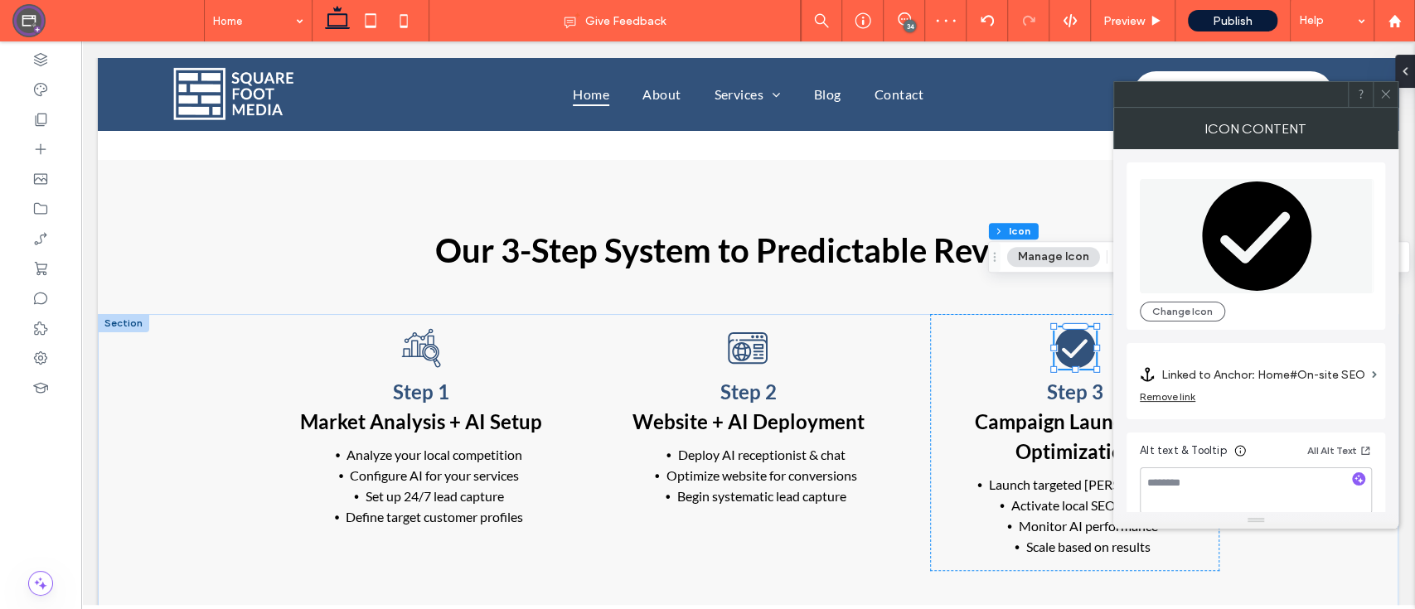
click at [1219, 245] on icon at bounding box center [1256, 235] width 109 height 109
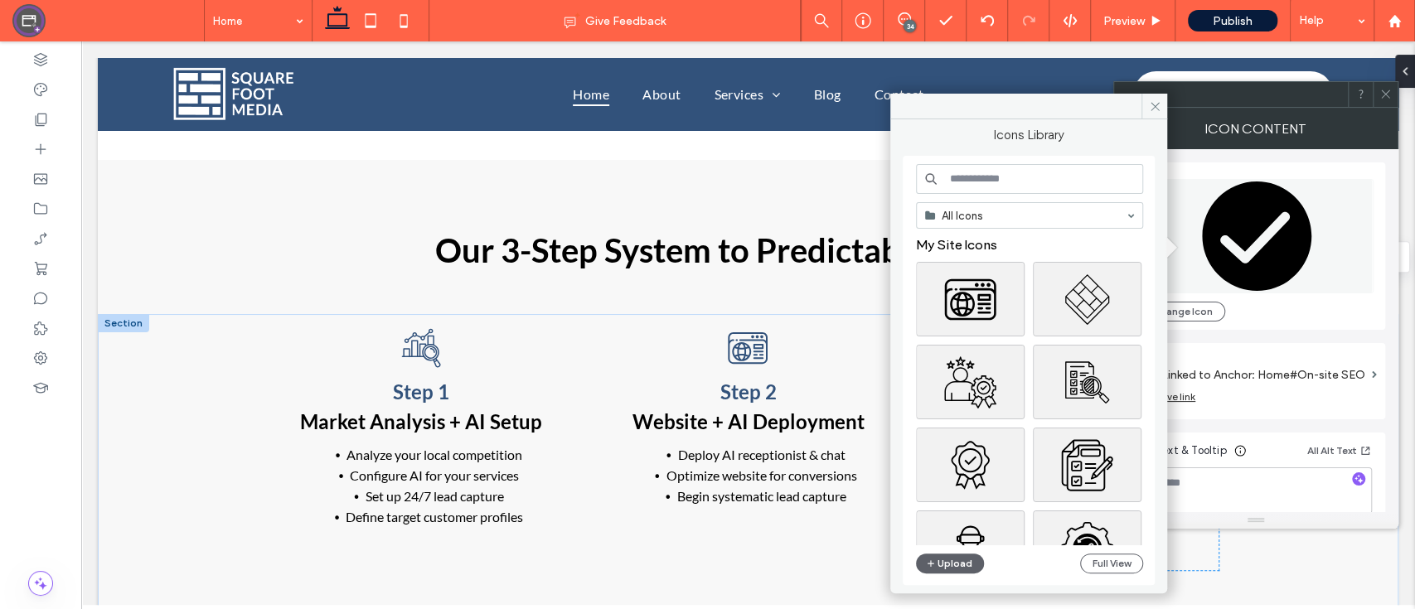
click at [988, 185] on input at bounding box center [1029, 179] width 227 height 30
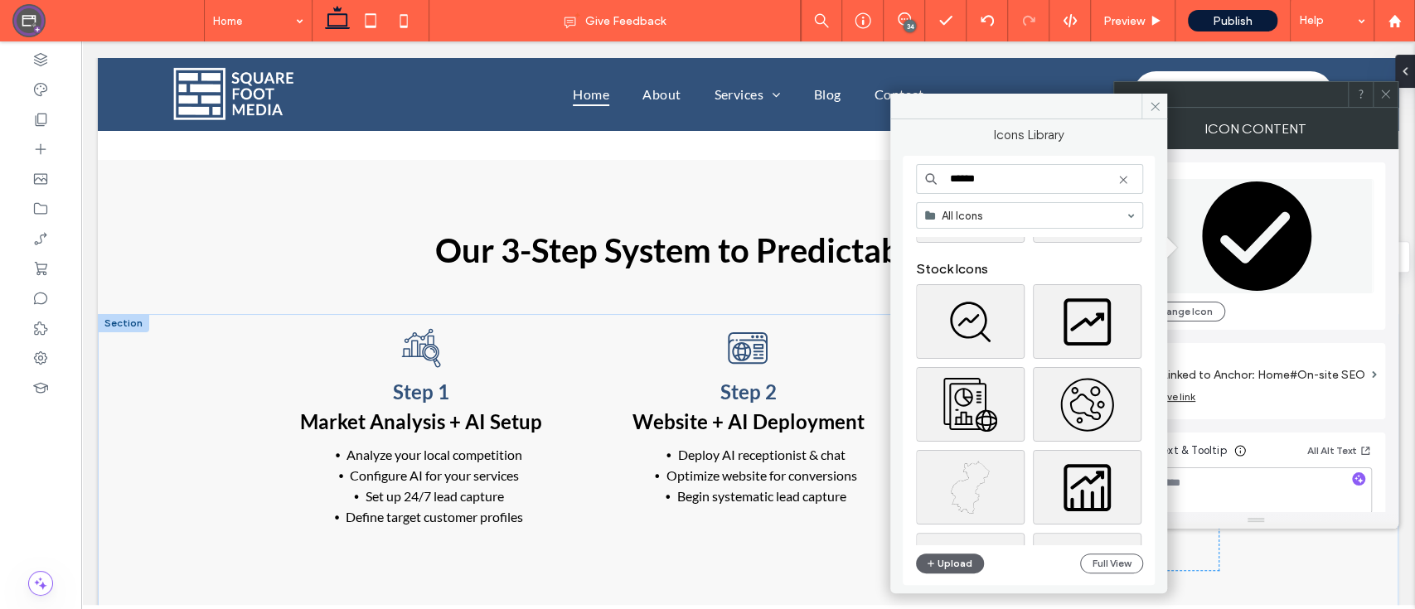
scroll to position [94, 0]
type input "******"
click at [984, 394] on div "Select" at bounding box center [970, 403] width 109 height 75
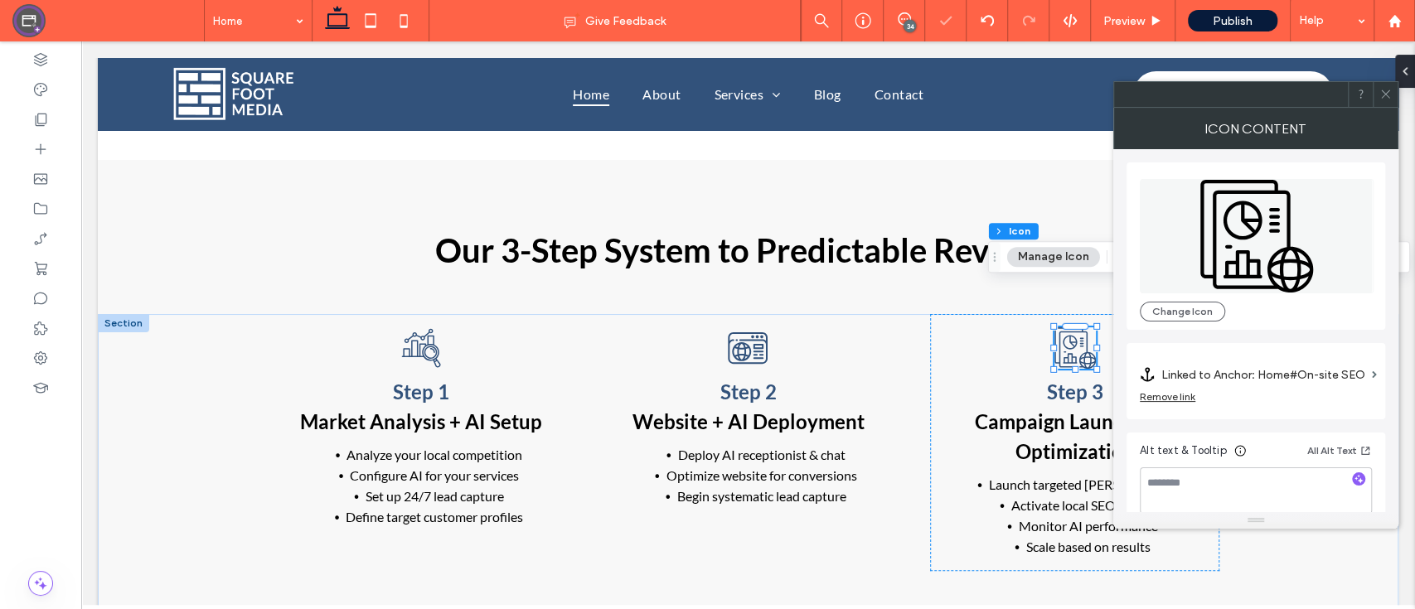
click at [1381, 94] on icon at bounding box center [1385, 94] width 12 height 12
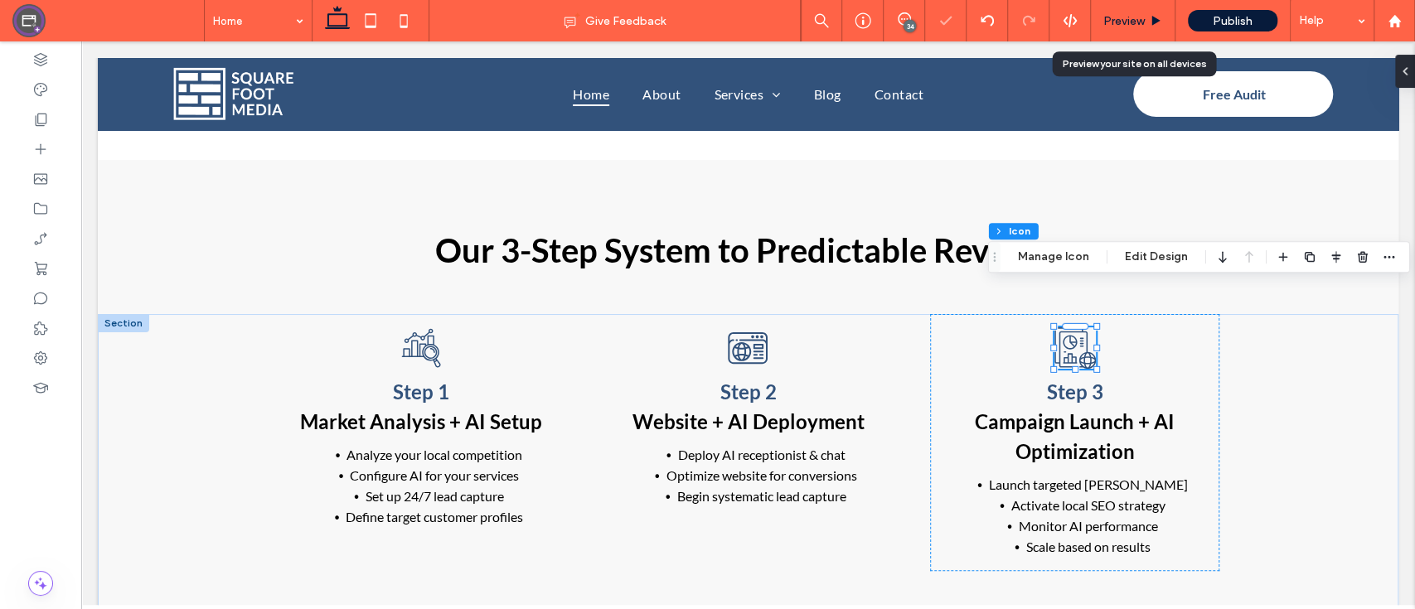
click at [1107, 7] on div "Preview" at bounding box center [1133, 20] width 85 height 41
click at [1134, 15] on span "Preview" at bounding box center [1123, 21] width 41 height 14
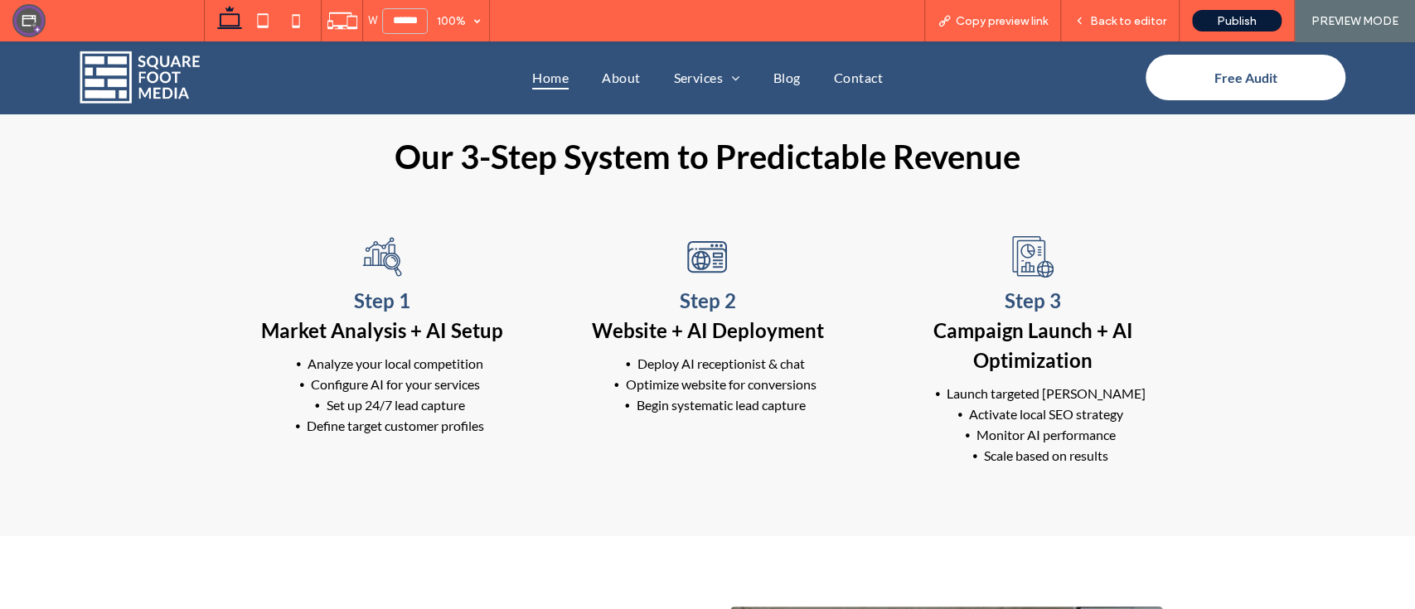
scroll to position [3387, 0]
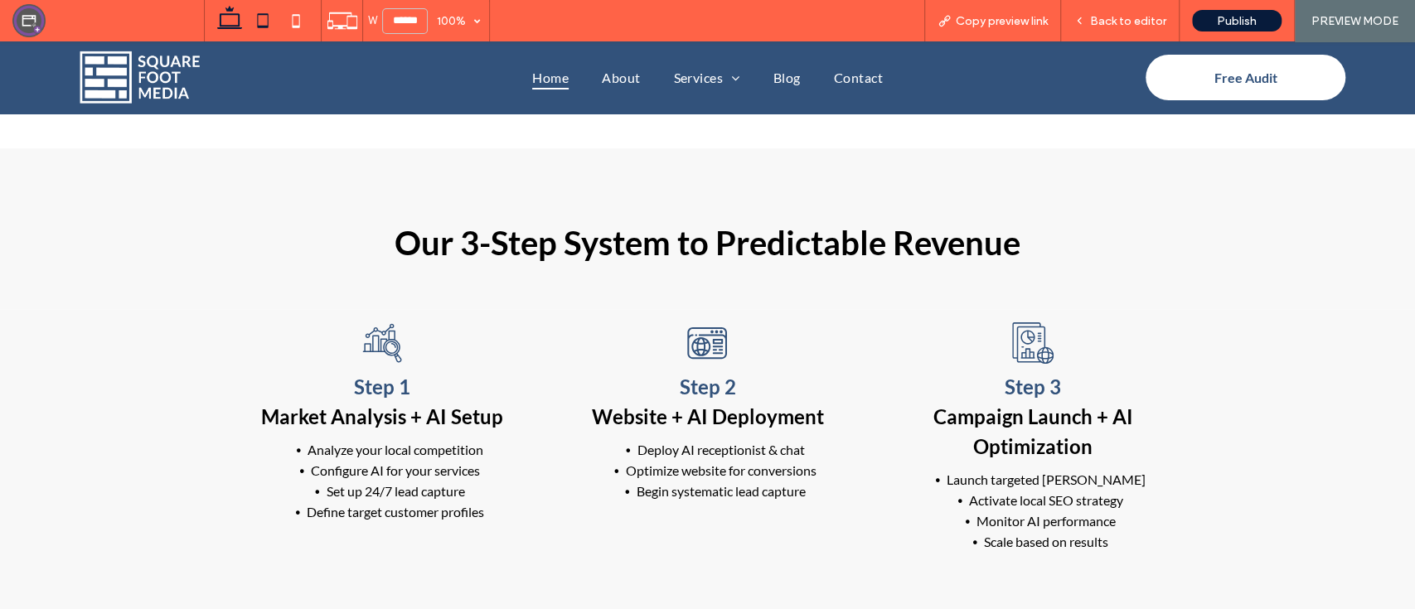
click at [259, 13] on use at bounding box center [262, 20] width 11 height 14
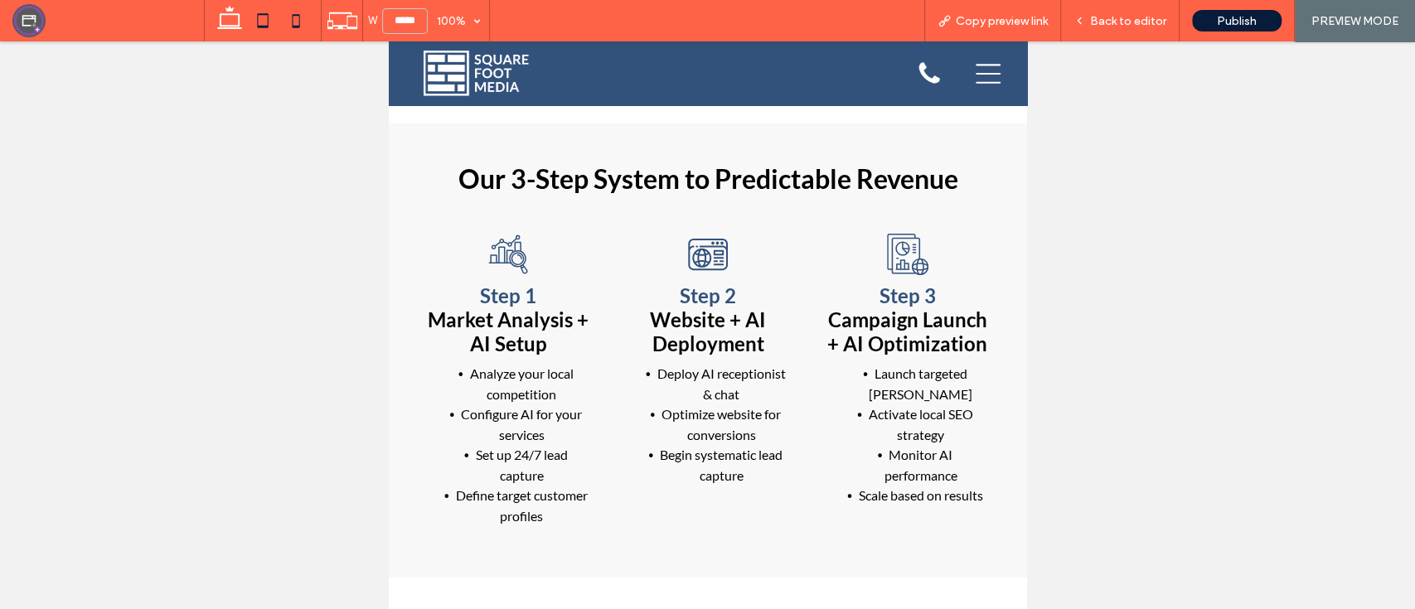
click at [311, 20] on icon at bounding box center [295, 20] width 33 height 33
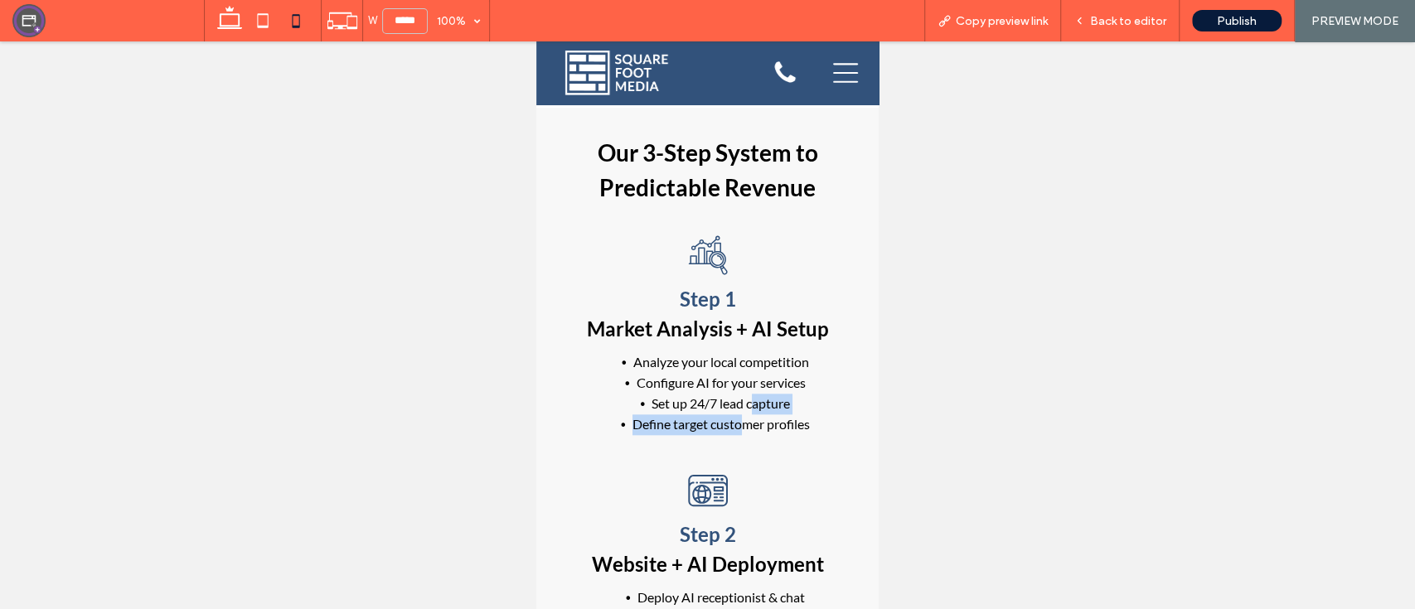
drag, startPoint x: 736, startPoint y: 454, endPoint x: 743, endPoint y: 400, distance: 54.4
click at [743, 400] on div "Step 1 Market Analysis + AI Setup Analyze your local competition Configure AI f…" at bounding box center [707, 334] width 315 height 227
click at [840, 389] on li "Configure AI for your services" at bounding box center [721, 383] width 276 height 21
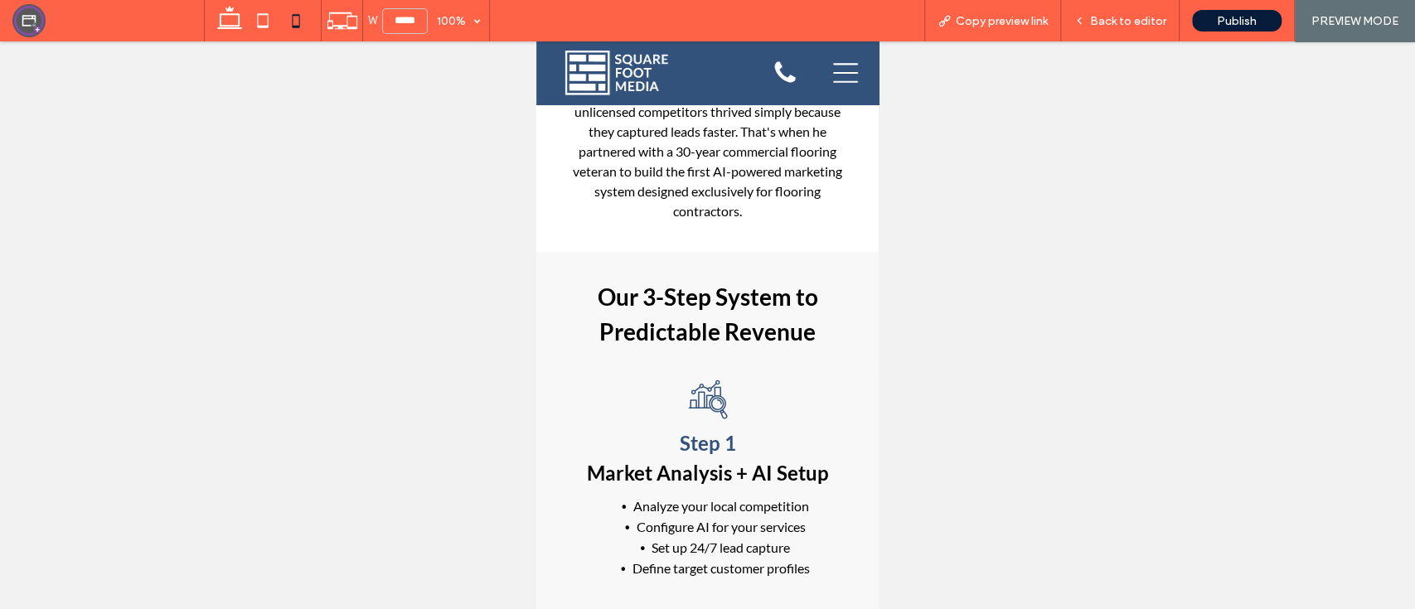
scroll to position [5151, 0]
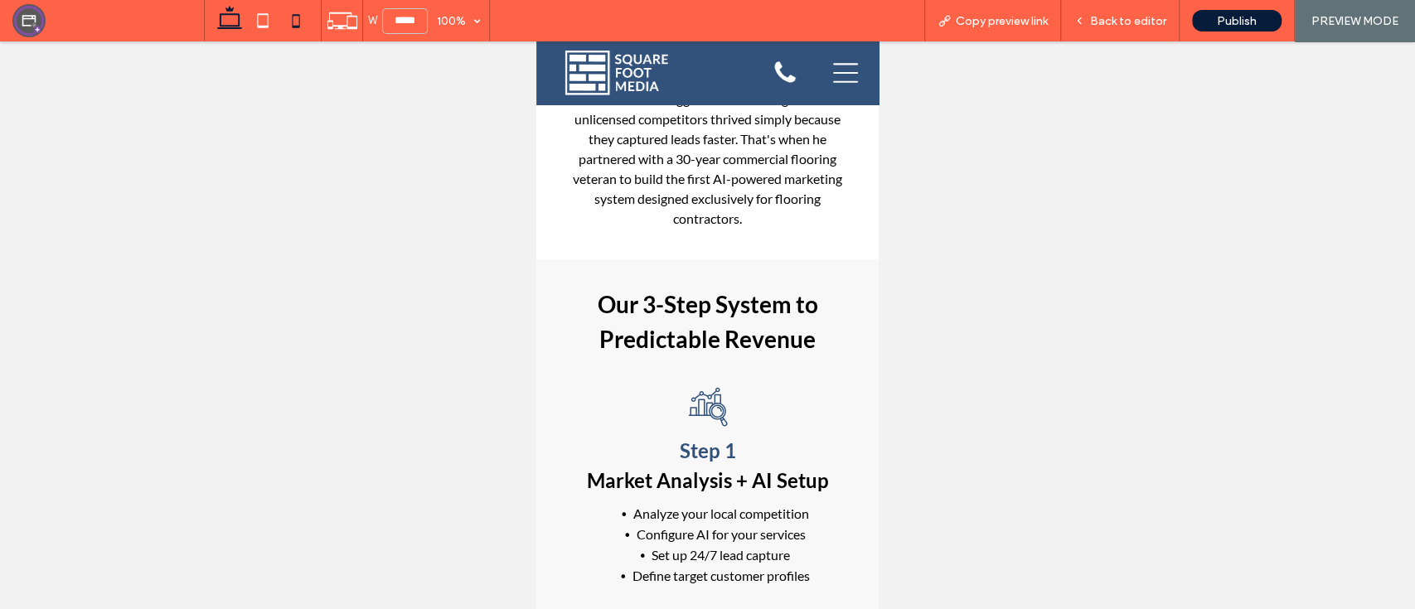
click at [238, 27] on icon at bounding box center [229, 20] width 33 height 33
type input "******"
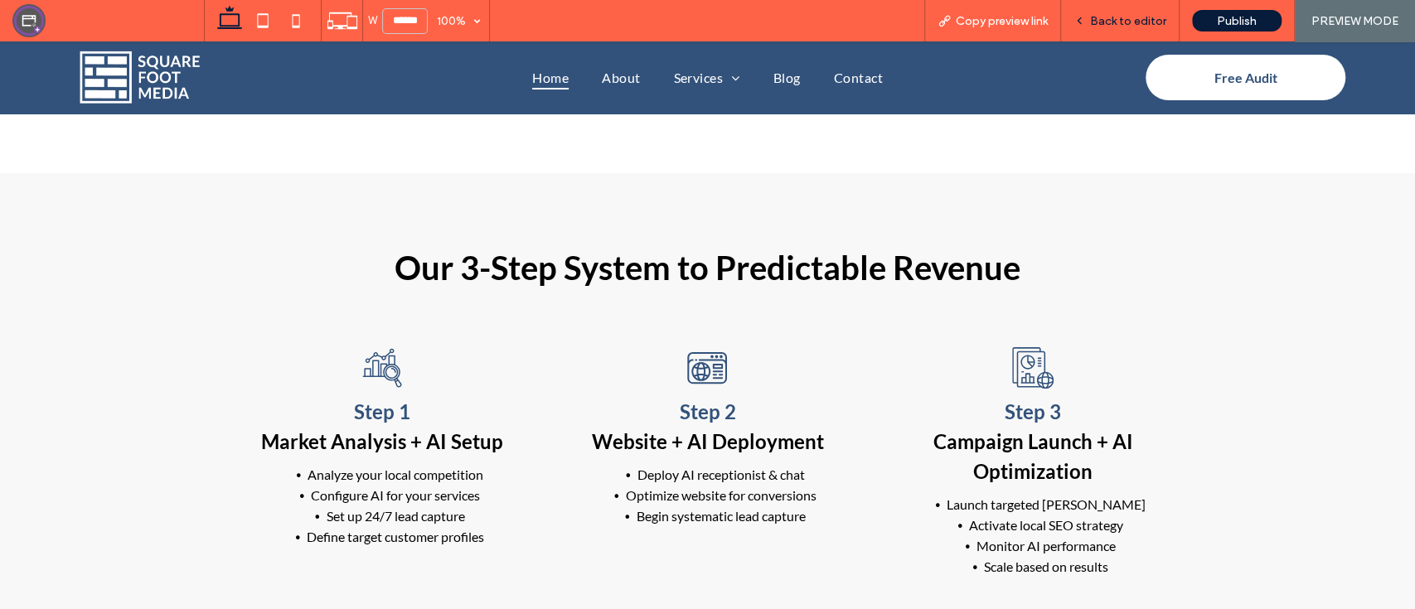
click at [1101, 12] on div "Back to editor" at bounding box center [1120, 20] width 119 height 41
click at [1120, 27] on span "Back to editor" at bounding box center [1128, 21] width 76 height 14
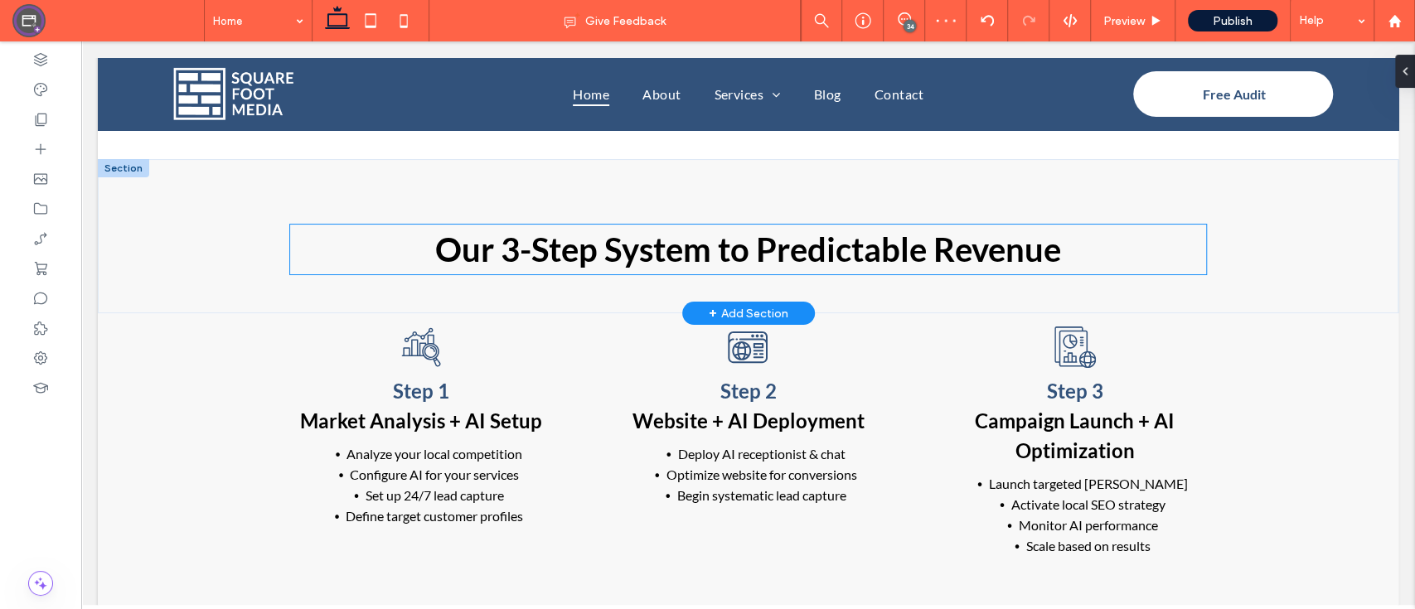
scroll to position [3311, 0]
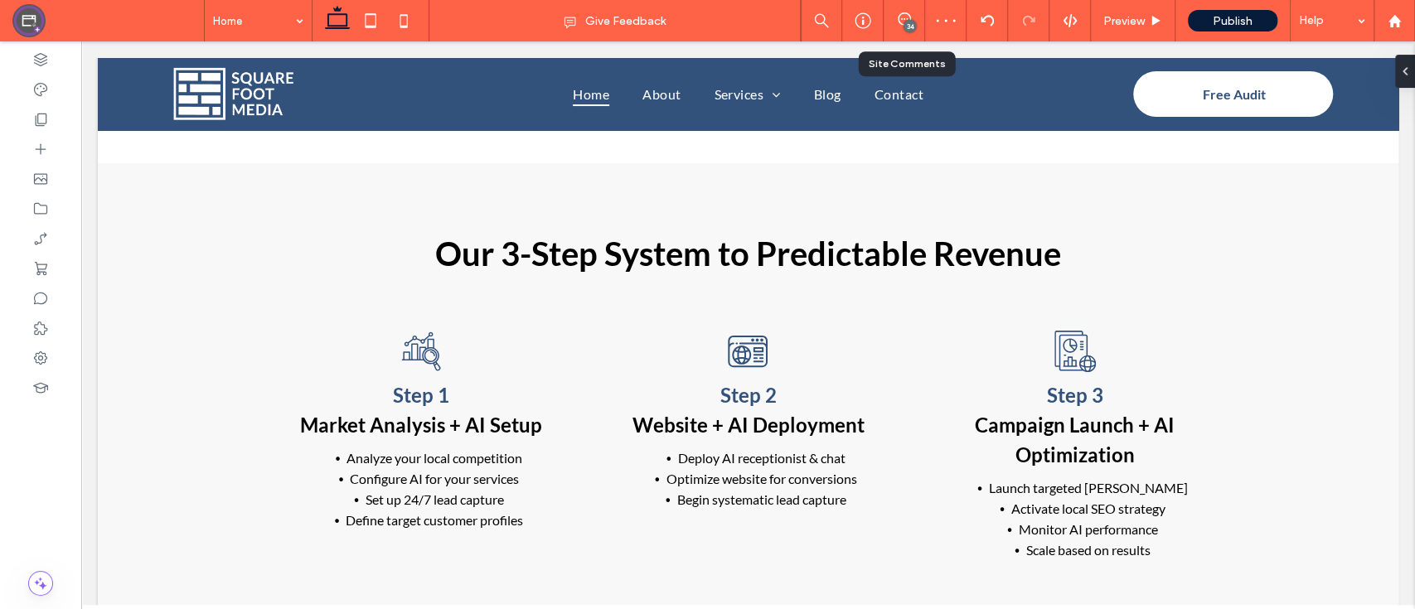
click at [904, 9] on div "34" at bounding box center [903, 20] width 41 height 41
click at [908, 18] on icon at bounding box center [903, 18] width 13 height 13
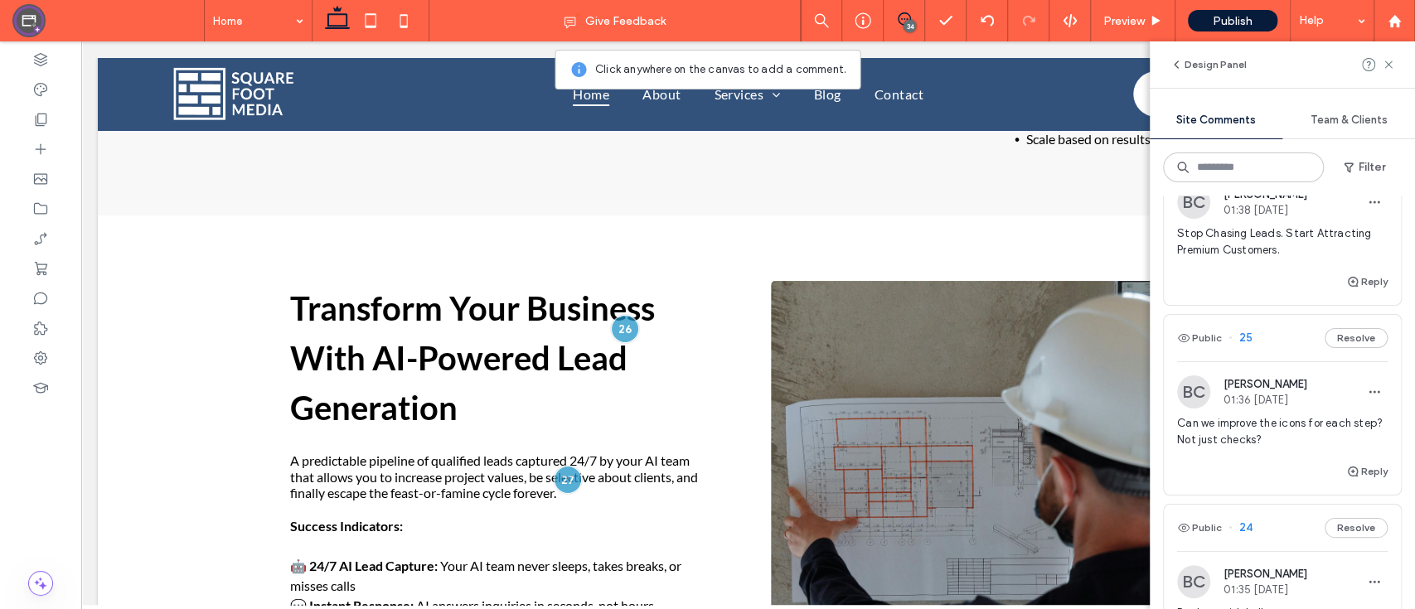
scroll to position [3374, 0]
click at [1289, 256] on span "Stop Chasing Leads. Start Attracting Premium Customers." at bounding box center [1282, 239] width 210 height 33
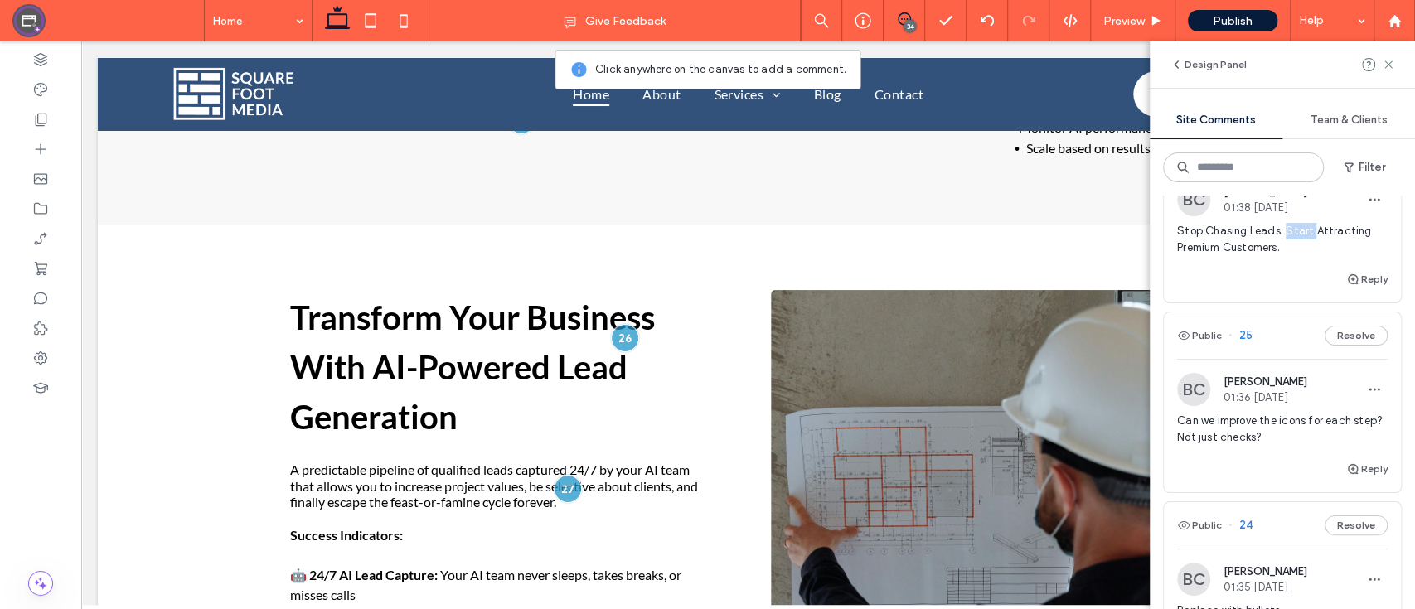
click at [1289, 256] on span "Stop Chasing Leads. Start Attracting Premium Customers." at bounding box center [1282, 239] width 210 height 33
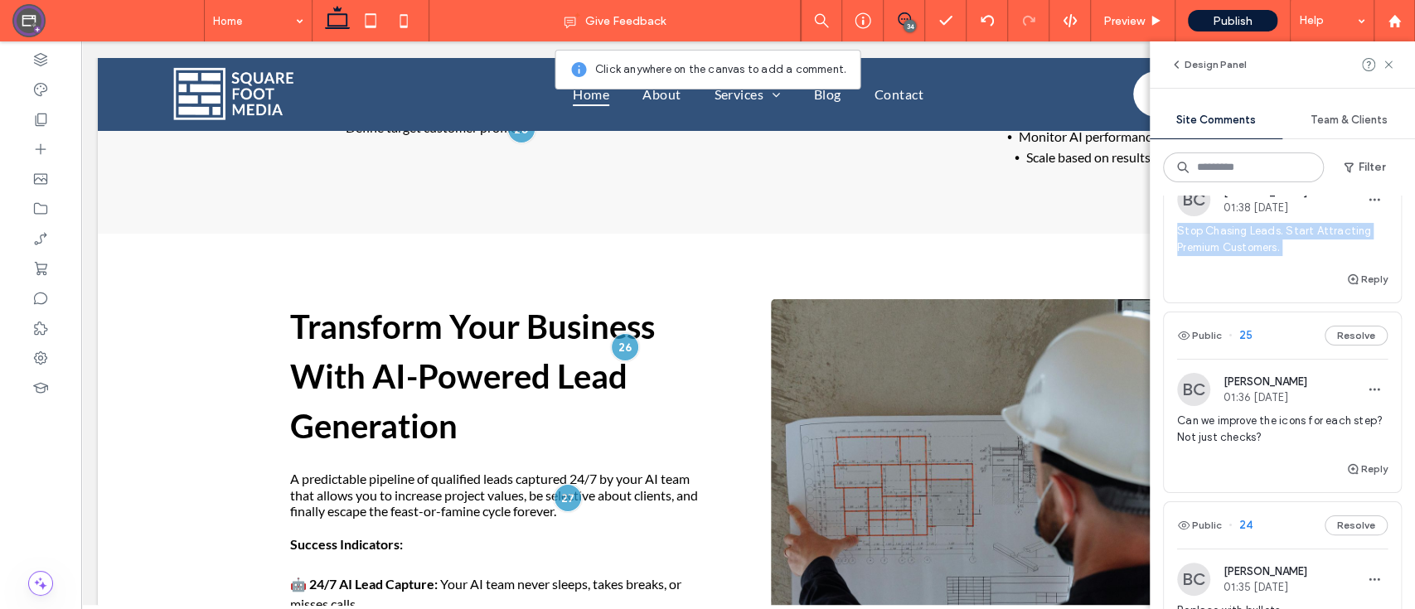
copy div "Stop Chasing Leads. Start Attracting Premium Customers. Reply Public"
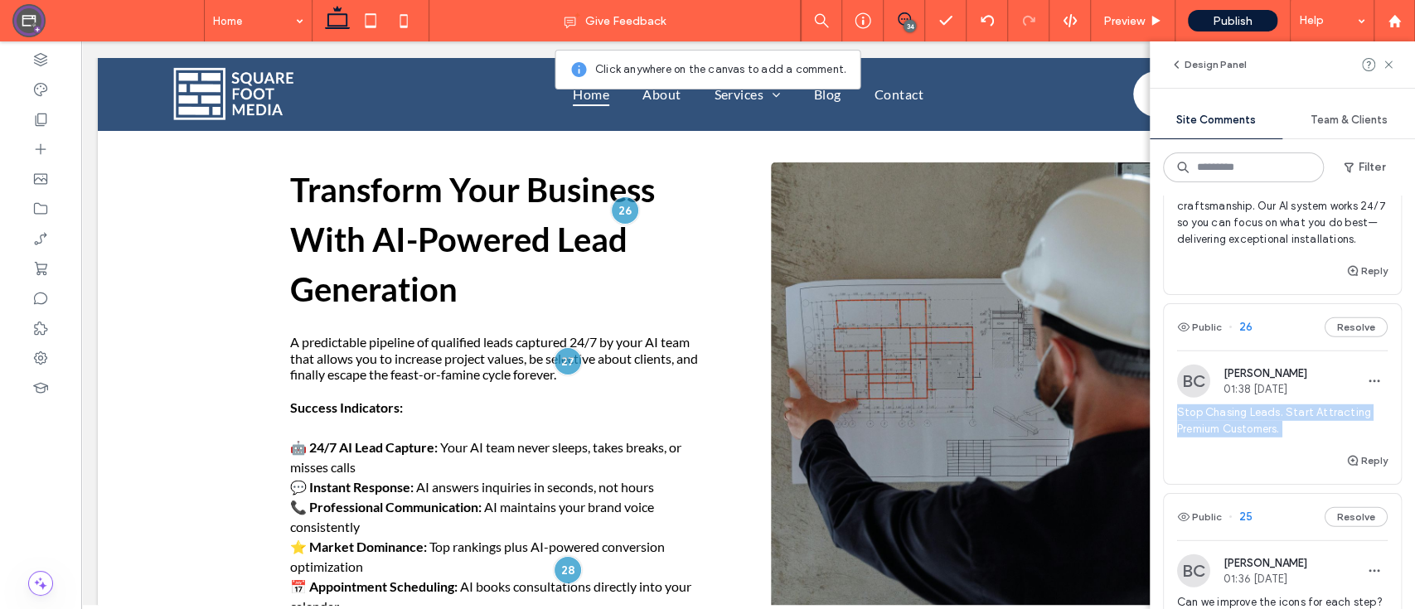
scroll to position [3170, 0]
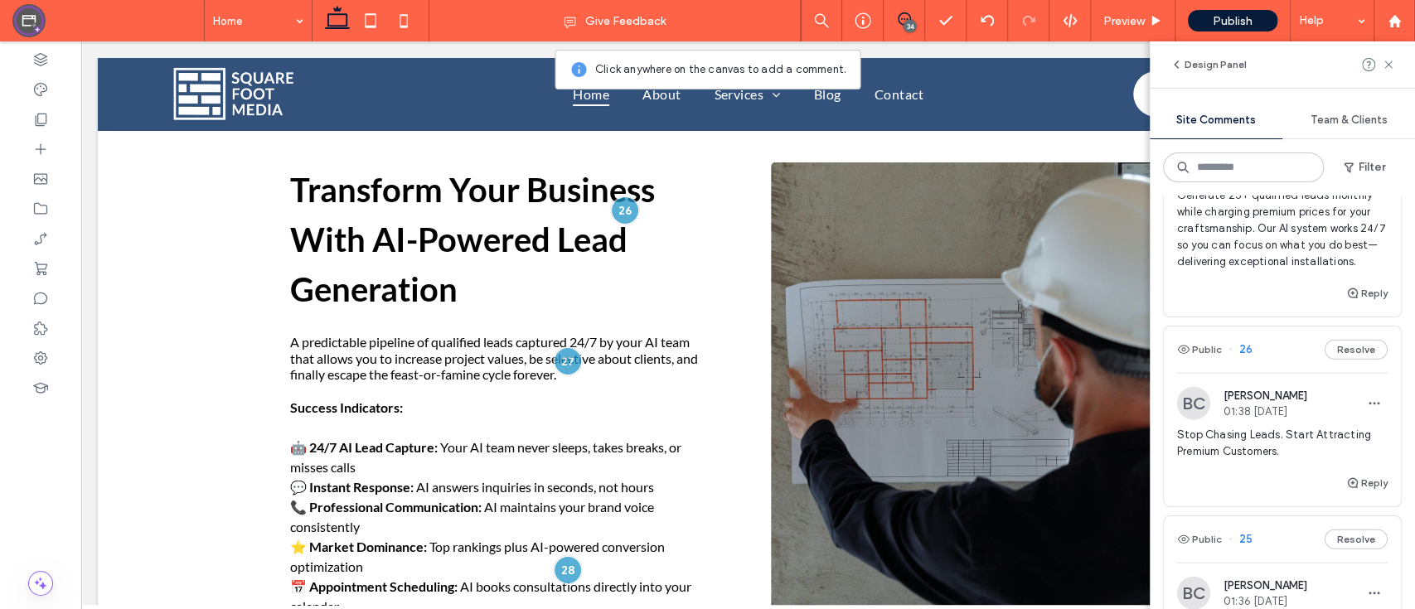
click at [1239, 270] on span "Replace text with: Generate 25+ qualified leads monthly while charging premium …" at bounding box center [1282, 212] width 210 height 116
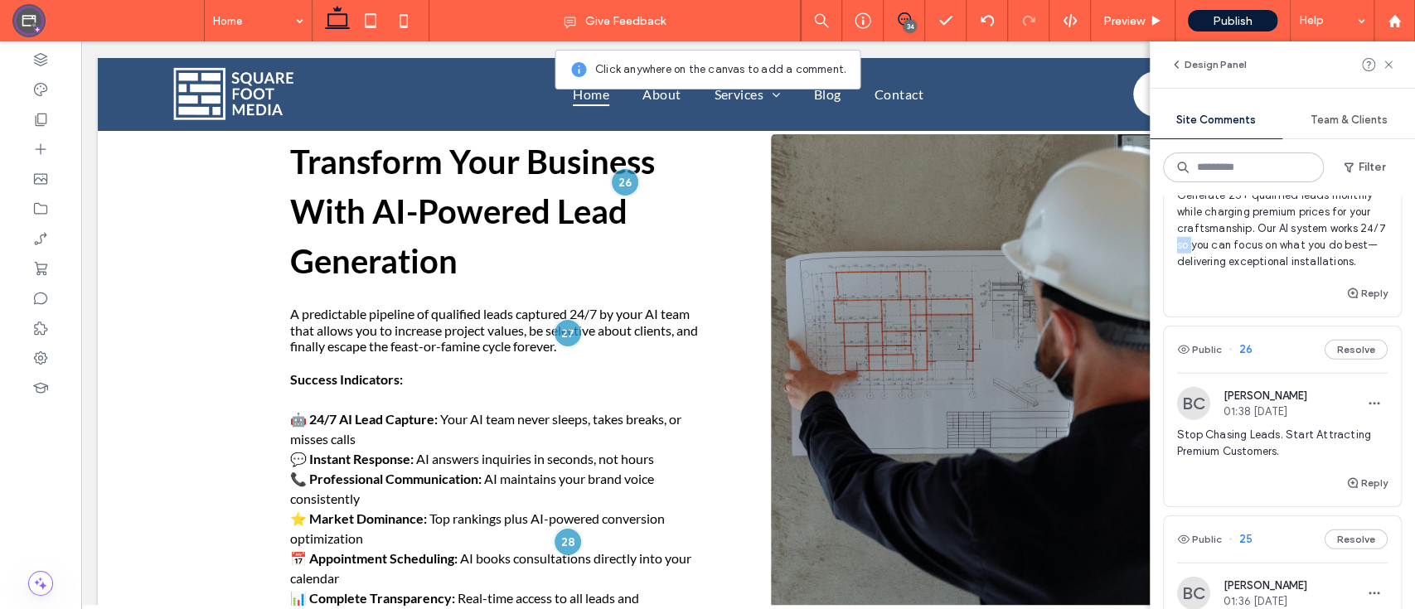
click at [1239, 270] on span "Replace text with: Generate 25+ qualified leads monthly while charging premium …" at bounding box center [1282, 212] width 210 height 116
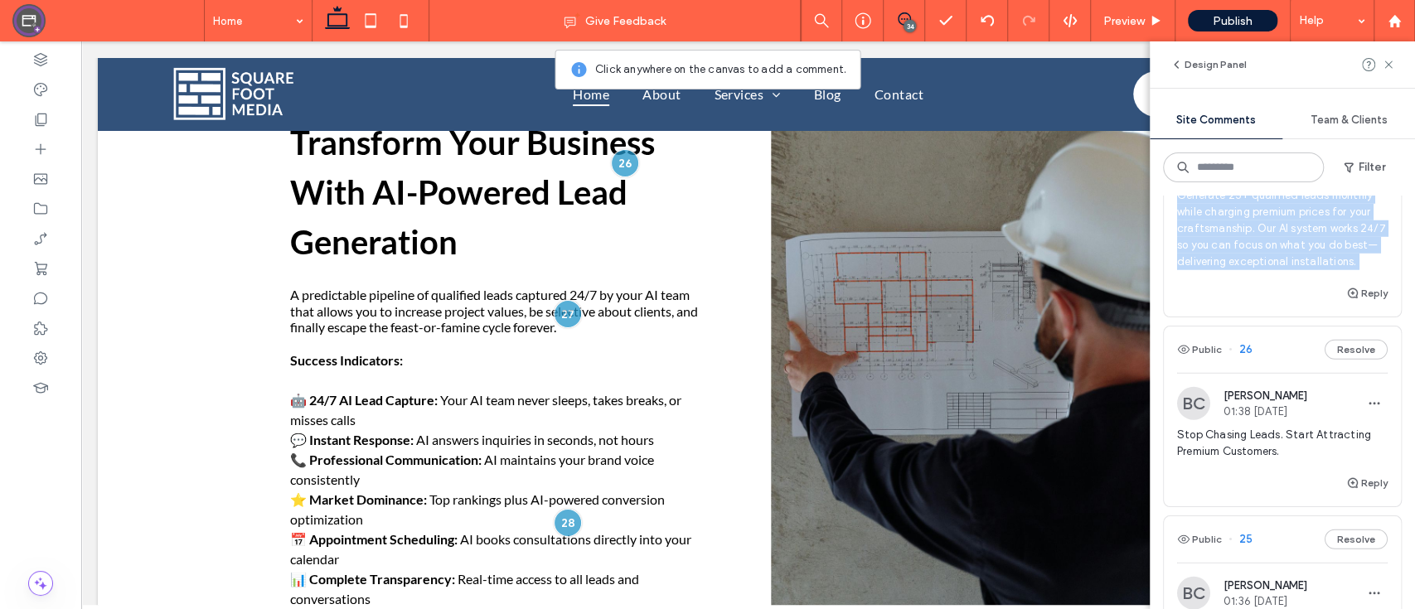
copy div "Generate 25+ qualified leads monthly while charging premium prices for your cra…"
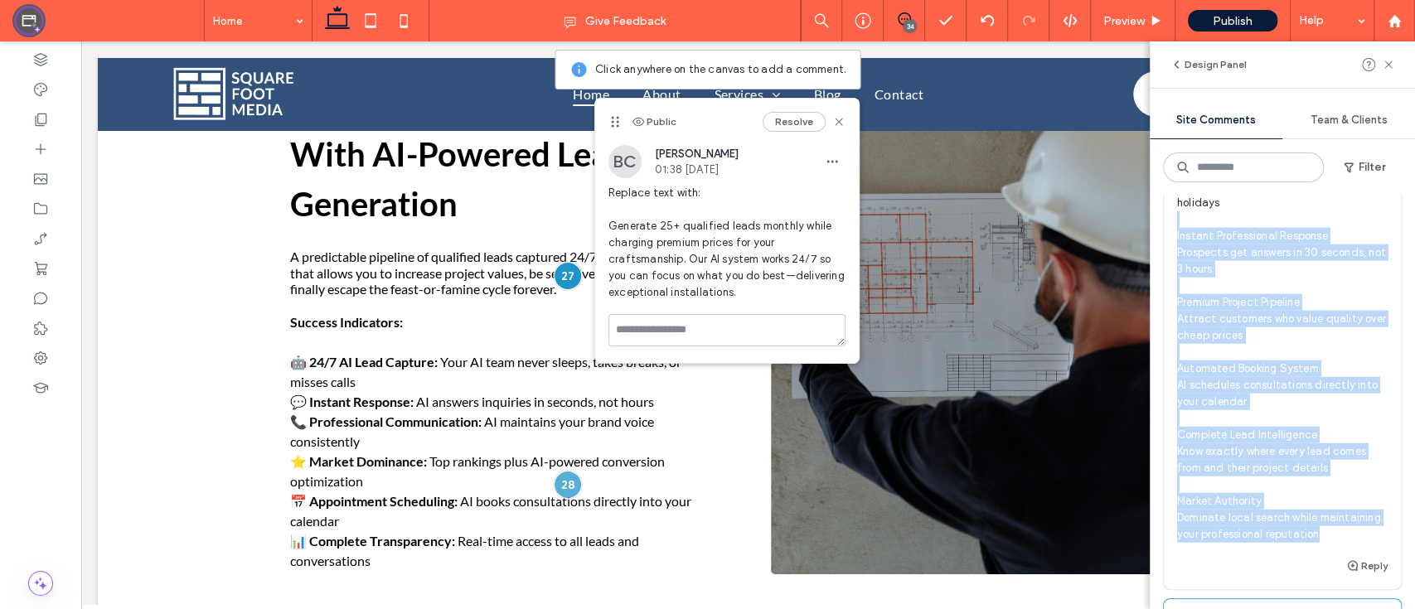
scroll to position [2622, 0]
drag, startPoint x: 1256, startPoint y: 562, endPoint x: 1173, endPoint y: 302, distance: 272.6
click at [1173, 302] on div "BC Brad Cavanaugh 01:39 Aug 13 2025 Replace bullets with (I don't like the emoj…" at bounding box center [1281, 317] width 237 height 484
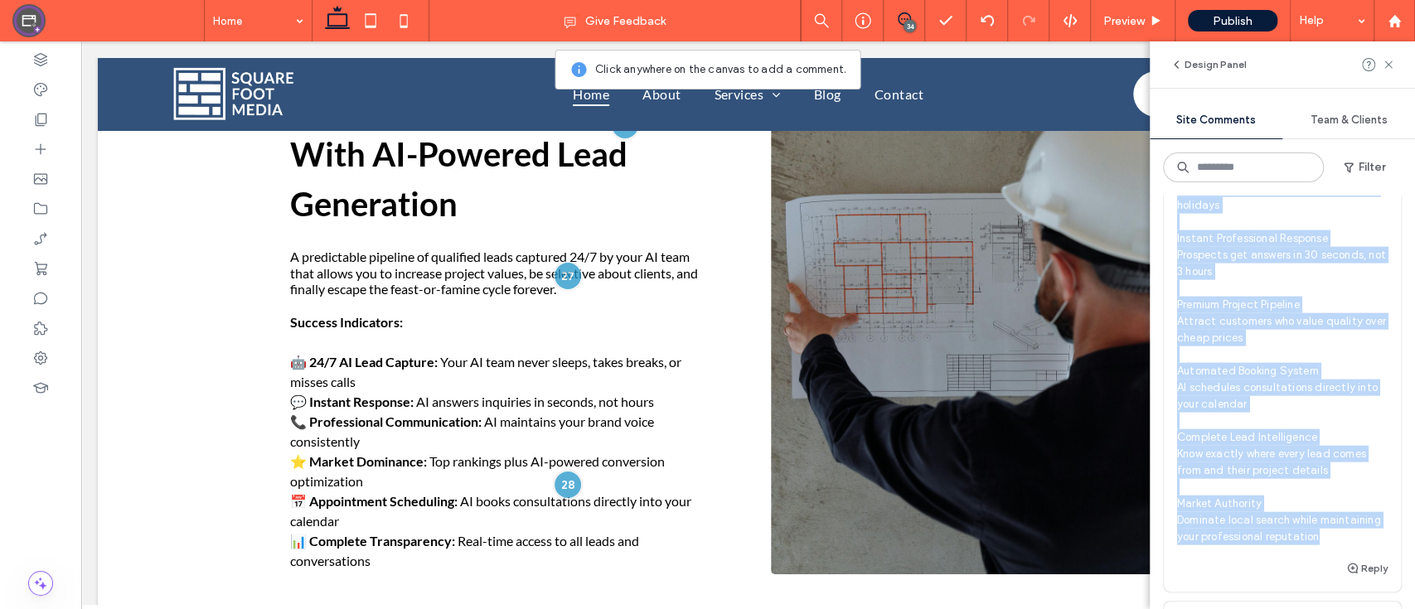
copy span "Never Miss a Lead Again AI answers calls at 2 AM, weekends, and holidays Instan…"
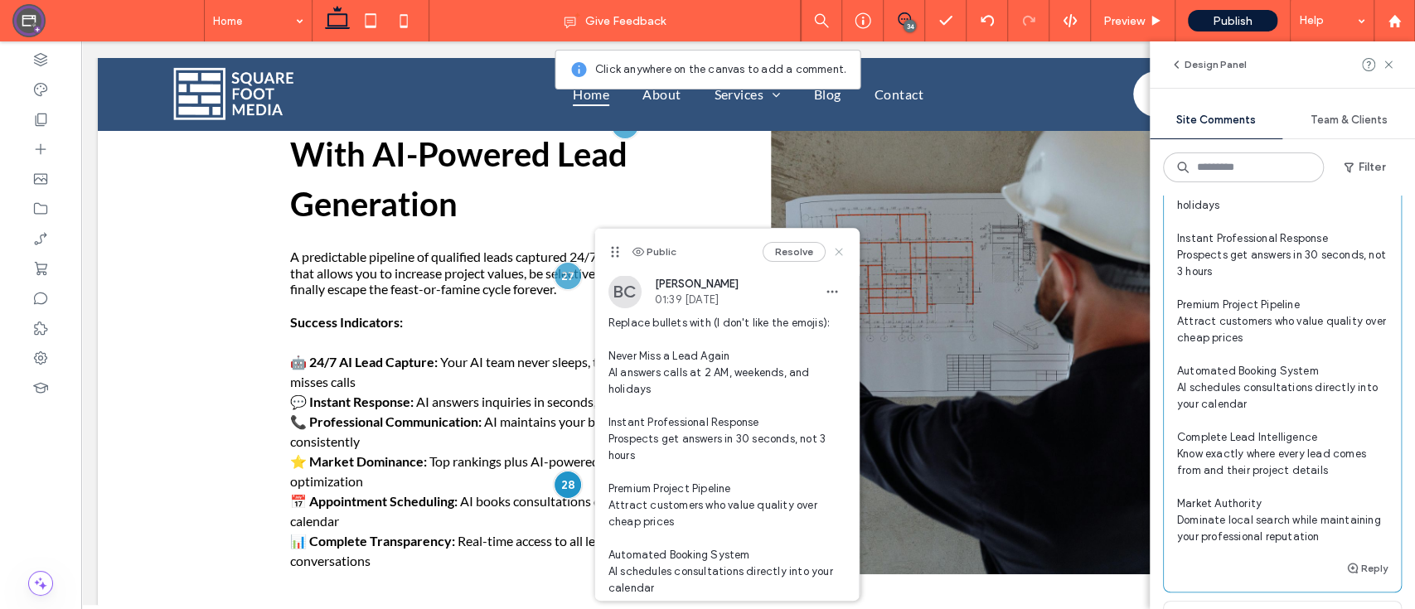
drag, startPoint x: 821, startPoint y: 249, endPoint x: 872, endPoint y: 230, distance: 53.7
click at [832, 249] on icon at bounding box center [838, 251] width 13 height 13
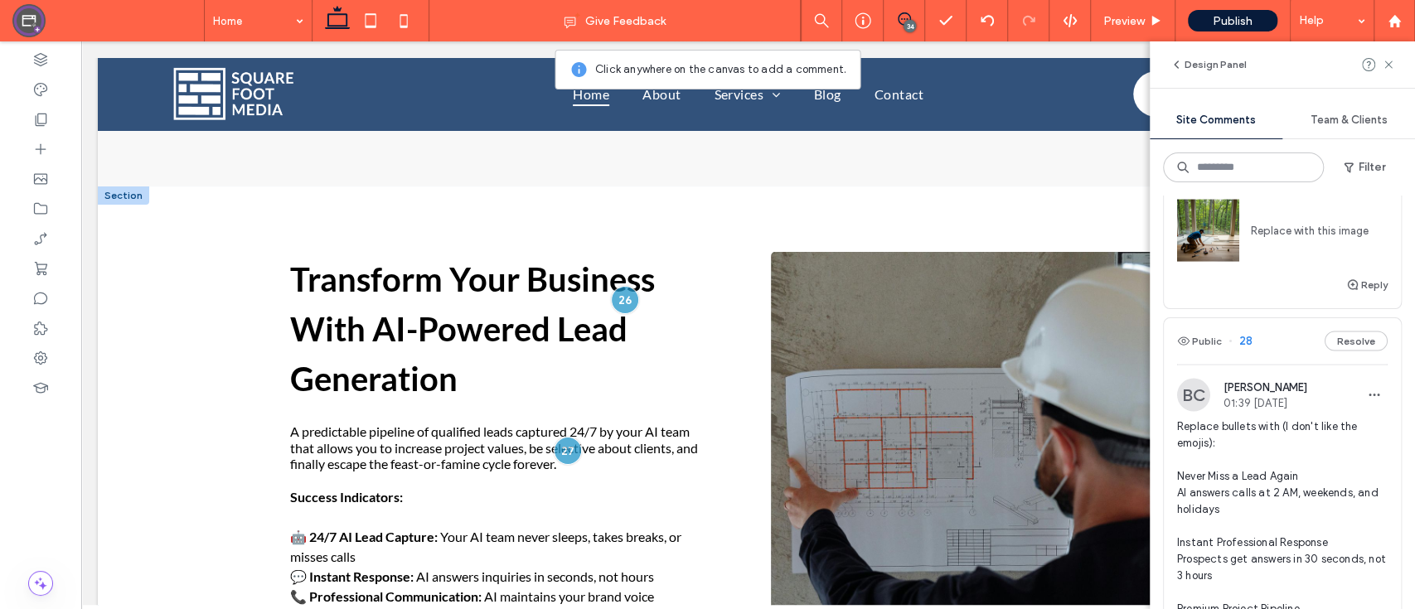
scroll to position [3749, 0]
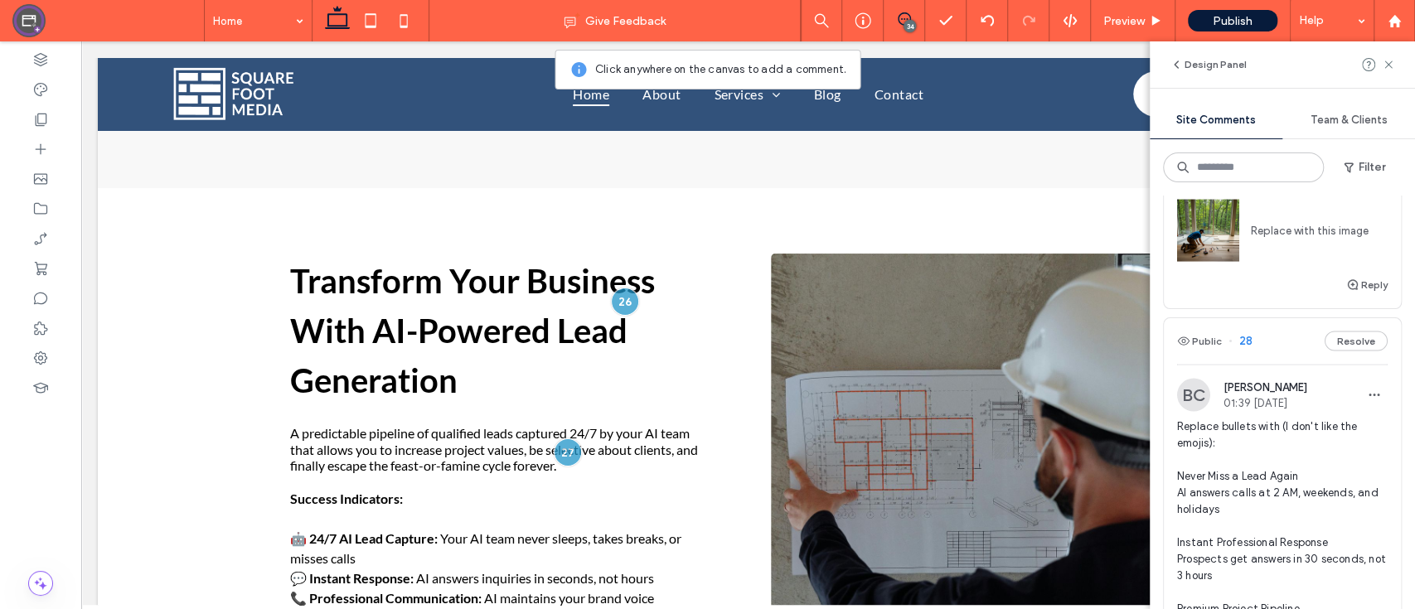
click at [1225, 189] on link "flooring+contractor+installing.jpeg" at bounding box center [1297, 183] width 179 height 12
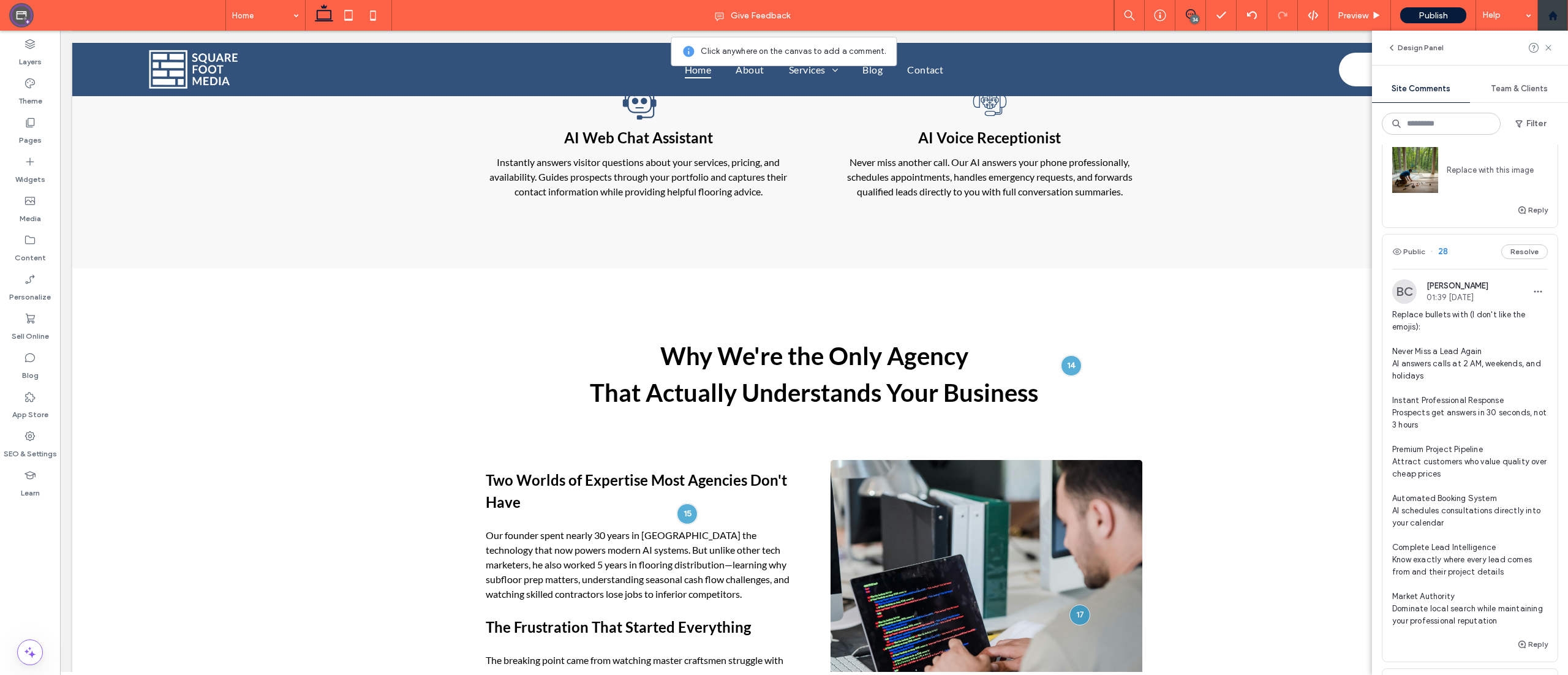
scroll to position [2116, 0]
drag, startPoint x: 1079, startPoint y: 39, endPoint x: 1061, endPoint y: 328, distance: 289.6
click at [1045, 356] on div at bounding box center [1071, 367] width 23 height 23
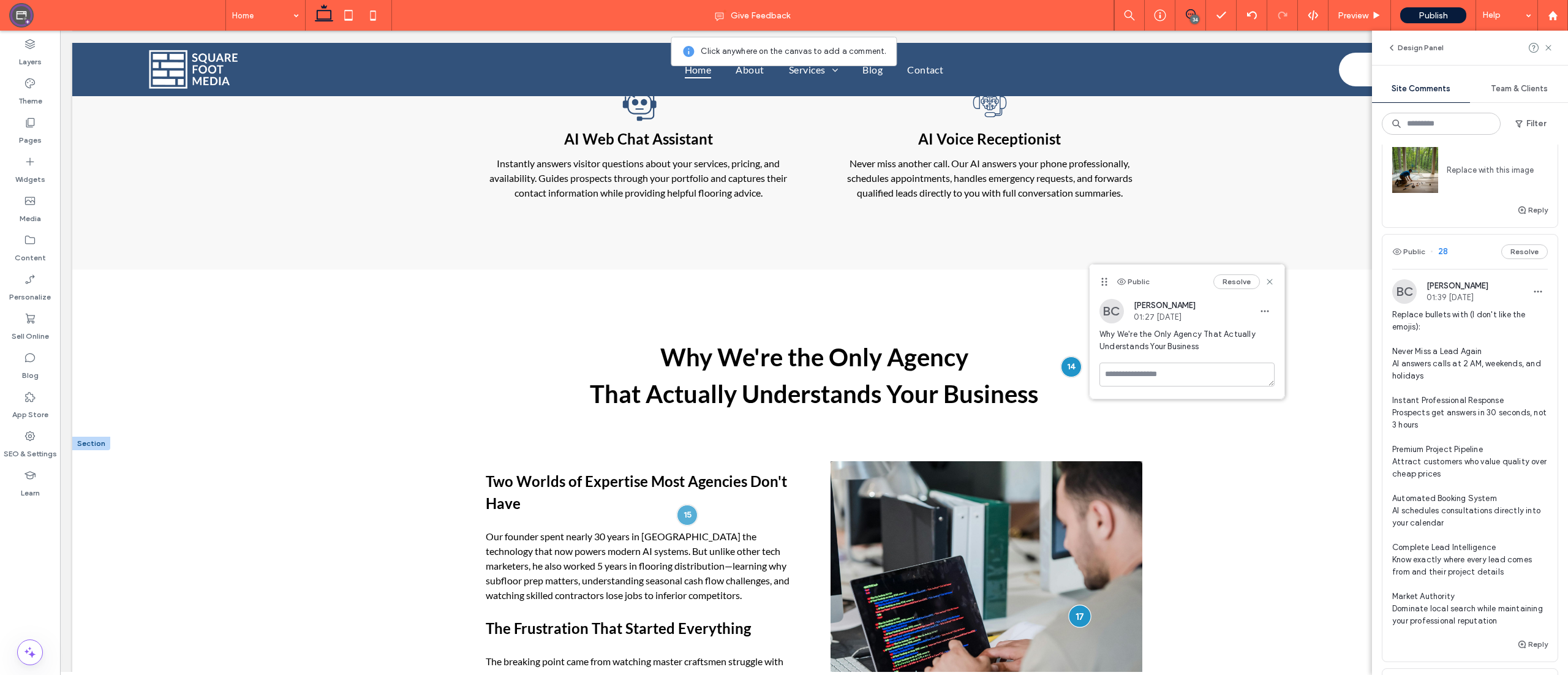
click at [1045, 450] on div at bounding box center [1080, 616] width 23 height 23
click at [1045, 49] on use at bounding box center [1548, 47] width 5 height 5
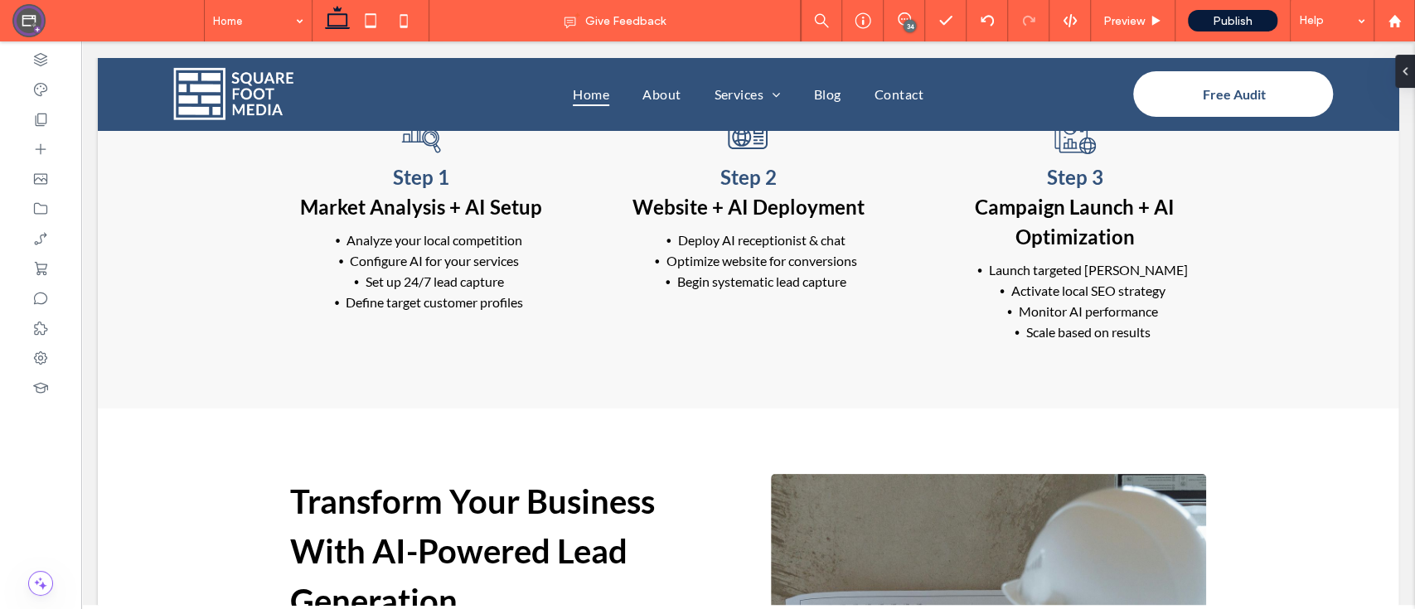
scroll to position [3701, 0]
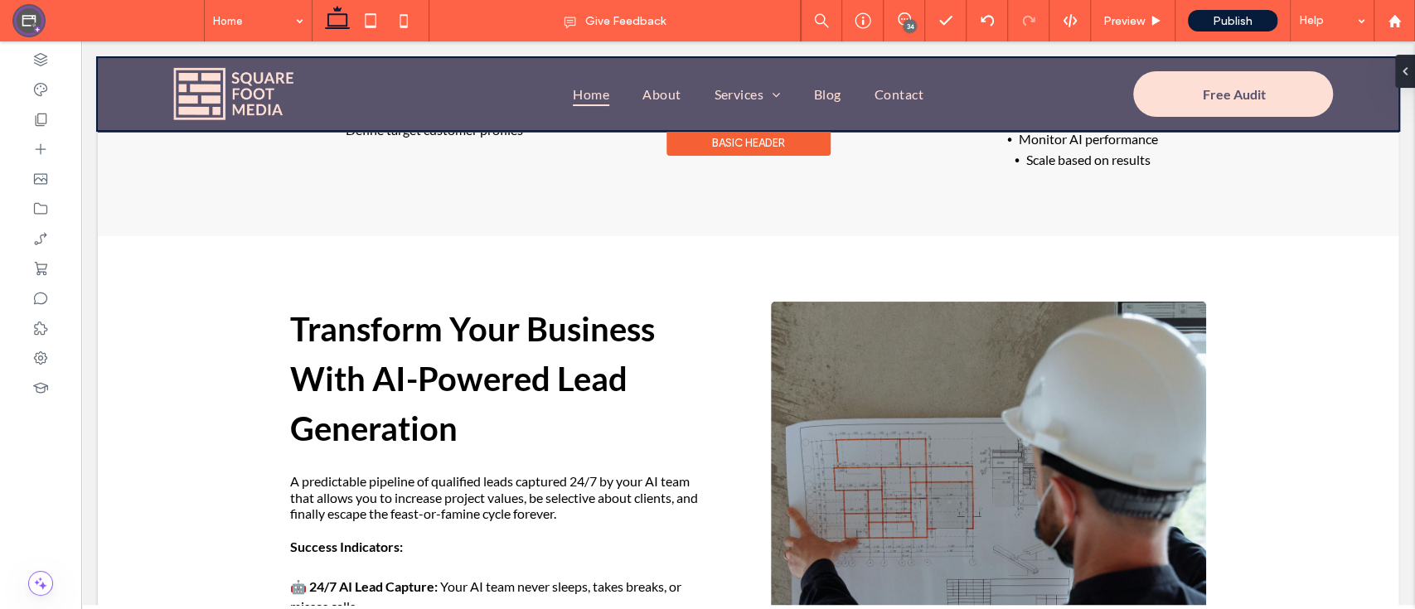
drag, startPoint x: 1974, startPoint y: 41, endPoint x: 934, endPoint y: 89, distance: 1041.1
click at [934, 89] on div "Home About Services AI Lead Generation Local SEO Google Ads Website Design Revi…" at bounding box center [748, 94] width 1300 height 72
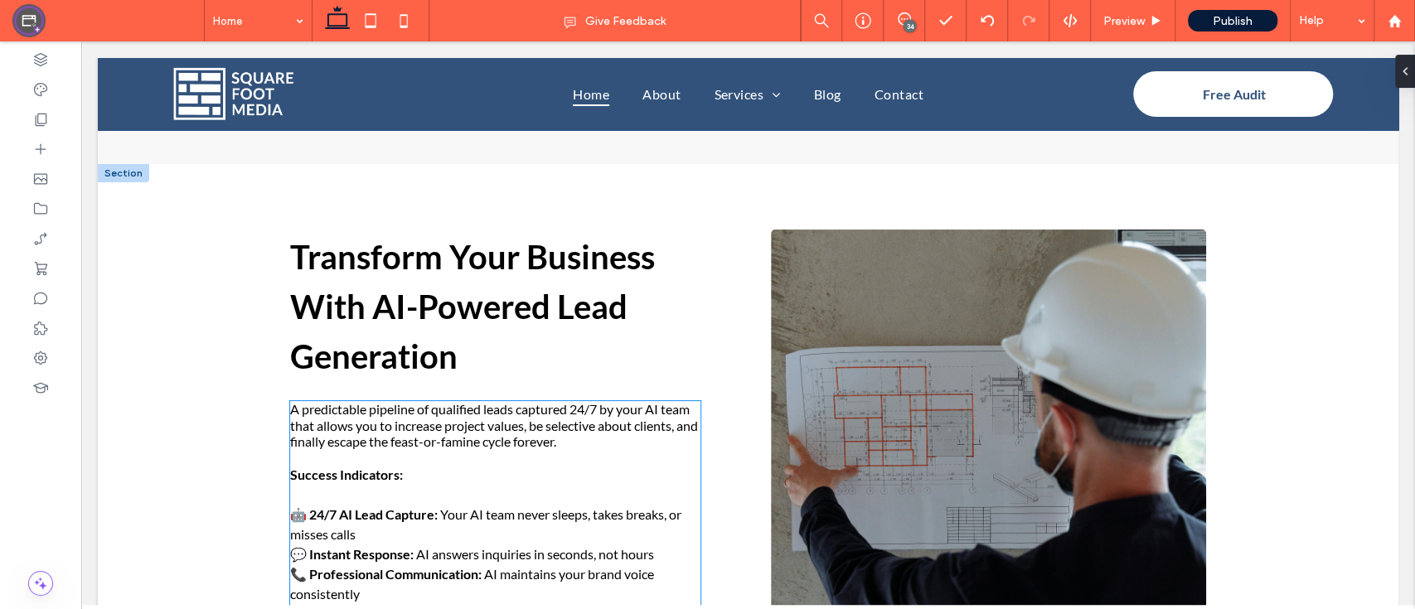
scroll to position [3774, 0]
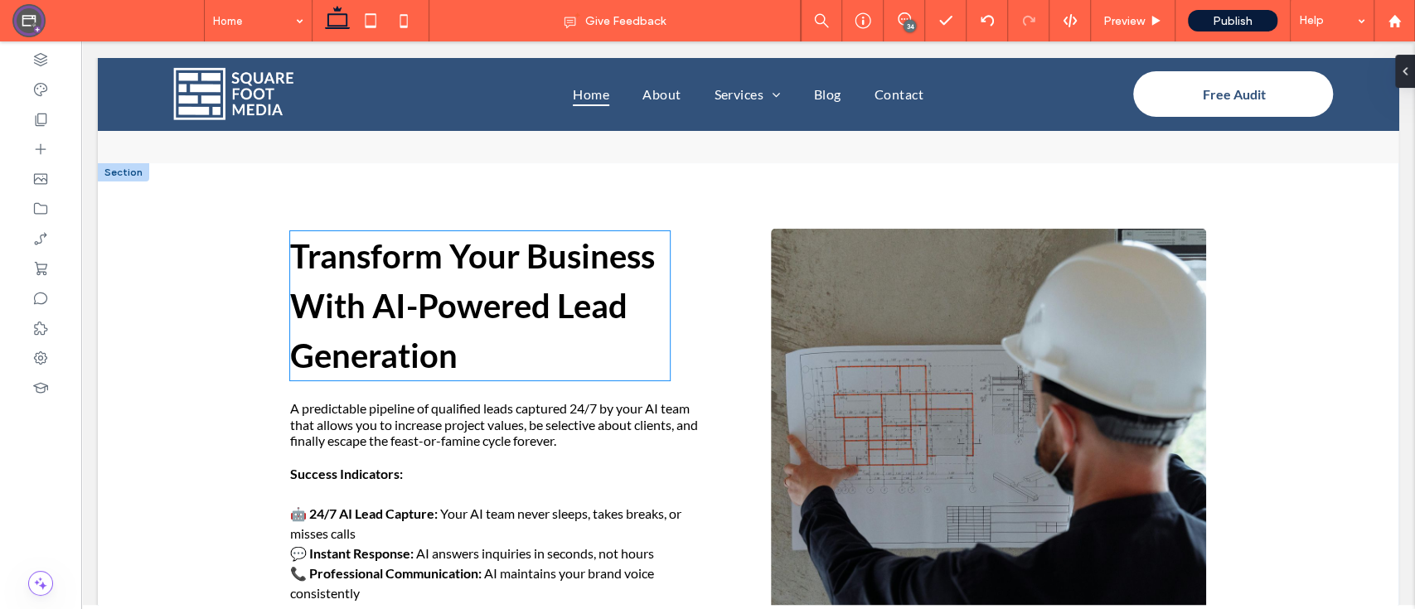
click at [544, 312] on h2 "Transform Your Business With AI-Powered Lead Generation" at bounding box center [480, 305] width 380 height 149
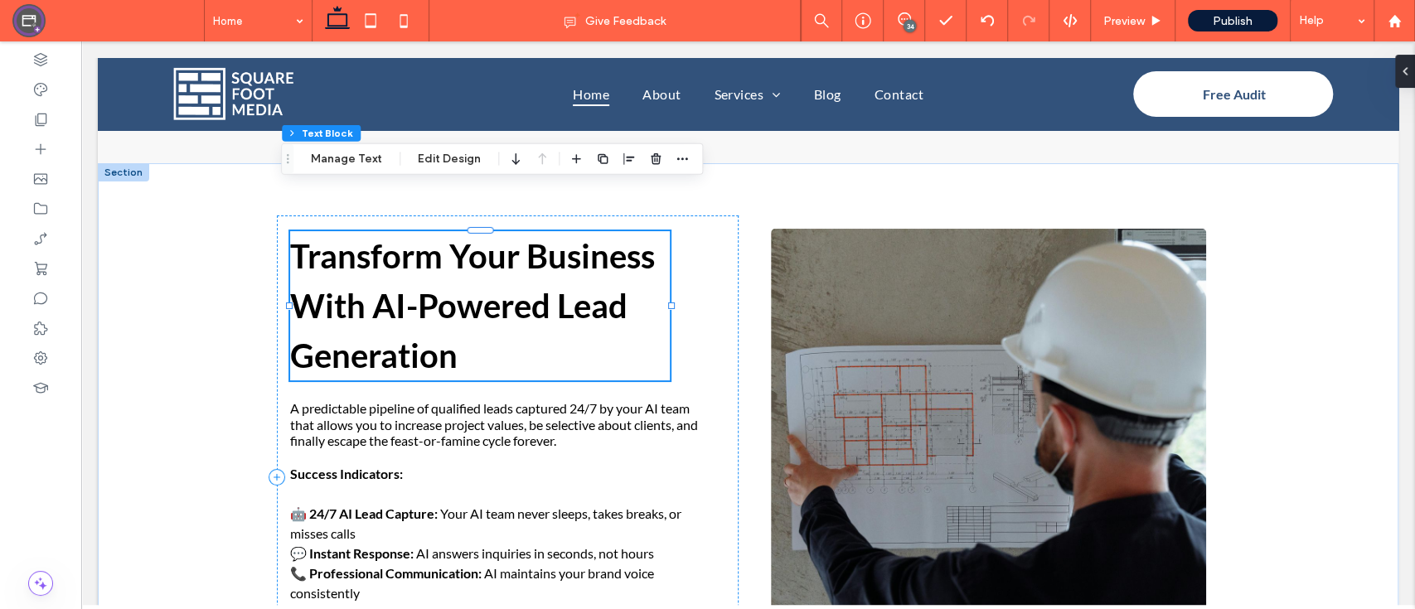
click at [544, 312] on div "Transform Your Business With AI-Powered Lead Generation" at bounding box center [480, 305] width 380 height 149
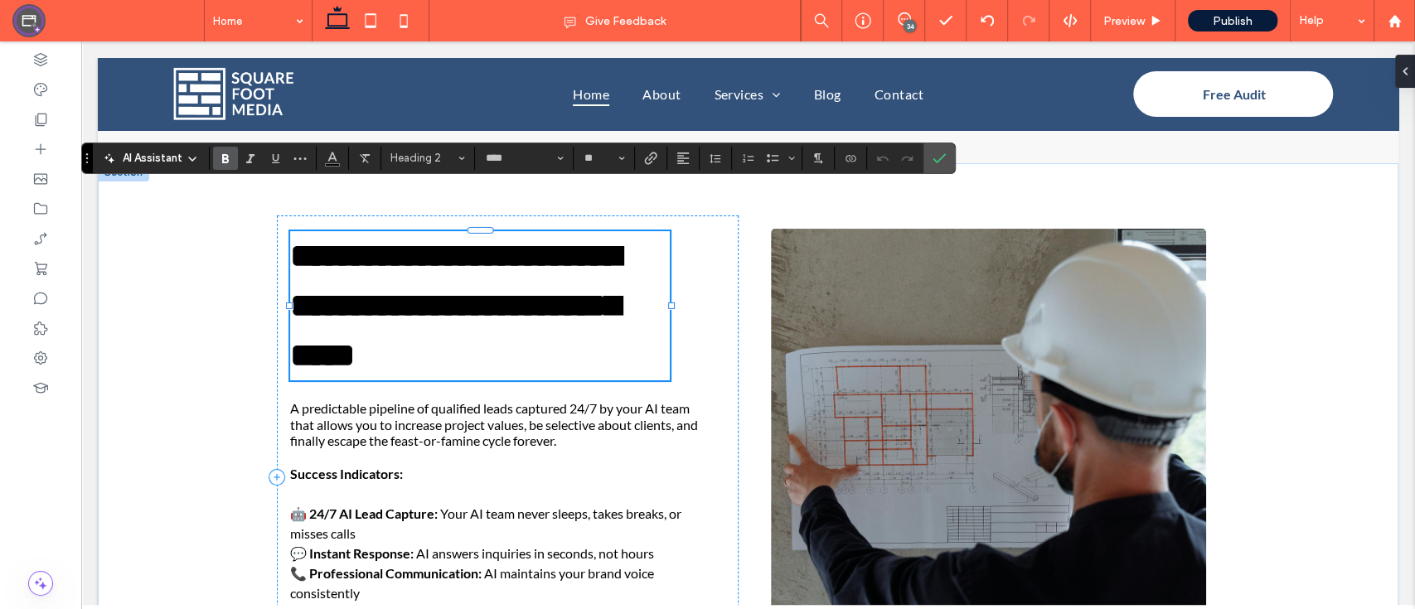
type input "**"
click at [538, 400] on span "A predictable pipeline of qualified leads captured 24/7 by your AI team that al…" at bounding box center [494, 423] width 408 height 47
click at [538, 400] on div "A predictable pipeline of qualified leads captured 24/7 by your AI team that al…" at bounding box center [495, 561] width 410 height 322
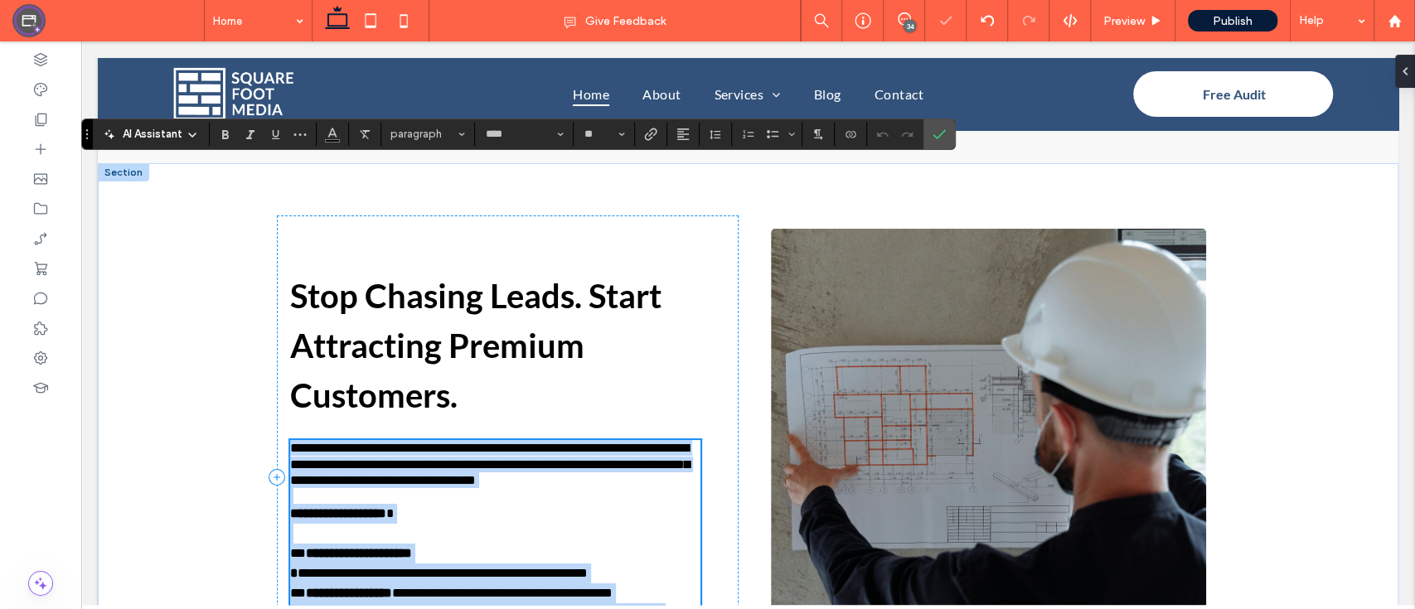
scroll to position [3967, 0]
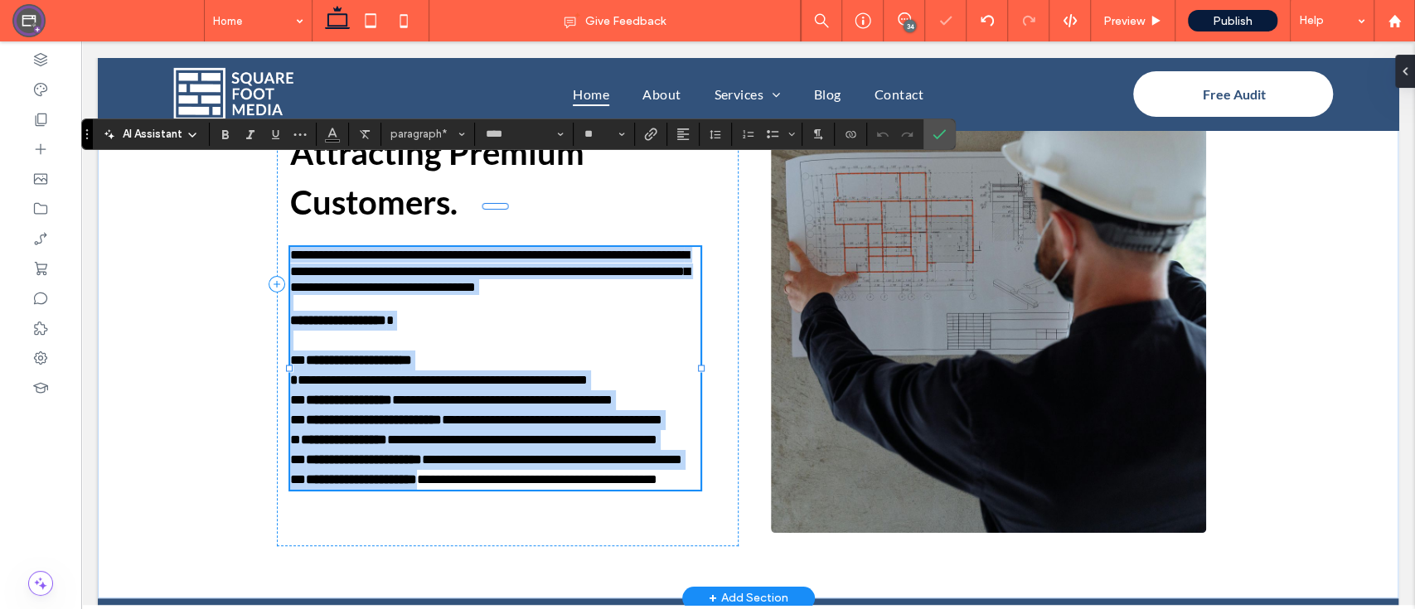
click at [529, 295] on p at bounding box center [495, 303] width 410 height 16
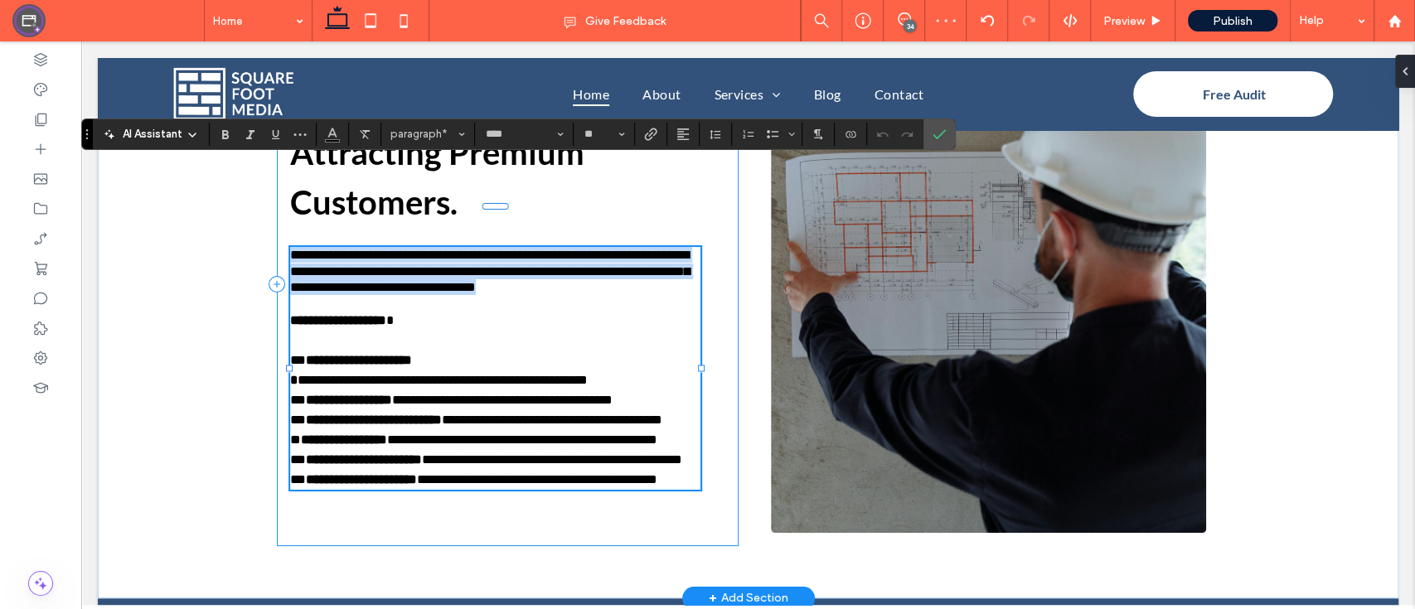
drag, startPoint x: 591, startPoint y: 200, endPoint x: 279, endPoint y: 167, distance: 313.3
click at [279, 167] on div "**********" at bounding box center [508, 284] width 462 height 524
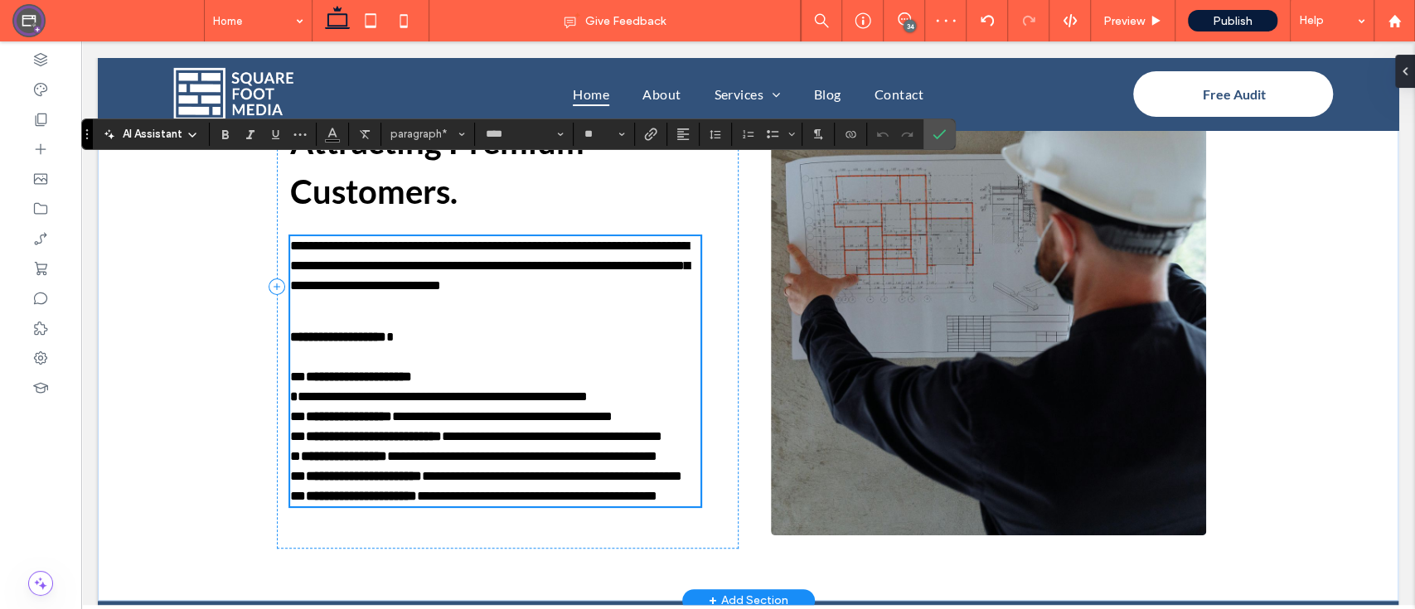
scroll to position [0, 0]
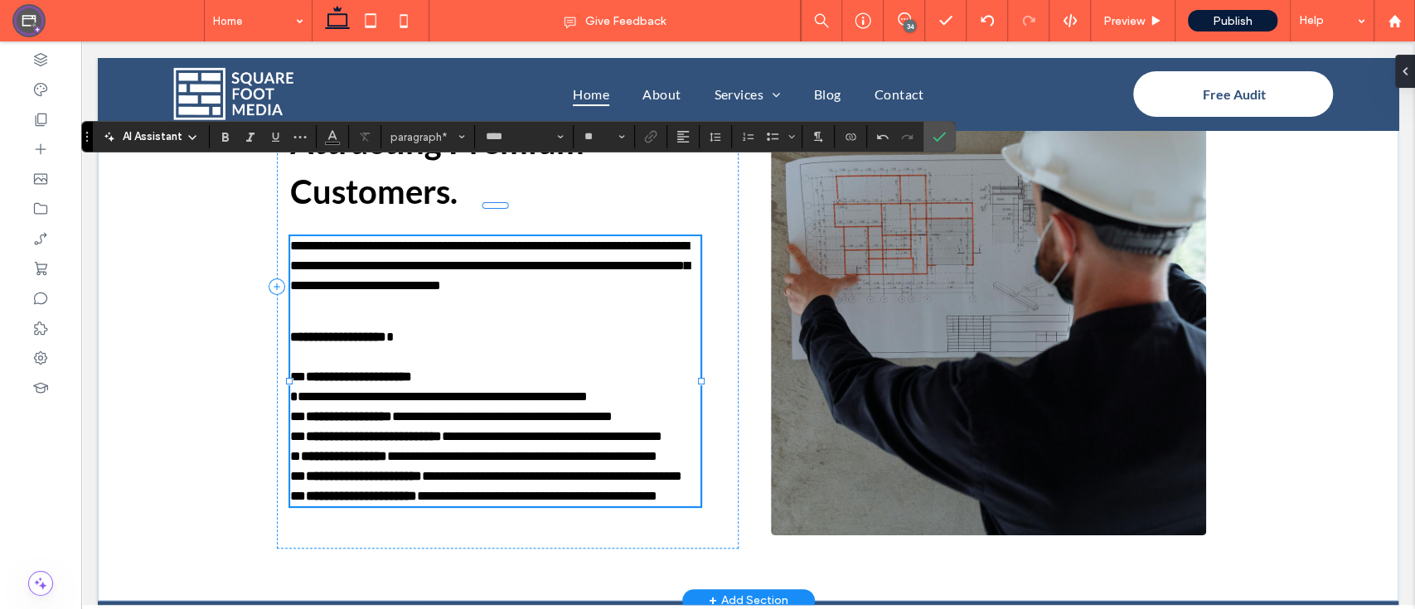
click at [361, 410] on strong "**********" at bounding box center [349, 416] width 86 height 12
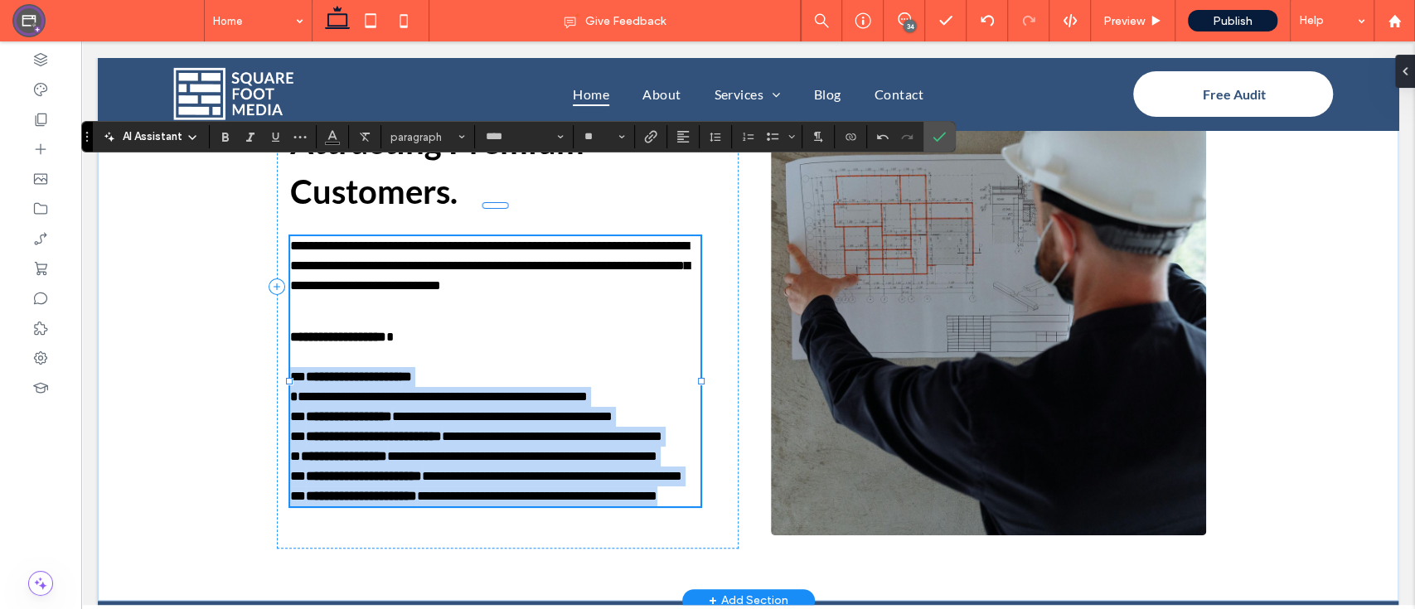
drag, startPoint x: 369, startPoint y: 504, endPoint x: 285, endPoint y: 312, distance: 208.9
click at [290, 312] on div "**********" at bounding box center [495, 371] width 410 height 270
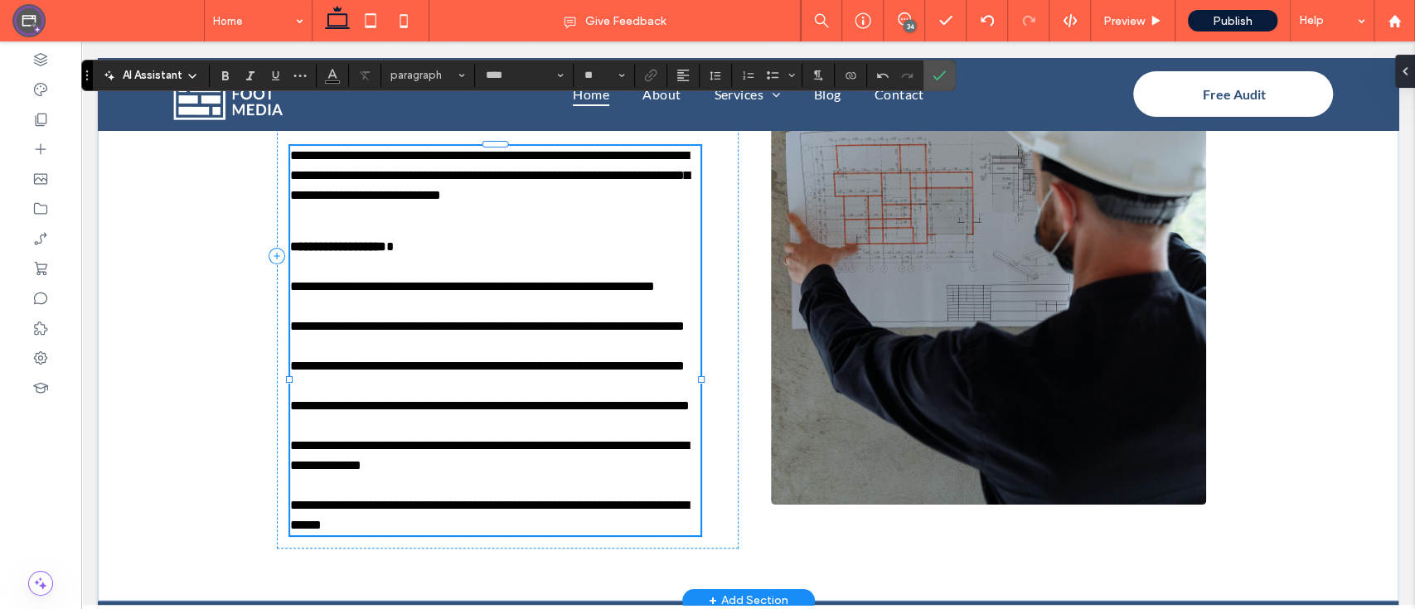
click at [354, 277] on p "**********" at bounding box center [495, 287] width 410 height 20
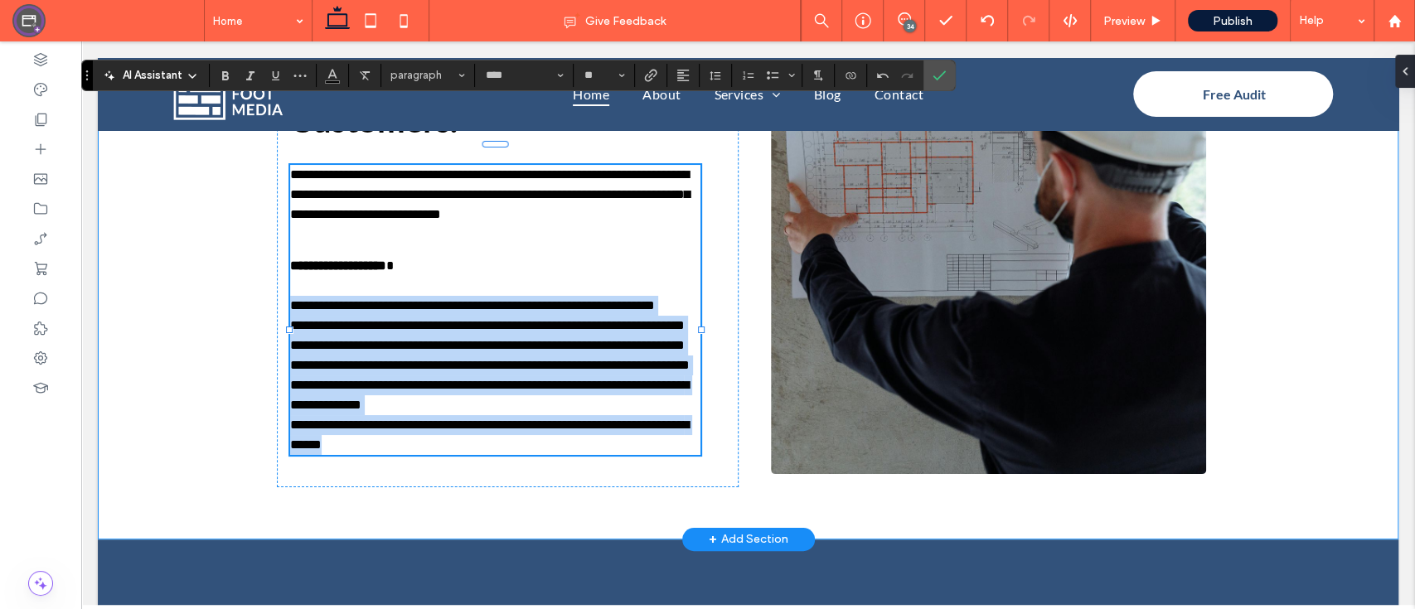
drag, startPoint x: 433, startPoint y: 462, endPoint x: 240, endPoint y: 249, distance: 287.5
click at [240, 249] on div "**********" at bounding box center [748, 225] width 1300 height 628
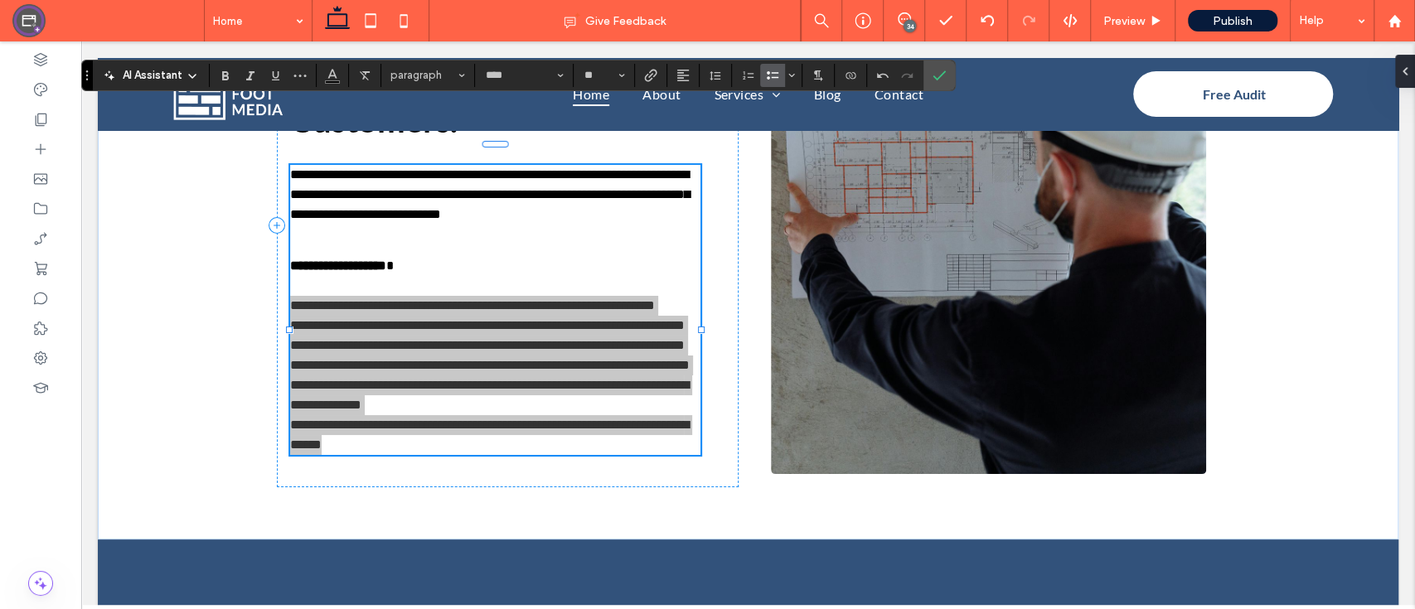
click at [772, 77] on use "Bulleted List" at bounding box center [773, 75] width 12 height 8
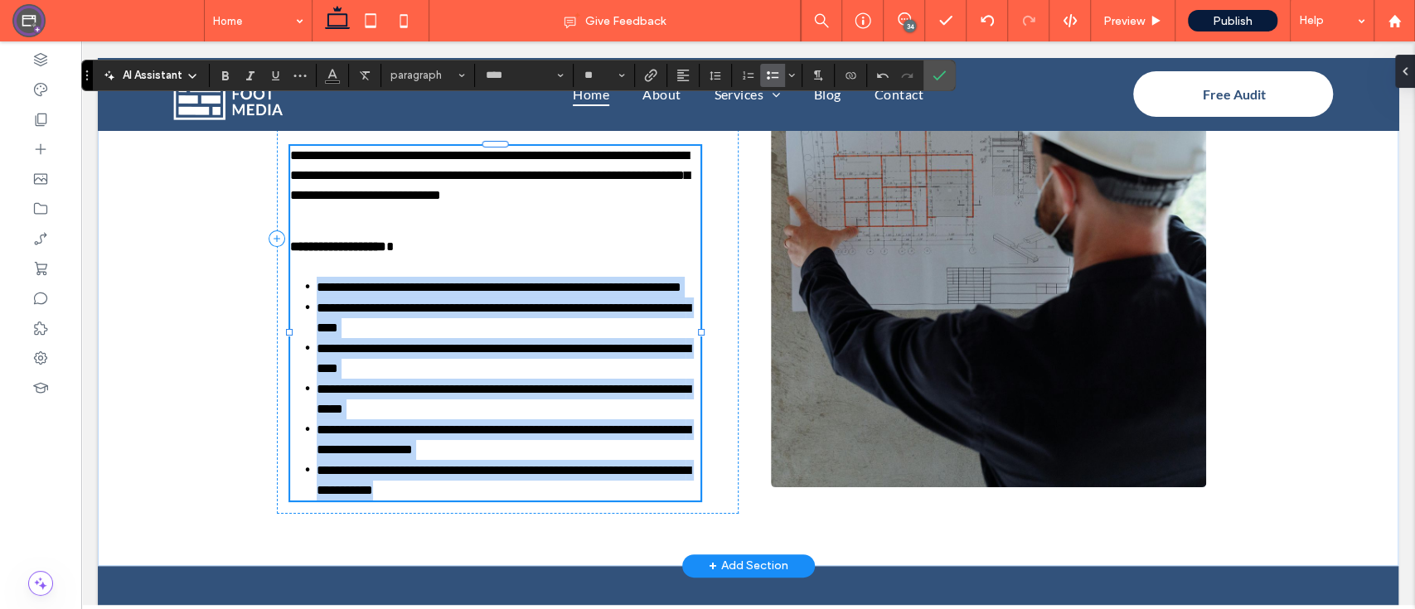
click at [418, 277] on li "**********" at bounding box center [509, 287] width 384 height 21
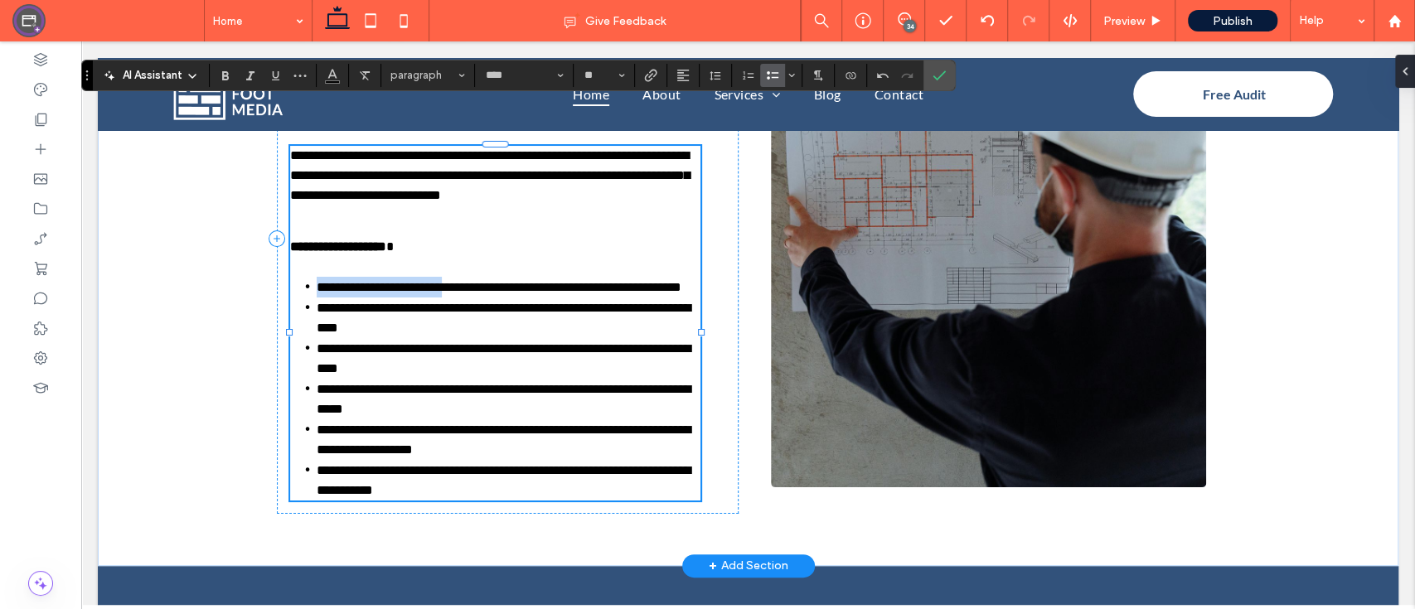
drag, startPoint x: 452, startPoint y: 240, endPoint x: 283, endPoint y: 237, distance: 169.1
click at [290, 277] on ul "**********" at bounding box center [495, 389] width 410 height 224
drag, startPoint x: 225, startPoint y: 75, endPoint x: 204, endPoint y: 96, distance: 29.3
click at [225, 75] on use "Bold" at bounding box center [225, 75] width 7 height 9
drag, startPoint x: 486, startPoint y: 285, endPoint x: 288, endPoint y: 281, distance: 198.1
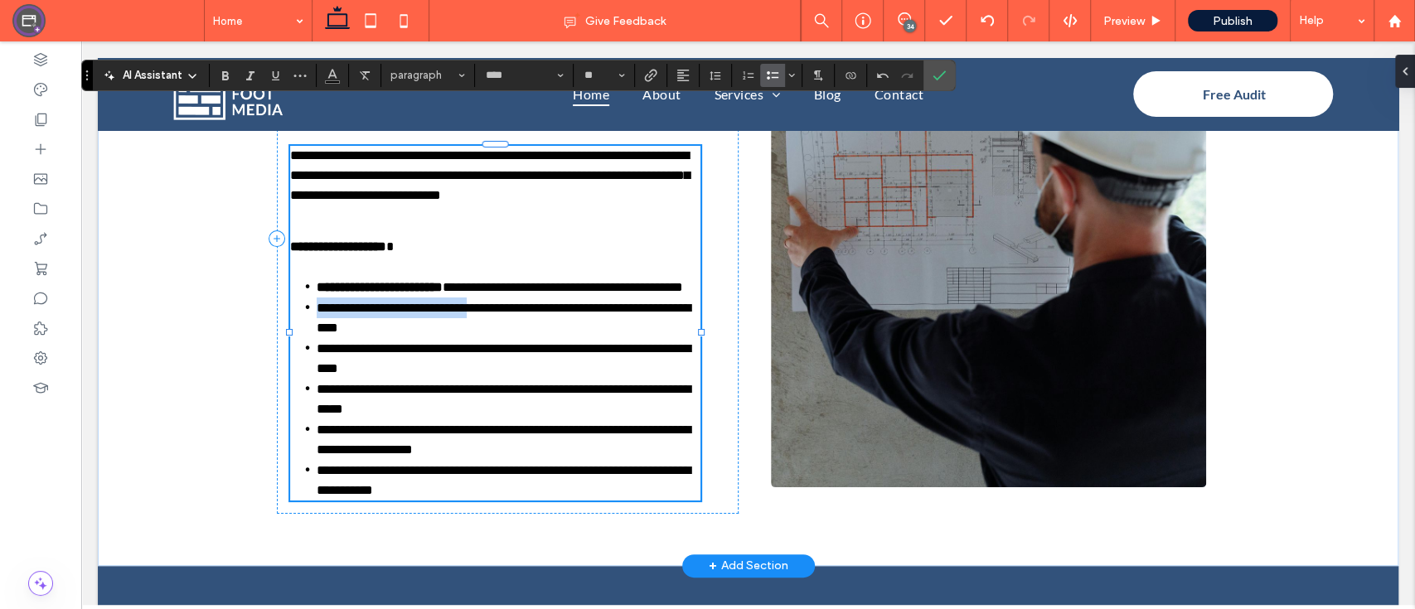
click at [317, 298] on li "**********" at bounding box center [509, 318] width 384 height 41
click at [222, 65] on span "Bold" at bounding box center [222, 75] width 7 height 23
drag, startPoint x: 460, startPoint y: 322, endPoint x: 285, endPoint y: 322, distance: 174.9
click at [290, 322] on ul "**********" at bounding box center [495, 389] width 410 height 224
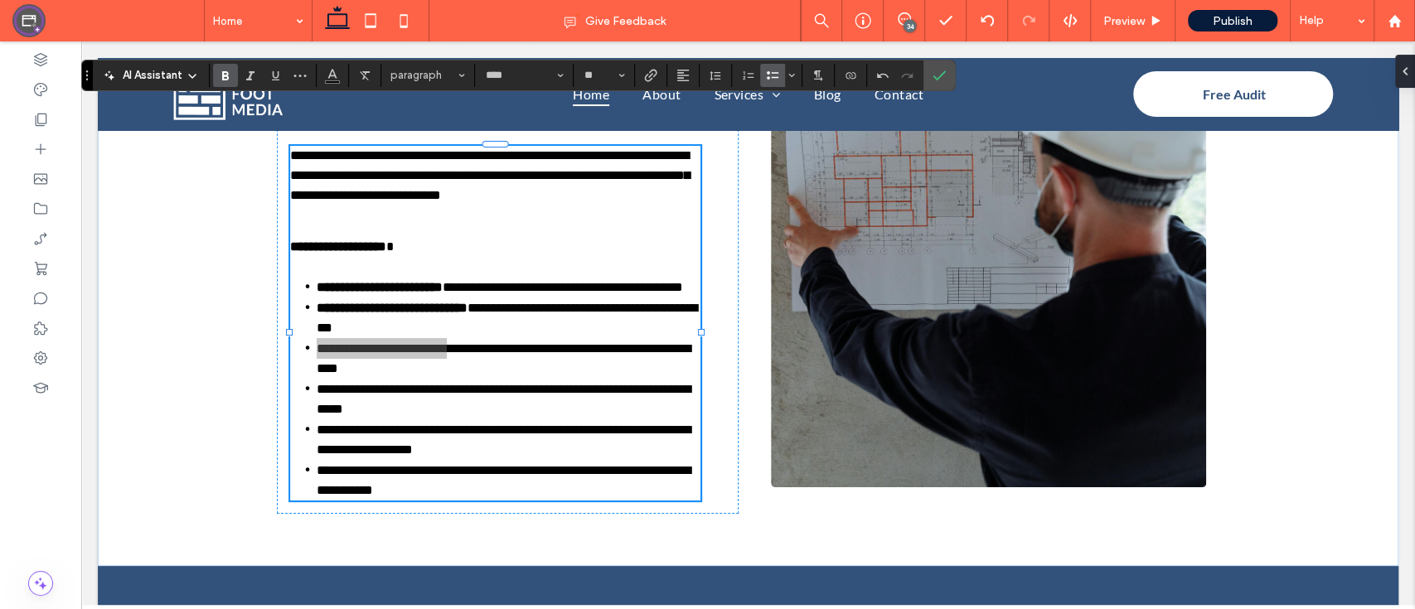
click at [231, 76] on icon "Bold" at bounding box center [225, 75] width 13 height 13
drag, startPoint x: 472, startPoint y: 364, endPoint x: 283, endPoint y: 362, distance: 188.9
click at [290, 362] on ul "**********" at bounding box center [495, 389] width 410 height 224
drag, startPoint x: 236, startPoint y: 72, endPoint x: 174, endPoint y: 77, distance: 62.4
click at [236, 71] on label "Bold" at bounding box center [225, 75] width 25 height 23
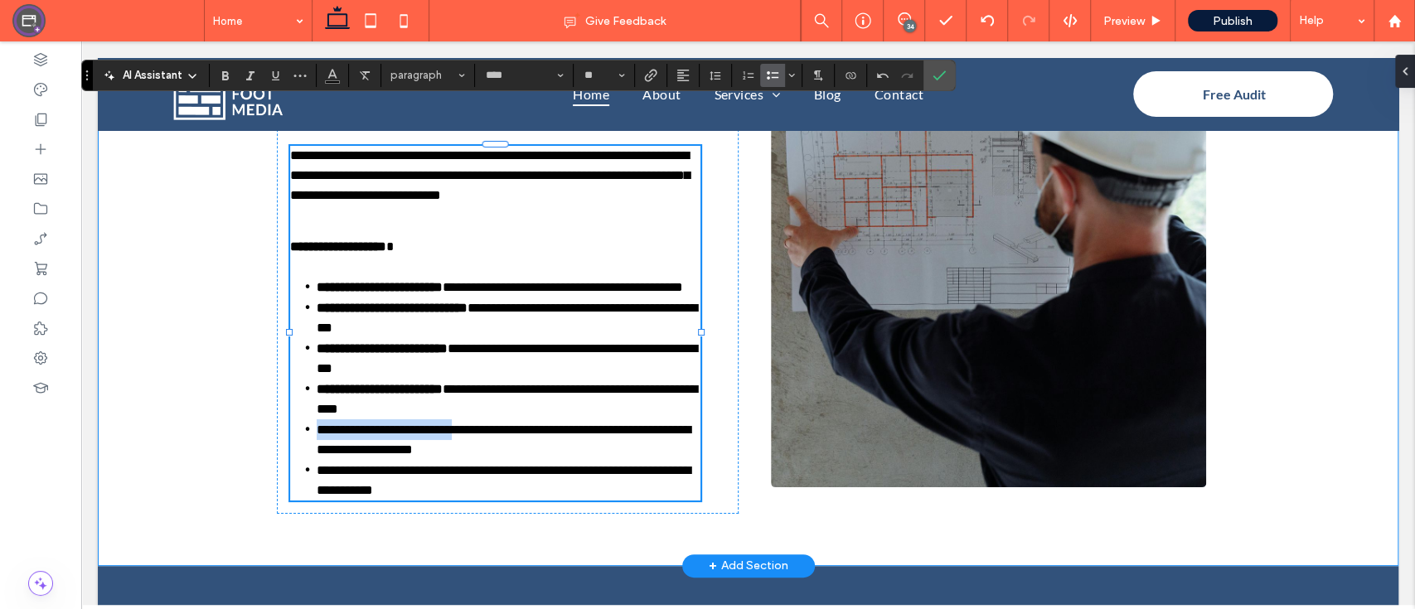
drag, startPoint x: 469, startPoint y: 404, endPoint x: 264, endPoint y: 404, distance: 205.5
click at [264, 404] on div "**********" at bounding box center [748, 238] width 994 height 655
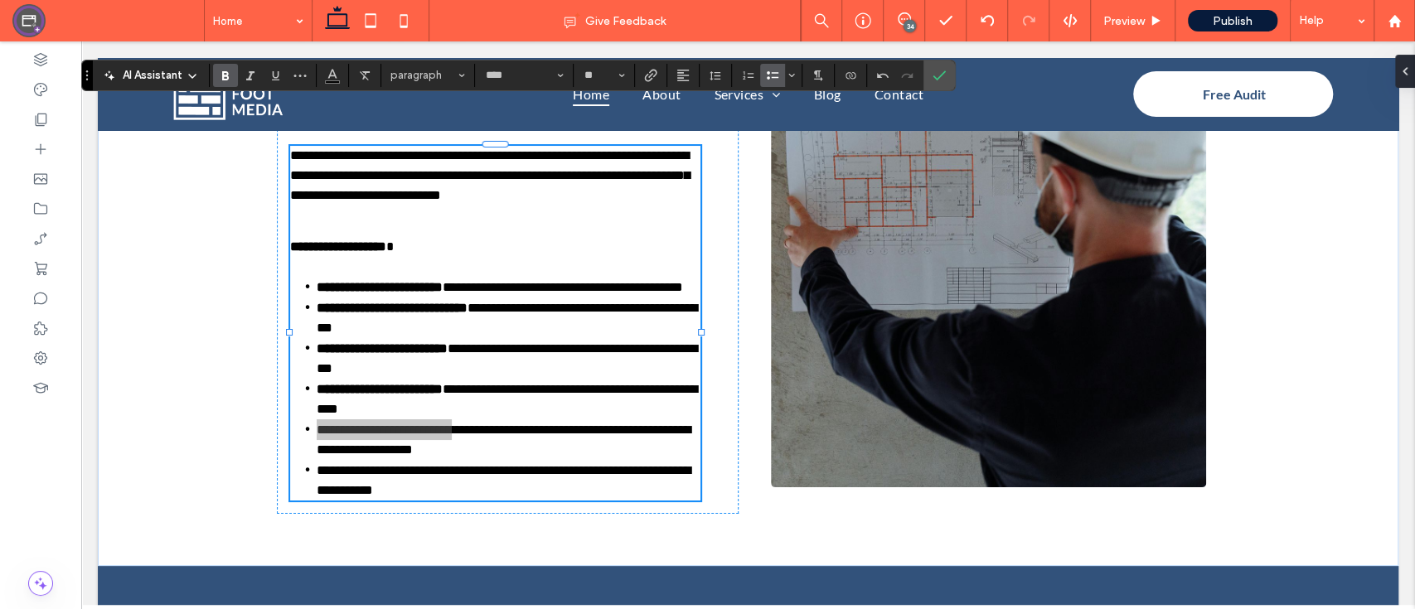
click at [222, 72] on use "Bold" at bounding box center [225, 75] width 7 height 9
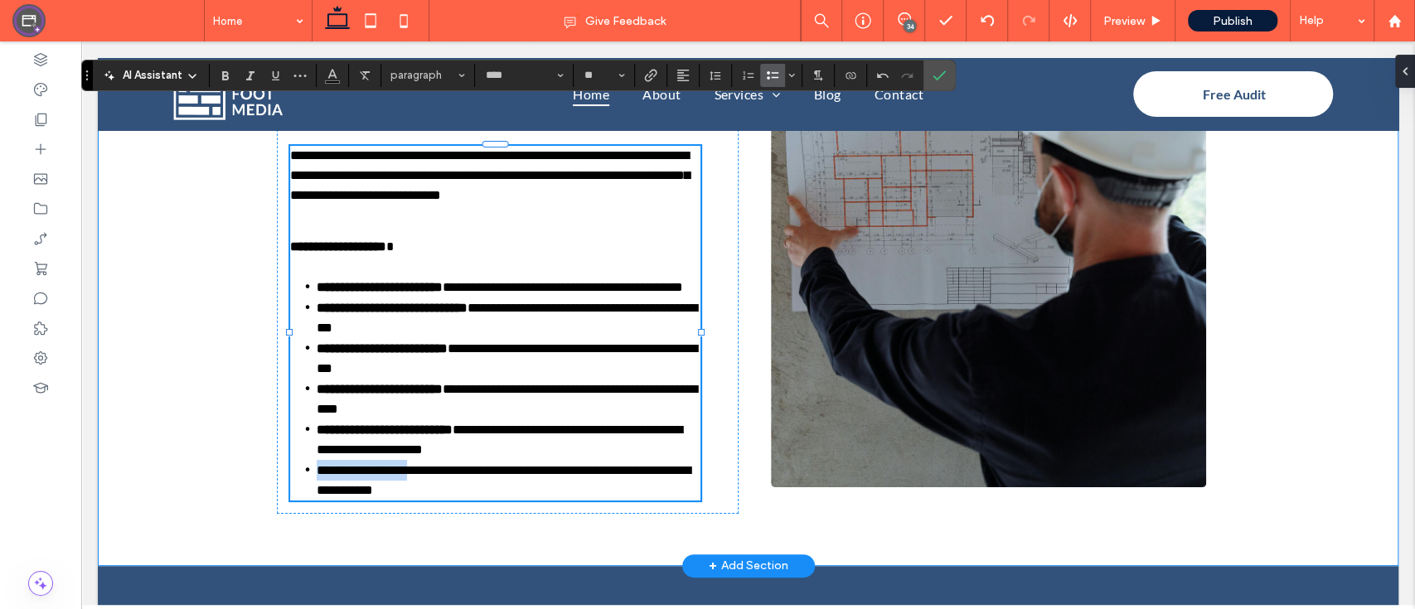
drag, startPoint x: 414, startPoint y: 446, endPoint x: 257, endPoint y: 441, distance: 157.5
click at [257, 441] on div "**********" at bounding box center [748, 238] width 994 height 655
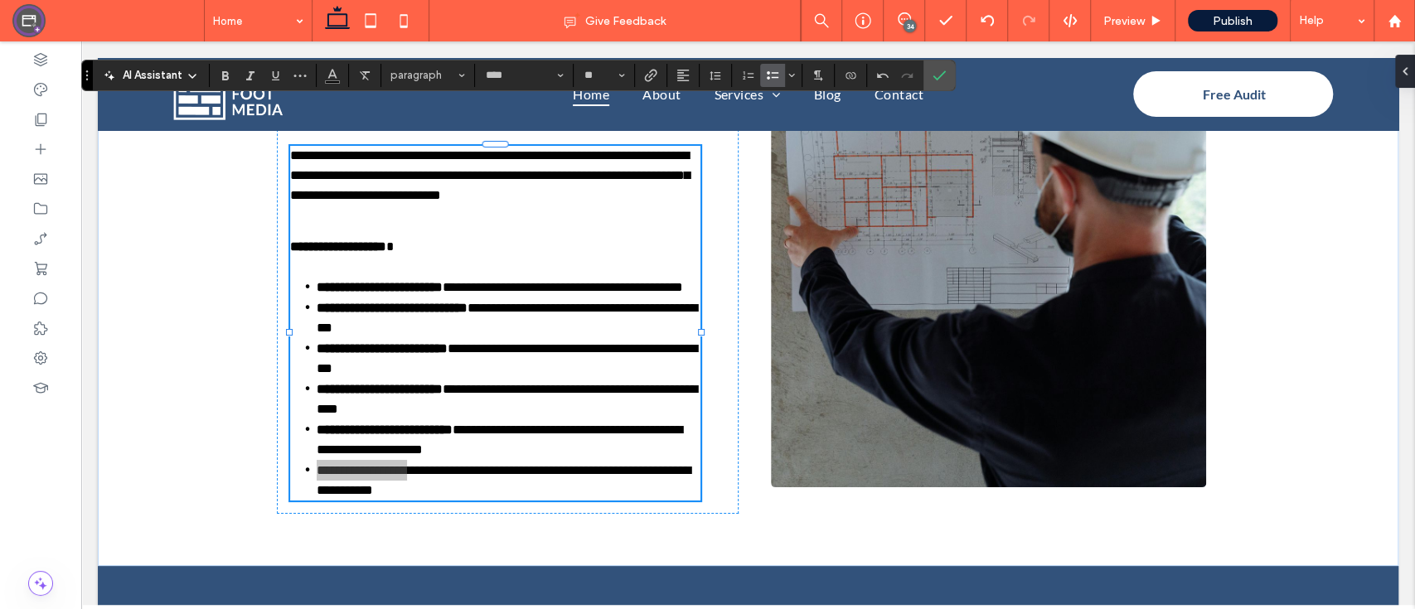
click at [230, 60] on div "AI Assistant paragraph **** **" at bounding box center [518, 75] width 874 height 31
click at [225, 77] on icon "Bold" at bounding box center [225, 75] width 13 height 13
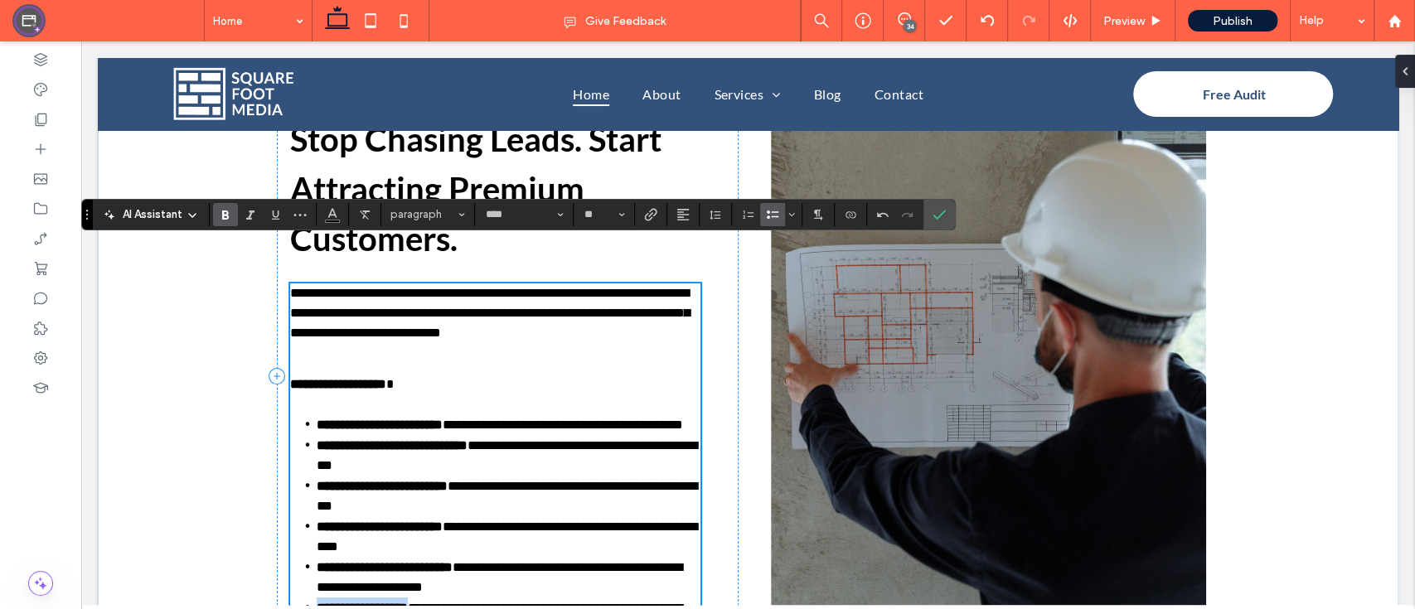
scroll to position [3887, 0]
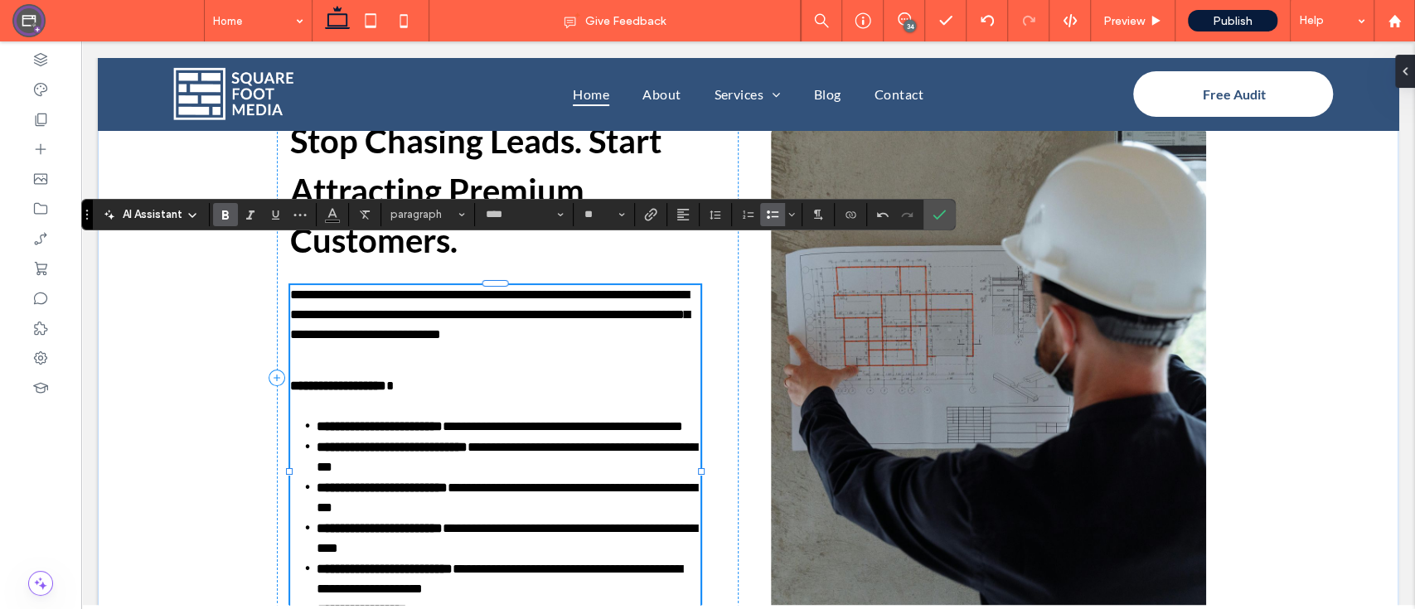
click at [382, 360] on p at bounding box center [495, 368] width 410 height 16
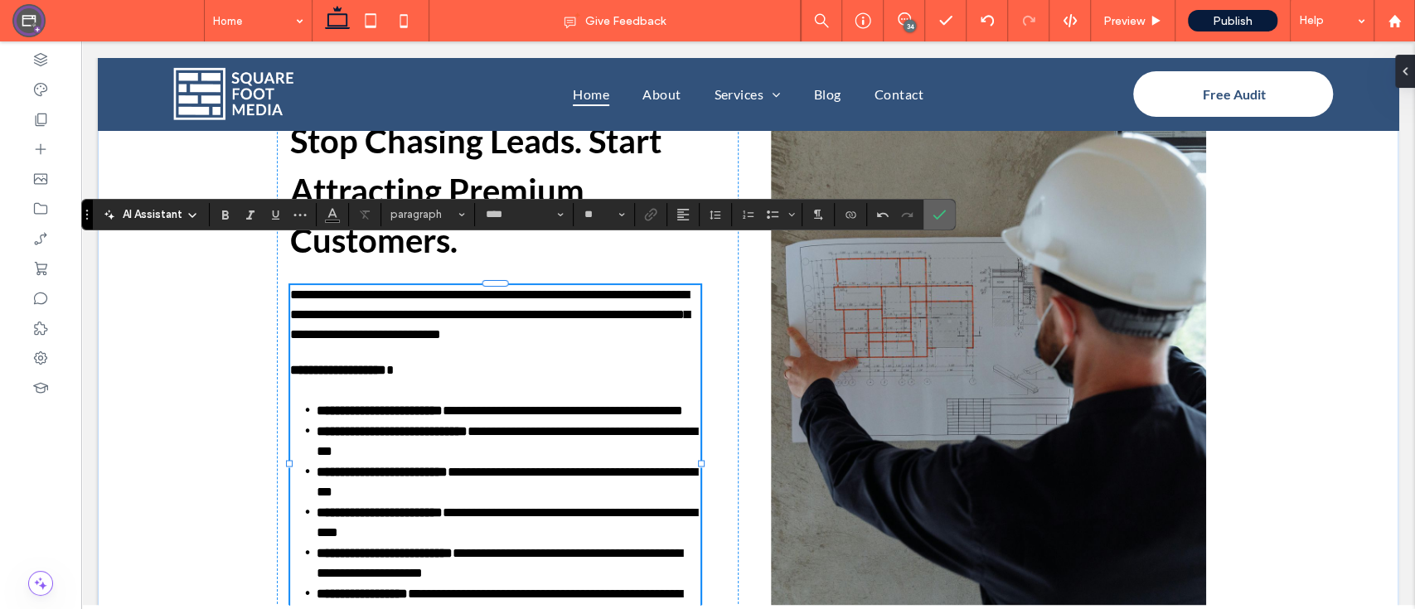
click at [933, 212] on icon "Confirm" at bounding box center [938, 214] width 13 height 13
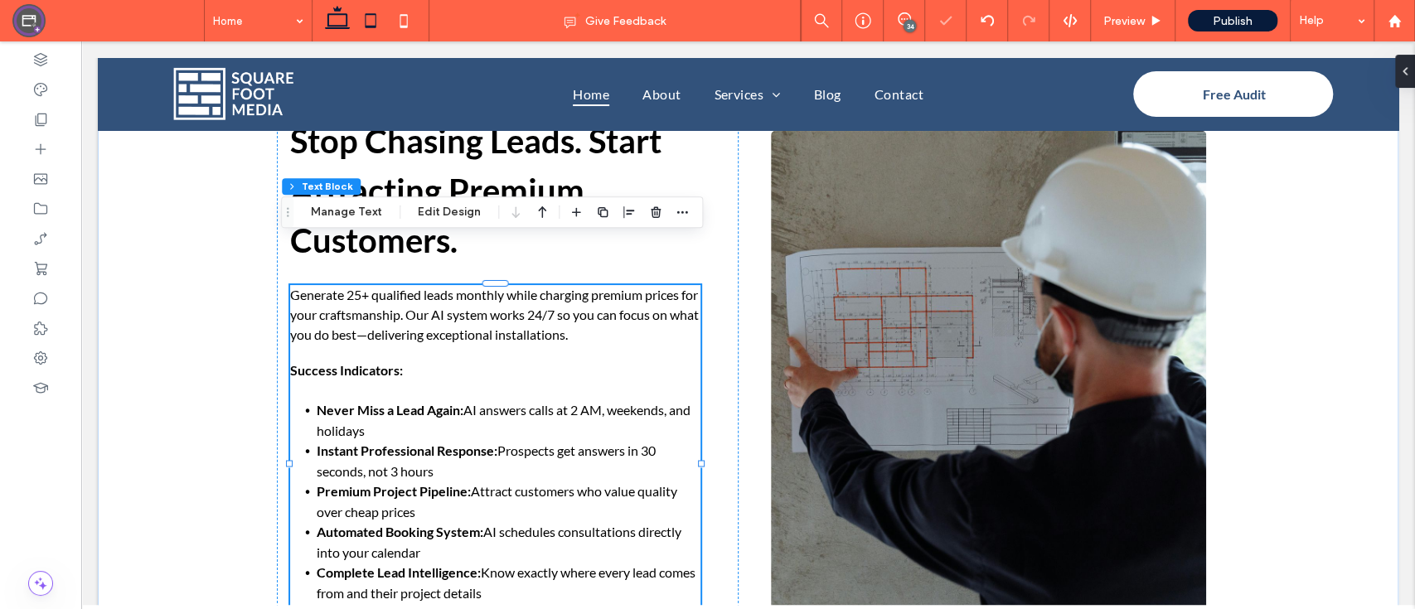
click at [369, 28] on icon at bounding box center [370, 20] width 33 height 33
type input "***"
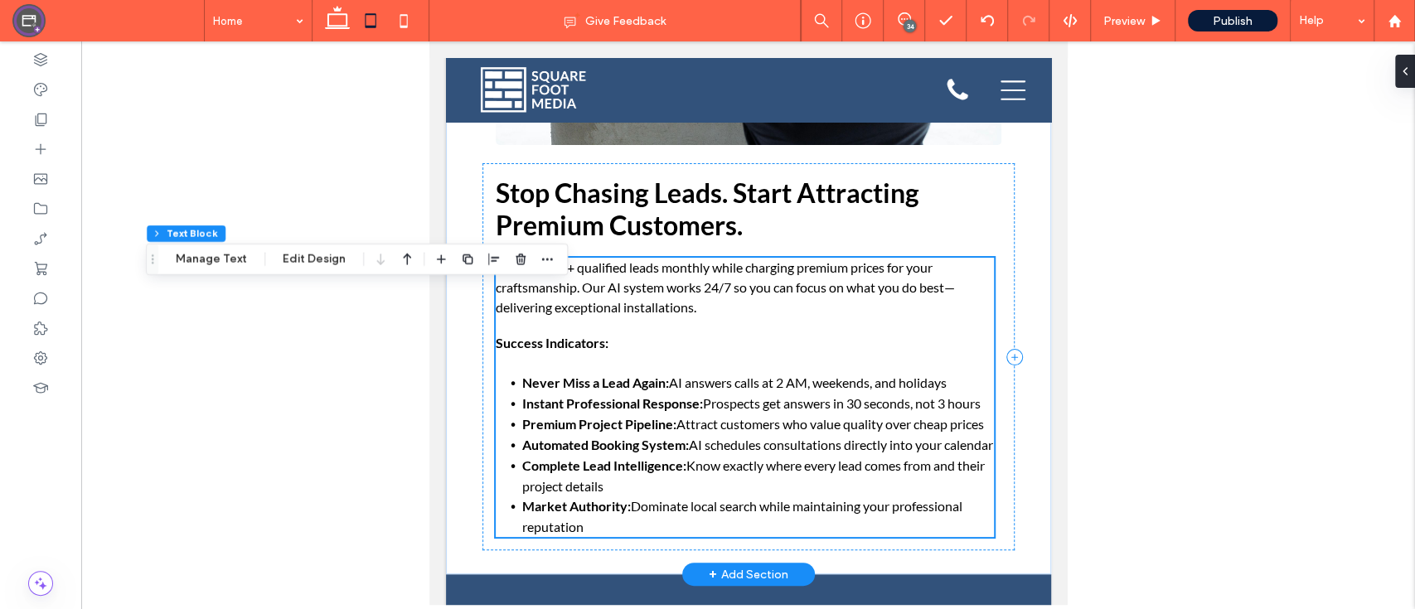
scroll to position [5045, 0]
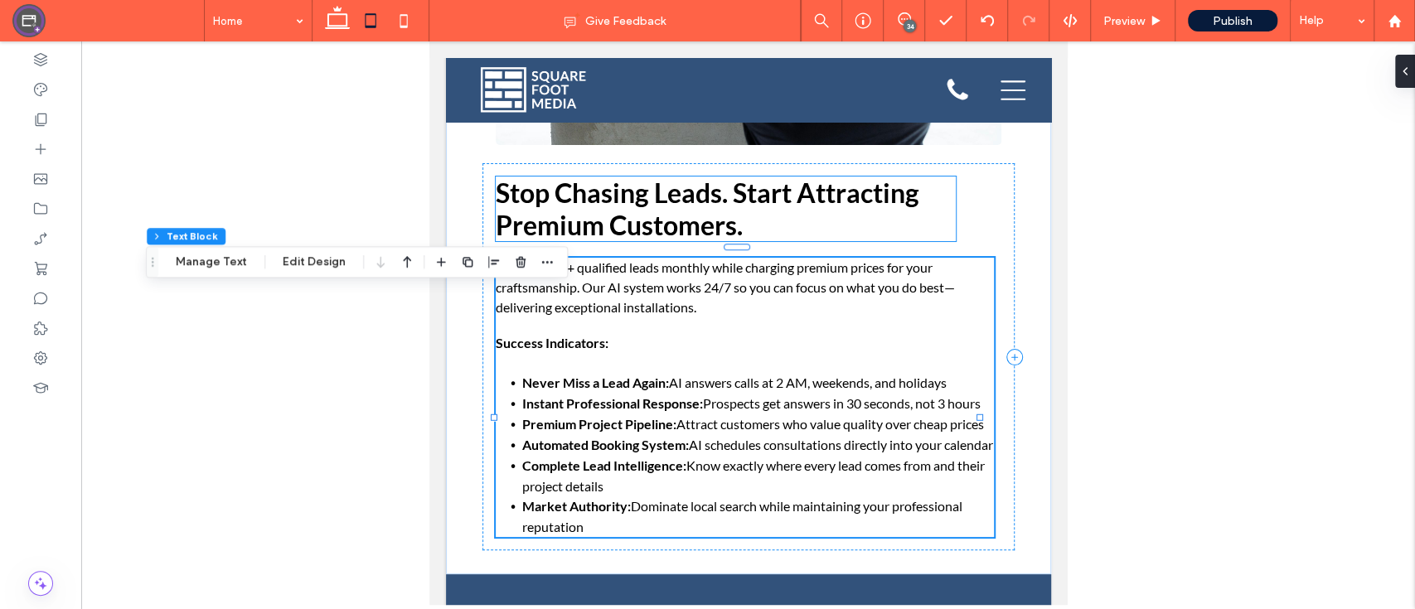
click at [719, 241] on span "Stop Chasing Leads. Start Attracting Premium Customers." at bounding box center [706, 209] width 423 height 65
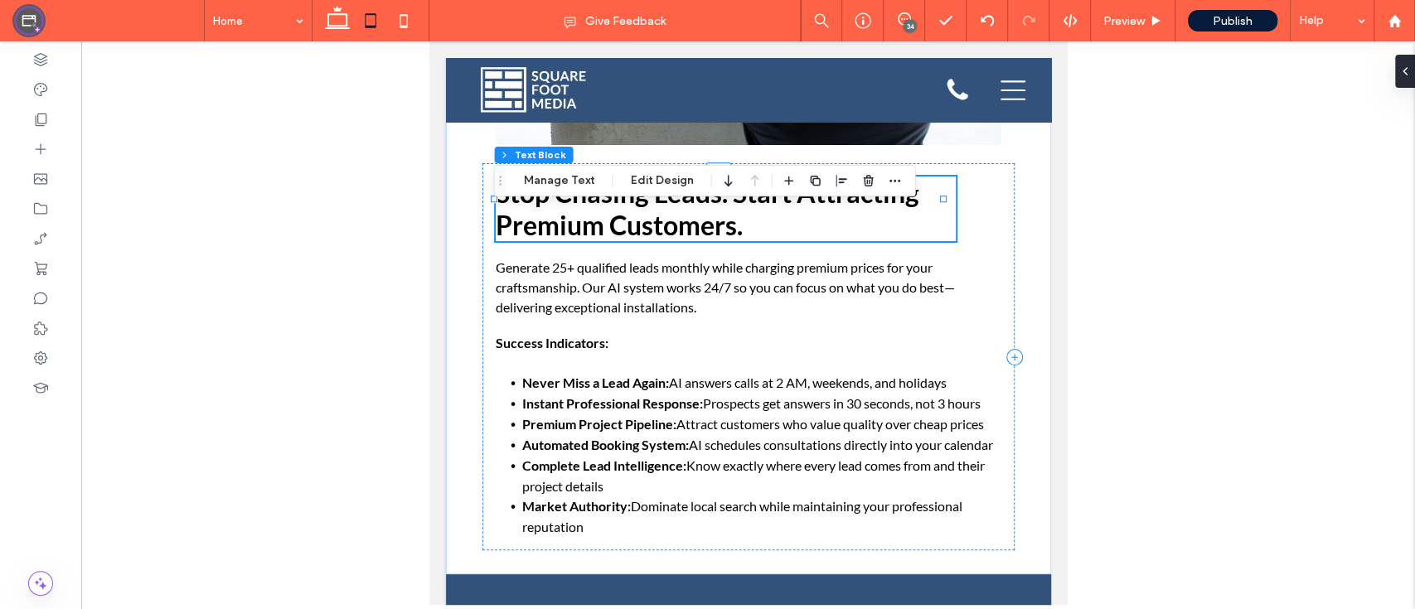
click at [724, 233] on span "Stop Chasing Leads. Start Attracting Premium Customers." at bounding box center [706, 209] width 423 height 65
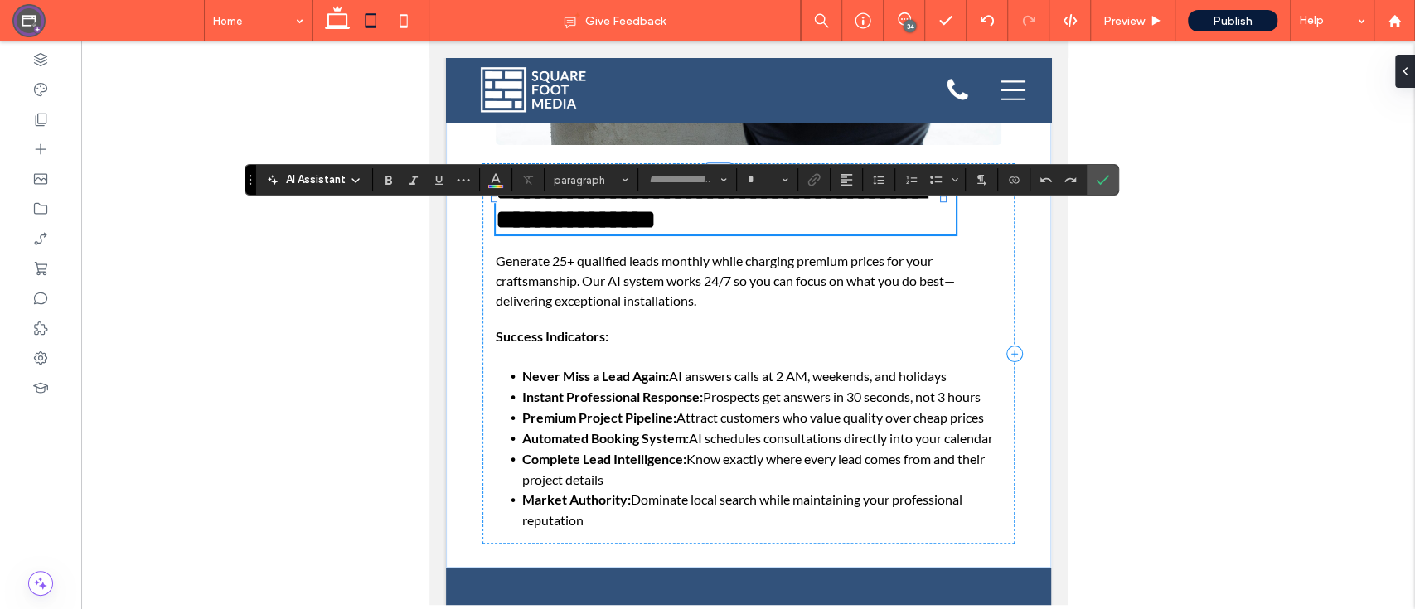
type input "****"
type input "**"
click at [724, 233] on span "**********" at bounding box center [710, 205] width 430 height 56
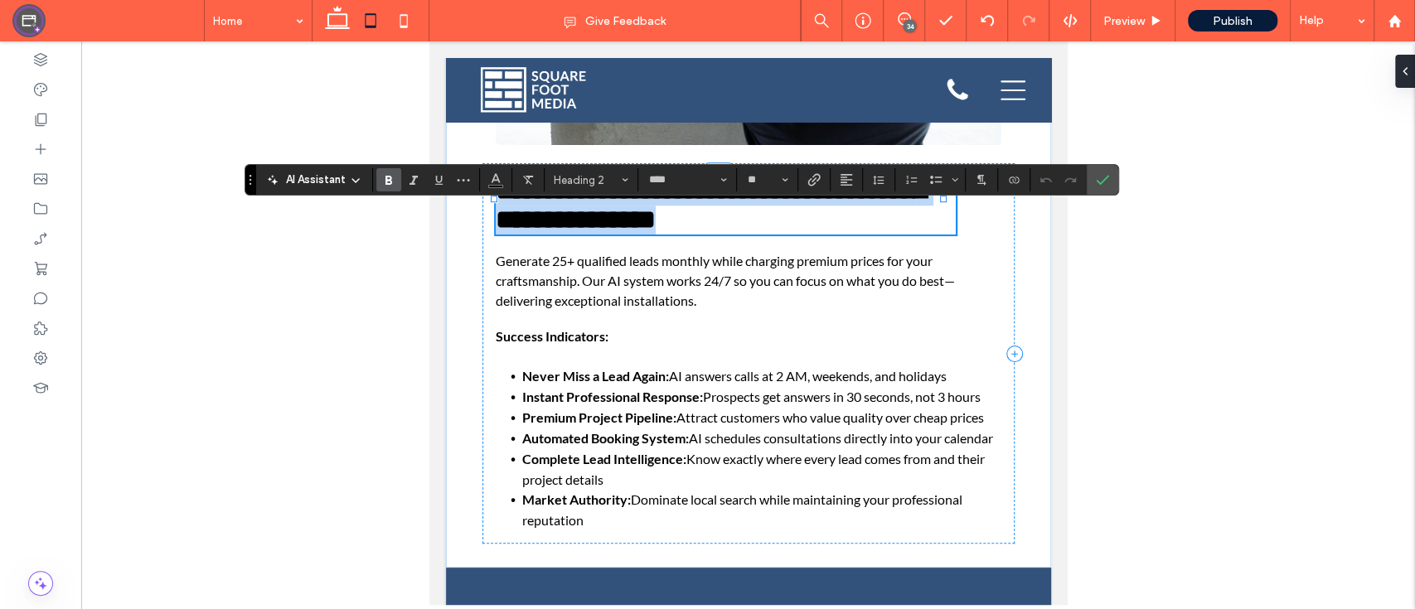
click at [724, 233] on span "**********" at bounding box center [710, 205] width 430 height 56
click at [848, 178] on icon "Alignment" at bounding box center [845, 179] width 13 height 13
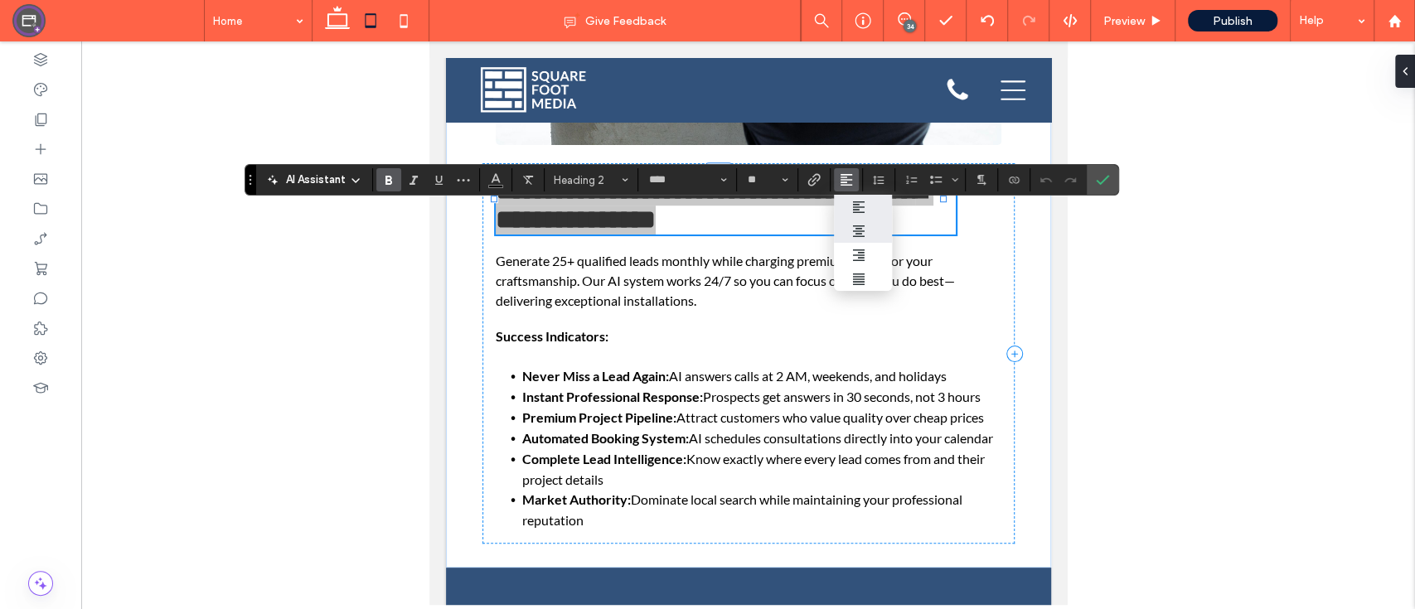
click at [857, 227] on icon "ui.textEditor.alignment.center" at bounding box center [858, 231] width 13 height 13
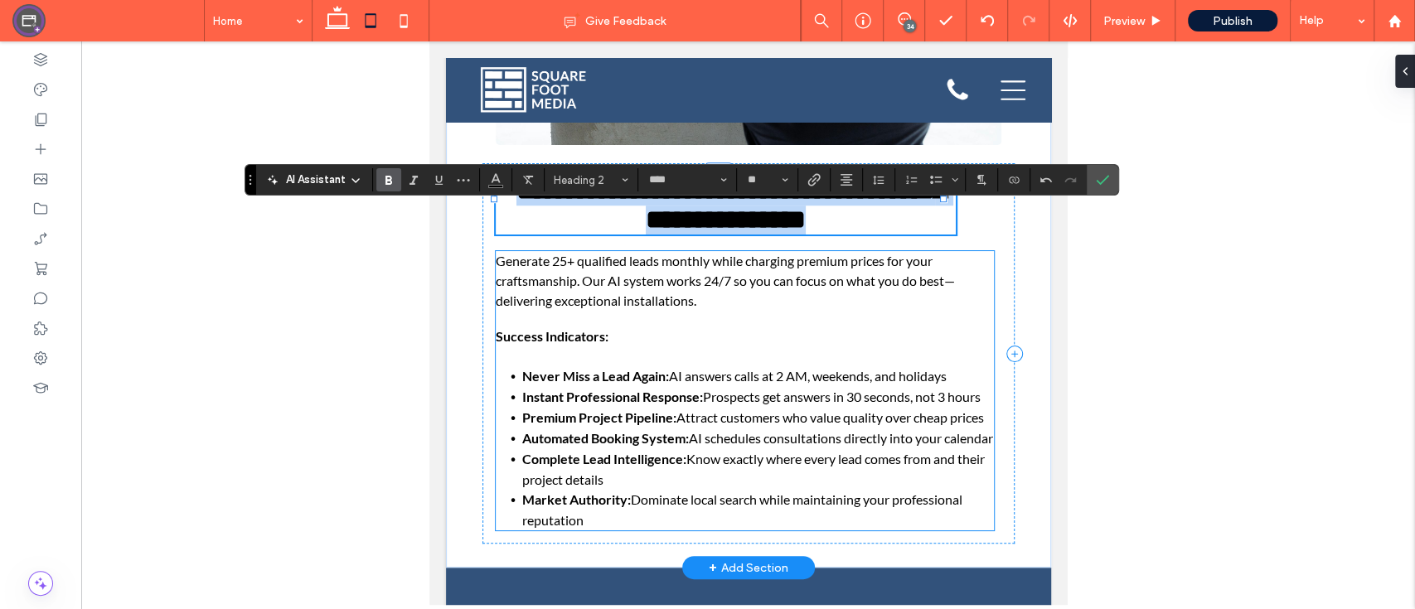
click at [727, 308] on span "Generate 25+ qualified leads monthly while charging premium prices for your cra…" at bounding box center [724, 281] width 459 height 56
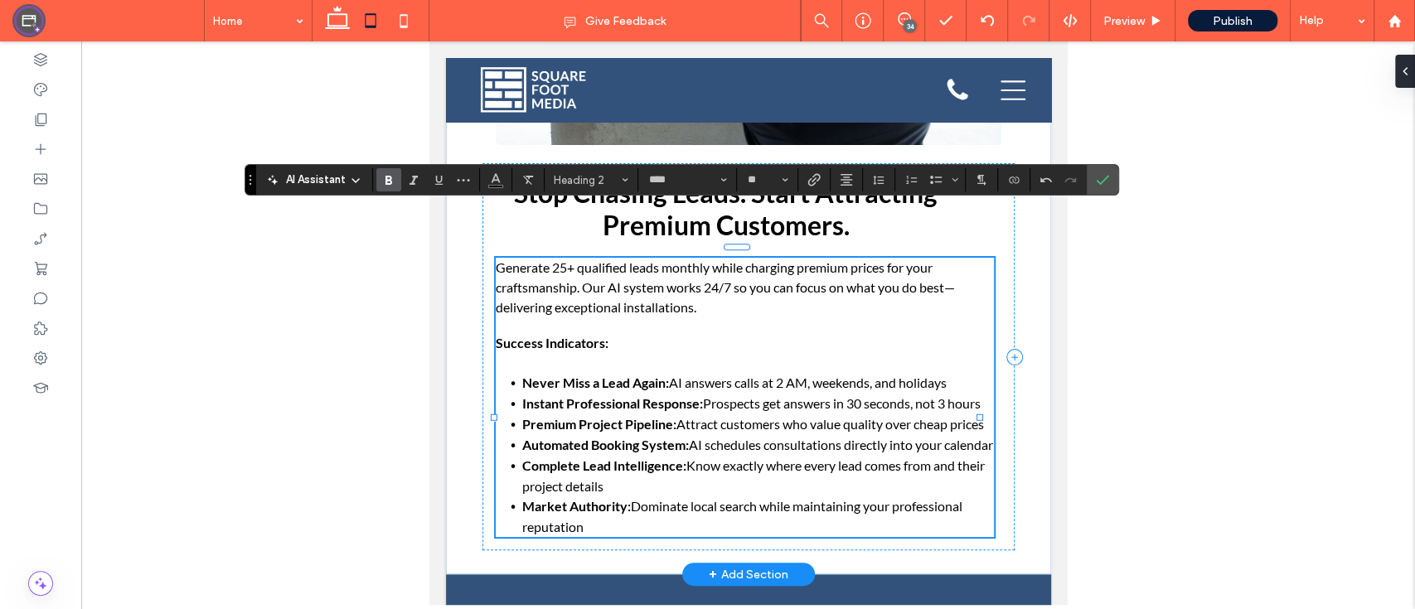
click at [727, 317] on div "Generate 25+ qualified leads monthly while charging premium prices for your cra…" at bounding box center [744, 397] width 498 height 279
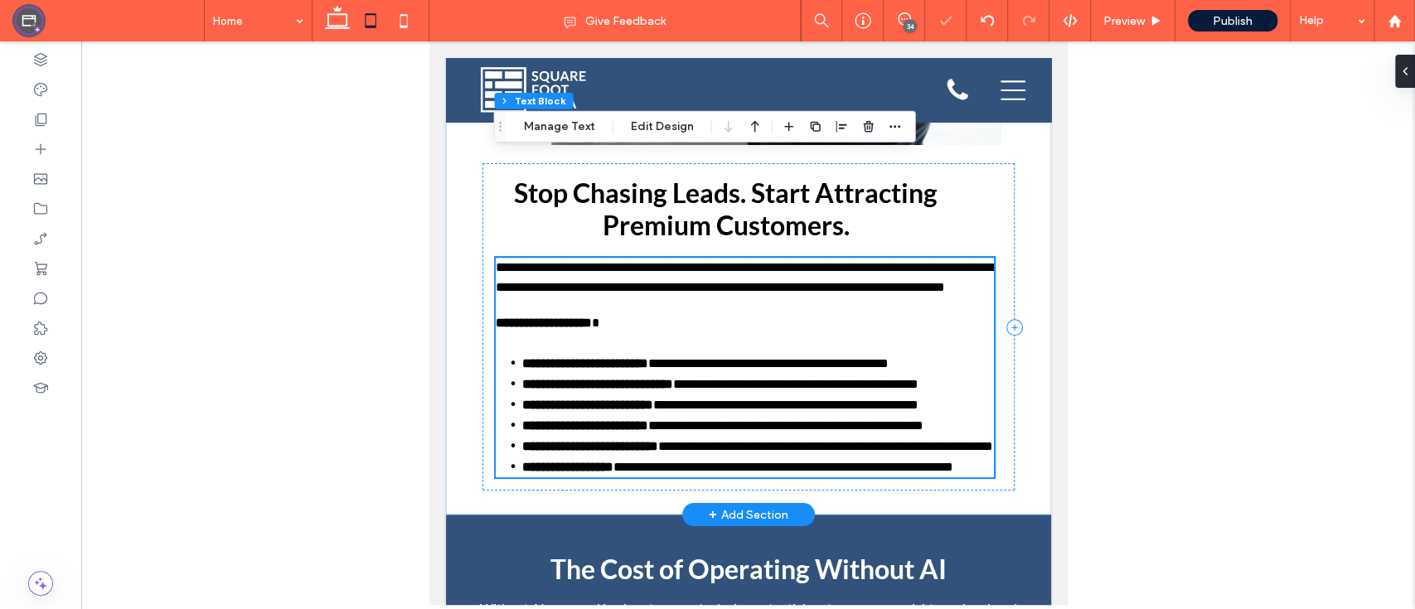
type input "****"
type input "**"
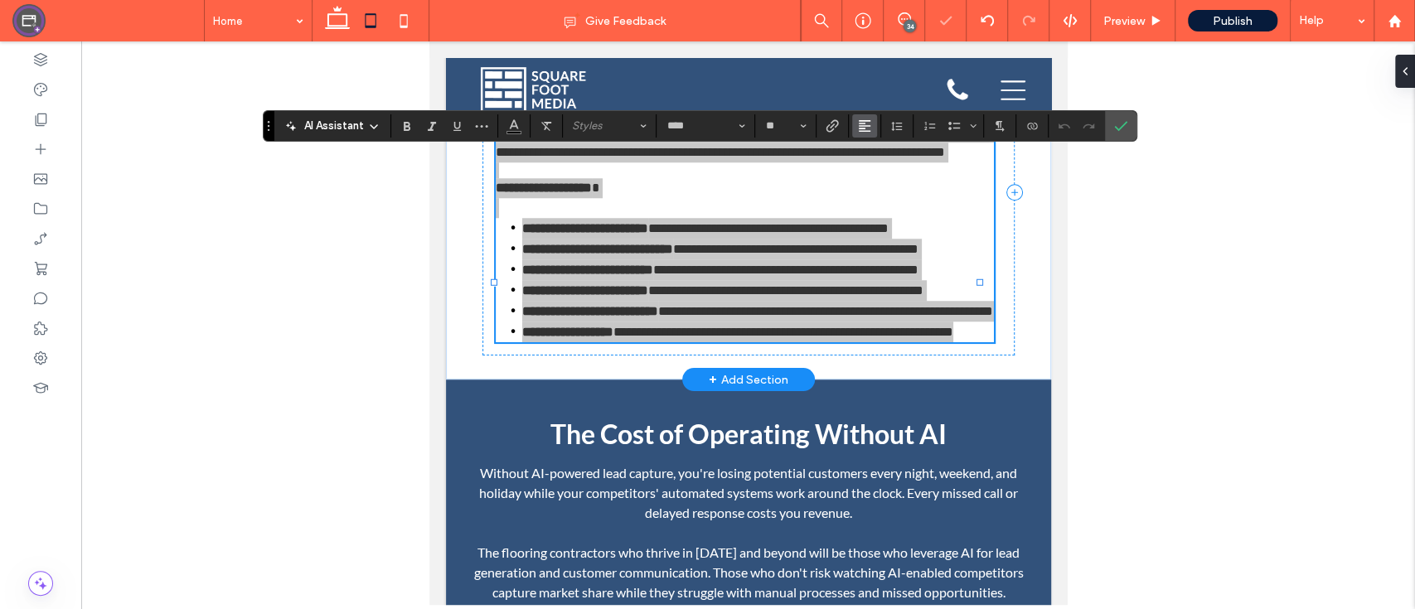
click at [866, 128] on icon "Alignment" at bounding box center [864, 125] width 13 height 13
click at [873, 182] on icon "ui.textEditor.alignment.center" at bounding box center [876, 176] width 13 height 13
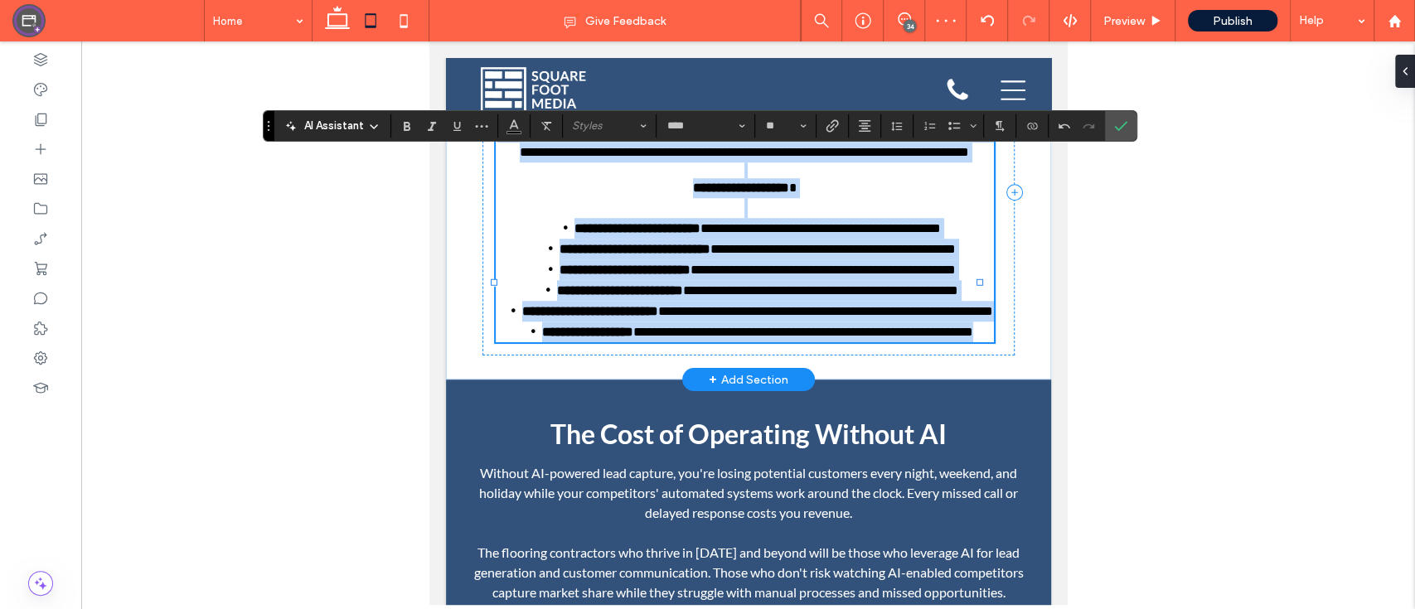
click at [782, 194] on strong "**********" at bounding box center [740, 187] width 96 height 12
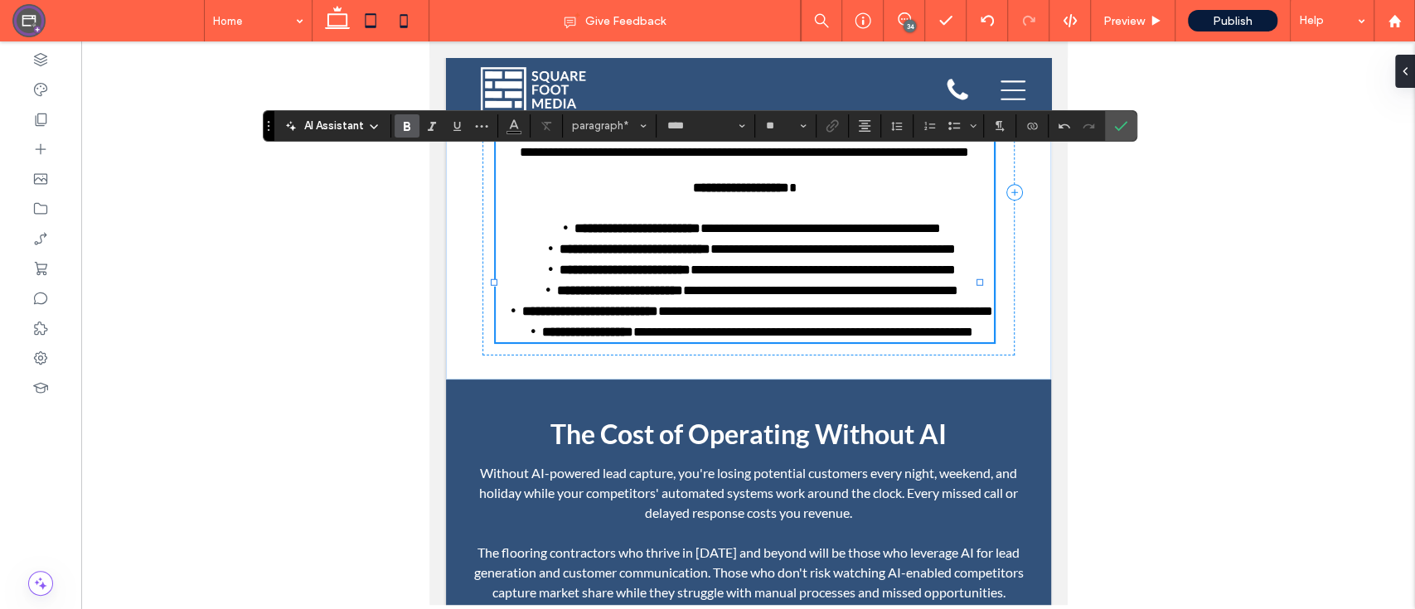
click at [387, 12] on icon at bounding box center [403, 20] width 33 height 33
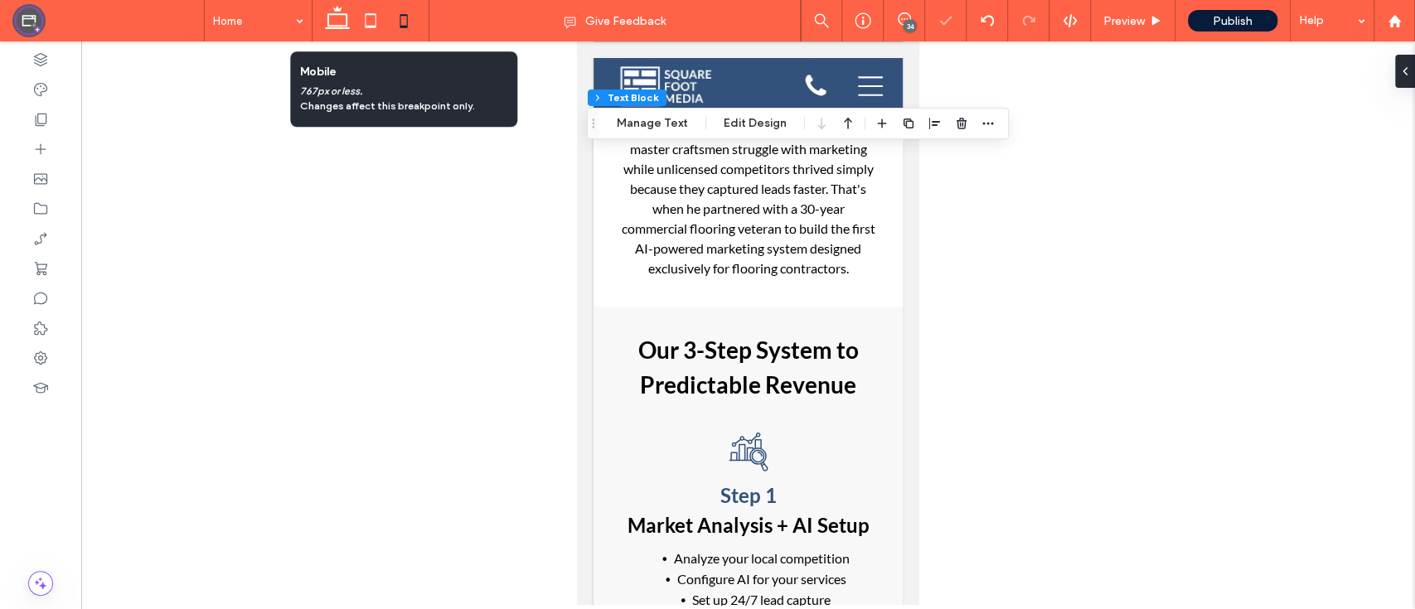
scroll to position [6649, 0]
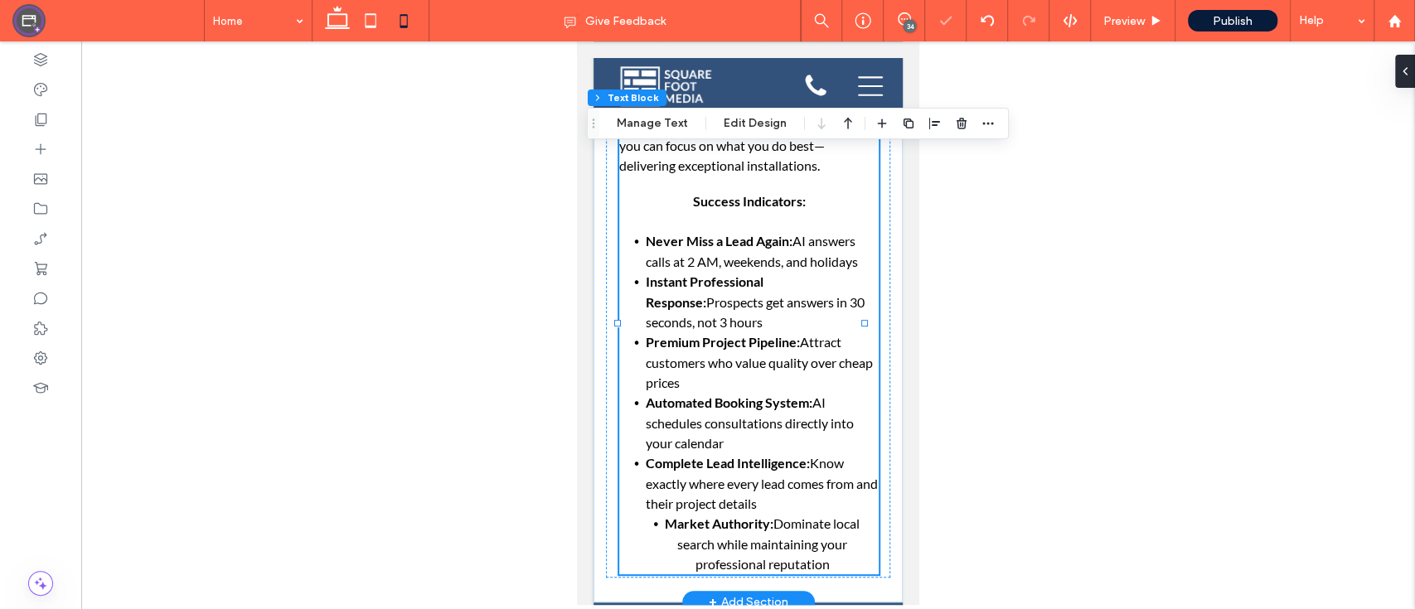
click at [774, 242] on li "Never Miss a Lead Again: AI answers calls at 2 AM, weekends, and holidays" at bounding box center [762, 251] width 233 height 41
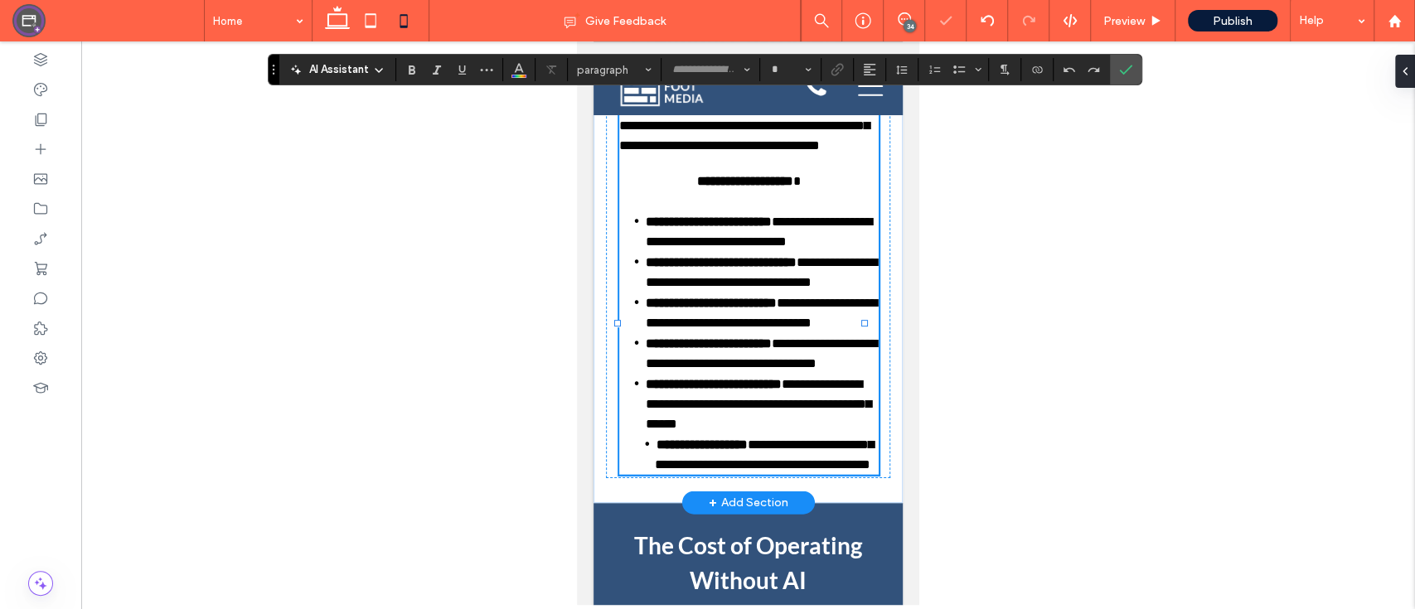
type input "****"
type input "**"
click at [774, 242] on li "**********" at bounding box center [762, 231] width 233 height 41
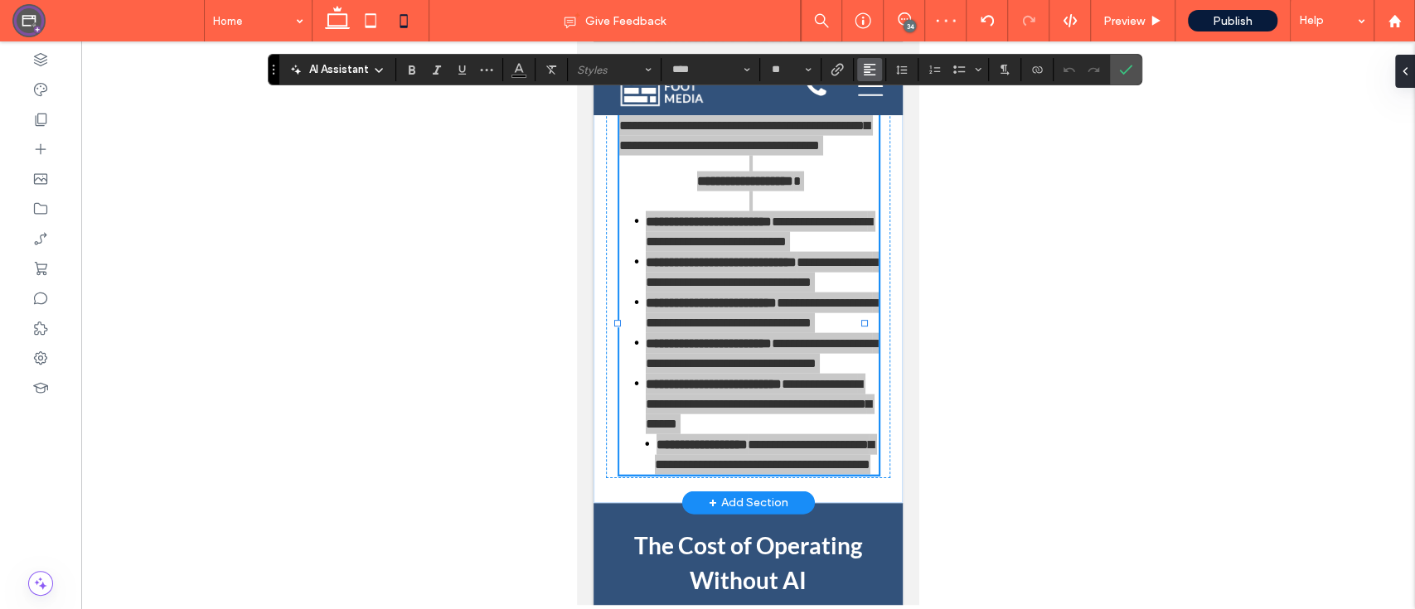
click at [867, 70] on icon "Alignment" at bounding box center [869, 69] width 13 height 13
click at [888, 129] on label "ui.textEditor.alignment.center" at bounding box center [886, 121] width 58 height 24
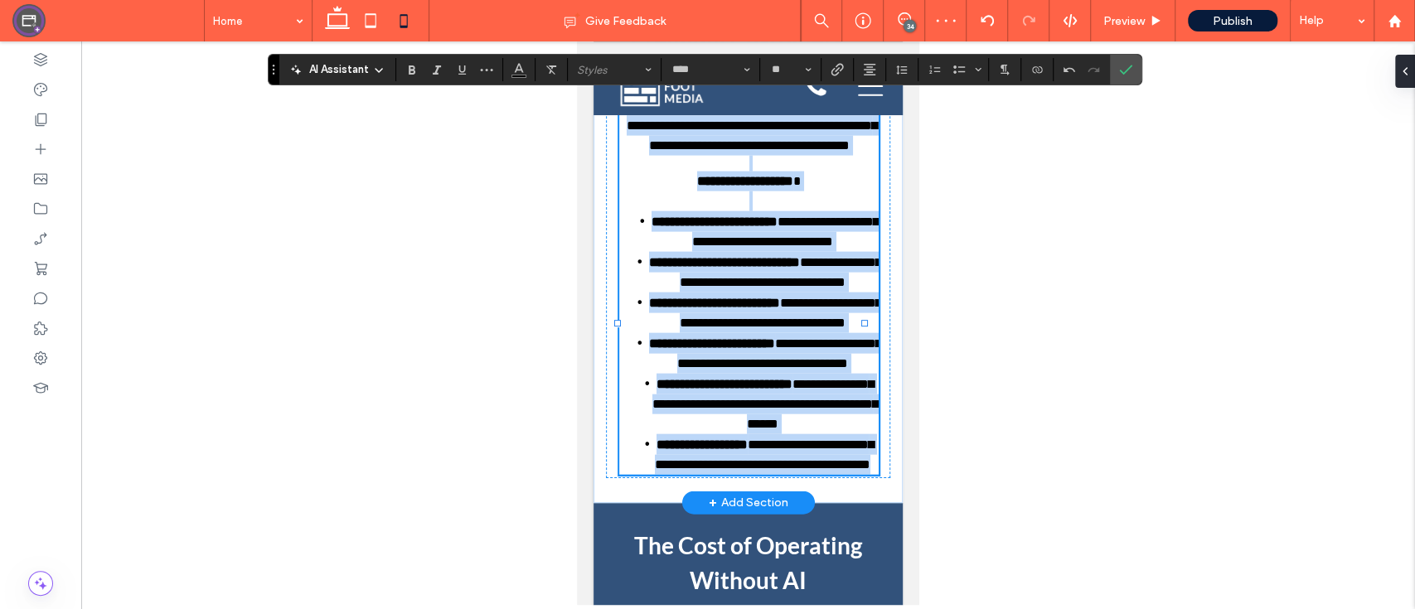
click at [802, 210] on p at bounding box center [748, 201] width 259 height 20
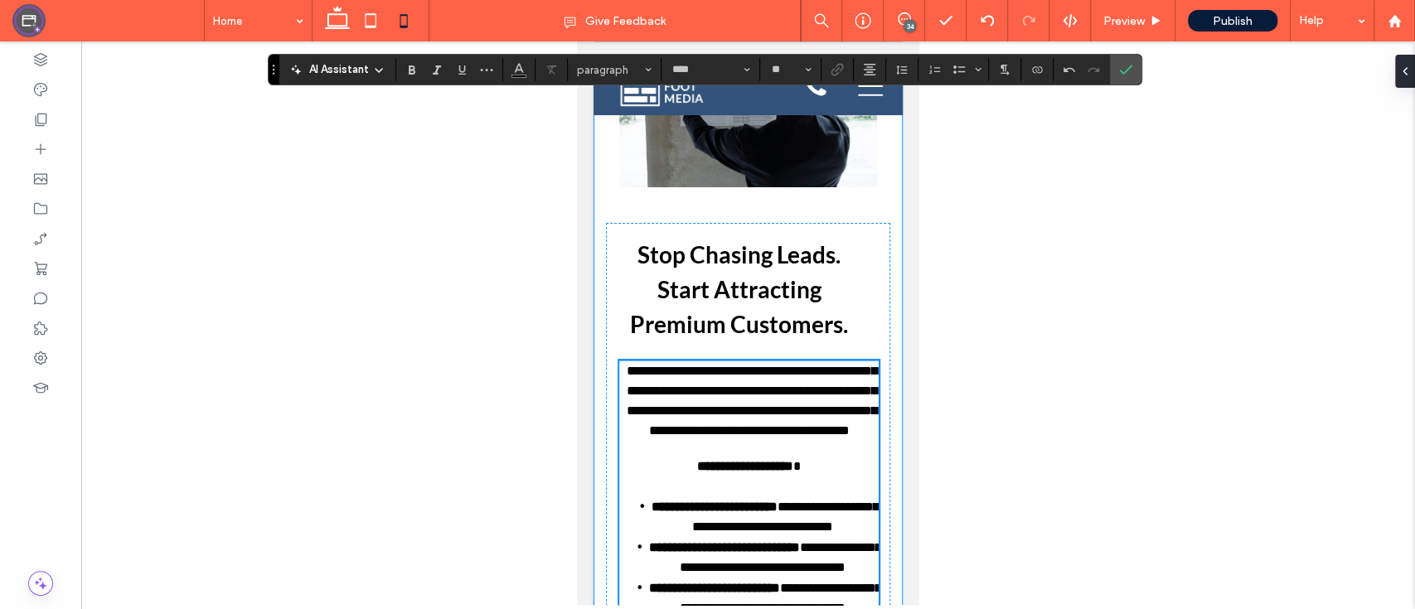
scroll to position [6361, 0]
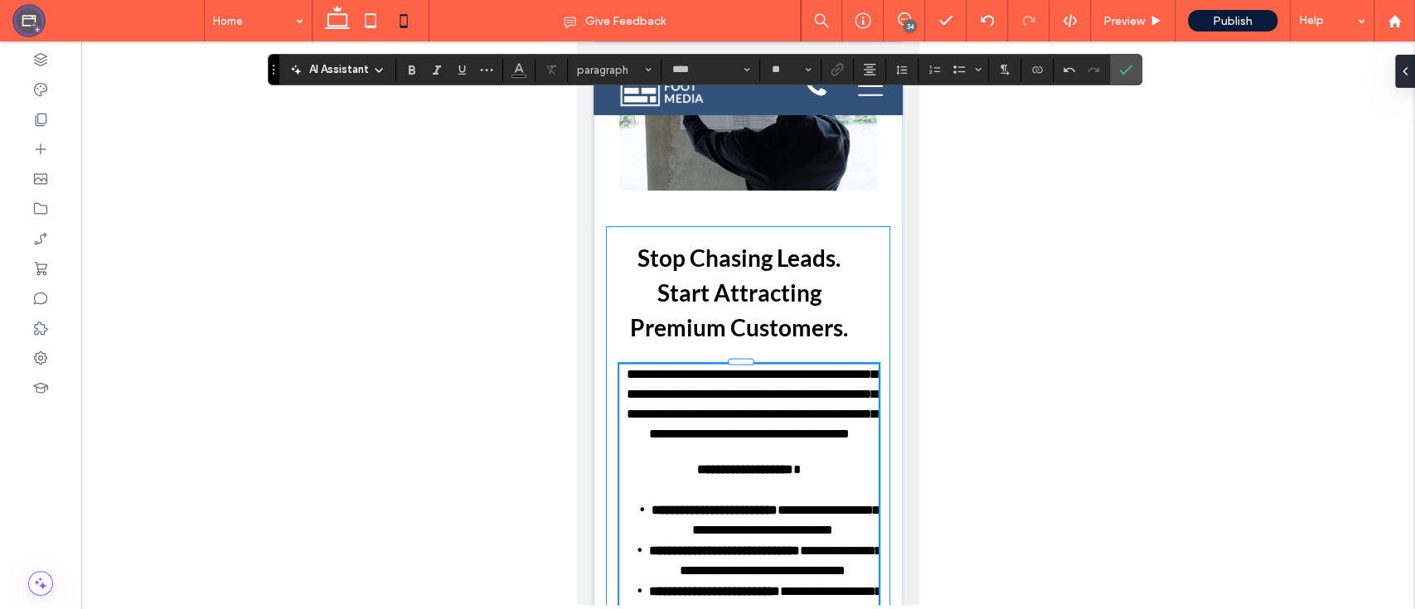
click at [846, 292] on div "**********" at bounding box center [748, 495] width 284 height 539
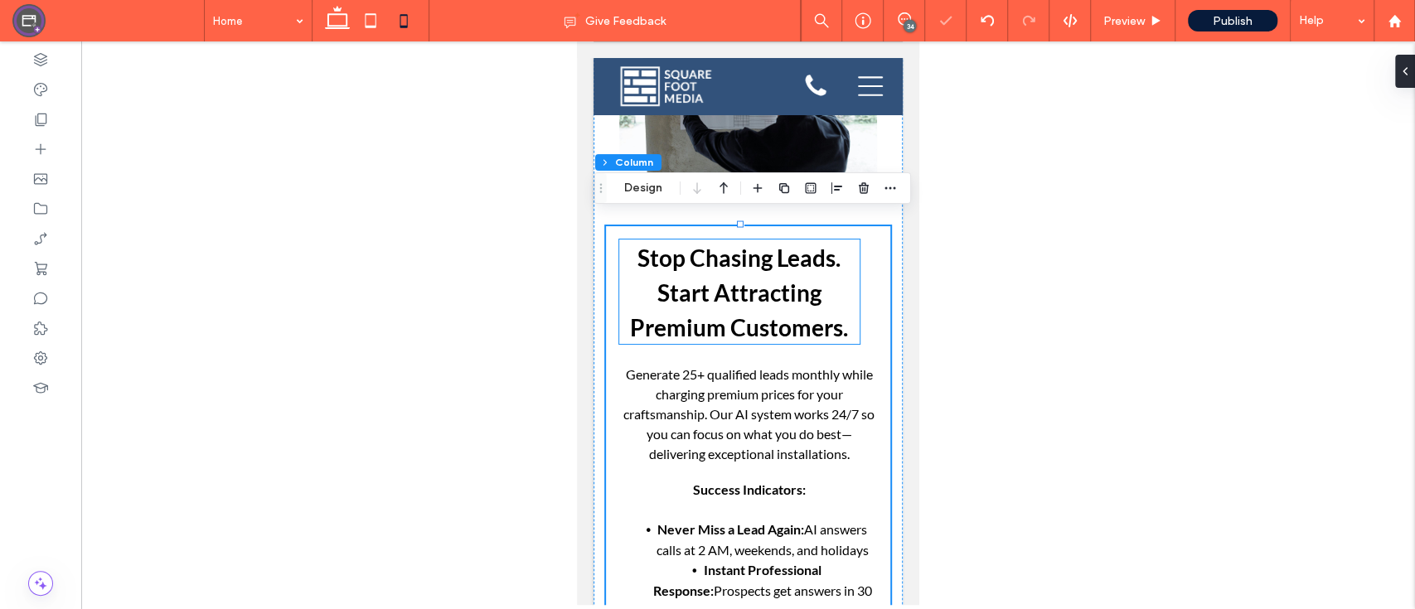
click at [834, 297] on h2 "Stop Chasing Leads. Start Attracting Premium Customers." at bounding box center [739, 291] width 240 height 104
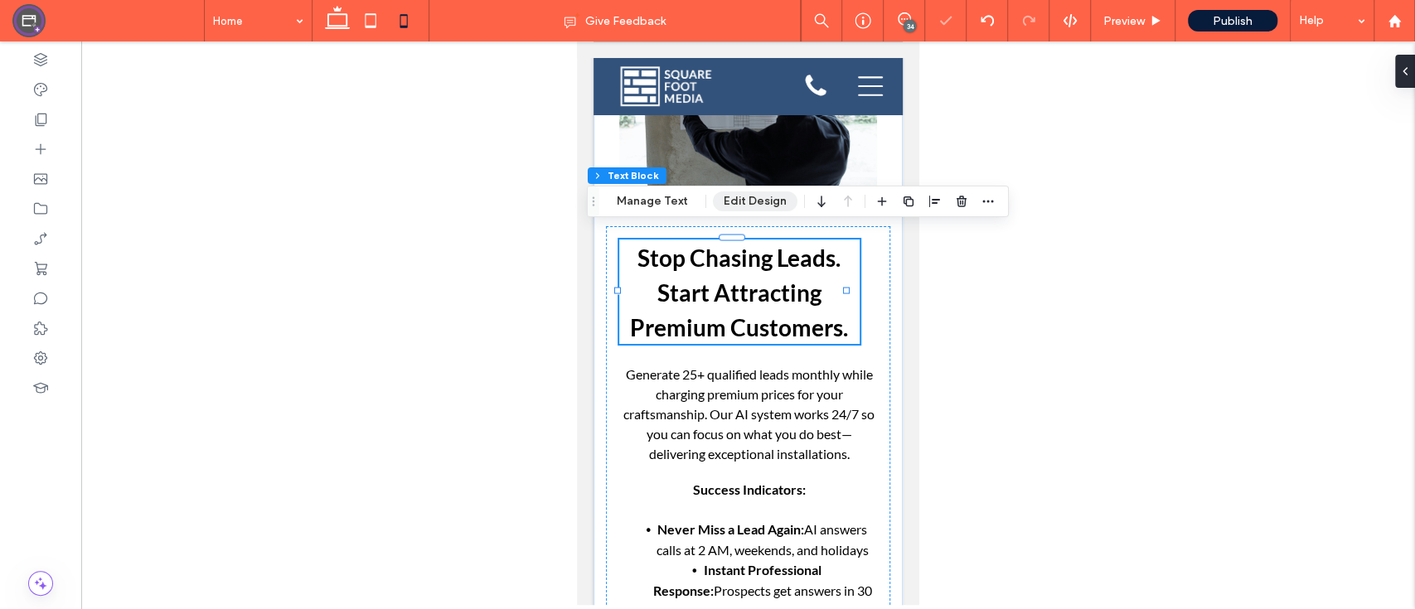
drag, startPoint x: 748, startPoint y: 201, endPoint x: 199, endPoint y: 179, distance: 549.8
click at [748, 200] on button "Edit Design" at bounding box center [755, 201] width 85 height 20
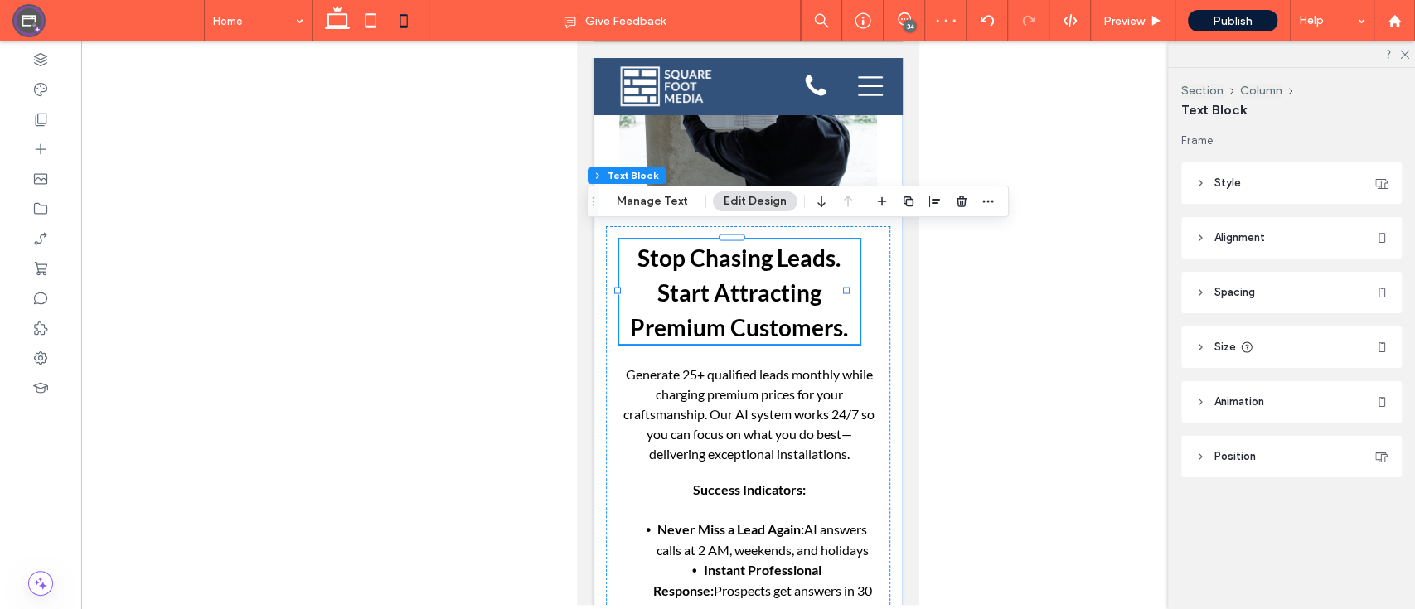
click at [1275, 186] on header "Style" at bounding box center [1291, 182] width 220 height 41
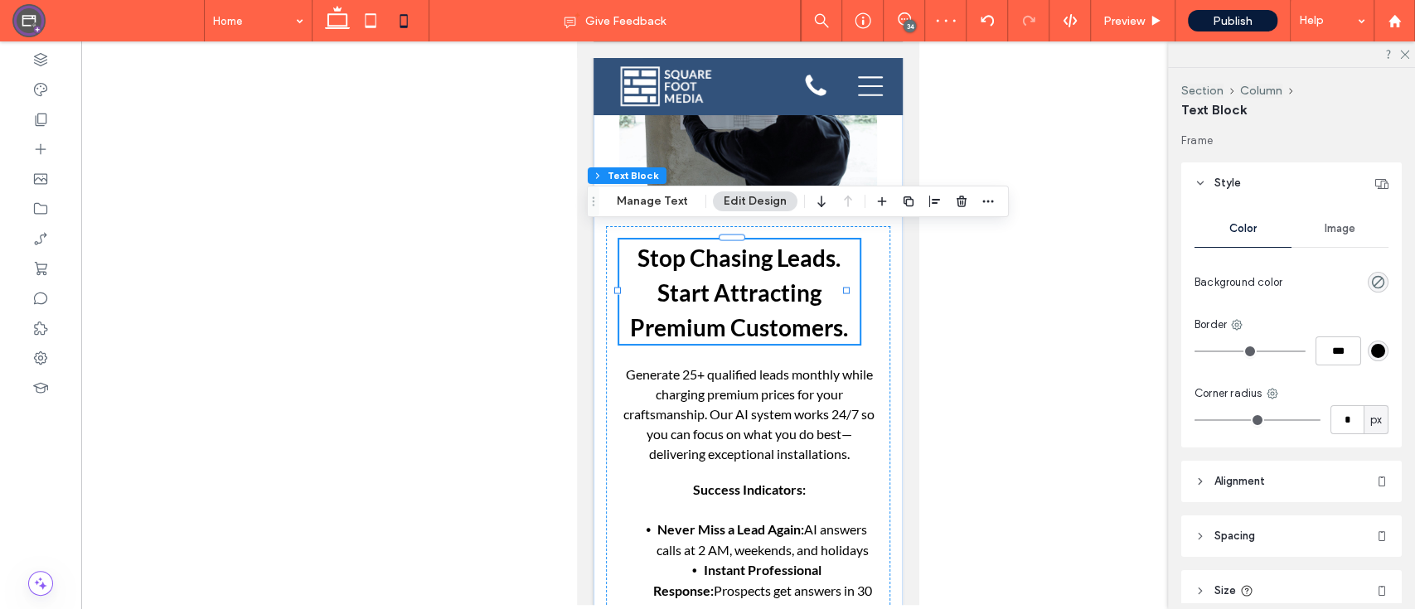
click at [1275, 474] on header "Alignment" at bounding box center [1291, 481] width 220 height 41
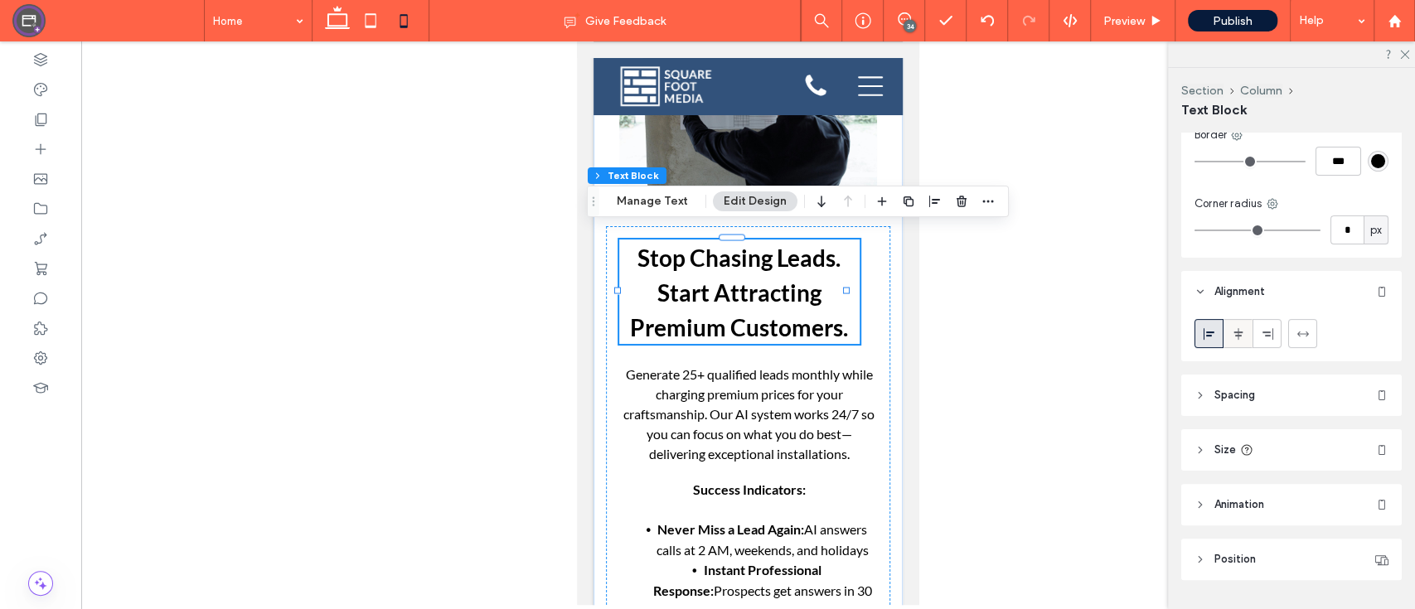
click at [1248, 330] on div at bounding box center [1237, 333] width 27 height 27
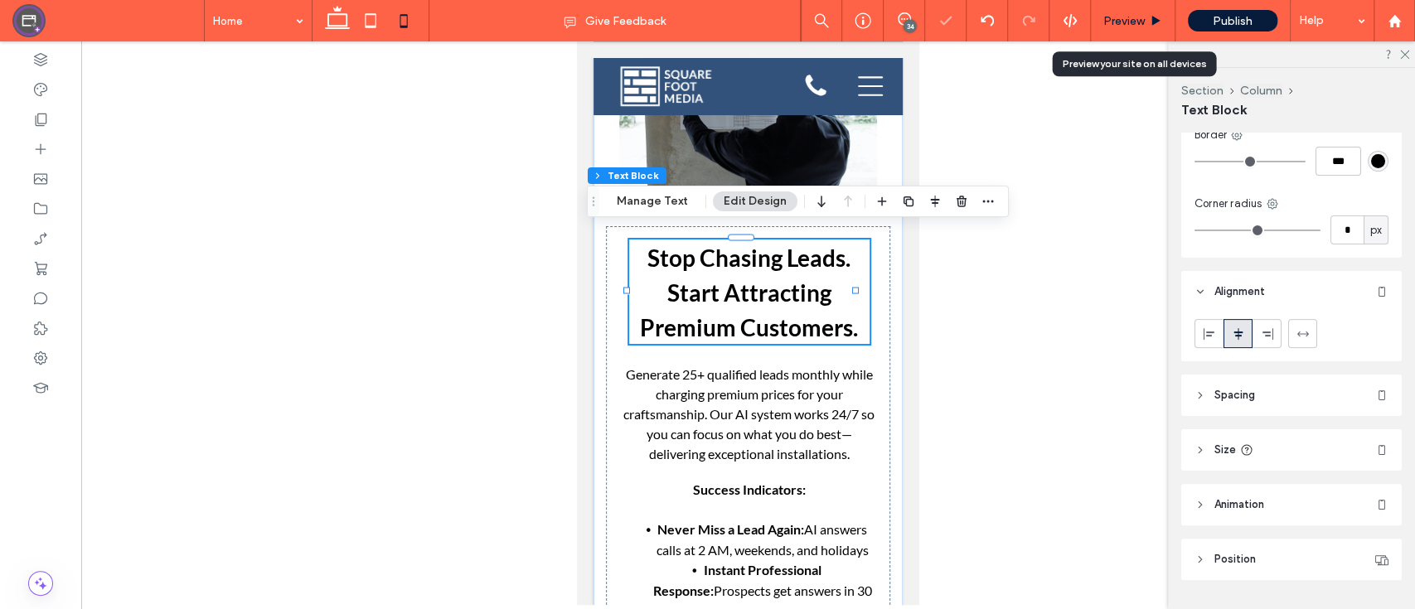
click at [1151, 8] on div "Preview" at bounding box center [1133, 20] width 85 height 41
click at [1139, 12] on div "Preview" at bounding box center [1133, 20] width 85 height 41
click at [1129, 22] on span "Preview" at bounding box center [1123, 21] width 41 height 14
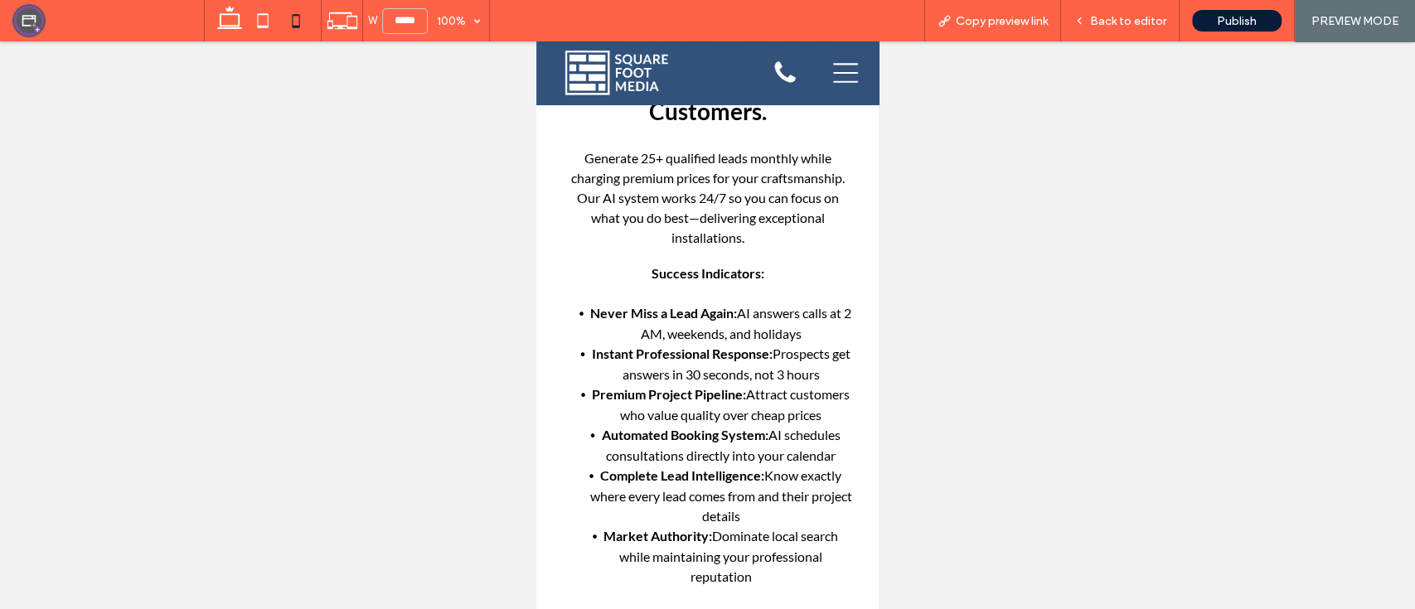
scroll to position [6369, 0]
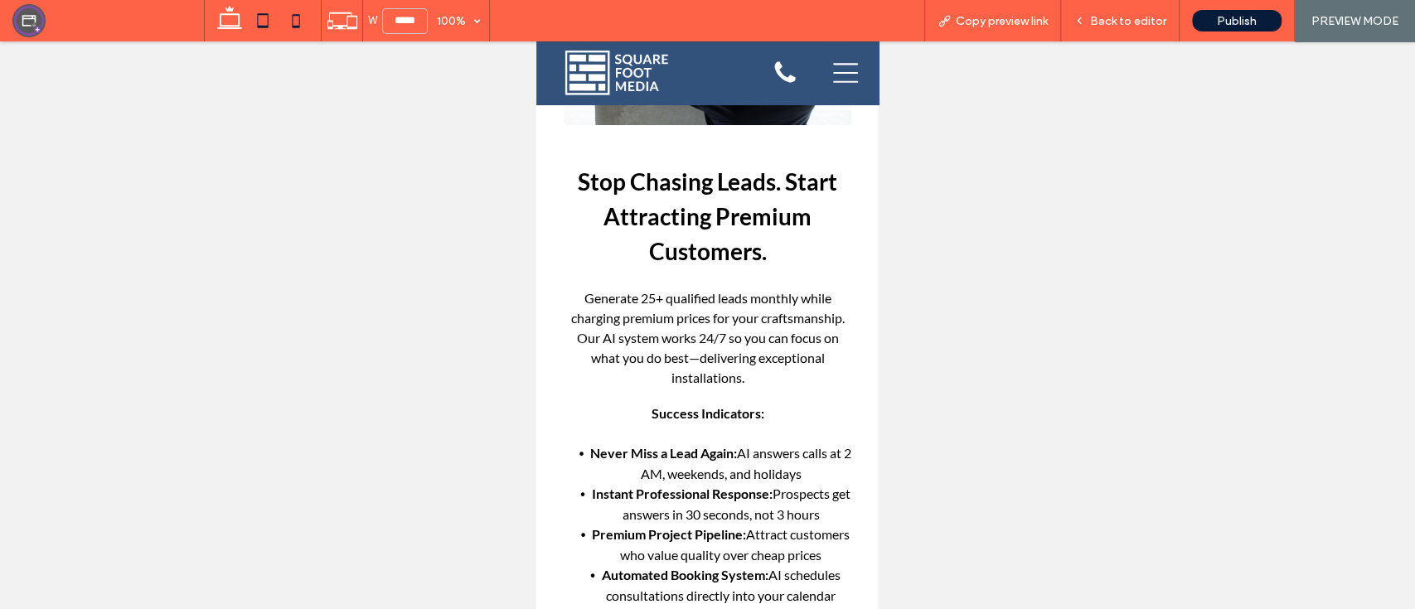
click at [267, 17] on use at bounding box center [262, 20] width 11 height 14
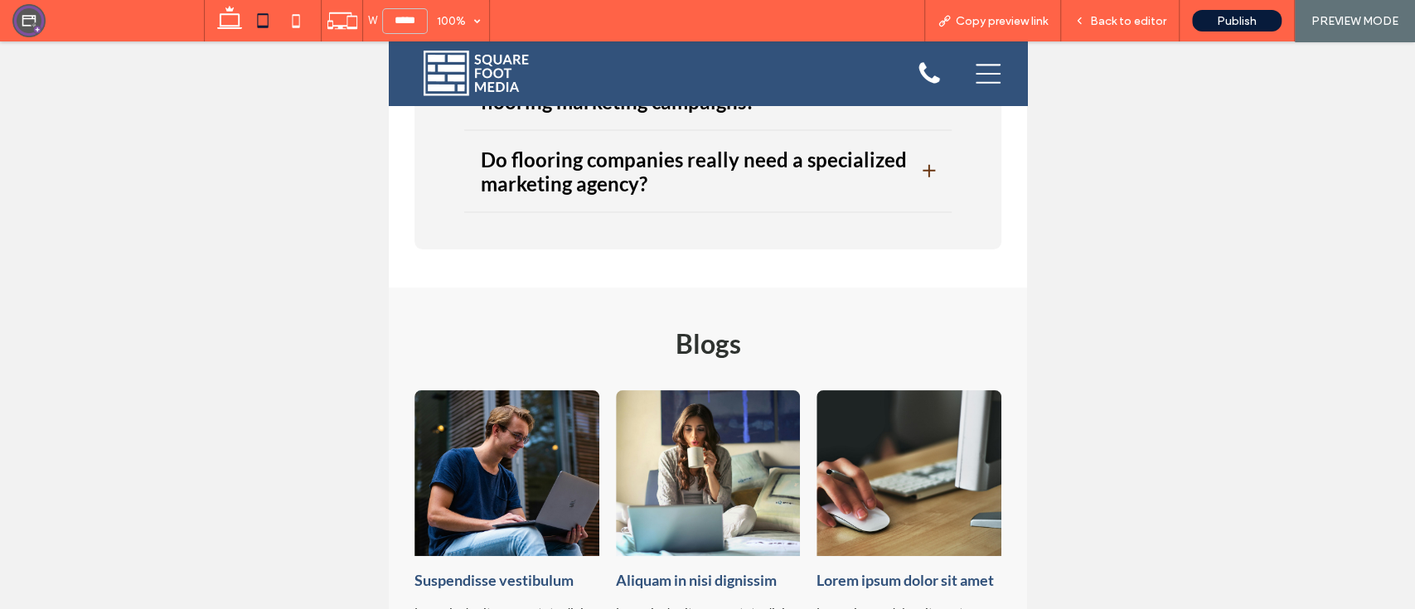
scroll to position [5111, 0]
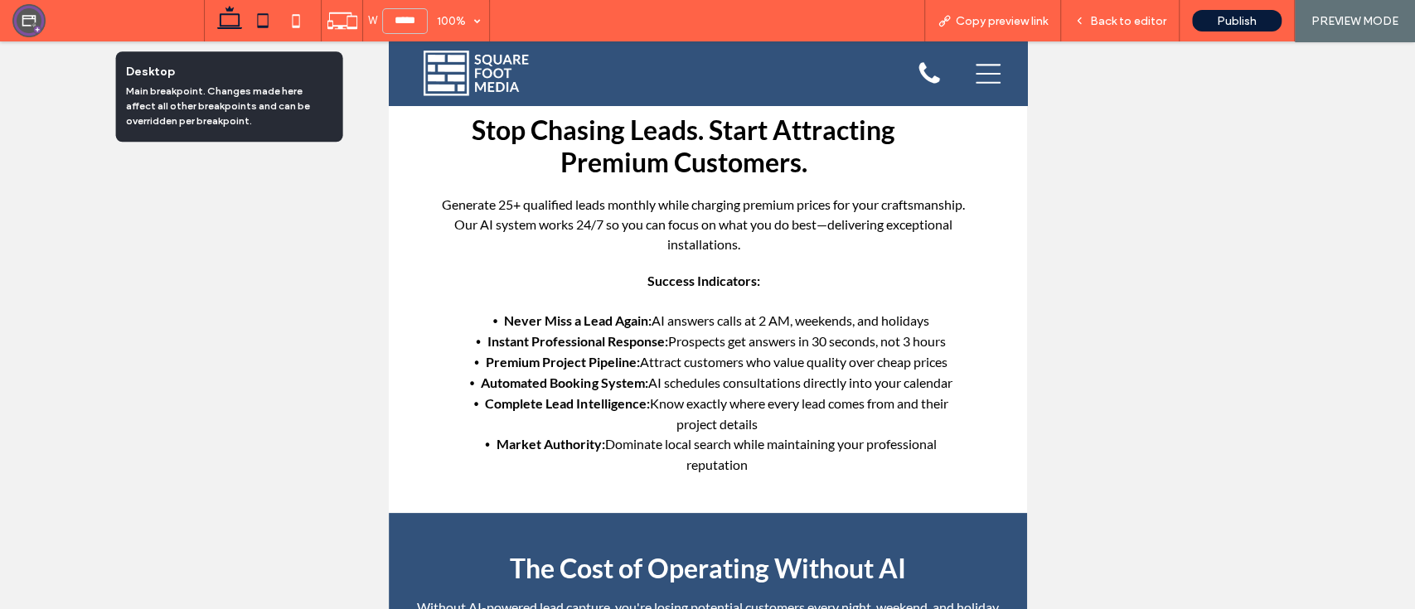
click at [225, 17] on icon at bounding box center [229, 20] width 33 height 33
type input "******"
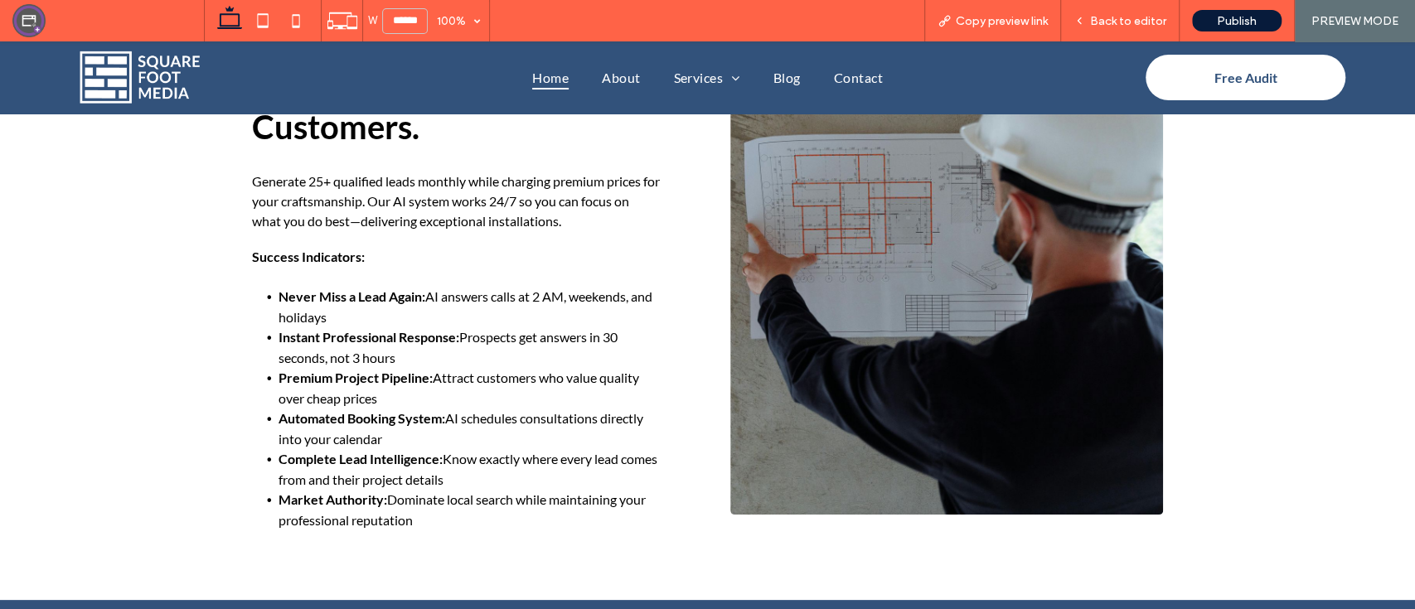
scroll to position [4185, 0]
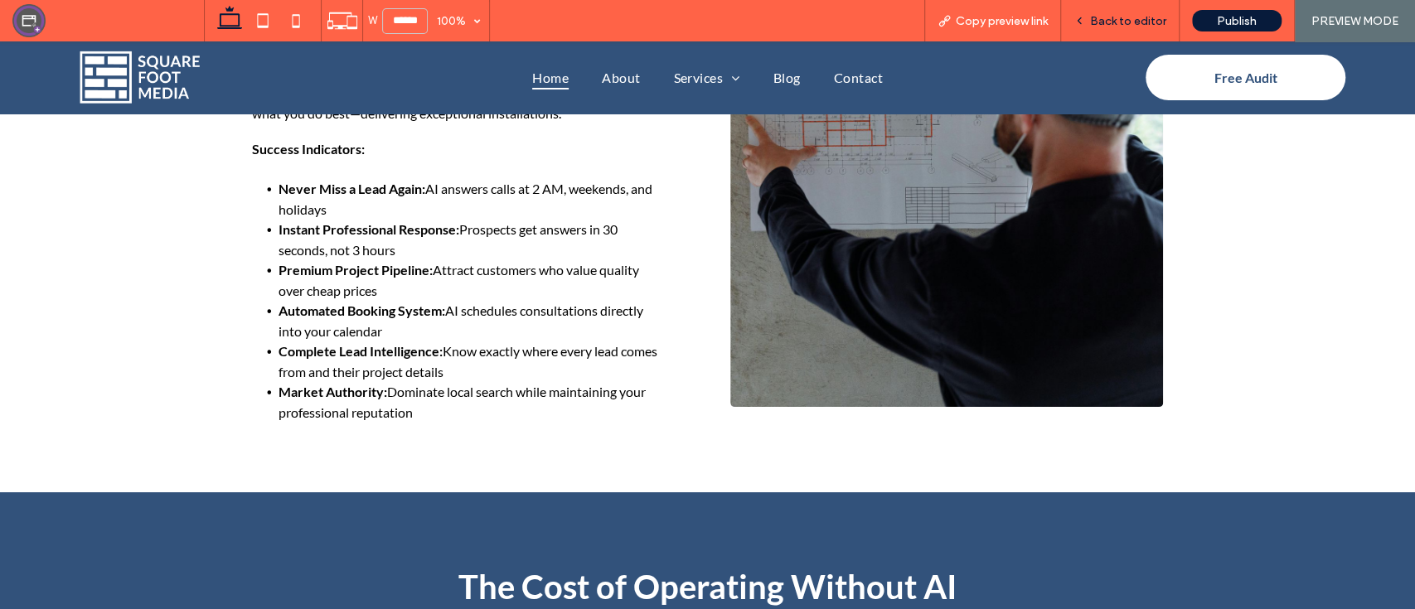
click at [1120, 17] on span "Back to editor" at bounding box center [1128, 21] width 76 height 14
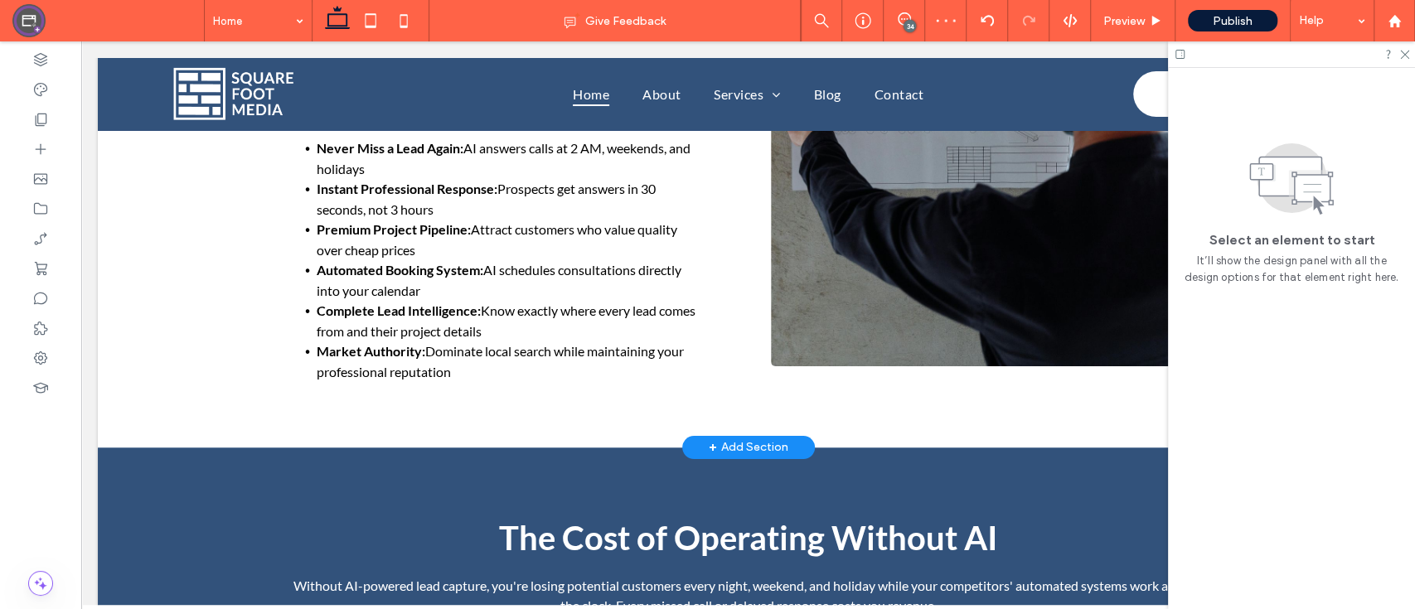
scroll to position [4119, 0]
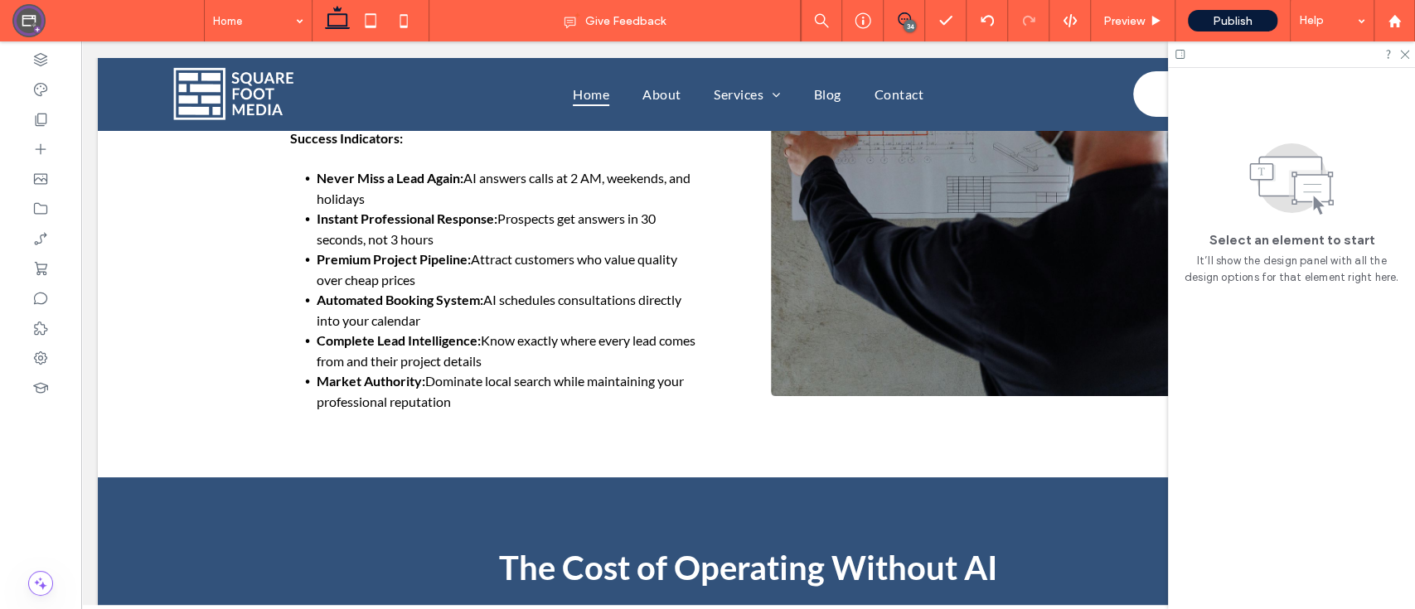
click at [901, 16] on icon at bounding box center [903, 18] width 13 height 13
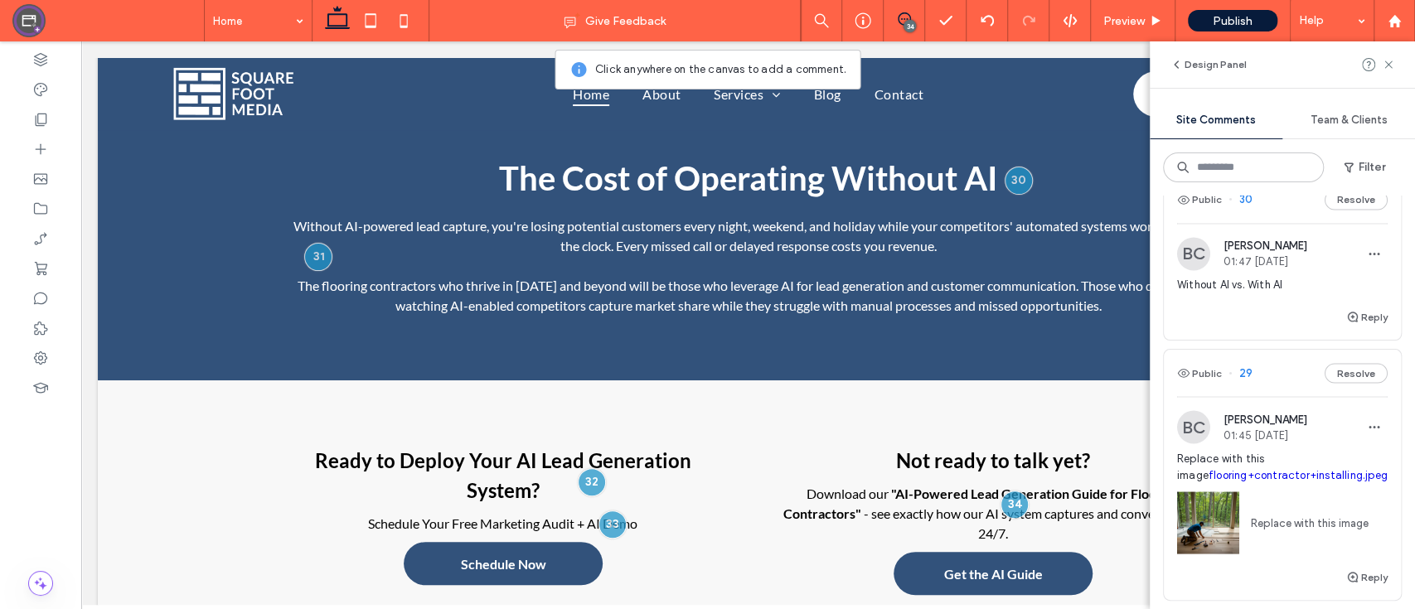
scroll to position [2025, 0]
click at [1233, 294] on span "Without AI vs. With AI" at bounding box center [1282, 286] width 210 height 17
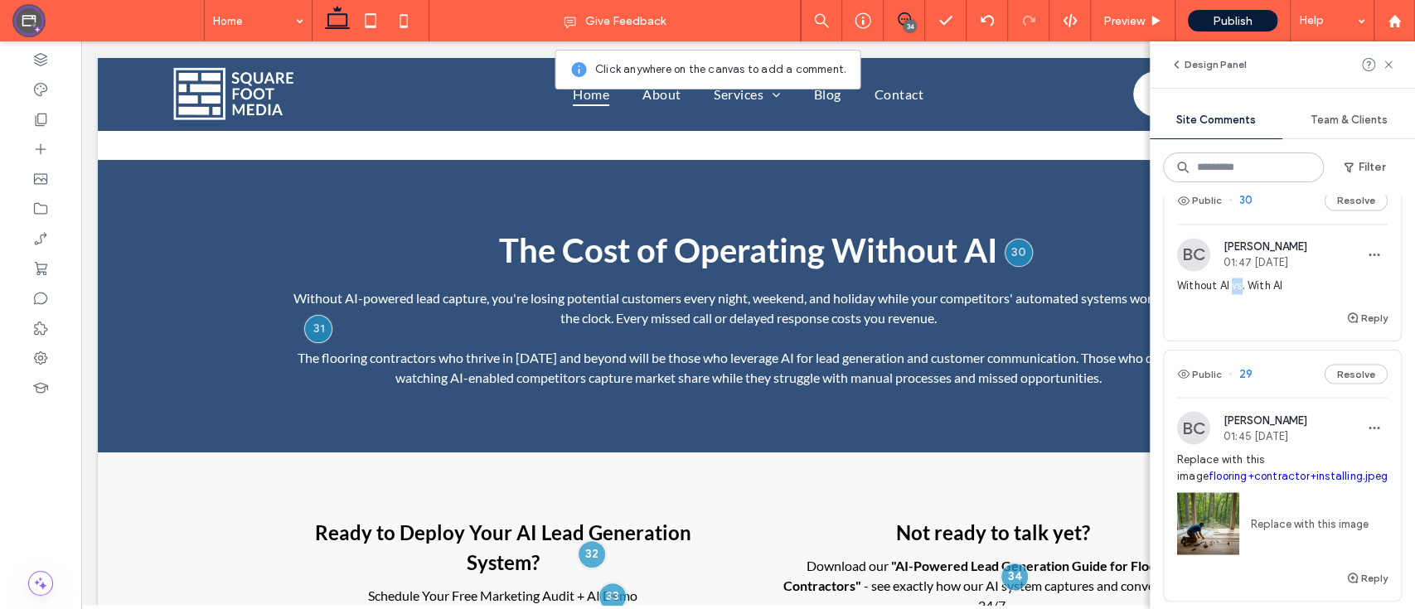
click at [1233, 294] on span "Without AI vs. With AI" at bounding box center [1282, 286] width 210 height 17
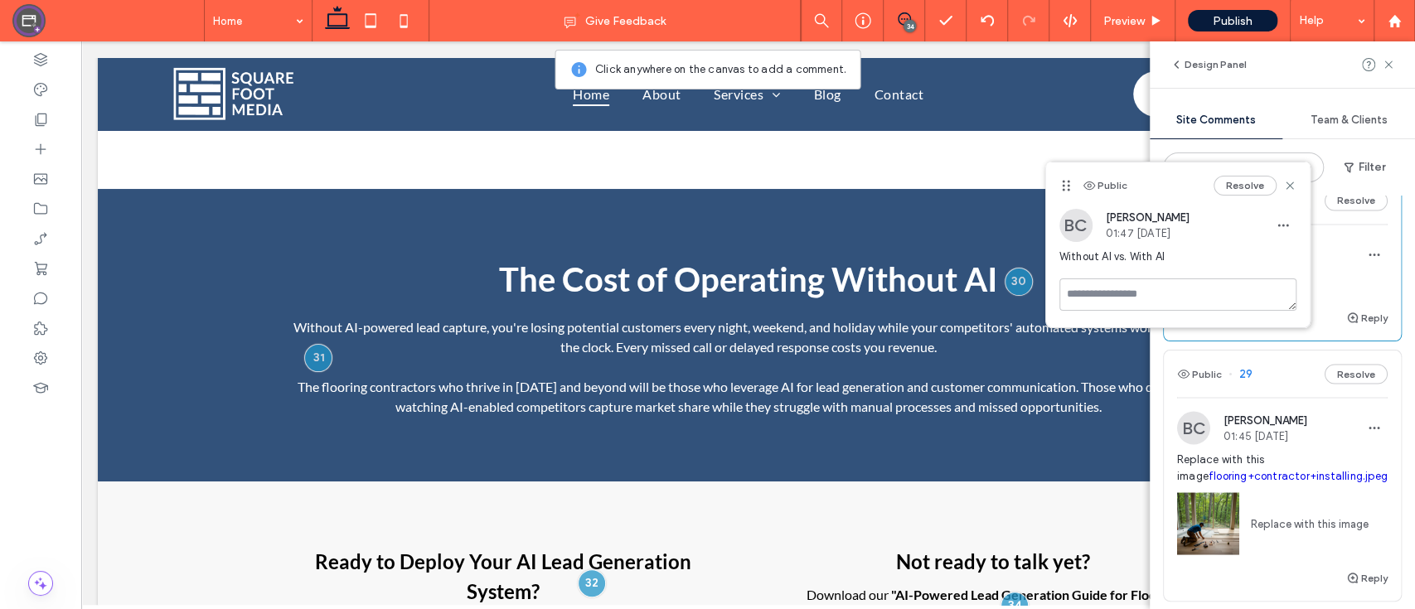
copy div "Without AI vs. With AI Reply Public"
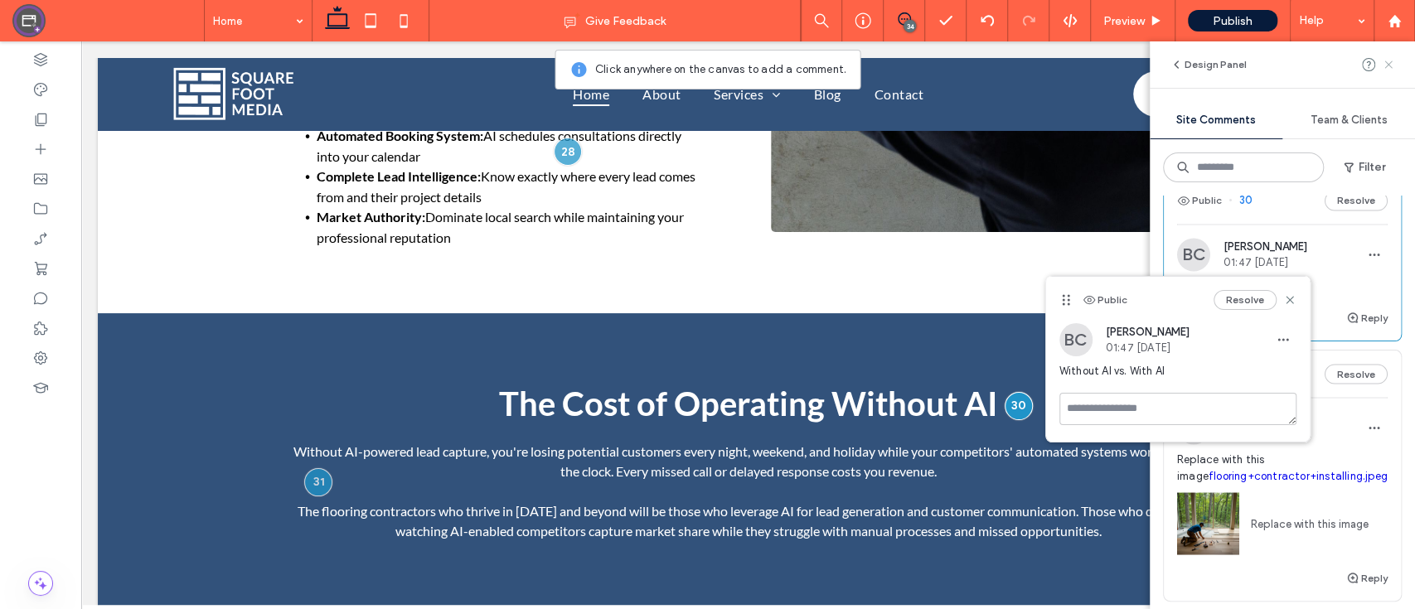
click at [1381, 60] on icon at bounding box center [1387, 64] width 13 height 13
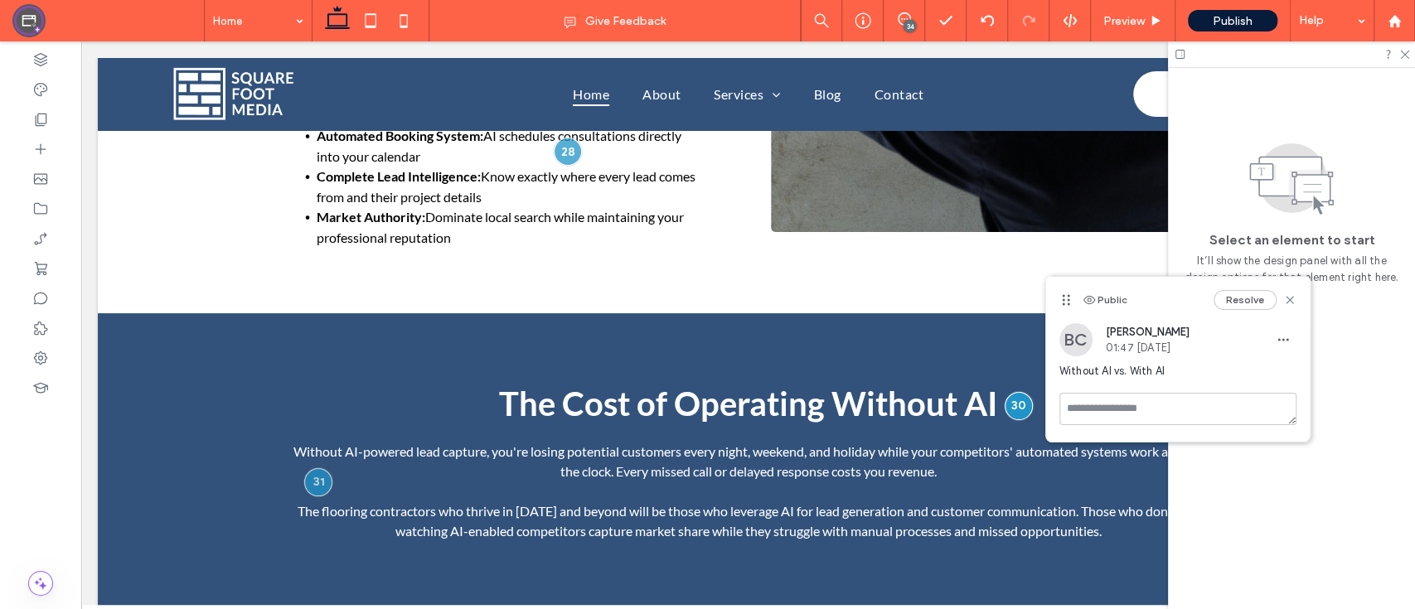
scroll to position [0, 0]
click at [886, 384] on span "The Cost of Operating Without AI" at bounding box center [748, 404] width 499 height 40
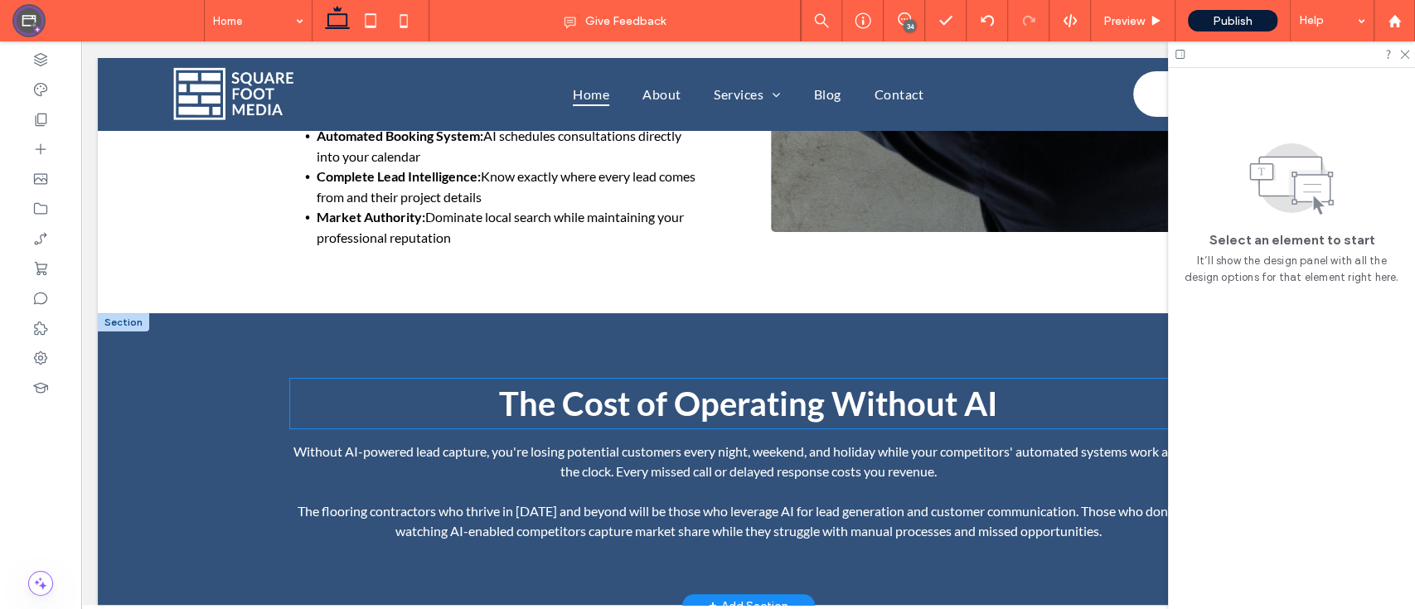
click at [888, 384] on span "The Cost of Operating Without AI" at bounding box center [748, 404] width 499 height 40
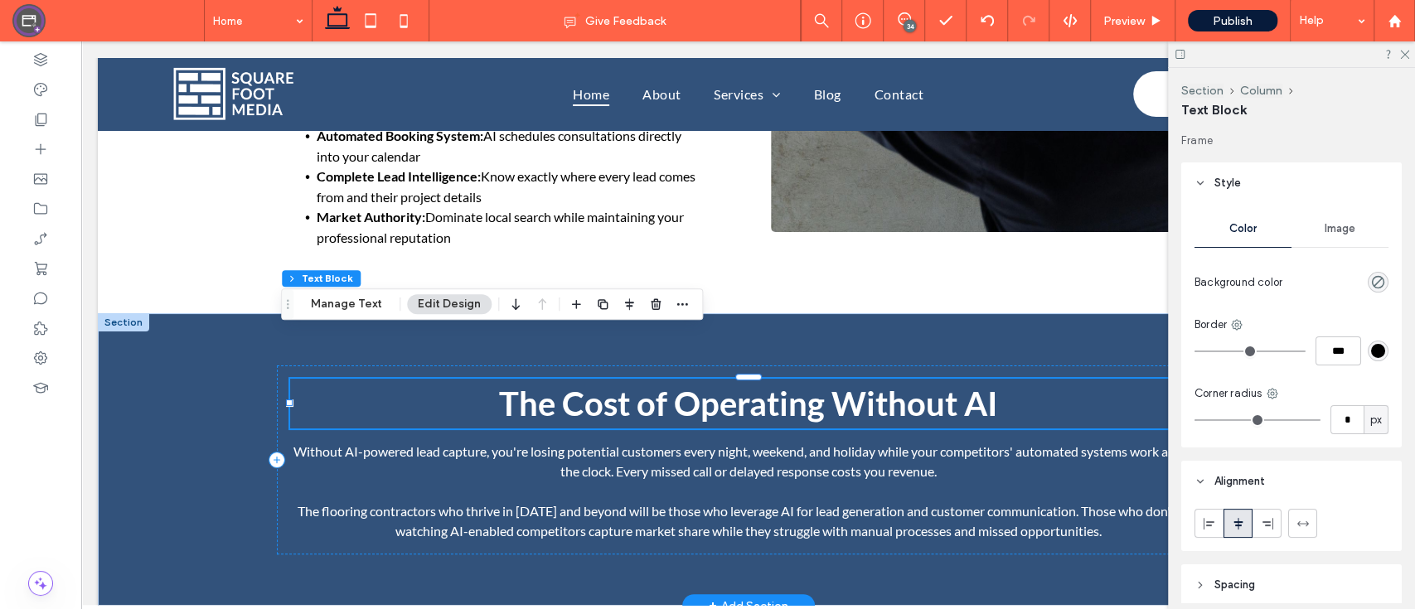
click at [974, 384] on span "The Cost of Operating Without AI" at bounding box center [748, 404] width 499 height 40
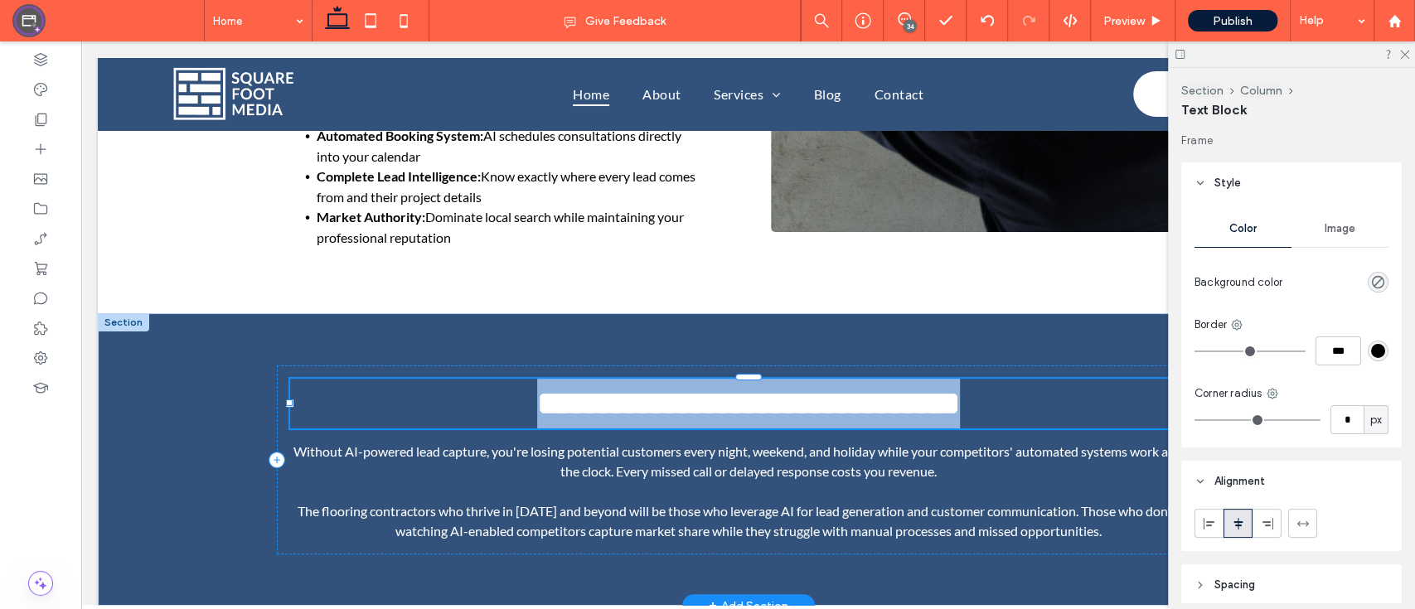
type input "****"
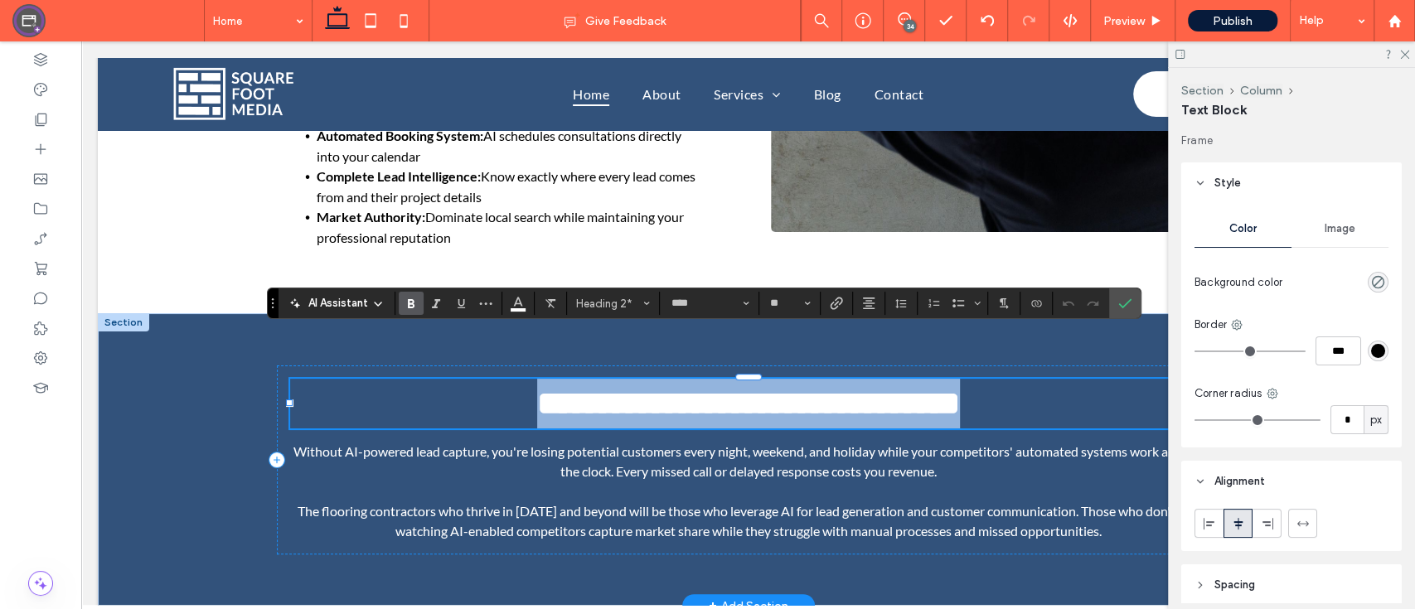
click at [960, 387] on span "**********" at bounding box center [748, 403] width 423 height 32
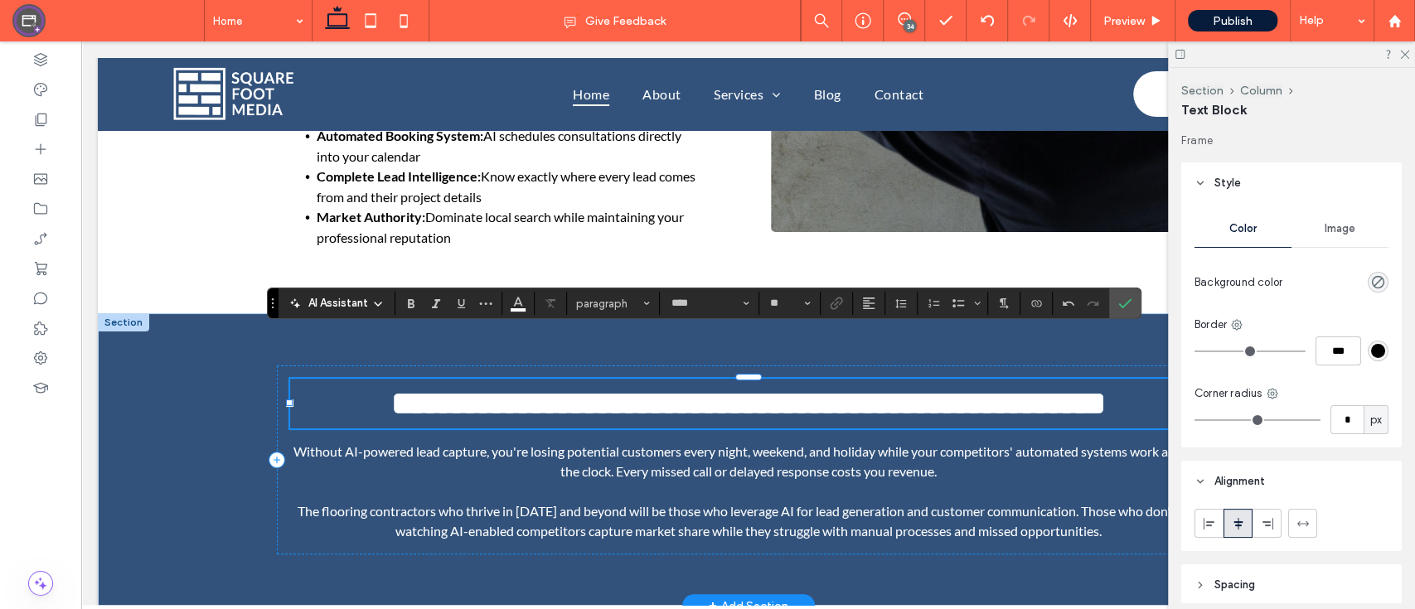
type input "**"
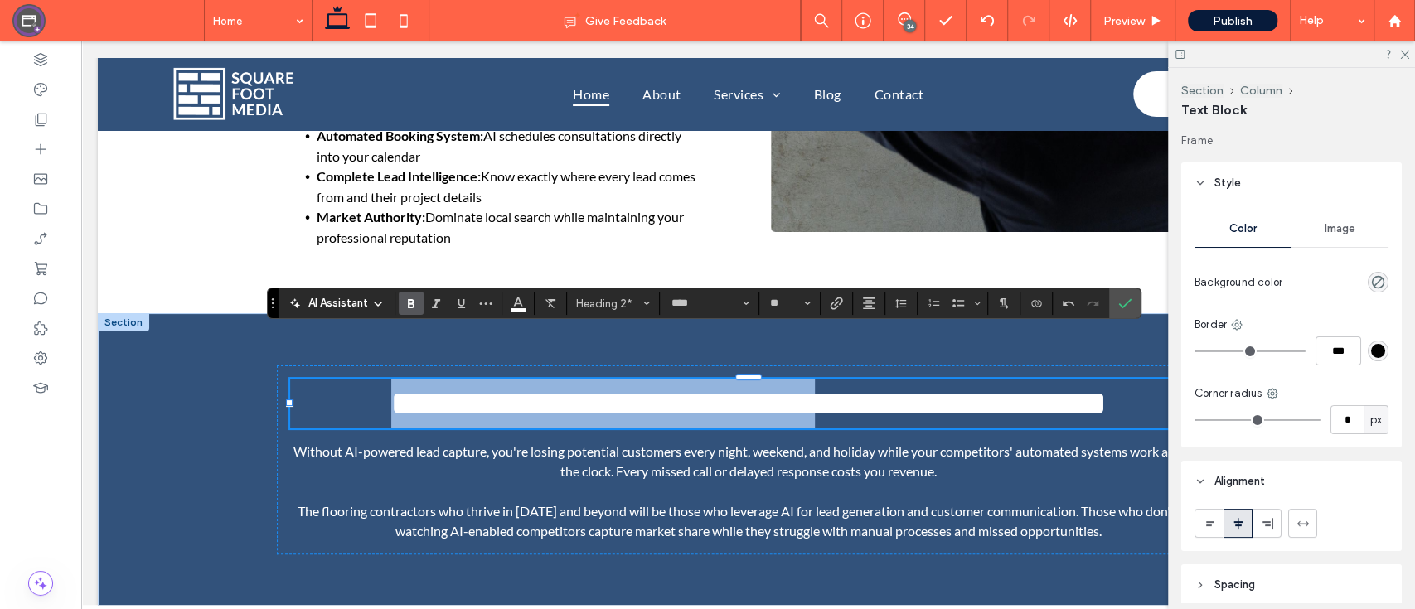
drag, startPoint x: 822, startPoint y: 361, endPoint x: 73, endPoint y: 350, distance: 749.2
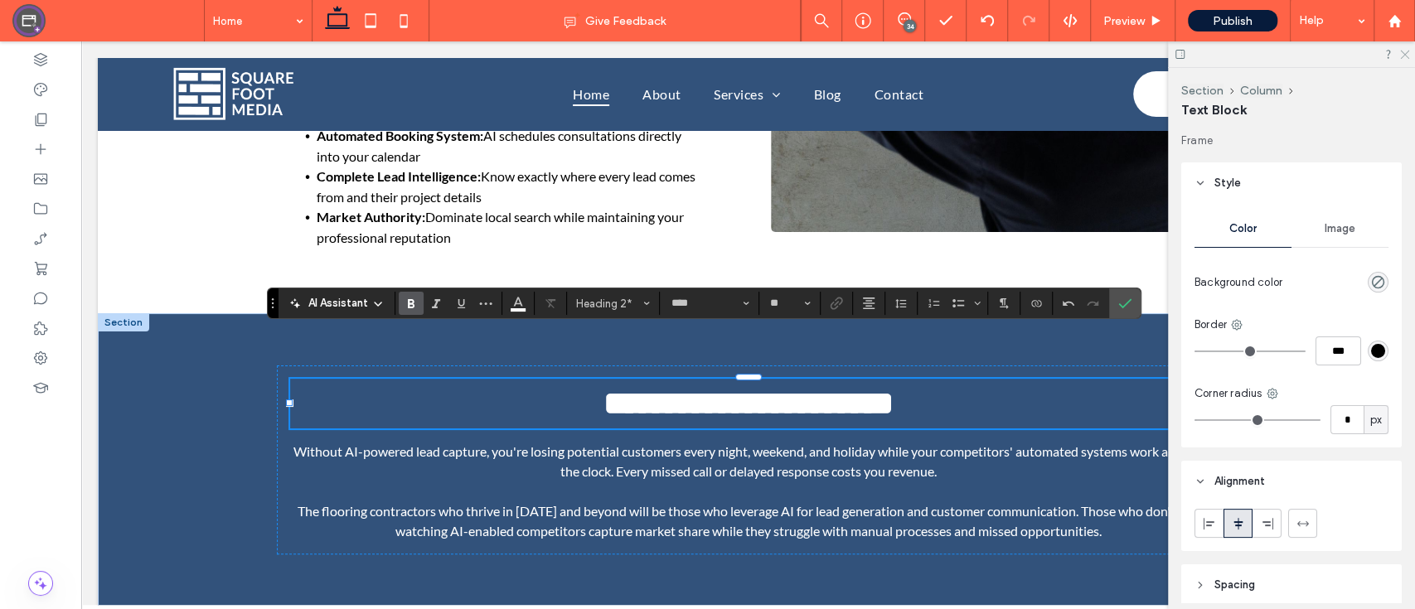
click at [1405, 56] on icon at bounding box center [1403, 53] width 11 height 11
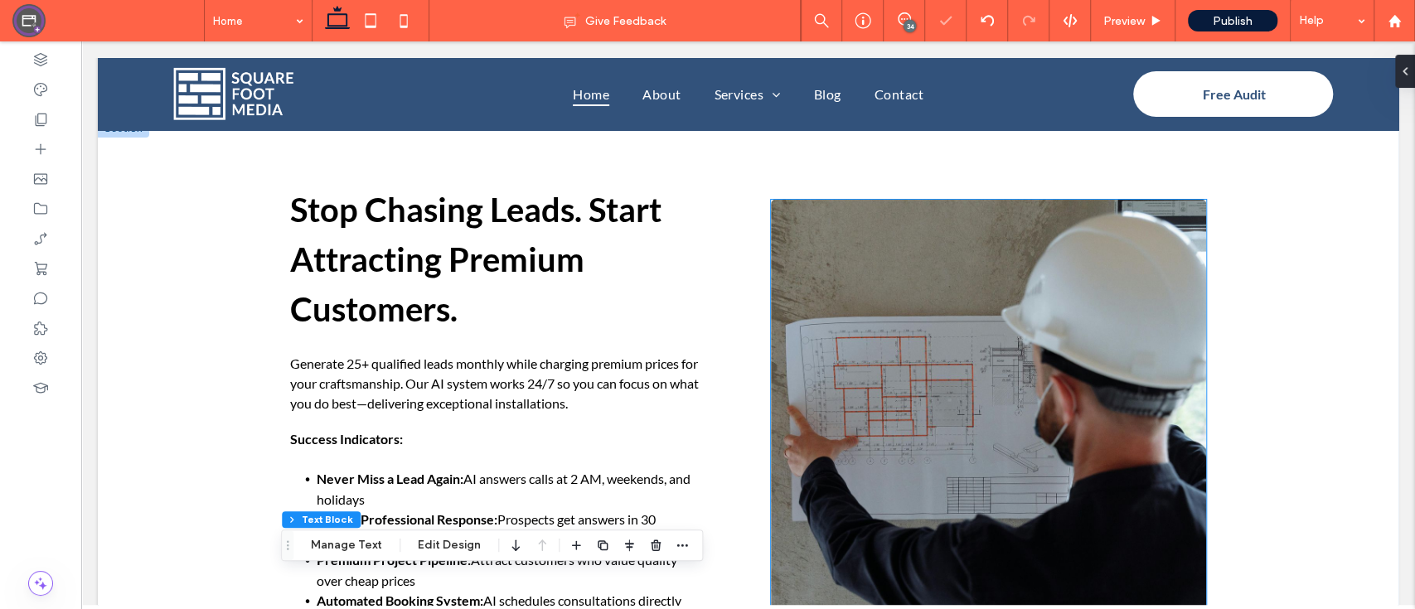
scroll to position [3800, 0]
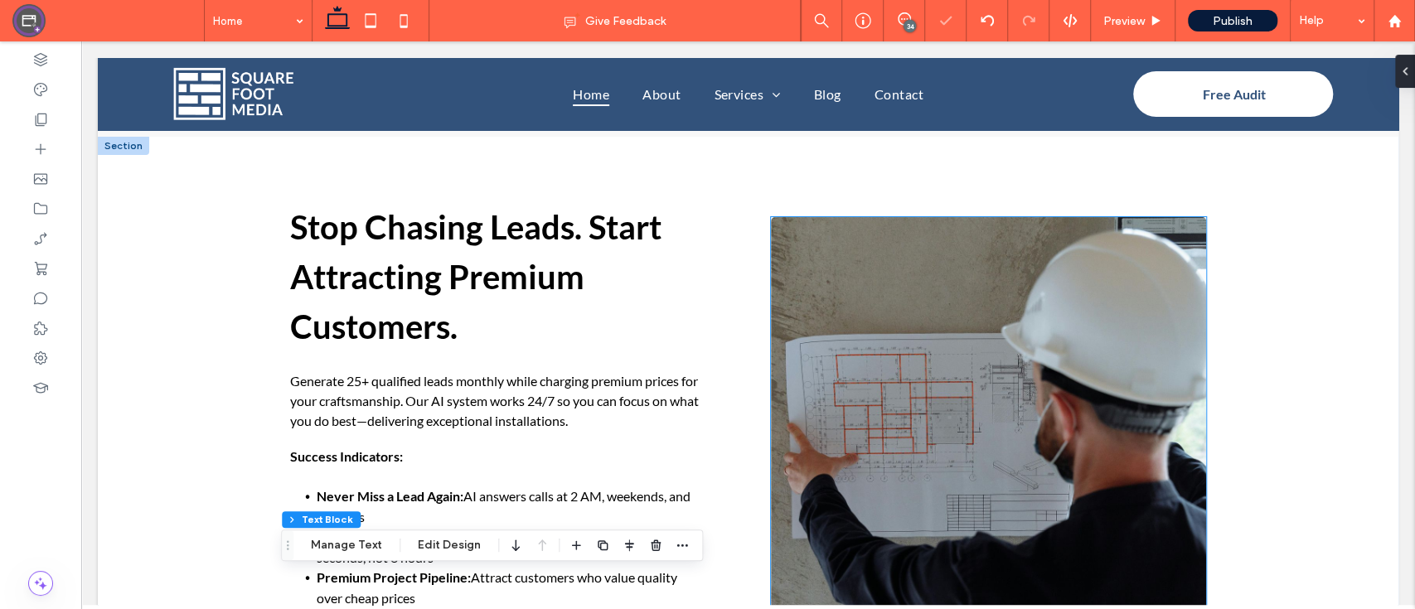
click at [928, 265] on img at bounding box center [988, 465] width 435 height 497
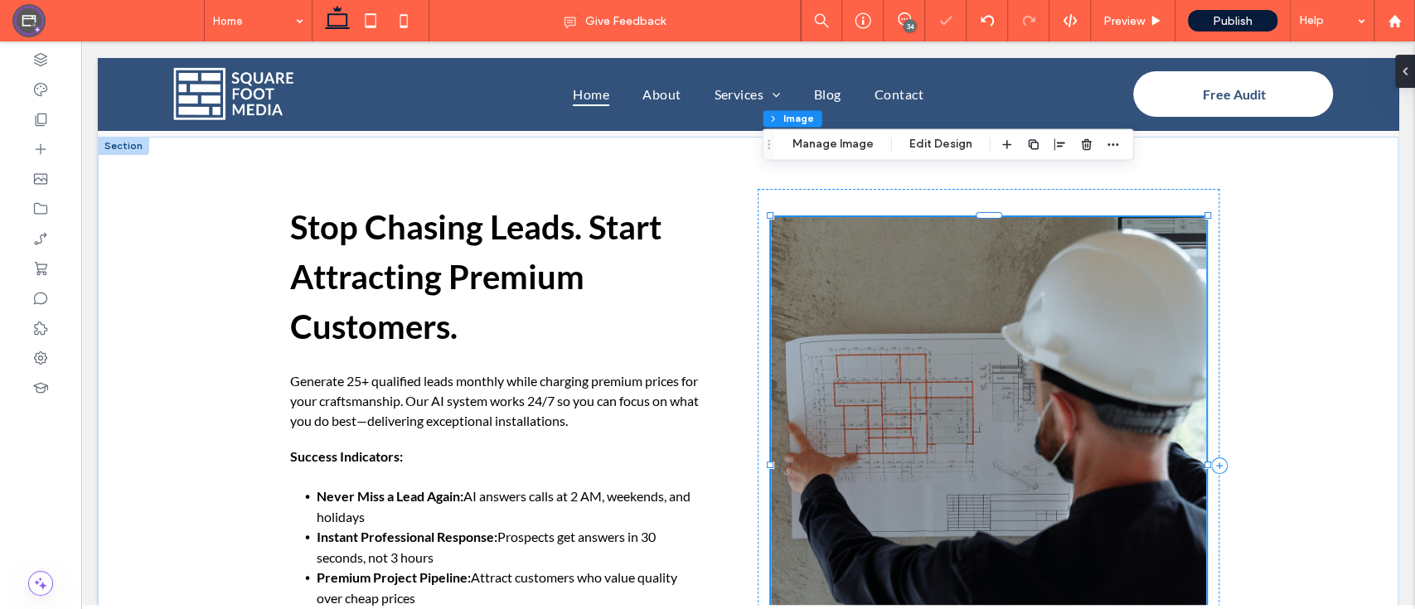
type input "*"
click at [853, 138] on button "Manage Image" at bounding box center [832, 144] width 103 height 20
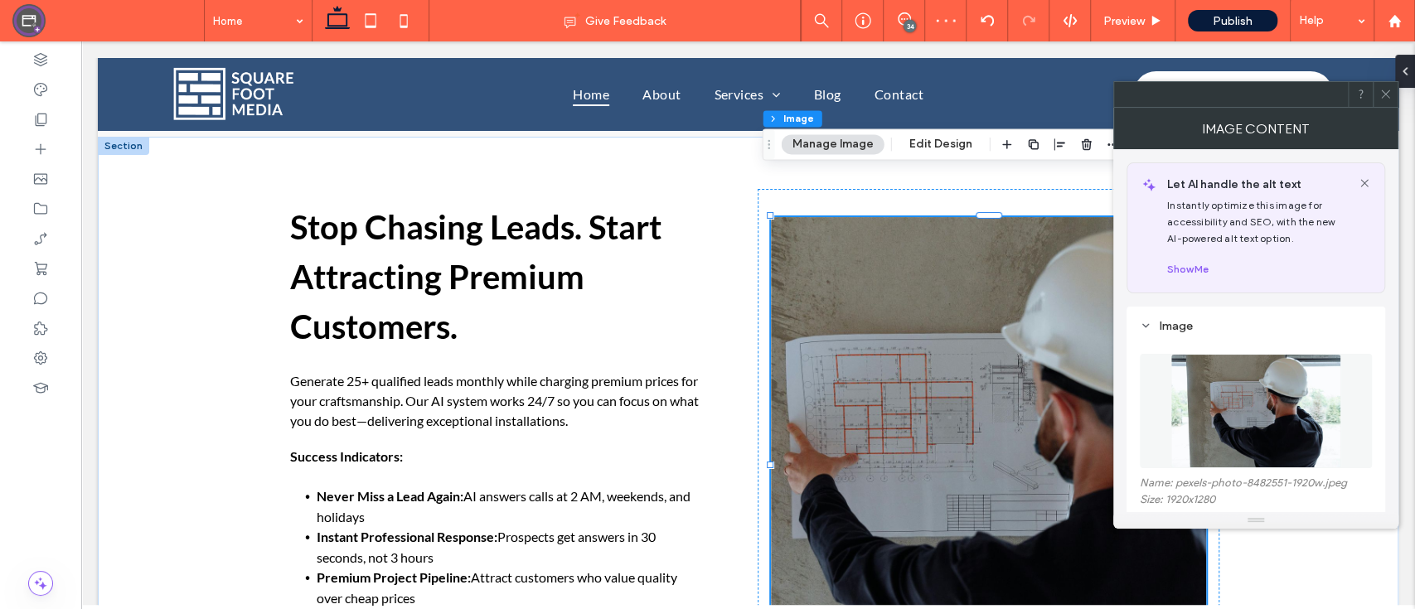
click at [1258, 319] on div "Image" at bounding box center [1255, 326] width 232 height 14
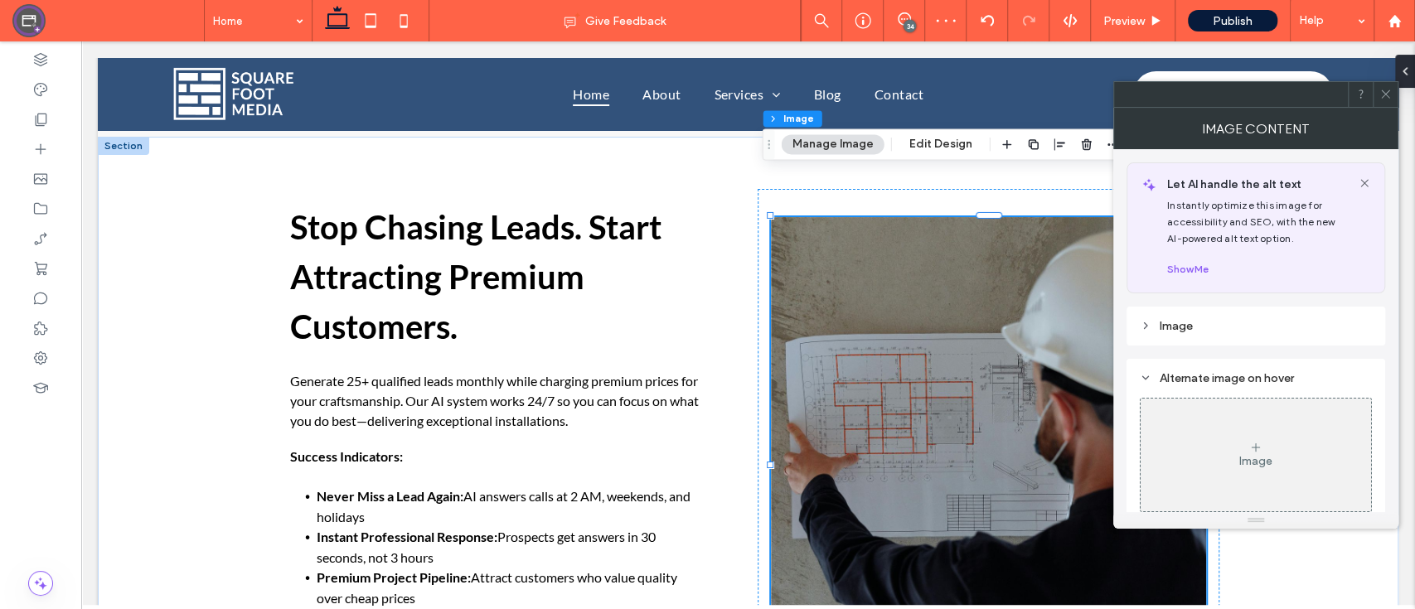
click at [1232, 326] on div "Image" at bounding box center [1255, 326] width 232 height 14
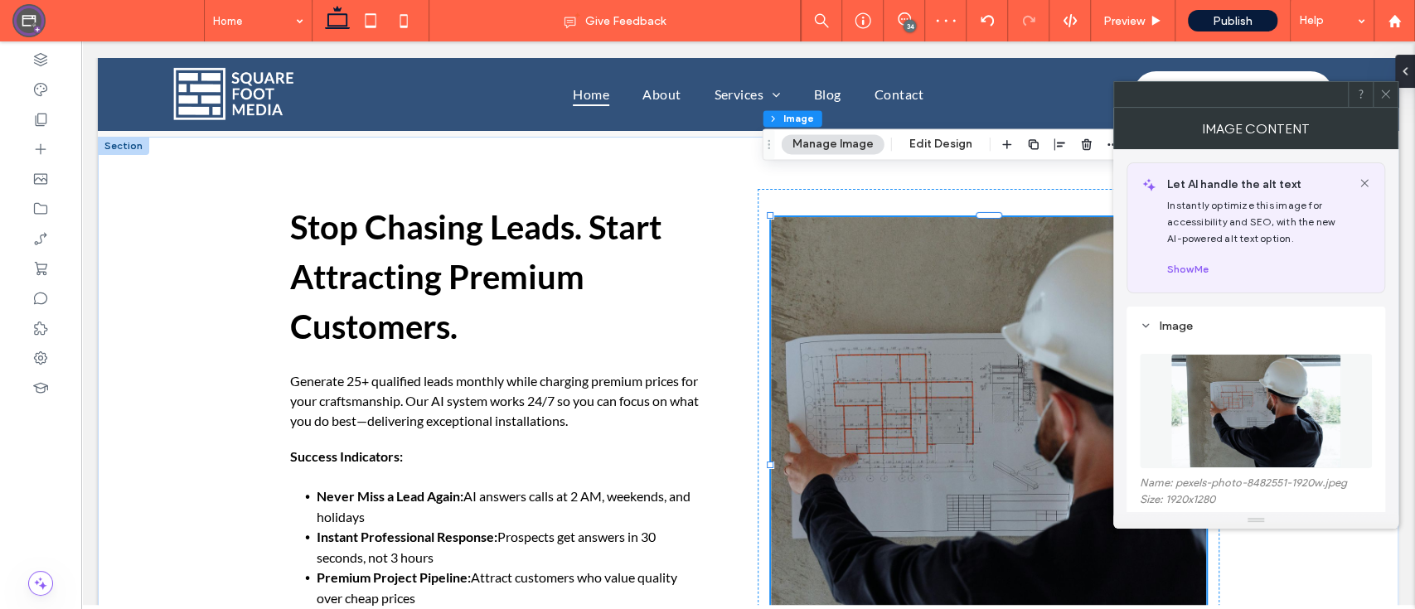
click at [1244, 427] on img at bounding box center [1255, 411] width 171 height 114
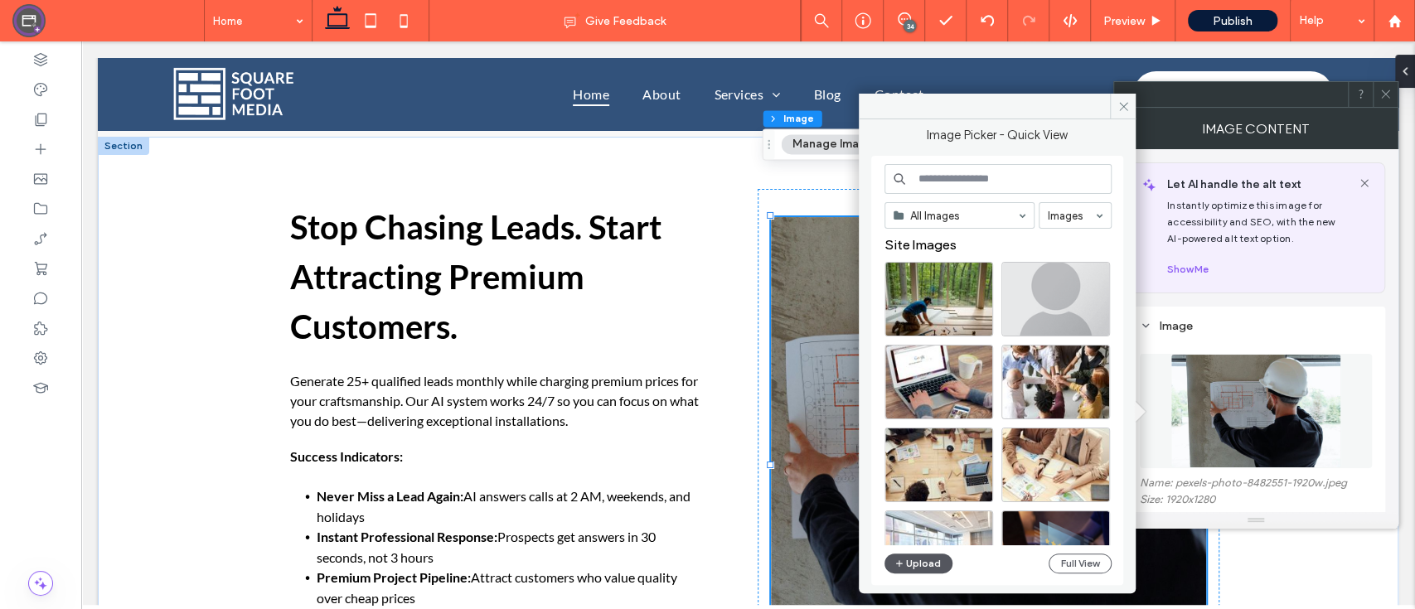
click at [926, 566] on button "Upload" at bounding box center [918, 564] width 68 height 20
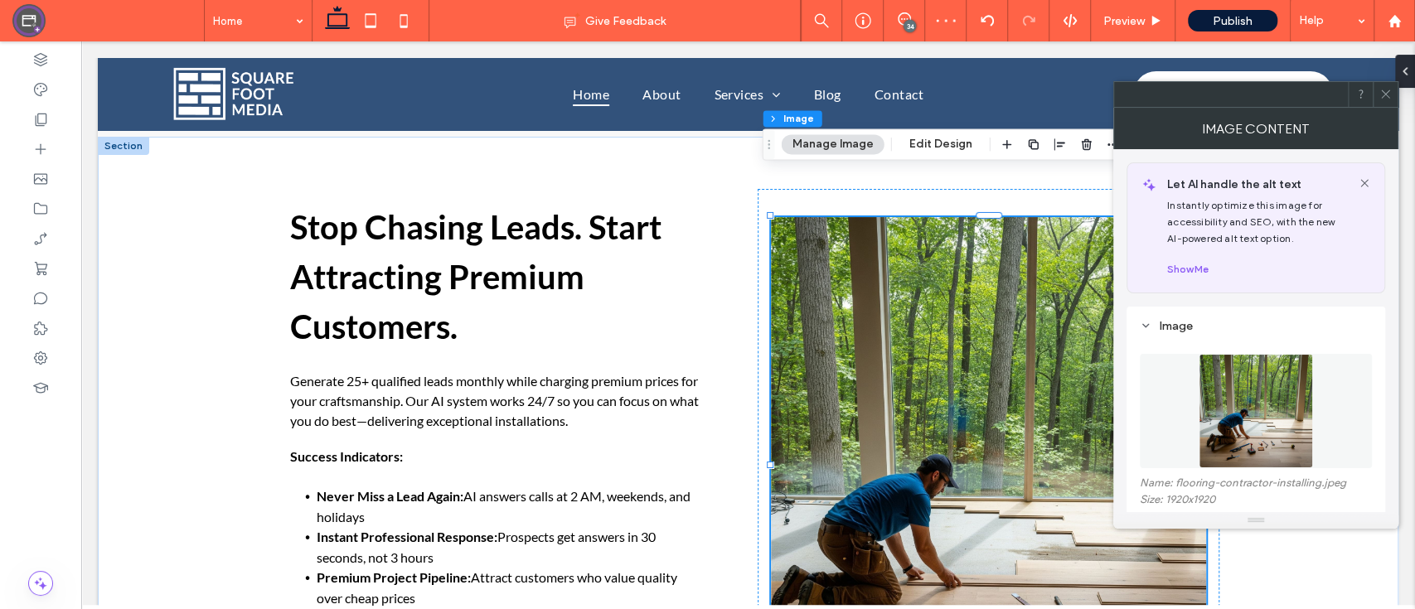
click at [1381, 92] on icon at bounding box center [1385, 94] width 12 height 12
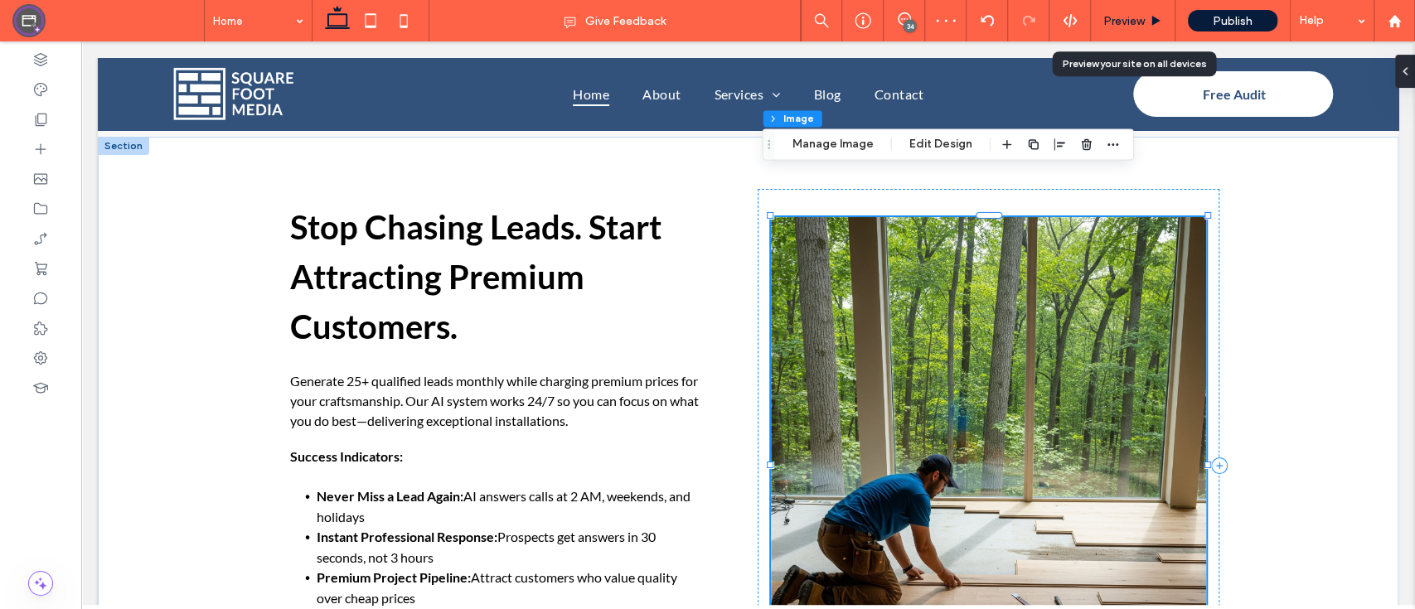
click at [1127, 27] on span "Preview" at bounding box center [1123, 21] width 41 height 14
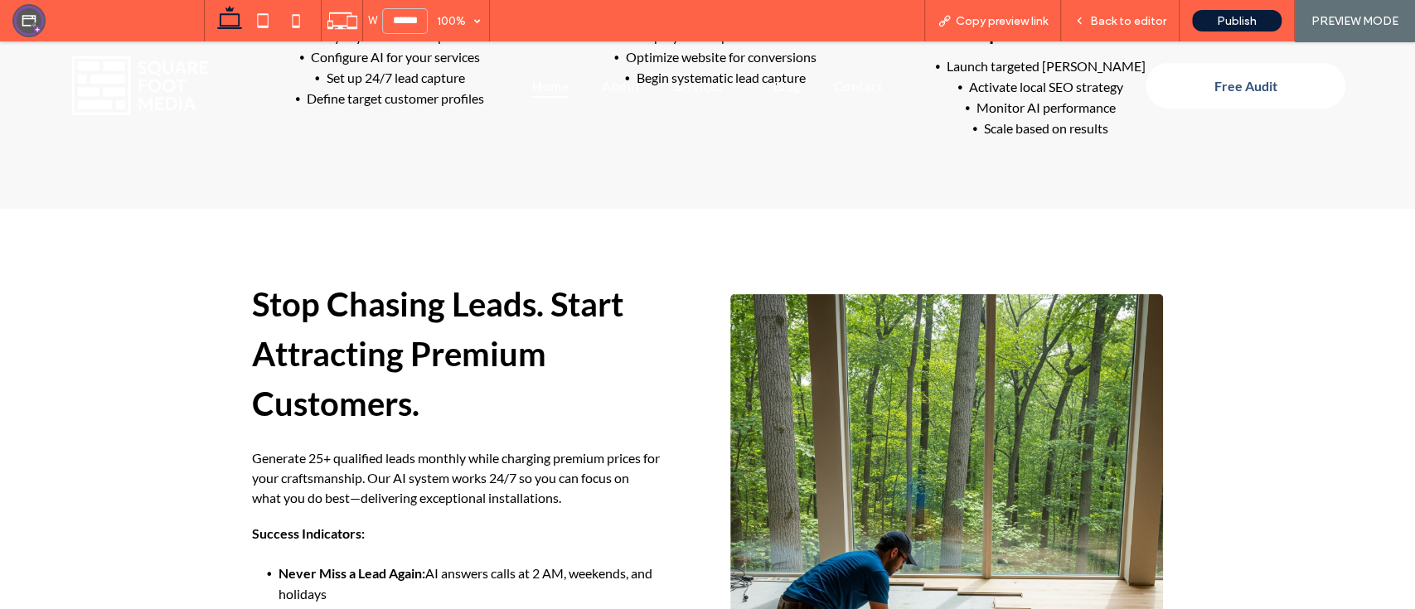
scroll to position [3860, 0]
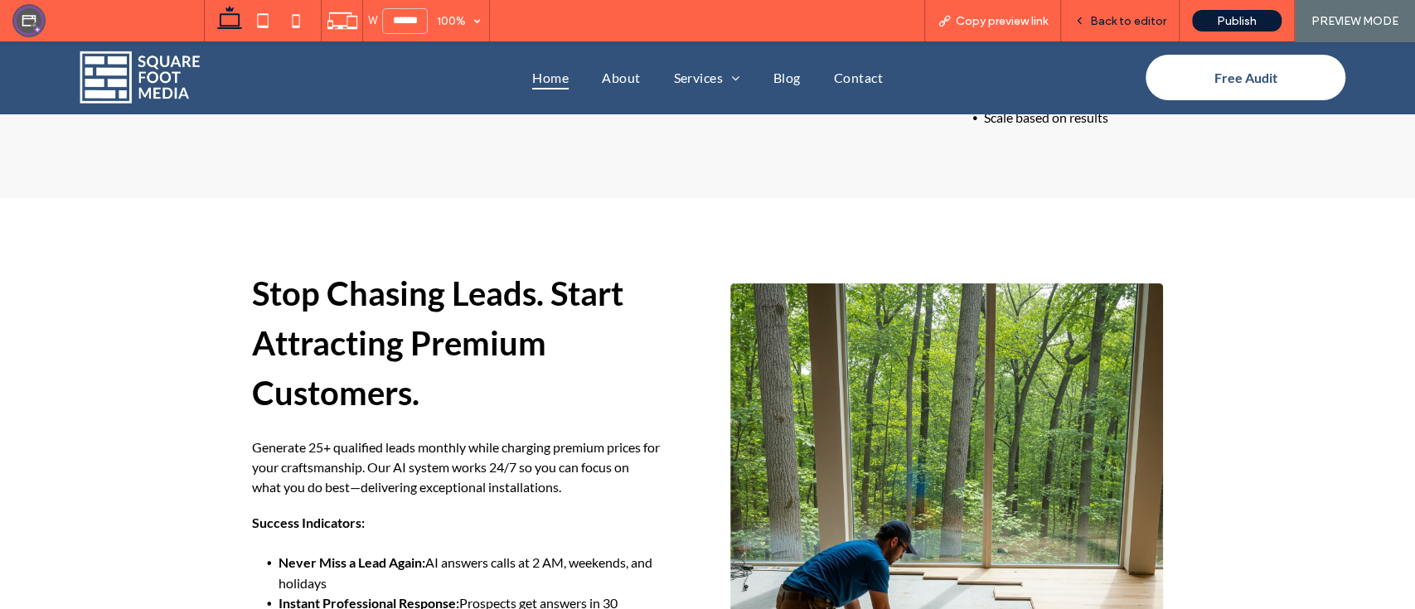
click at [1121, 22] on span "Back to editor" at bounding box center [1128, 21] width 76 height 14
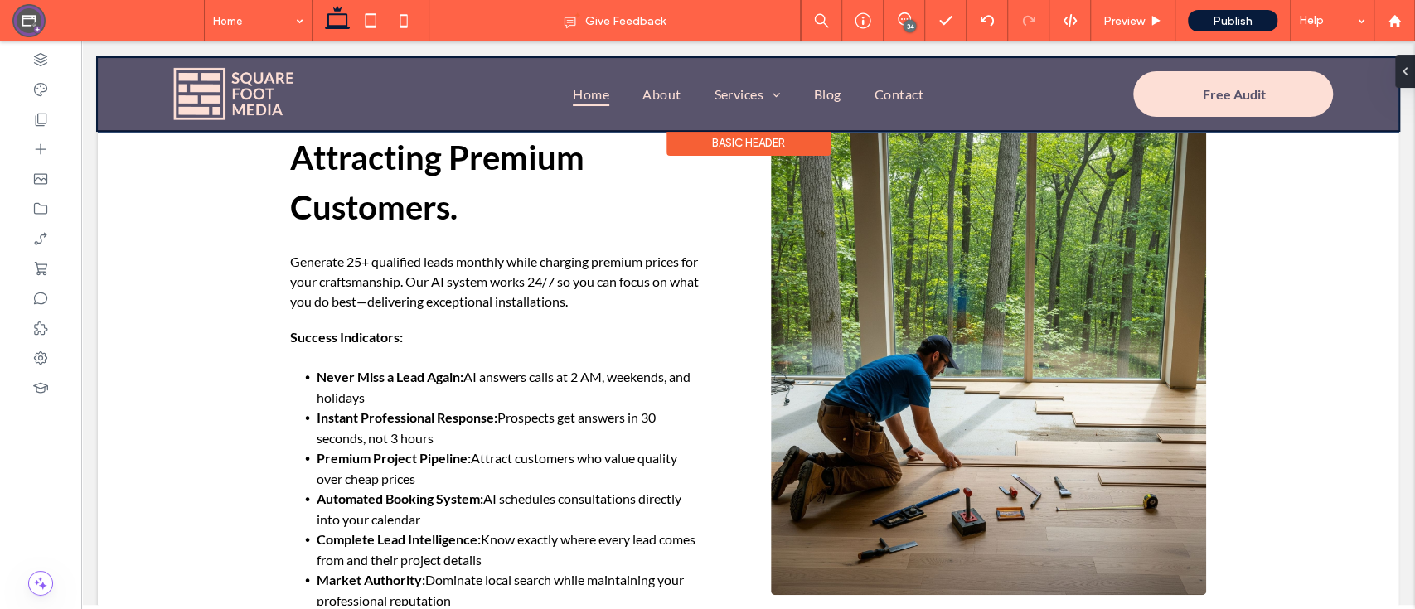
scroll to position [3919, 0]
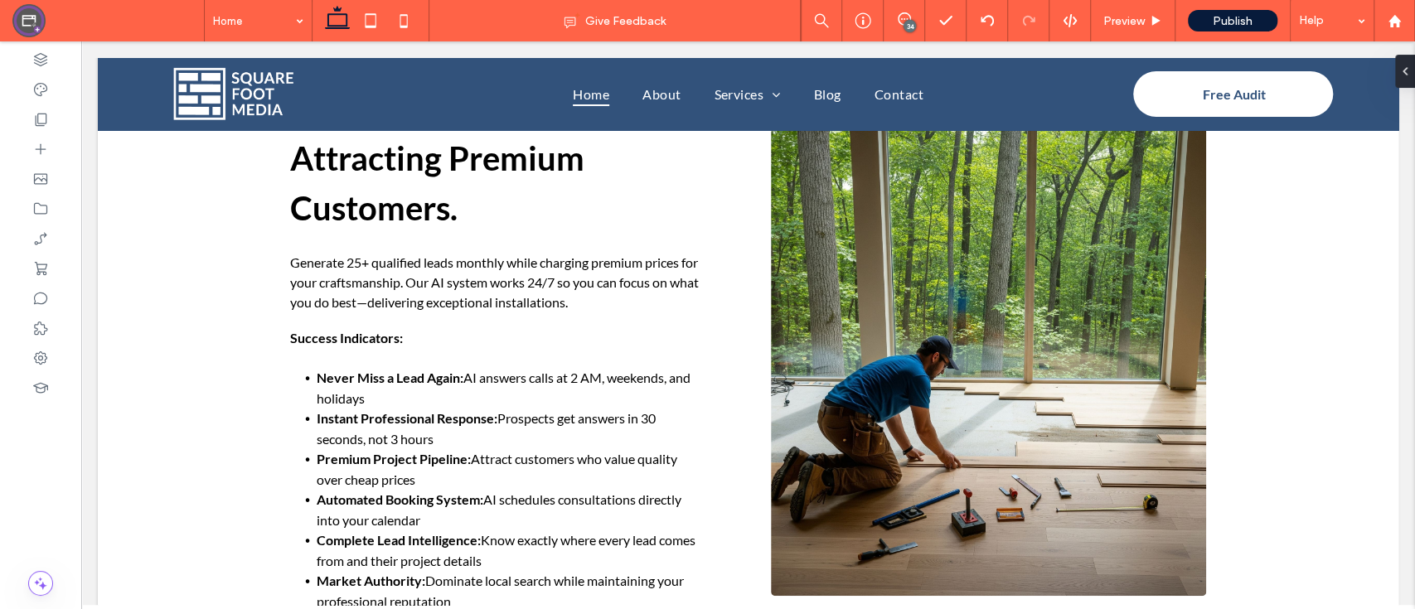
click at [907, 22] on div "34" at bounding box center [909, 26] width 12 height 12
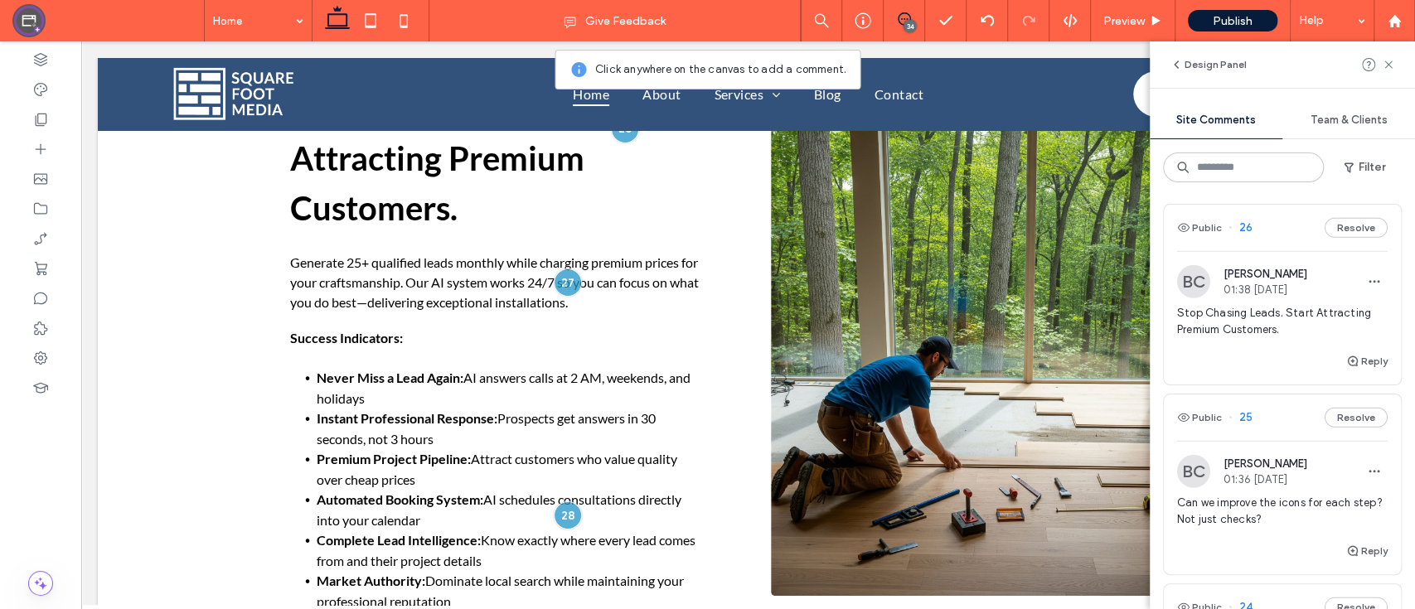
scroll to position [3363, 0]
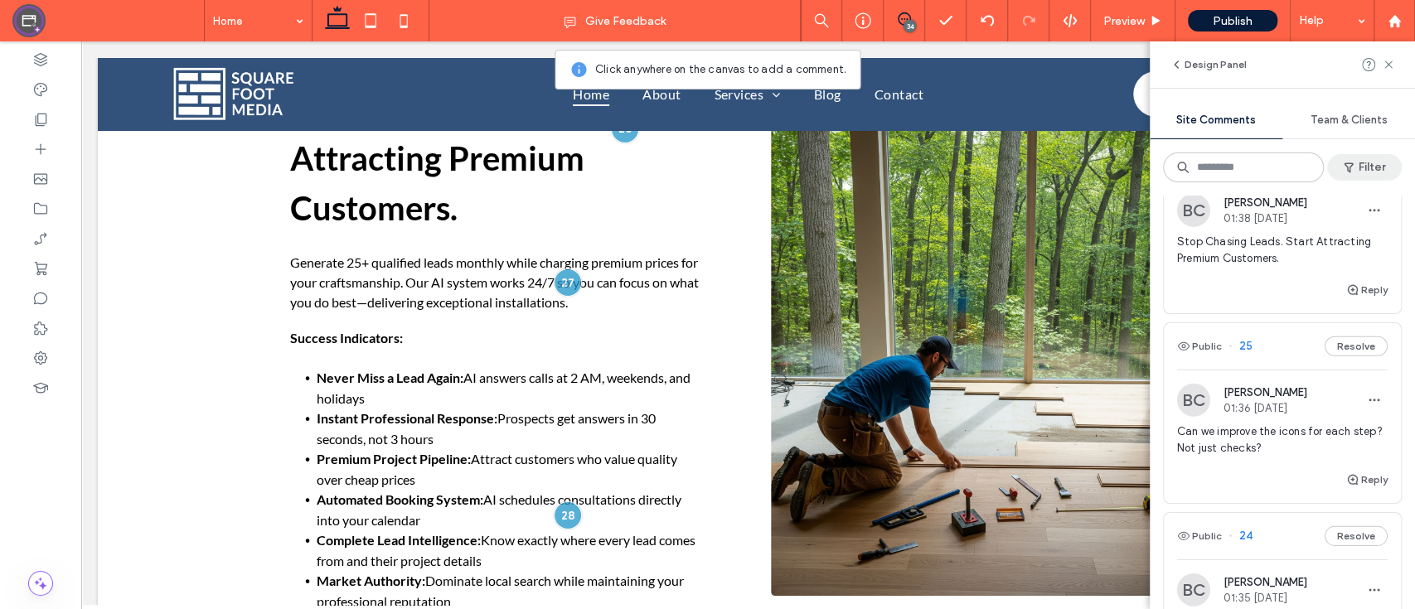
click at [1363, 154] on button "Filter" at bounding box center [1364, 167] width 75 height 27
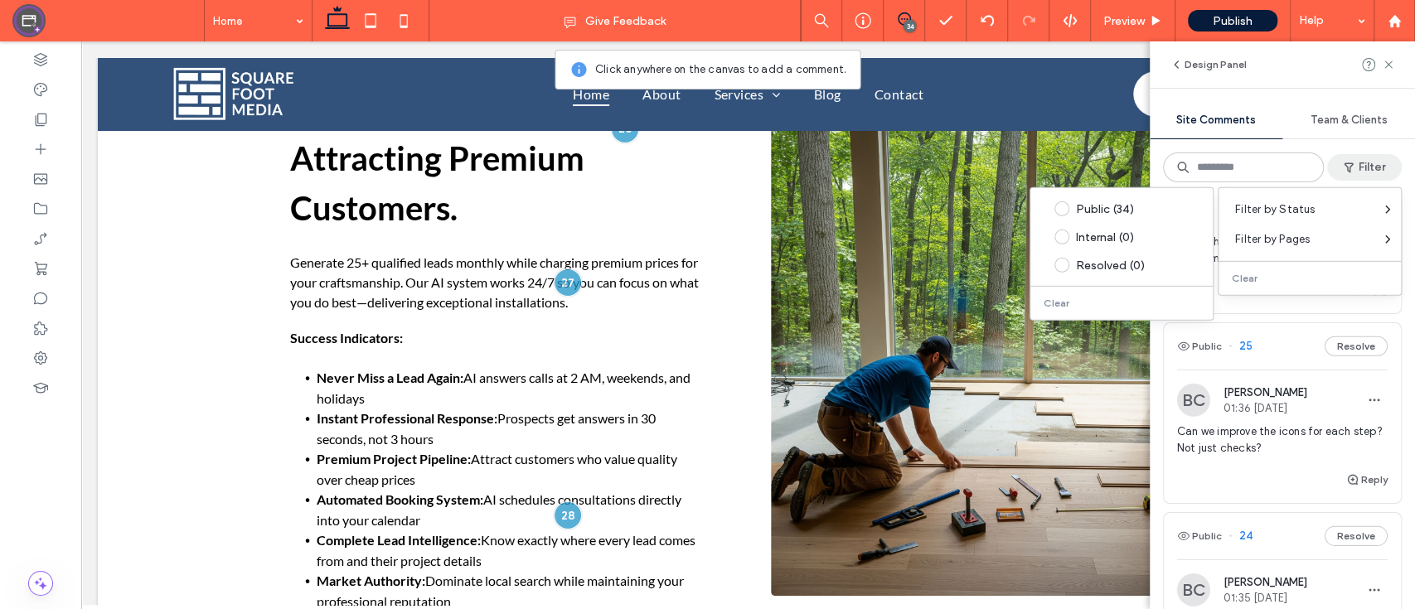
click at [1327, 89] on div "Design Panel Site Comments Team & Clients Filter Public 35 Resolve BC Brad Cava…" at bounding box center [1281, 325] width 265 height 568
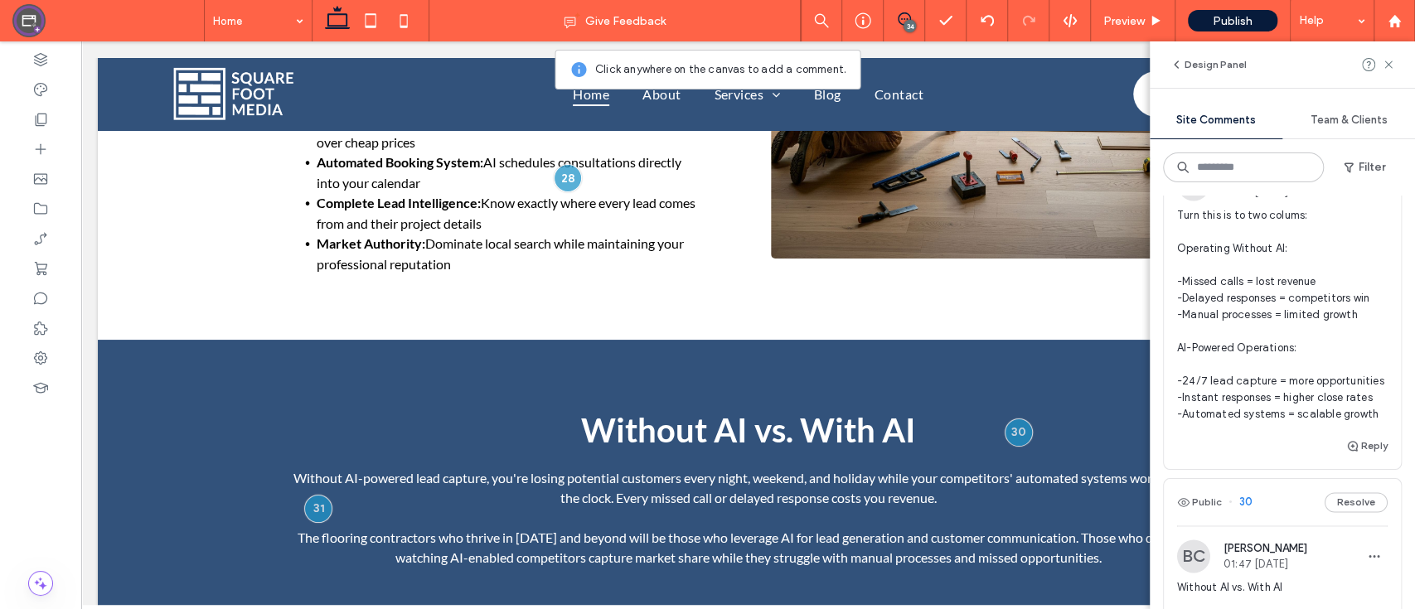
scroll to position [1760, 0]
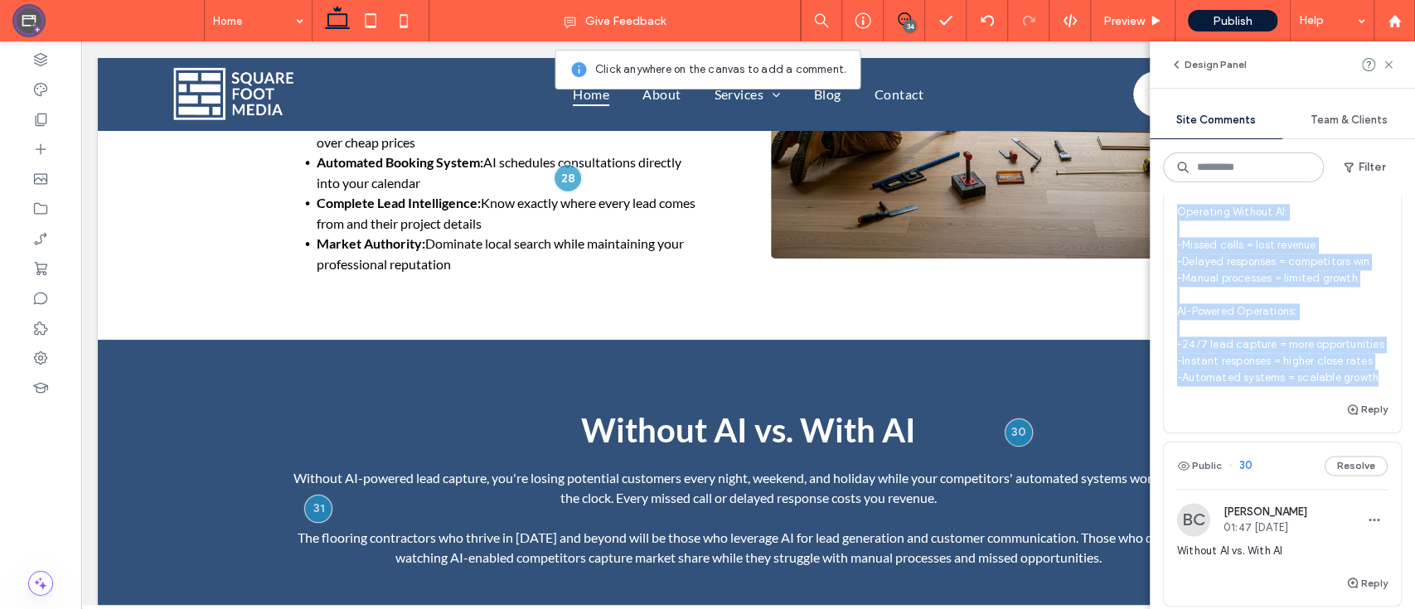
drag, startPoint x: 1227, startPoint y: 503, endPoint x: 1173, endPoint y: 275, distance: 234.4
click at [1173, 275] on div "BC Brad Cavanaugh 01:48 Aug 13 2025 Turn this is to two colums: Operating Witho…" at bounding box center [1281, 265] width 237 height 268
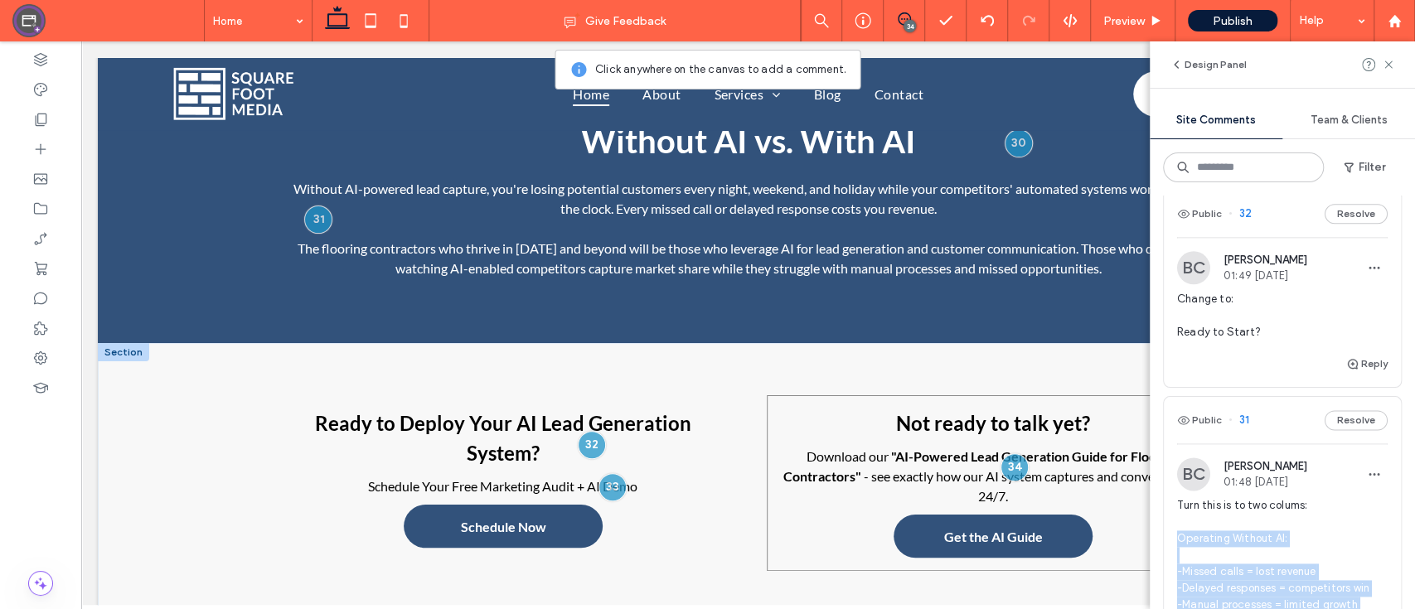
scroll to position [4543, 0]
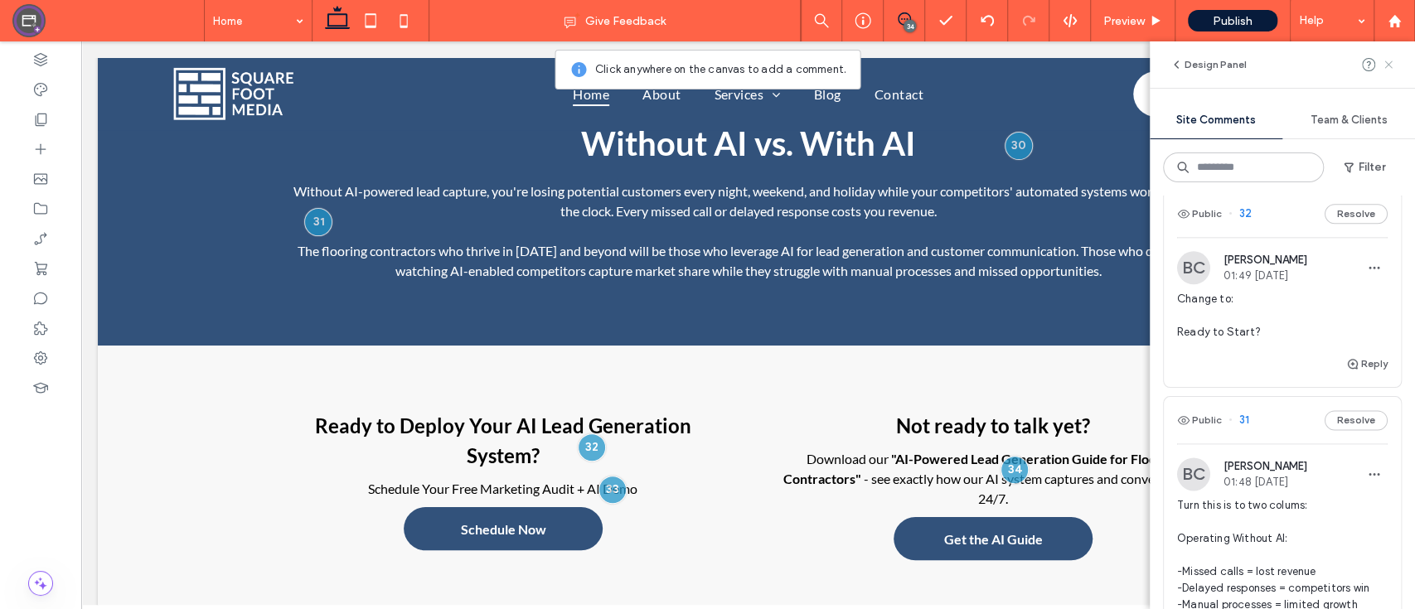
click at [1388, 68] on icon at bounding box center [1387, 64] width 13 height 13
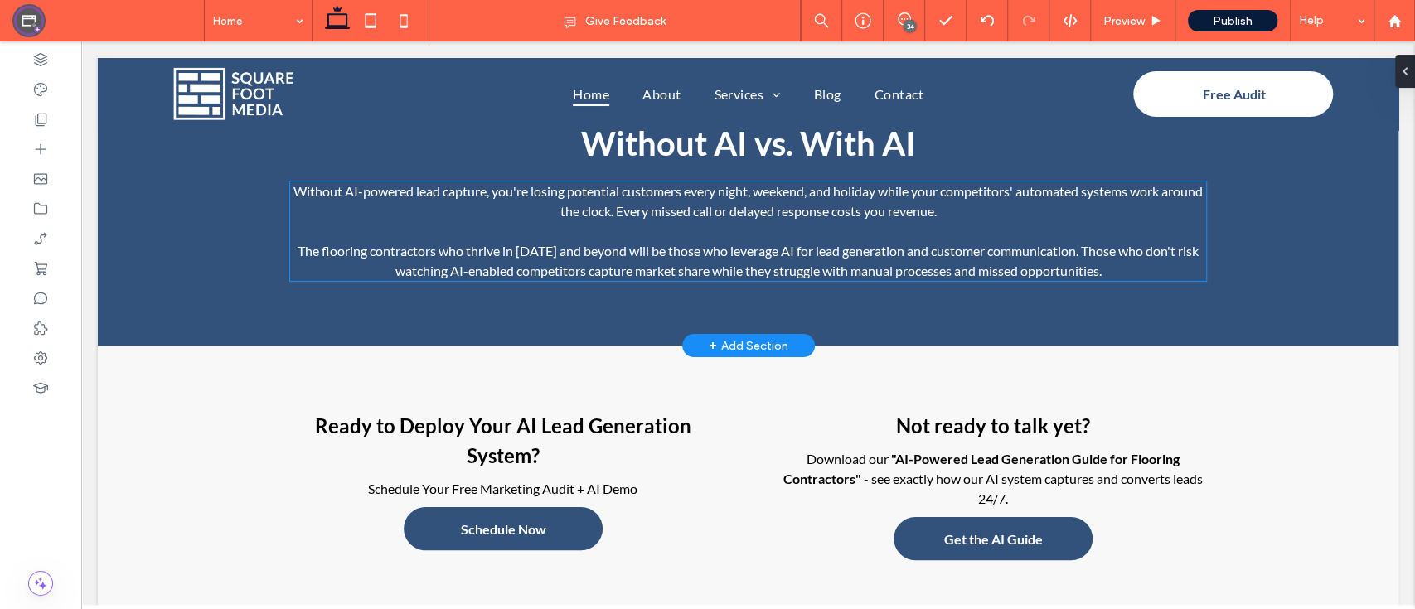
scroll to position [4430, 0]
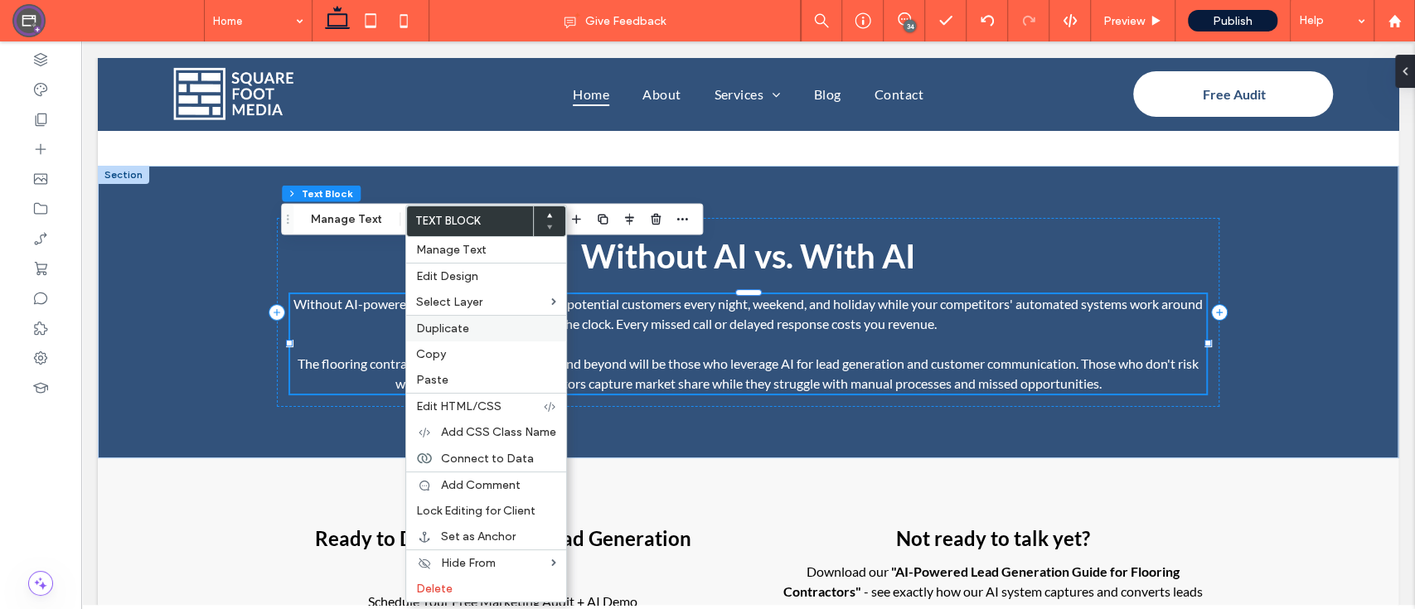
click at [443, 327] on span "Duplicate" at bounding box center [442, 329] width 53 height 14
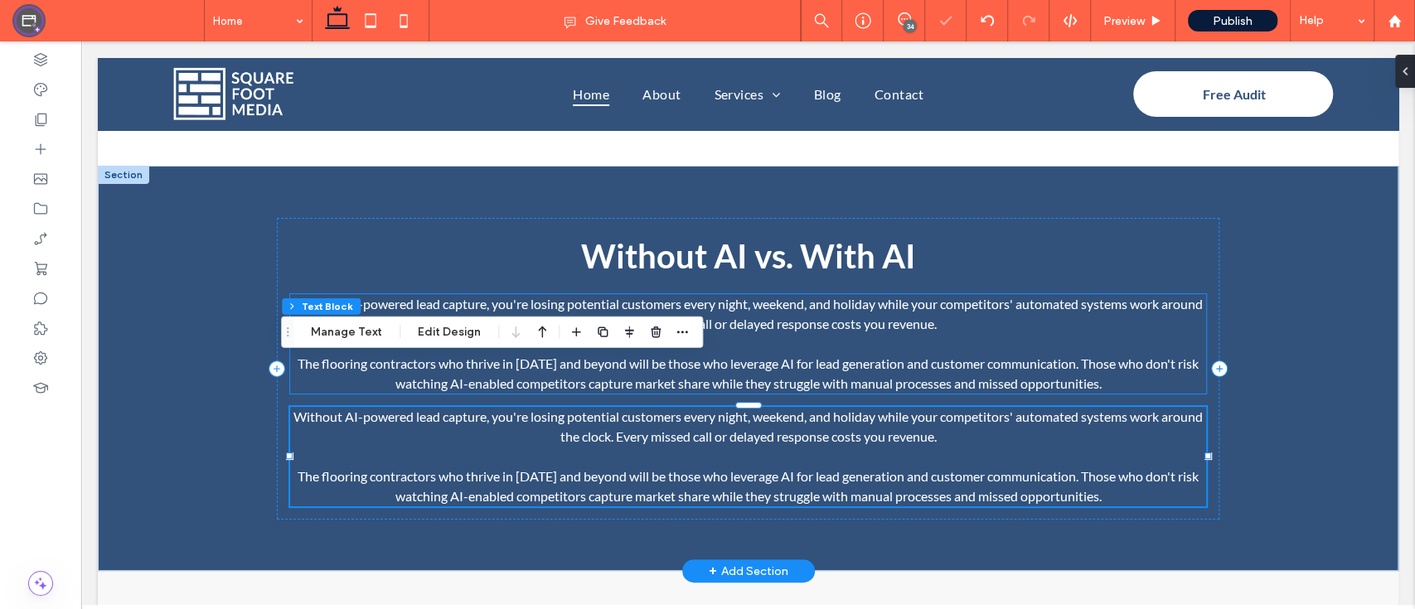
click at [401, 294] on p "Without AI-powered lead capture, you're losing potential customers every night,…" at bounding box center [748, 314] width 916 height 40
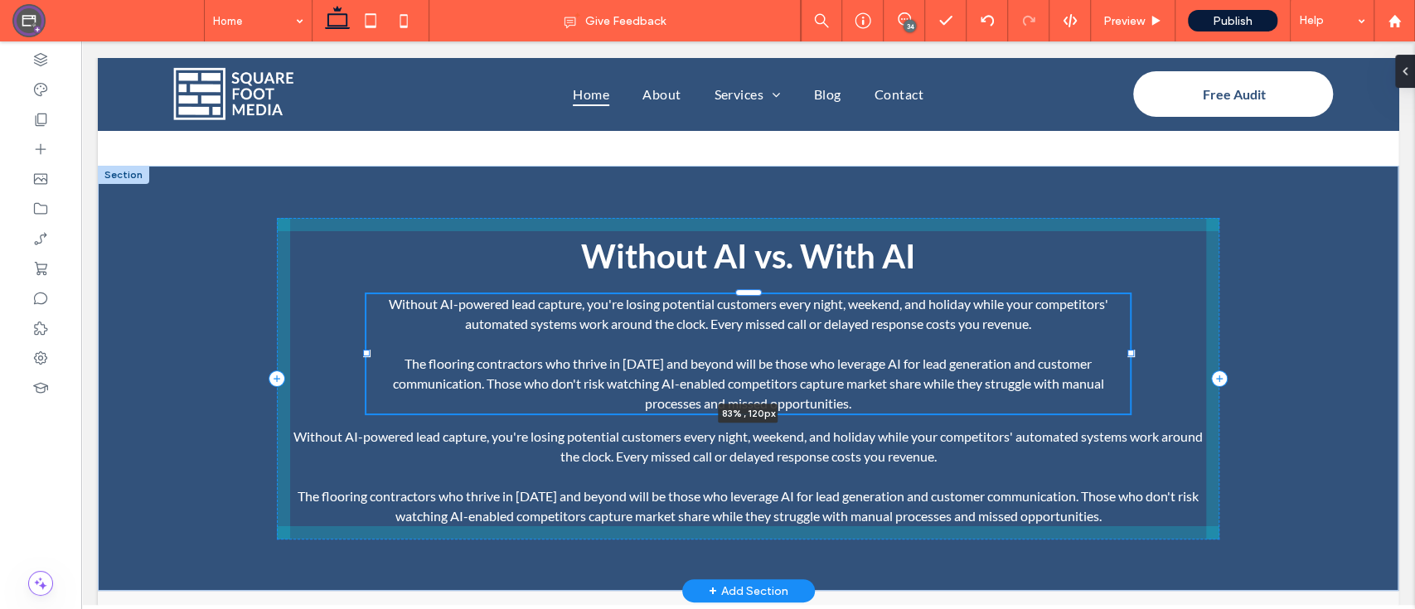
drag, startPoint x: 1200, startPoint y: 295, endPoint x: 1123, endPoint y: 295, distance: 77.1
click at [1123, 295] on div "Without AI vs. With AI Without AI-powered lead capture, you're losing potential…" at bounding box center [748, 379] width 994 height 426
type input "**"
type input "****"
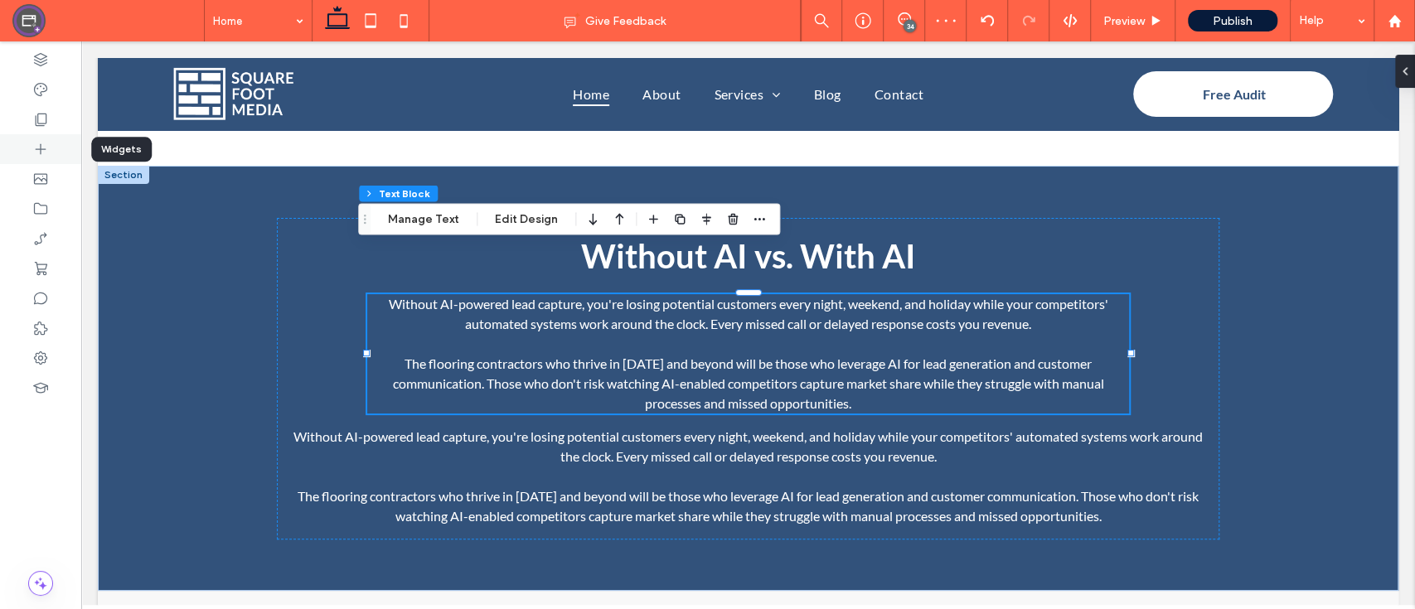
click at [44, 148] on icon at bounding box center [40, 149] width 17 height 17
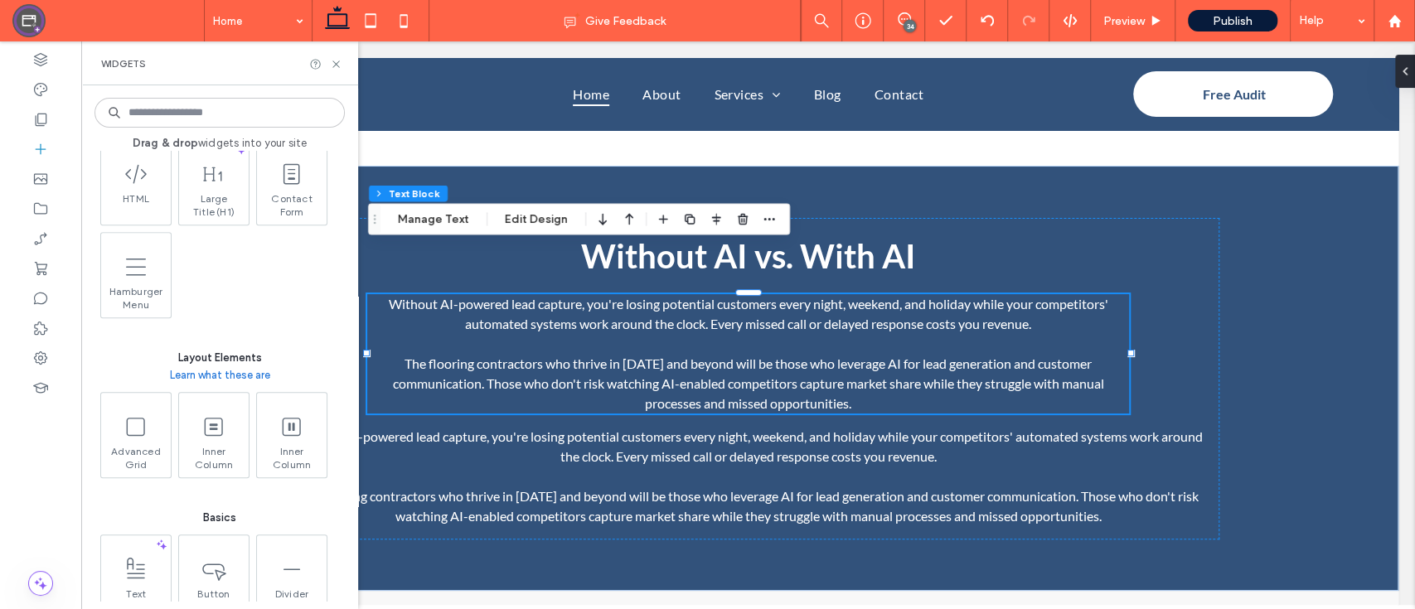
scroll to position [756, 0]
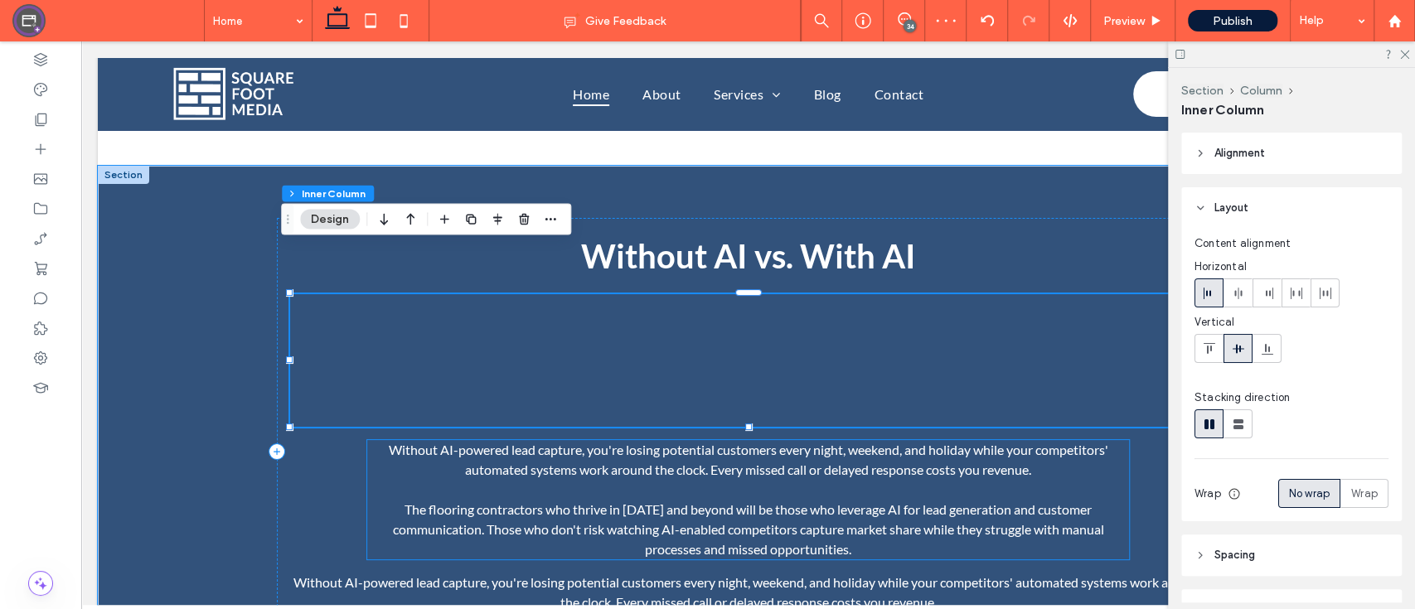
click at [521, 501] on span "The flooring contractors who thrive in [DATE] and beyond will be those who leve…" at bounding box center [748, 529] width 711 height 56
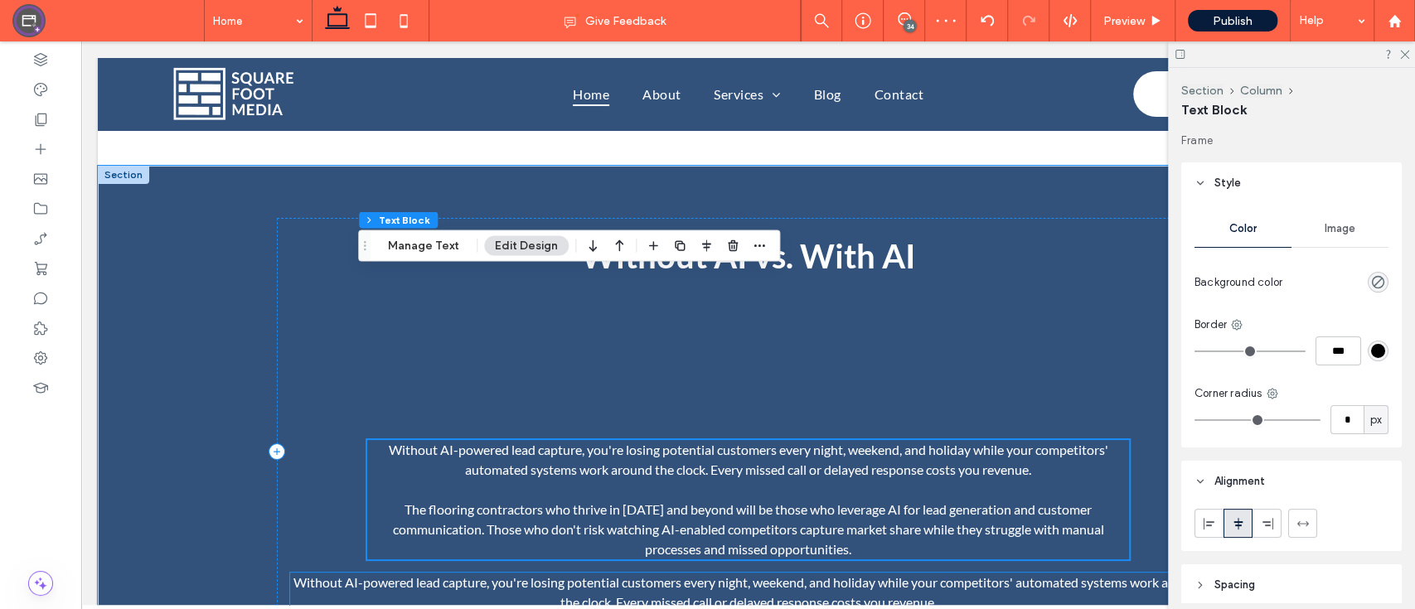
scroll to position [4554, 0]
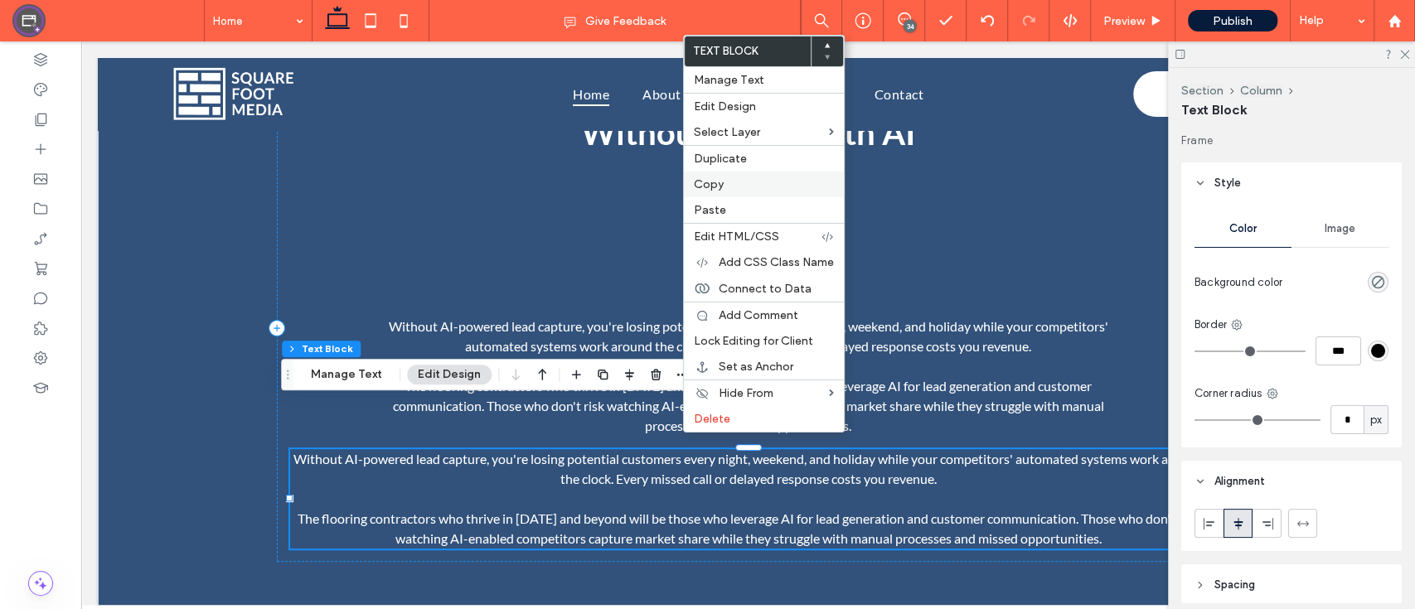
click at [709, 189] on span "Copy" at bounding box center [709, 184] width 30 height 14
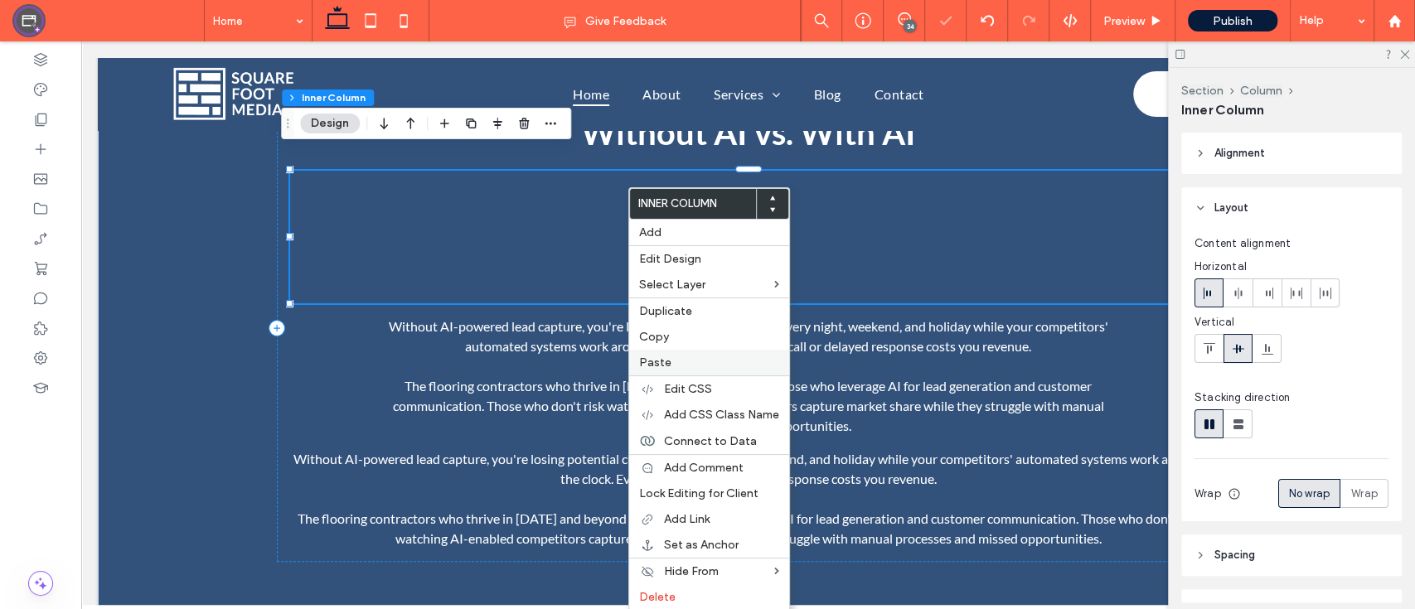
click at [666, 359] on span "Paste" at bounding box center [655, 363] width 32 height 14
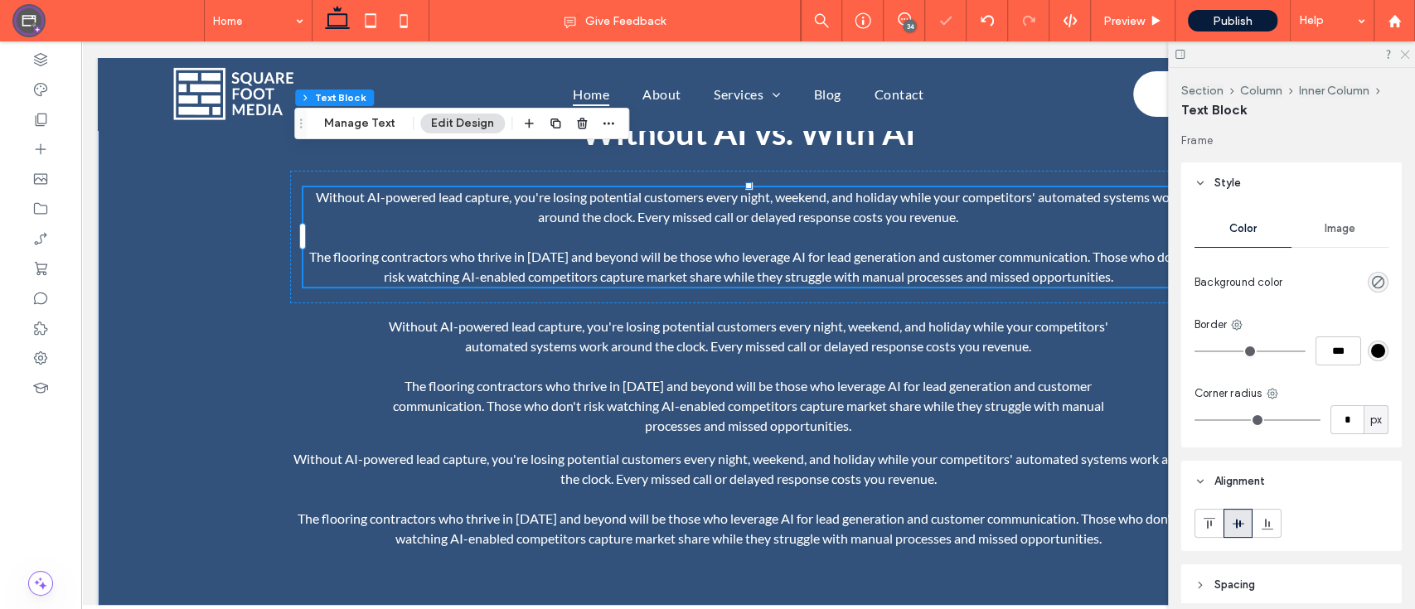
click at [1408, 57] on icon at bounding box center [1403, 53] width 11 height 11
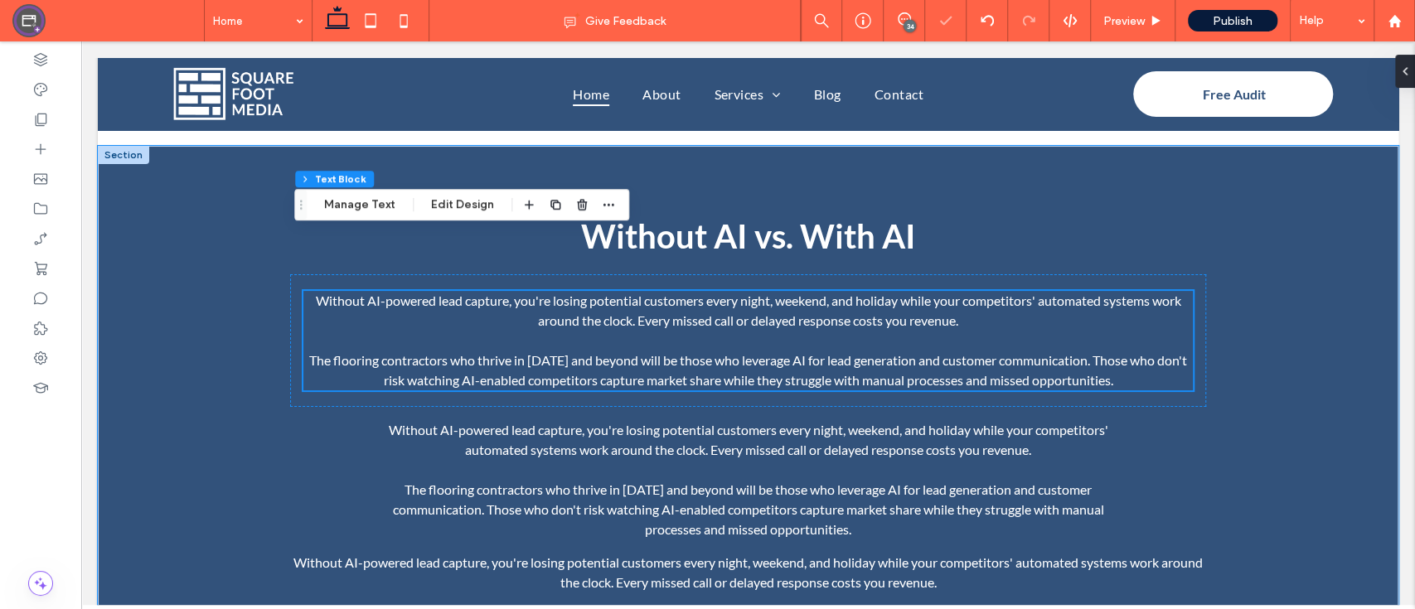
scroll to position [4445, 0]
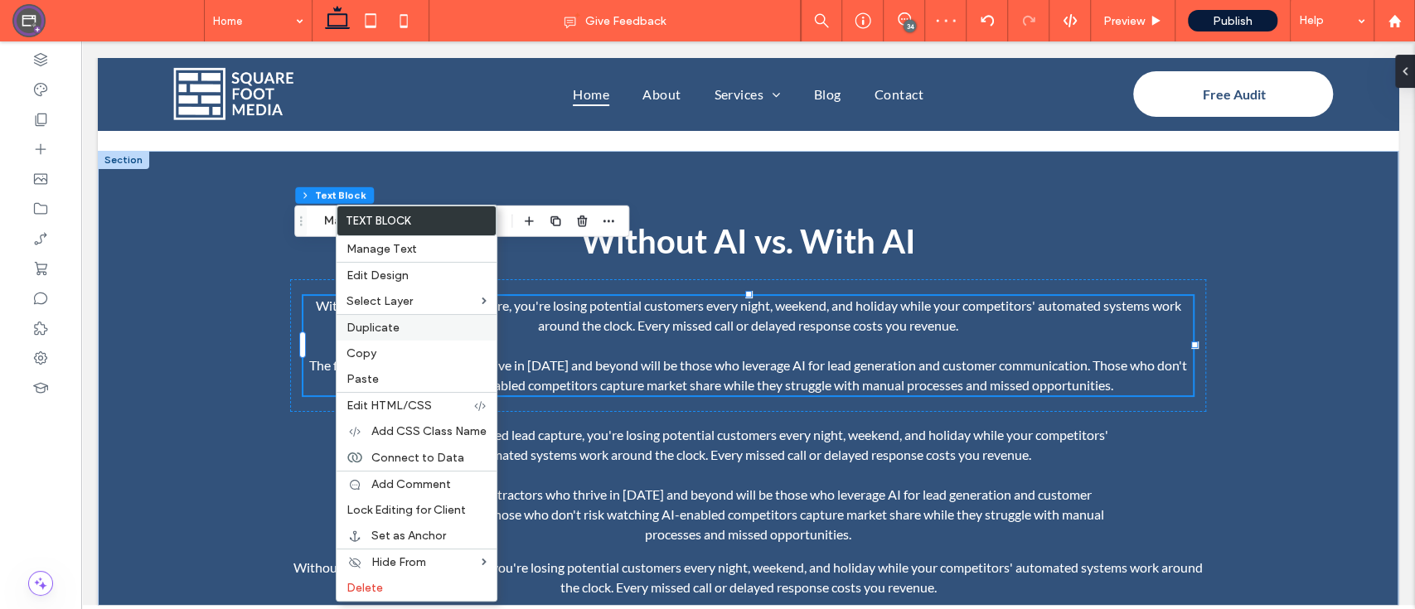
click at [361, 323] on span "Duplicate" at bounding box center [372, 328] width 53 height 14
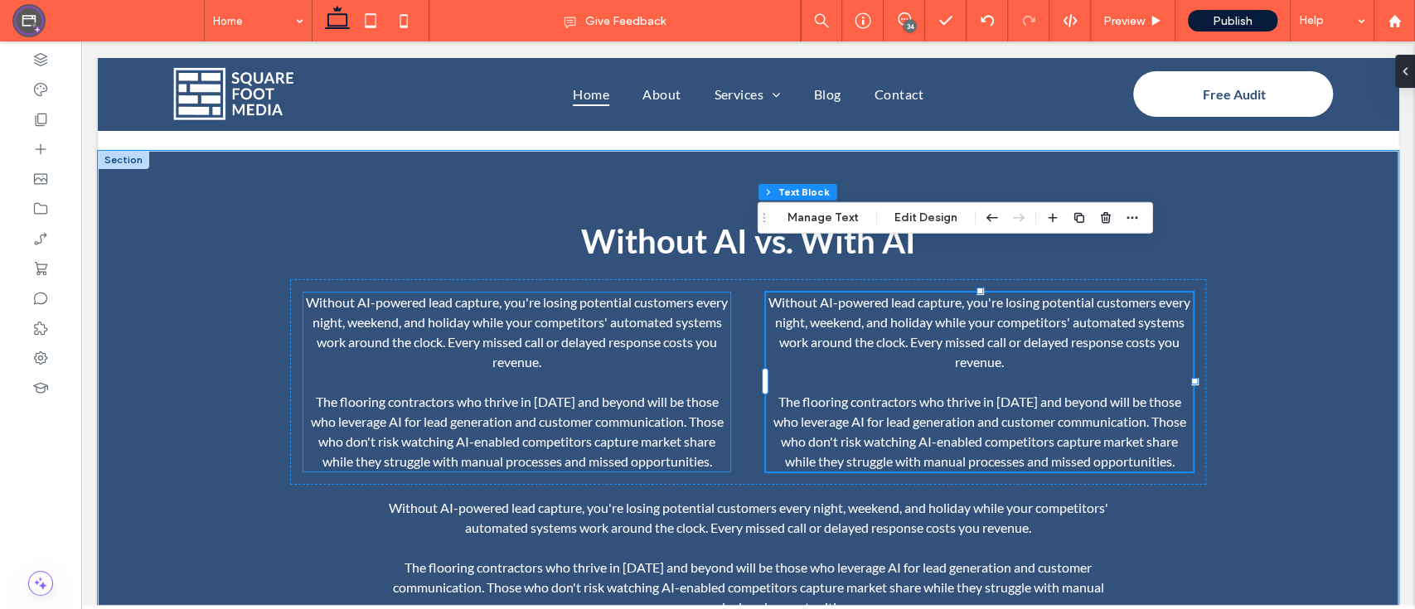
click at [489, 394] on span "The flooring contractors who thrive in [DATE] and beyond will be those who leve…" at bounding box center [516, 431] width 413 height 75
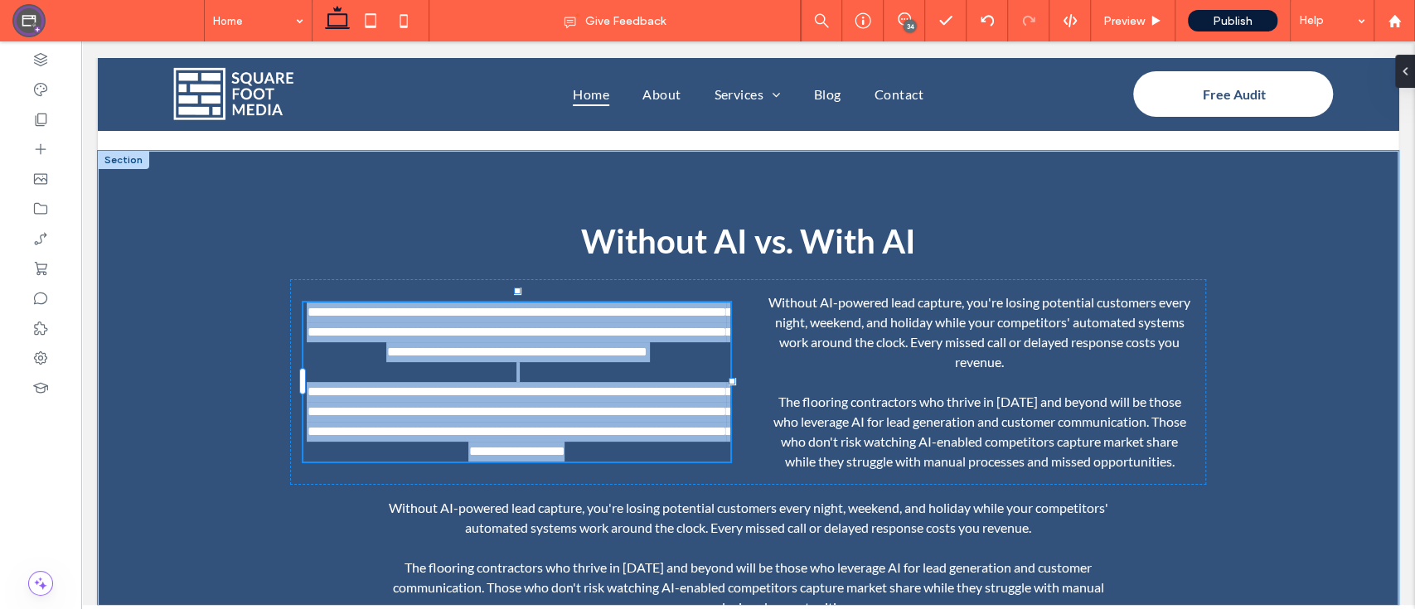
type input "****"
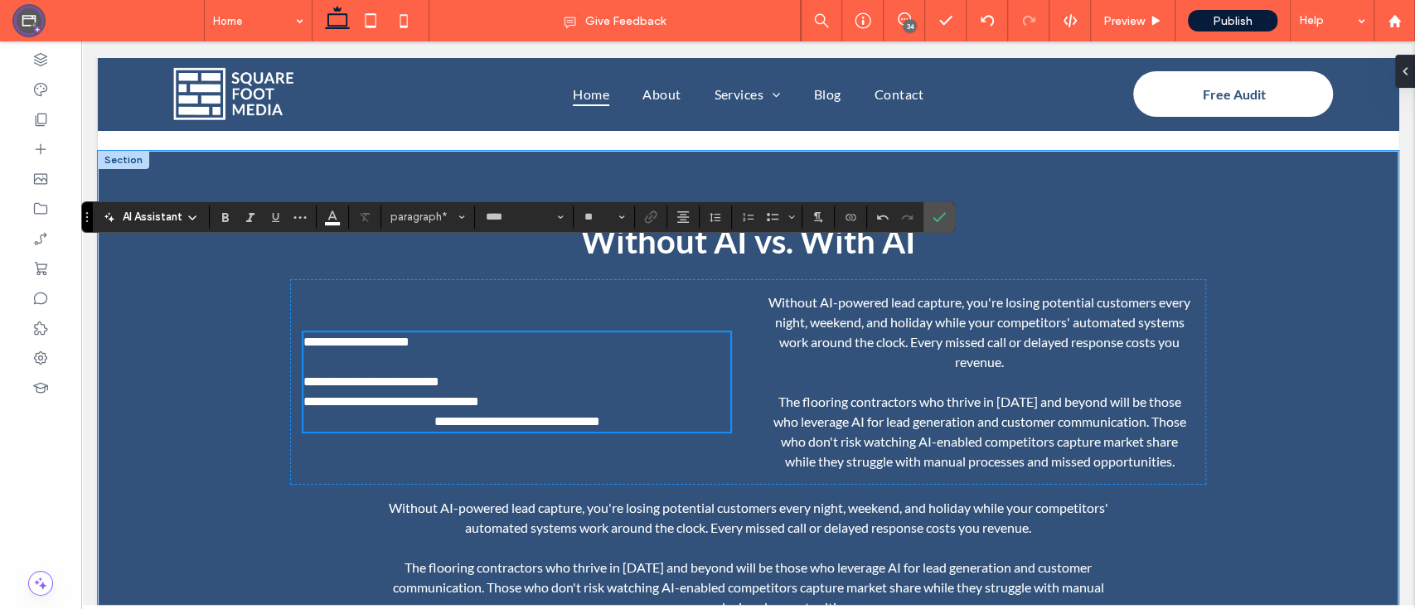
scroll to position [0, 0]
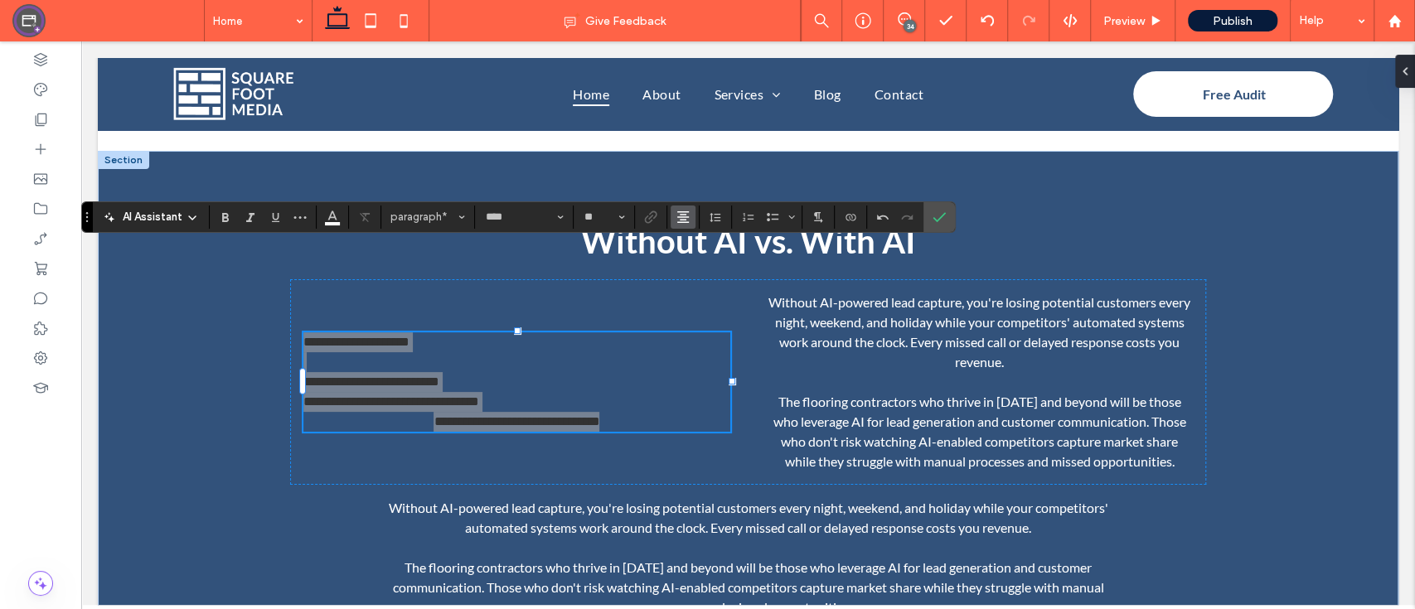
click at [686, 228] on button "Alignment" at bounding box center [682, 217] width 25 height 23
click at [706, 275] on label "ui.textEditor.alignment.center" at bounding box center [699, 268] width 58 height 24
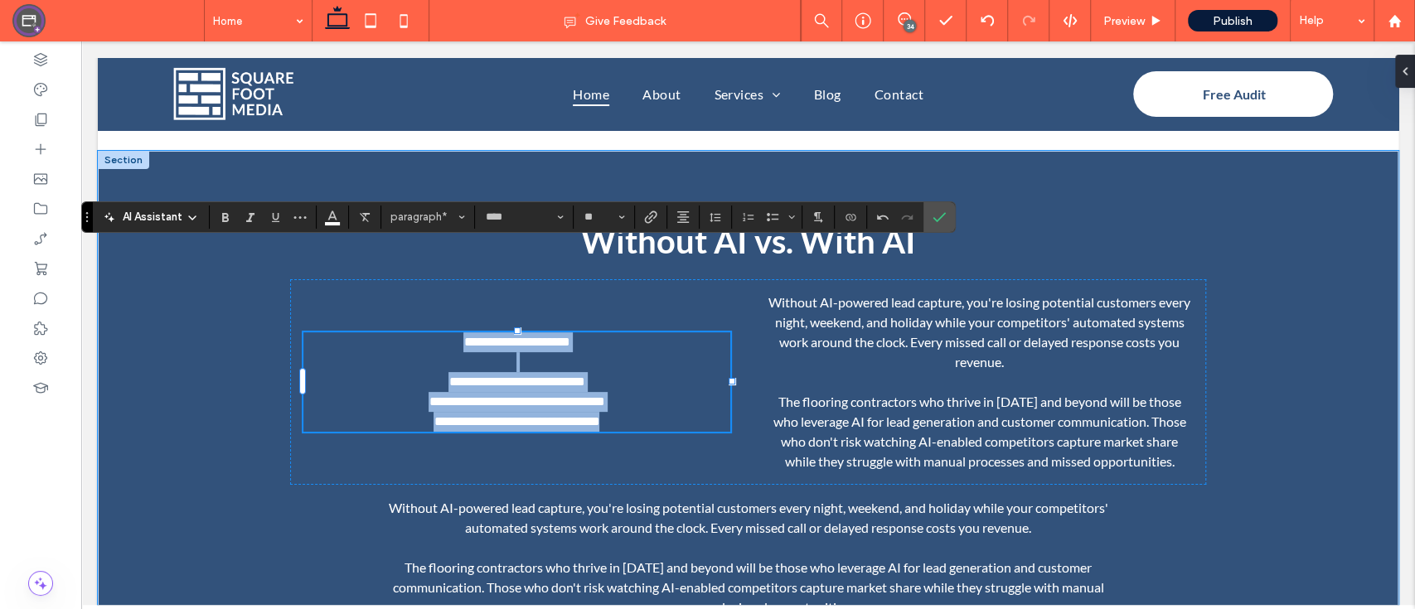
click at [562, 336] on span "**********" at bounding box center [516, 342] width 106 height 12
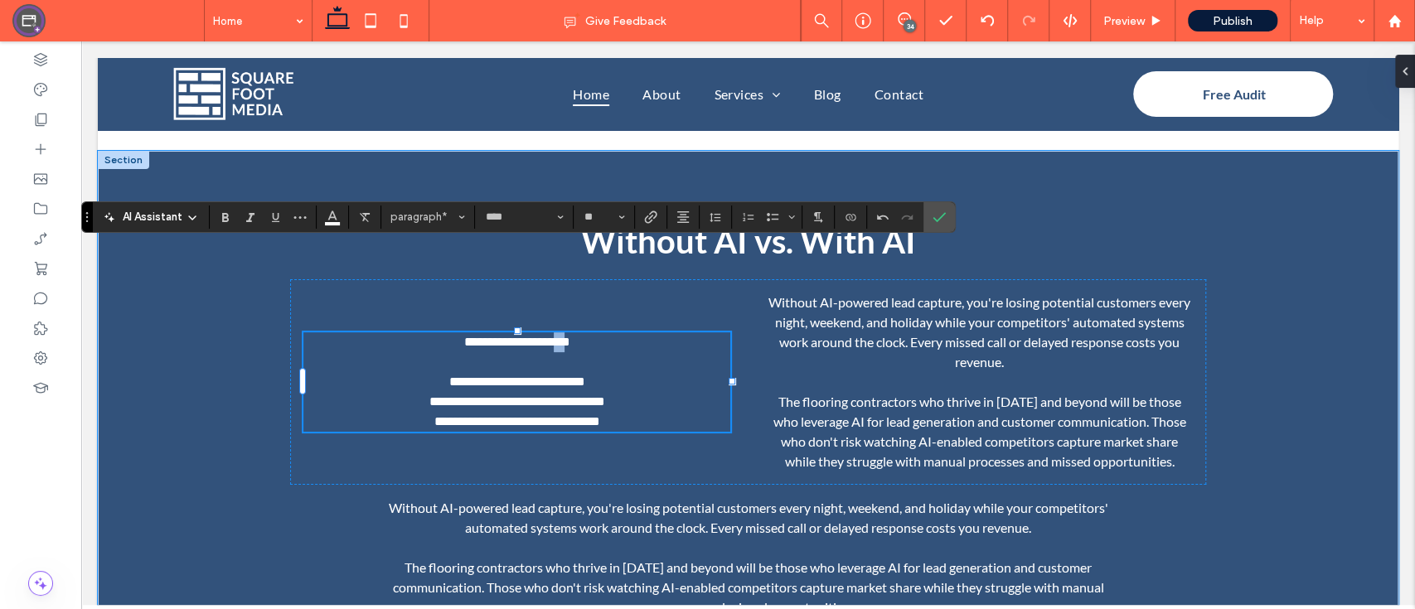
click at [562, 336] on span "**********" at bounding box center [516, 342] width 106 height 12
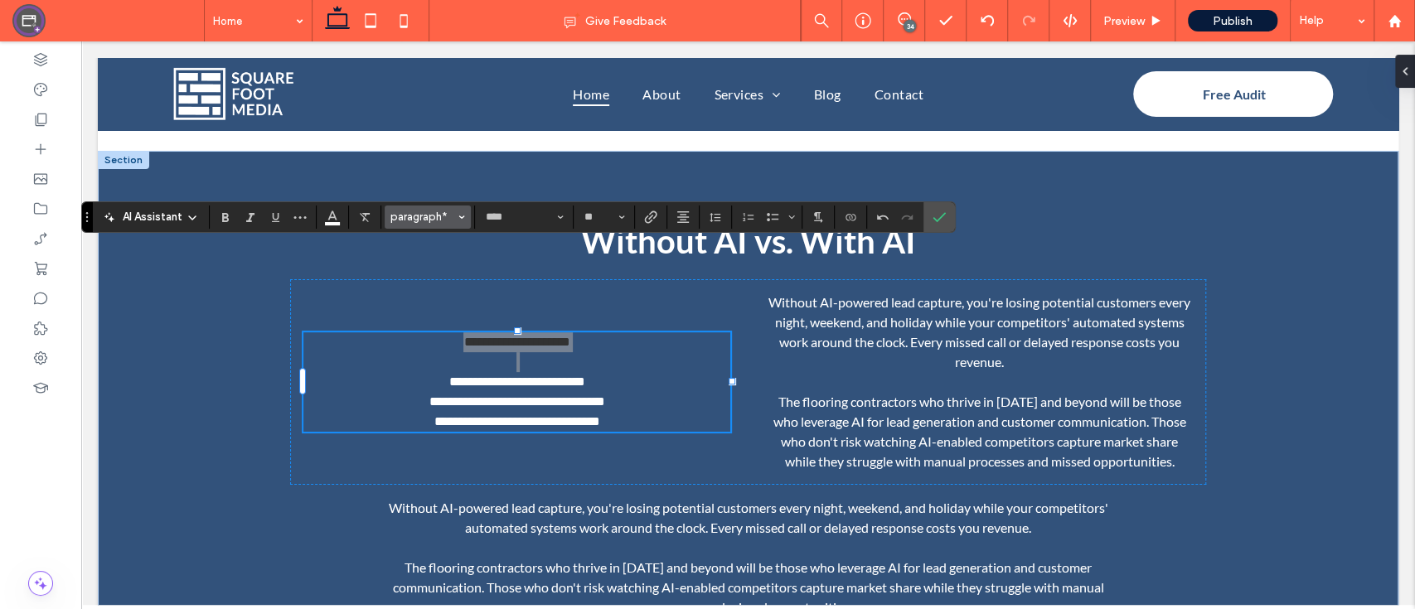
click at [431, 225] on button "paragraph*" at bounding box center [428, 217] width 86 height 23
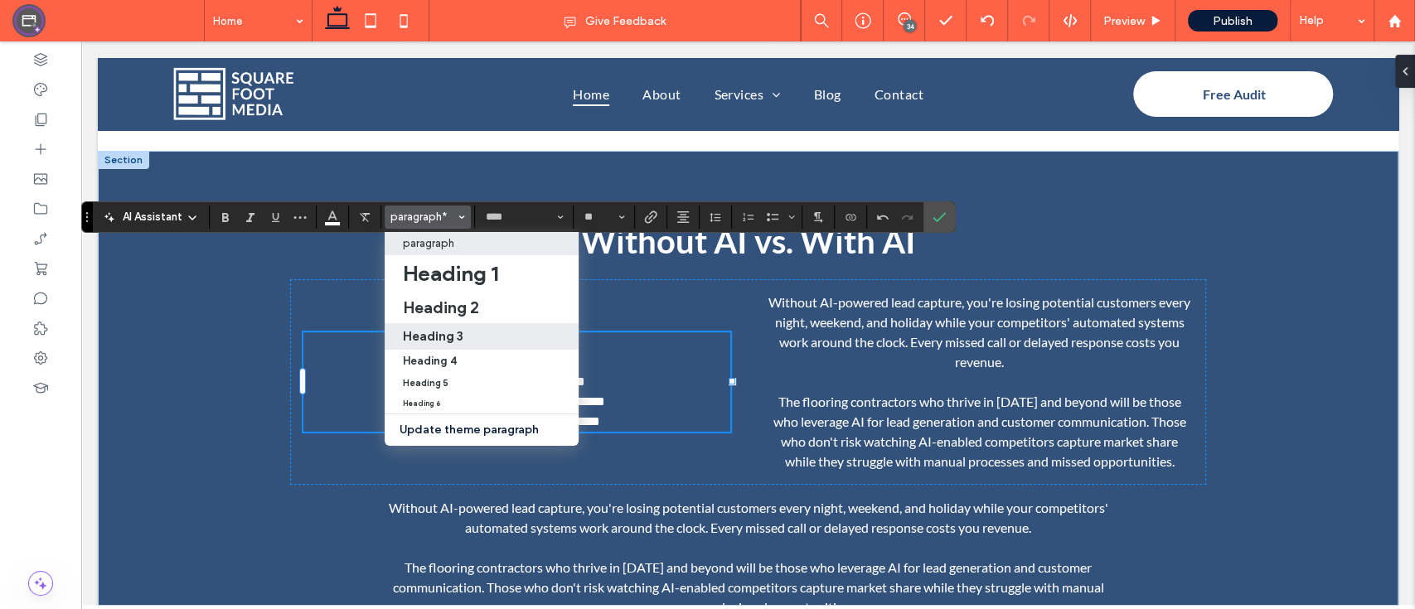
click at [457, 331] on h3 "Heading 3" at bounding box center [433, 336] width 60 height 16
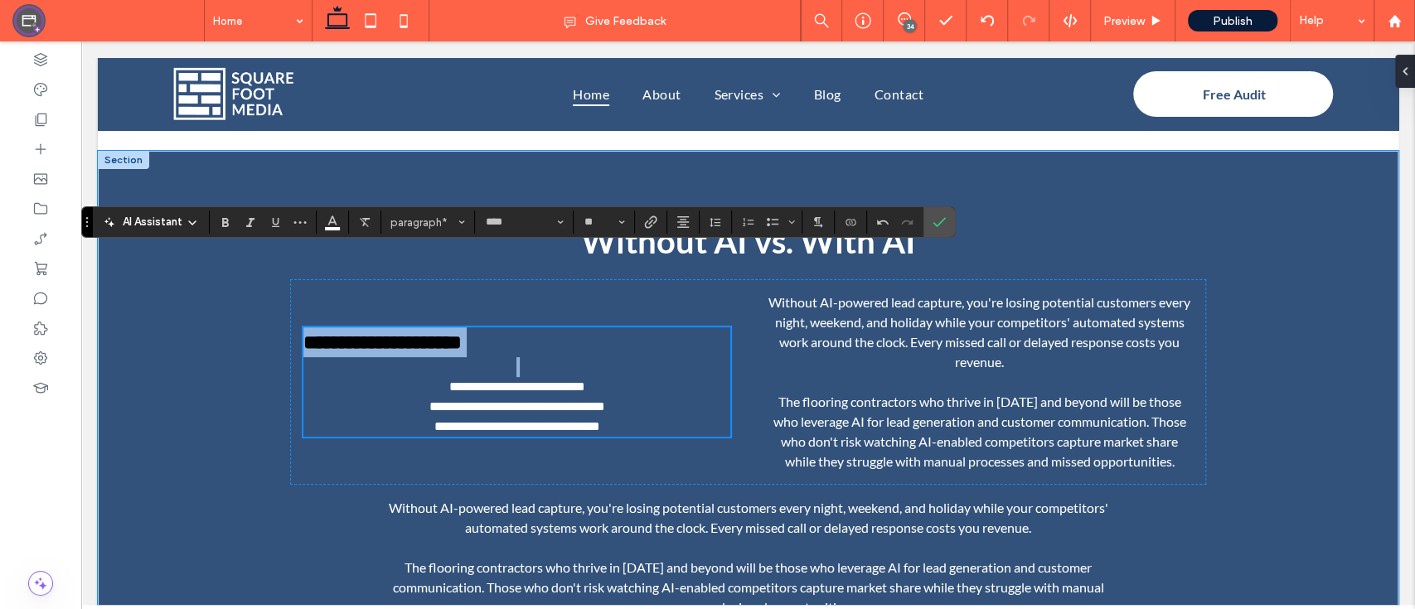
scroll to position [4440, 0]
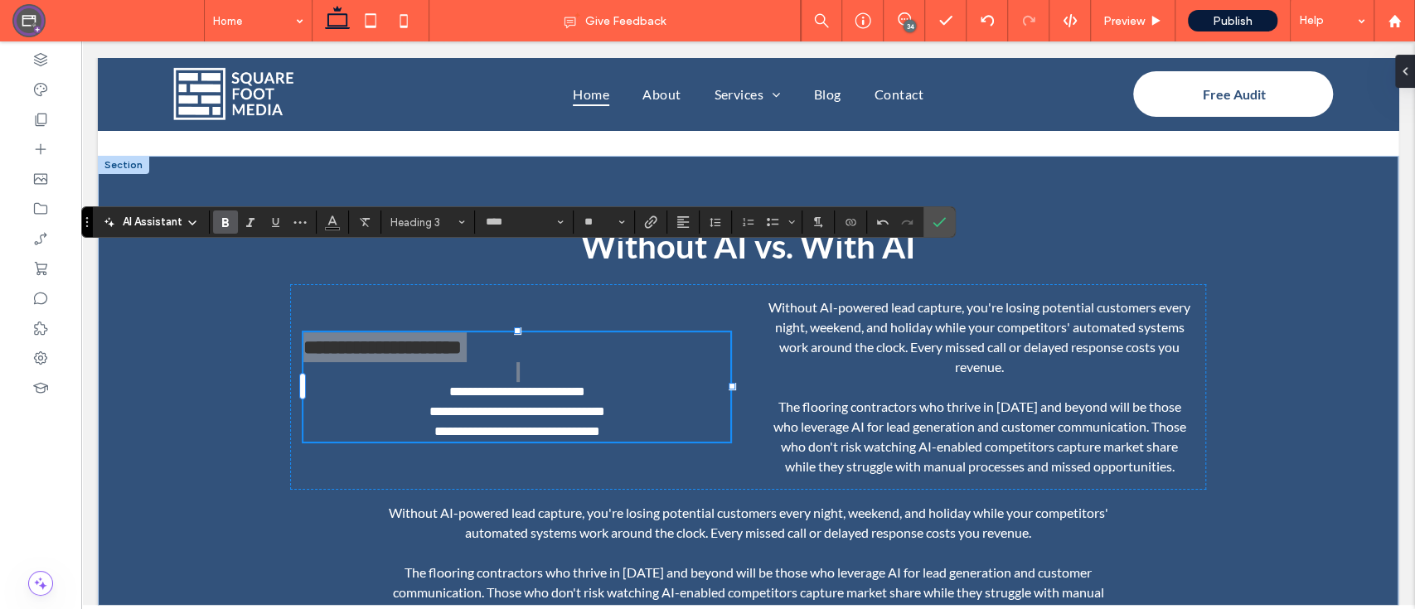
click at [694, 235] on div "AI Assistant Heading 3 **** **" at bounding box center [518, 221] width 874 height 31
click at [683, 210] on button "Alignment" at bounding box center [682, 221] width 25 height 23
click at [699, 277] on icon "ui.textEditor.alignment.center" at bounding box center [695, 273] width 13 height 13
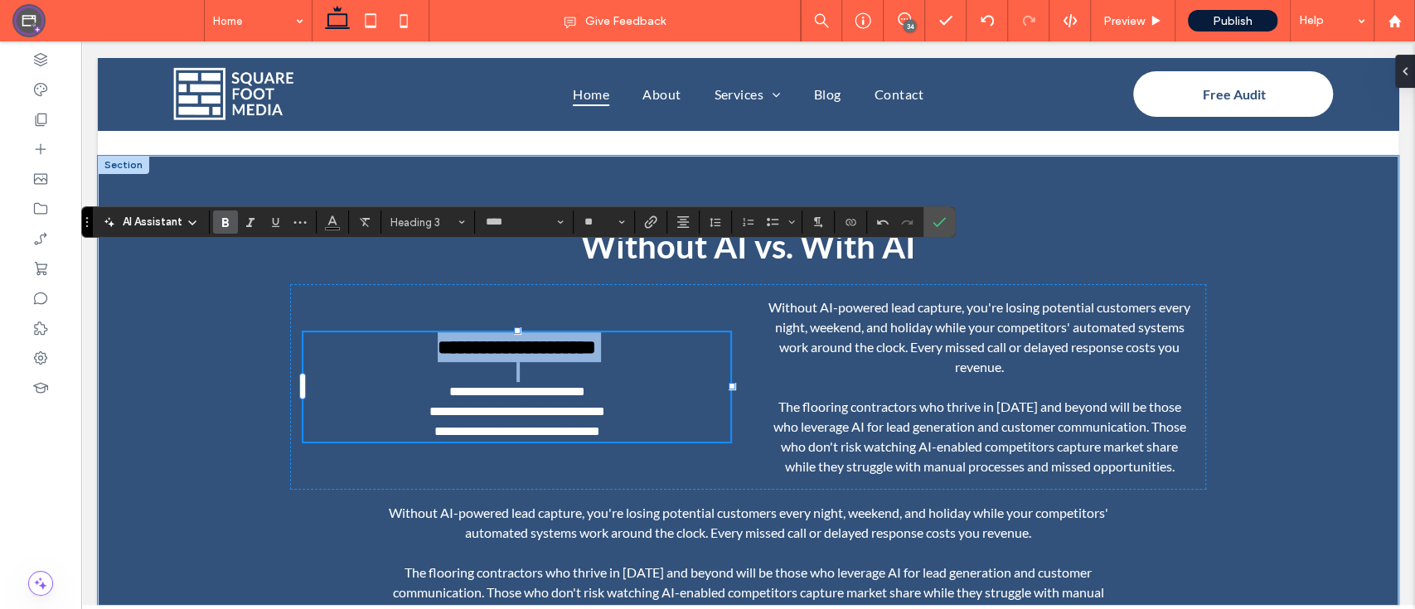
click at [604, 405] on span "**********" at bounding box center [516, 411] width 176 height 12
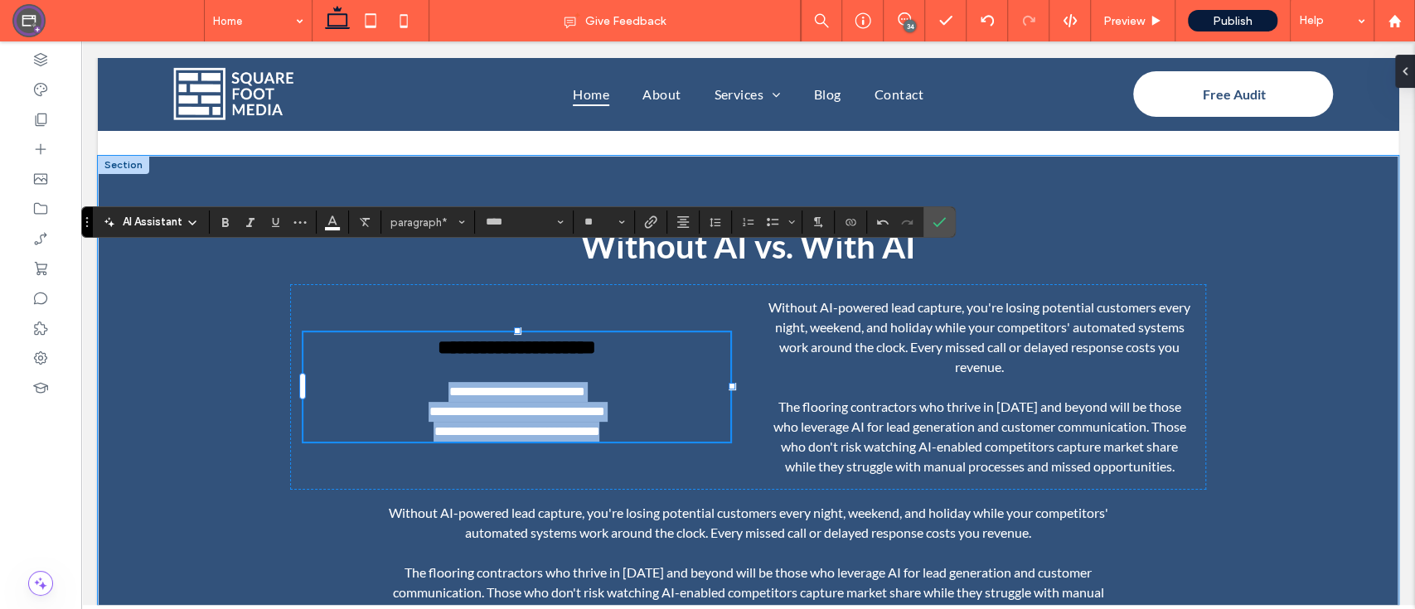
drag, startPoint x: 618, startPoint y: 388, endPoint x: 404, endPoint y: 346, distance: 217.9
click at [404, 346] on div "**********" at bounding box center [516, 386] width 427 height 109
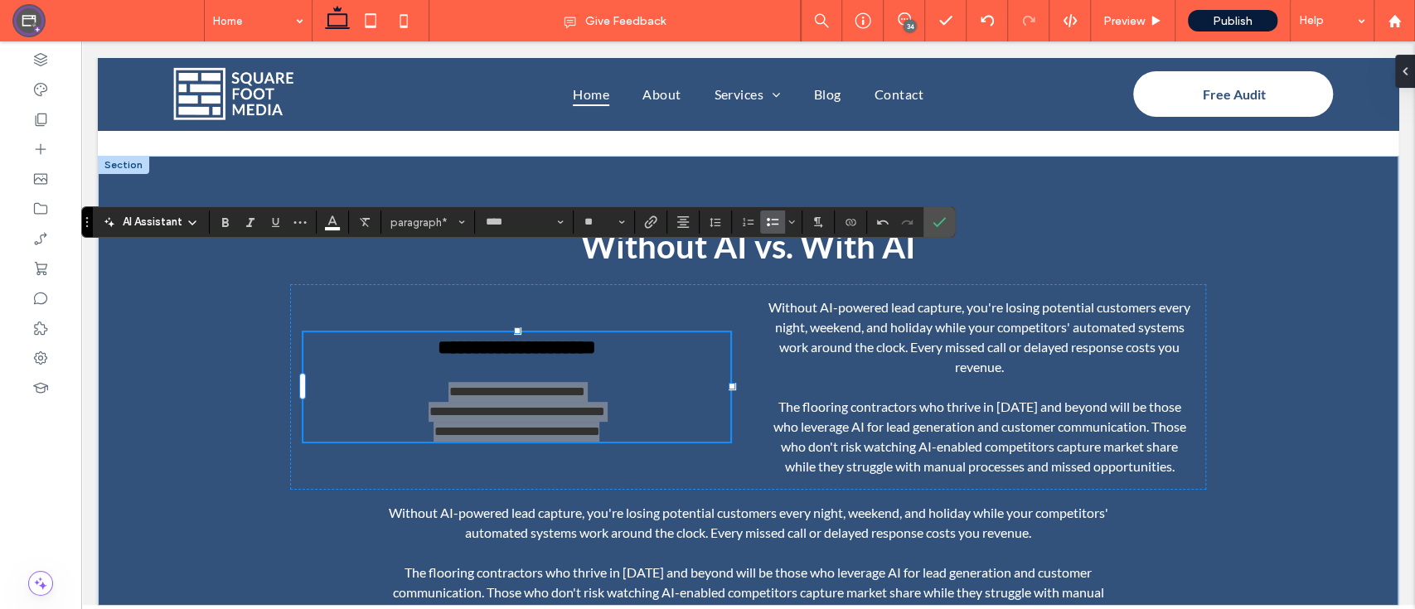
click at [774, 216] on icon "Bulleted List" at bounding box center [772, 221] width 13 height 13
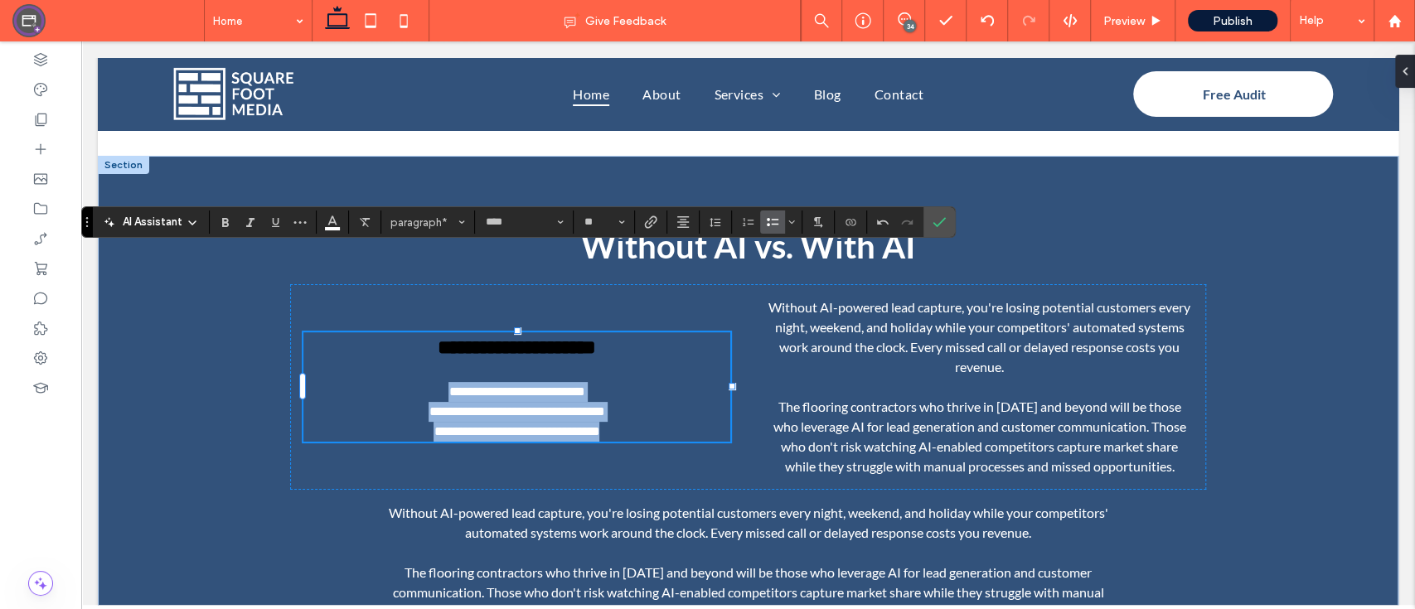
scroll to position [4438, 0]
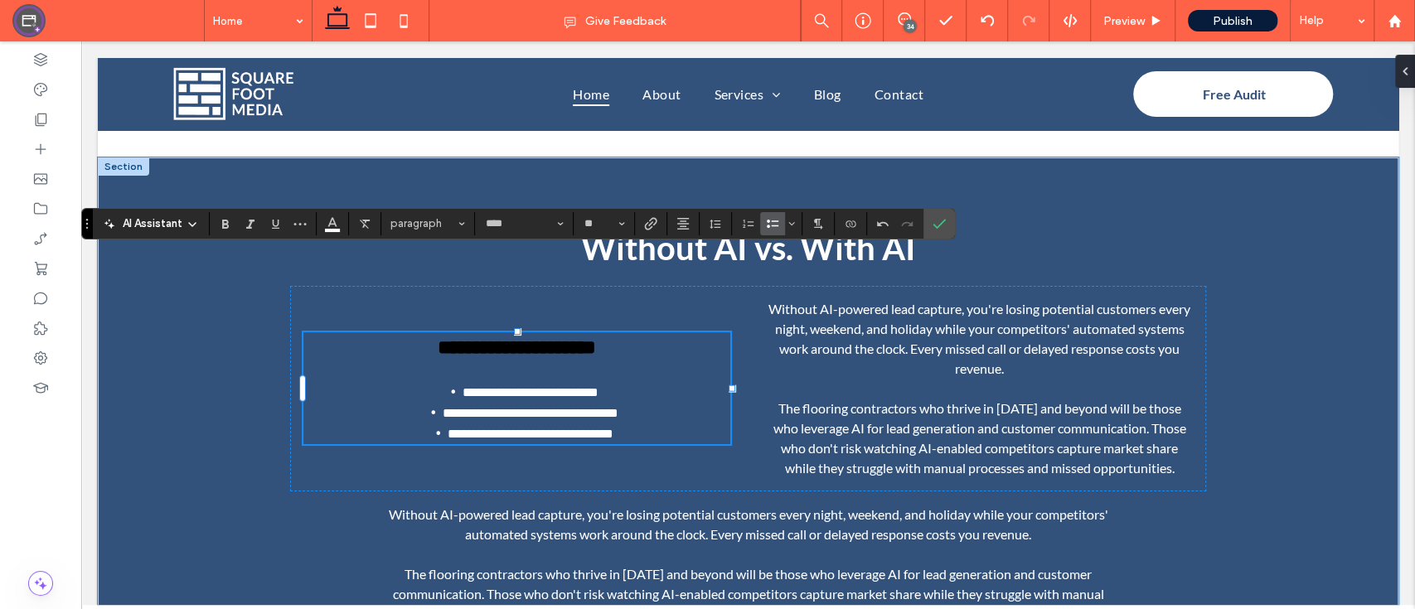
type input "*"
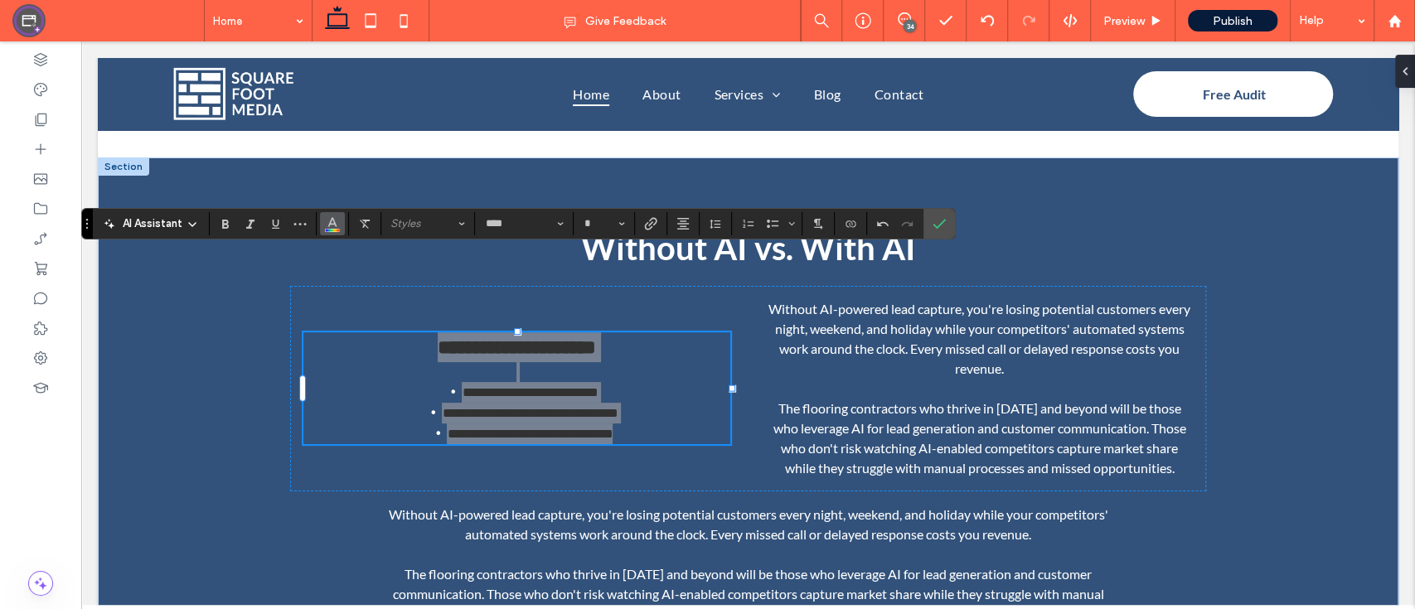
click at [326, 225] on icon "Color" at bounding box center [332, 221] width 13 height 13
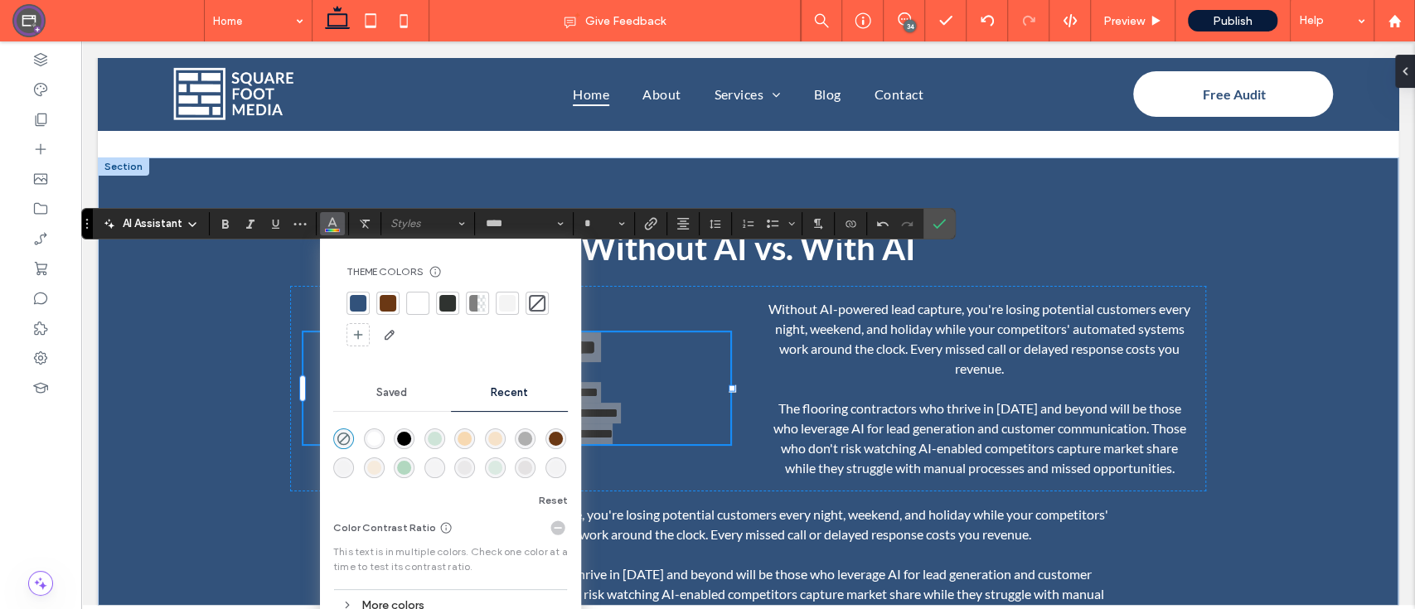
click at [422, 309] on div at bounding box center [417, 303] width 17 height 17
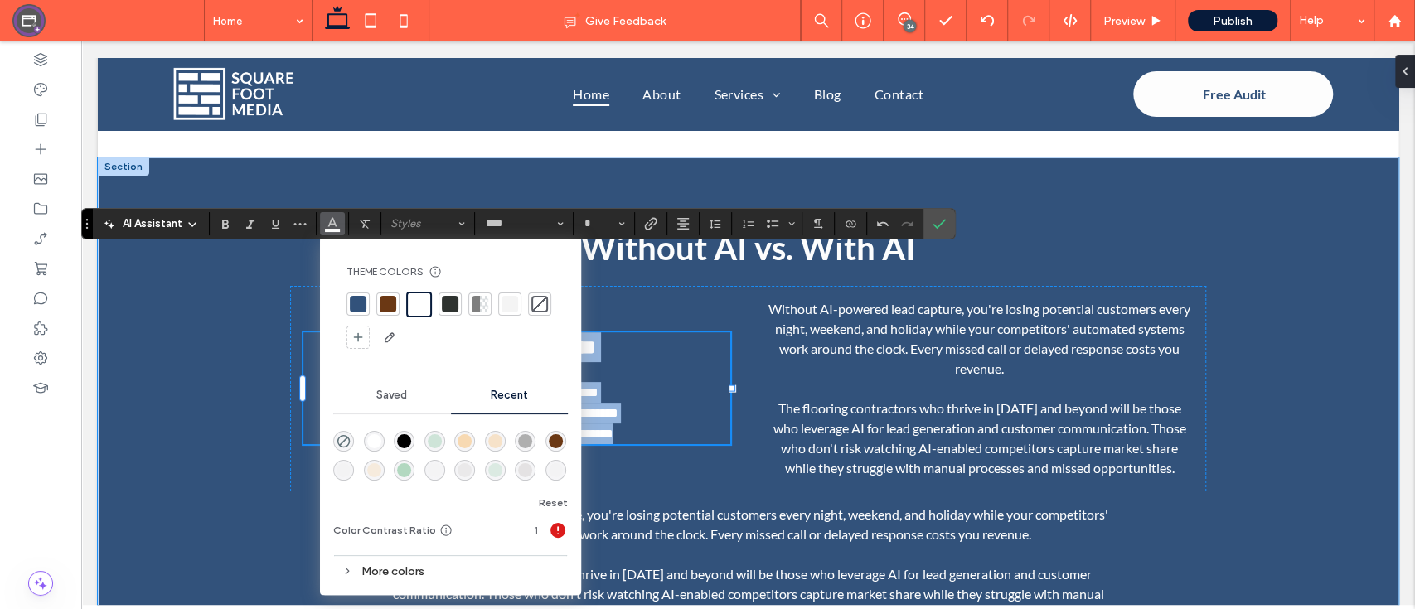
click at [669, 382] on li "**********" at bounding box center [530, 392] width 400 height 21
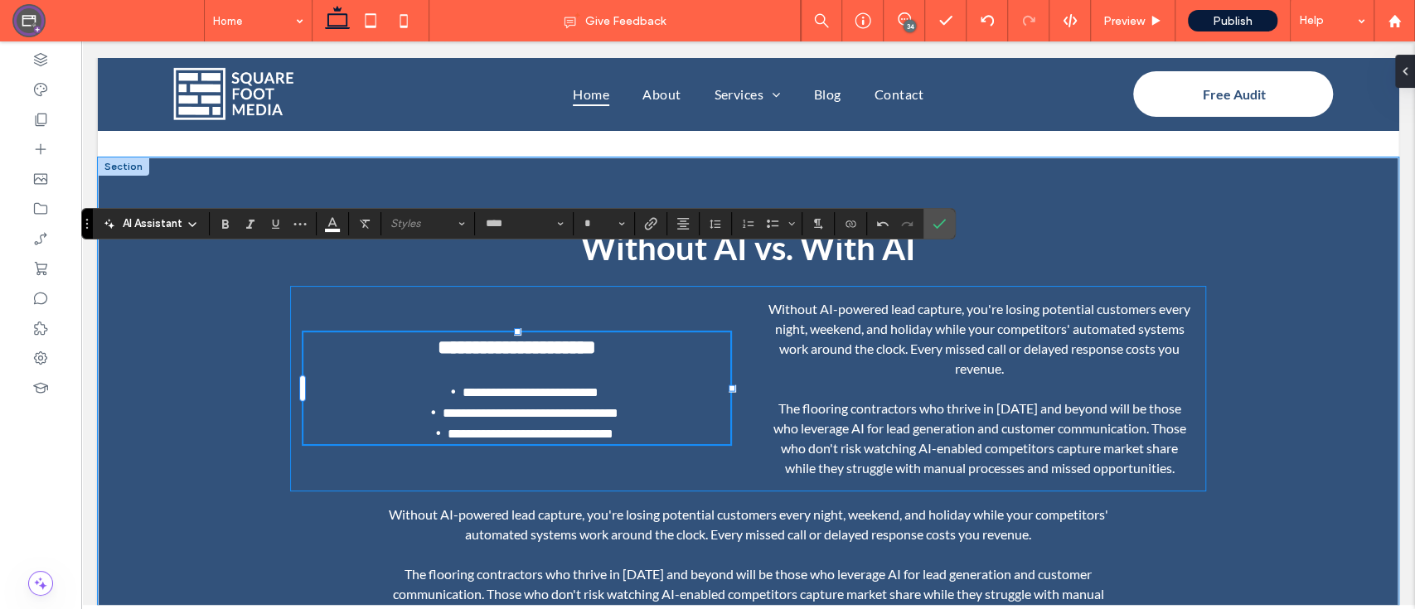
drag, startPoint x: 315, startPoint y: 309, endPoint x: 306, endPoint y: 278, distance: 32.8
click at [306, 286] on div "**********" at bounding box center [748, 389] width 916 height 206
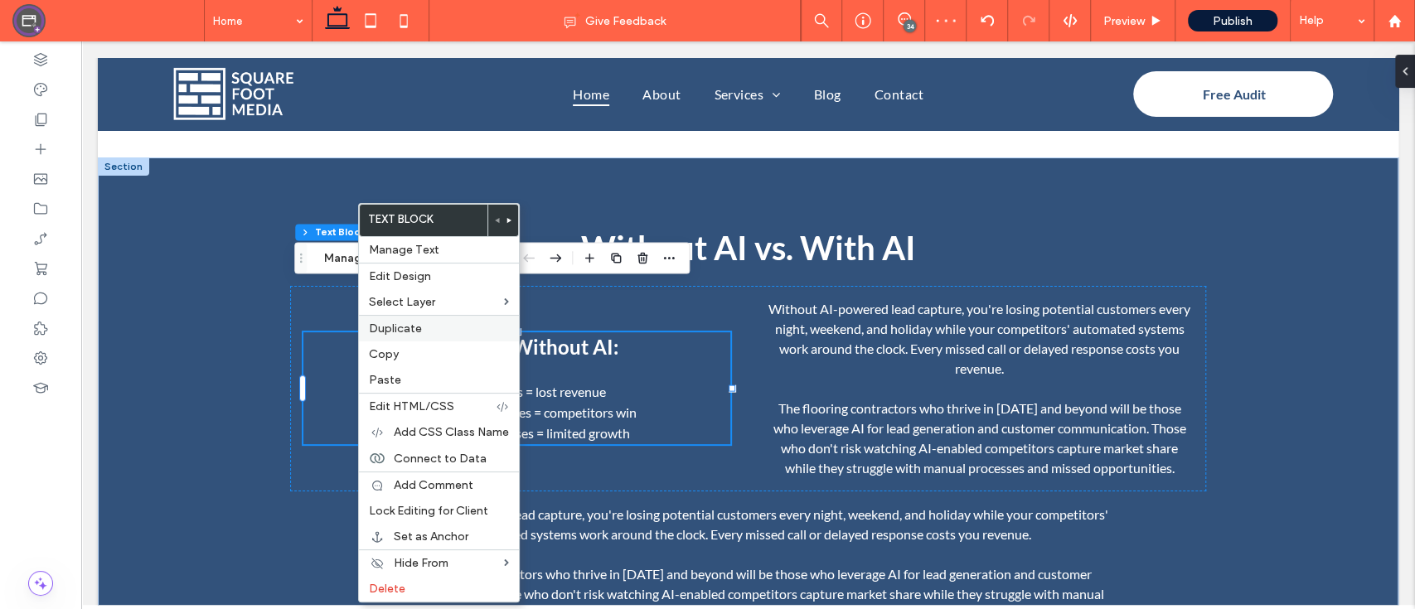
click at [400, 331] on span "Duplicate" at bounding box center [395, 329] width 53 height 14
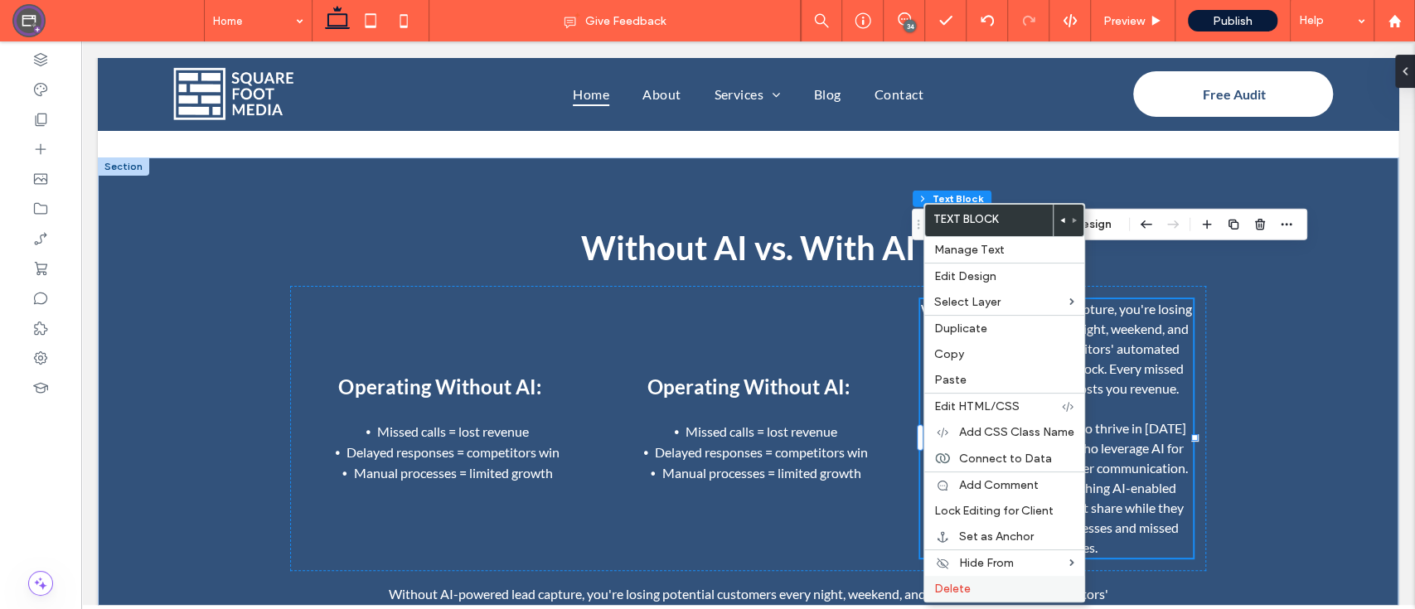
click at [979, 583] on label "Delete" at bounding box center [1004, 589] width 140 height 14
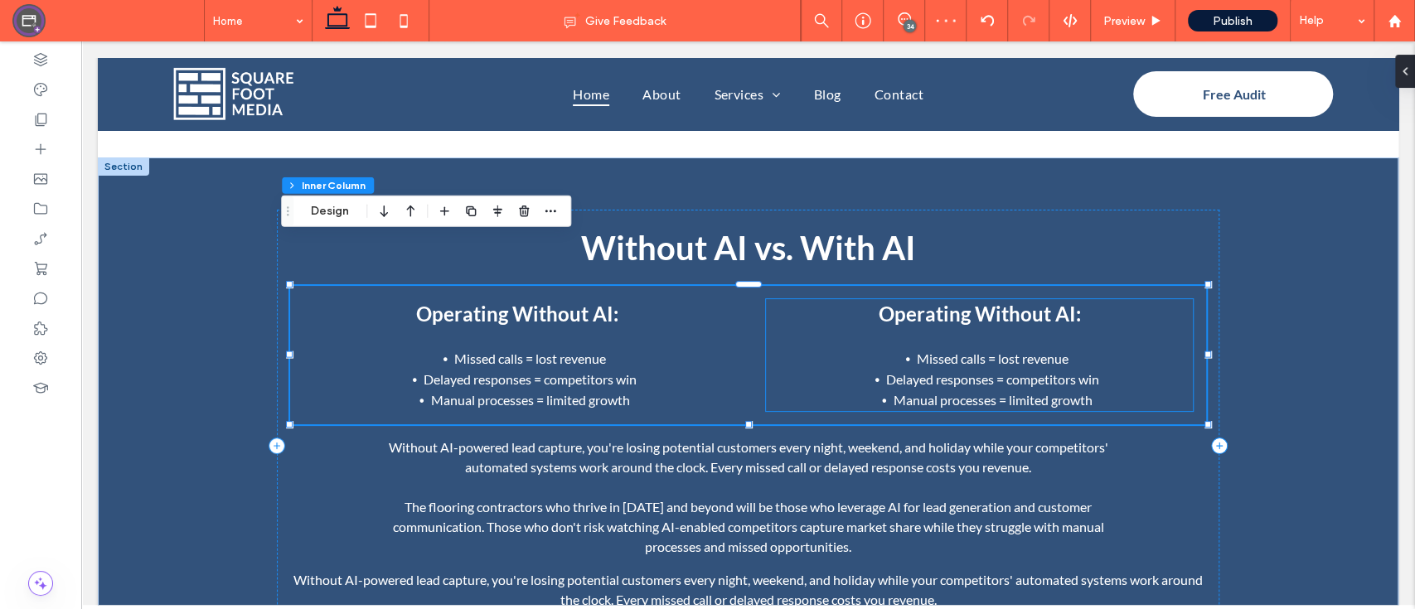
click at [1056, 302] on span "Operating Without AI:" at bounding box center [979, 314] width 202 height 24
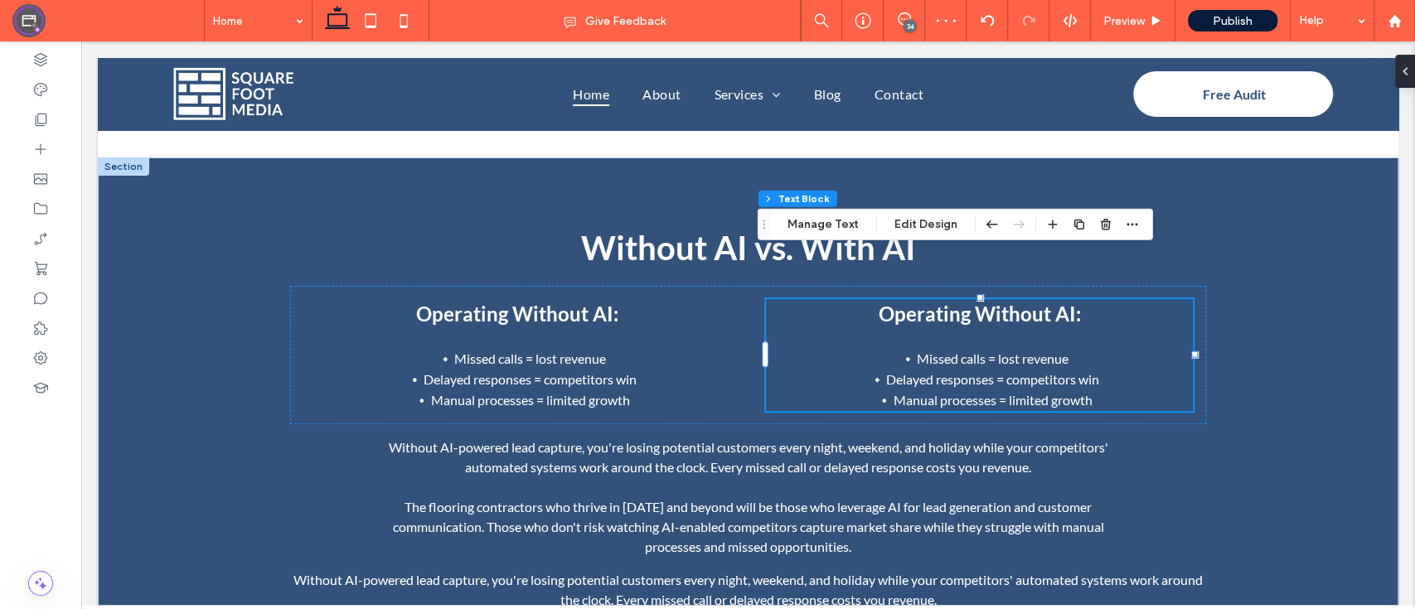
click at [1066, 302] on span "Operating Without AI:" at bounding box center [979, 314] width 202 height 24
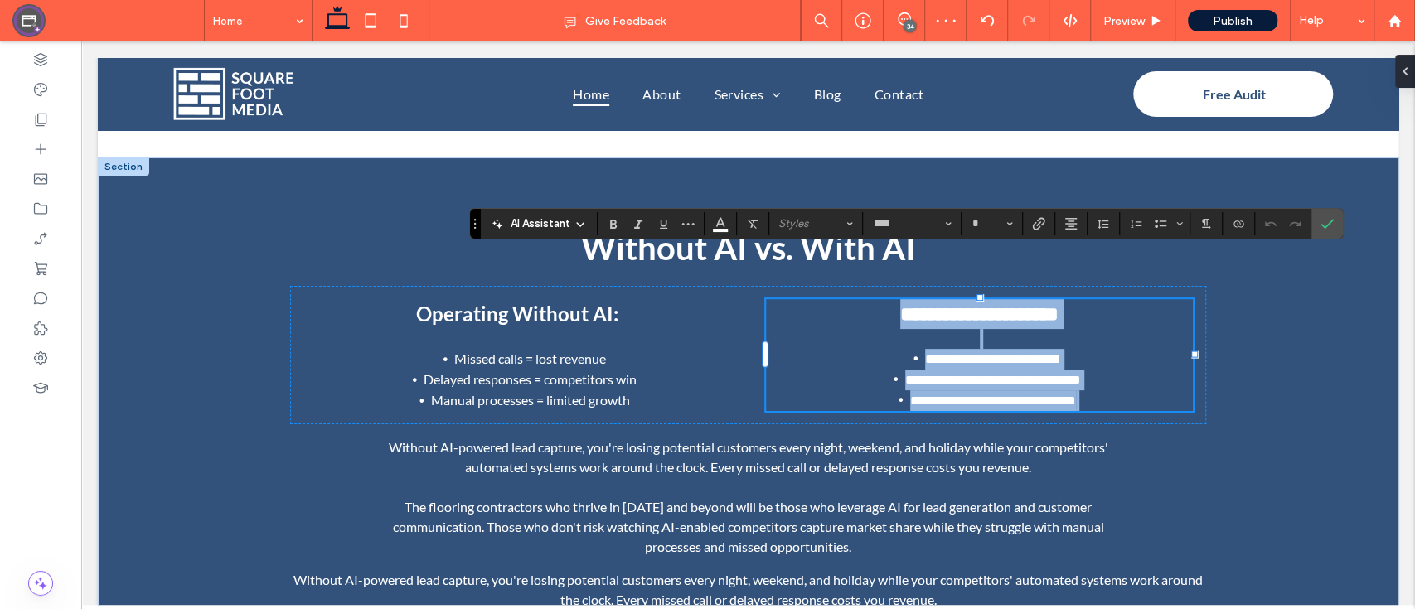
click at [1073, 299] on h3 "**********" at bounding box center [979, 314] width 427 height 30
click at [1072, 299] on h3 "**********" at bounding box center [979, 314] width 427 height 30
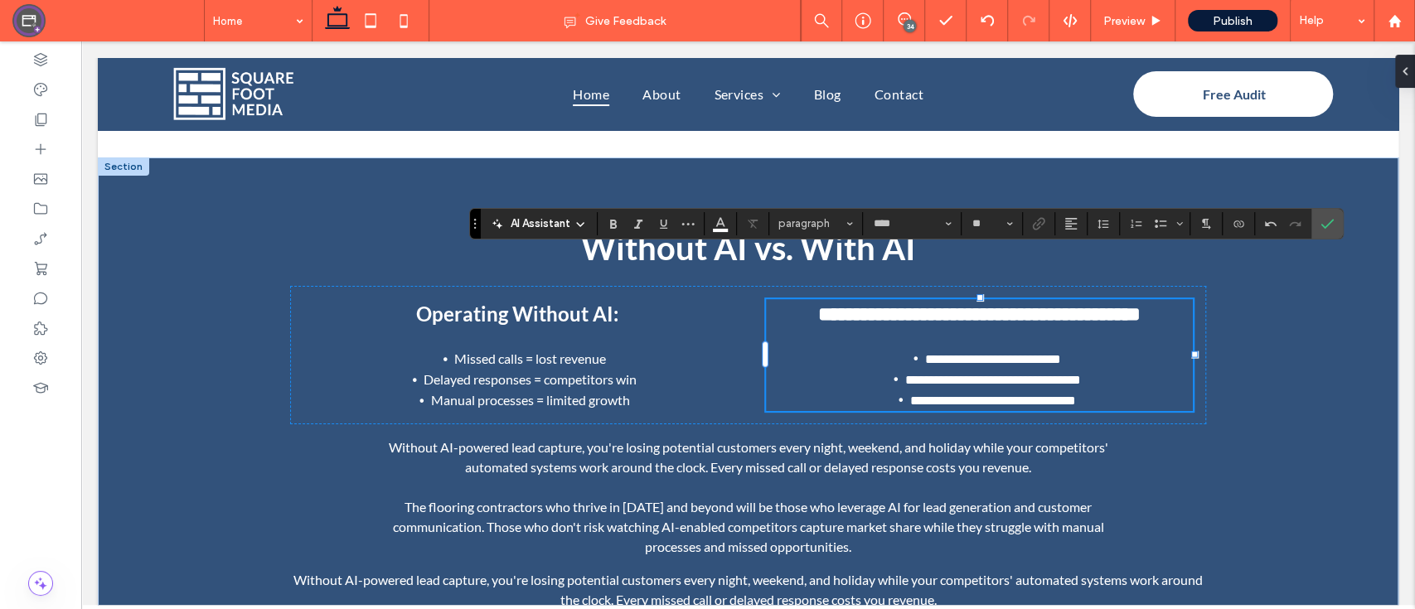
type input "**"
drag, startPoint x: 961, startPoint y: 262, endPoint x: 712, endPoint y: 273, distance: 249.7
click at [712, 286] on div "**********" at bounding box center [748, 355] width 916 height 138
click at [981, 365] on div "**********" at bounding box center [748, 355] width 916 height 138
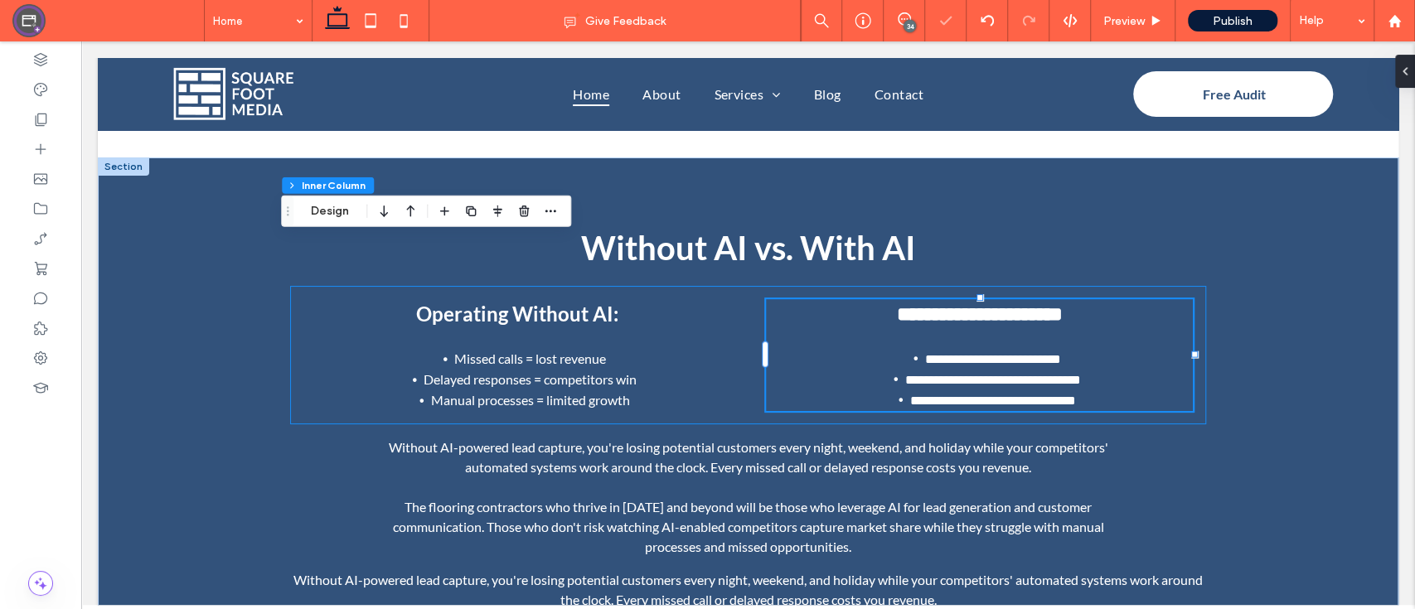
click at [981, 365] on div "**********" at bounding box center [748, 355] width 916 height 138
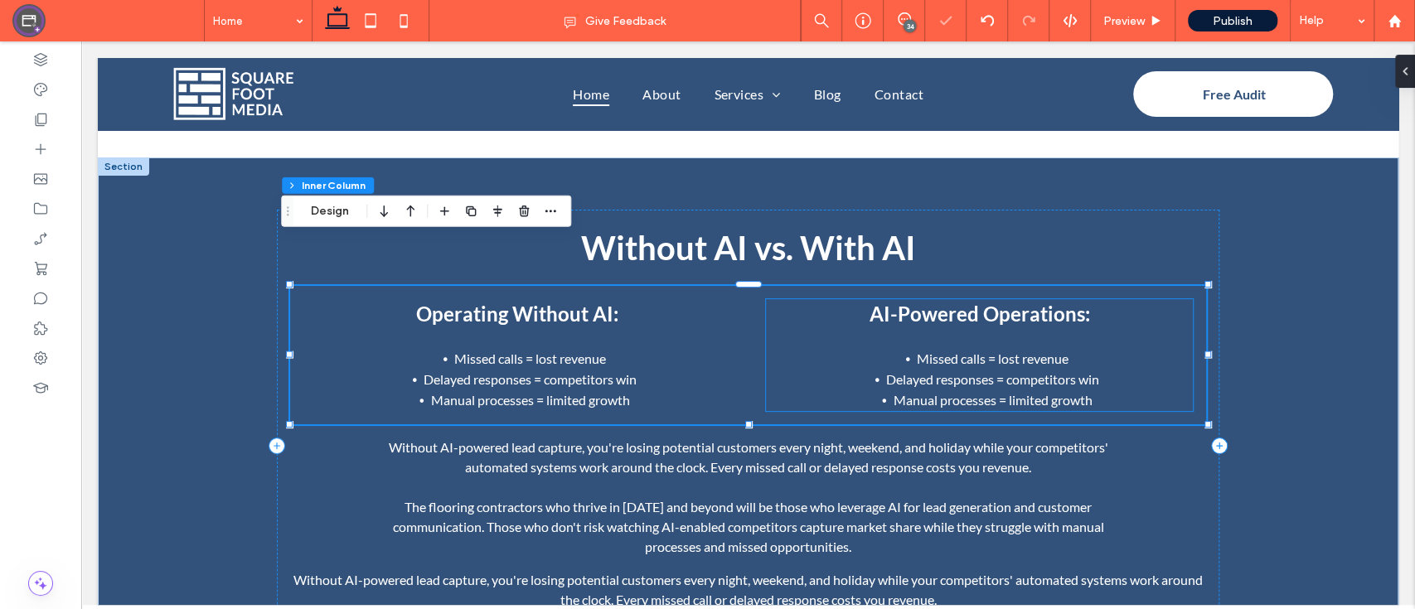
click at [1019, 371] on span "Delayed responses = competitors win" at bounding box center [992, 379] width 213 height 16
click at [1019, 335] on div "AI-Powered Operations: Missed calls = lost revenue Delayed responses = competit…" at bounding box center [979, 355] width 427 height 112
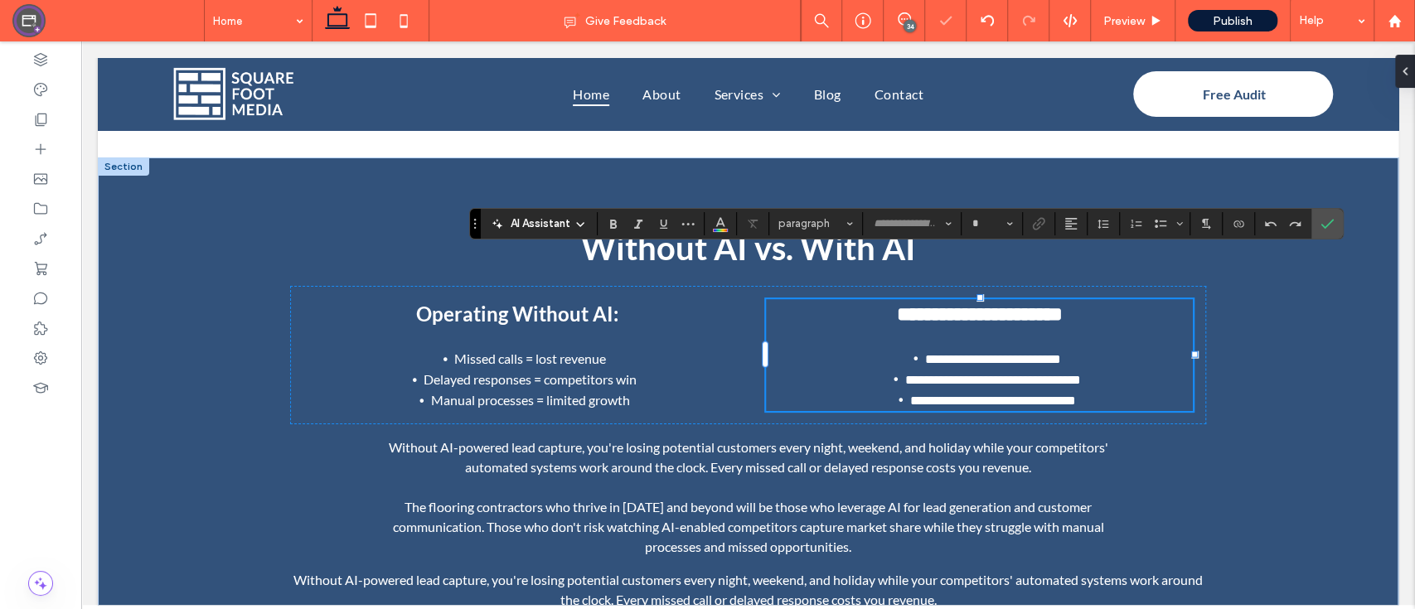
type input "****"
type input "**"
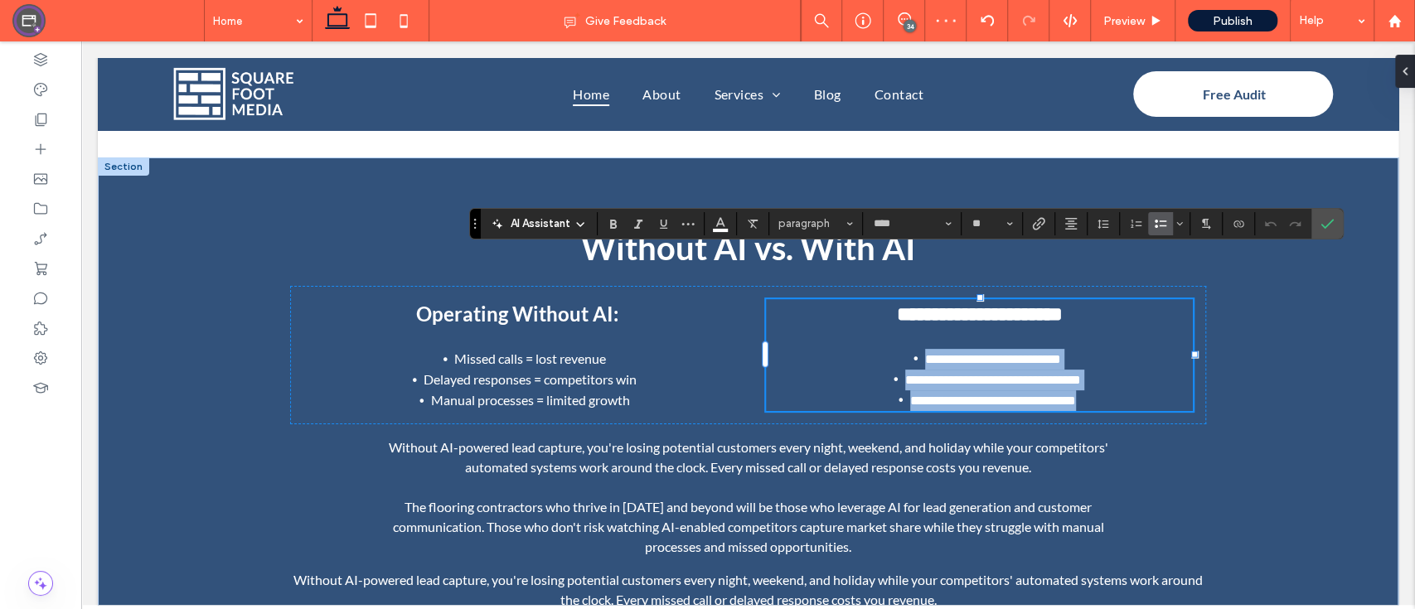
drag, startPoint x: 1101, startPoint y: 350, endPoint x: 902, endPoint y: 314, distance: 202.1
click at [902, 349] on ul "**********" at bounding box center [979, 380] width 427 height 62
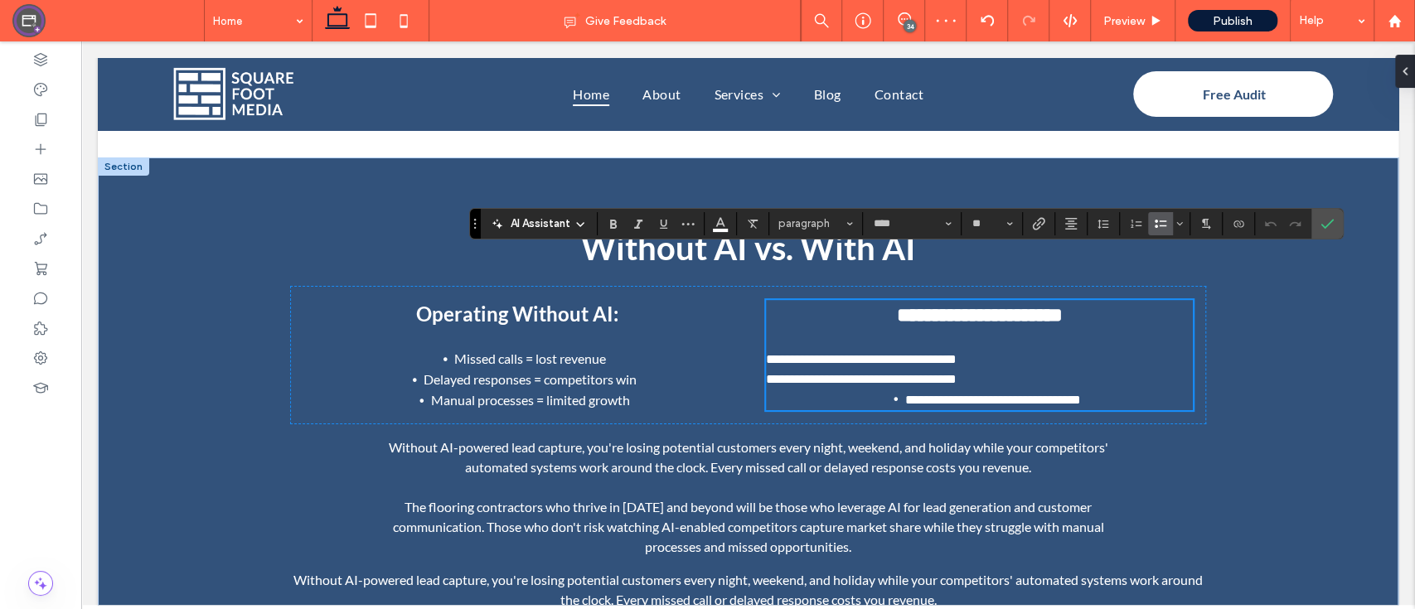
scroll to position [0, 0]
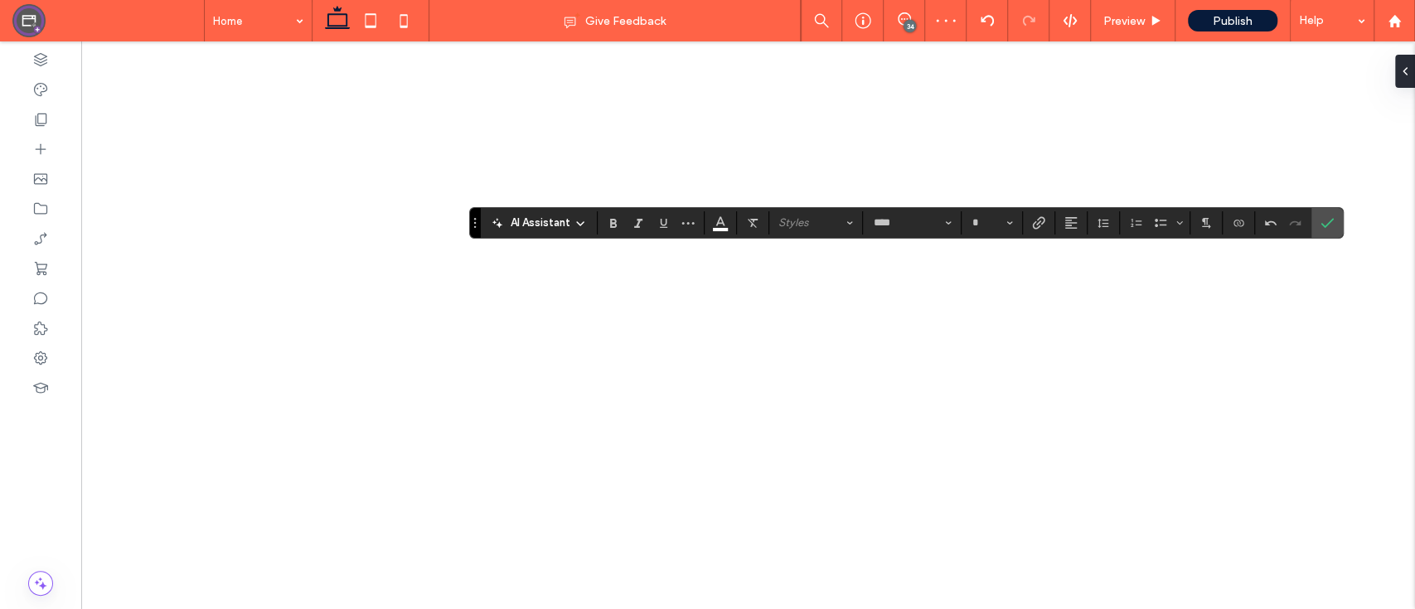
type input "**"
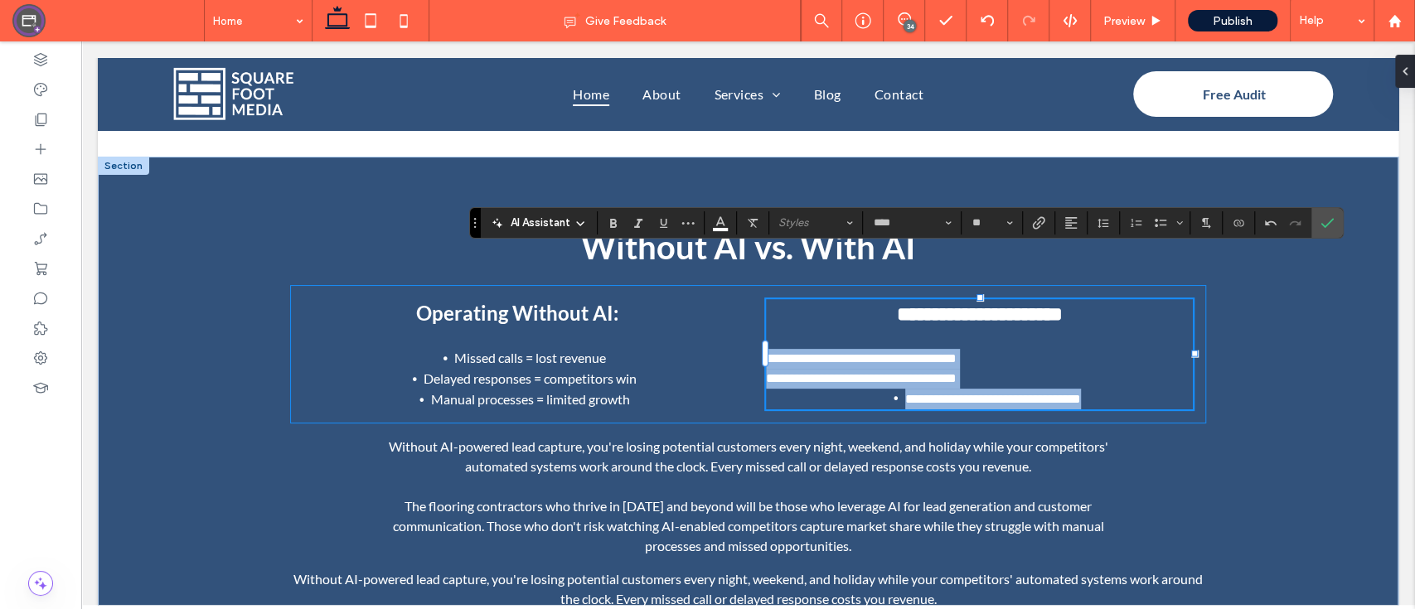
drag, startPoint x: 81, startPoint y: 41, endPoint x: 722, endPoint y: 314, distance: 696.2
click at [722, 314] on div "**********" at bounding box center [748, 354] width 916 height 138
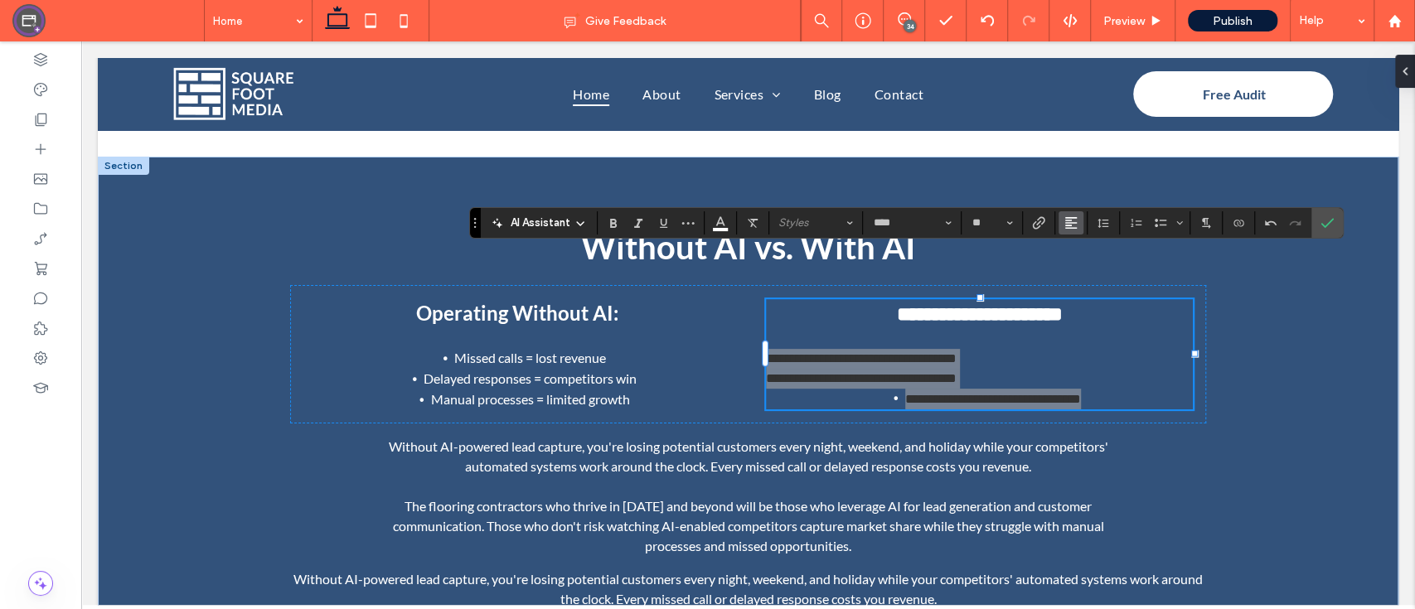
click at [1067, 225] on use "Alignment" at bounding box center [1071, 223] width 12 height 12
click at [1086, 278] on icon "ui.textEditor.alignment.center" at bounding box center [1082, 273] width 13 height 13
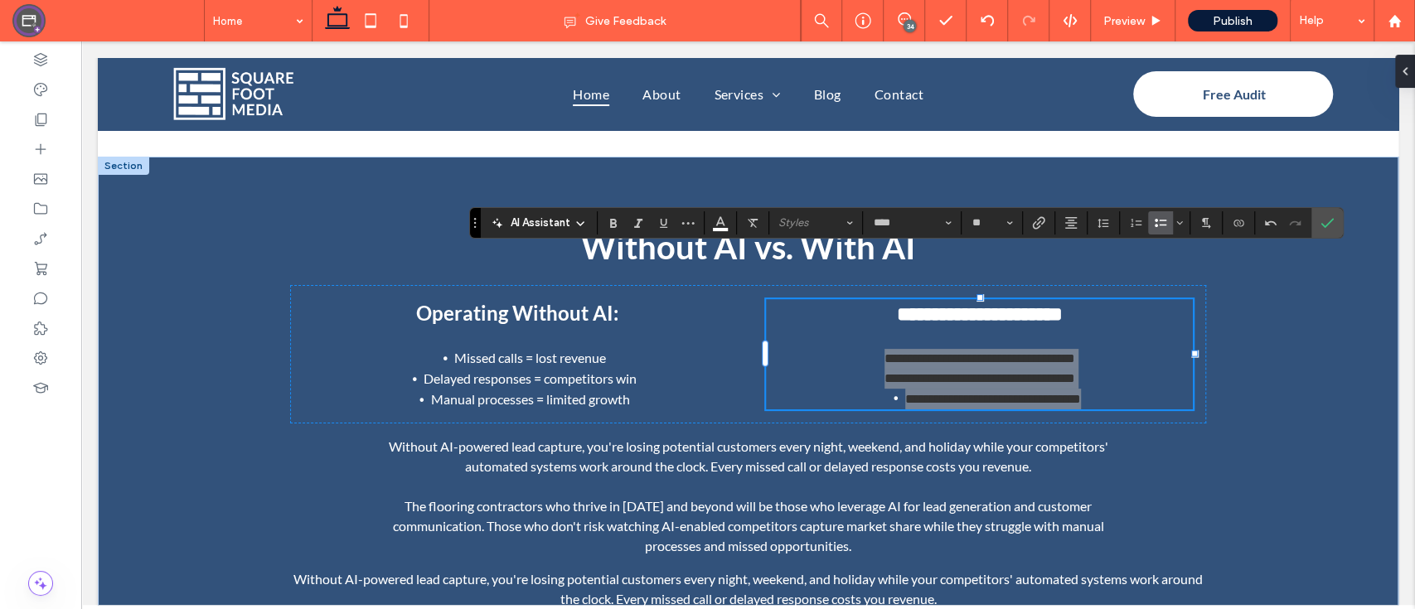
click at [1154, 222] on icon "Bulleted List" at bounding box center [1160, 222] width 13 height 13
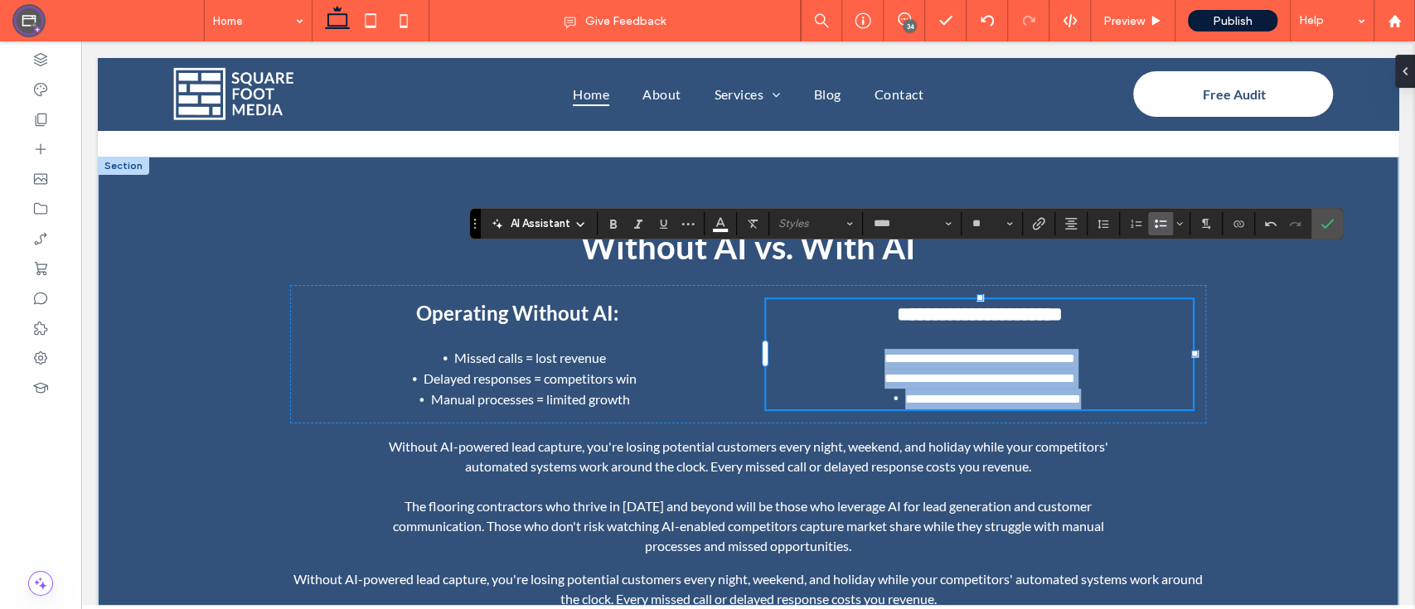
scroll to position [4438, 0]
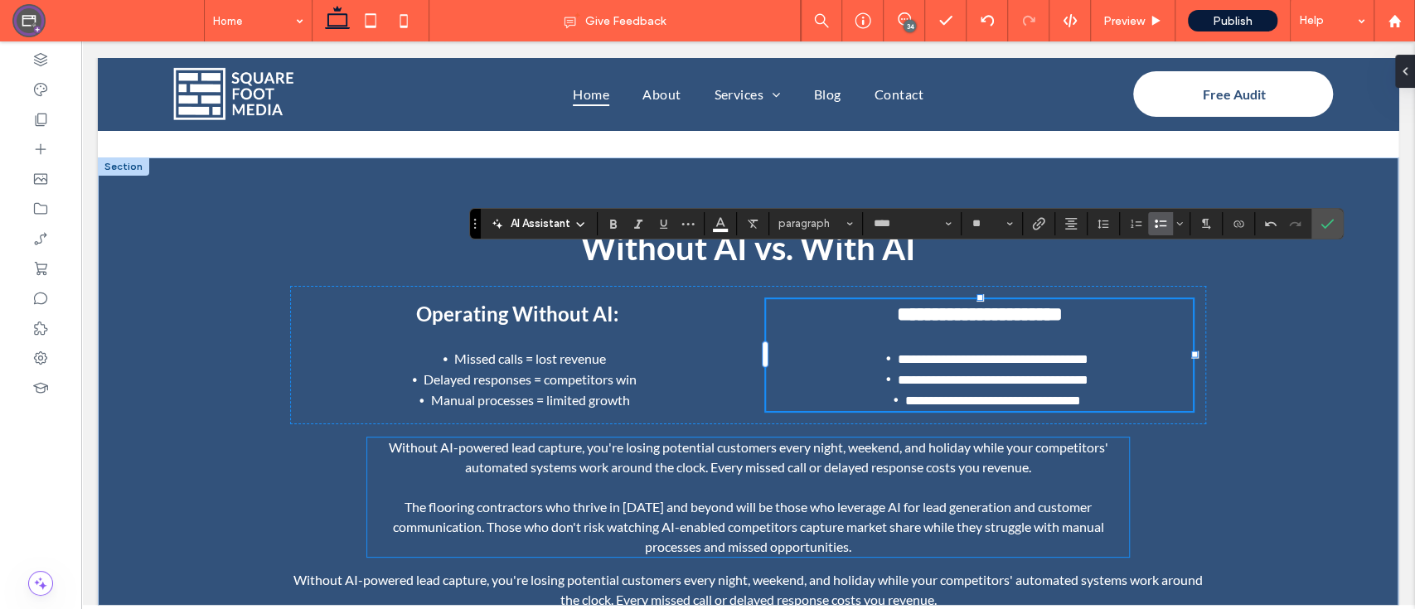
click at [1020, 477] on p "﻿" at bounding box center [748, 487] width 762 height 20
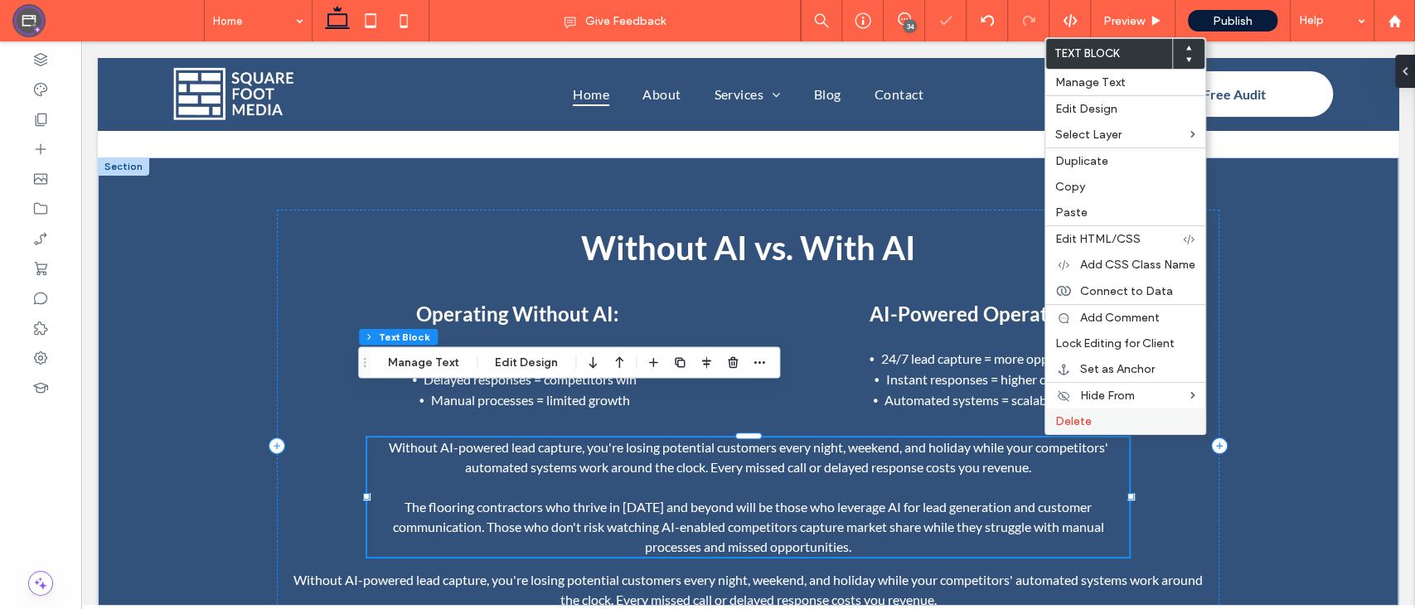
click at [1091, 418] on label "Delete" at bounding box center [1125, 421] width 140 height 14
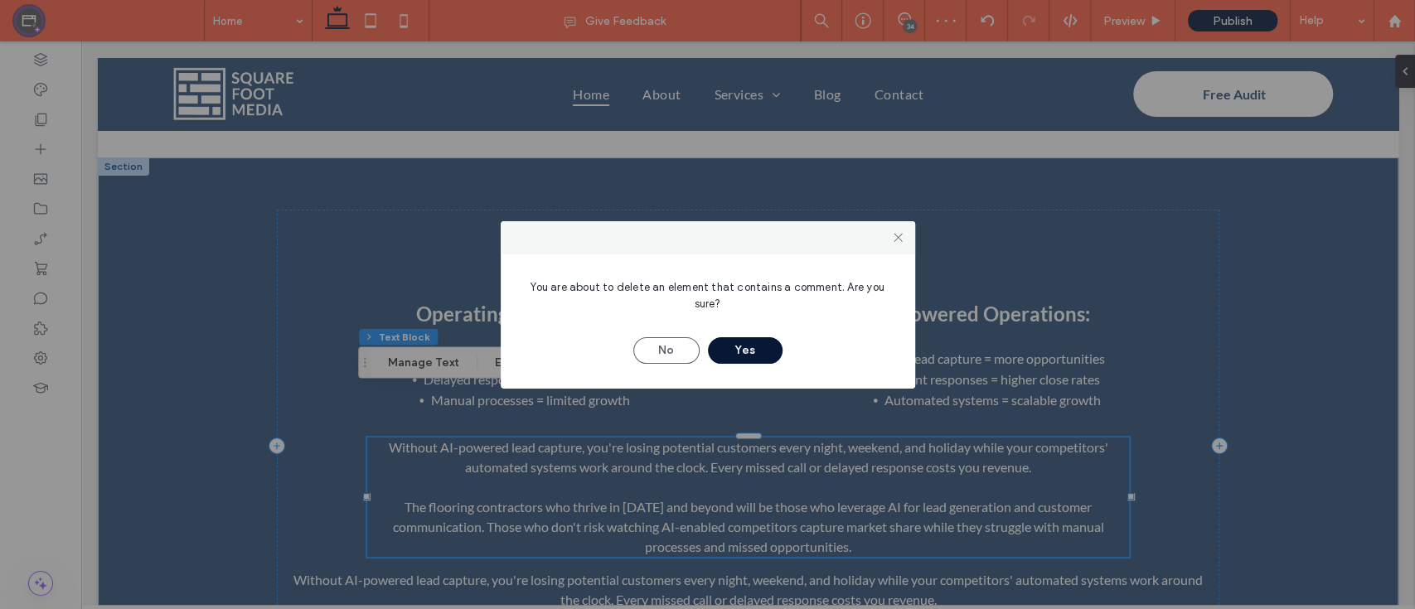
click at [762, 358] on button "Yes" at bounding box center [745, 350] width 75 height 27
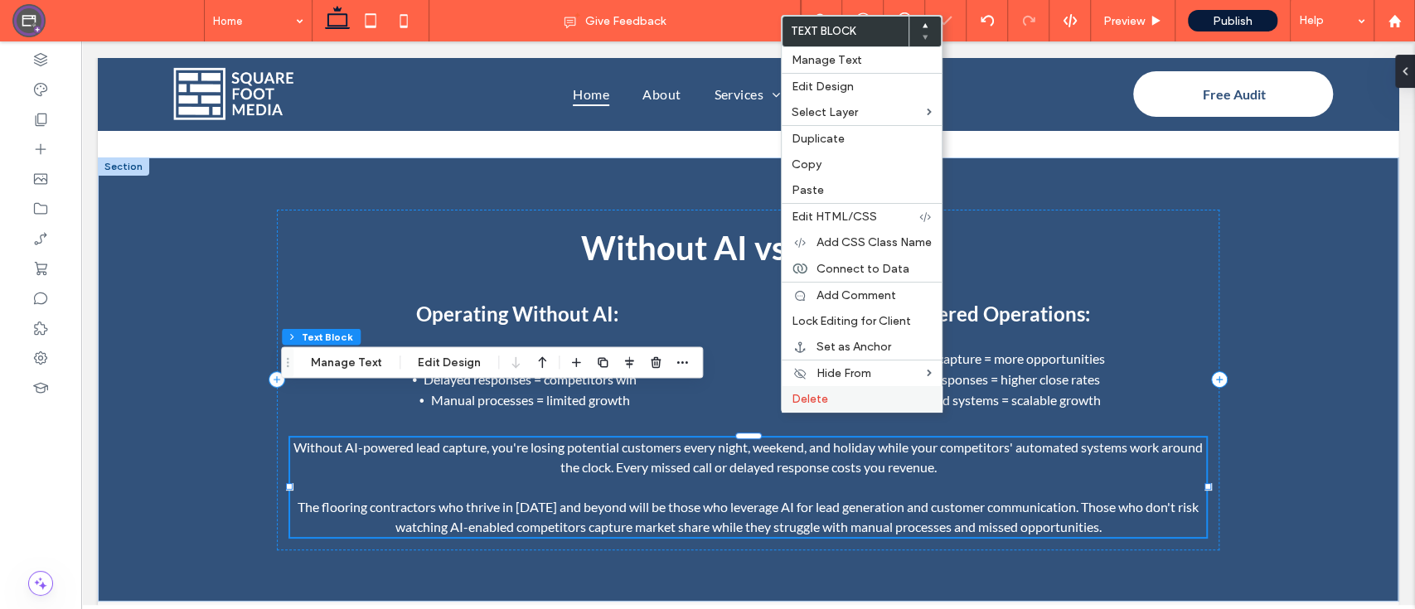
click at [830, 404] on div "Delete" at bounding box center [861, 399] width 160 height 26
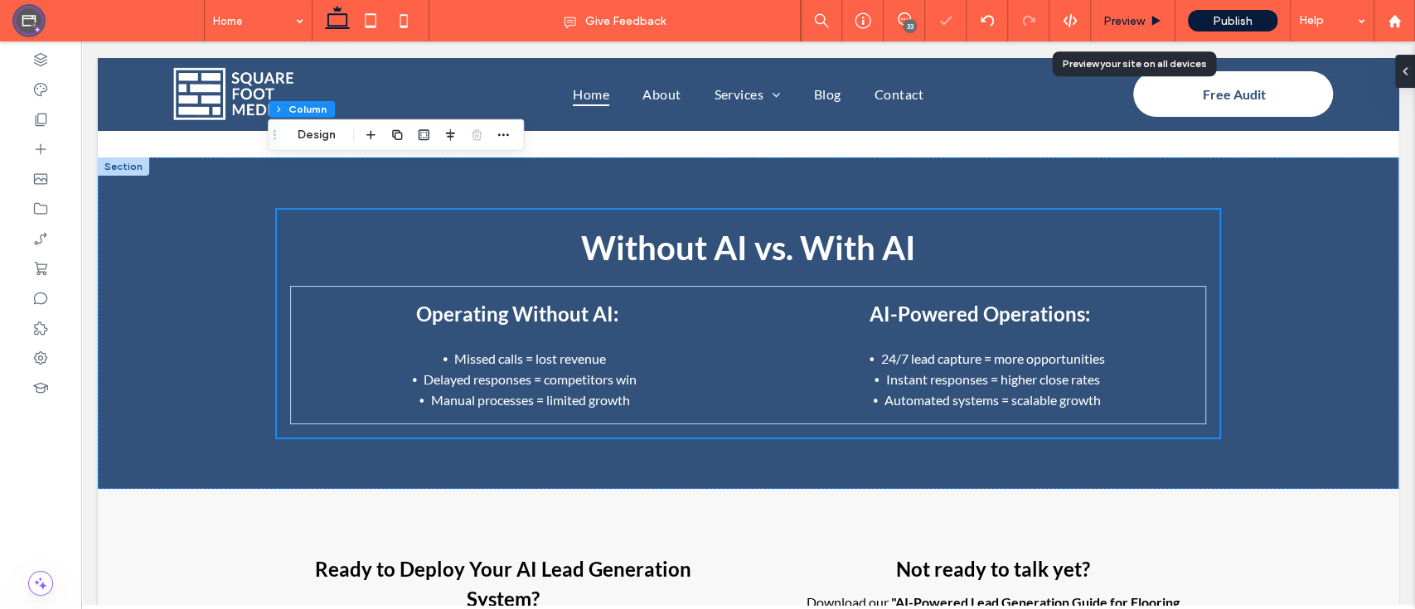
click at [1139, 23] on span "Preview" at bounding box center [1123, 21] width 41 height 14
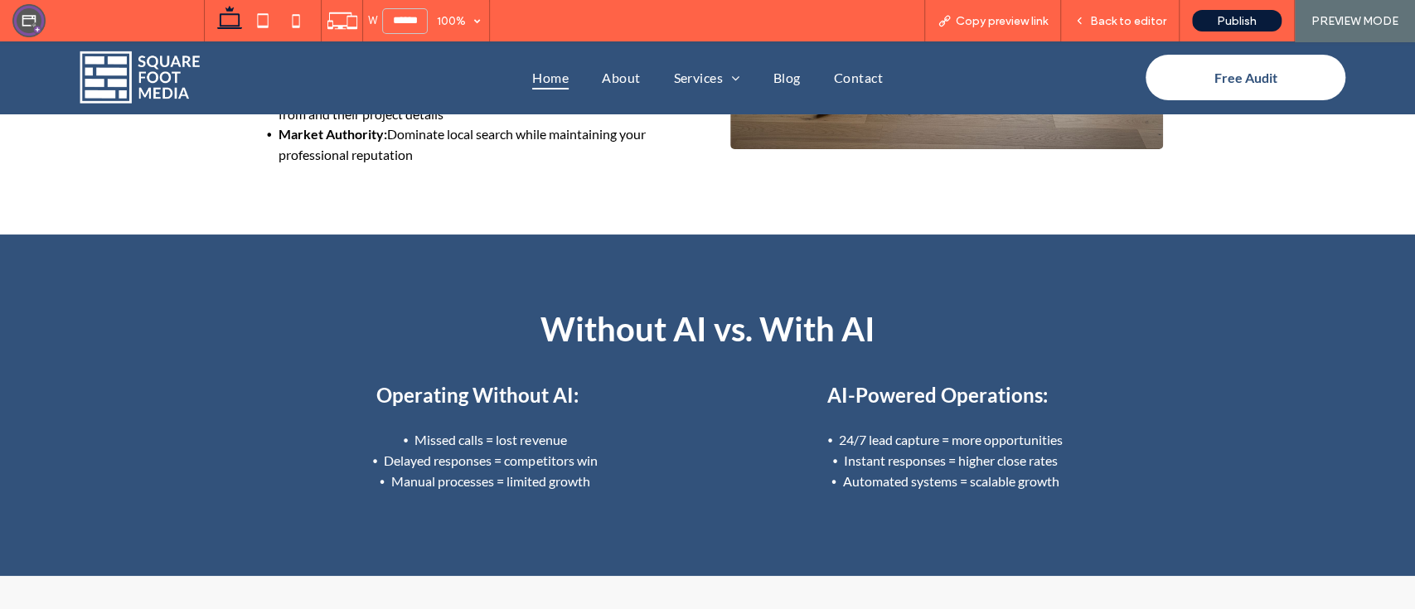
scroll to position [4478, 0]
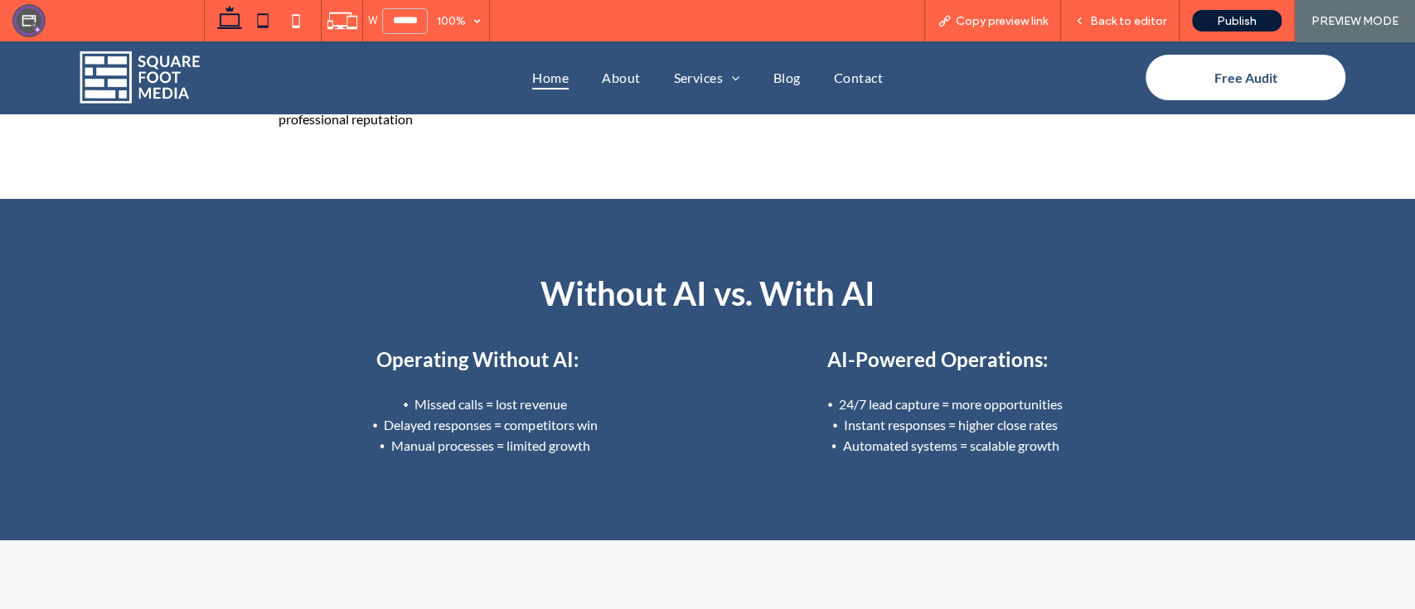
click at [269, 21] on icon at bounding box center [262, 20] width 33 height 33
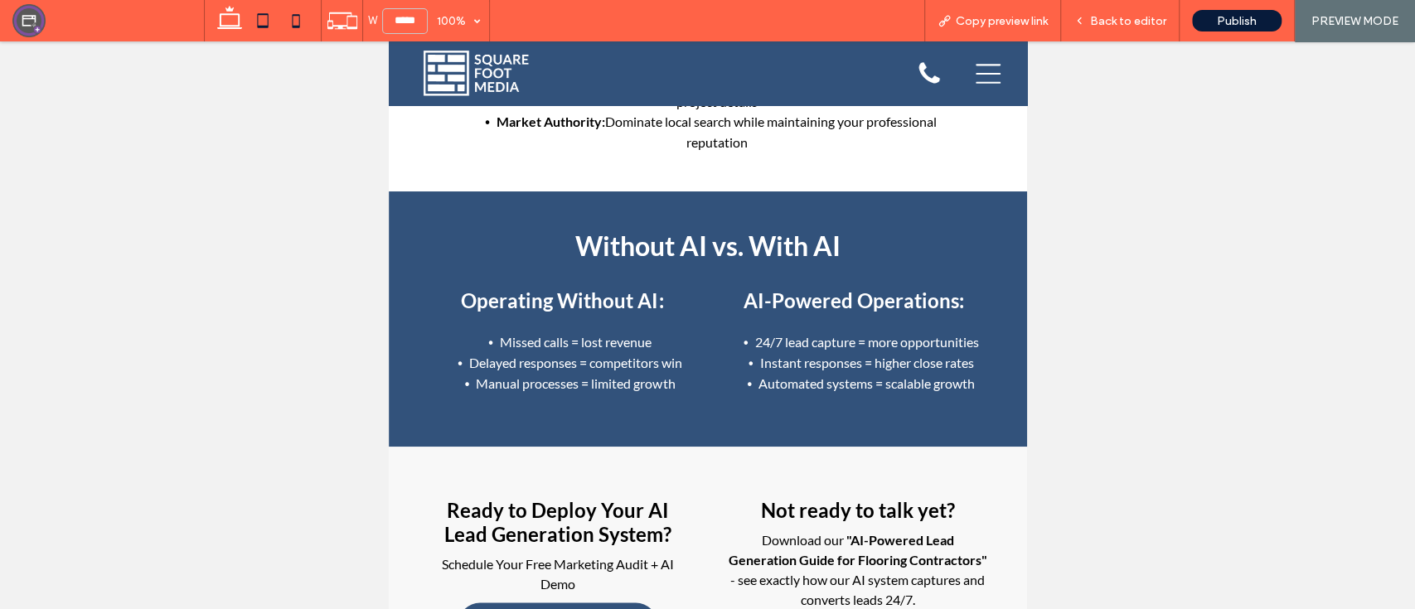
click at [310, 11] on icon at bounding box center [295, 20] width 33 height 33
type input "*****"
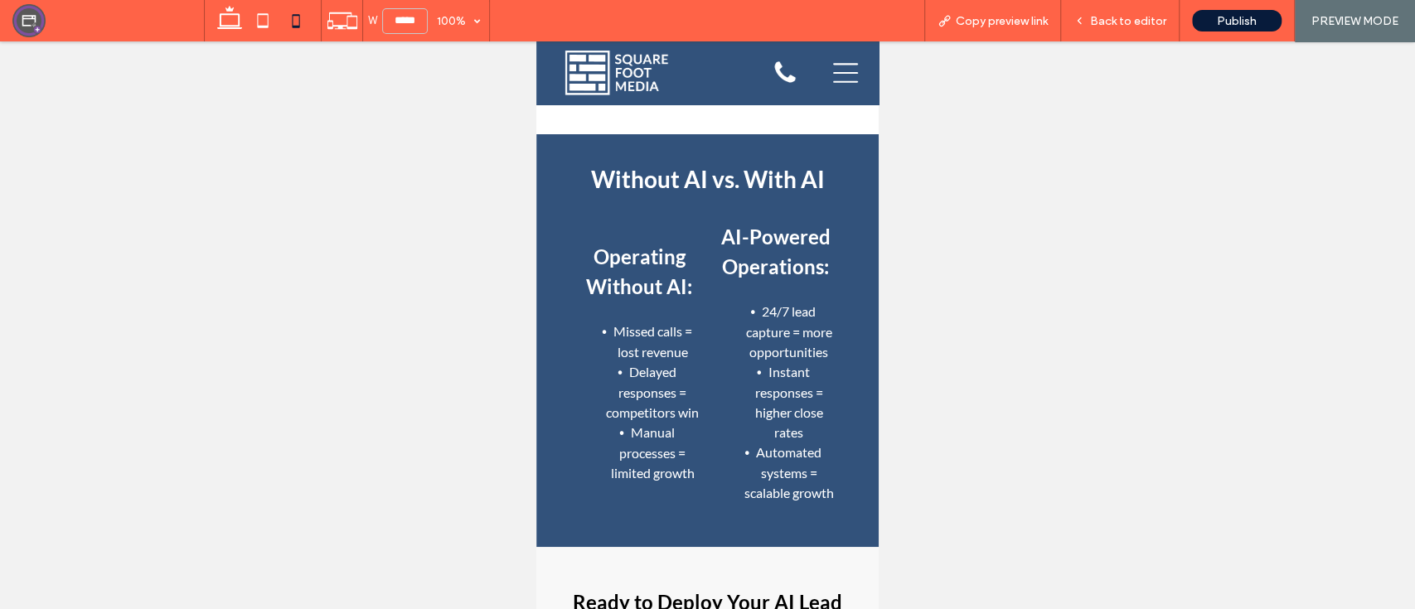
scroll to position [7085, 0]
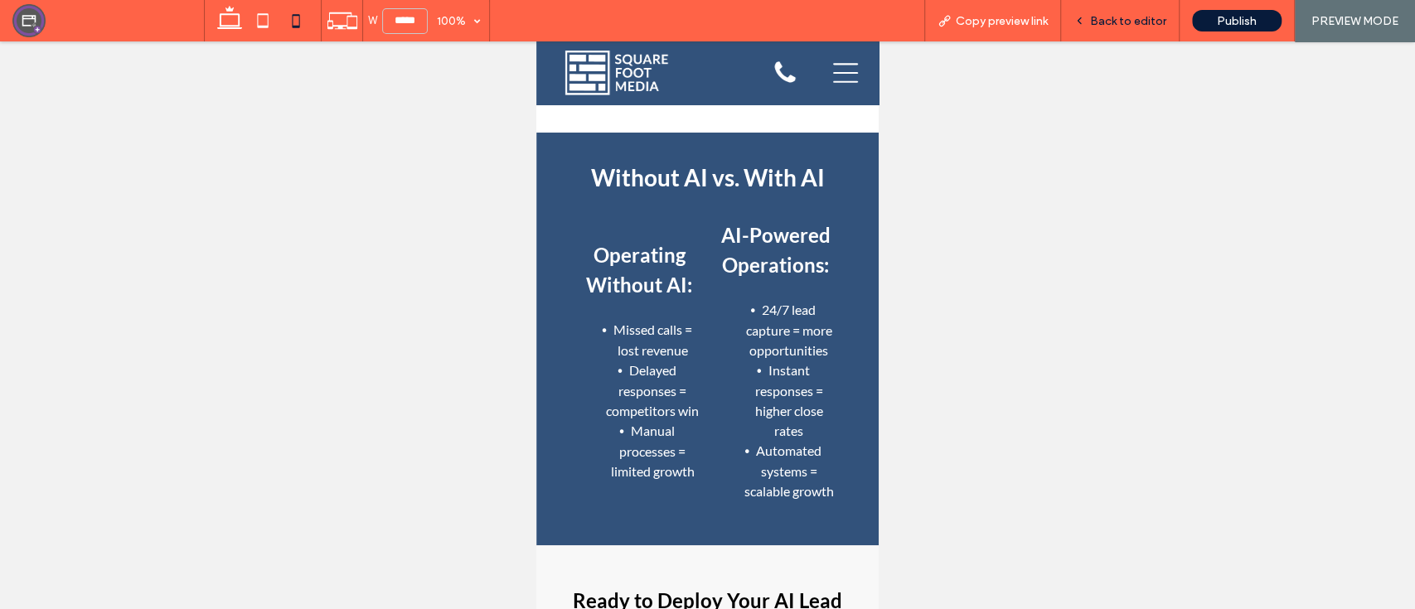
click at [1103, 14] on span "Back to editor" at bounding box center [1128, 21] width 76 height 14
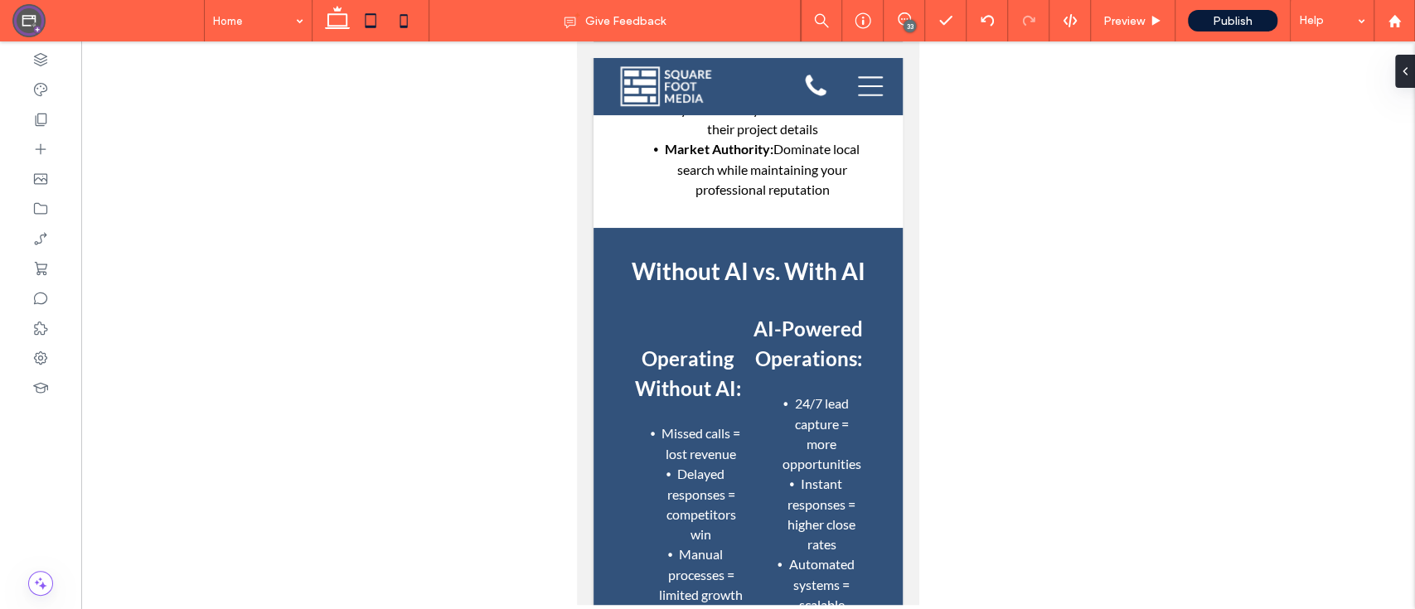
click at [368, 30] on icon at bounding box center [370, 20] width 33 height 33
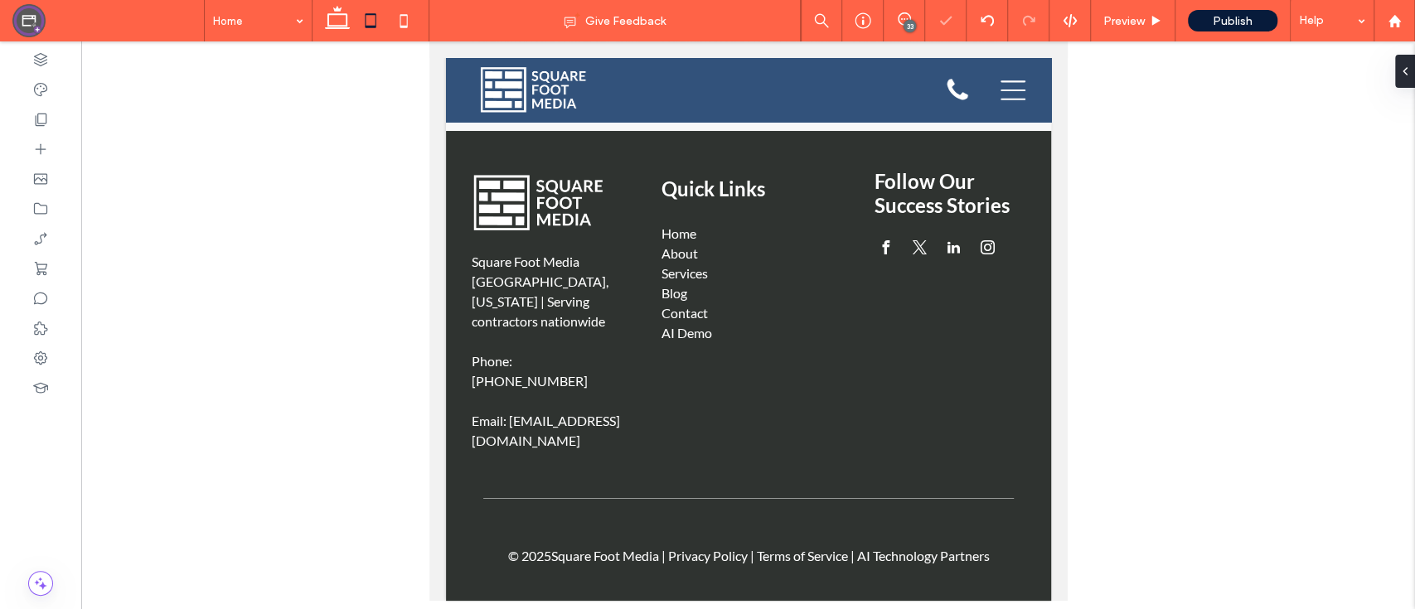
scroll to position [5709, 0]
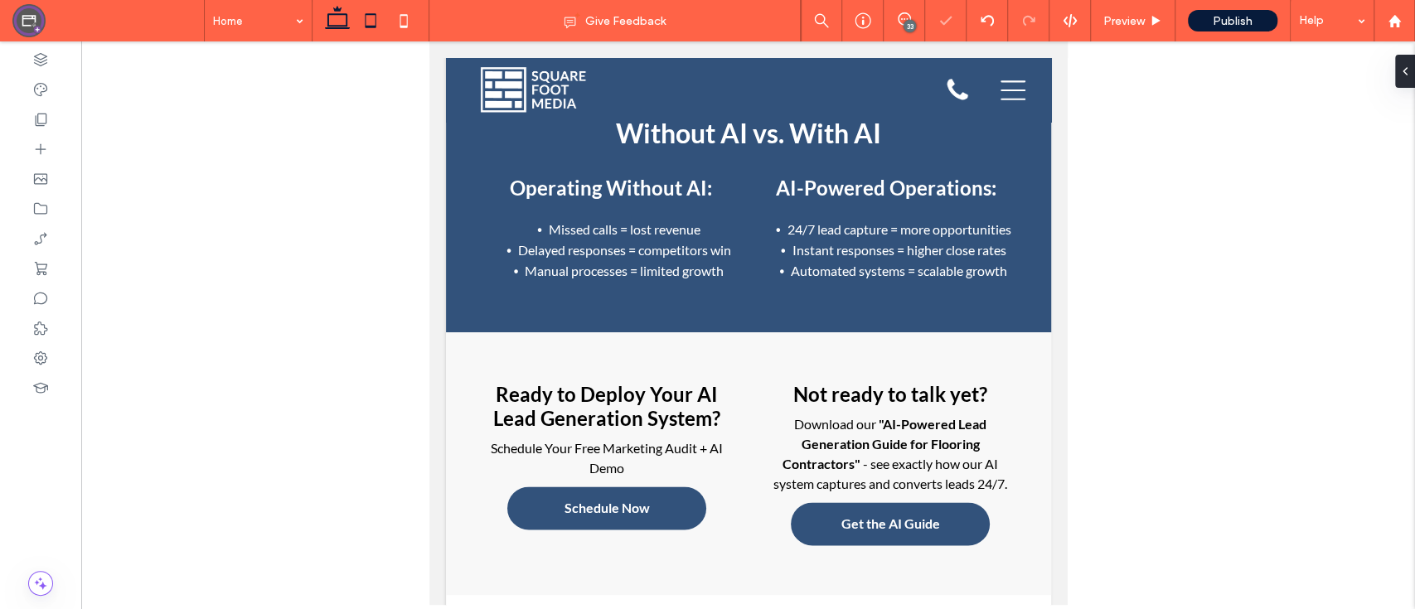
click at [342, 23] on icon at bounding box center [337, 20] width 33 height 33
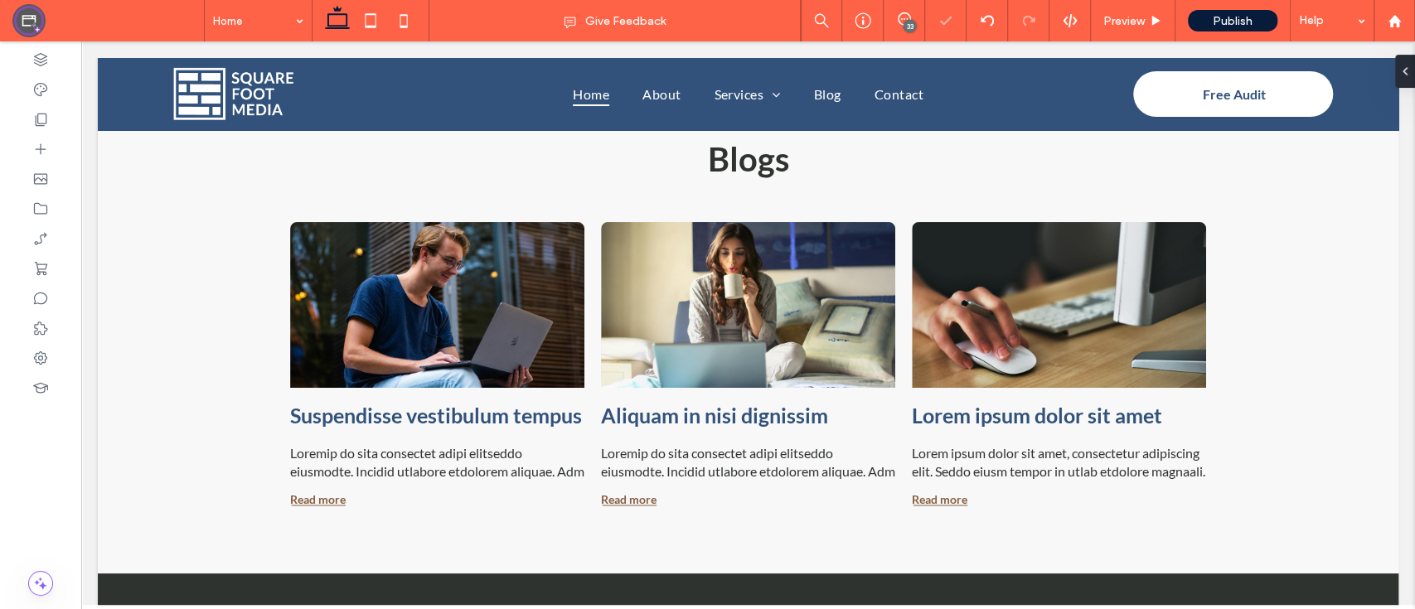
scroll to position [4419, 0]
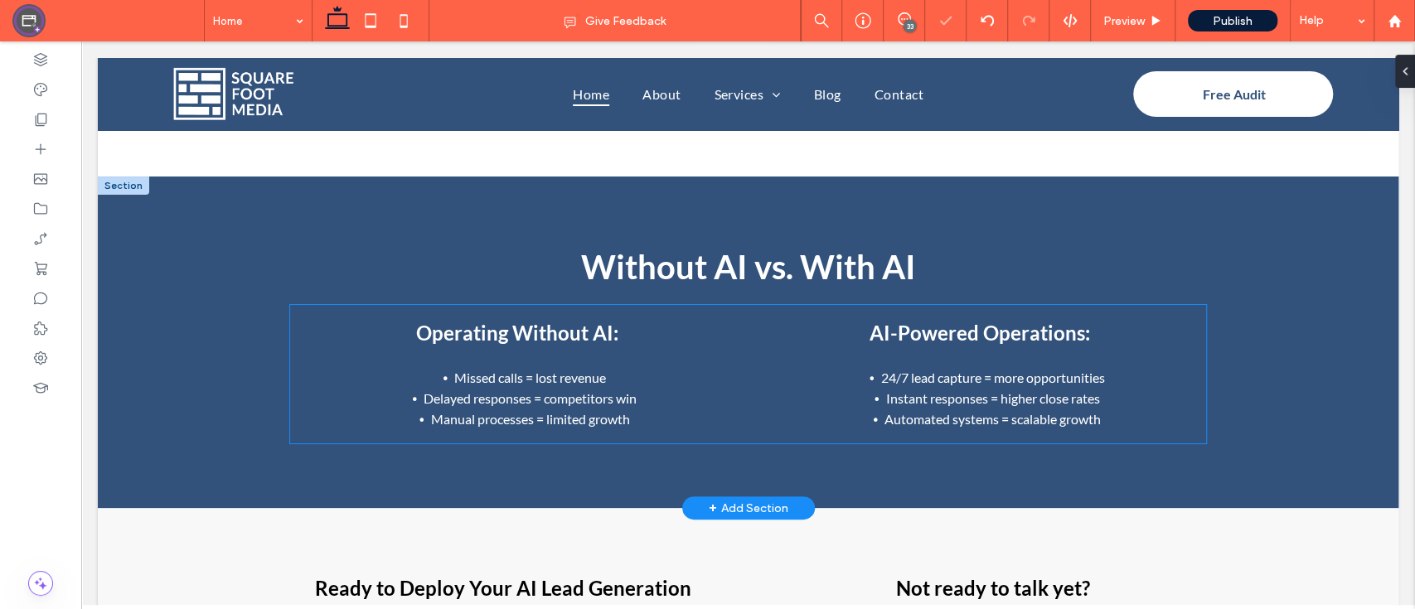
click at [498, 321] on span "Operating Without AI:" at bounding box center [516, 333] width 202 height 24
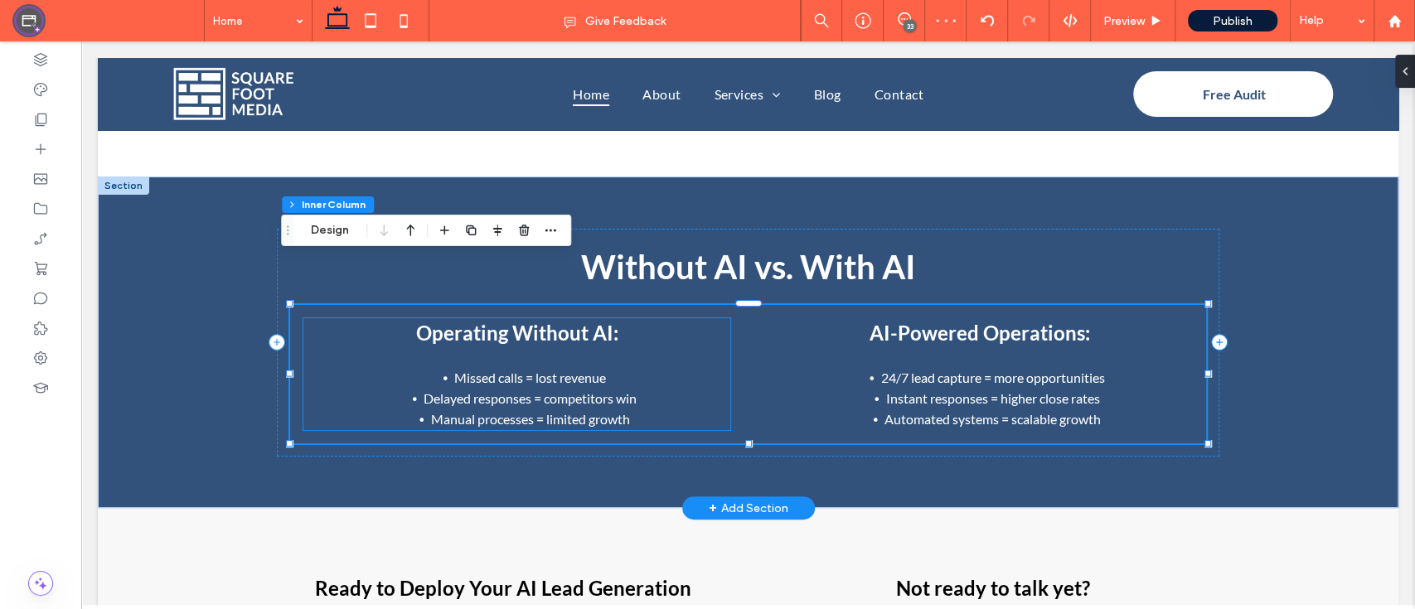
click at [447, 321] on span "Operating Without AI:" at bounding box center [516, 333] width 202 height 24
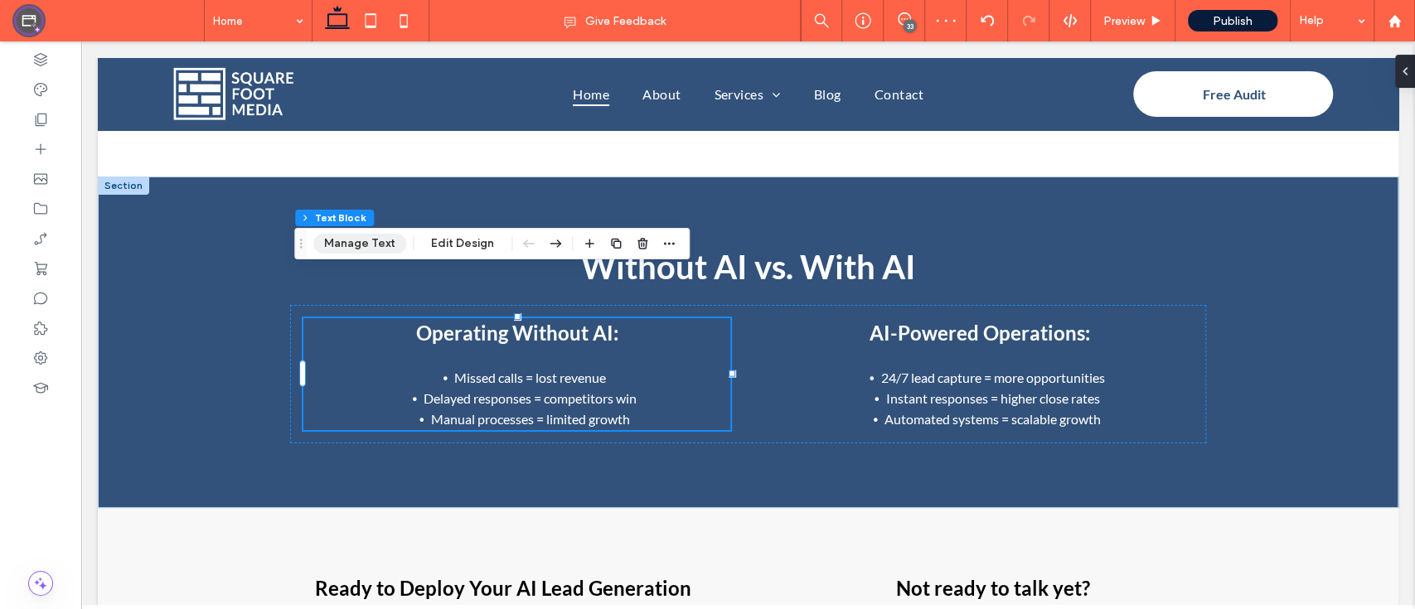
click at [373, 247] on button "Manage Text" at bounding box center [359, 244] width 93 height 20
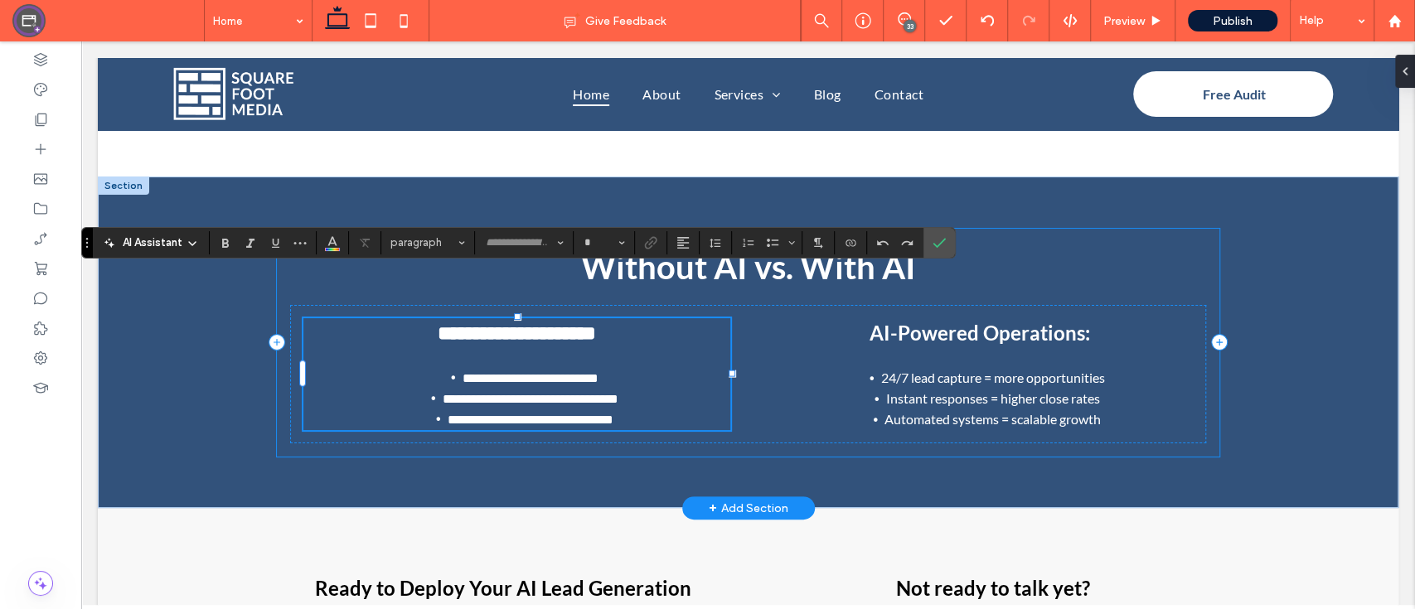
type input "****"
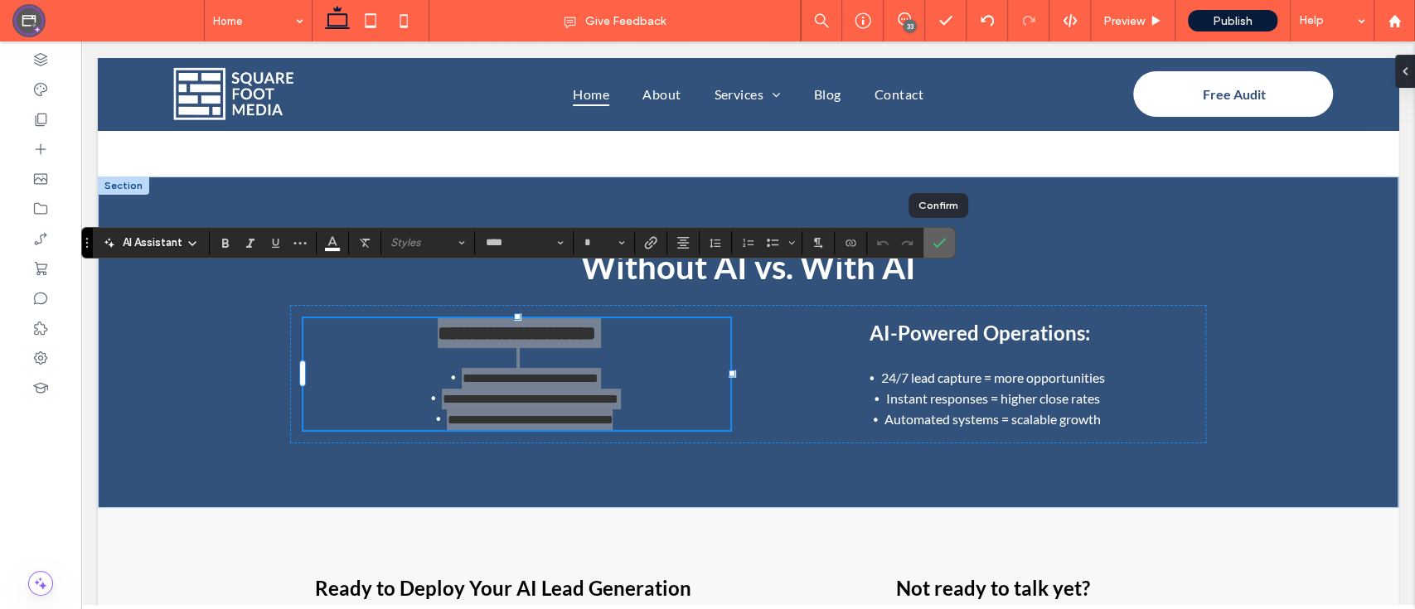
drag, startPoint x: 935, startPoint y: 241, endPoint x: 529, endPoint y: 225, distance: 406.4
click at [935, 241] on icon "Confirm" at bounding box center [938, 242] width 13 height 13
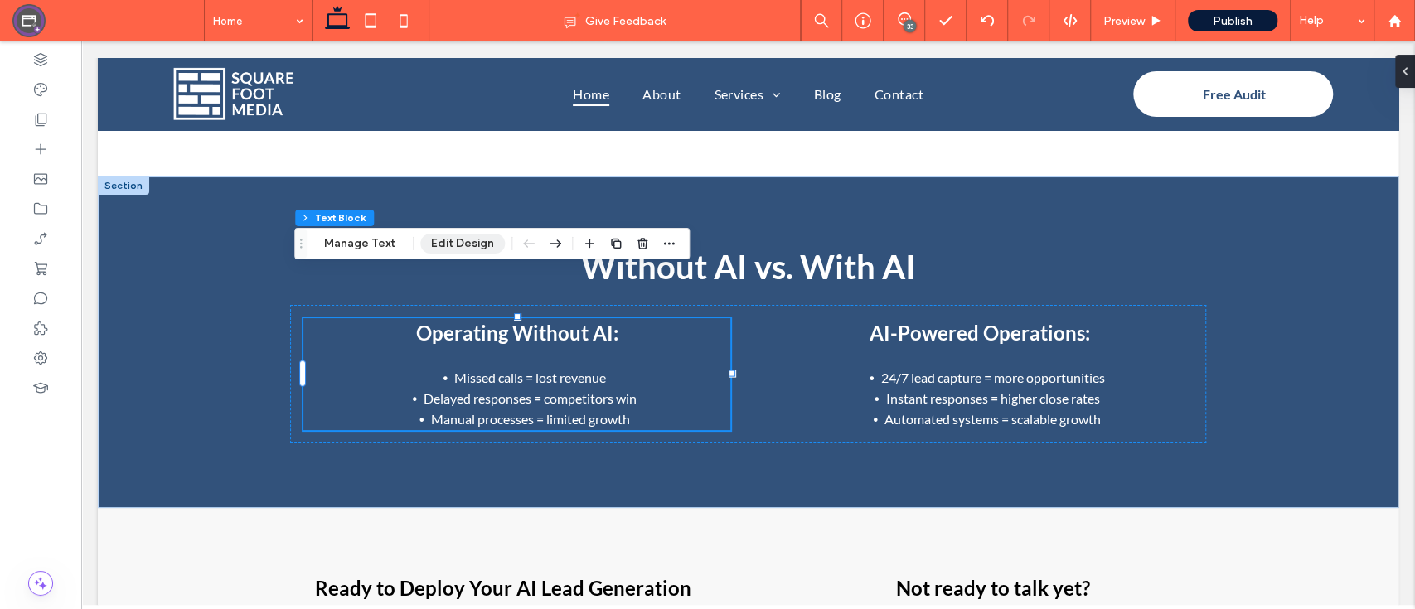
click at [480, 249] on button "Edit Design" at bounding box center [462, 244] width 85 height 20
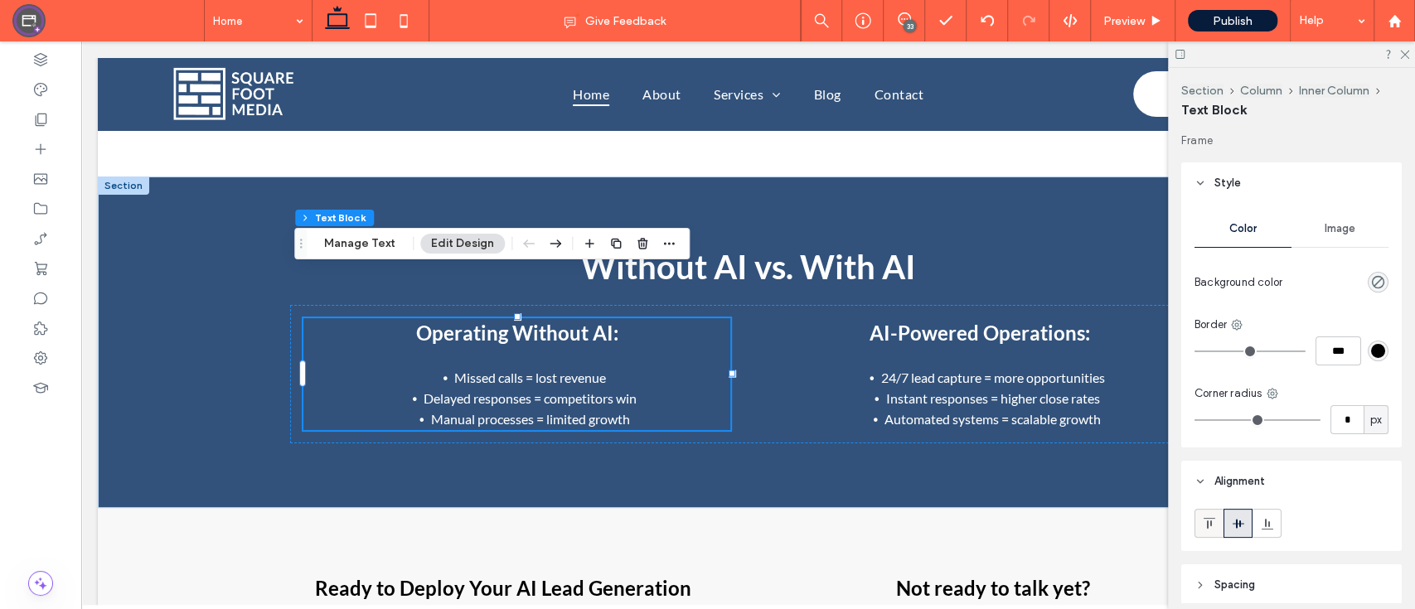
click at [1204, 527] on icon at bounding box center [1208, 523] width 13 height 13
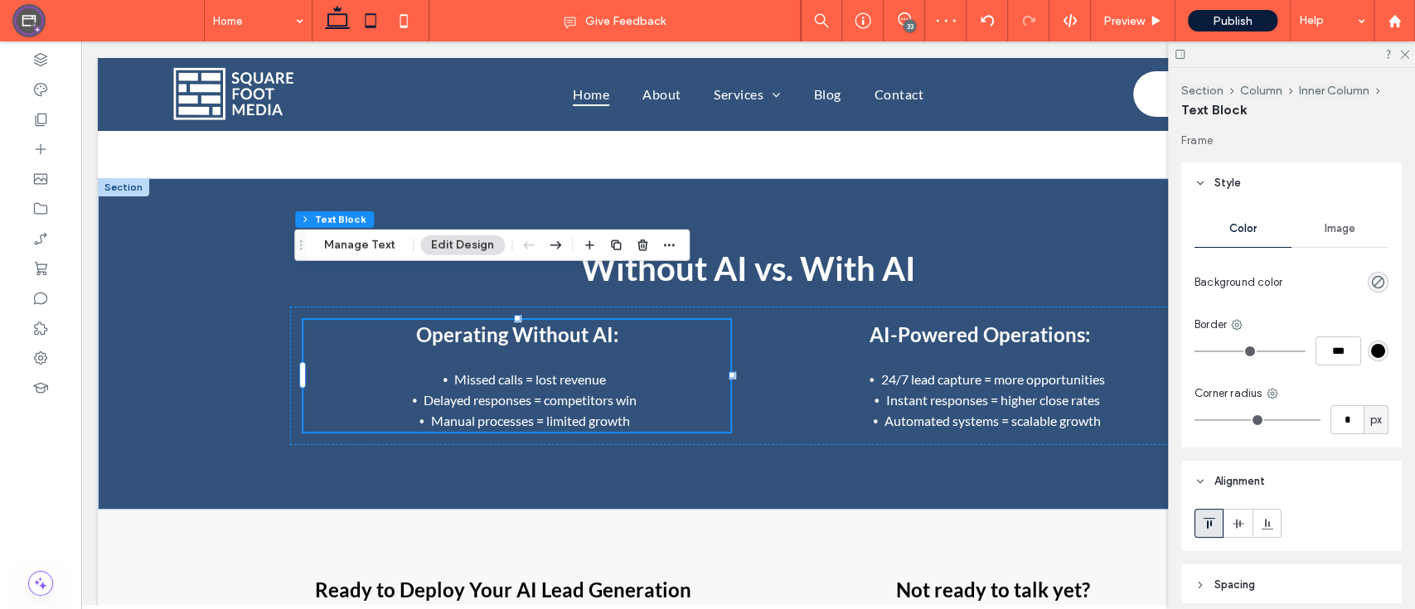
click at [380, 26] on icon at bounding box center [370, 20] width 33 height 33
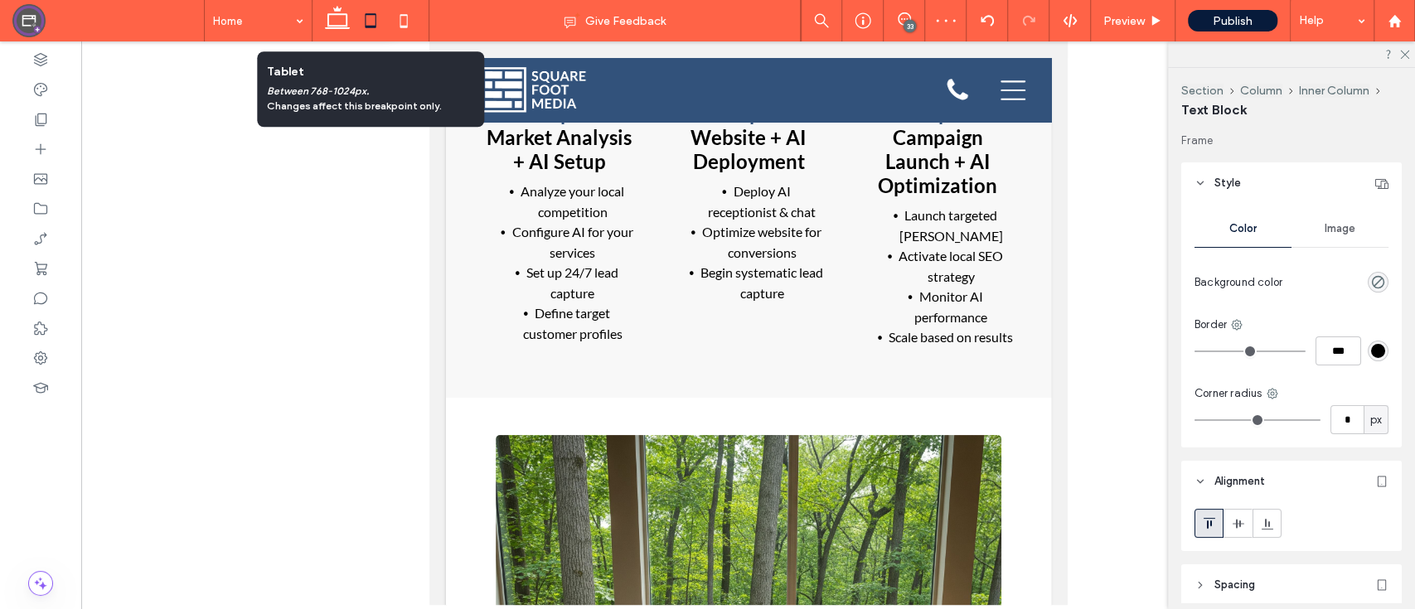
scroll to position [5699, 0]
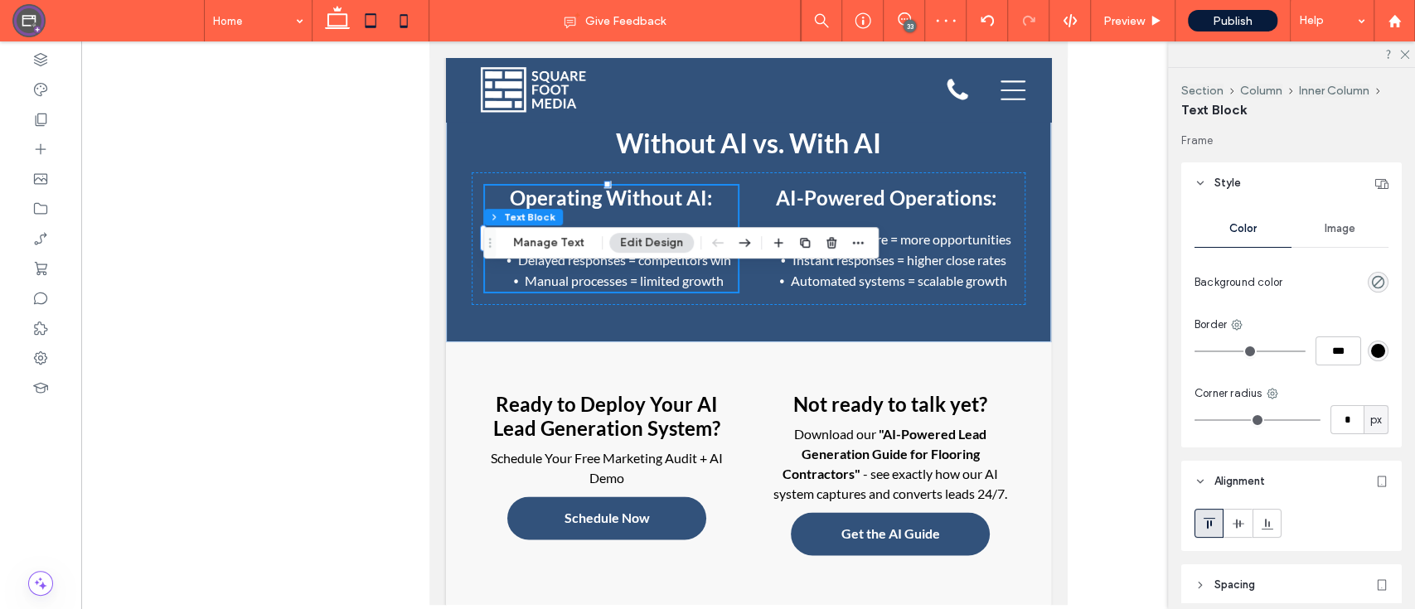
click at [401, 16] on use at bounding box center [402, 20] width 7 height 13
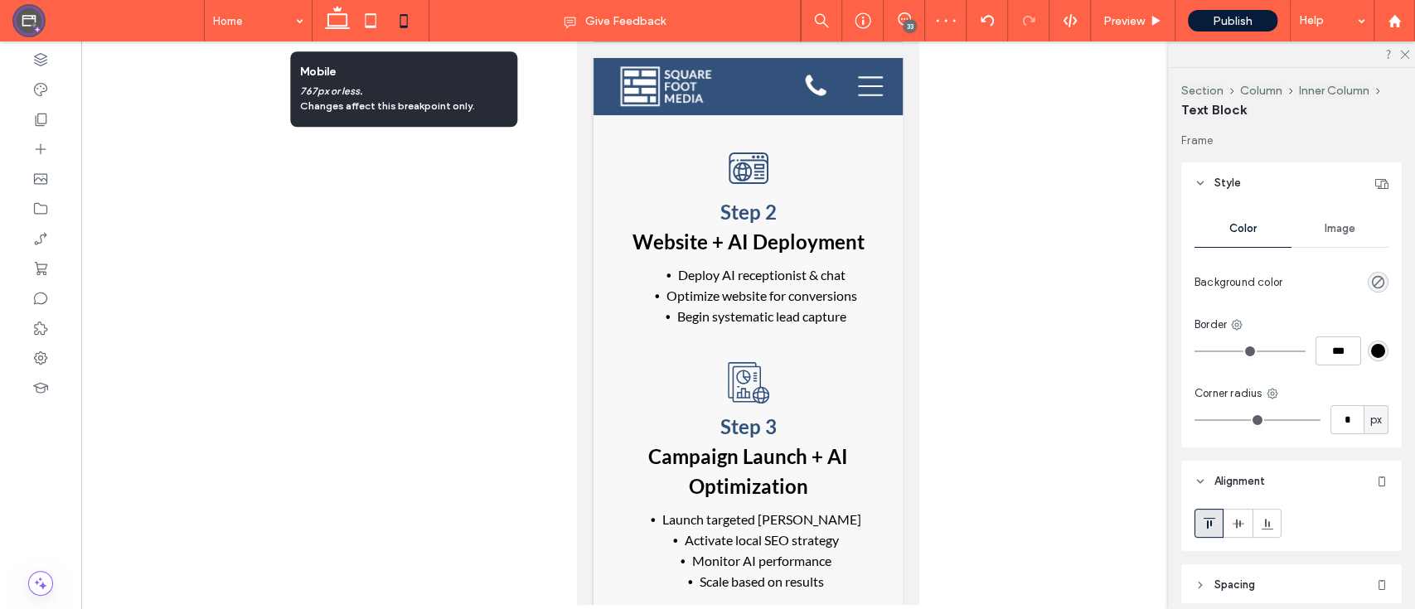
scroll to position [7213, 0]
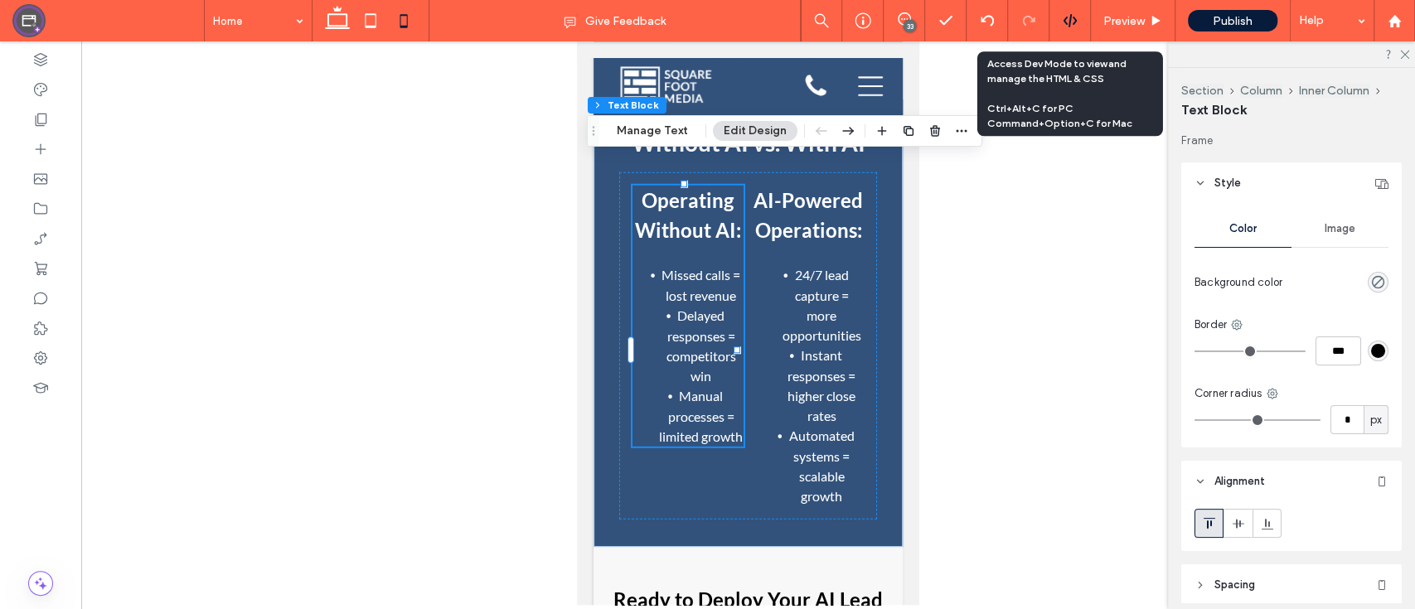
click at [1058, 26] on div at bounding box center [1069, 20] width 41 height 15
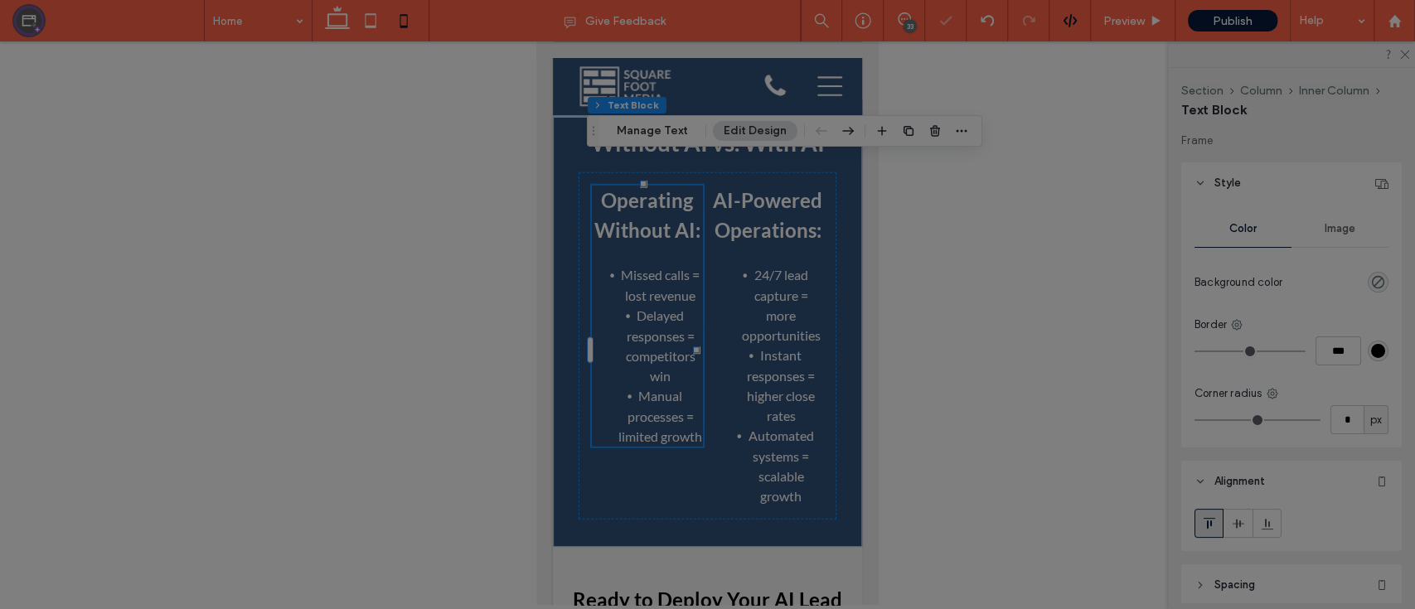
scroll to position [0, 0]
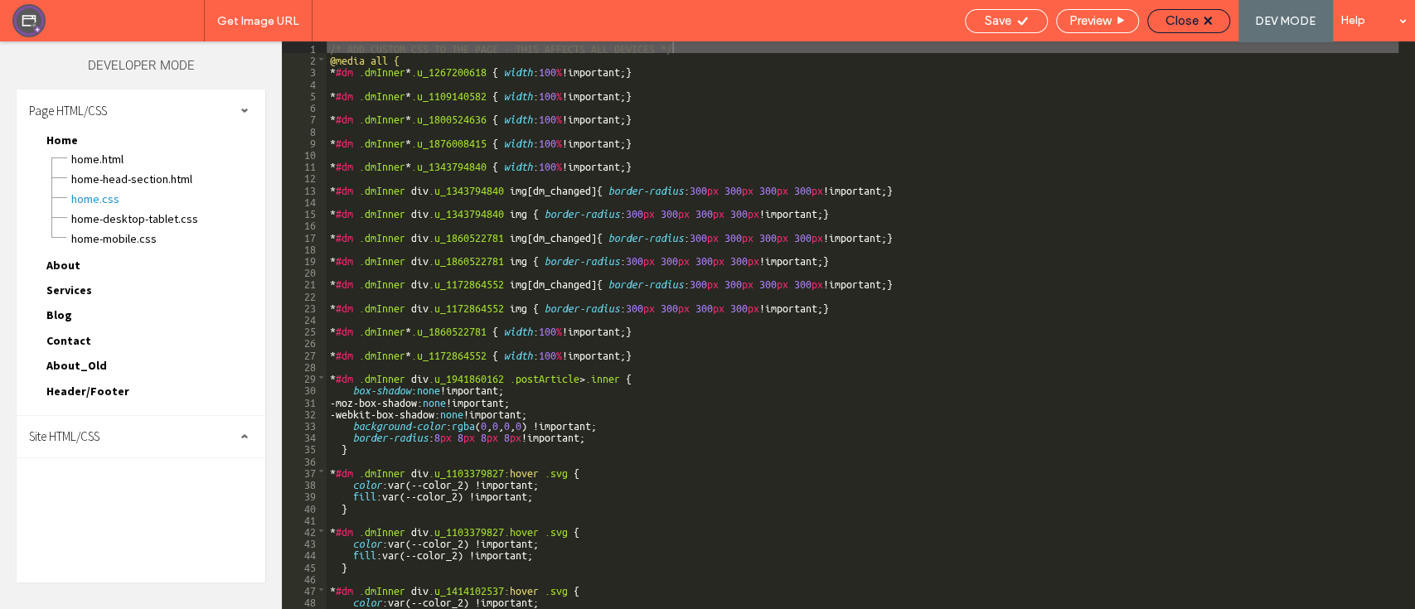
click at [1180, 22] on span "Close" at bounding box center [1181, 20] width 33 height 15
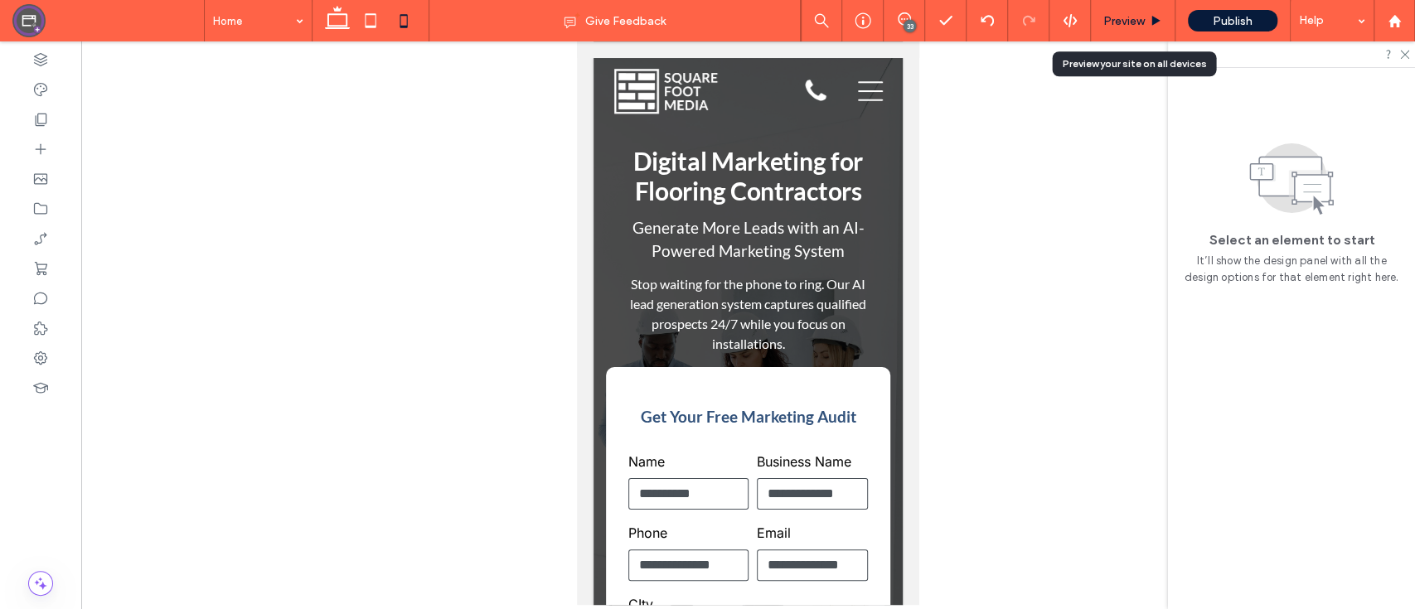
click at [1142, 10] on div "Preview" at bounding box center [1133, 20] width 85 height 41
click at [1139, 26] on span "Preview" at bounding box center [1123, 21] width 41 height 14
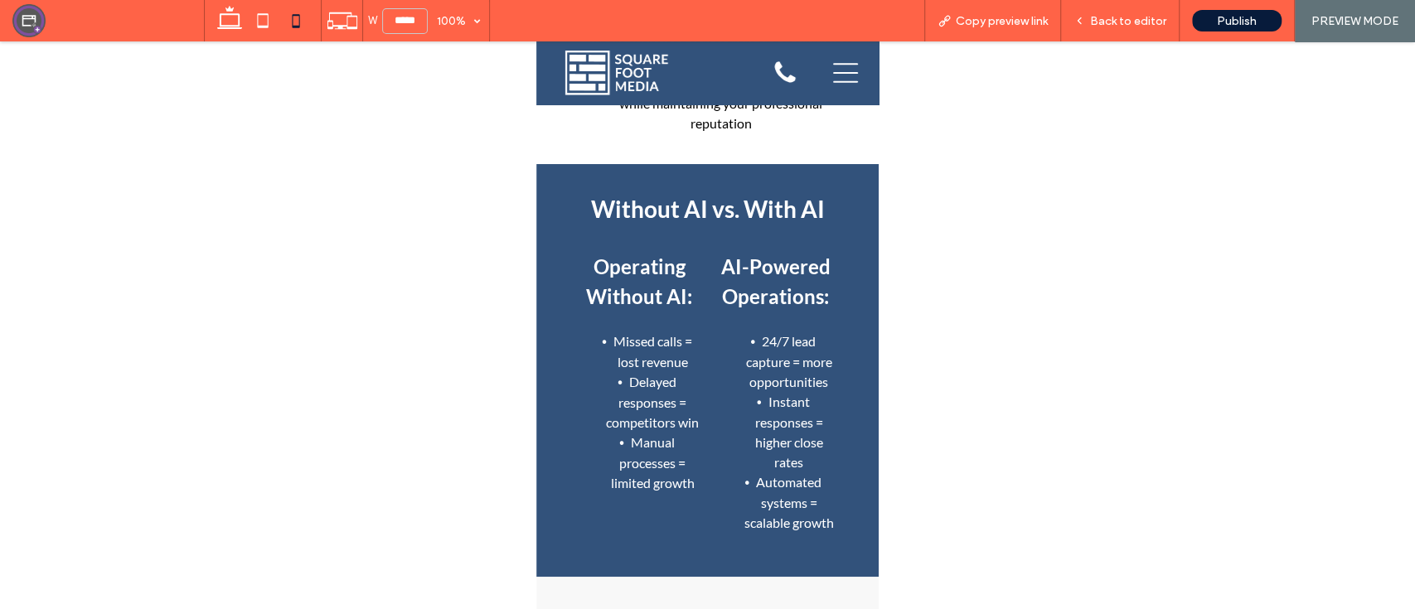
scroll to position [7054, 0]
click at [1132, 12] on div "Back to editor" at bounding box center [1120, 20] width 119 height 41
click at [1131, 11] on div "Back to editor" at bounding box center [1120, 20] width 119 height 41
click at [1125, 22] on span "Back to editor" at bounding box center [1128, 21] width 76 height 14
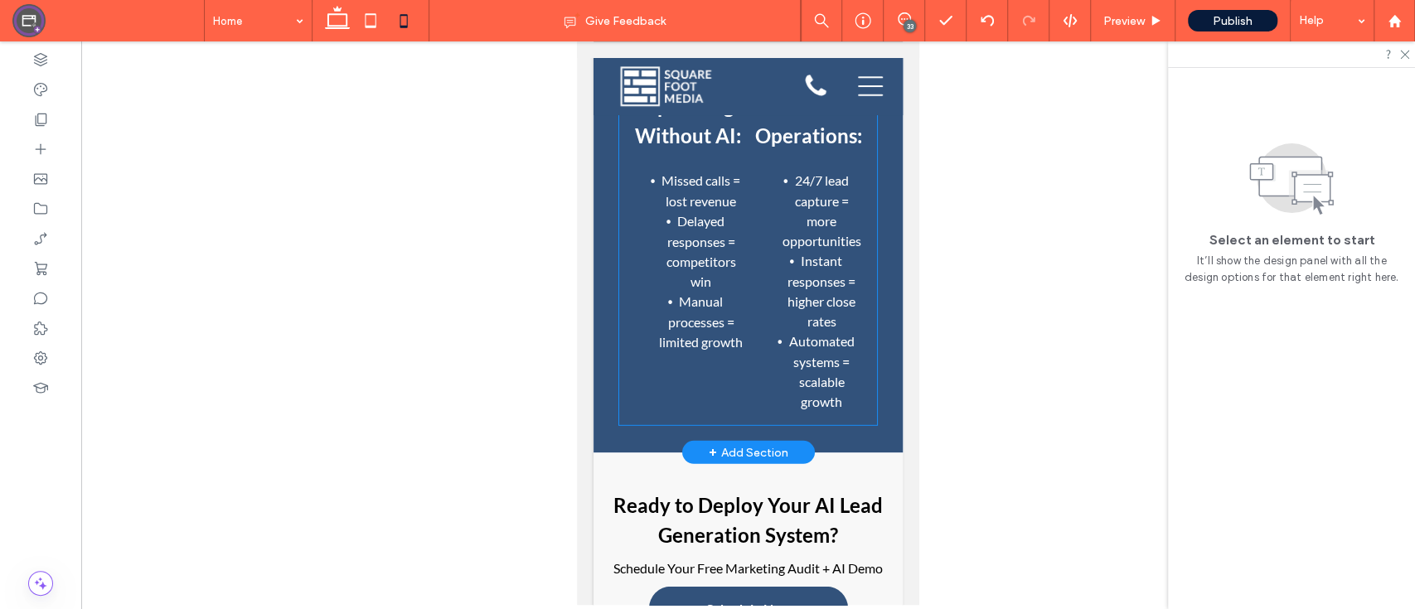
scroll to position [7307, 0]
click at [637, 192] on ul "Missed calls = lost revenue Delayed responses = competitors win Manual processe…" at bounding box center [687, 262] width 111 height 181
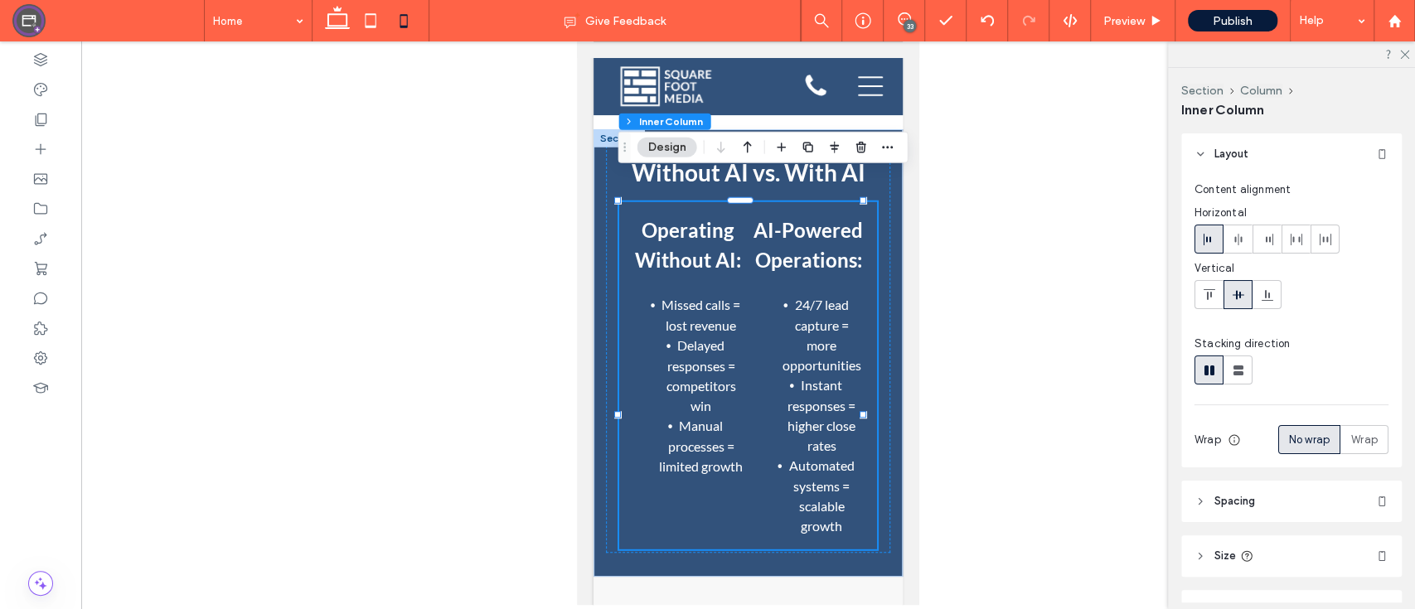
scroll to position [231, 0]
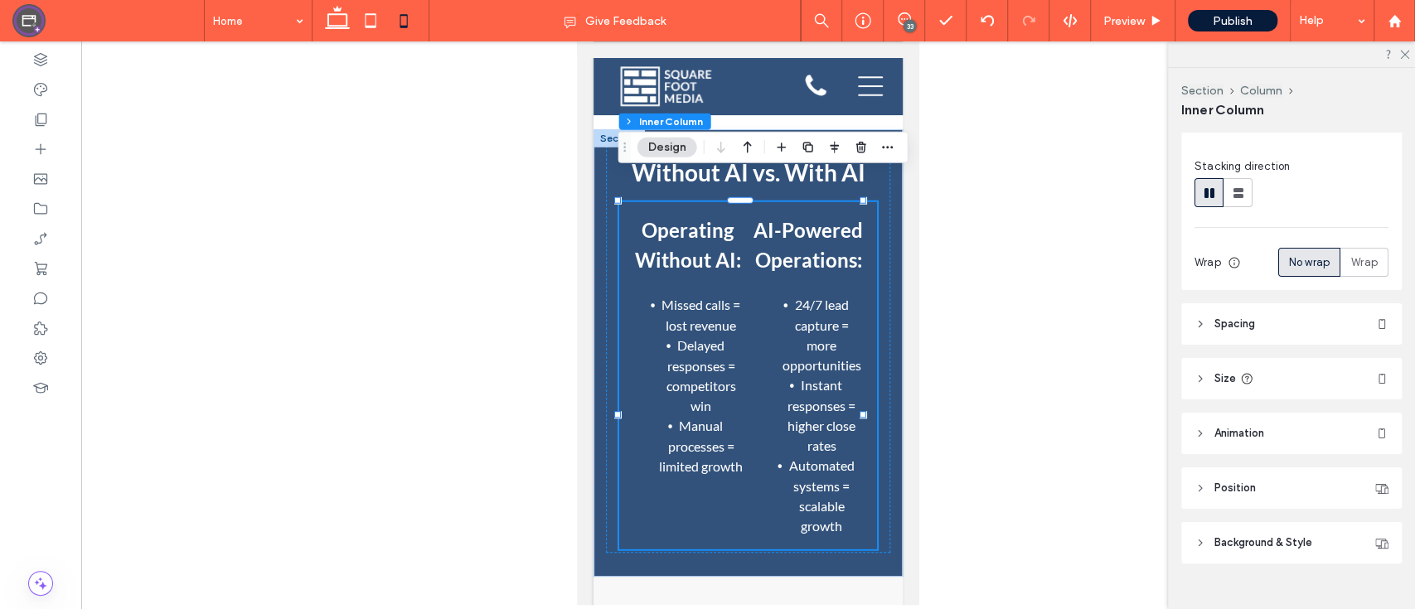
click at [1259, 327] on header "Spacing" at bounding box center [1291, 323] width 220 height 41
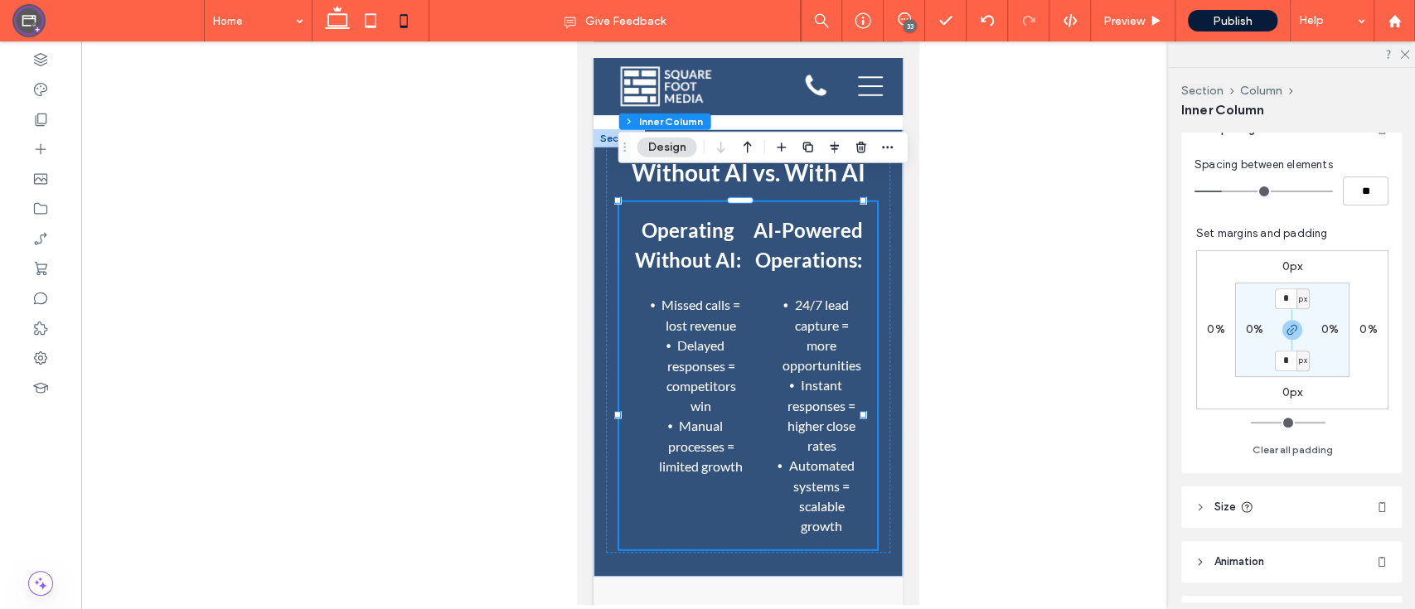
scroll to position [581, 0]
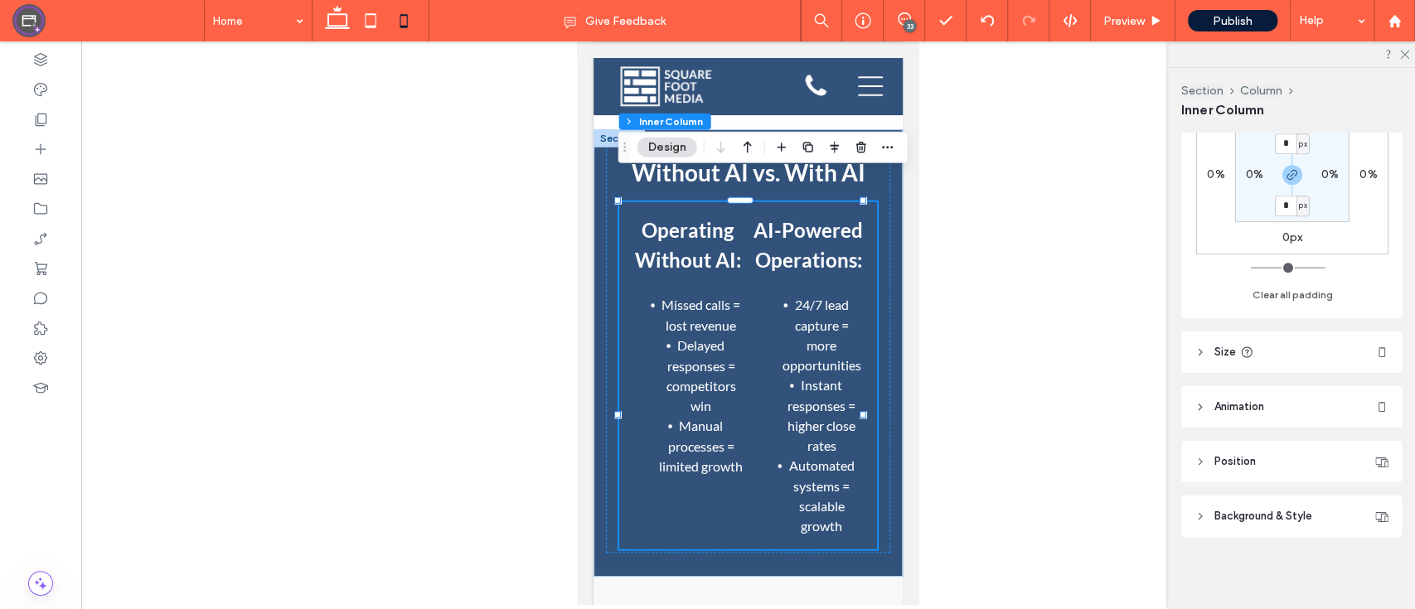
click at [1292, 359] on header "Size" at bounding box center [1291, 351] width 220 height 41
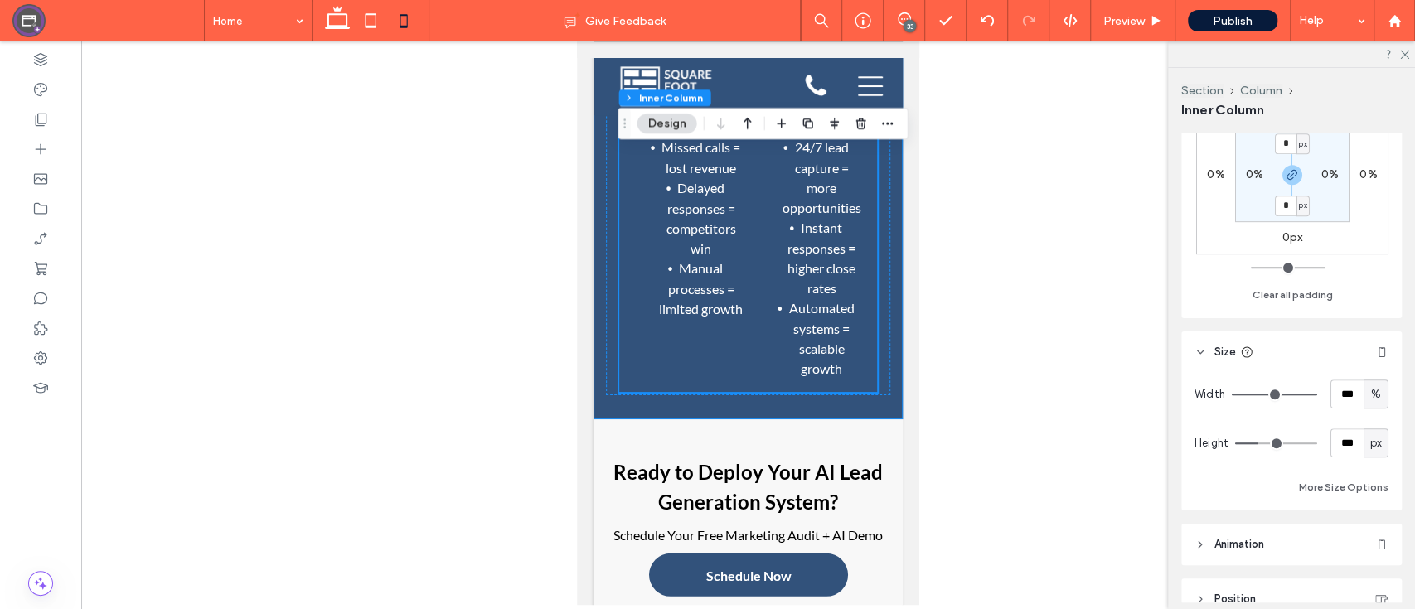
scroll to position [7340, 0]
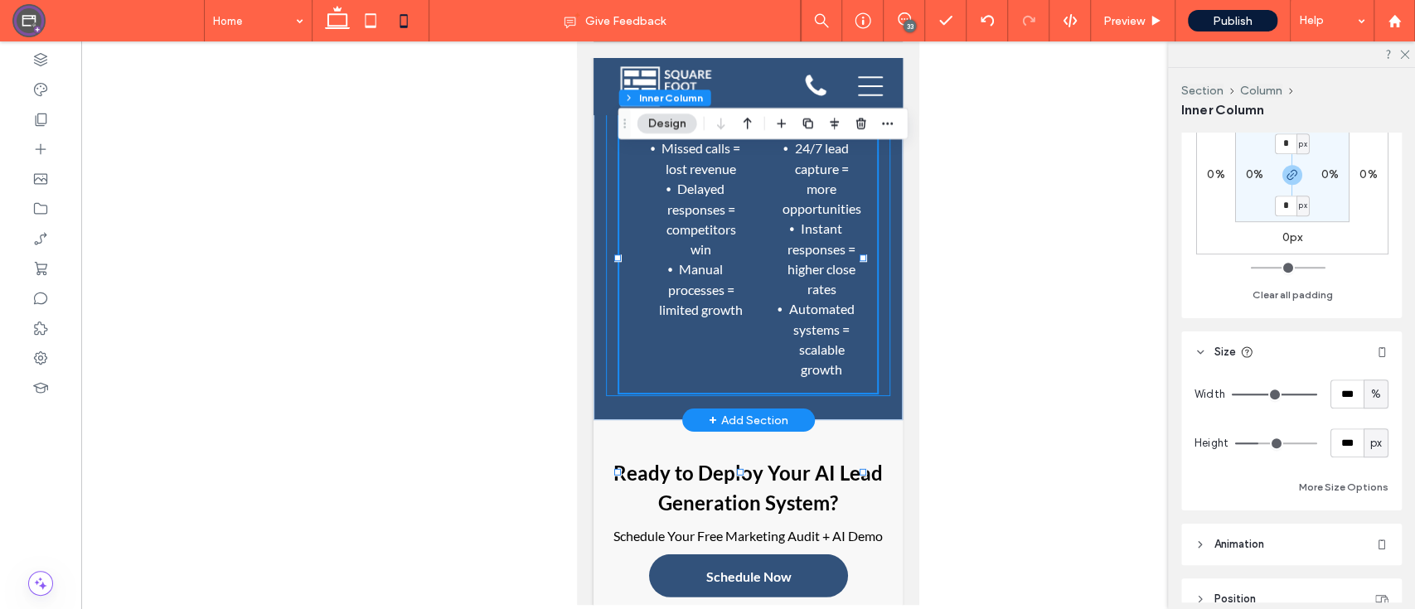
click at [869, 282] on div "Without AI vs. With AI Operating Without AI: Missed calls = lost revenue Delaye…" at bounding box center [748, 190] width 284 height 411
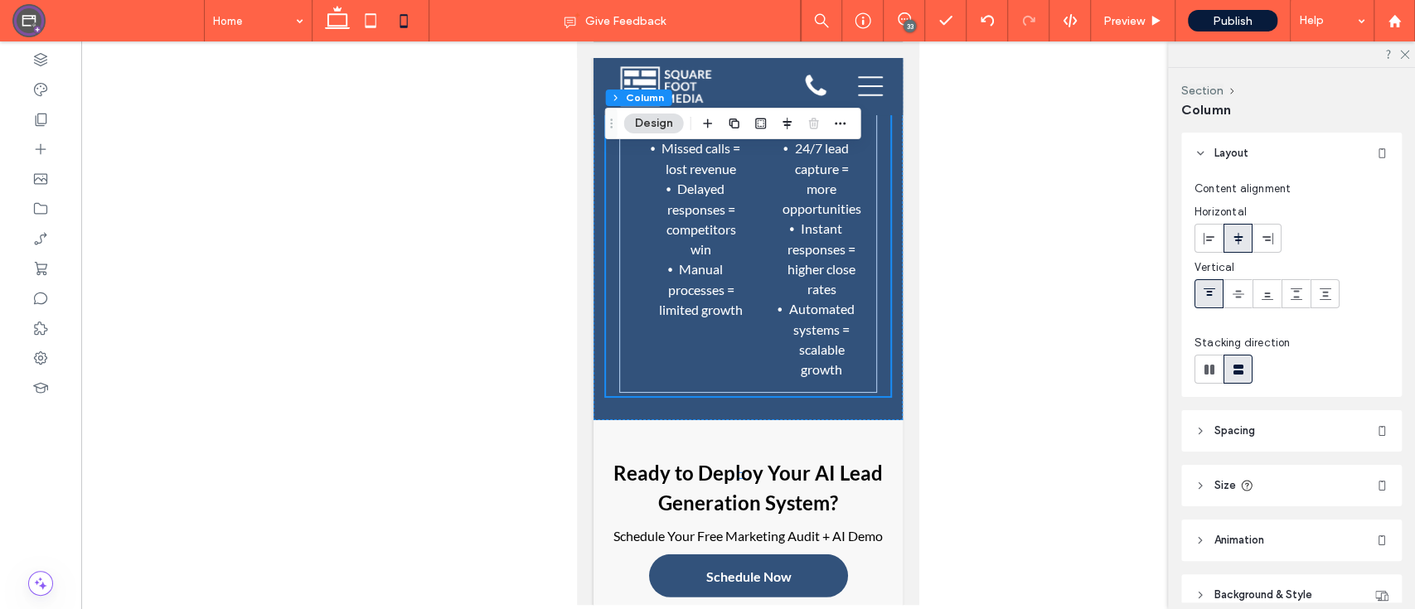
click at [1280, 422] on header "Spacing" at bounding box center [1291, 430] width 220 height 41
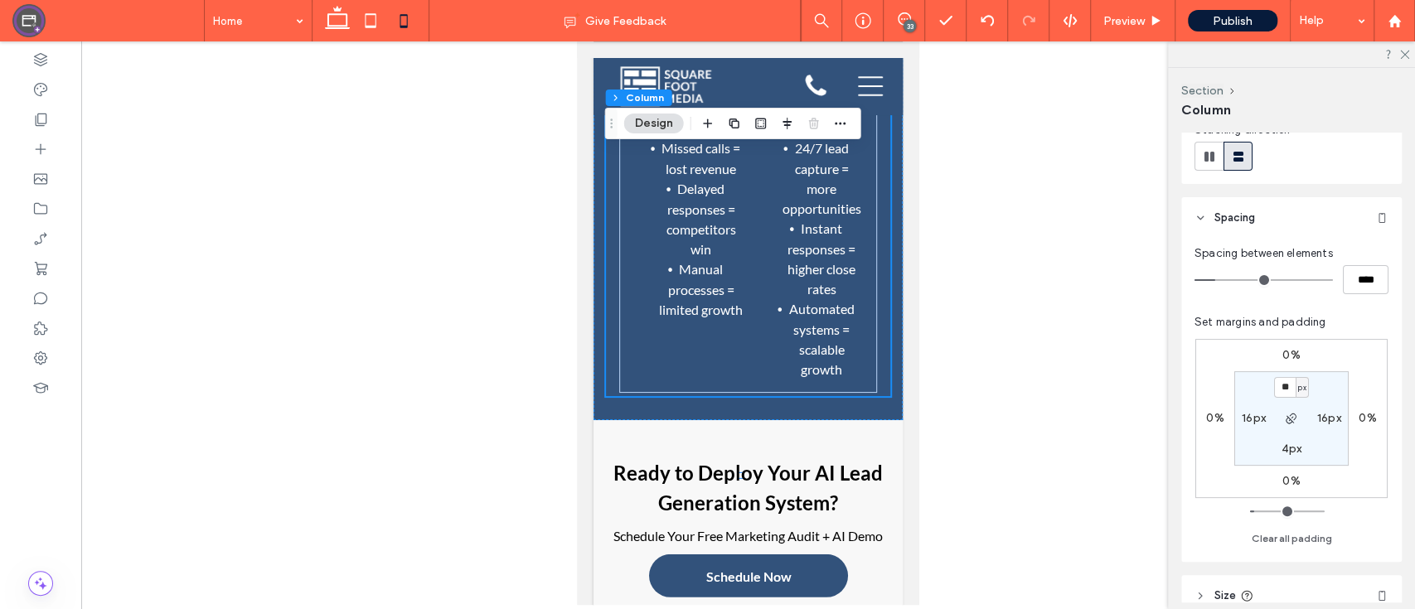
scroll to position [212, 0]
click at [1247, 414] on label "16px" at bounding box center [1253, 419] width 24 height 14
type input "*"
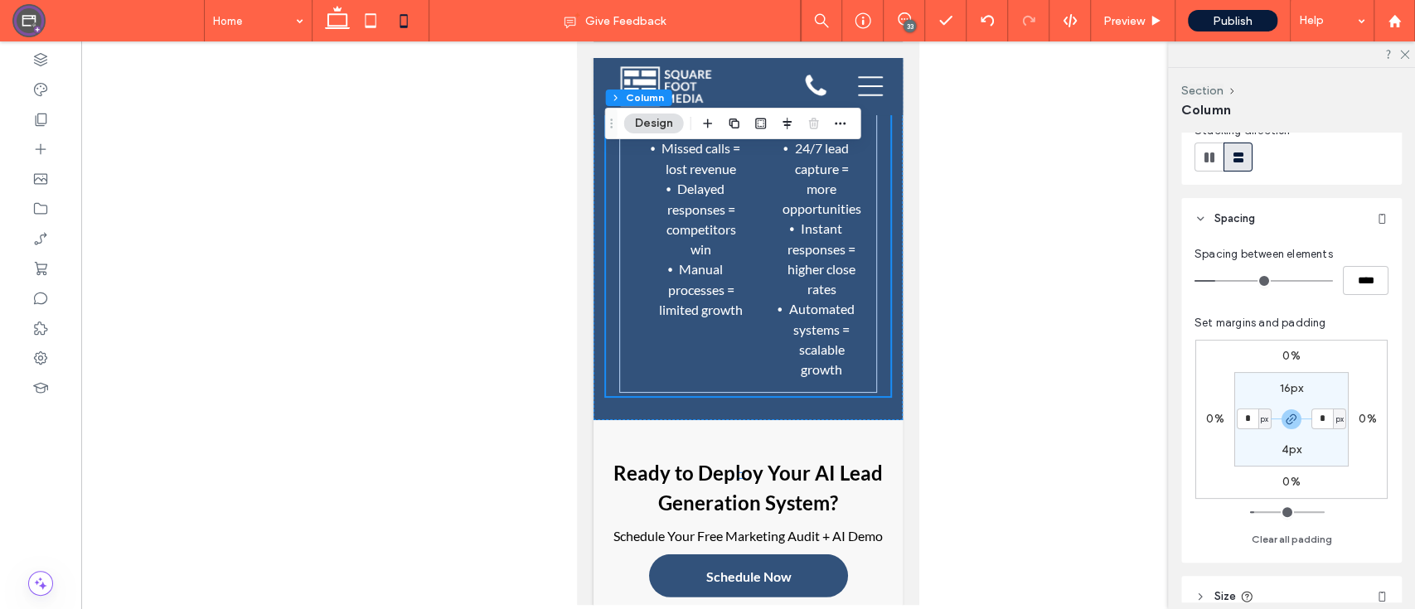
click at [1317, 443] on section "16px * px 4px * px" at bounding box center [1291, 419] width 114 height 94
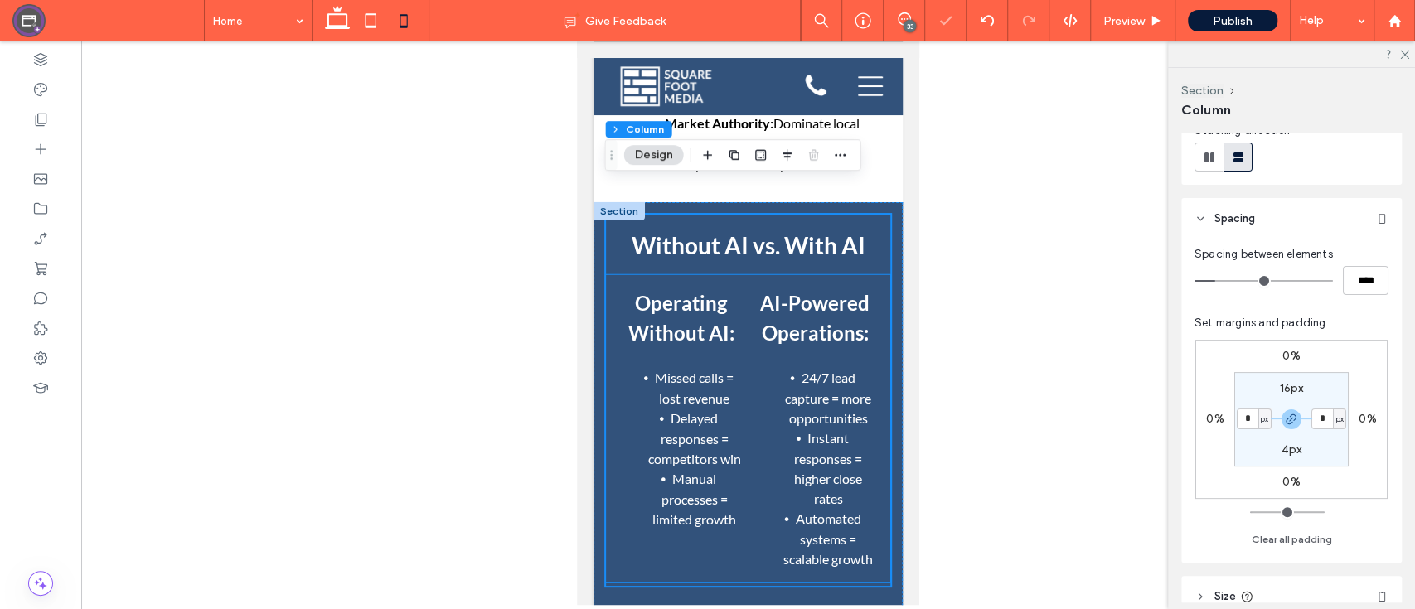
scroll to position [7107, 0]
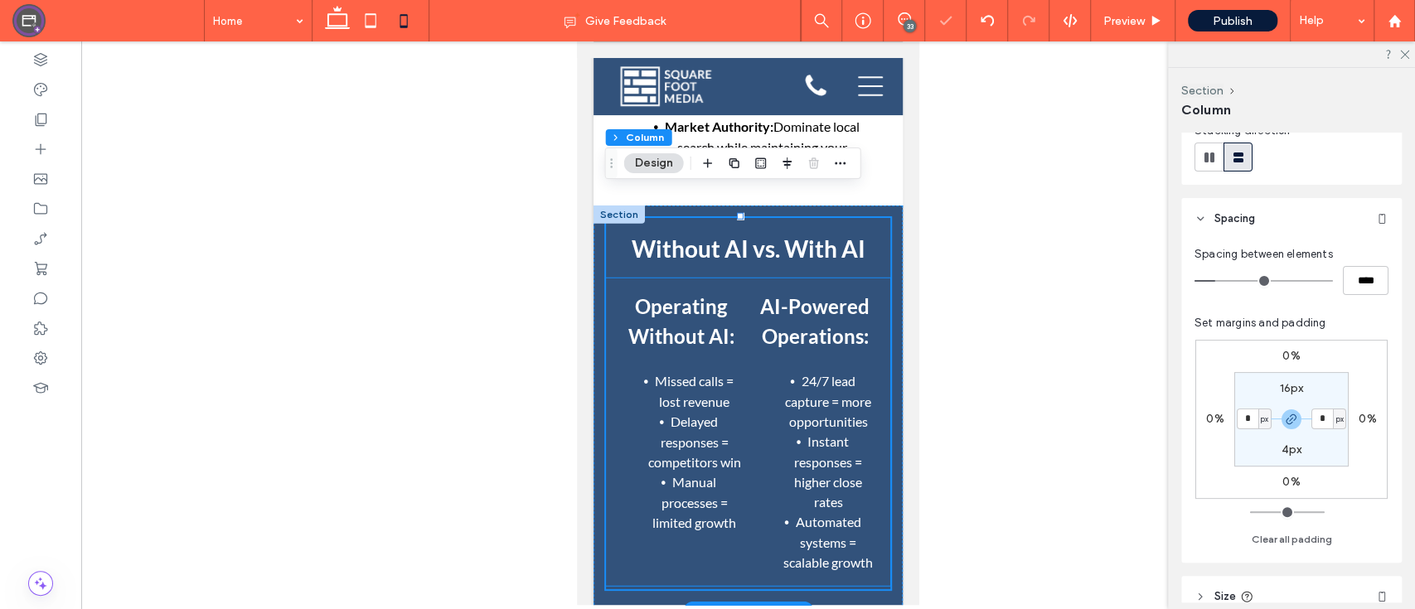
click at [648, 371] on li "Missed calls = lost revenue" at bounding box center [694, 391] width 97 height 41
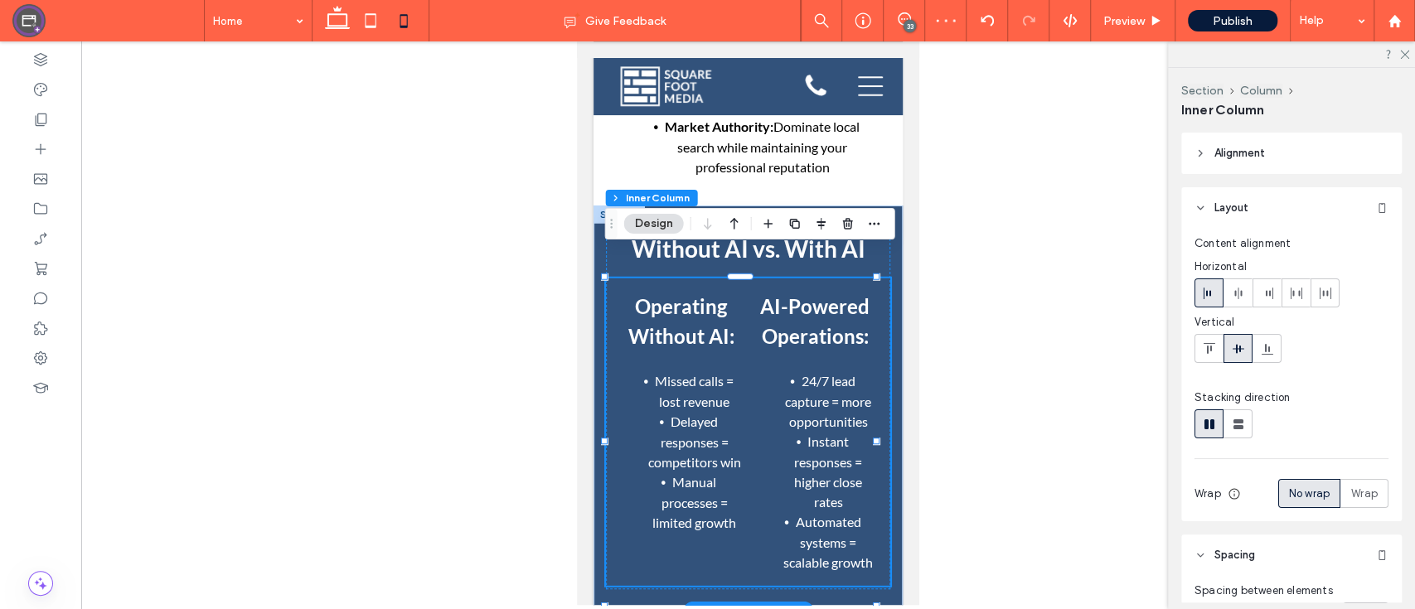
click at [611, 365] on div "Operating Without AI: Missed calls = lost revenue Delayed responses = competito…" at bounding box center [748, 431] width 284 height 307
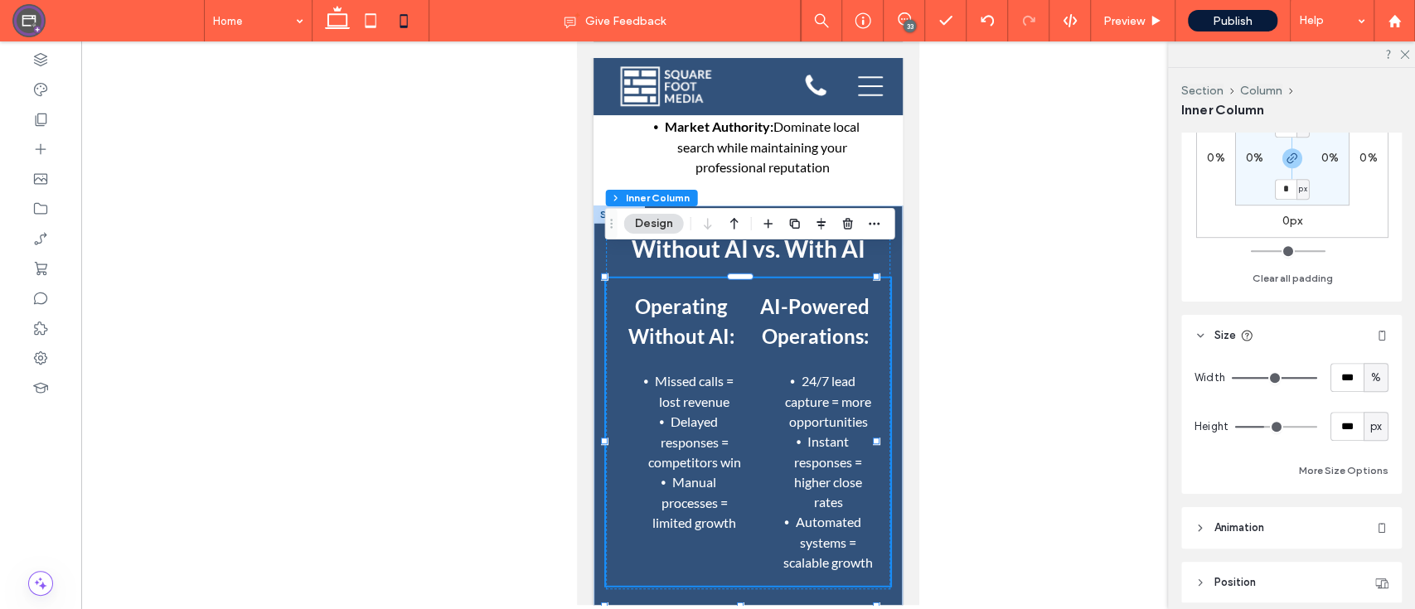
scroll to position [649, 0]
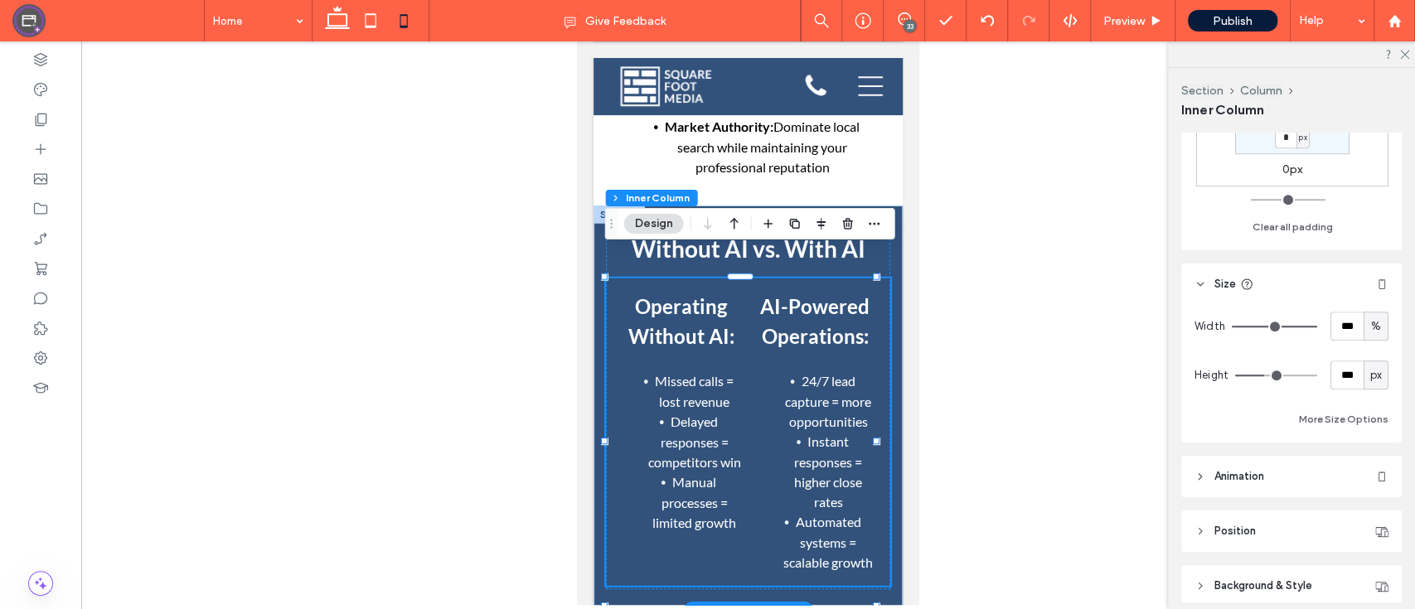
click at [863, 278] on div "Operating Without AI: Missed calls = lost revenue Delayed responses = competito…" at bounding box center [748, 431] width 284 height 307
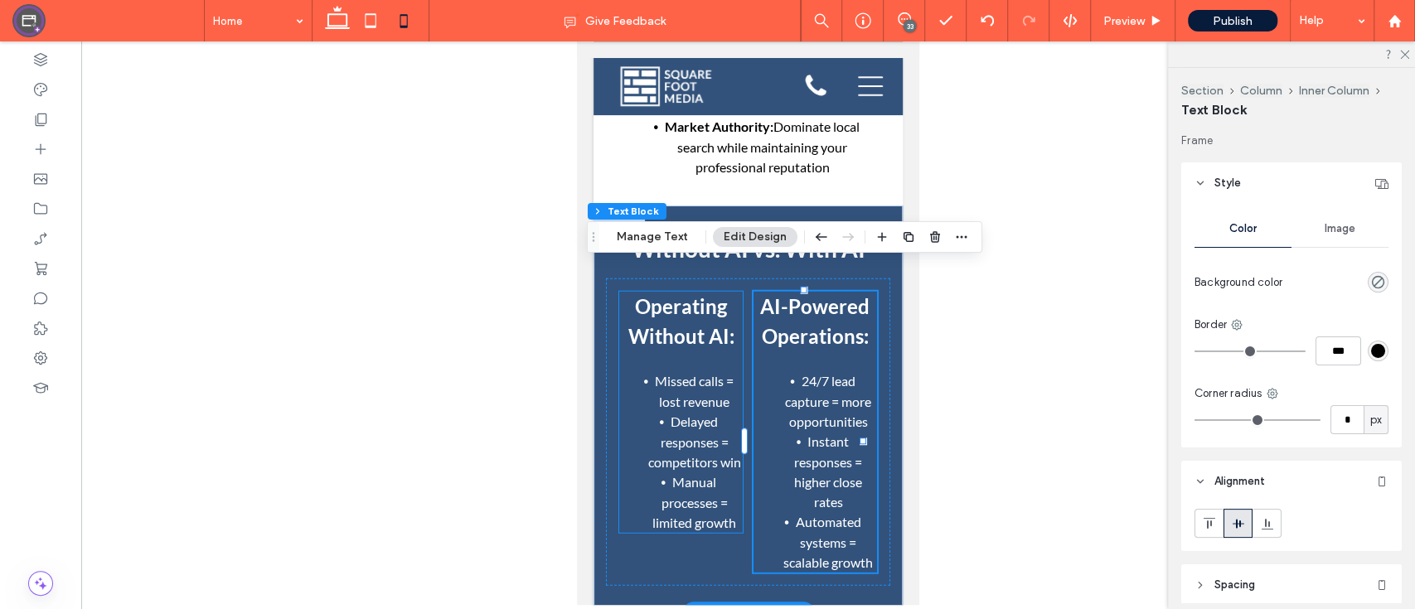
click at [668, 294] on span "Operating Without AI:" at bounding box center [681, 321] width 106 height 54
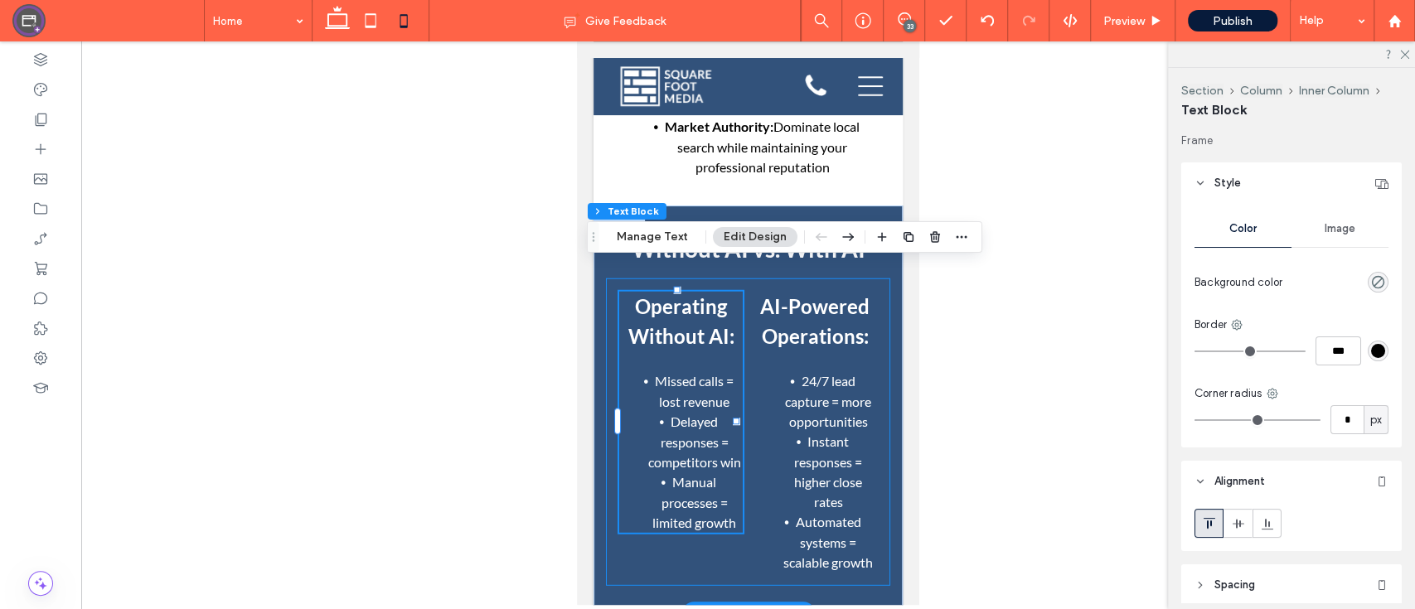
click at [661, 566] on div "Operating Without AI: Missed calls = lost revenue Delayed responses = competito…" at bounding box center [748, 431] width 284 height 307
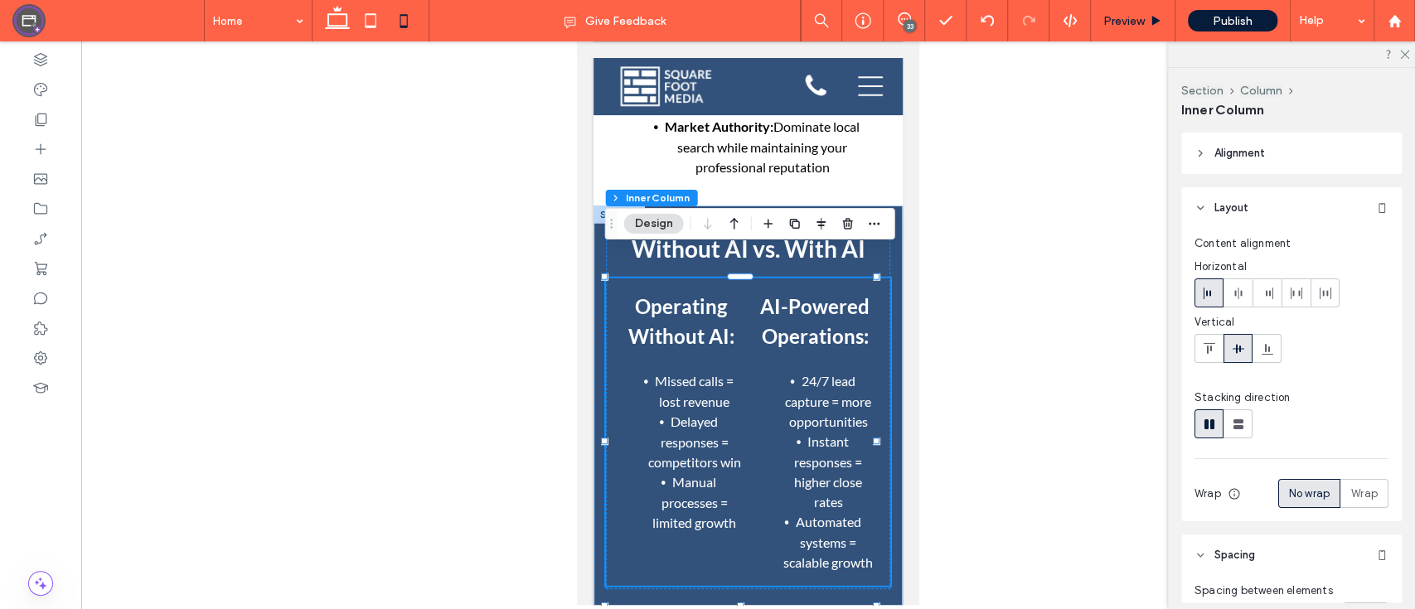
click at [1139, 36] on div "Preview" at bounding box center [1133, 20] width 85 height 41
click at [327, 22] on use at bounding box center [337, 17] width 25 height 23
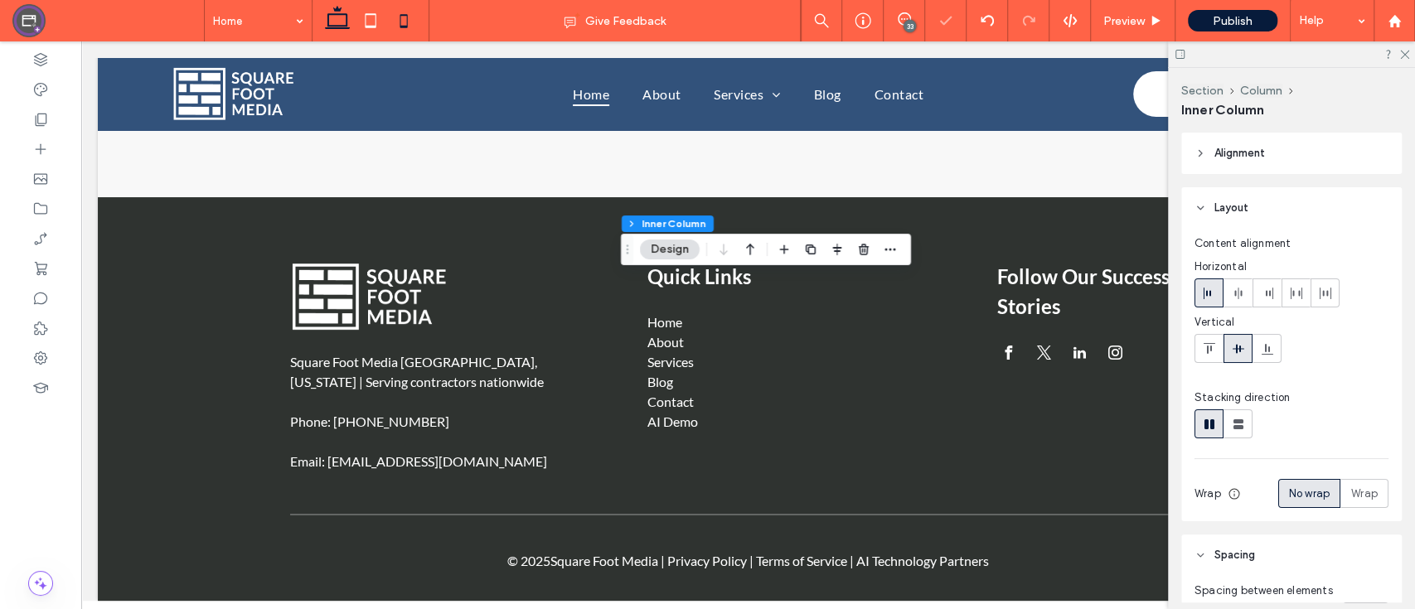
type input "**"
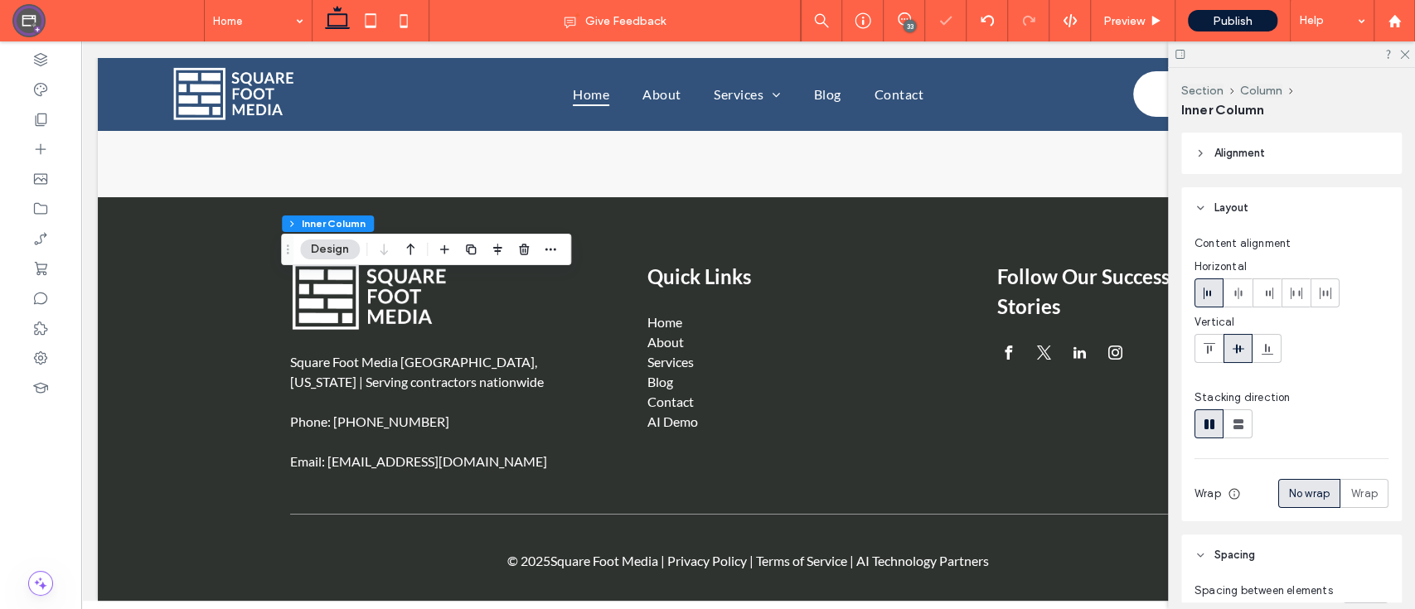
scroll to position [4400, 0]
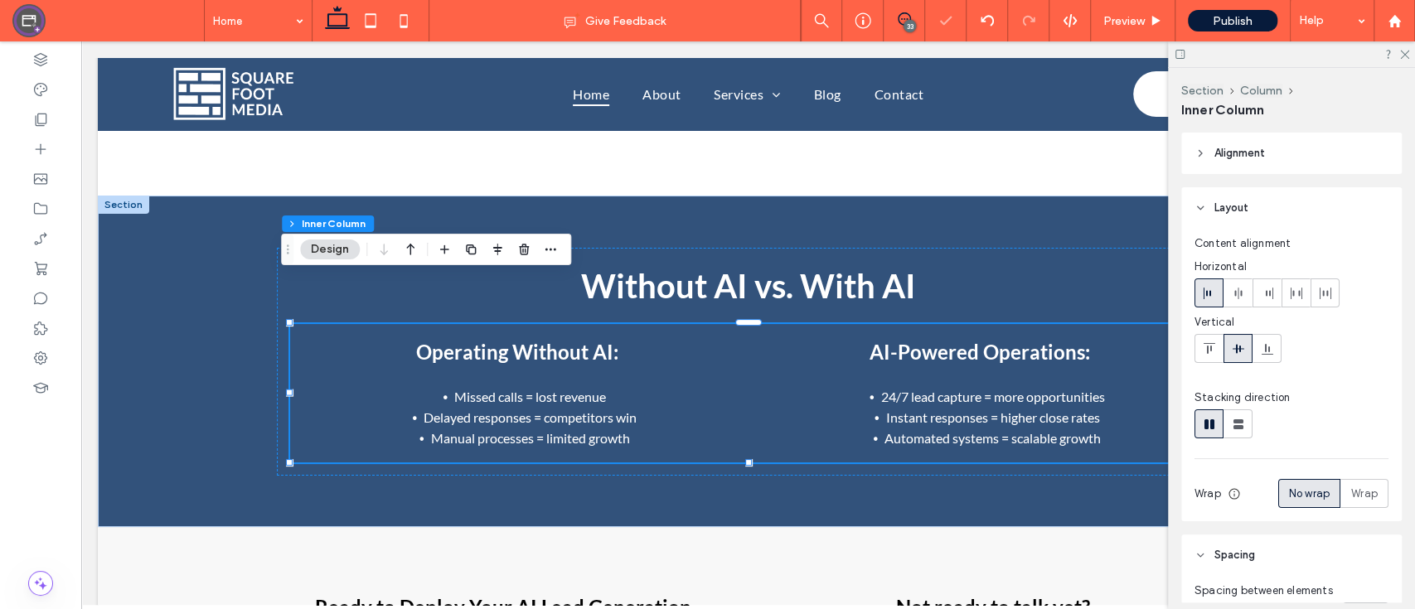
click at [907, 16] on icon at bounding box center [903, 18] width 13 height 13
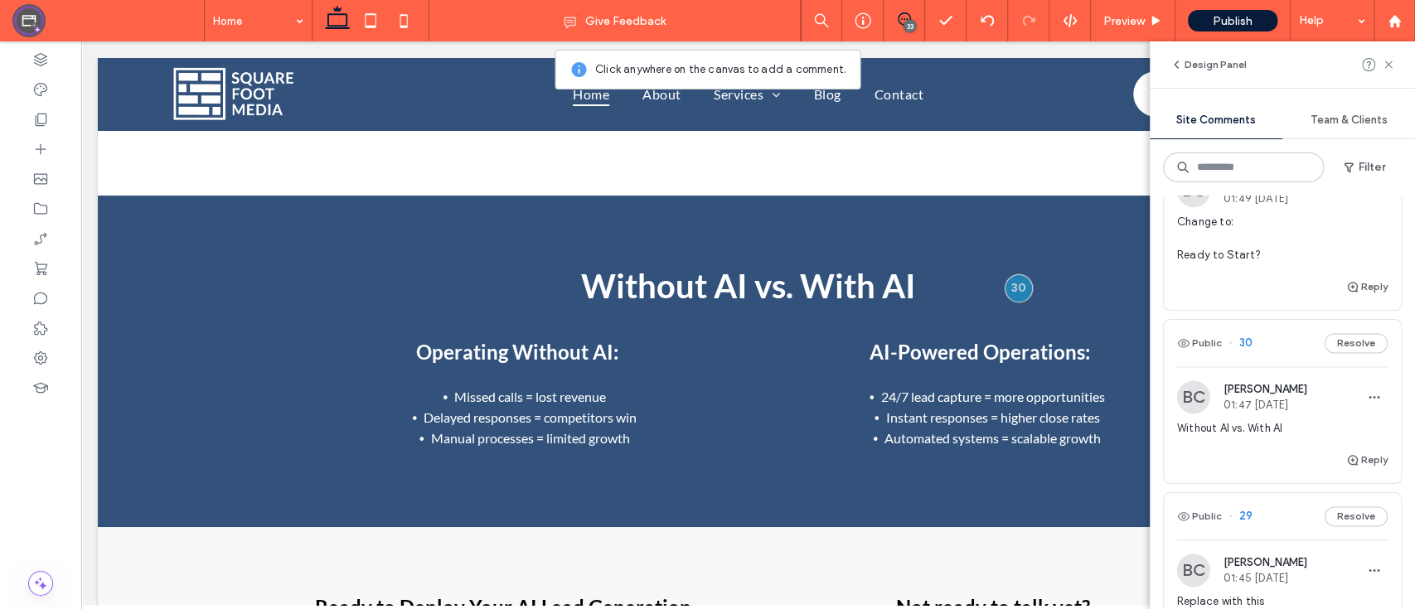
scroll to position [1511, 0]
click at [1018, 273] on div at bounding box center [1018, 288] width 31 height 31
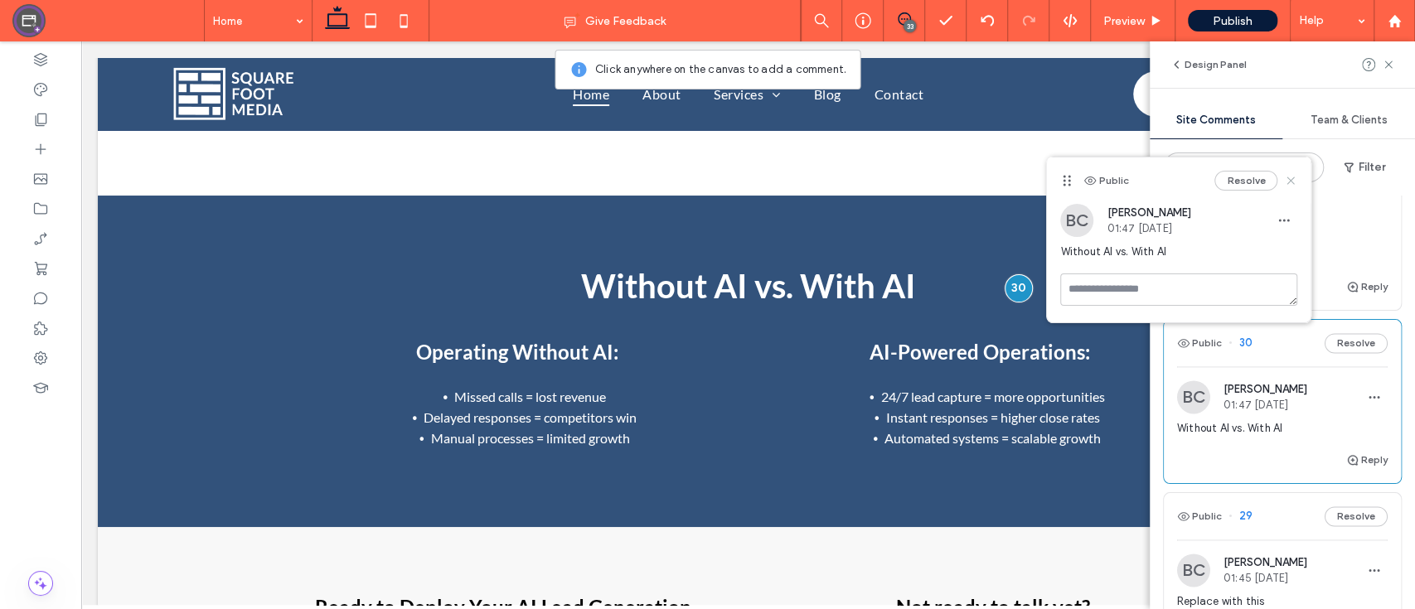
click at [1291, 180] on use at bounding box center [1290, 180] width 7 height 7
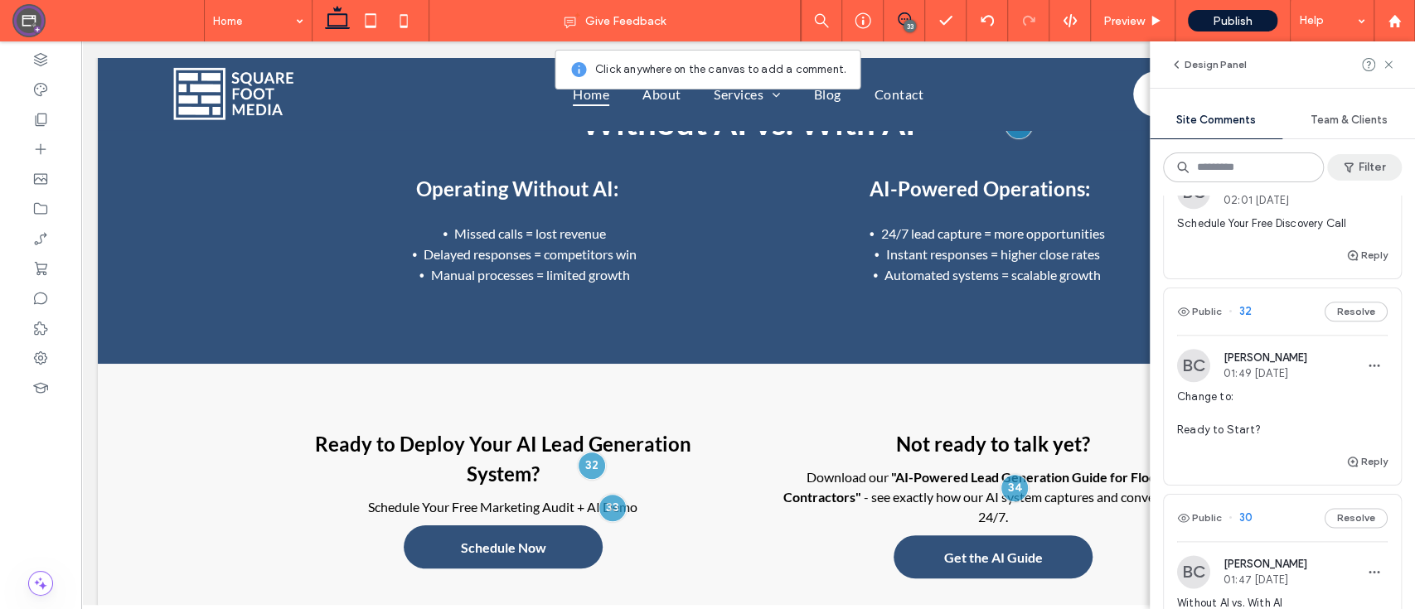
scroll to position [1330, 0]
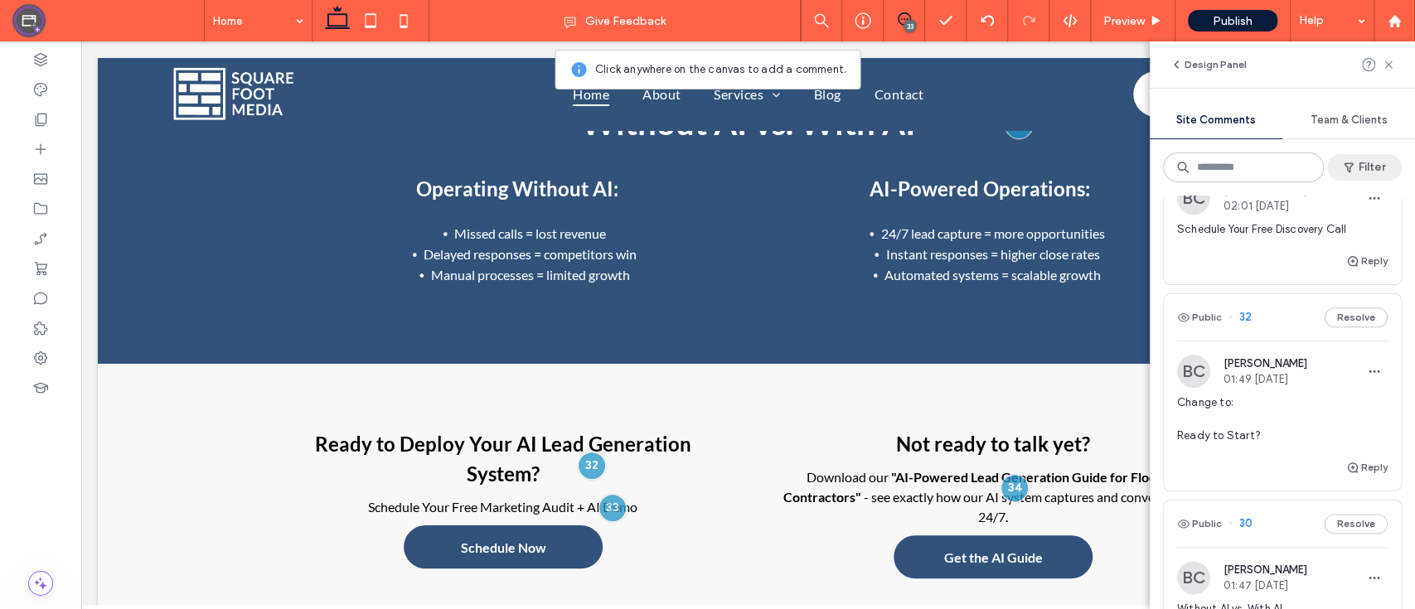
click at [1367, 159] on button "Filter" at bounding box center [1364, 167] width 75 height 27
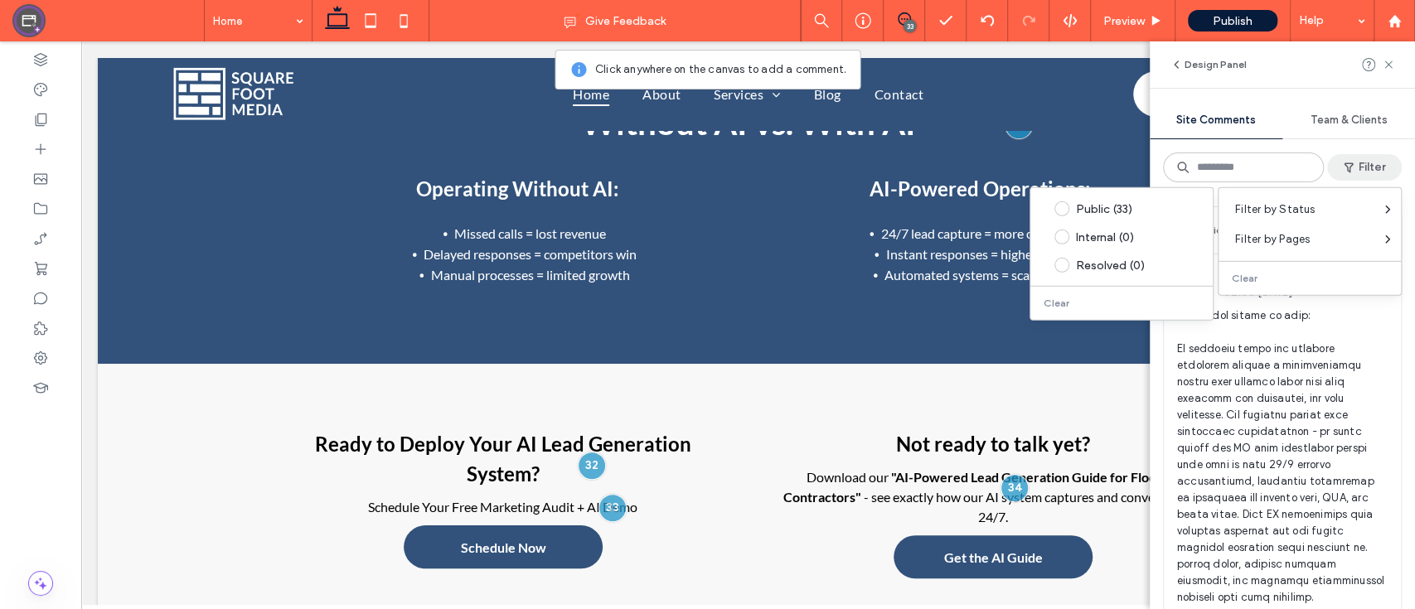
scroll to position [0, 0]
click at [1389, 341] on div "Public 35 Resolve BC [PERSON_NAME] 02:05 [DATE] Reply Public 34 Resolve BC [PER…" at bounding box center [1281, 403] width 265 height 414
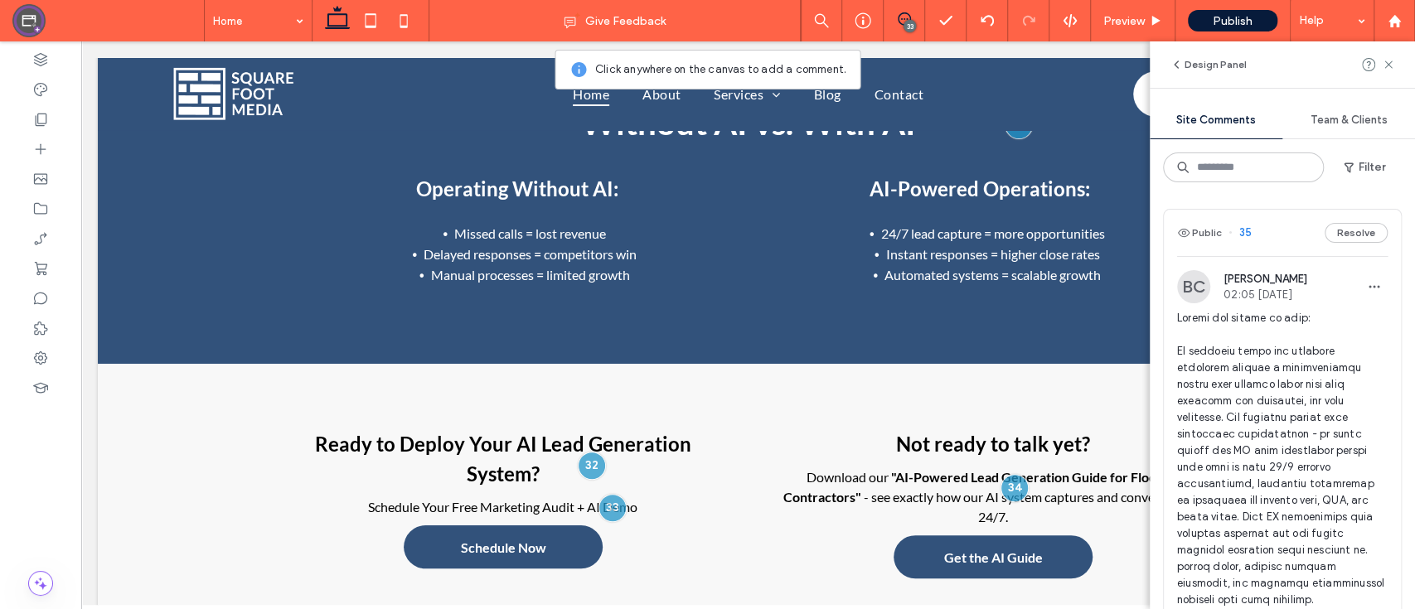
scroll to position [47, 0]
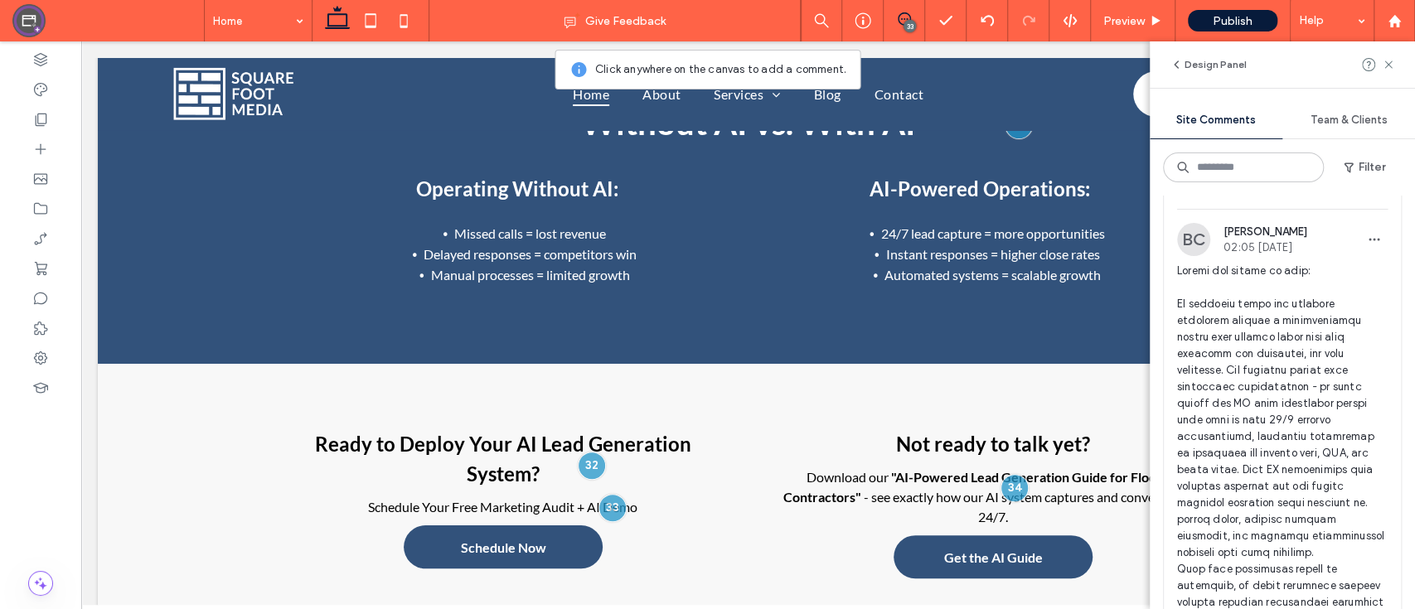
click at [1364, 104] on div "Team & Clients" at bounding box center [1348, 120] width 133 height 36
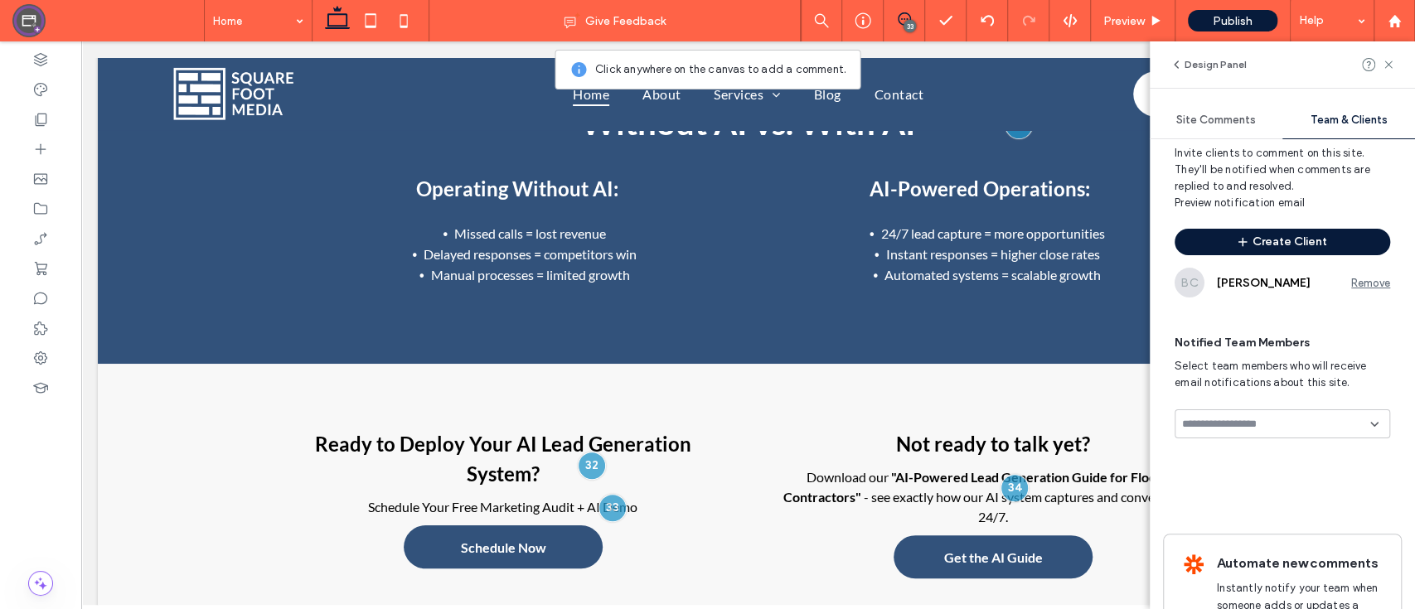
click at [1280, 341] on span "Notified Team Members" at bounding box center [1281, 343] width 215 height 17
click at [1226, 115] on span "Site Comments" at bounding box center [1216, 120] width 80 height 13
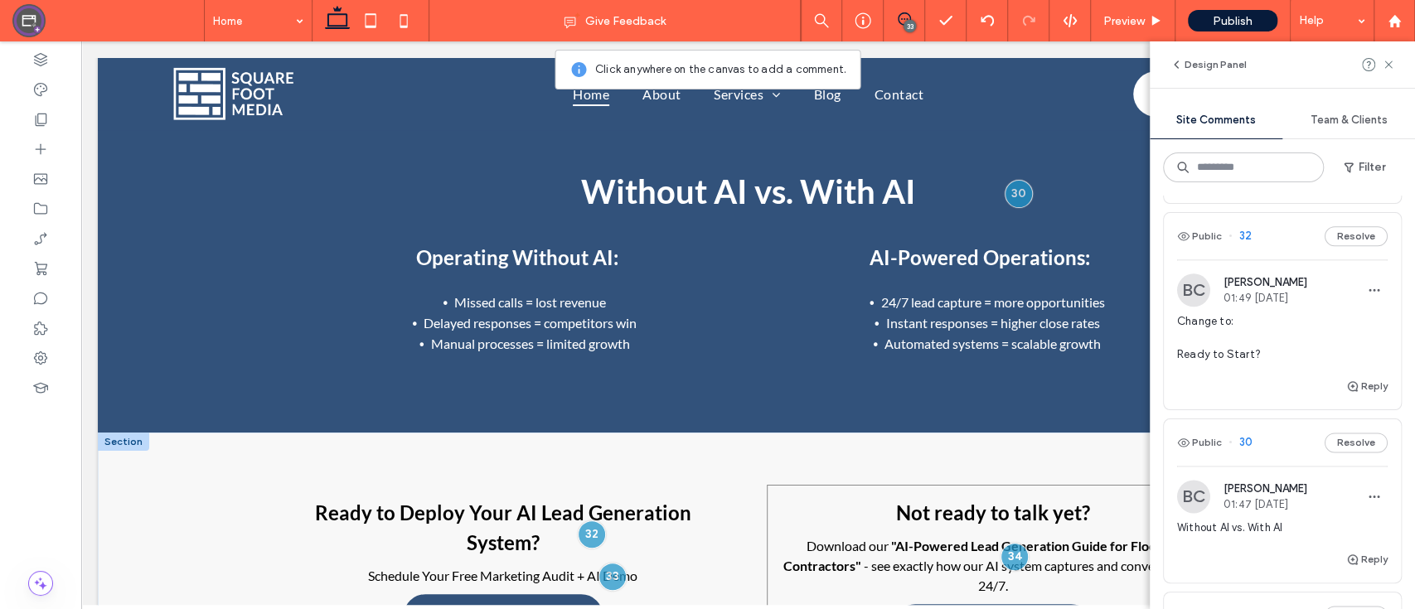
scroll to position [4601, 0]
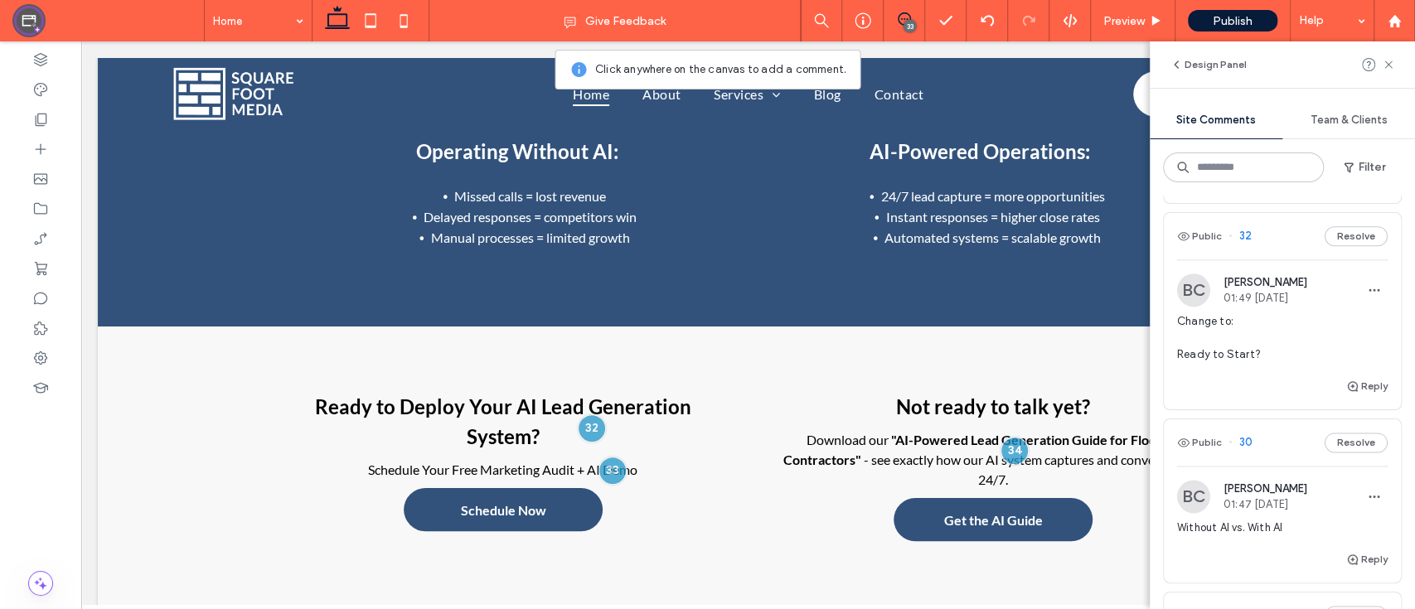
click at [1221, 363] on span "Change to: Ready to Start?" at bounding box center [1282, 338] width 210 height 50
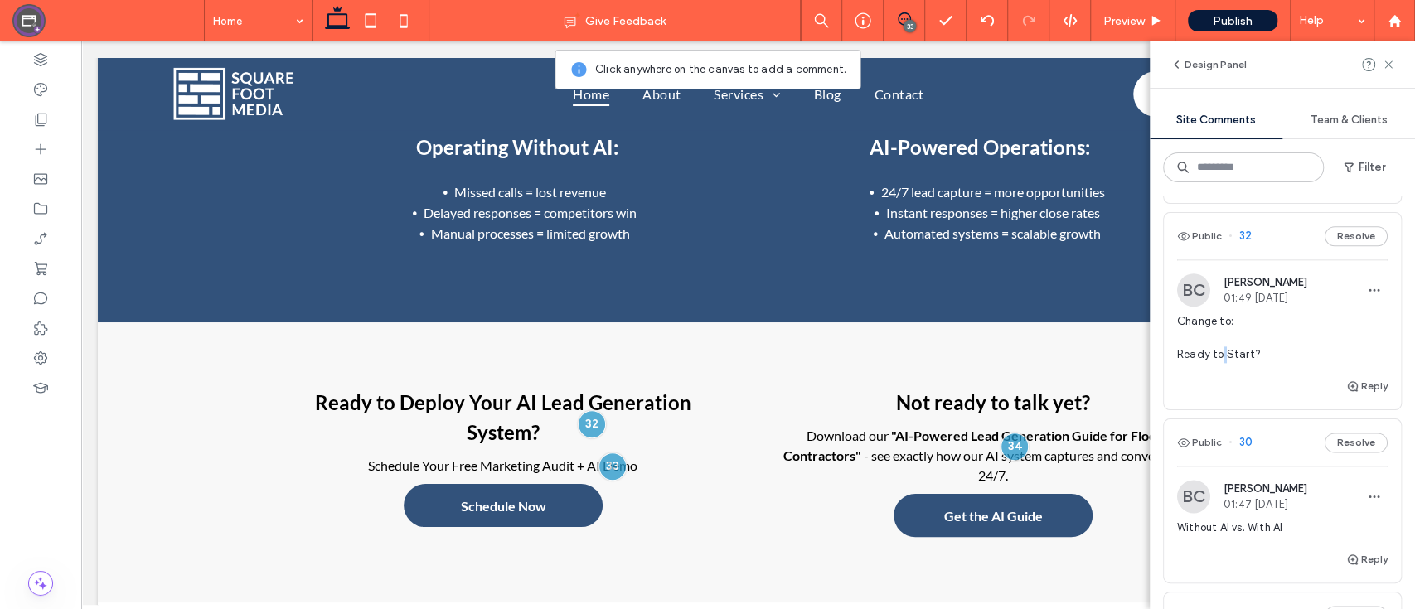
click at [1221, 363] on span "Change to: Ready to Start?" at bounding box center [1282, 338] width 210 height 50
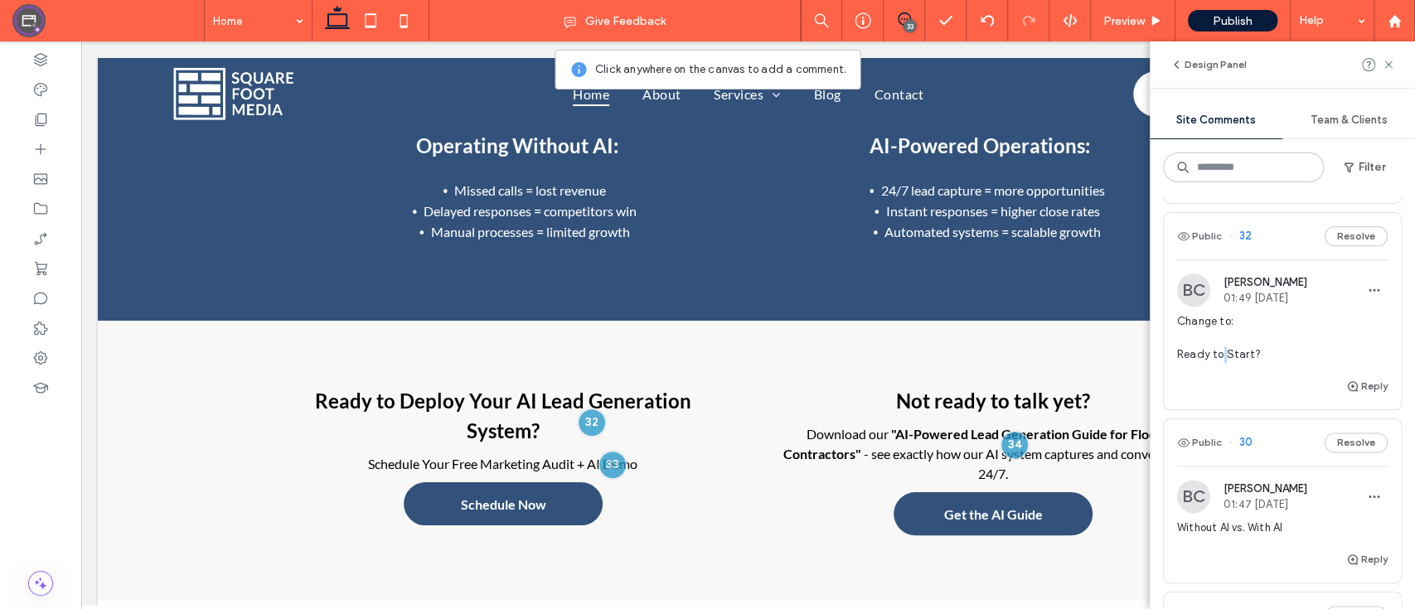
click at [1221, 363] on span "Change to: Ready to Start?" at bounding box center [1282, 338] width 210 height 50
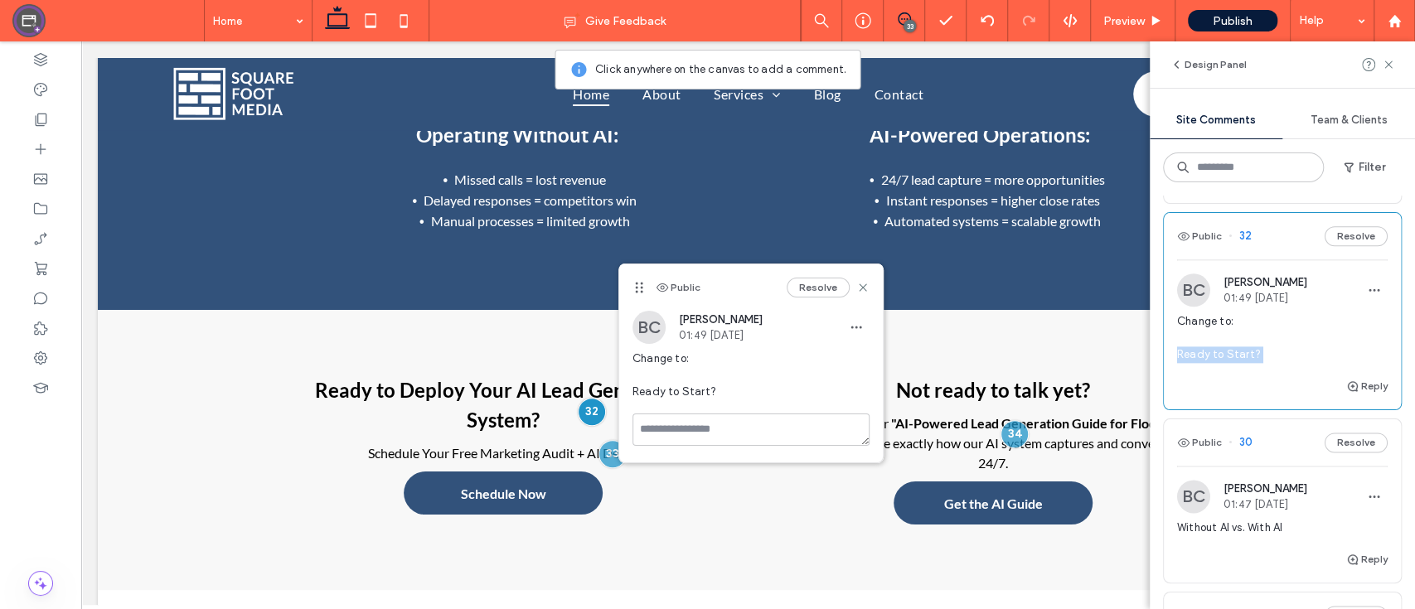
copy div "Ready to Start? Reply Public"
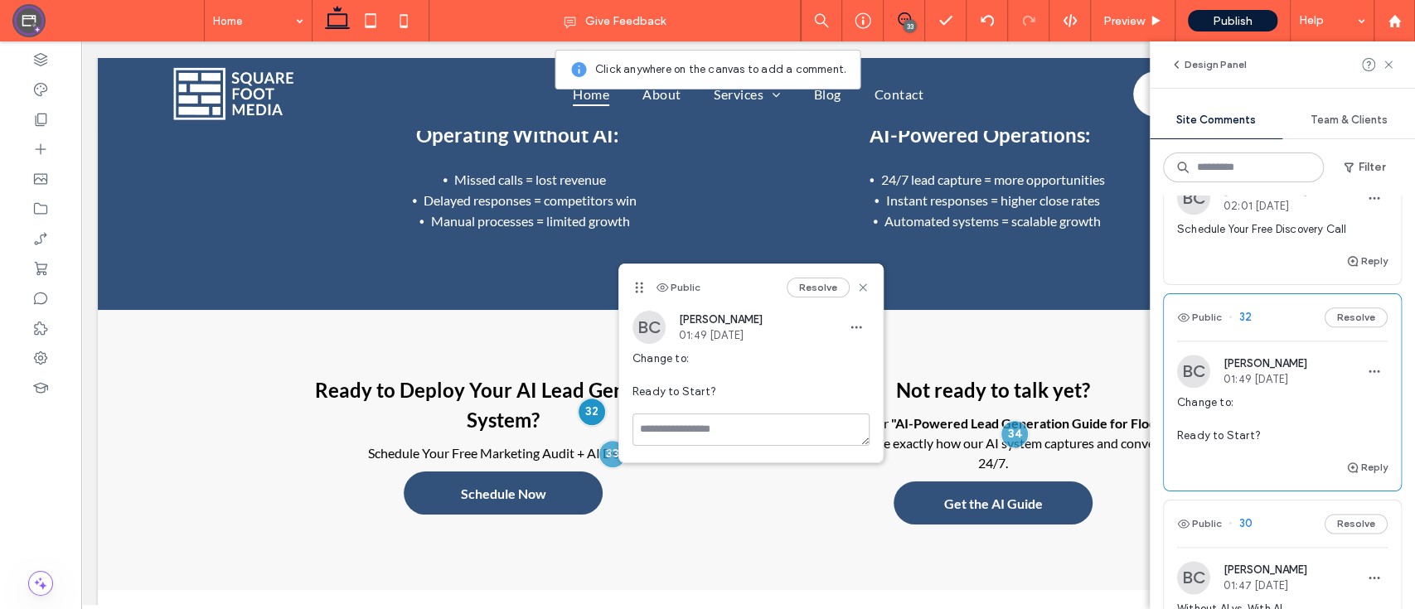
click at [1231, 238] on span "Schedule Your Free Discovery Call" at bounding box center [1282, 229] width 210 height 17
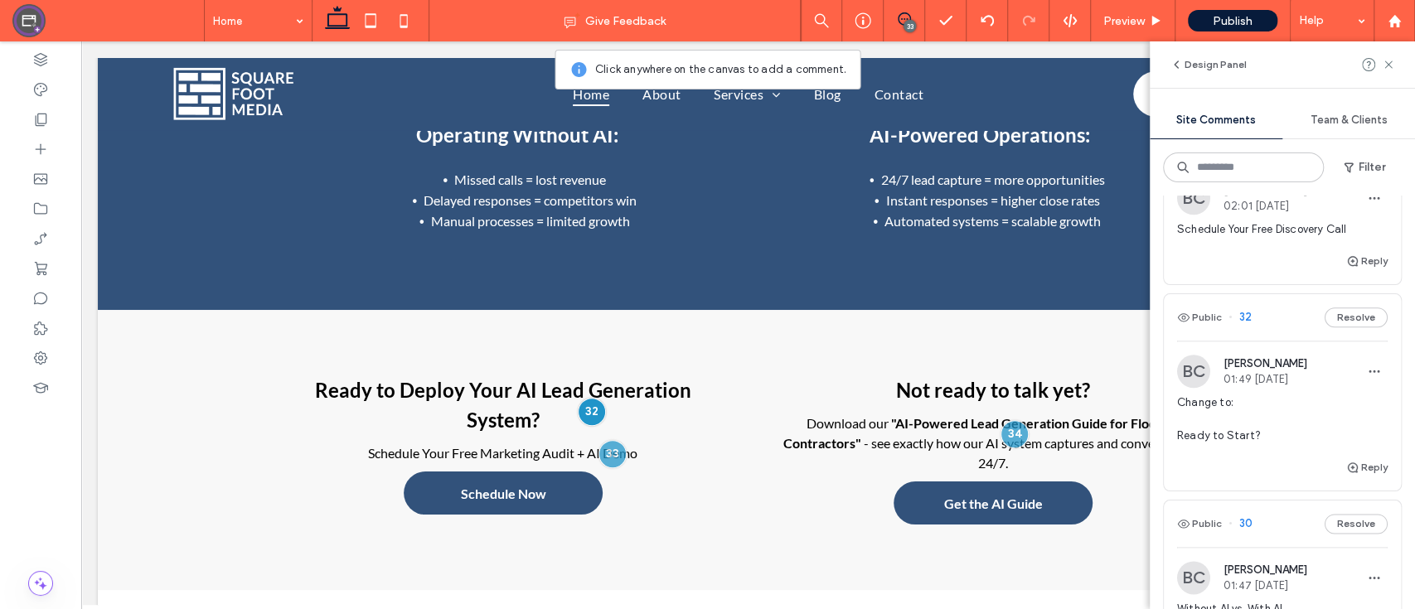
click at [1231, 238] on span "Schedule Your Free Discovery Call" at bounding box center [1282, 229] width 210 height 17
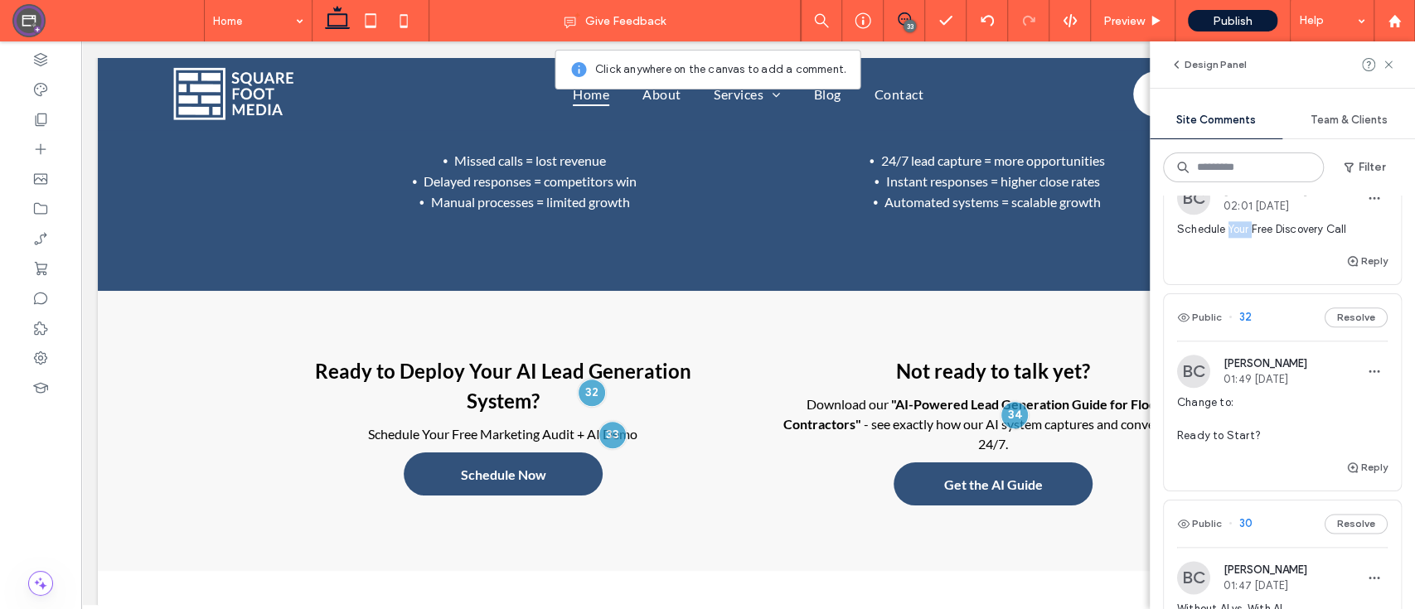
click at [1231, 238] on span "Schedule Your Free Discovery Call" at bounding box center [1282, 229] width 210 height 17
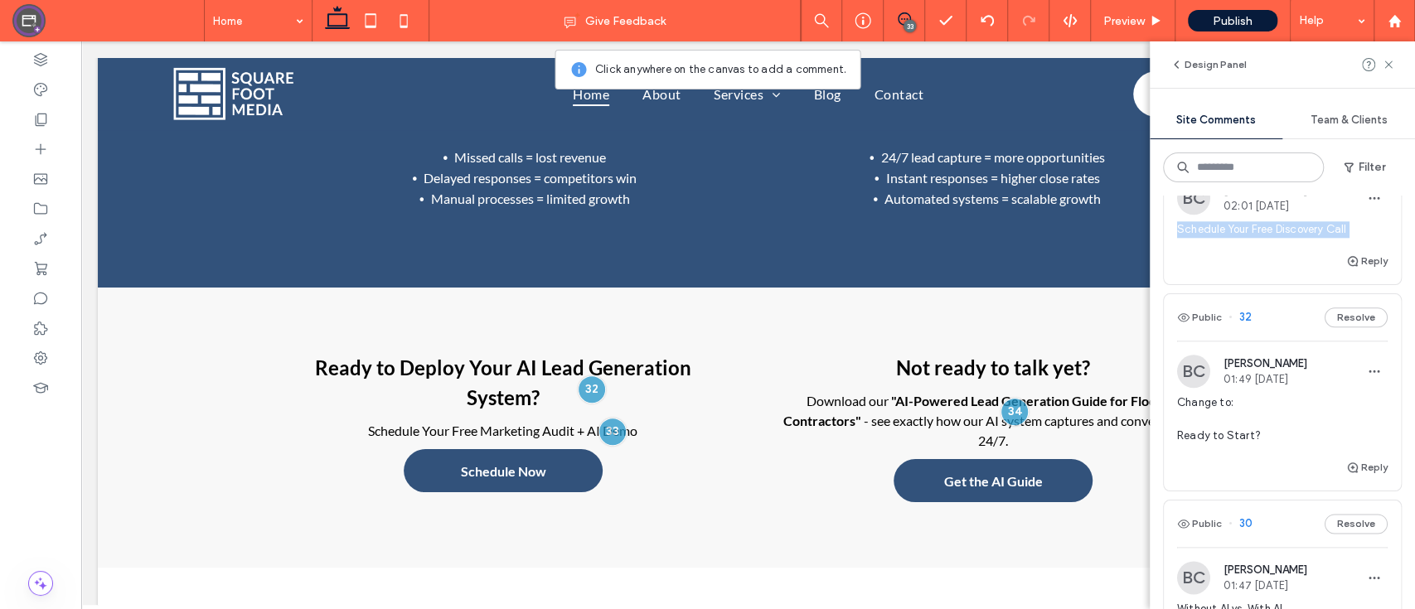
copy div "Schedule Your Free Discovery Call Reply Public"
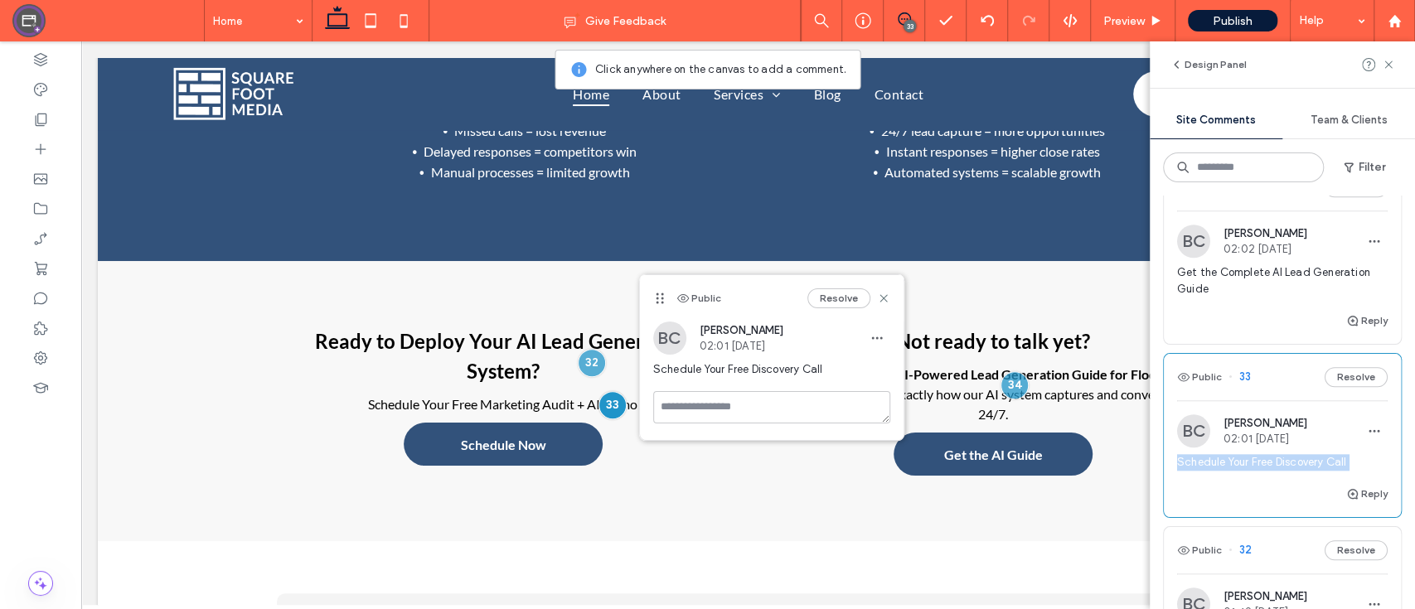
scroll to position [1096, 0]
click at [1239, 299] on span "Get the Complete AI Lead Generation Guide" at bounding box center [1282, 282] width 210 height 33
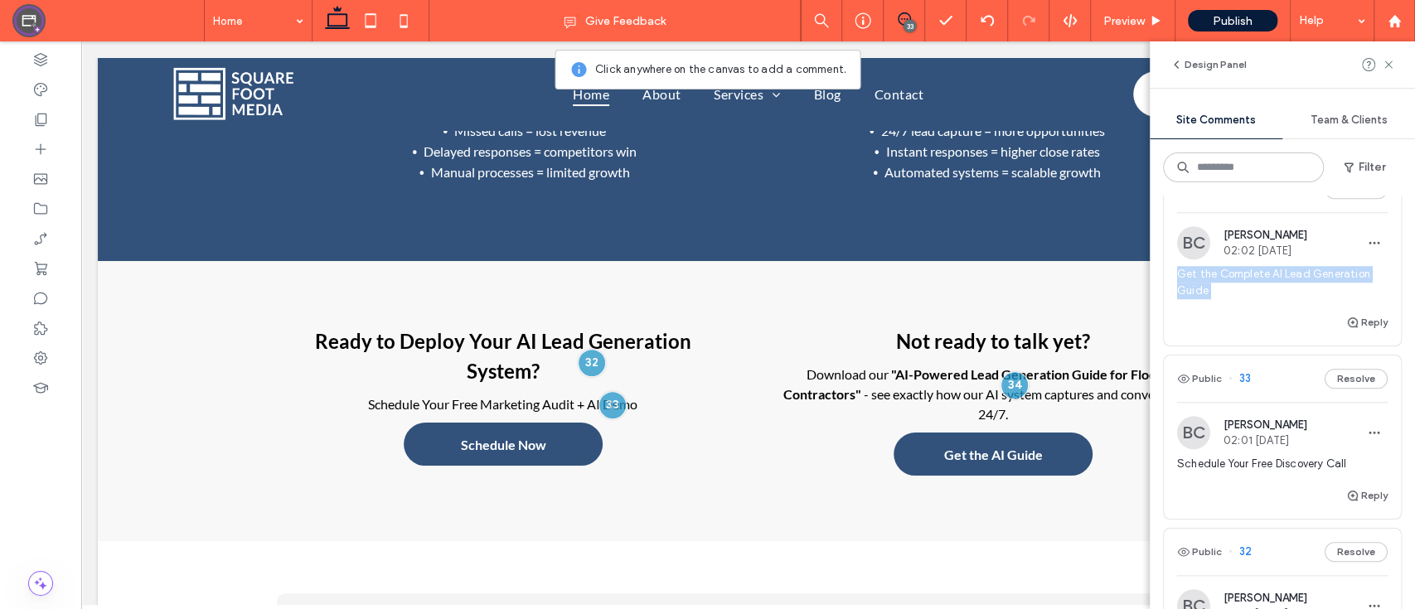
click at [1239, 341] on div "Design Panel Site Comments Team & Clients Filter Public 35 Resolve BC [PERSON_N…" at bounding box center [1281, 325] width 265 height 568
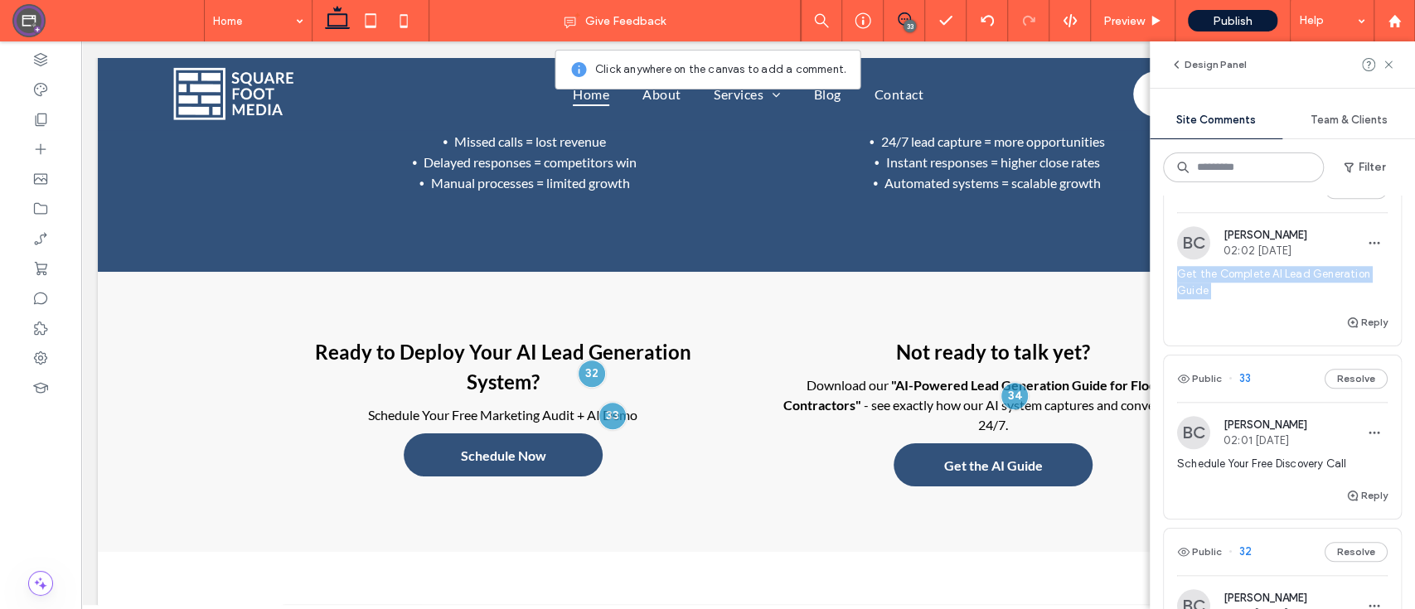
copy div "Get the Complete AI Lead Generation Guide Reply Public"
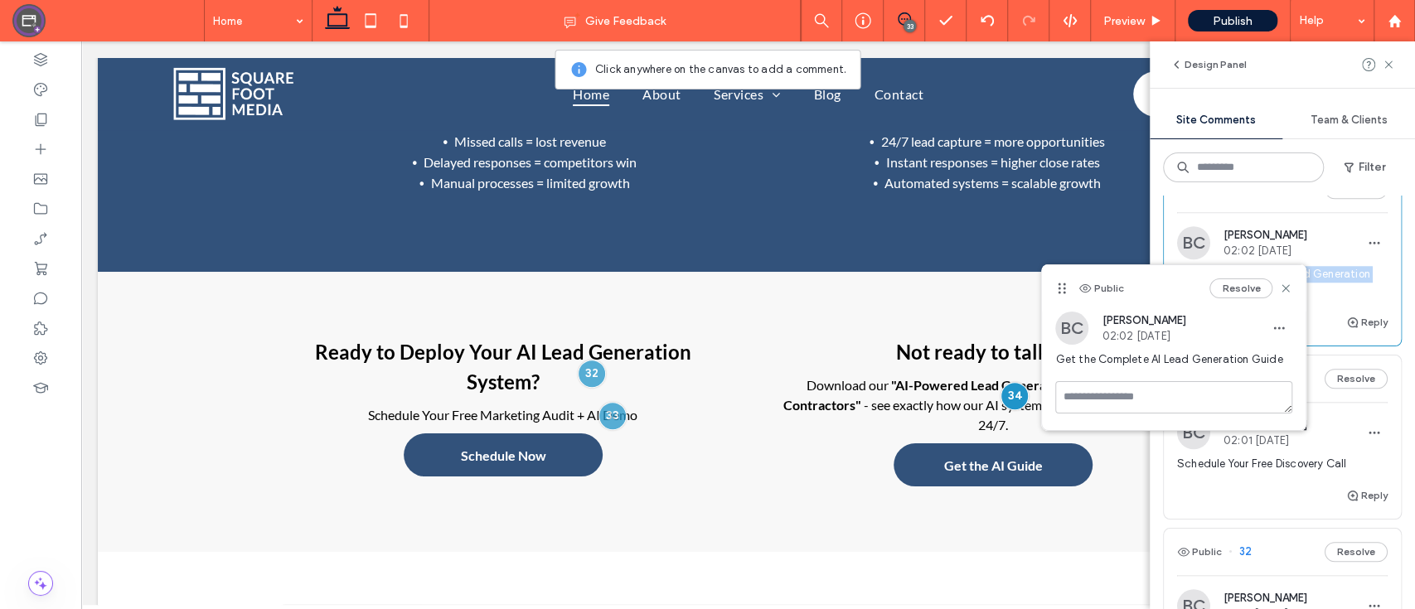
click at [1347, 299] on span "Get the Complete AI Lead Generation Guide" at bounding box center [1282, 282] width 210 height 33
click at [1342, 299] on span "Get the Complete AI Lead Generation Guide" at bounding box center [1282, 282] width 210 height 33
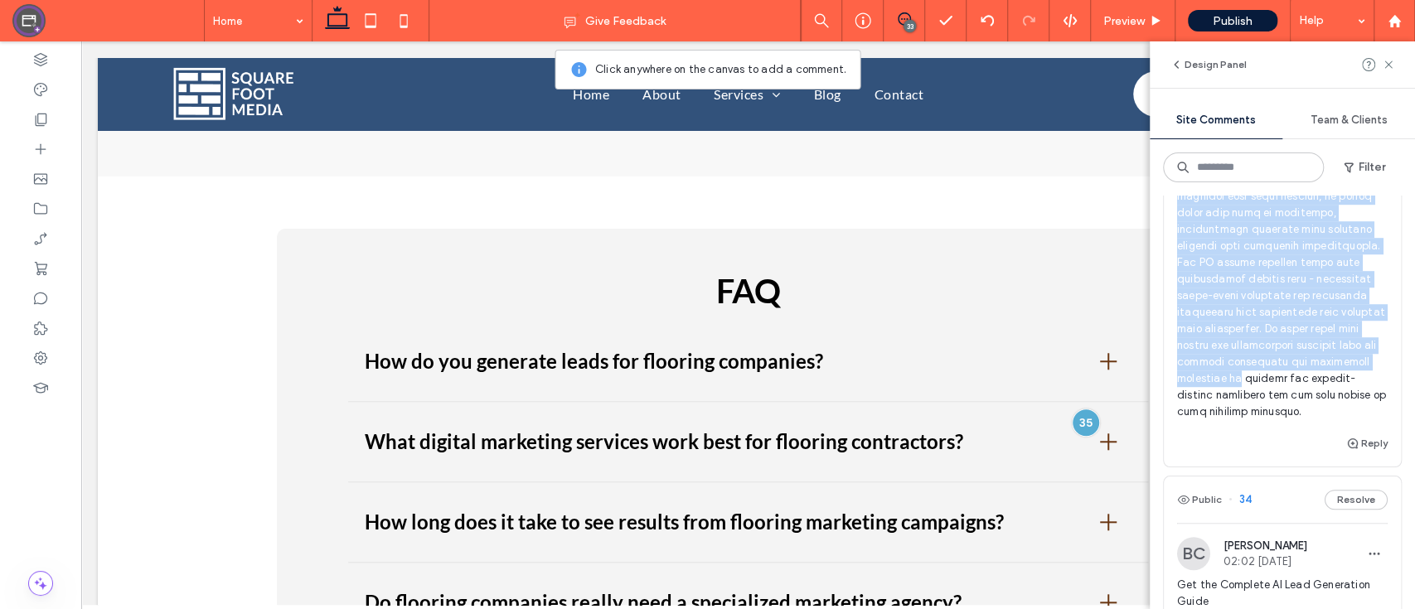
scroll to position [786, 0]
drag, startPoint x: 1178, startPoint y: 316, endPoint x: 1372, endPoint y: 480, distance: 254.0
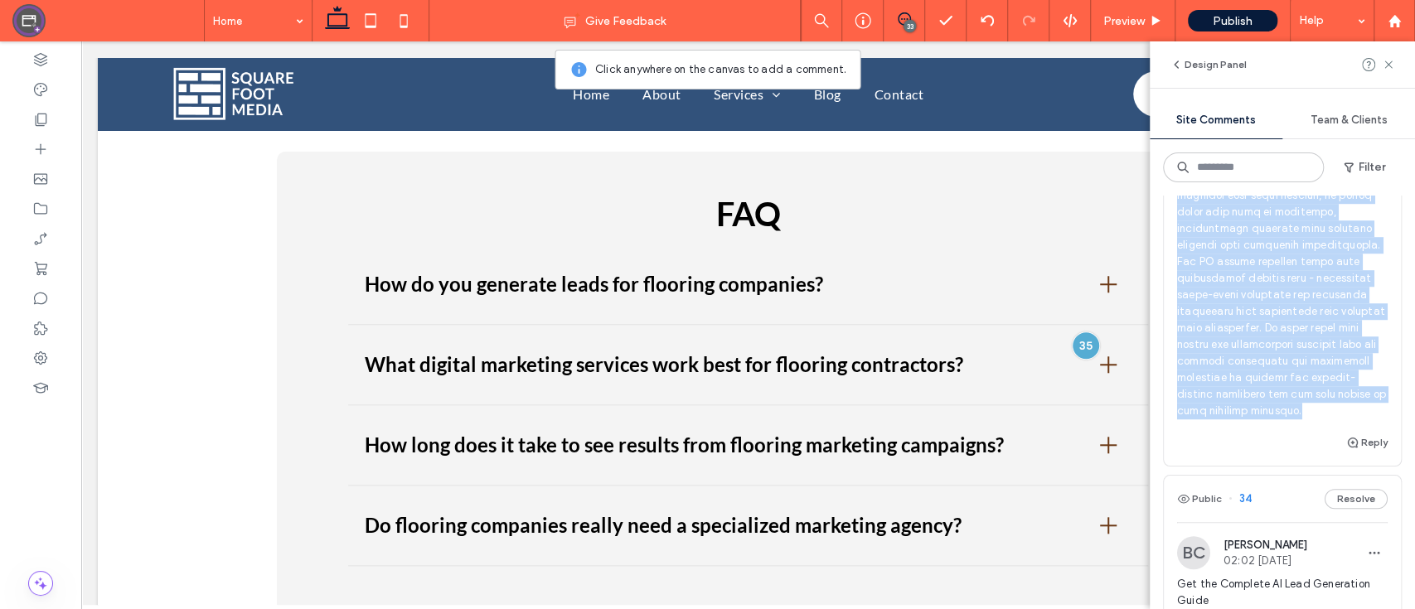
scroll to position [5111, 0]
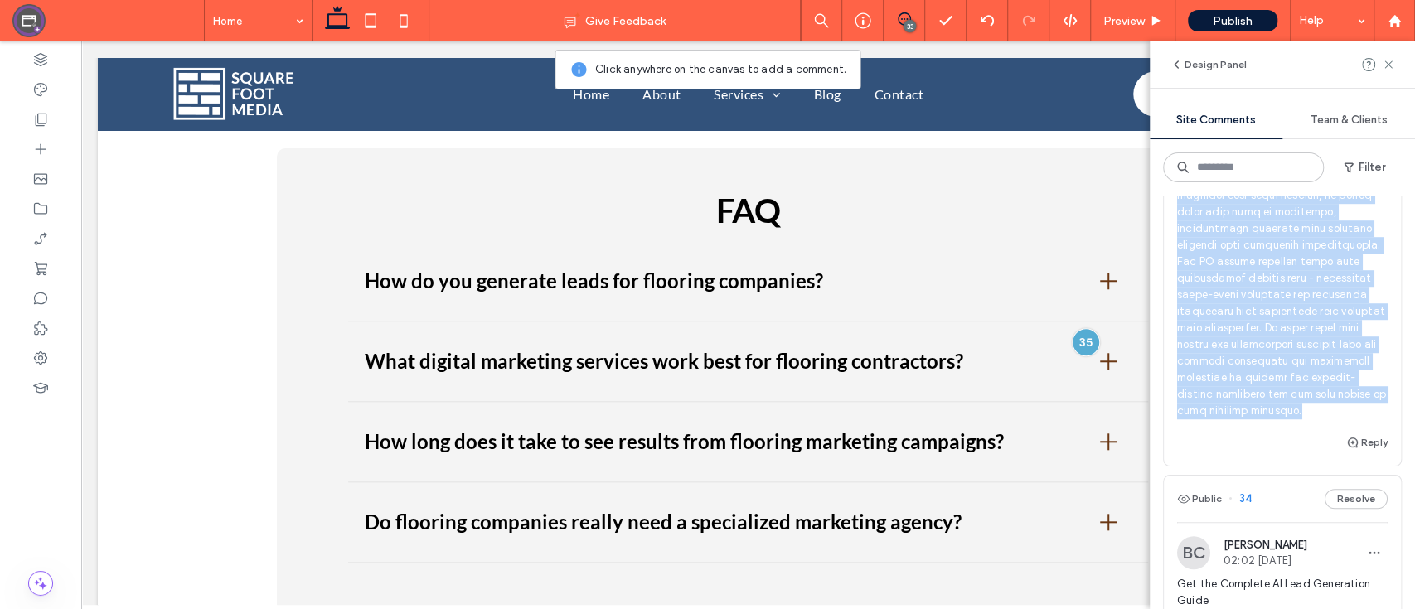
copy span "We generate leads for flooring companies through a comprehensive system that en…"
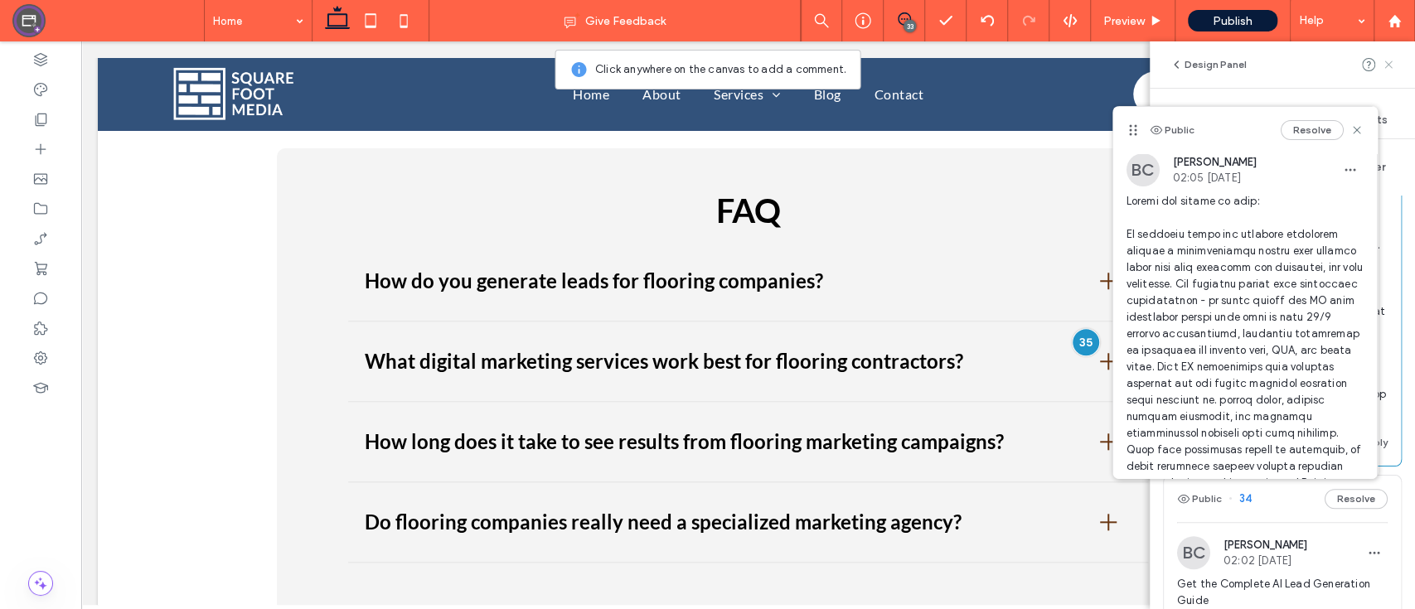
click at [1389, 69] on icon at bounding box center [1387, 64] width 13 height 13
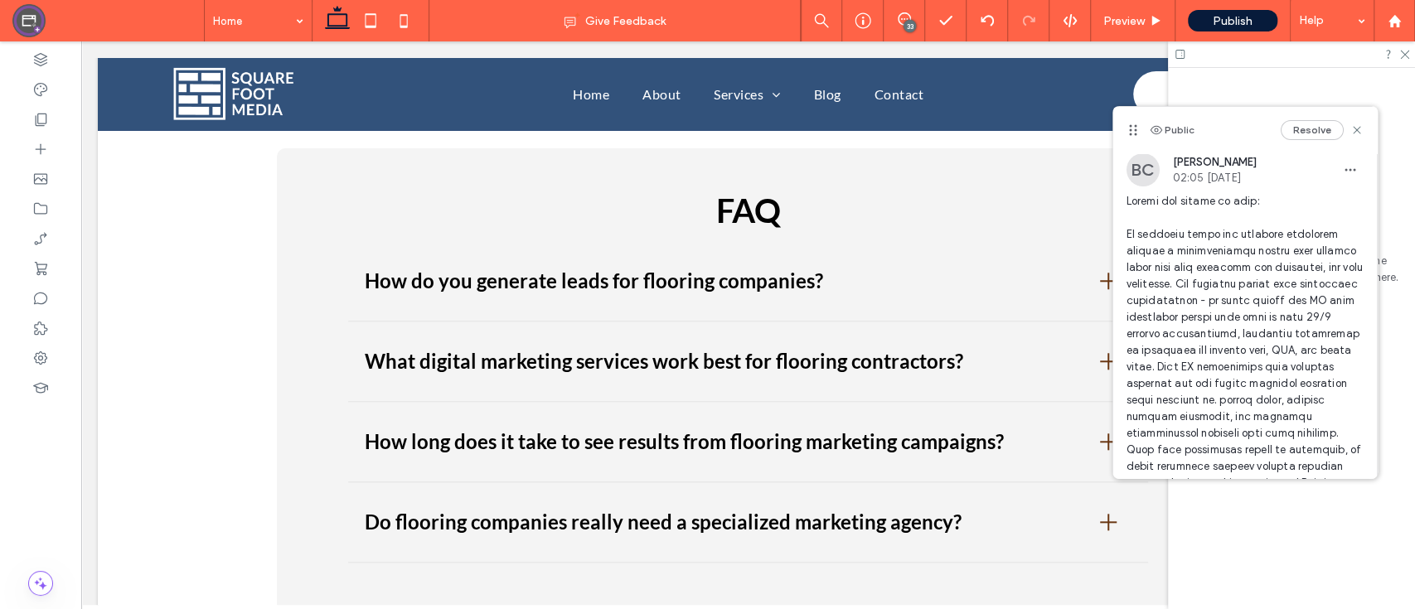
scroll to position [0, 0]
click at [1403, 51] on icon at bounding box center [1403, 53] width 11 height 11
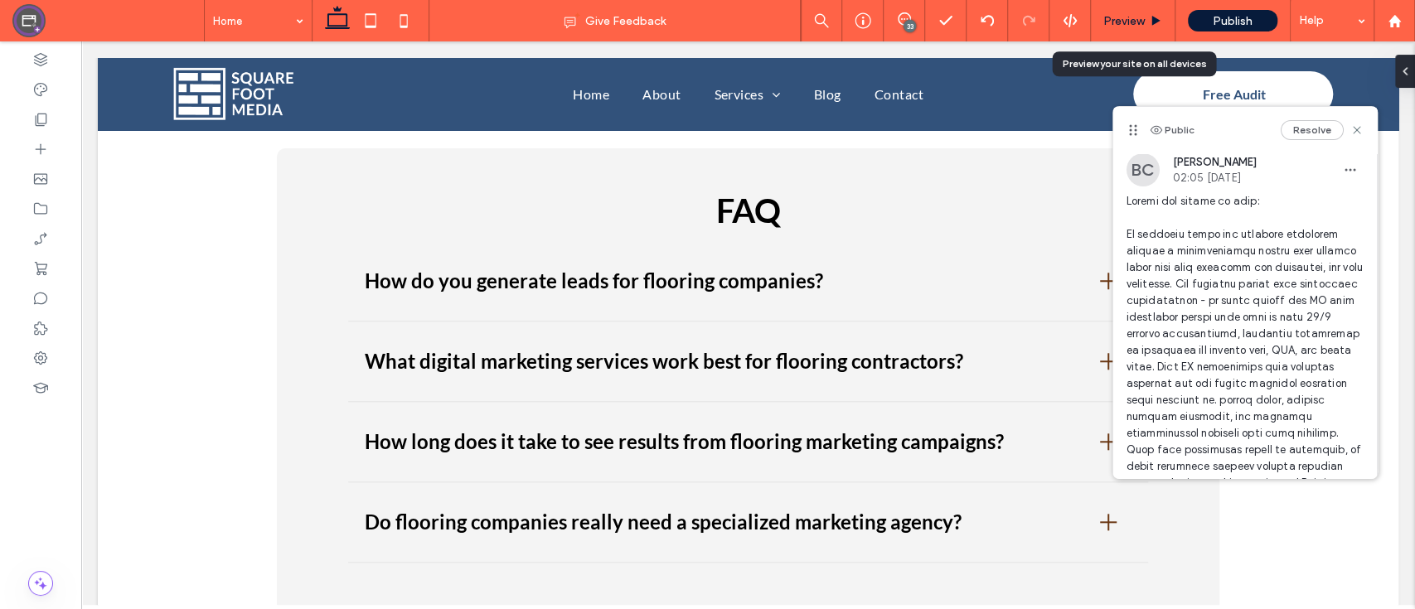
click at [1152, 17] on use at bounding box center [1156, 20] width 8 height 9
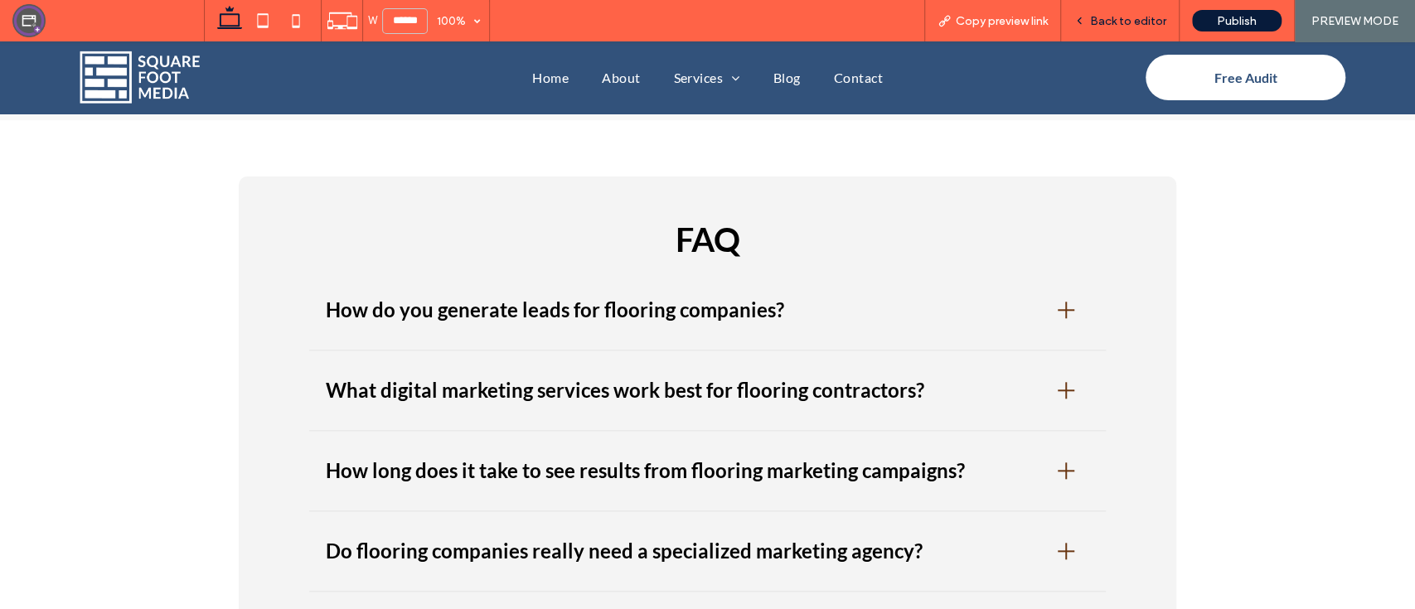
click at [1128, 21] on span "Back to editor" at bounding box center [1128, 21] width 76 height 14
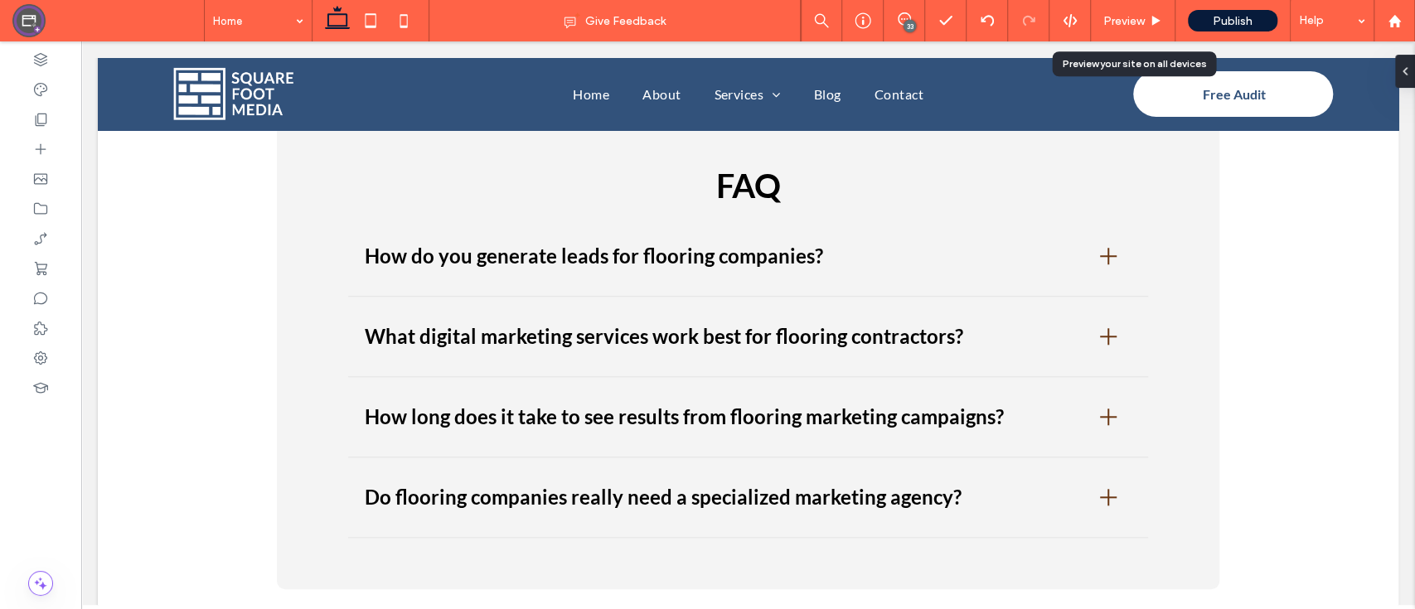
scroll to position [5111, 0]
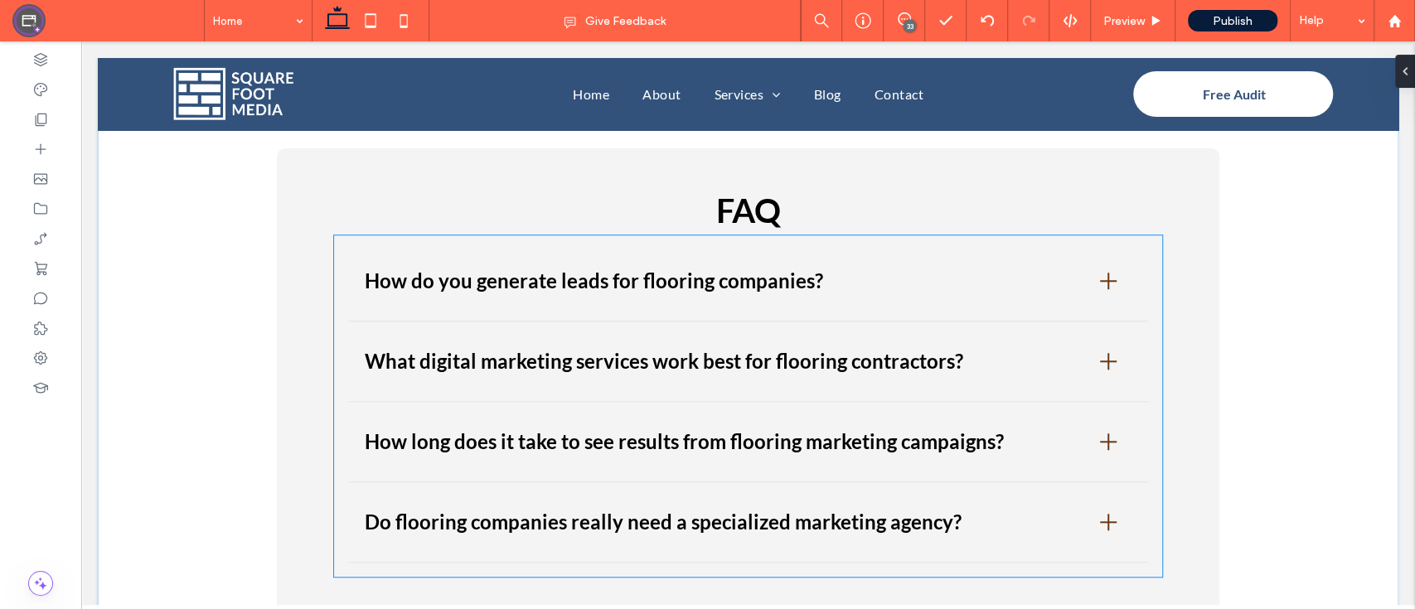
click at [830, 330] on div "What digital marketing services work best for flooring contractors?" at bounding box center [748, 366] width 801 height 72
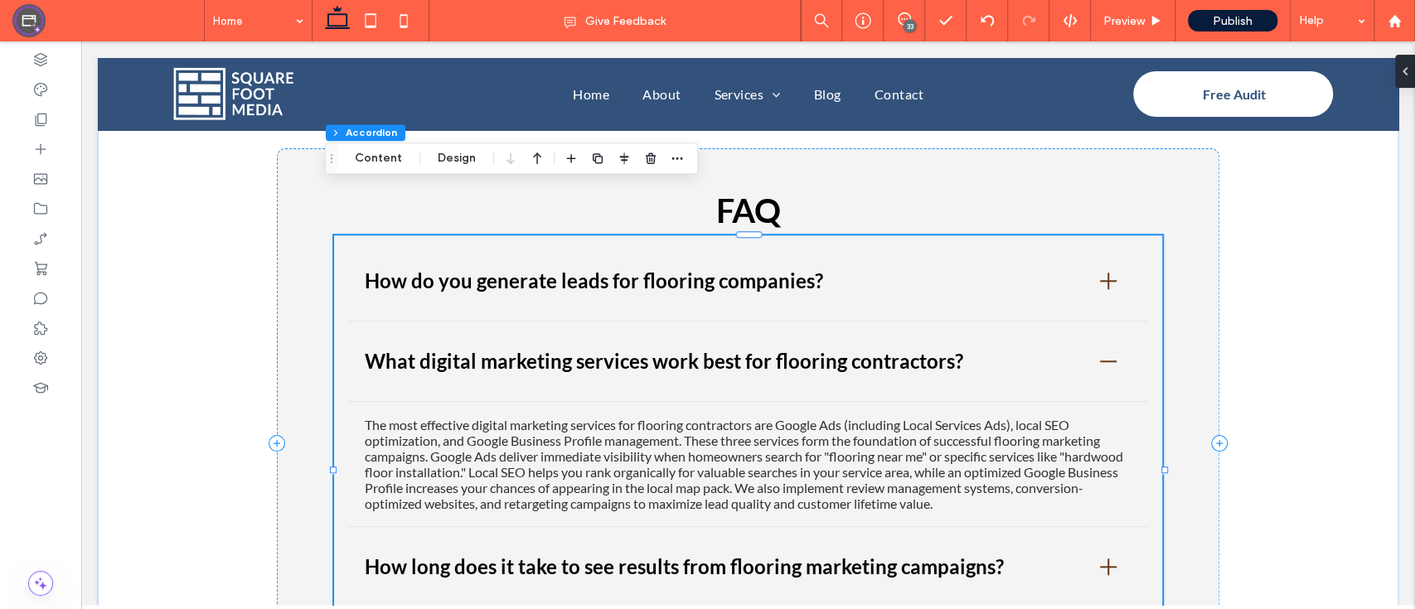
click at [740, 417] on p "The most effective digital marketing services for flooring contractors are Goog…" at bounding box center [748, 464] width 767 height 94
click at [375, 152] on button "Content" at bounding box center [378, 158] width 69 height 20
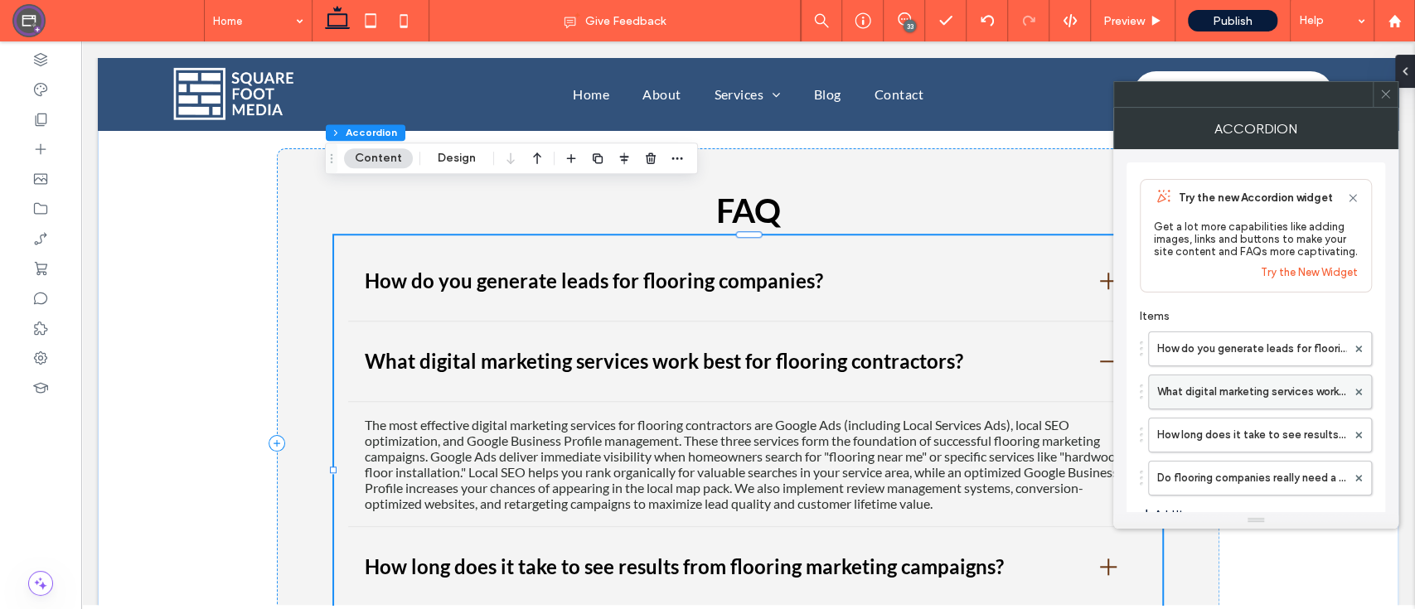
click at [1239, 385] on label "What digital marketing services work best for flooring contractors?" at bounding box center [1251, 391] width 189 height 33
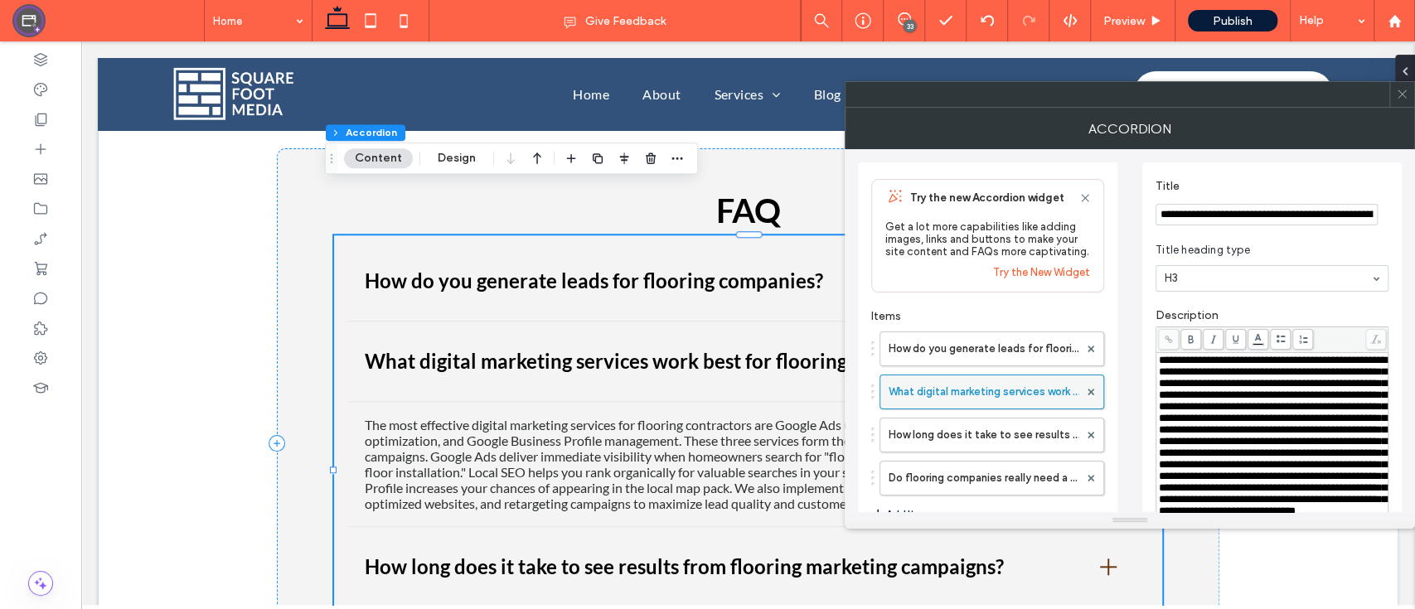
click at [1239, 385] on span "**********" at bounding box center [1273, 436] width 228 height 162
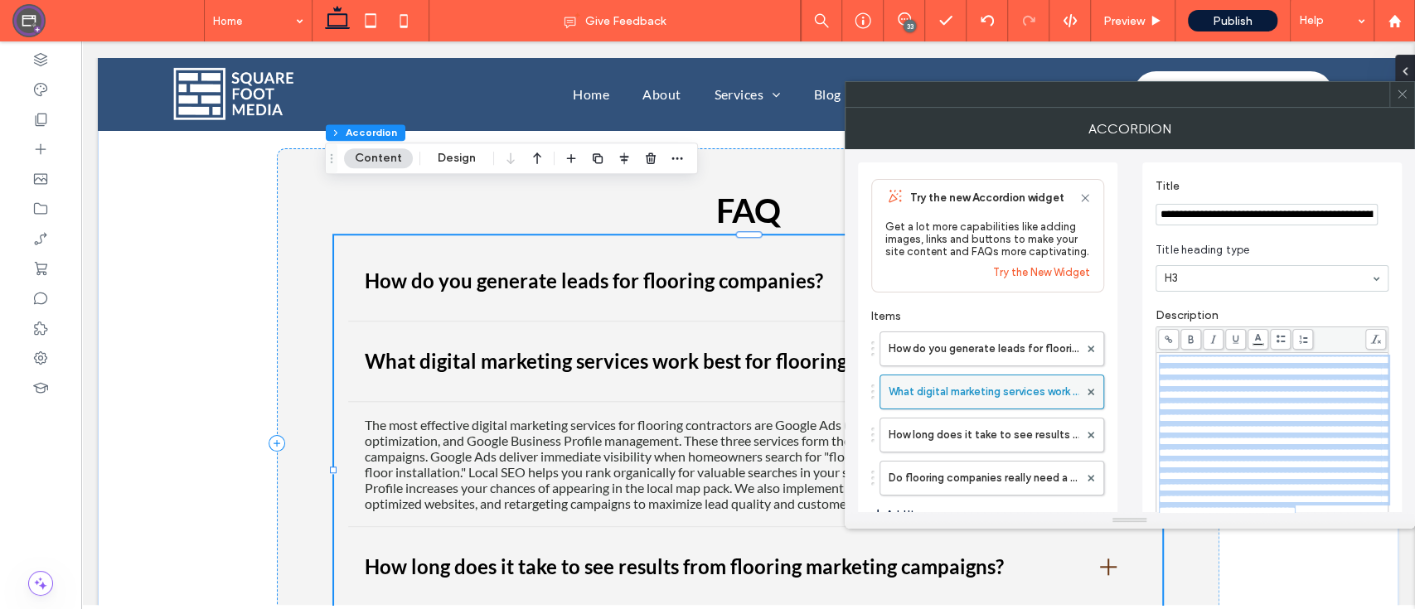
click at [1239, 385] on span "**********" at bounding box center [1273, 436] width 228 height 162
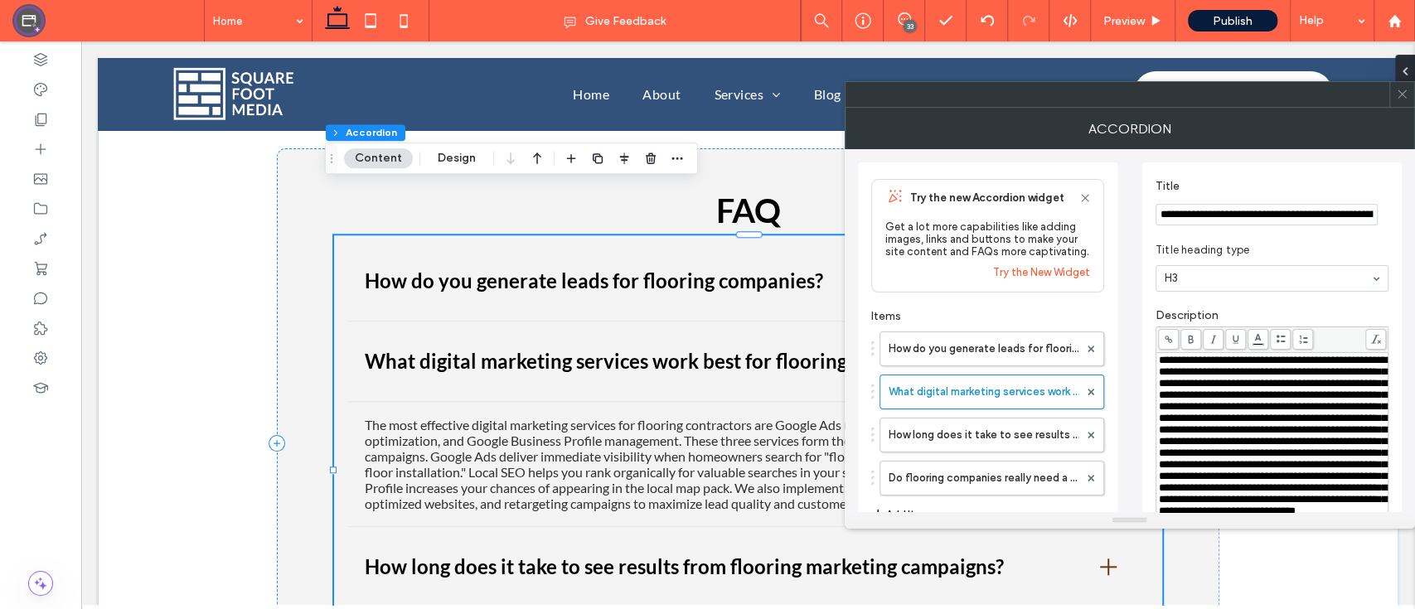
click at [1401, 89] on icon at bounding box center [1402, 94] width 12 height 12
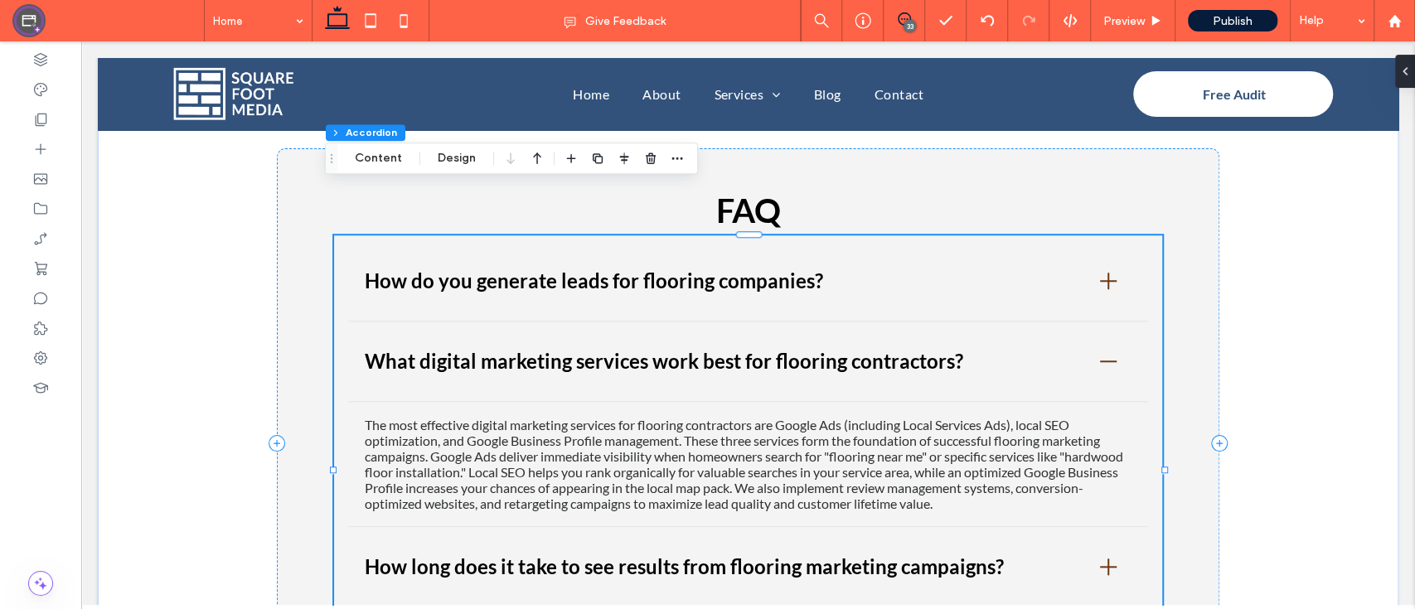
click at [912, 13] on span at bounding box center [903, 18] width 41 height 13
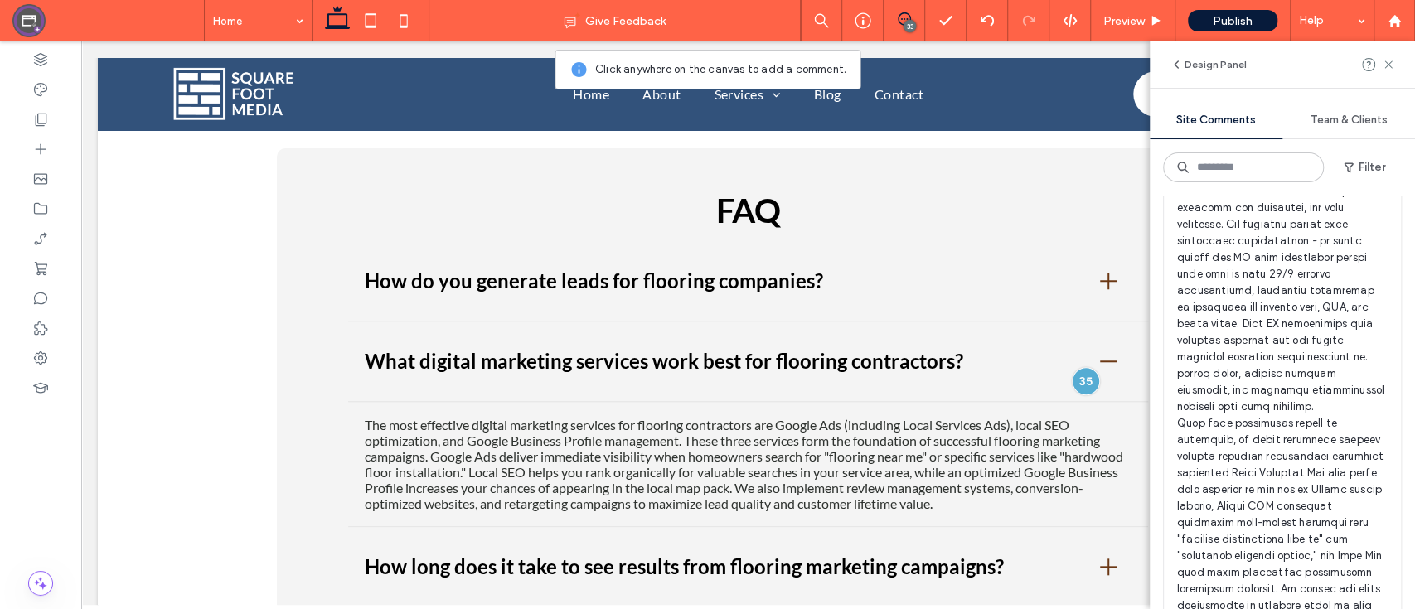
scroll to position [194, 0]
click at [1077, 366] on div at bounding box center [1085, 381] width 31 height 31
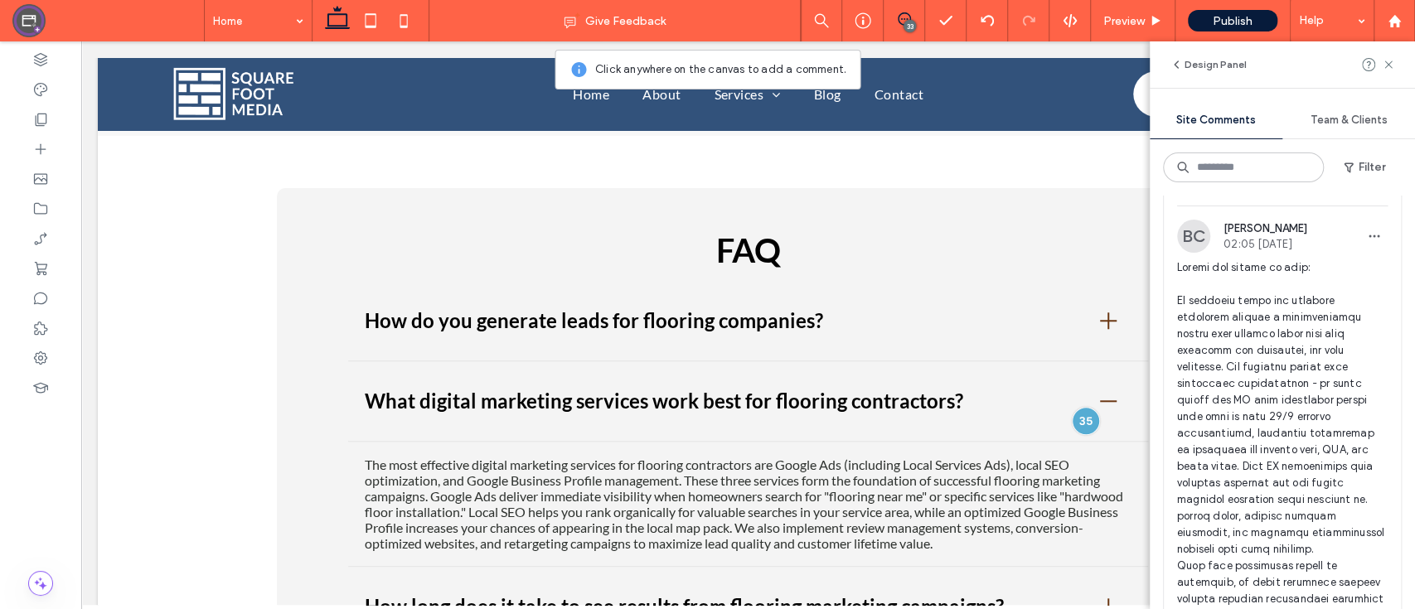
scroll to position [50, 0]
click at [1383, 59] on icon at bounding box center [1387, 64] width 13 height 13
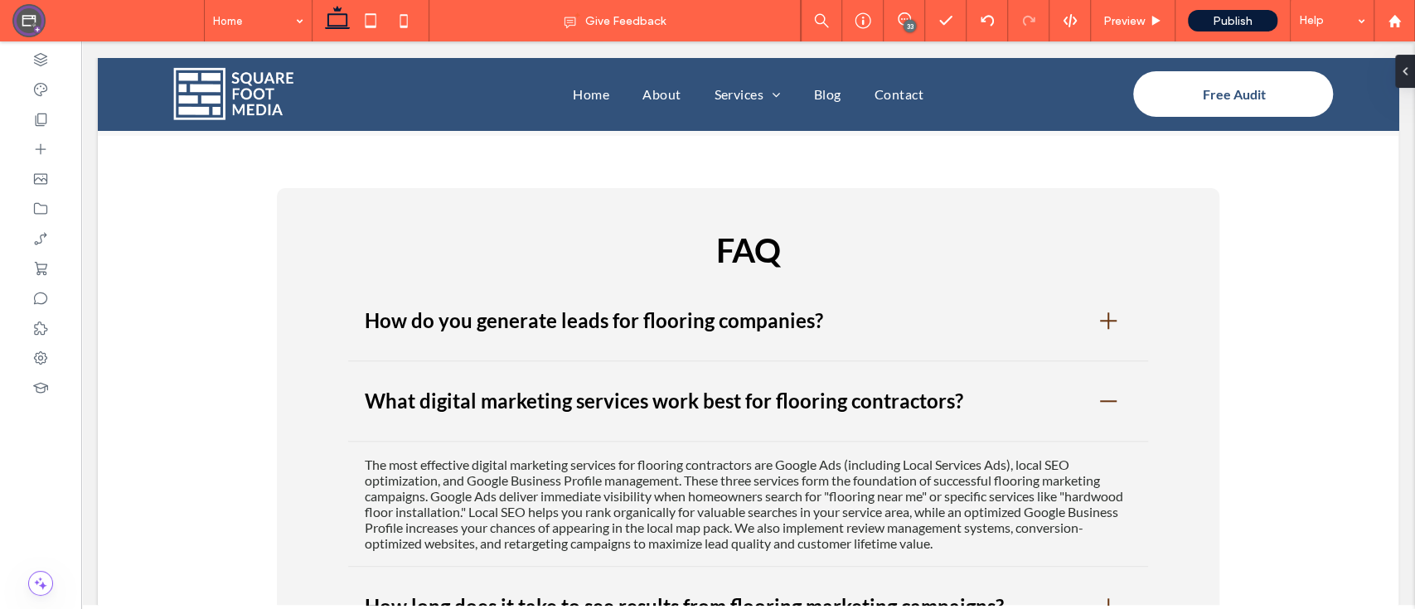
scroll to position [0, 0]
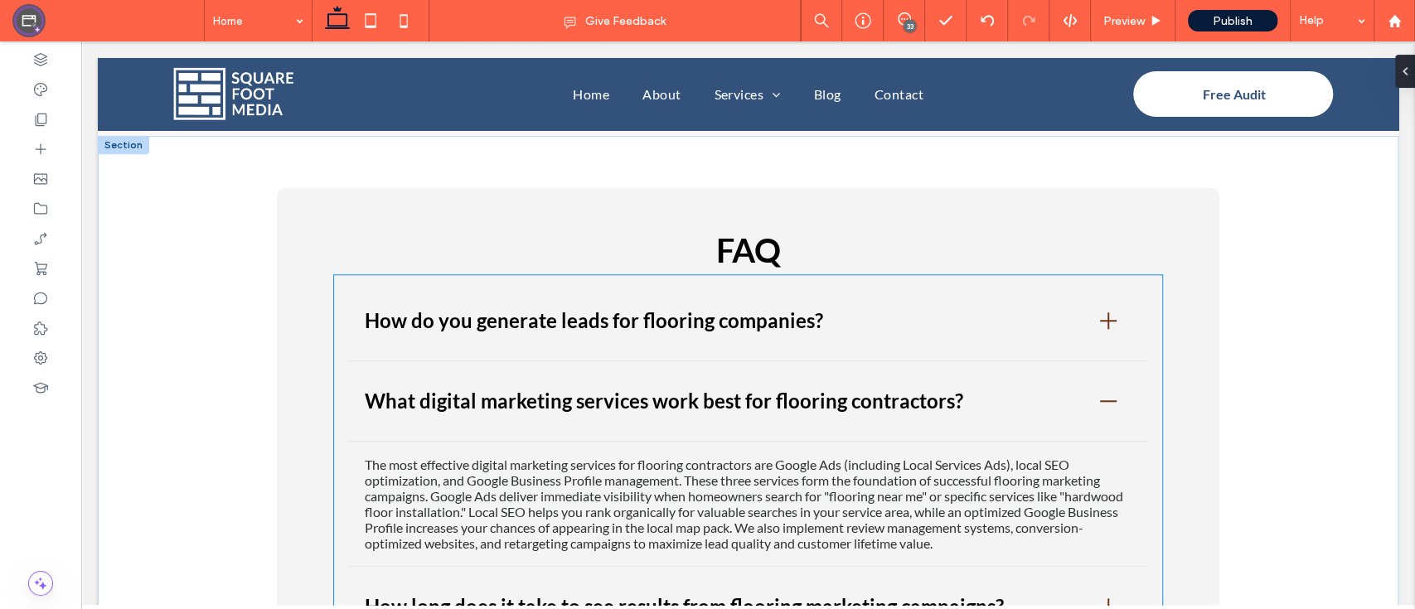
click at [1099, 298] on div at bounding box center [1108, 321] width 46 height 46
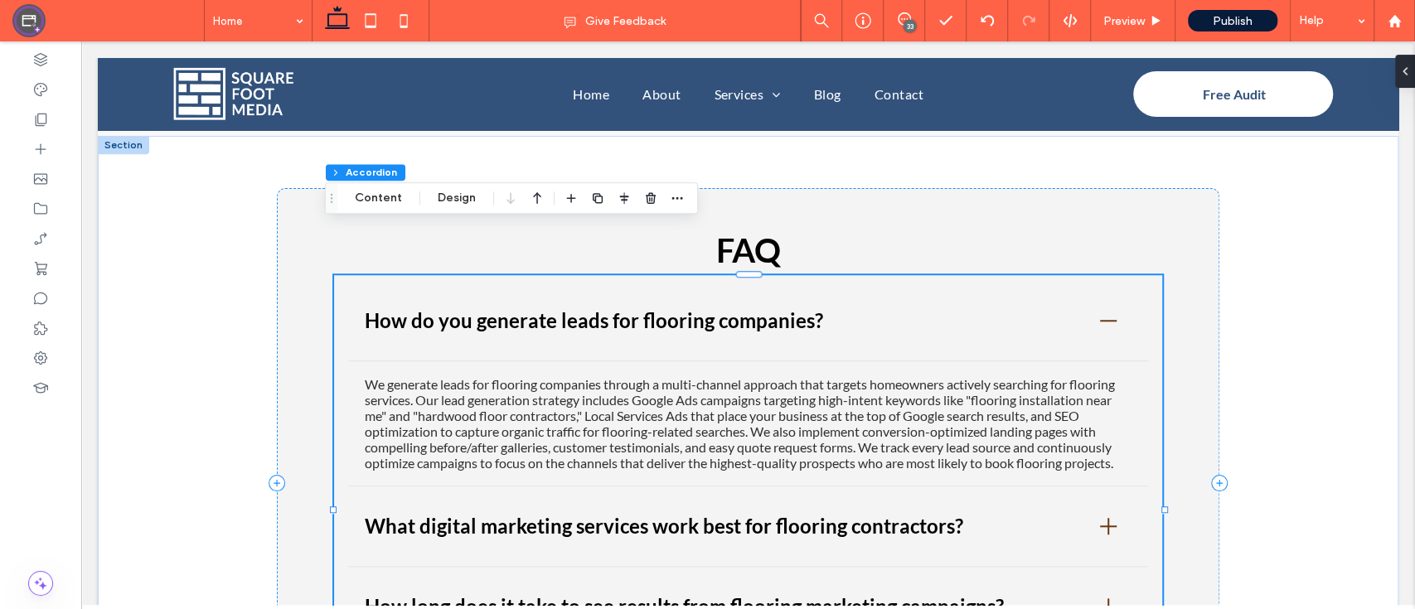
click at [709, 511] on h3 "What digital marketing services work best for flooring contractors?" at bounding box center [664, 526] width 598 height 30
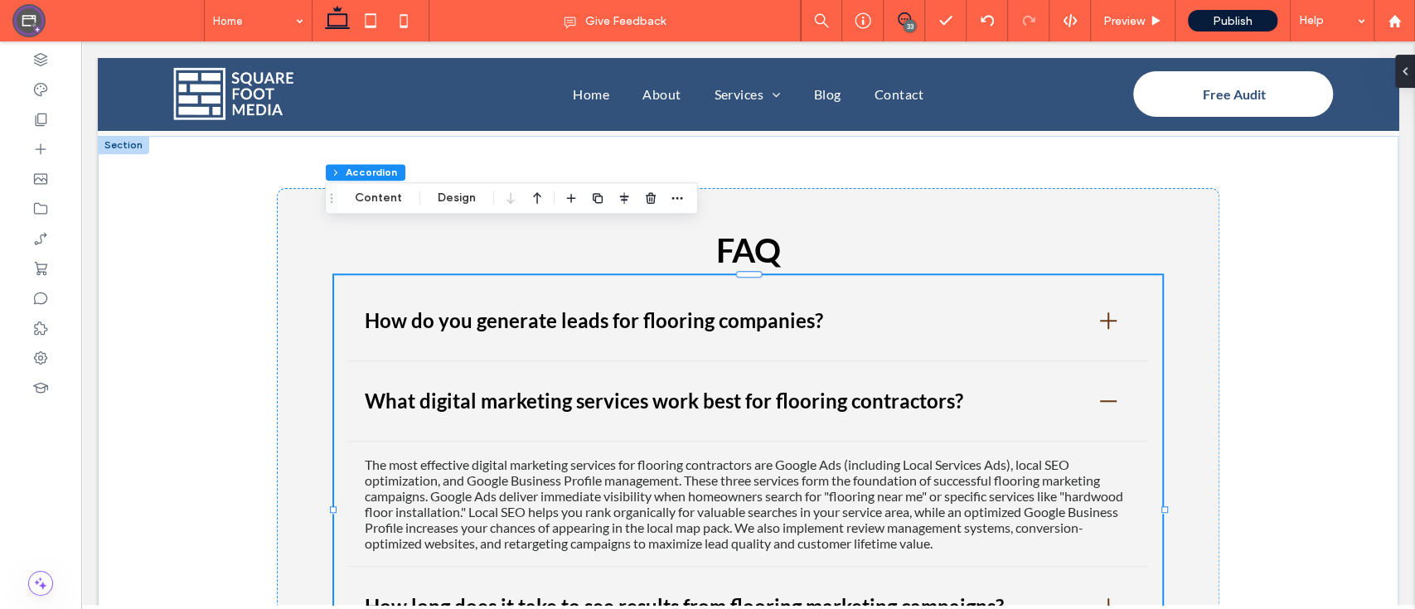
drag, startPoint x: 911, startPoint y: 18, endPoint x: 998, endPoint y: 80, distance: 106.9
click at [911, 18] on span at bounding box center [903, 18] width 41 height 13
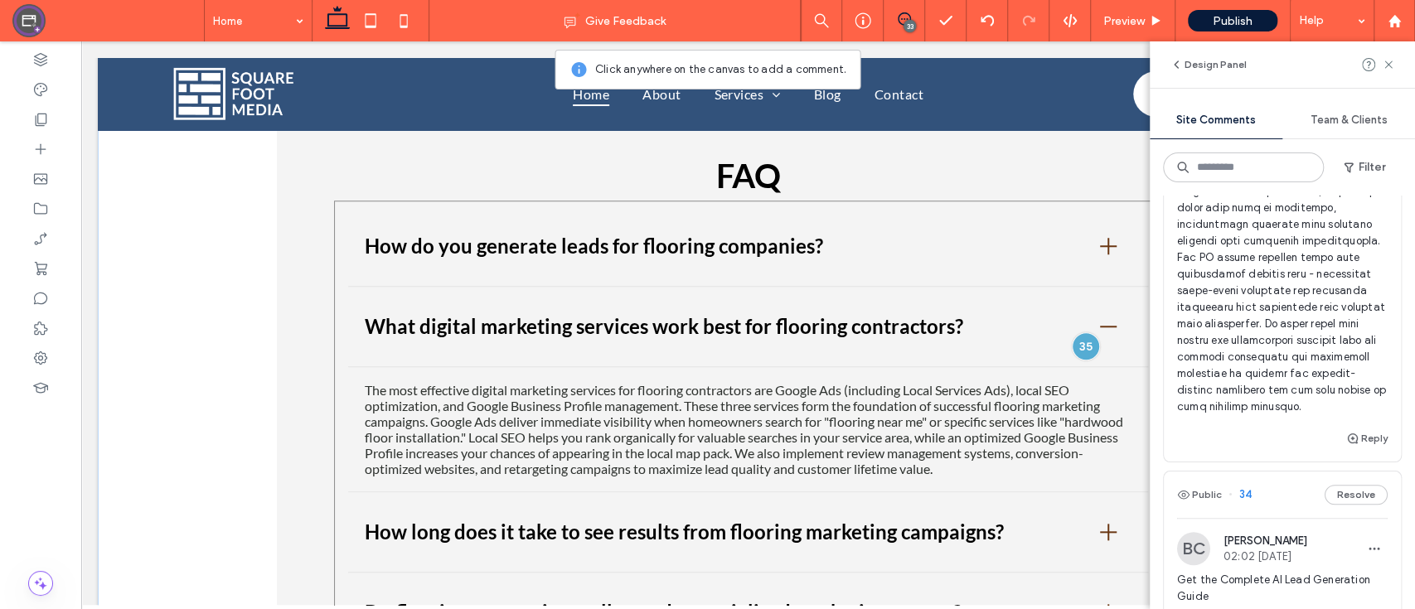
scroll to position [5142, 0]
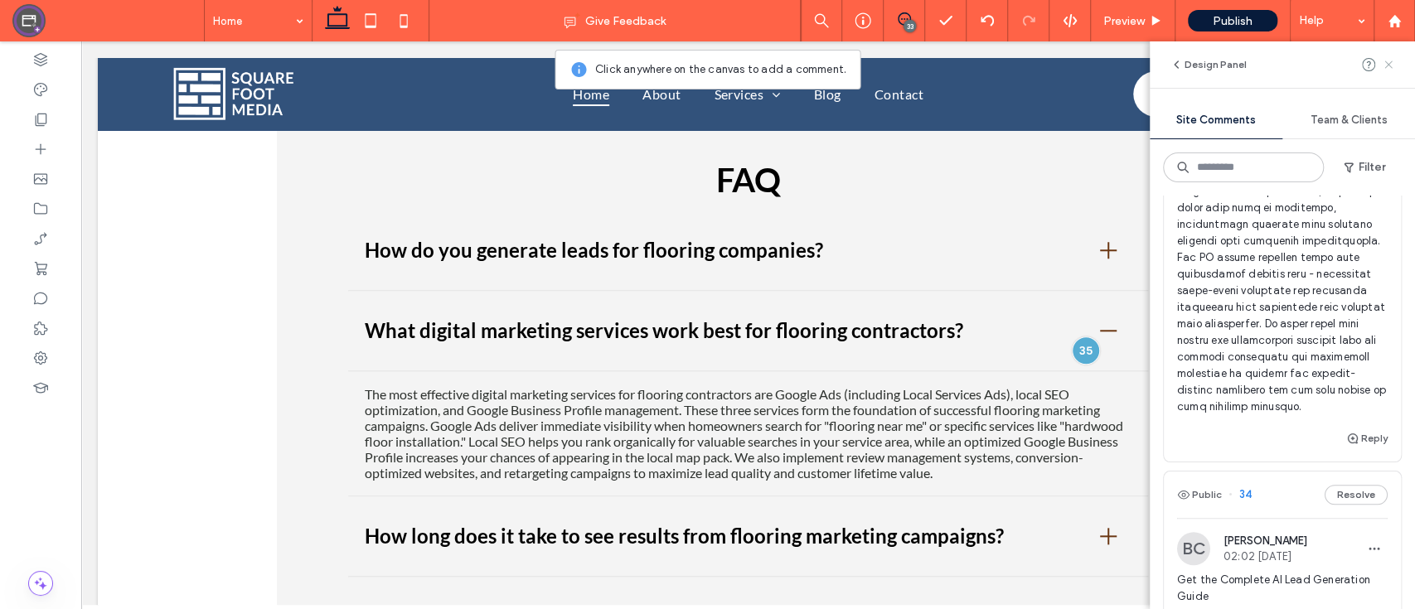
click at [1391, 71] on span at bounding box center [1387, 65] width 13 height 20
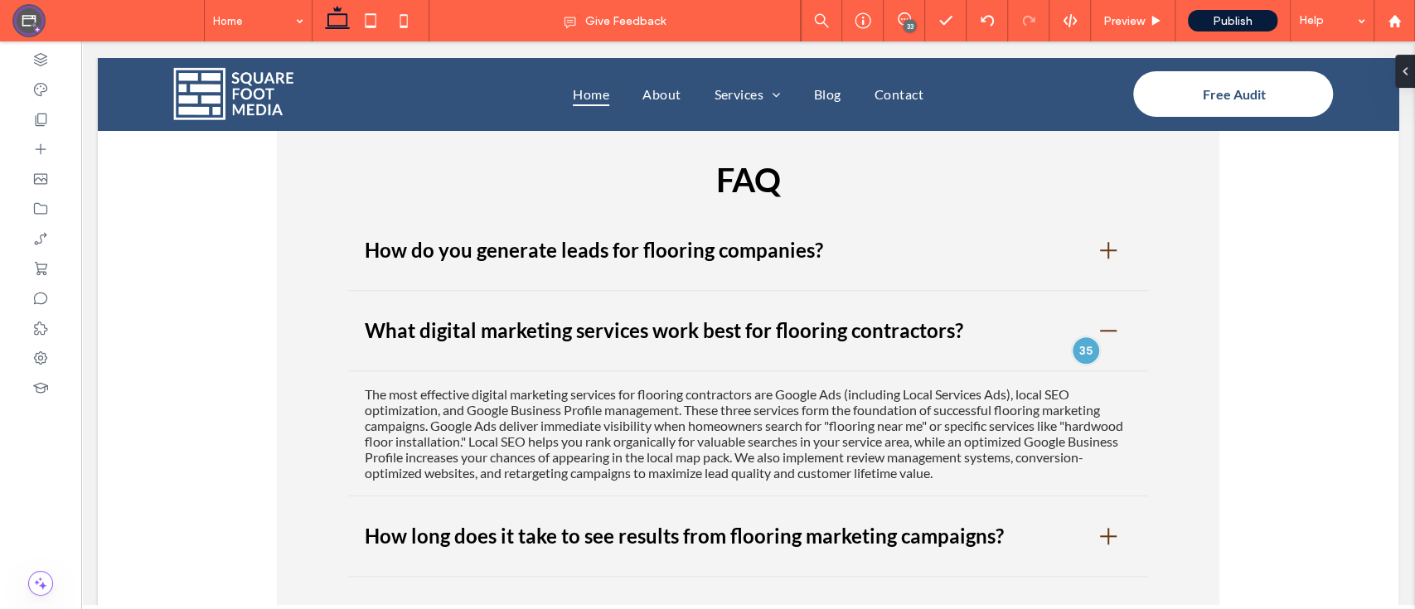
scroll to position [0, 0]
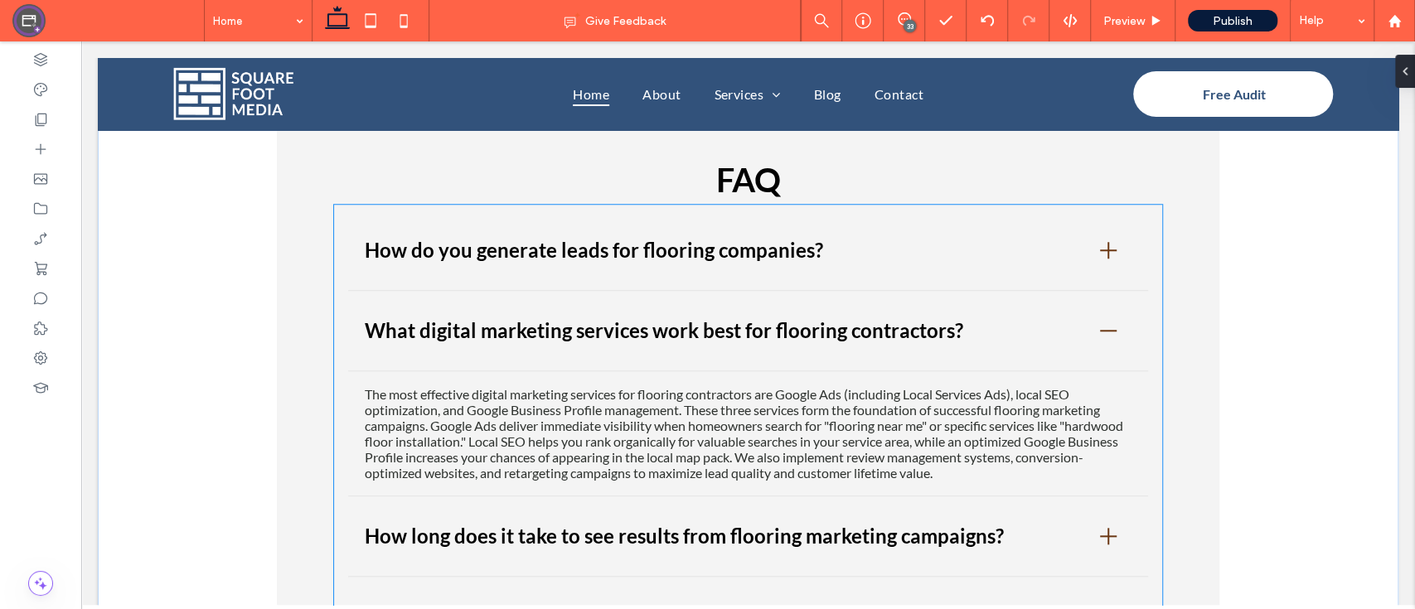
click at [726, 235] on h3 "How do you generate leads for flooring companies?" at bounding box center [594, 250] width 458 height 30
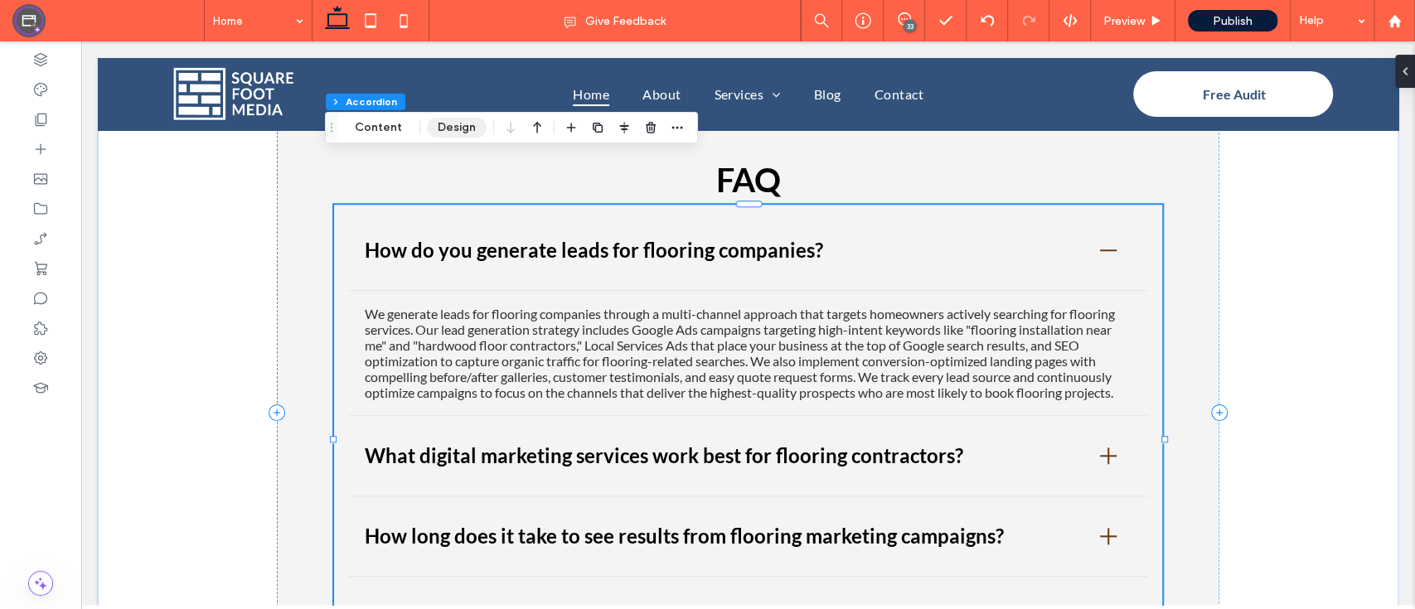
click at [427, 124] on button "Design" at bounding box center [457, 128] width 60 height 20
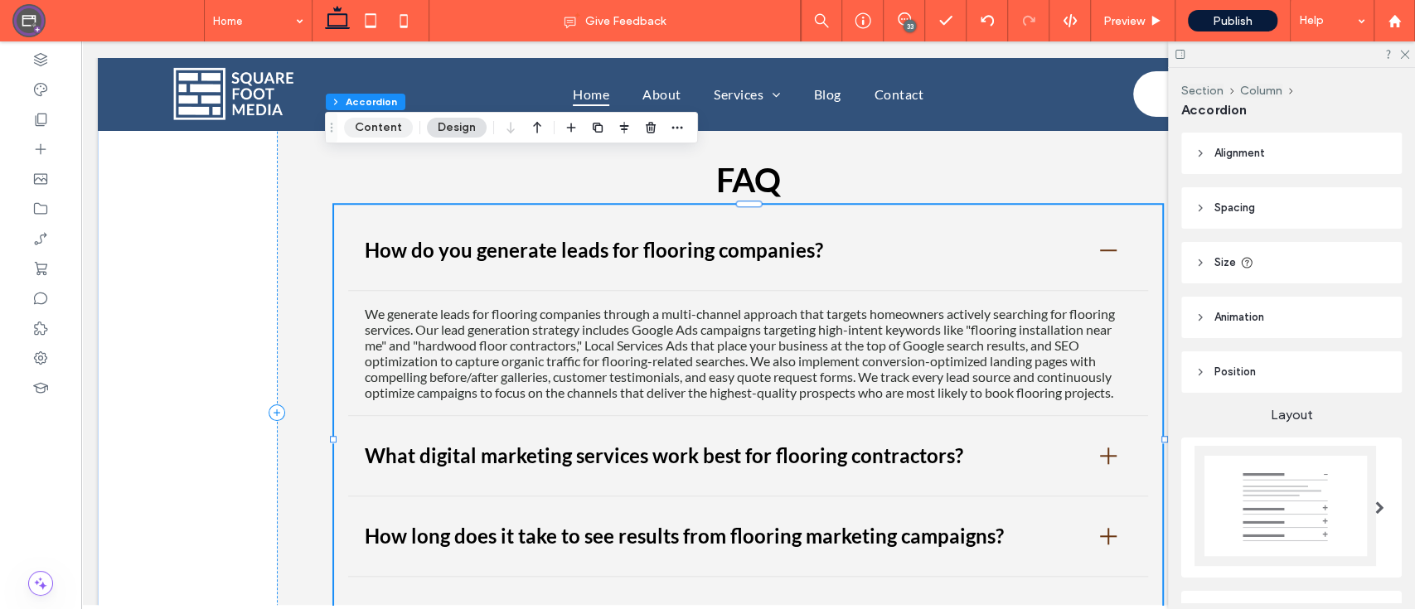
click at [394, 123] on button "Content" at bounding box center [378, 128] width 69 height 20
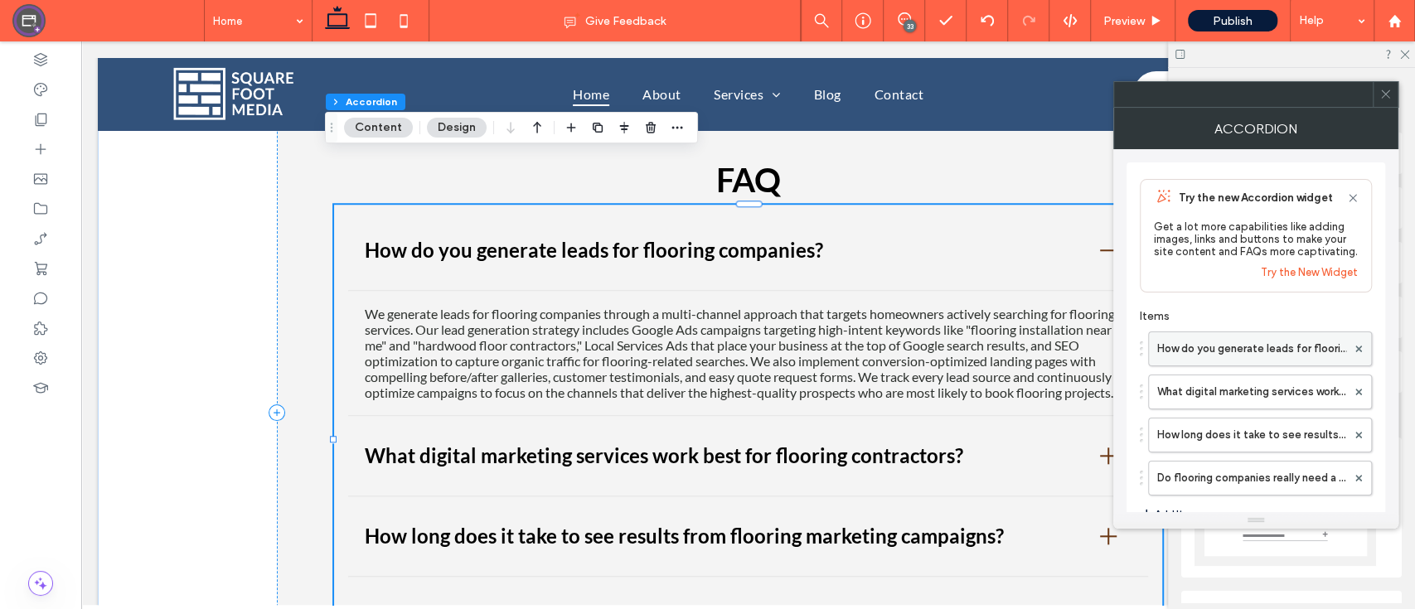
click at [1254, 348] on label "How do you generate leads for flooring companies?" at bounding box center [1251, 348] width 189 height 33
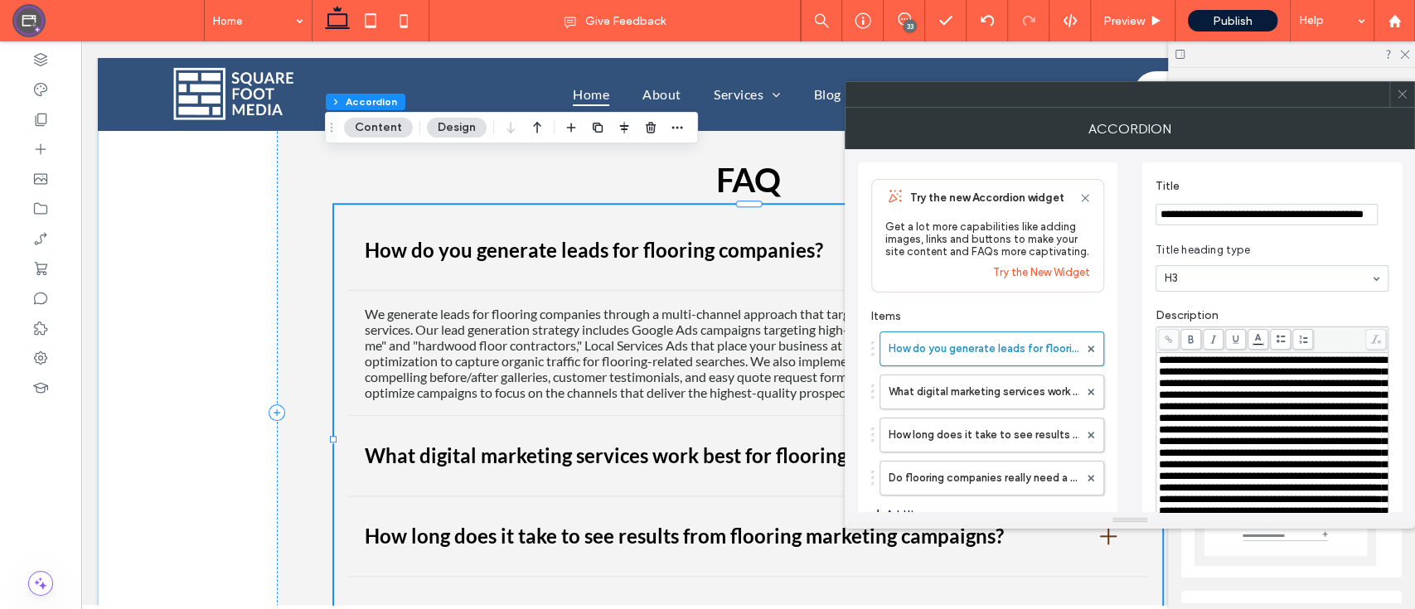
click at [1234, 391] on span "**********" at bounding box center [1273, 441] width 228 height 173
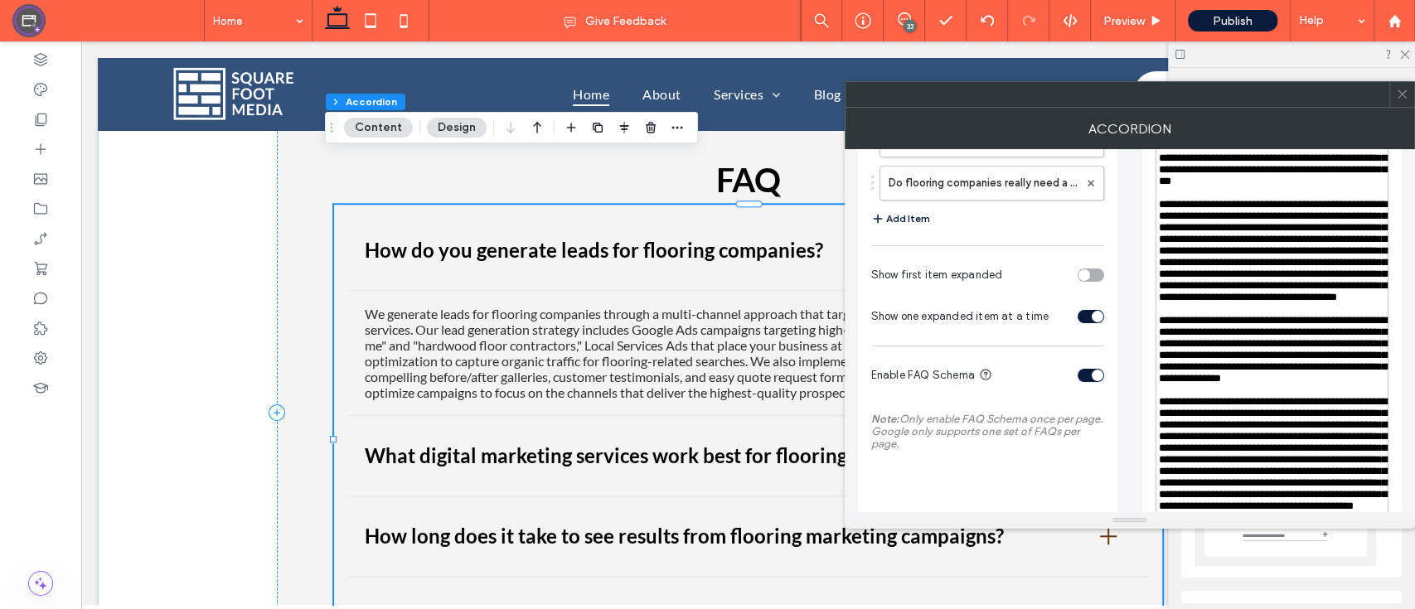
click at [1316, 302] on span "**********" at bounding box center [1273, 251] width 228 height 104
click at [1200, 302] on span "**********" at bounding box center [1273, 251] width 228 height 104
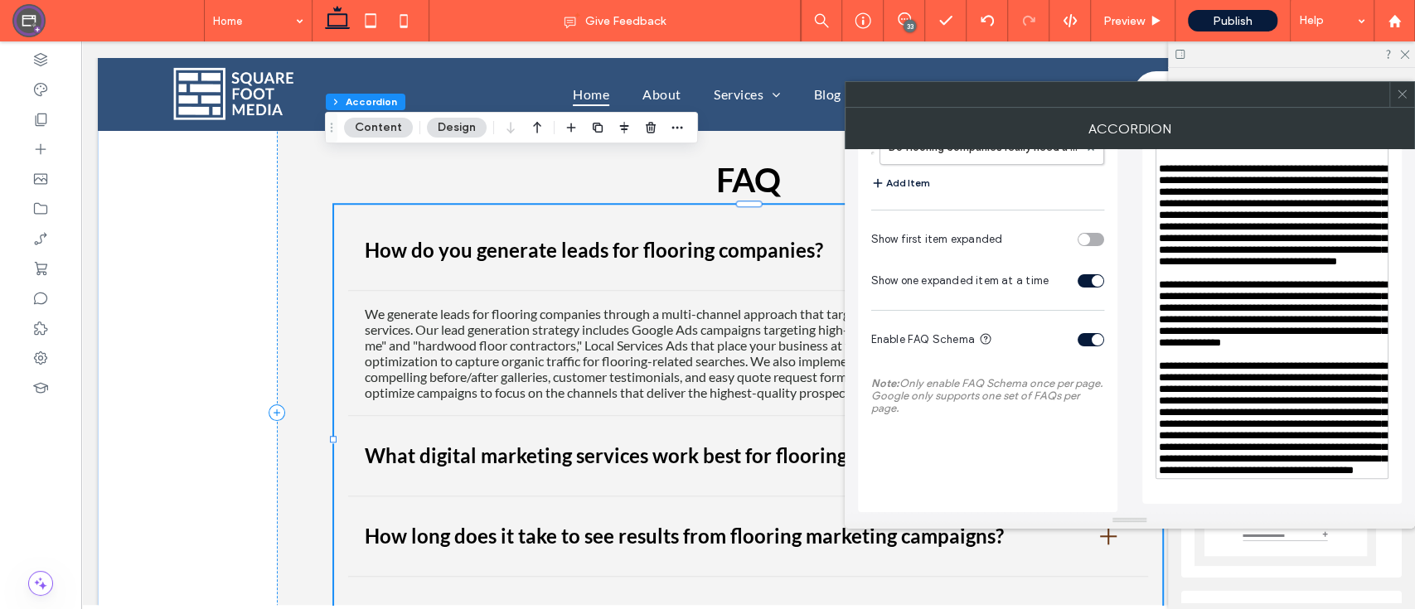
scroll to position [528, 0]
click at [703, 326] on p "We generate leads for flooring companies through a multi-channel approach that …" at bounding box center [748, 353] width 767 height 94
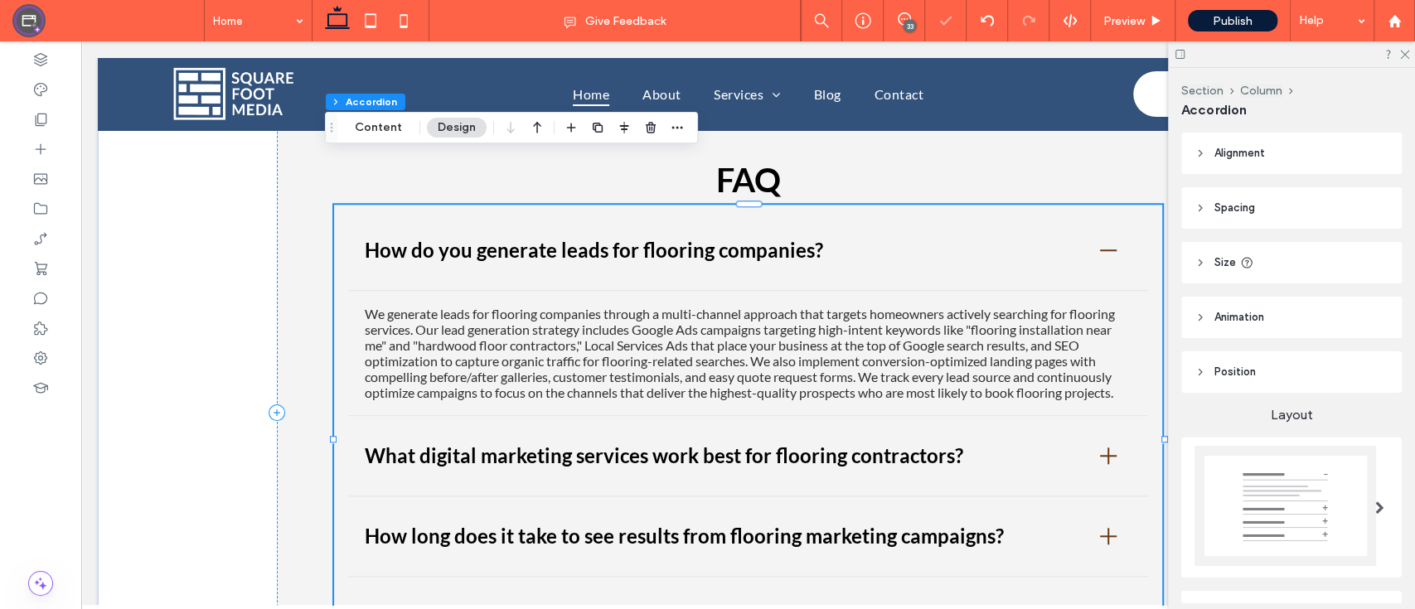
click at [934, 306] on p "We generate leads for flooring companies through a multi-channel approach that …" at bounding box center [748, 353] width 767 height 94
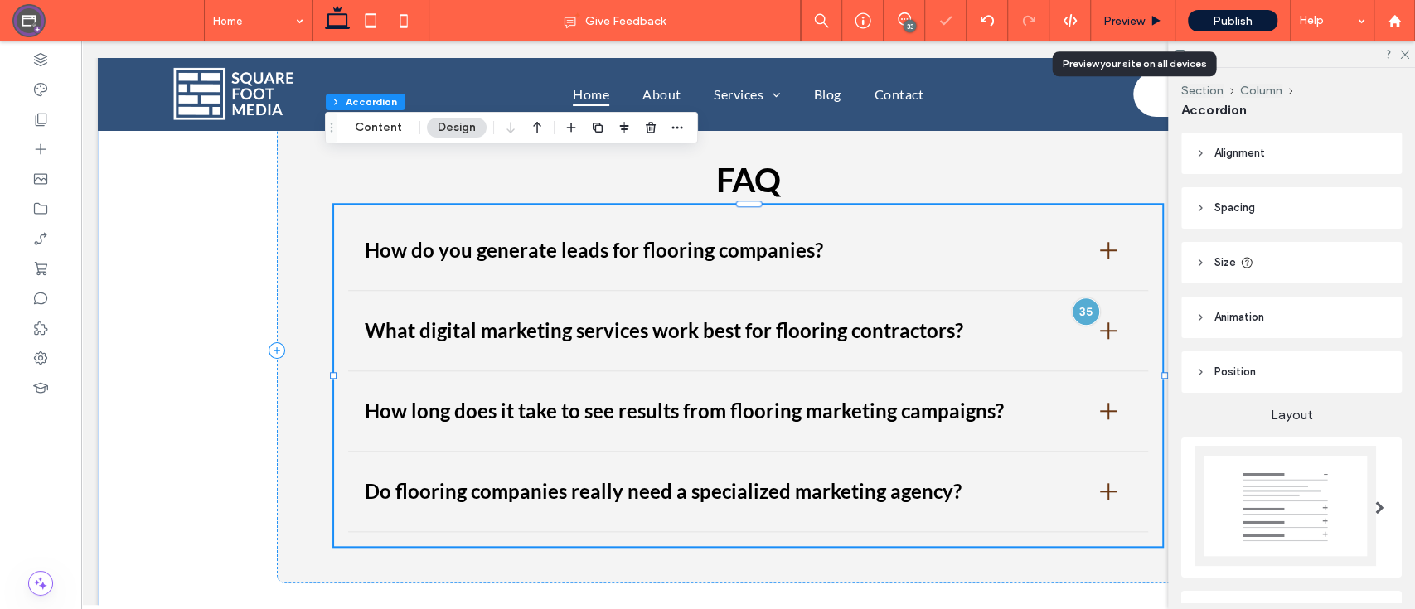
click at [1146, 17] on div "Preview" at bounding box center [1133, 21] width 84 height 14
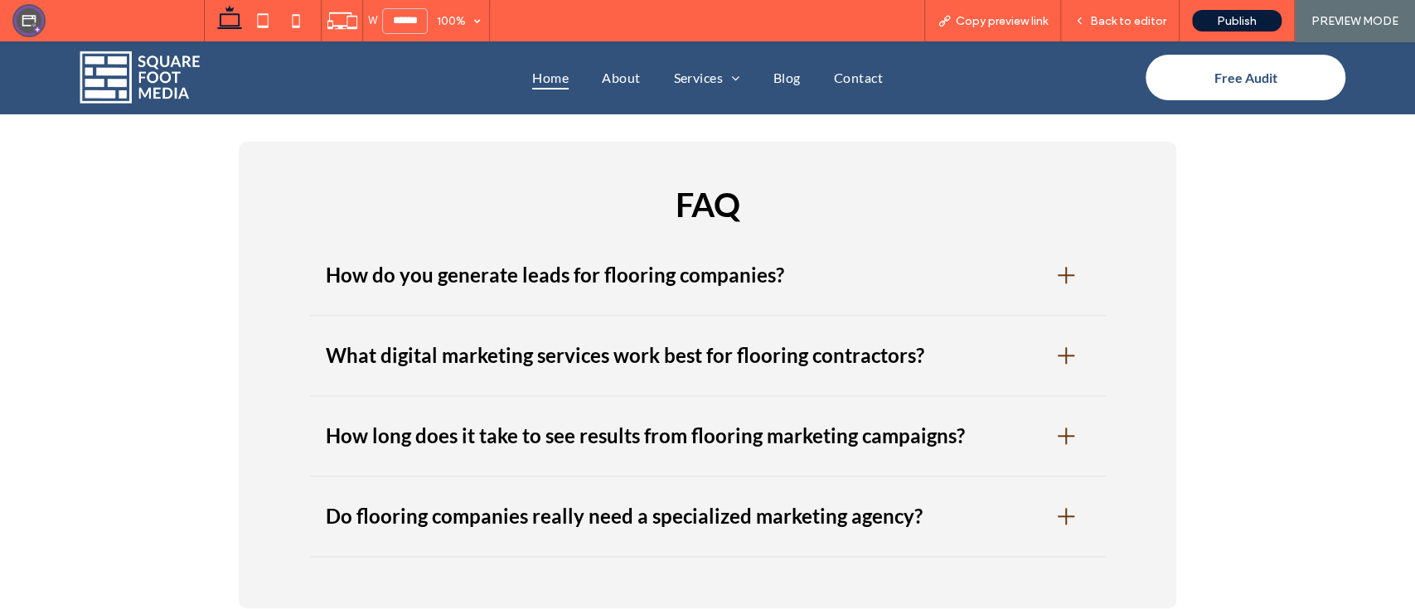
scroll to position [5224, 0]
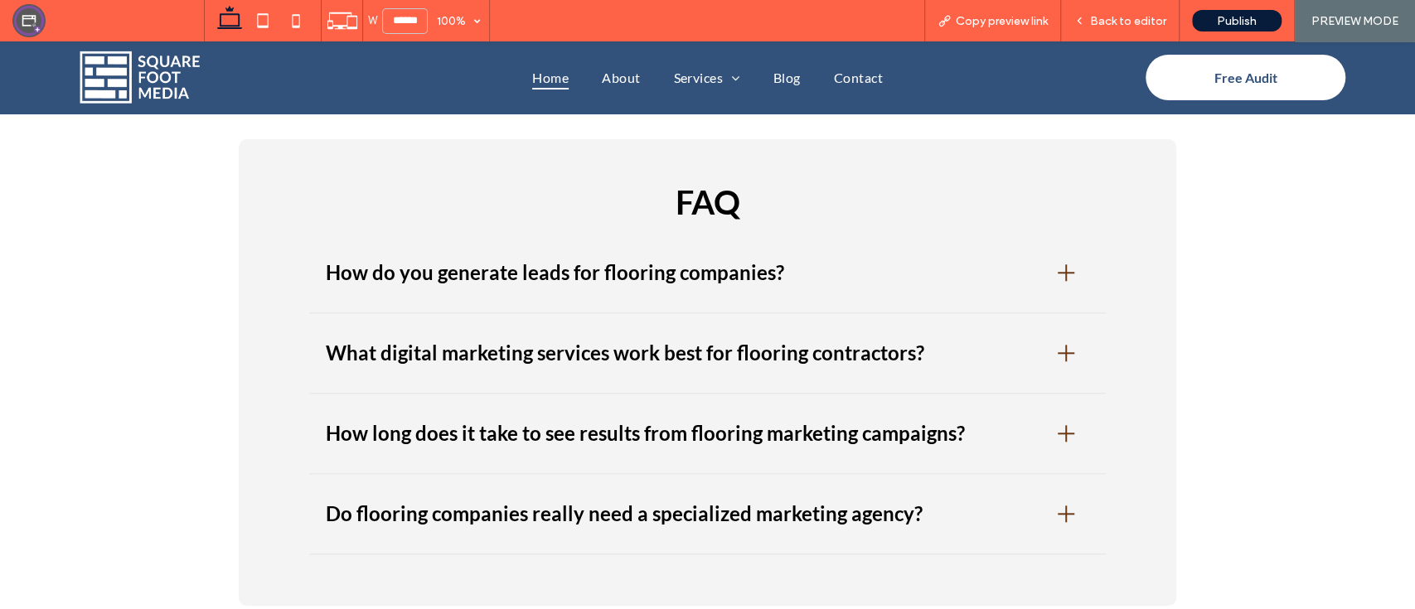
click at [994, 258] on div "How do you generate leads for flooring companies?" at bounding box center [678, 273] width 704 height 30
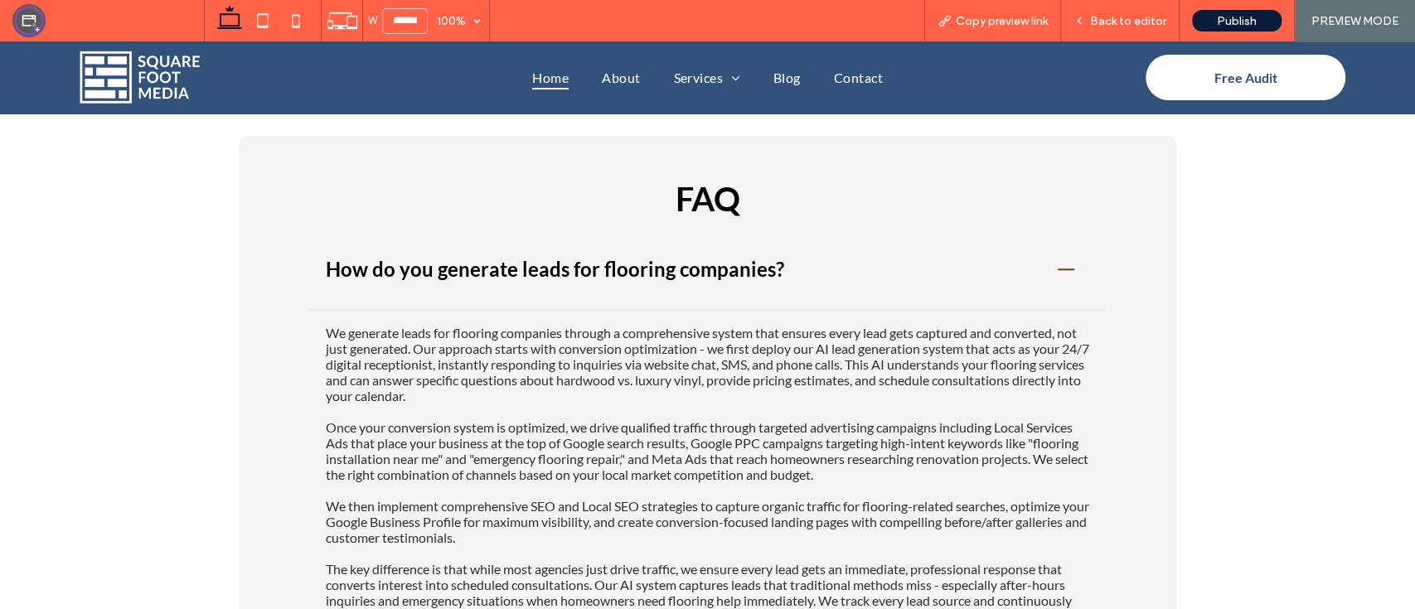
scroll to position [5229, 0]
click at [268, 25] on icon at bounding box center [262, 20] width 33 height 33
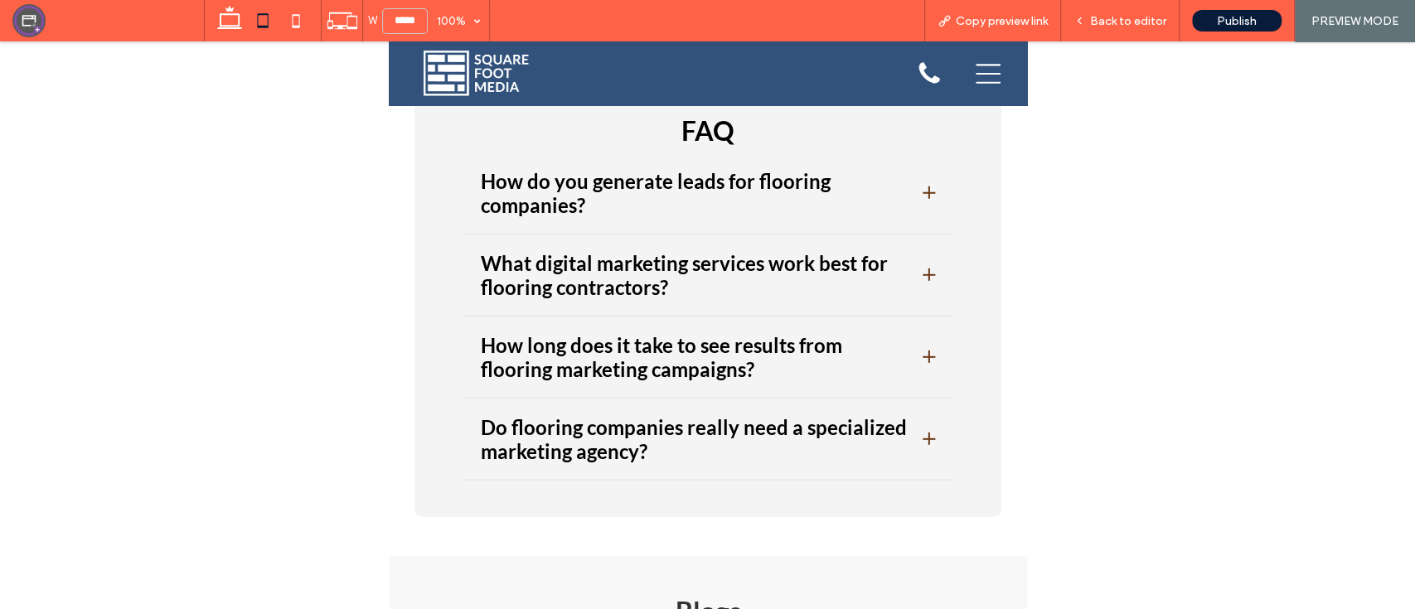
scroll to position [6264, 0]
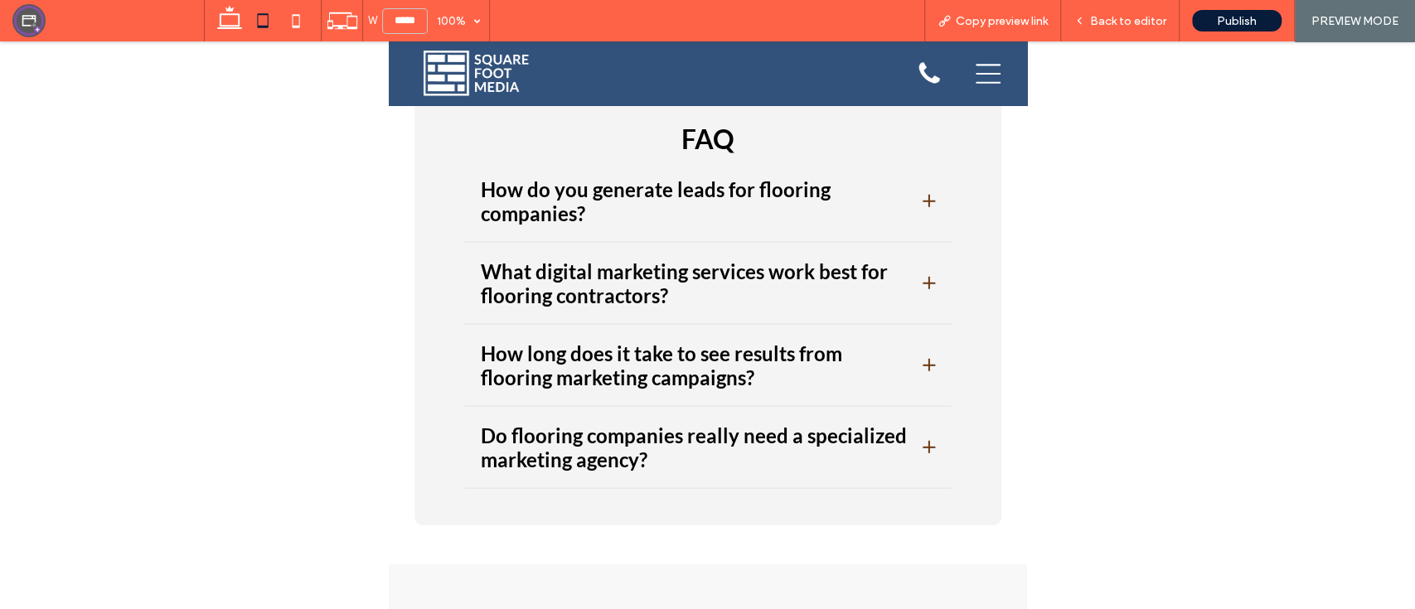
click at [650, 177] on h3 "How do you generate leads for flooring companies?" at bounding box center [695, 201] width 430 height 48
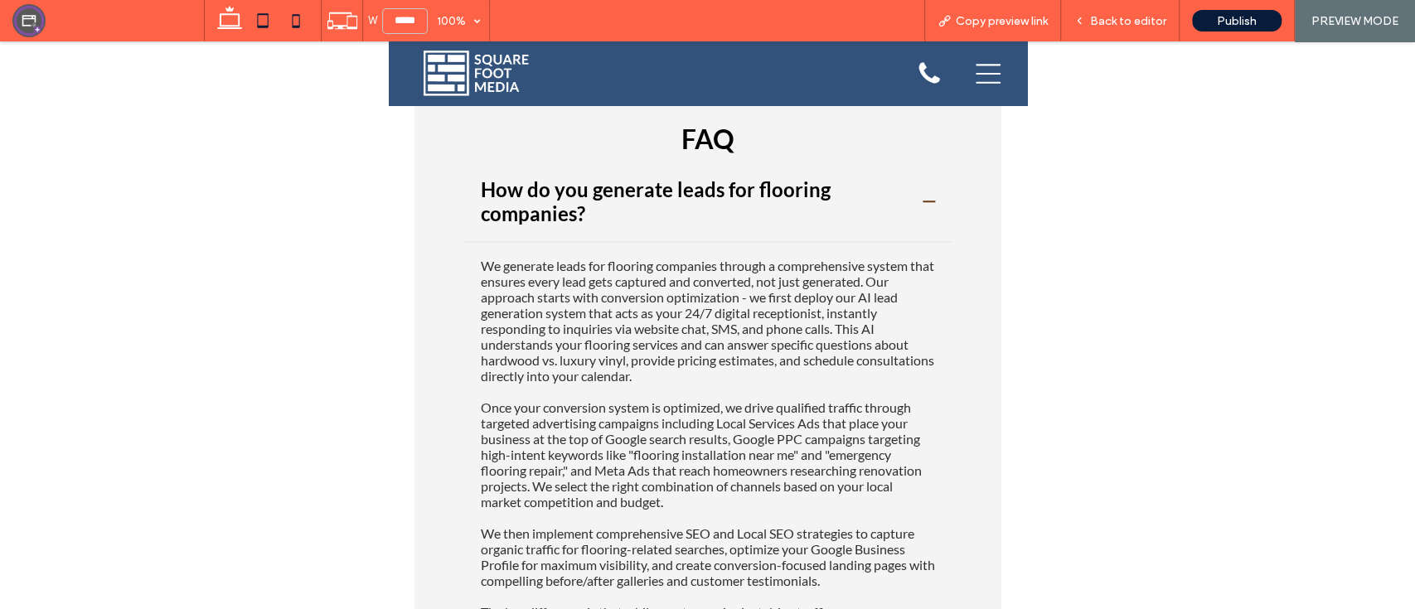
click at [292, 11] on icon at bounding box center [295, 20] width 33 height 33
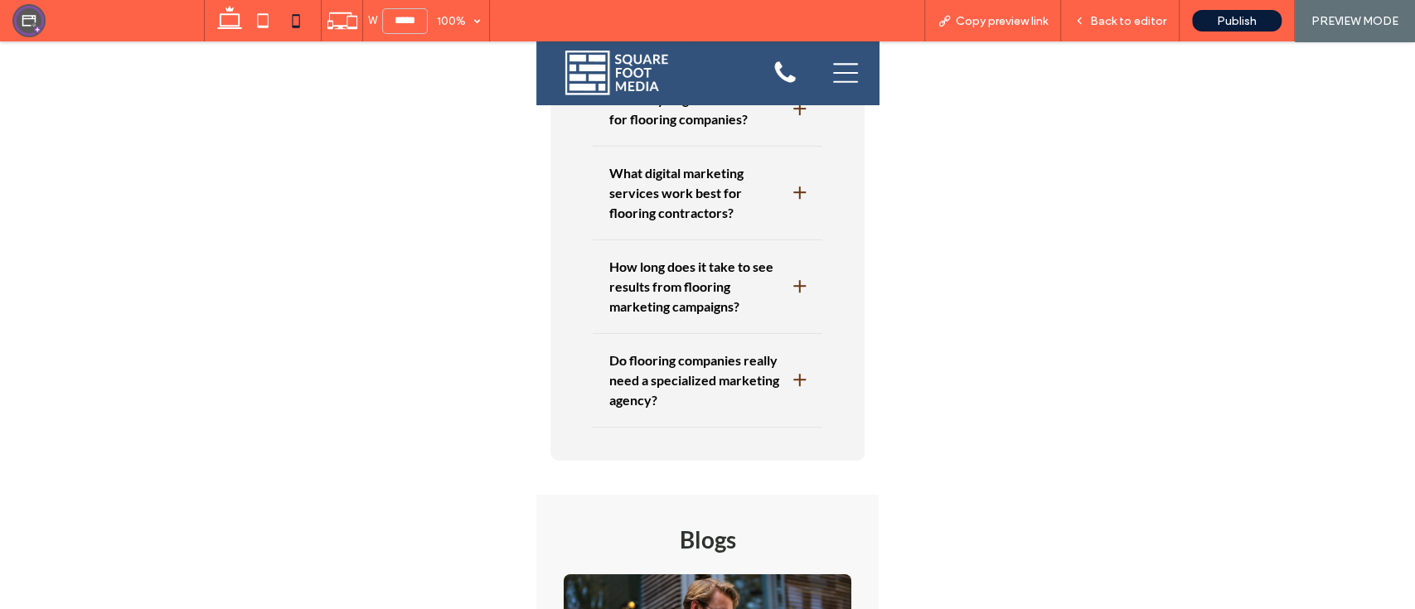
click at [692, 129] on h3 "How do you generate leads for flooring companies?" at bounding box center [695, 109] width 172 height 40
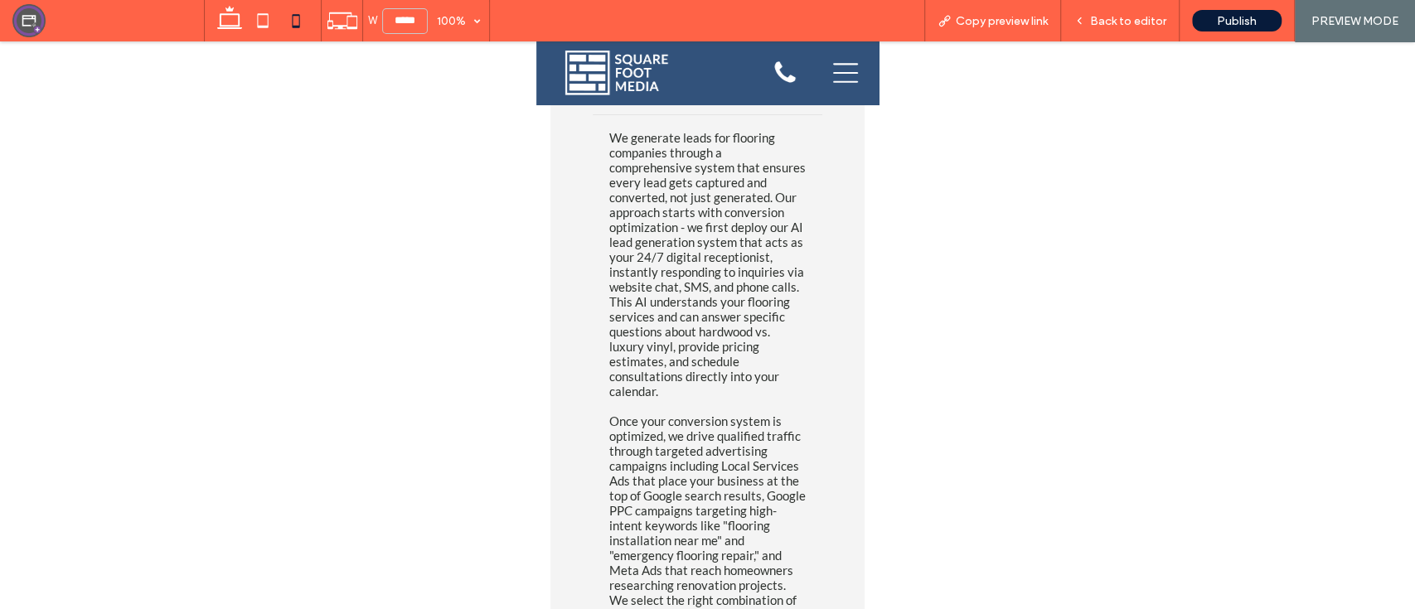
scroll to position [7872, 0]
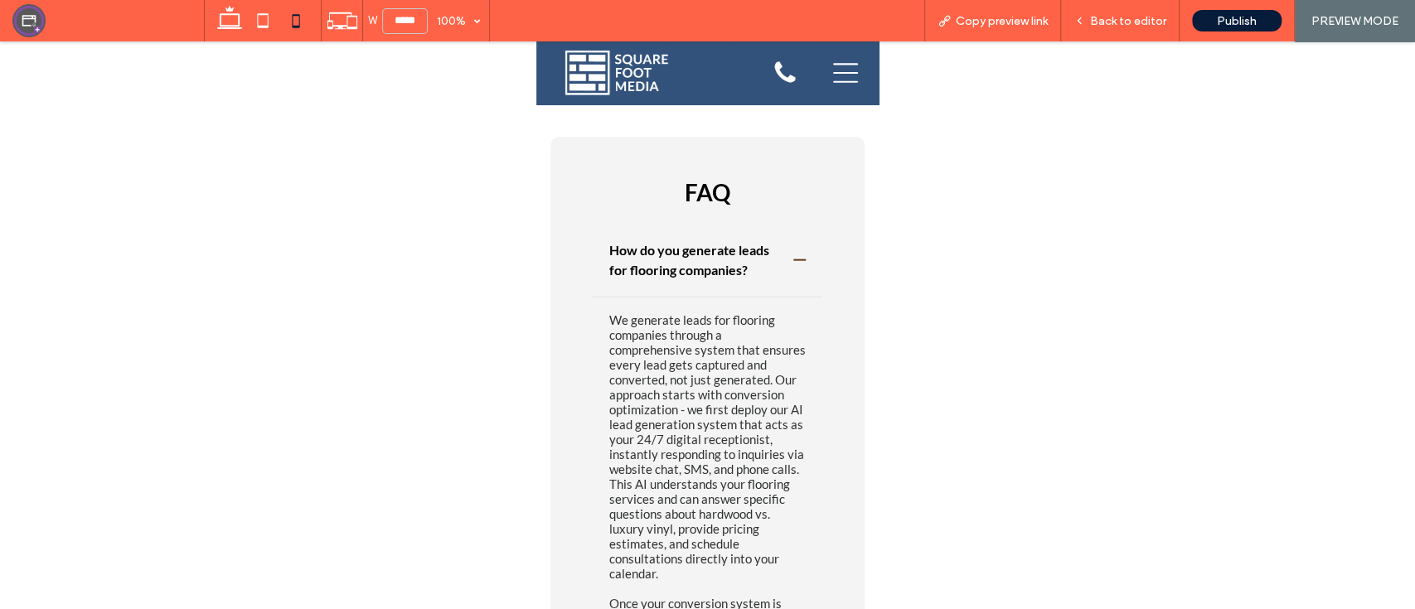
click at [697, 280] on h3 "How do you generate leads for flooring companies?" at bounding box center [695, 260] width 172 height 40
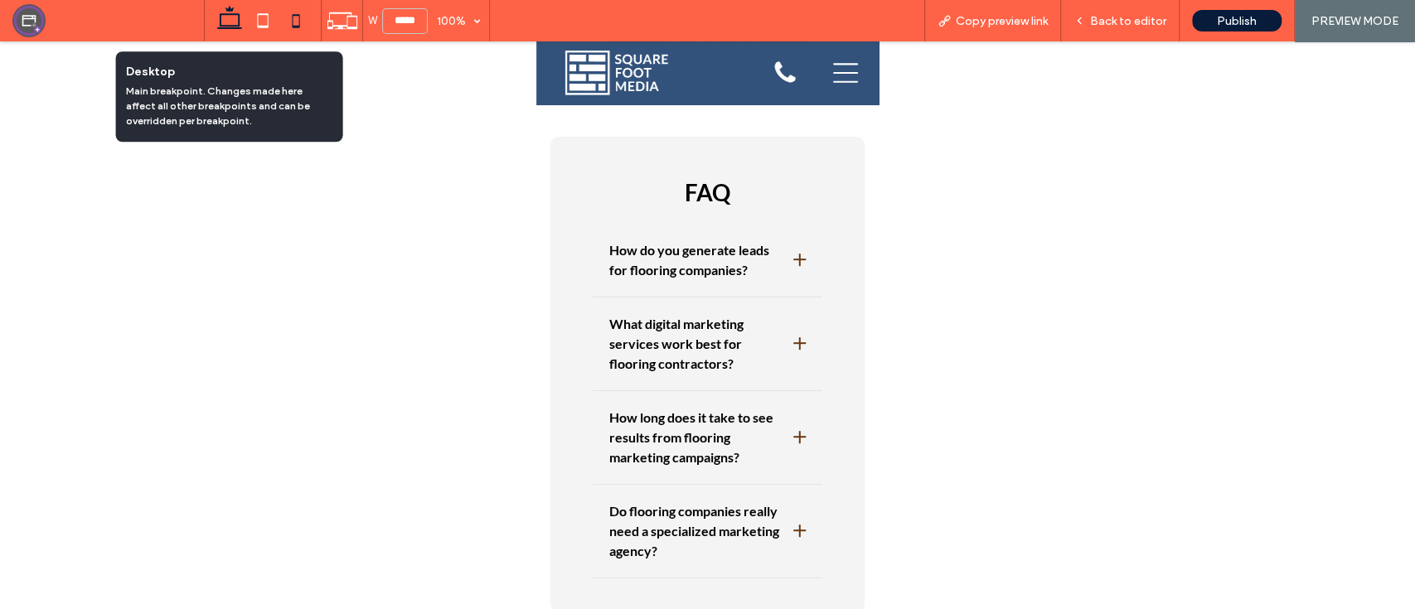
click at [238, 23] on use at bounding box center [229, 17] width 25 height 23
type input "******"
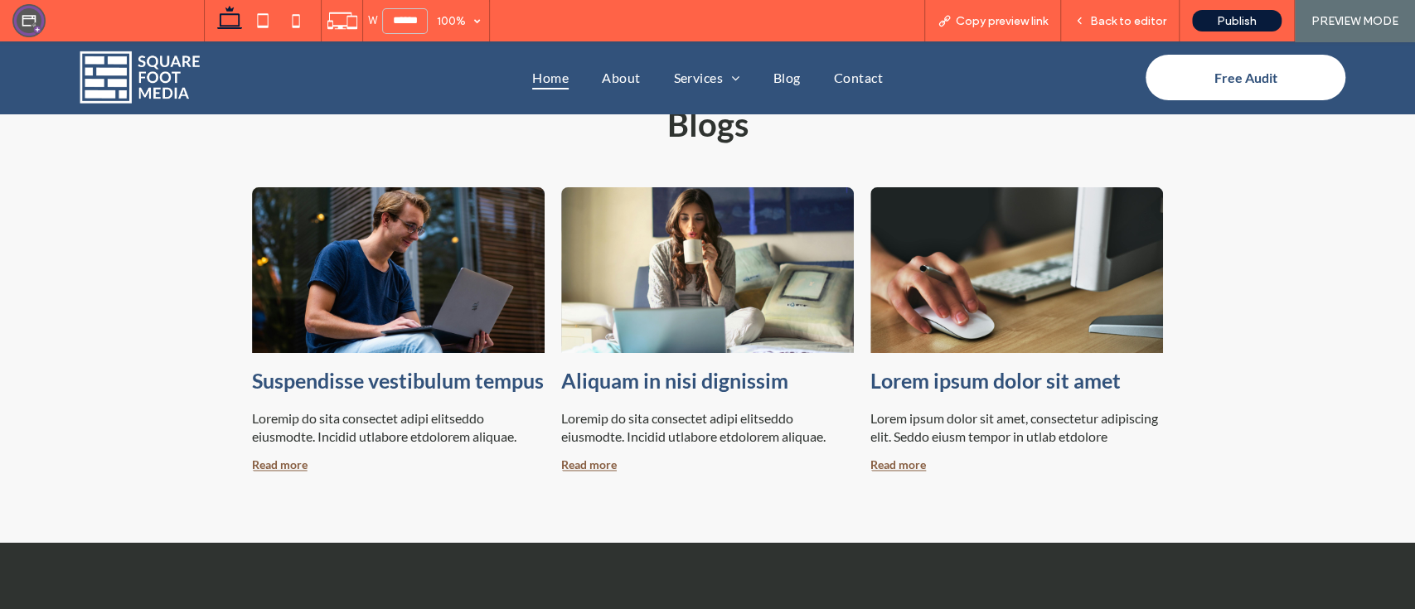
scroll to position [6147, 0]
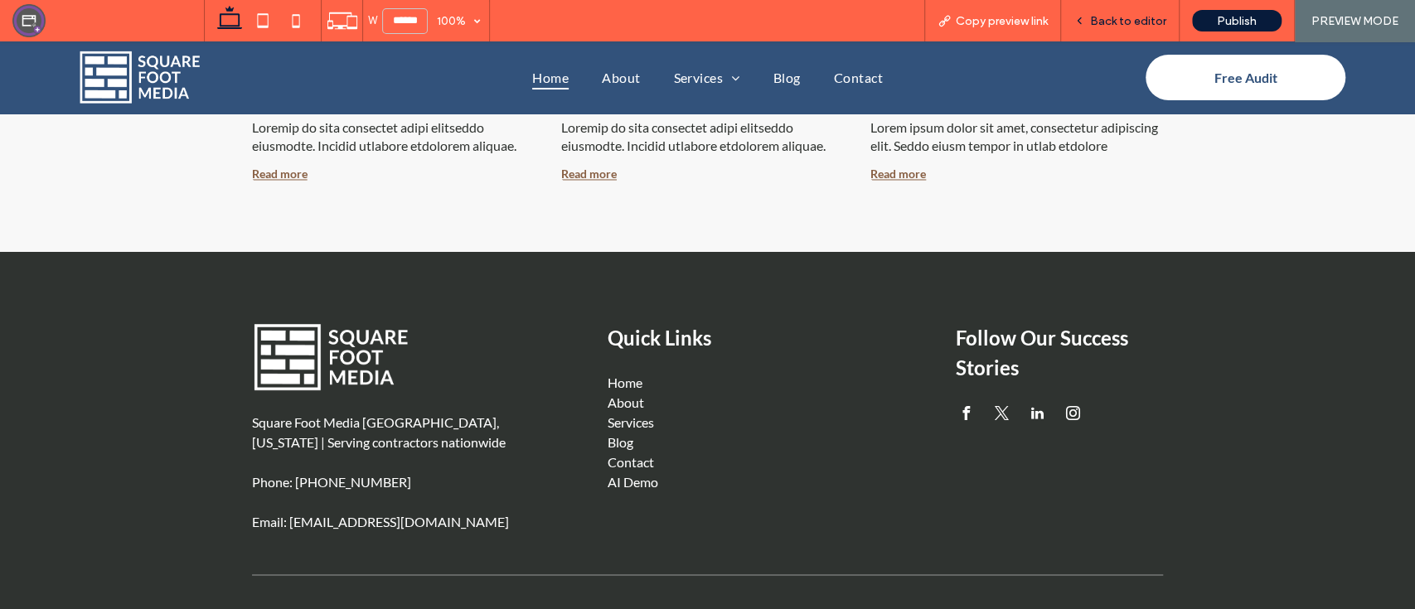
click at [1114, 14] on span "Back to editor" at bounding box center [1128, 21] width 76 height 14
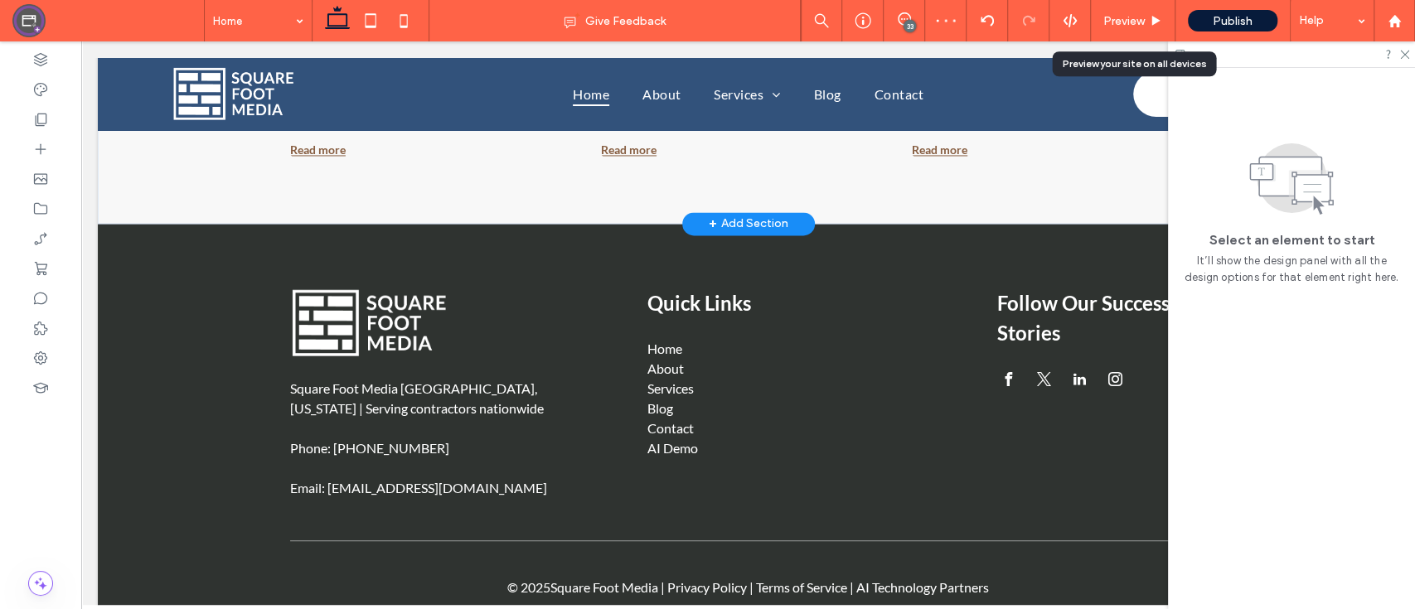
scroll to position [6049, 0]
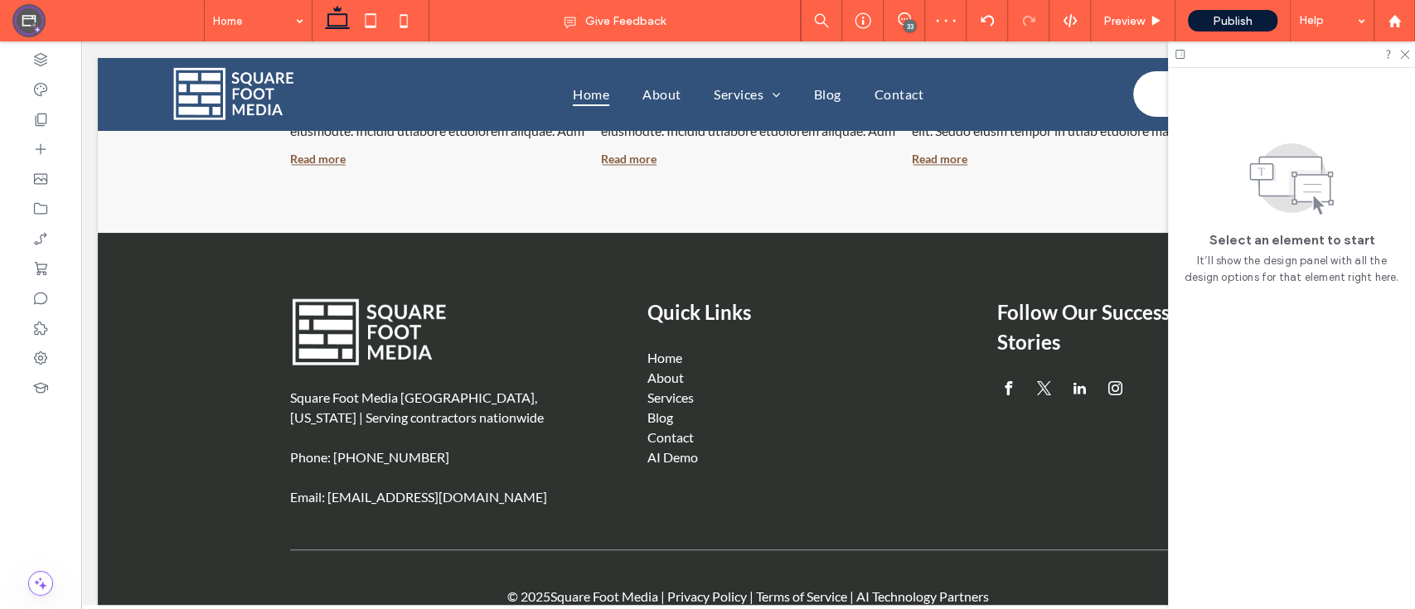
click at [914, 27] on div "33" at bounding box center [909, 26] width 12 height 12
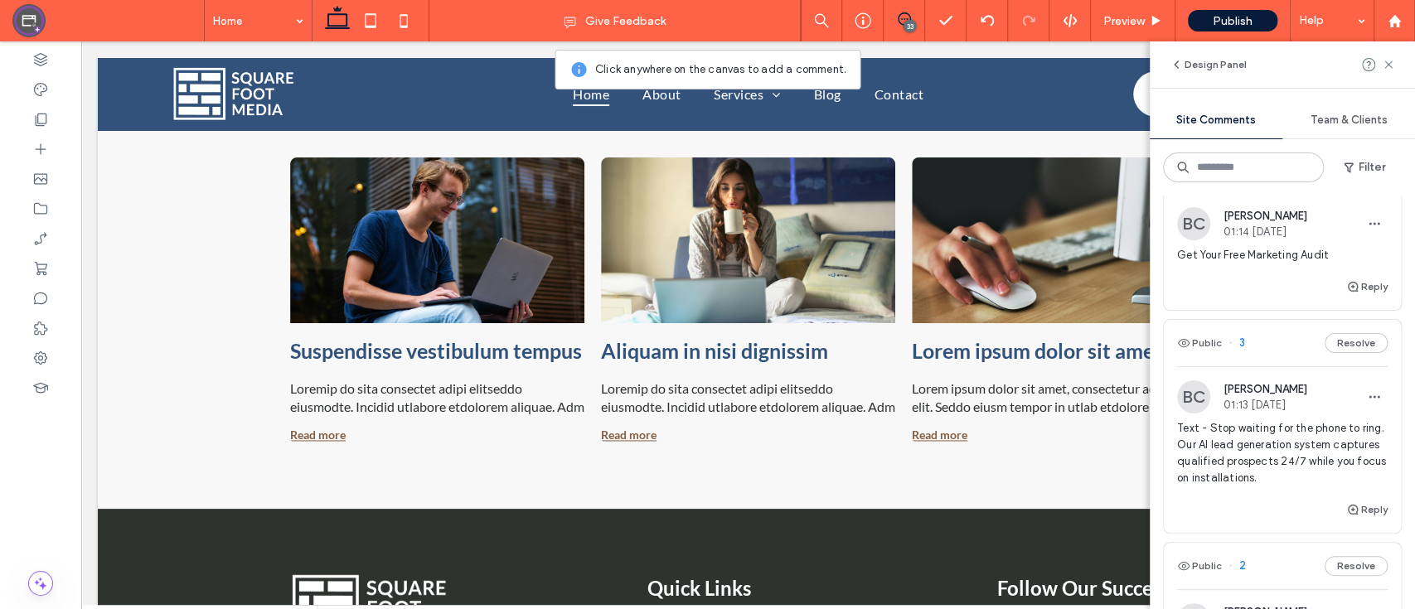
scroll to position [8598, 0]
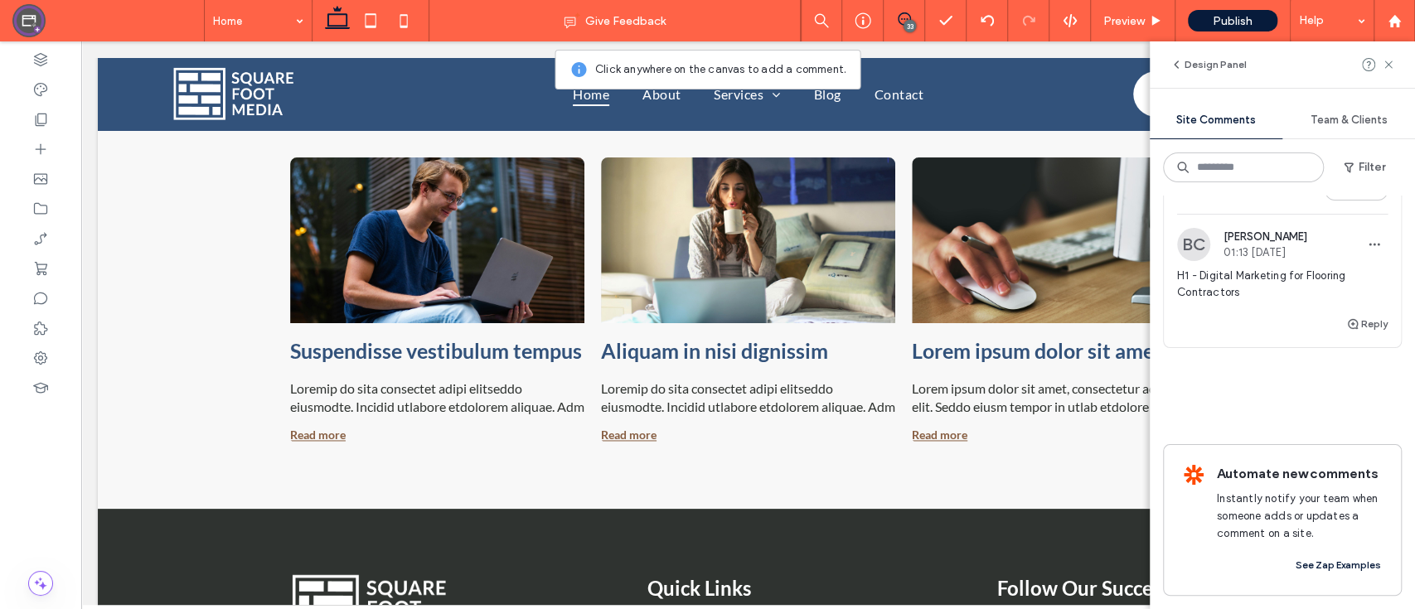
click at [1379, 65] on div at bounding box center [1378, 65] width 33 height 20
click at [1381, 63] on icon at bounding box center [1387, 64] width 13 height 13
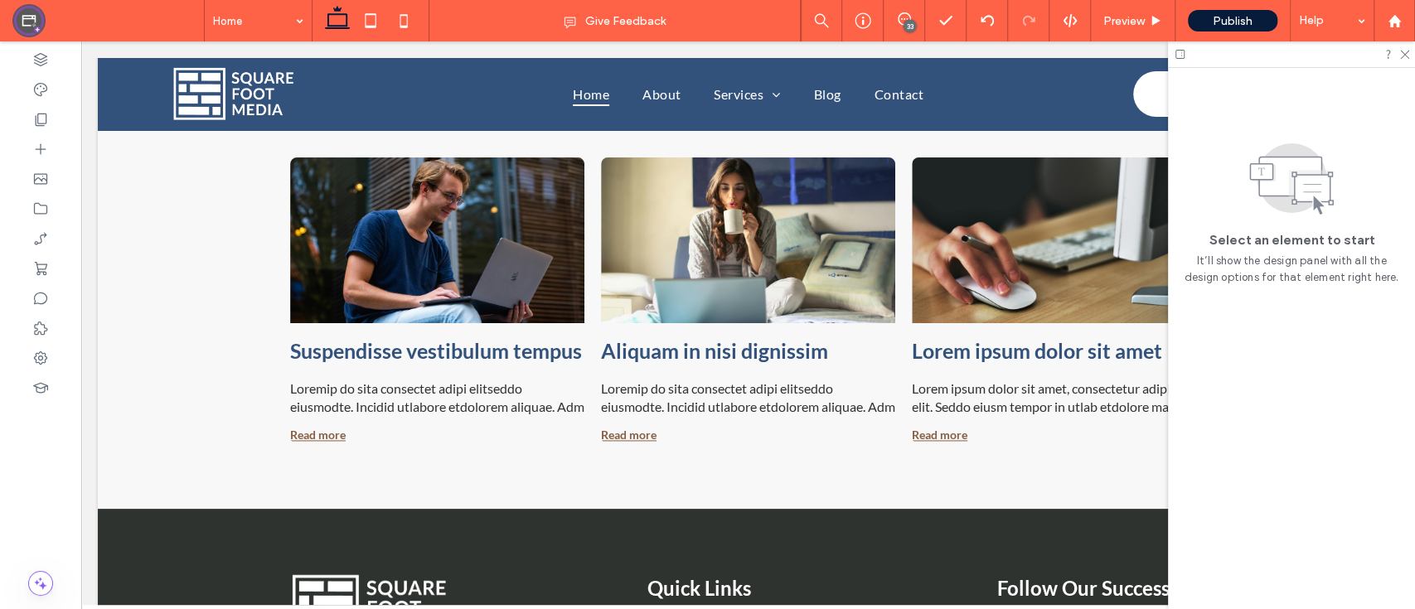
scroll to position [0, 0]
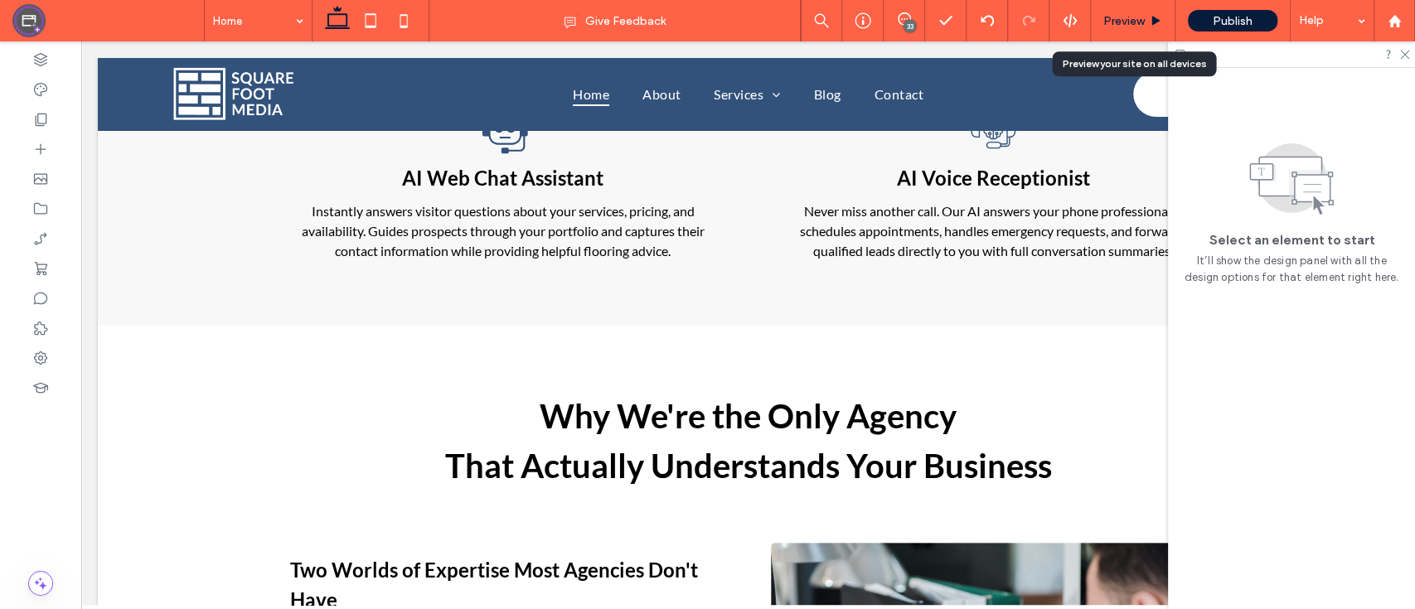
click at [1150, 27] on icon at bounding box center [1155, 21] width 12 height 12
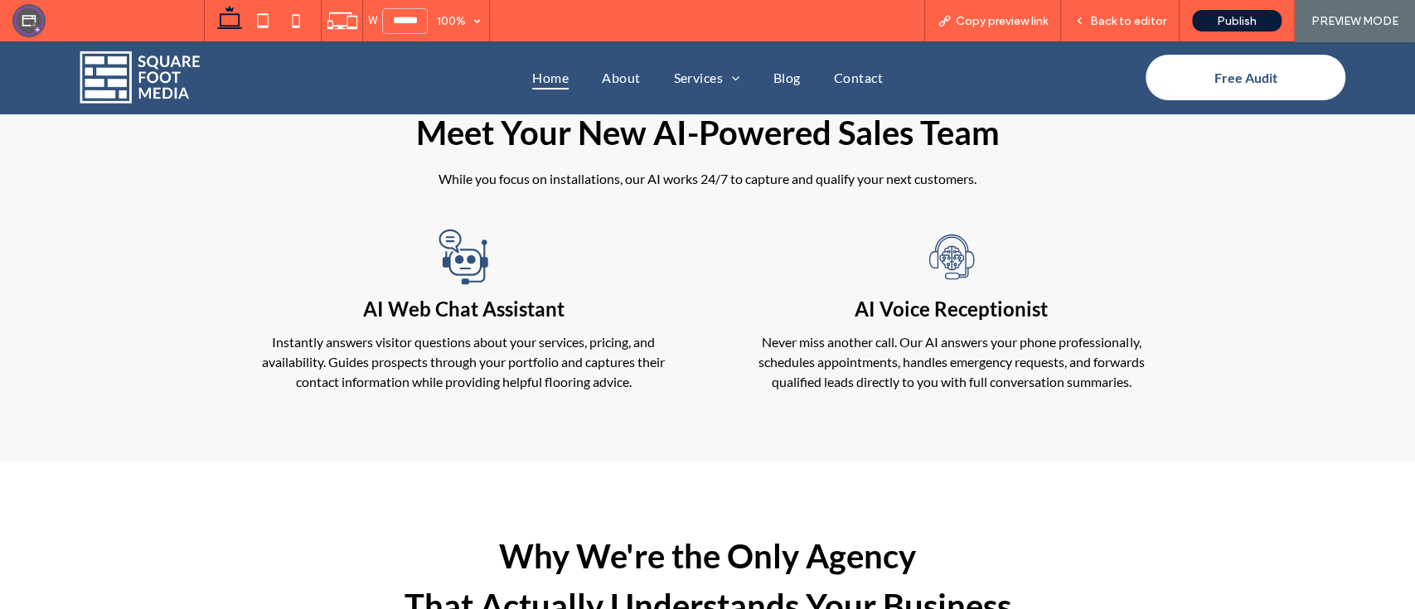
scroll to position [2402, 0]
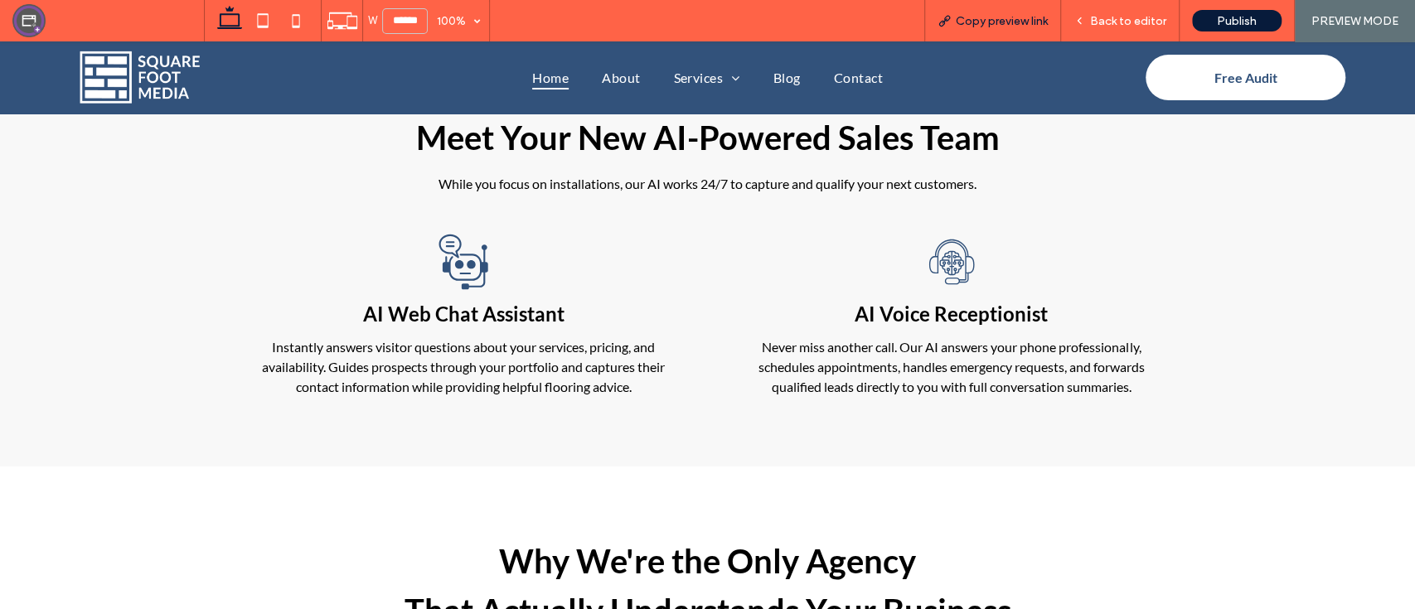
click at [999, 15] on span "Copy preview link" at bounding box center [1001, 21] width 92 height 14
